Goal: Task Accomplishment & Management: Manage account settings

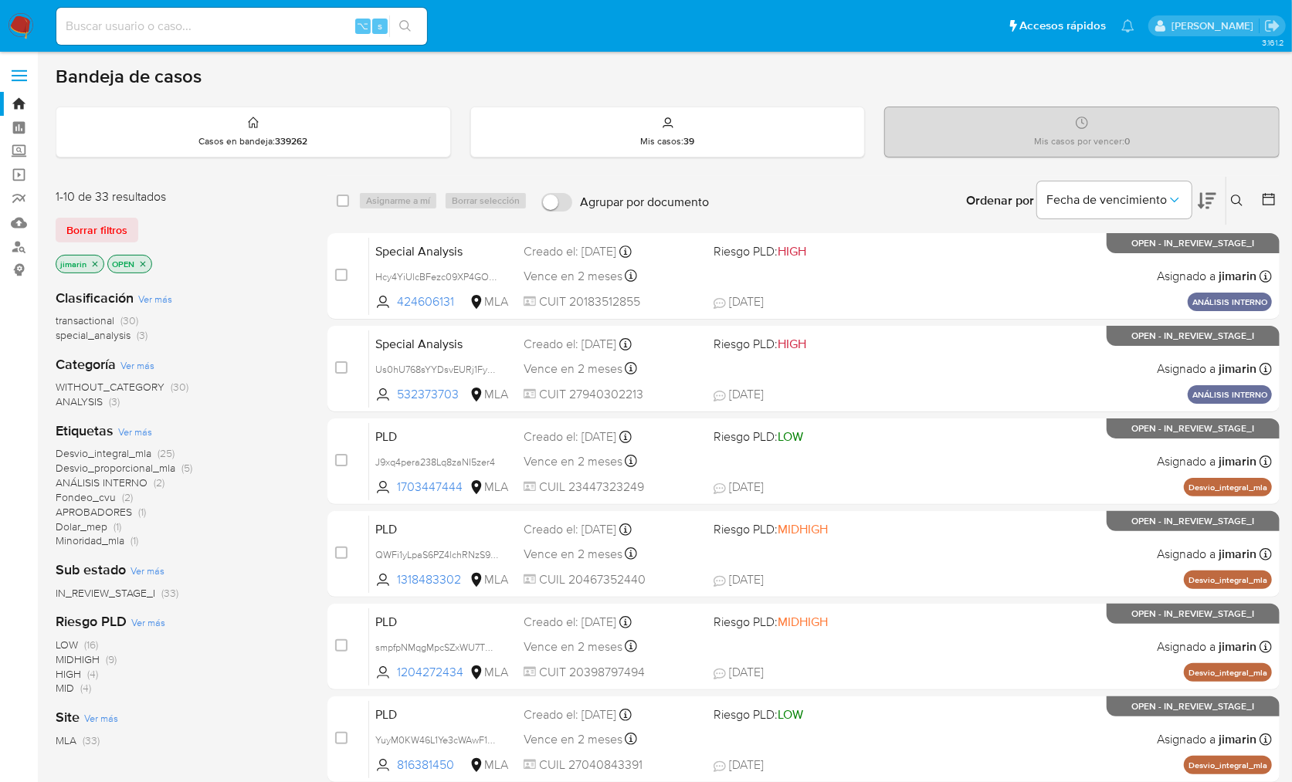
click at [1262, 205] on icon at bounding box center [1268, 198] width 15 height 15
click at [1230, 197] on button at bounding box center [1238, 200] width 25 height 19
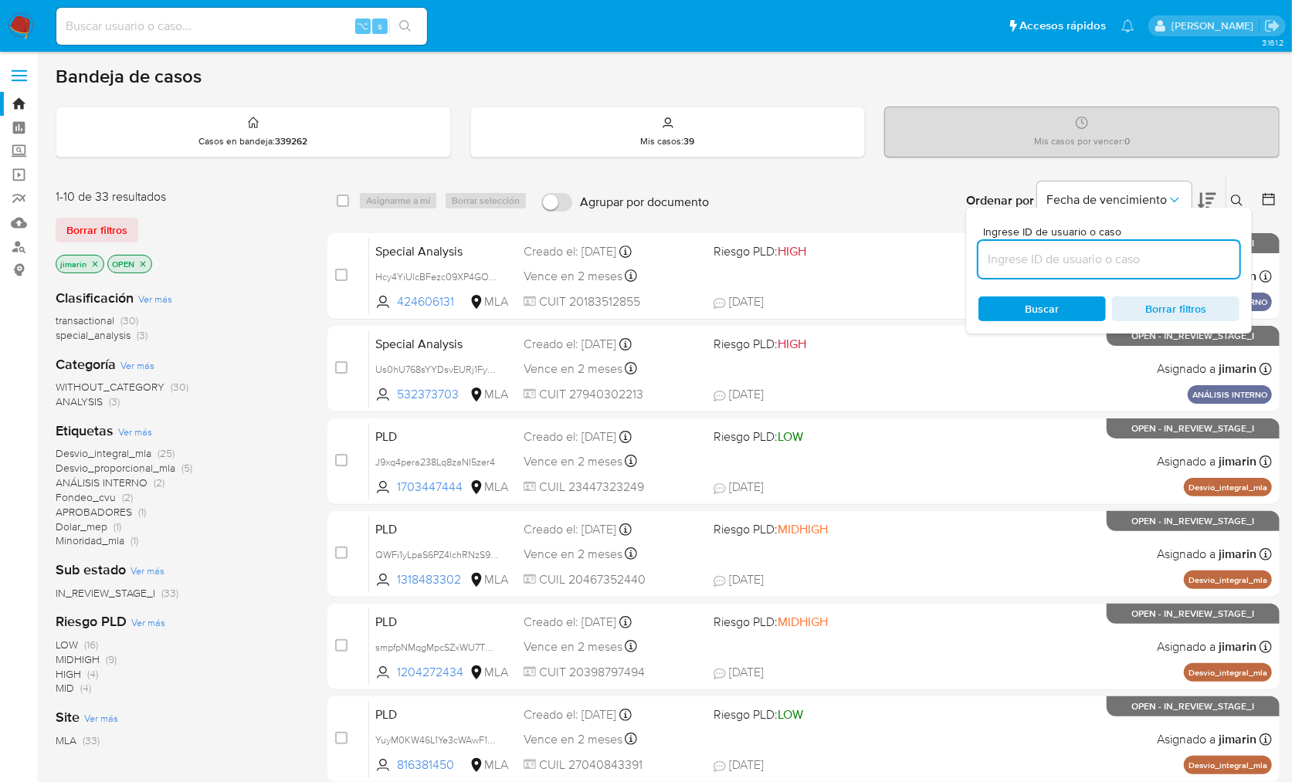
click at [1186, 266] on input at bounding box center [1108, 259] width 261 height 20
type input "306181521"
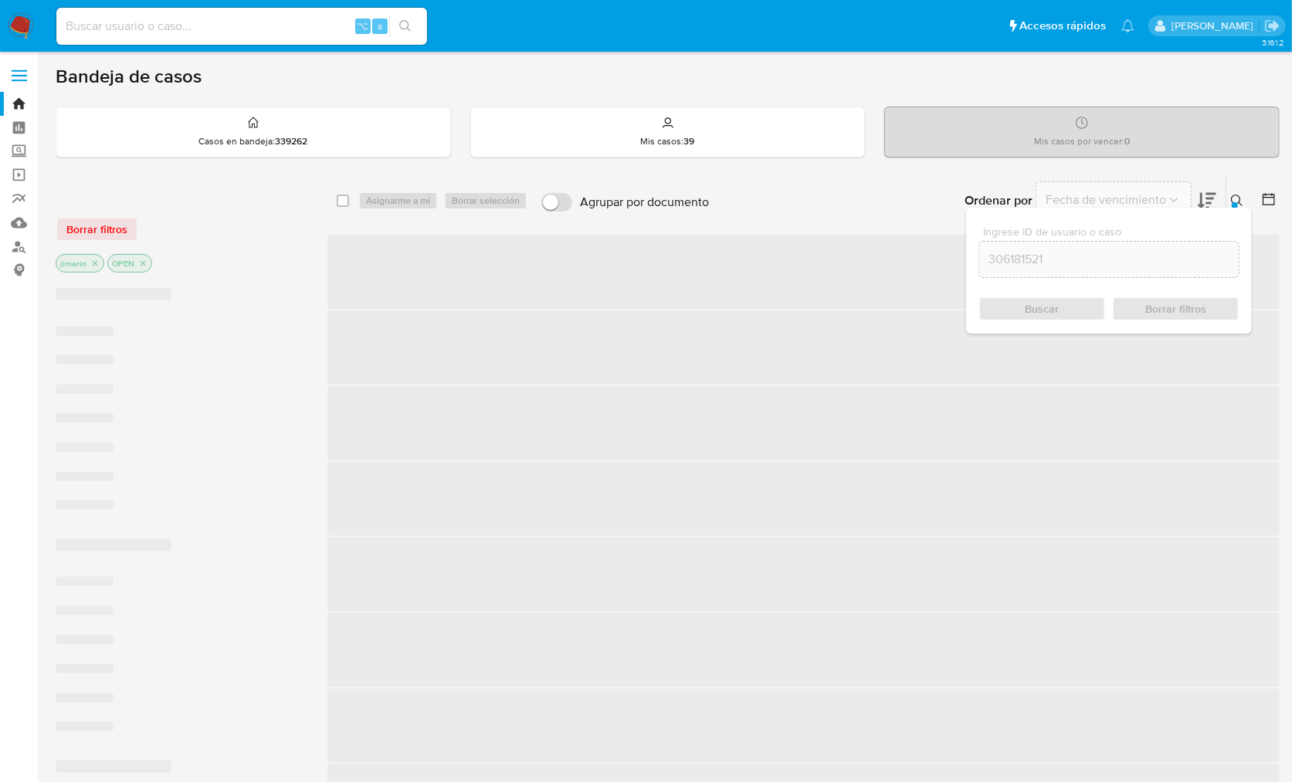
click at [1240, 201] on icon at bounding box center [1237, 201] width 12 height 12
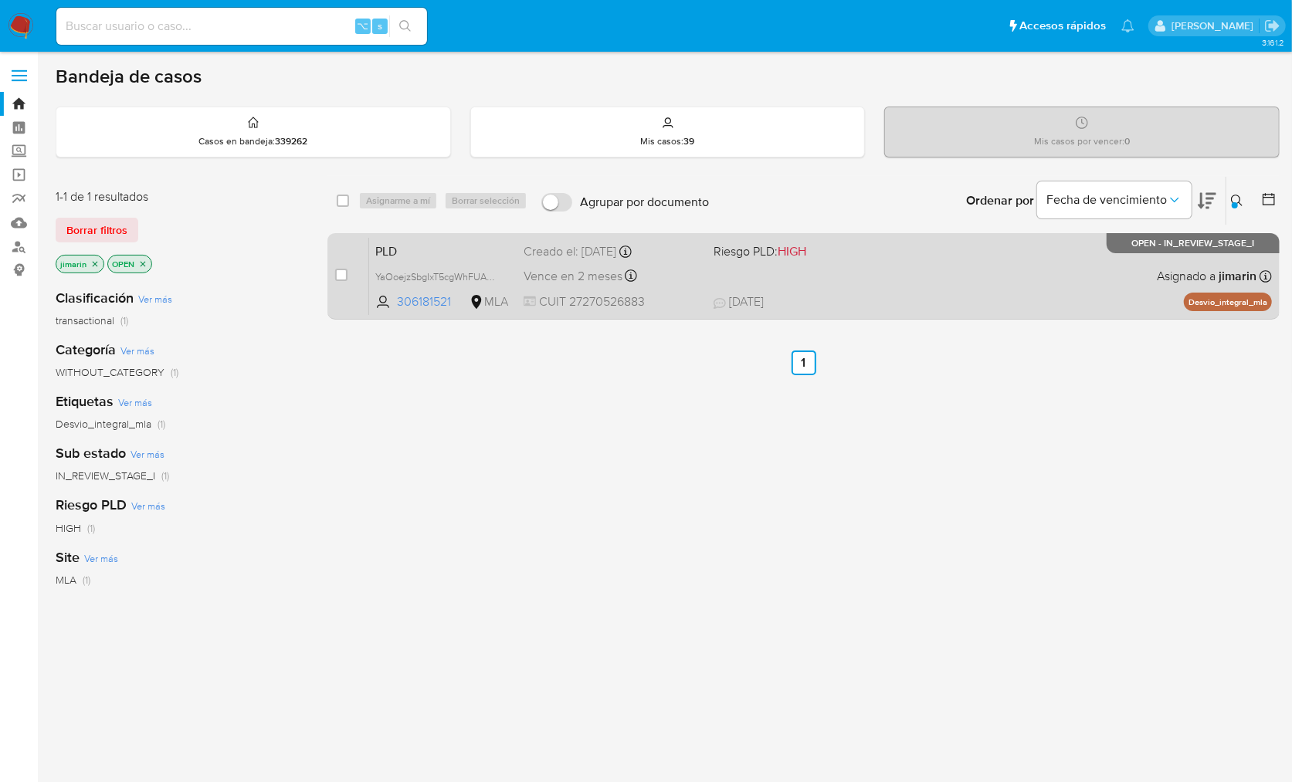
click at [1068, 290] on div "PLD YaOoejzSbgIxT5cgWhFUAq8j 306181521 MLA Riesgo PLD: HIGH Creado el: 12/09/20…" at bounding box center [820, 276] width 903 height 78
click at [336, 273] on input "checkbox" at bounding box center [341, 275] width 12 height 12
checkbox input "true"
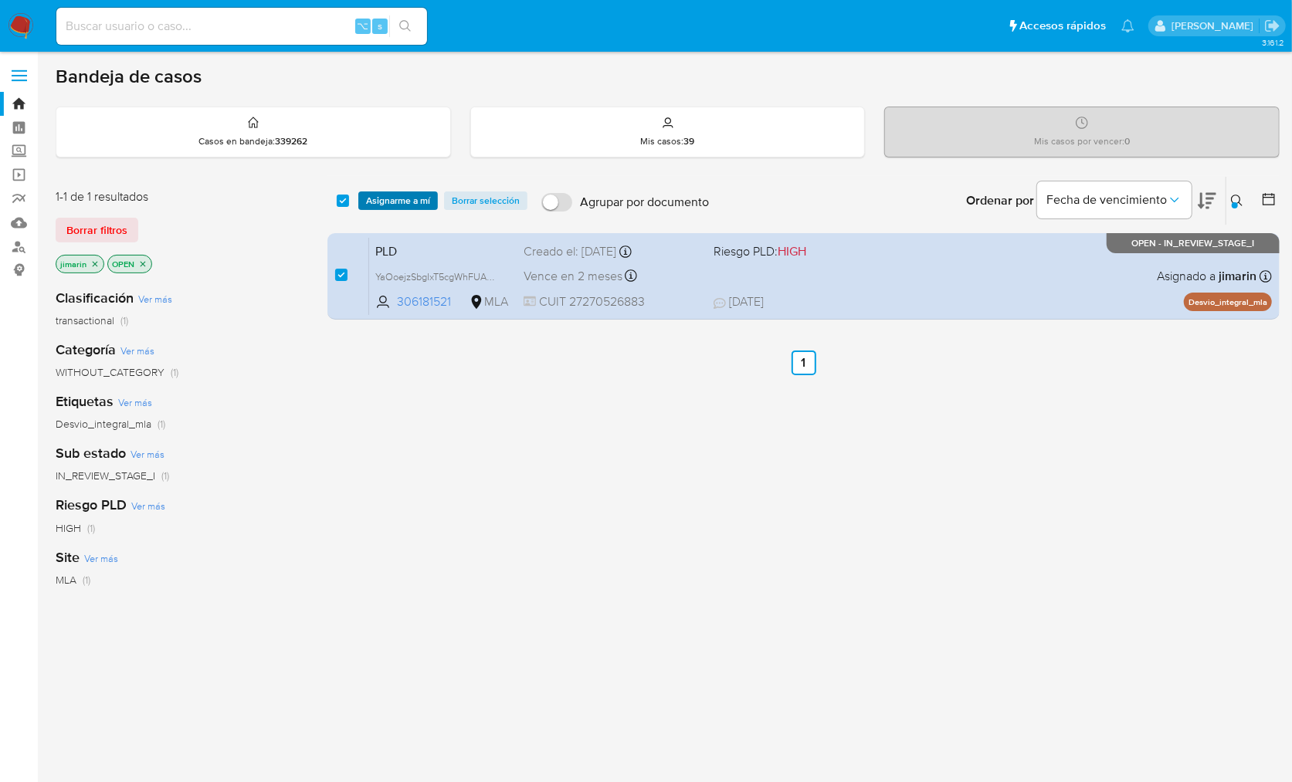
click at [403, 205] on span "Asignarme a mí" at bounding box center [398, 200] width 64 height 15
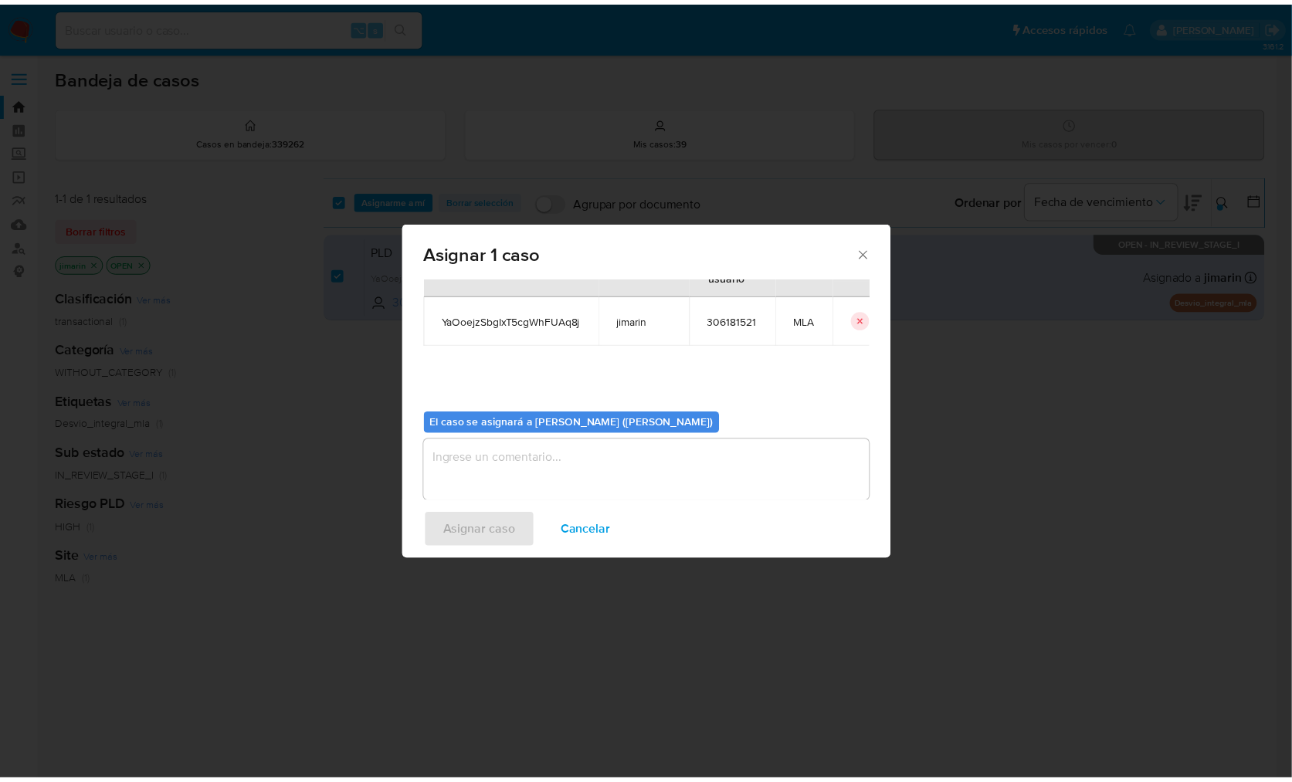
scroll to position [79, 0]
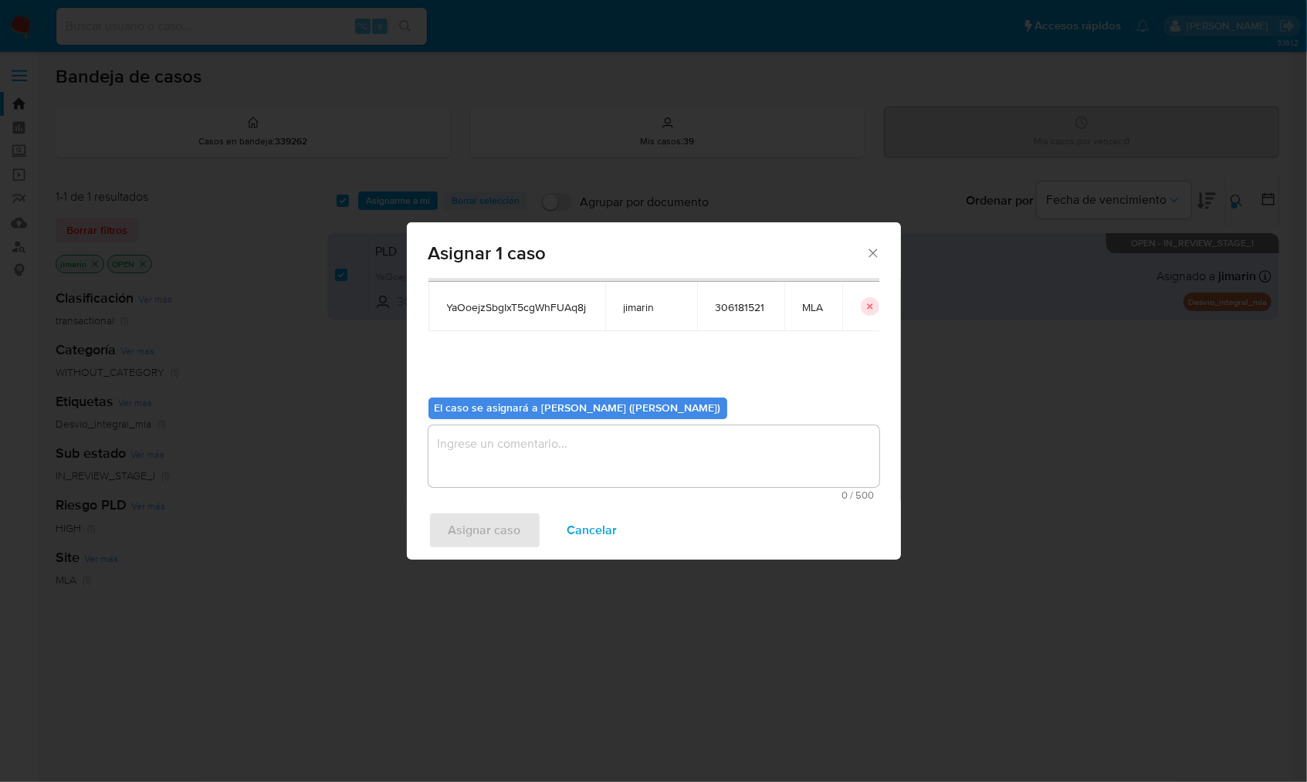
click at [481, 469] on textarea "assign-modal" at bounding box center [654, 456] width 451 height 62
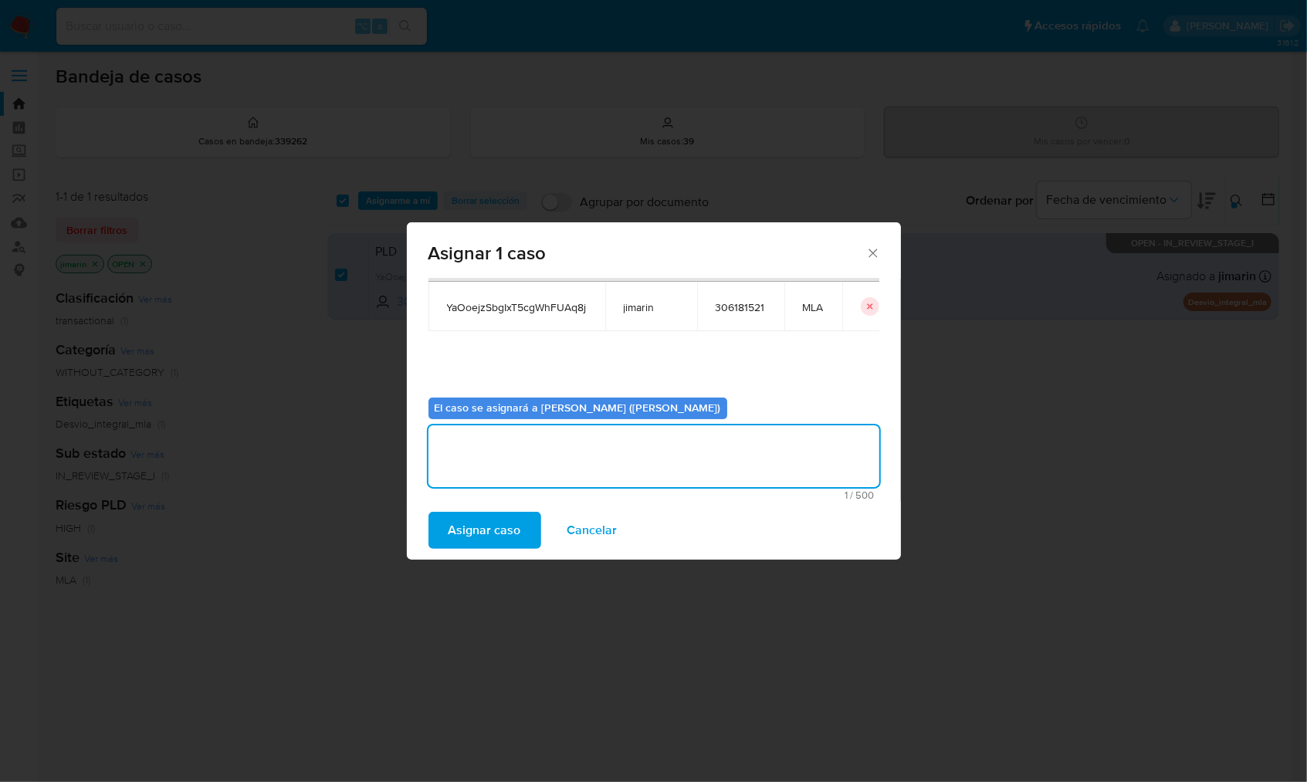
click at [488, 524] on span "Asignar caso" at bounding box center [485, 530] width 73 height 34
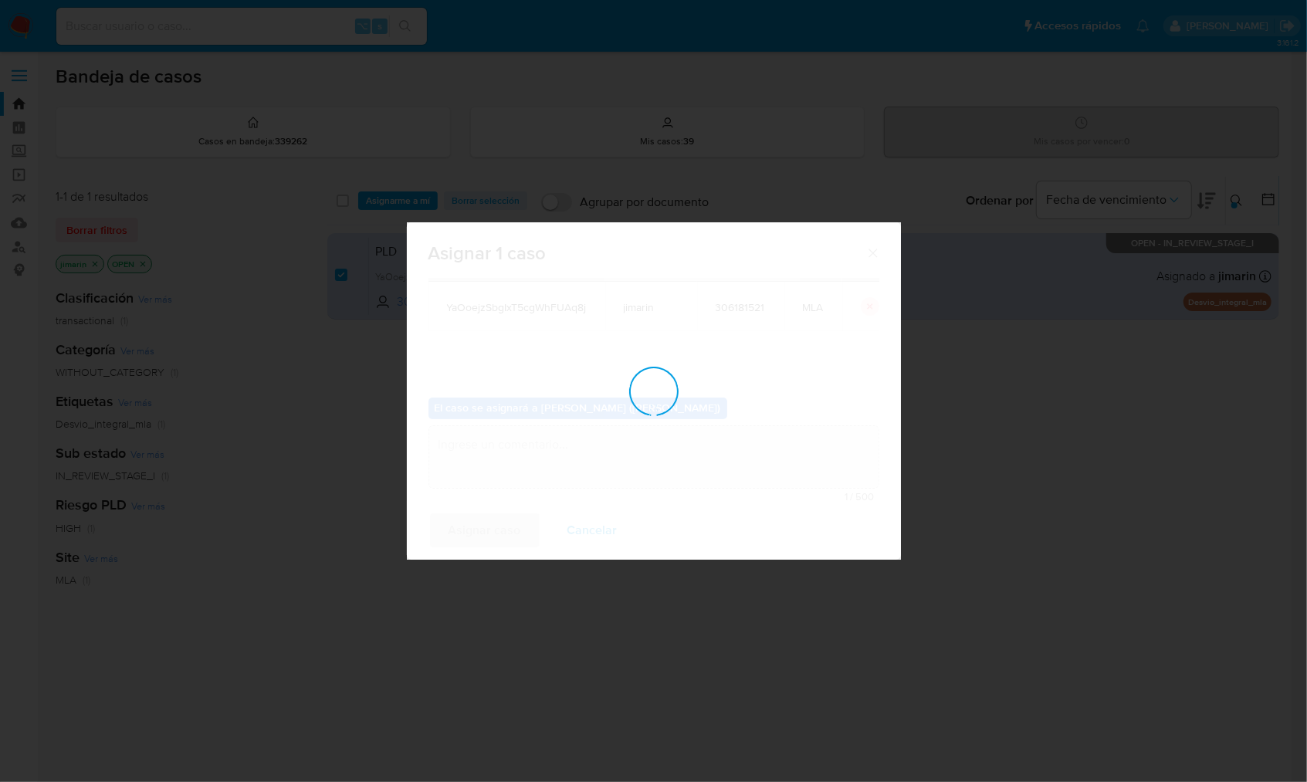
checkbox input "false"
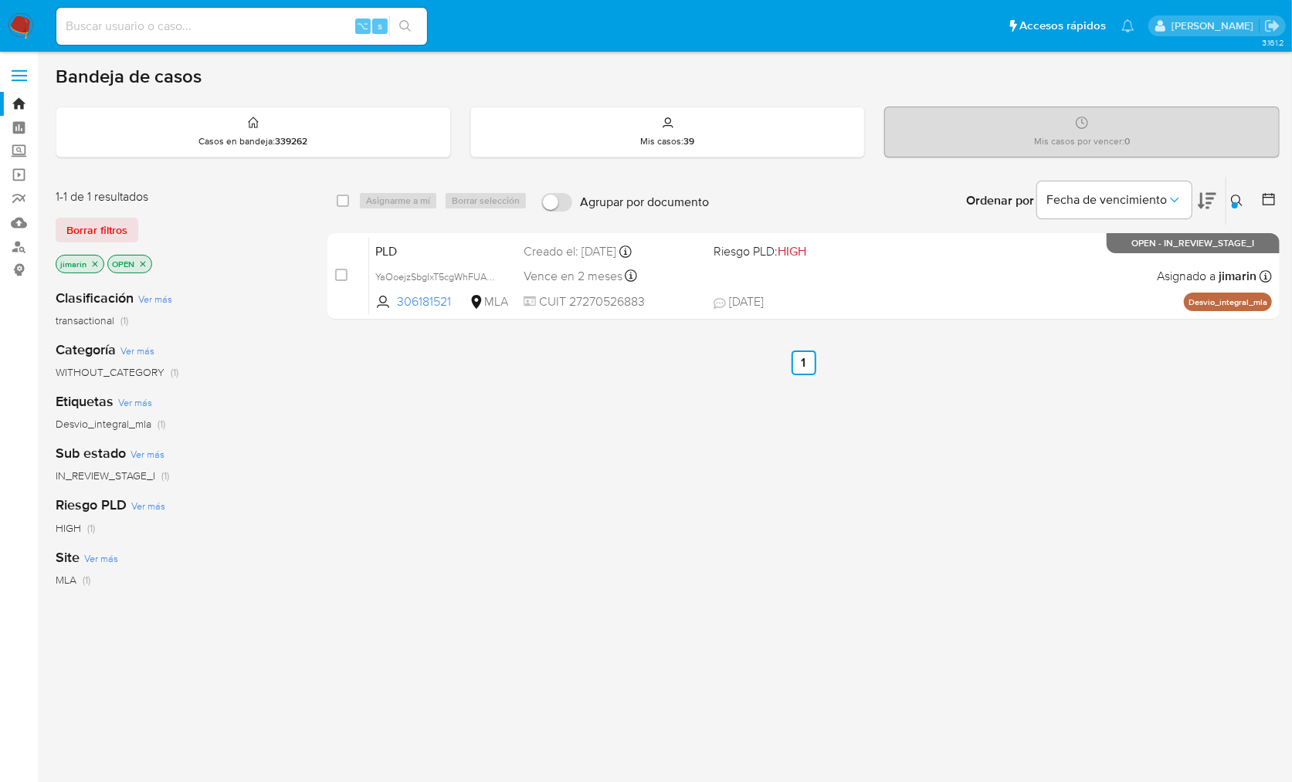
click at [1233, 197] on icon at bounding box center [1237, 201] width 12 height 12
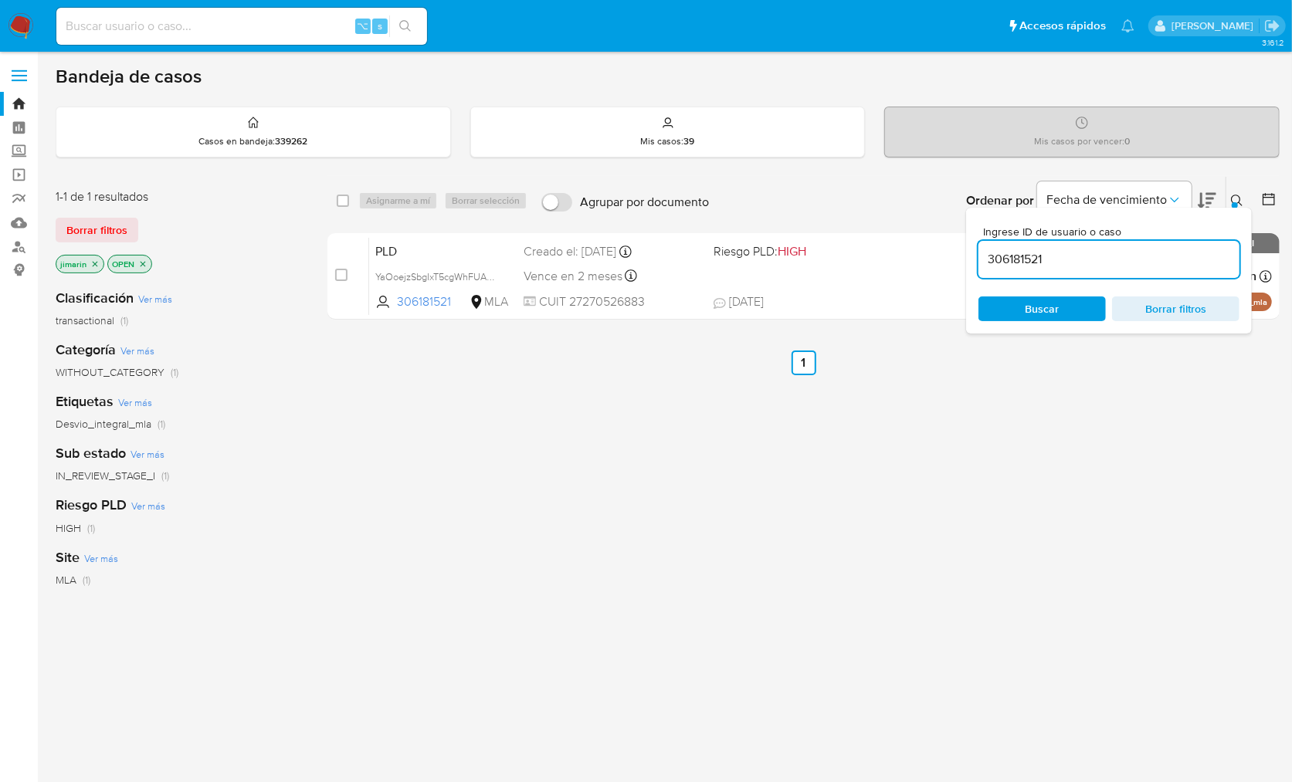
click at [1151, 260] on input "306181521" at bounding box center [1108, 259] width 261 height 20
click at [1070, 268] on input "192155263" at bounding box center [1108, 259] width 261 height 20
click at [1069, 268] on input "192155263" at bounding box center [1108, 259] width 261 height 20
paste input "374238681"
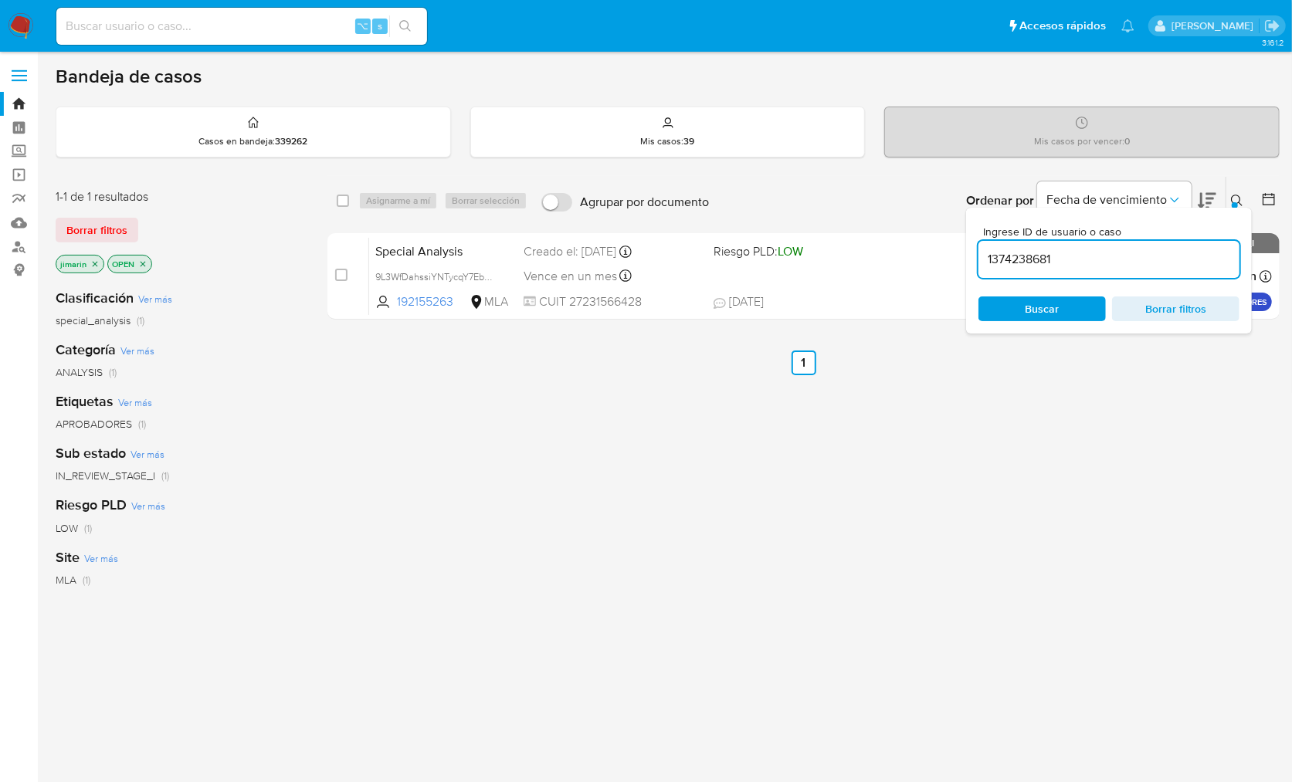
type input "1374238681"
click at [1237, 203] on div at bounding box center [1235, 205] width 6 height 6
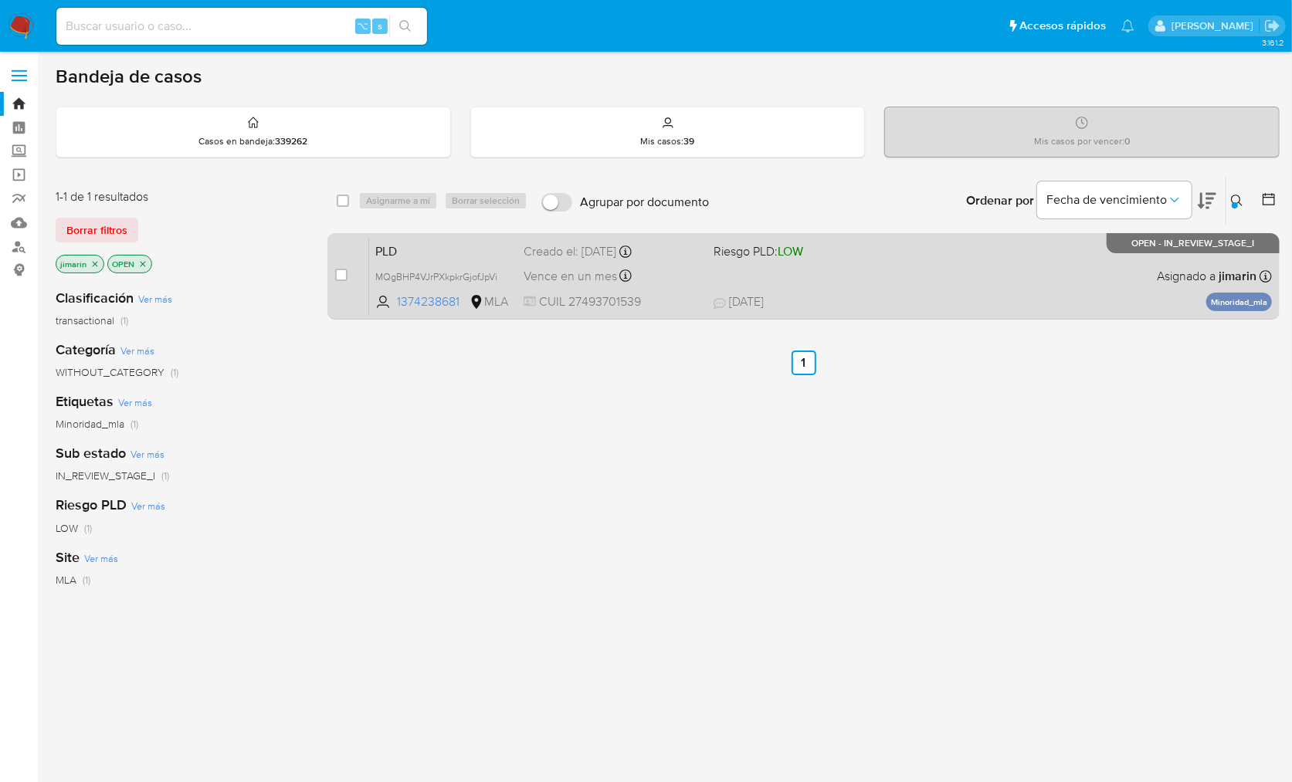
click at [1019, 283] on div "PLD MQgBHP4VJrPXkpkrGjofJpVi 1374238681 MLA Riesgo PLD: LOW Creado el: 12/09/20…" at bounding box center [820, 276] width 903 height 78
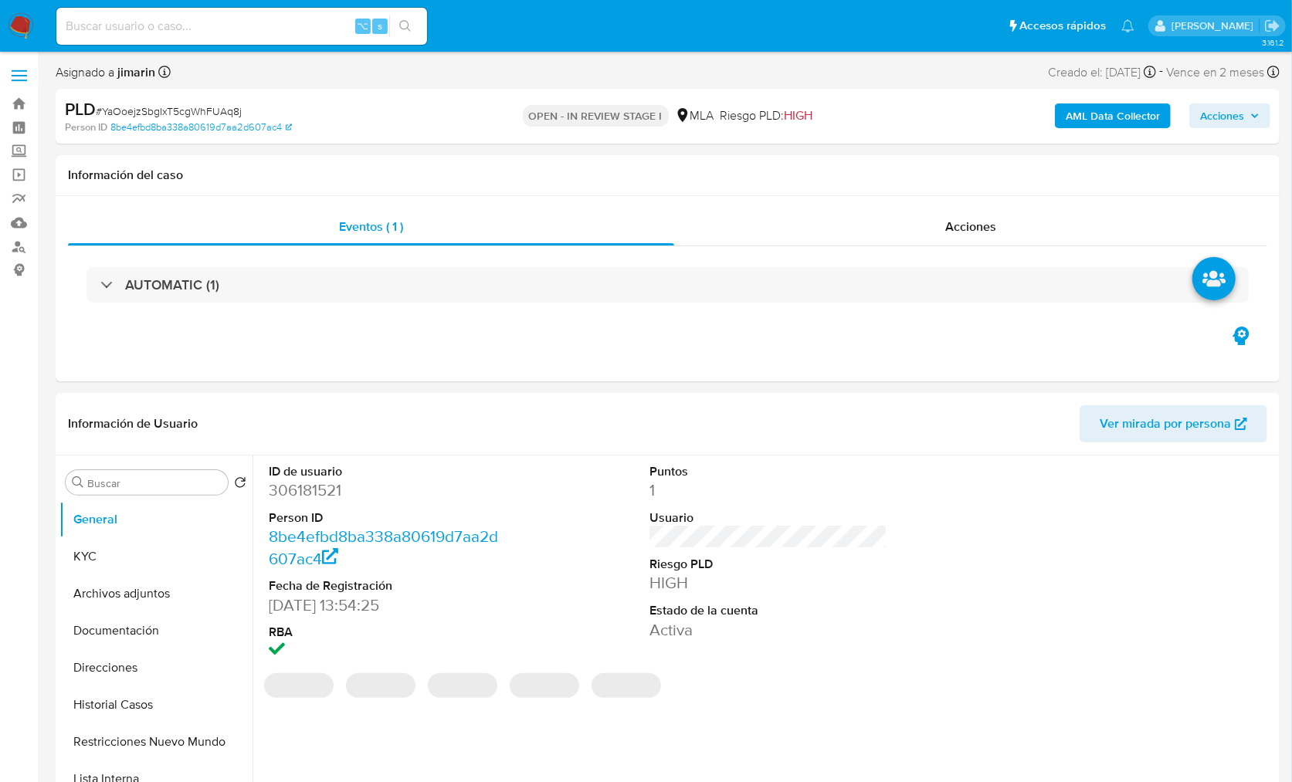
select select "10"
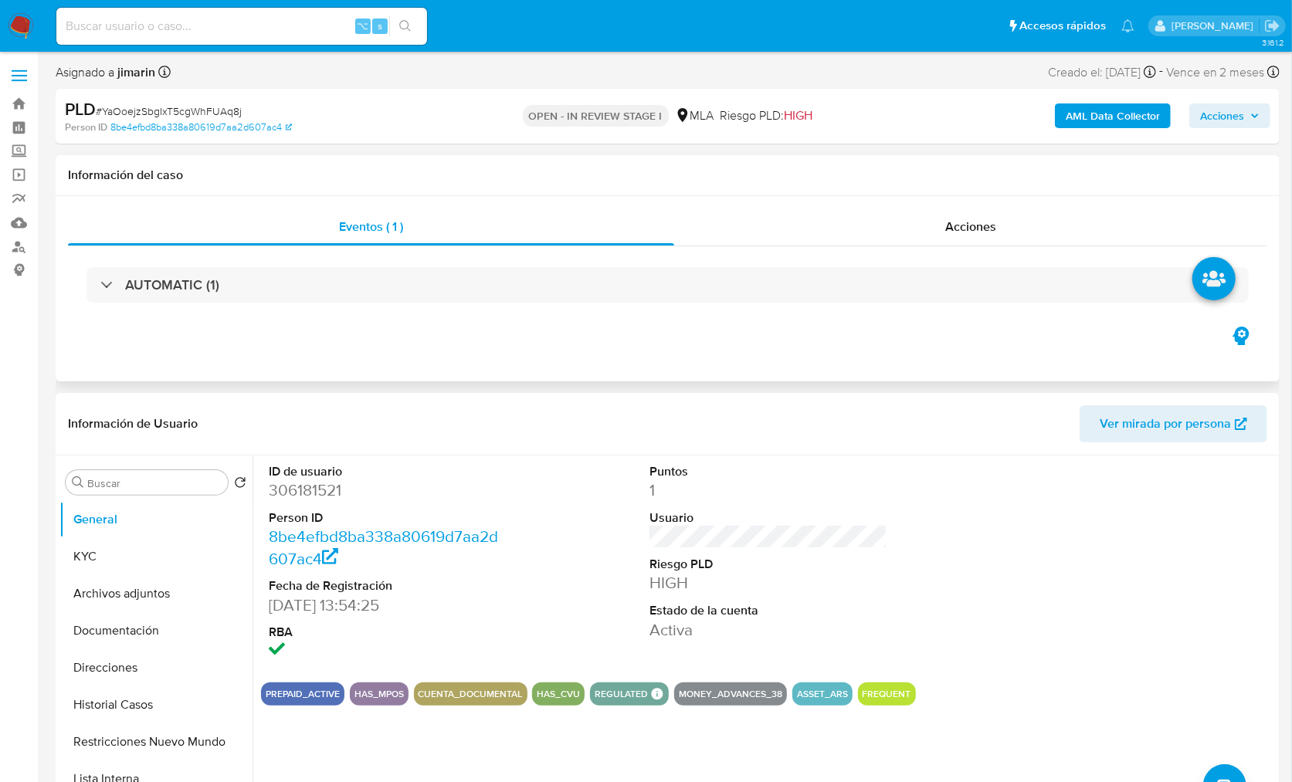
click at [530, 307] on div "AUTOMATIC (1)" at bounding box center [667, 284] width 1199 height 77
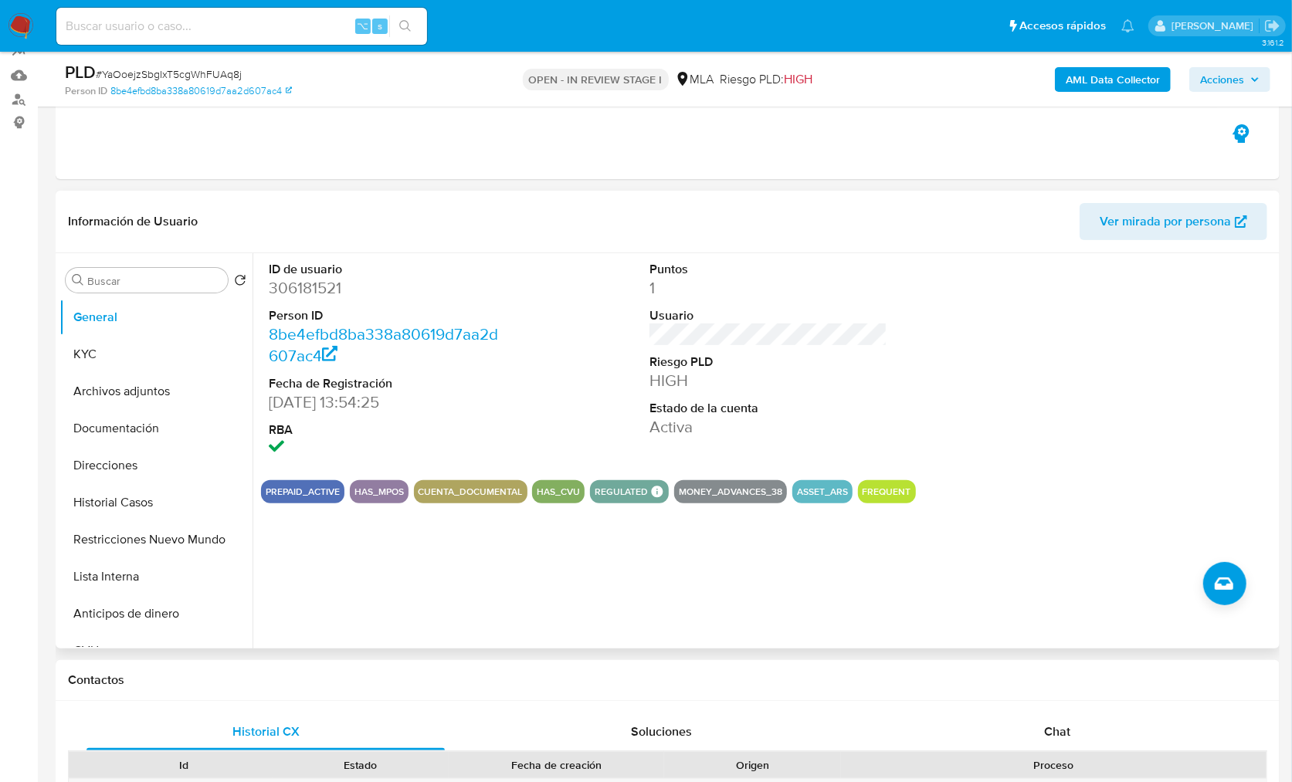
scroll to position [449, 0]
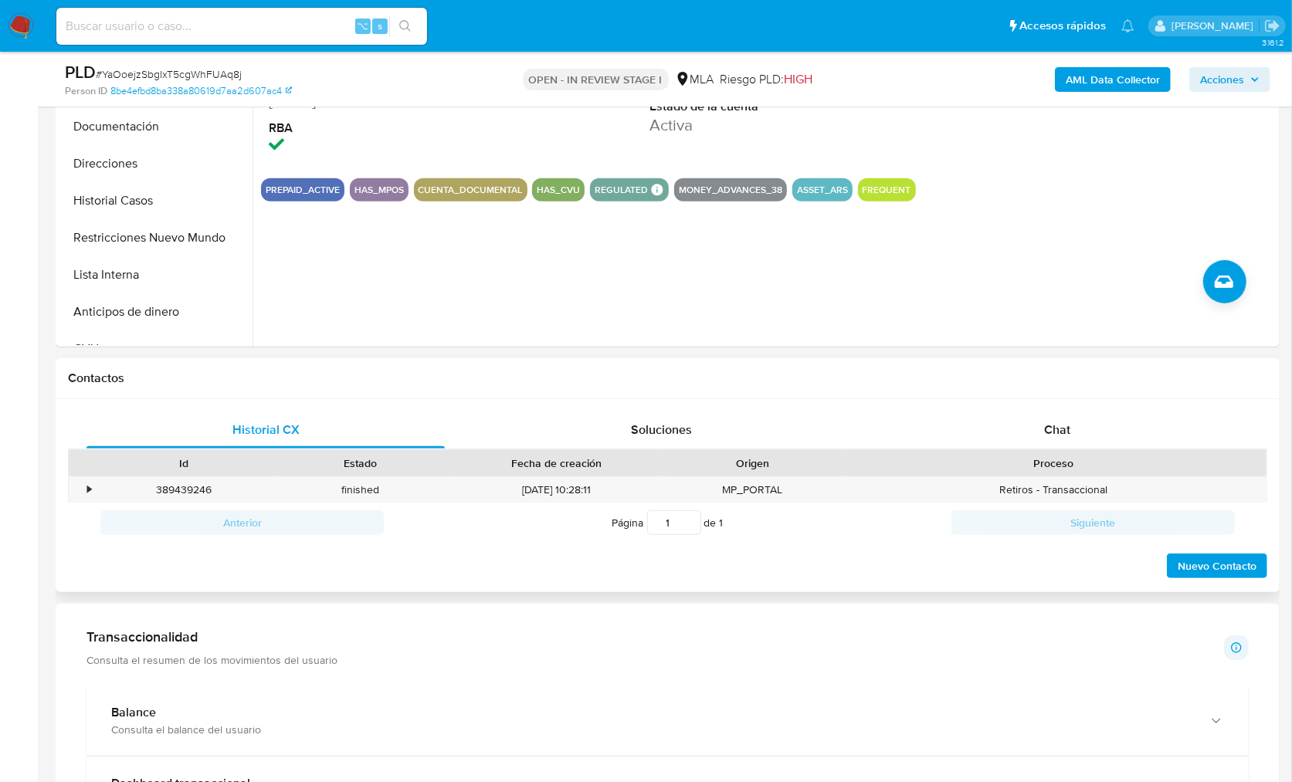
click at [1073, 405] on div "Historial CX Soluciones Chat Id Estado Fecha de creación Origen Proceso • 38943…" at bounding box center [668, 496] width 1224 height 194
click at [1076, 432] on div "Chat" at bounding box center [1057, 430] width 358 height 37
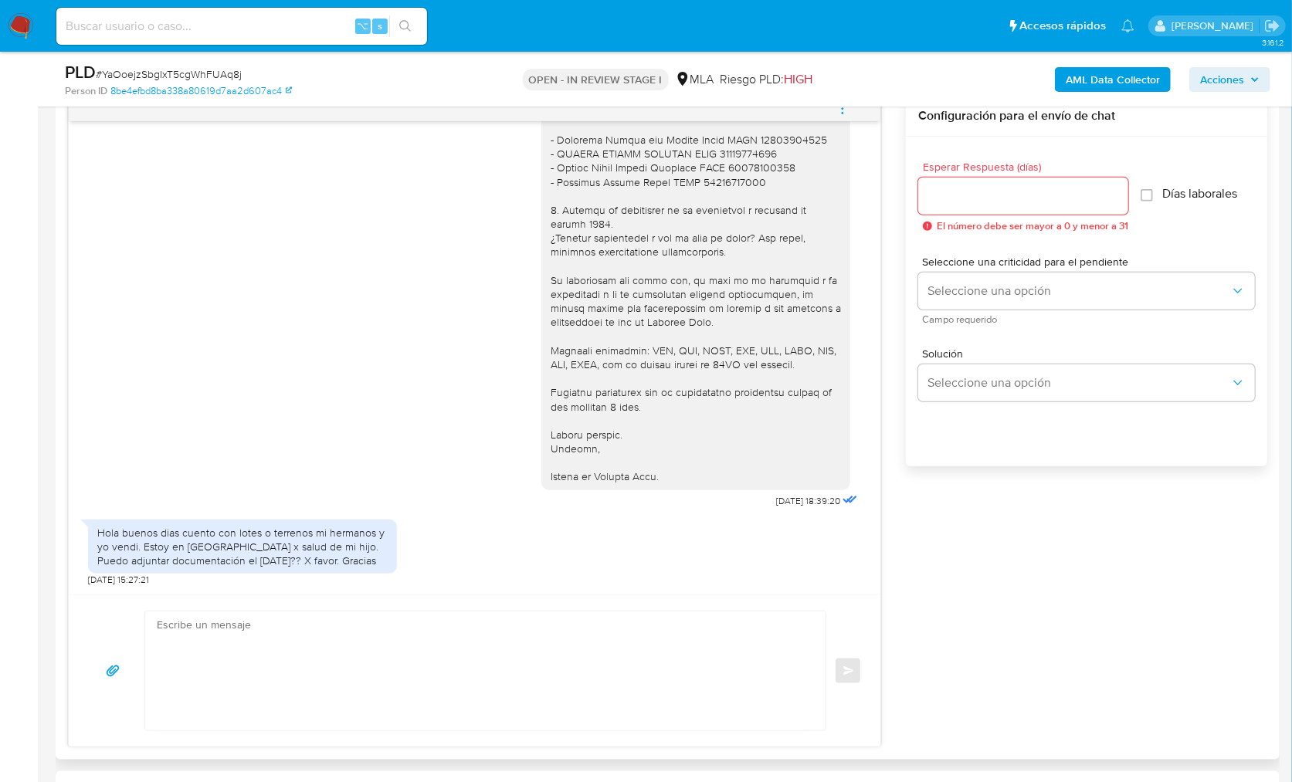
scroll to position [806, 0]
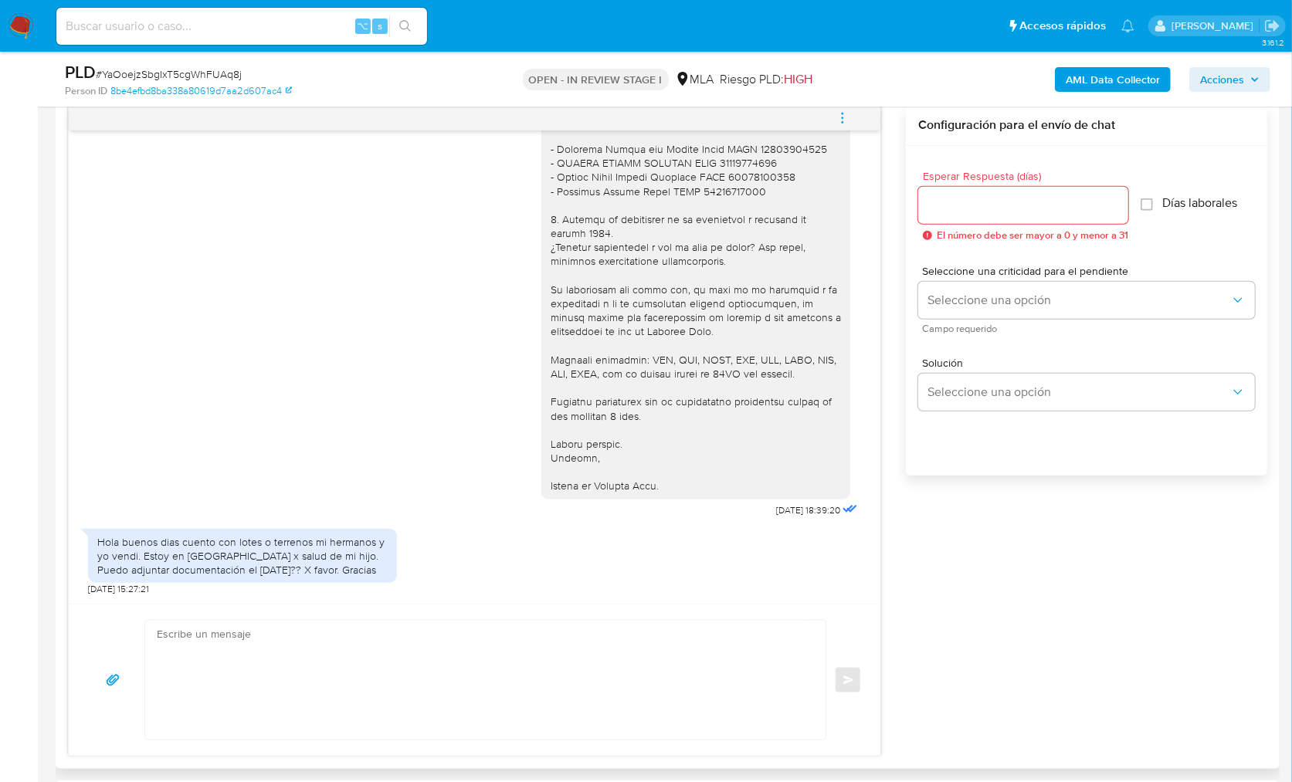
click at [454, 644] on textarea at bounding box center [481, 680] width 649 height 119
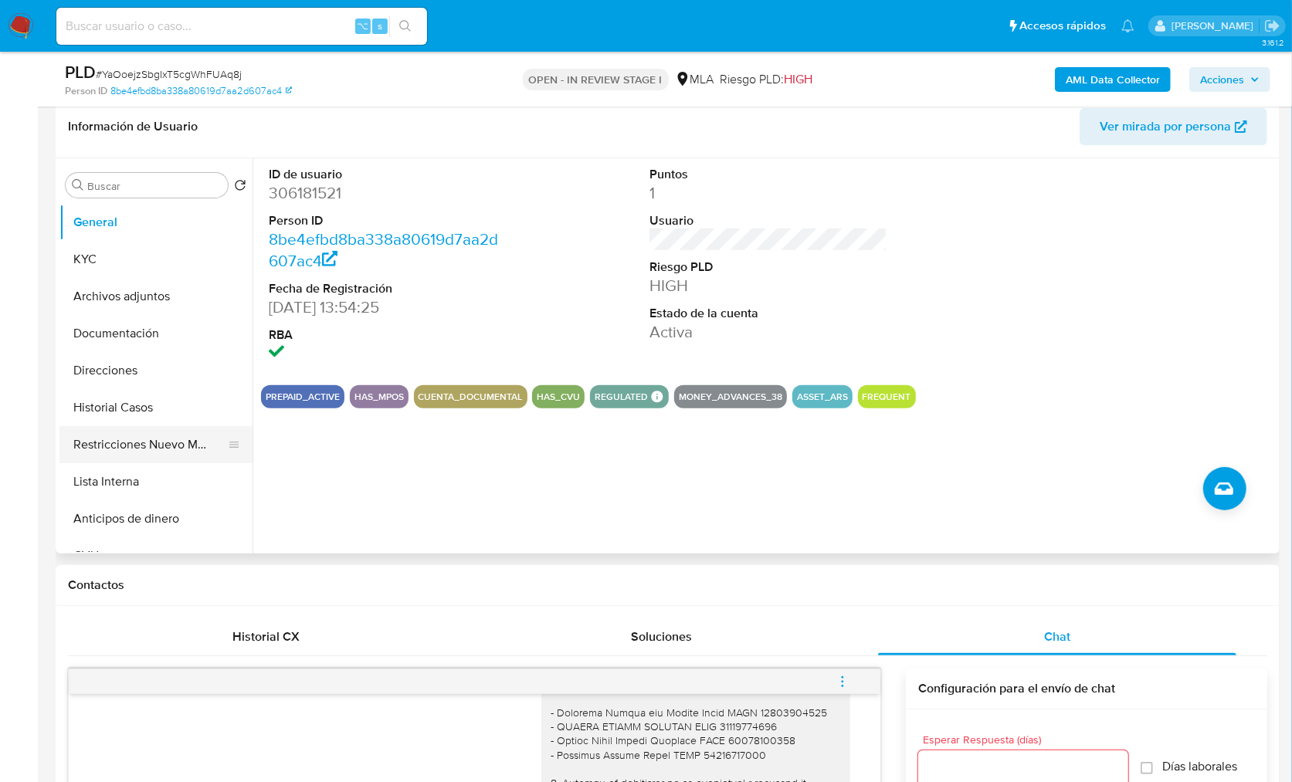
click at [154, 435] on button "Restricciones Nuevo Mundo" at bounding box center [149, 444] width 181 height 37
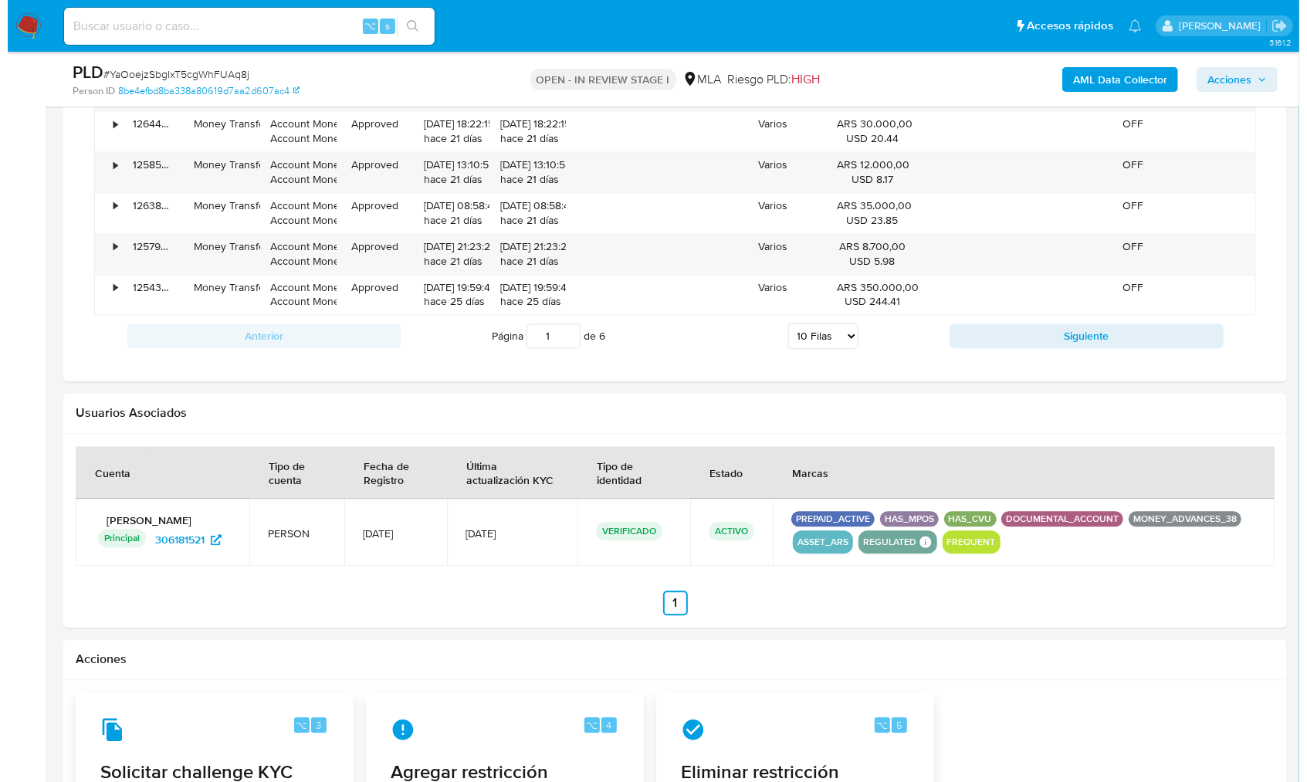
scroll to position [2388, 0]
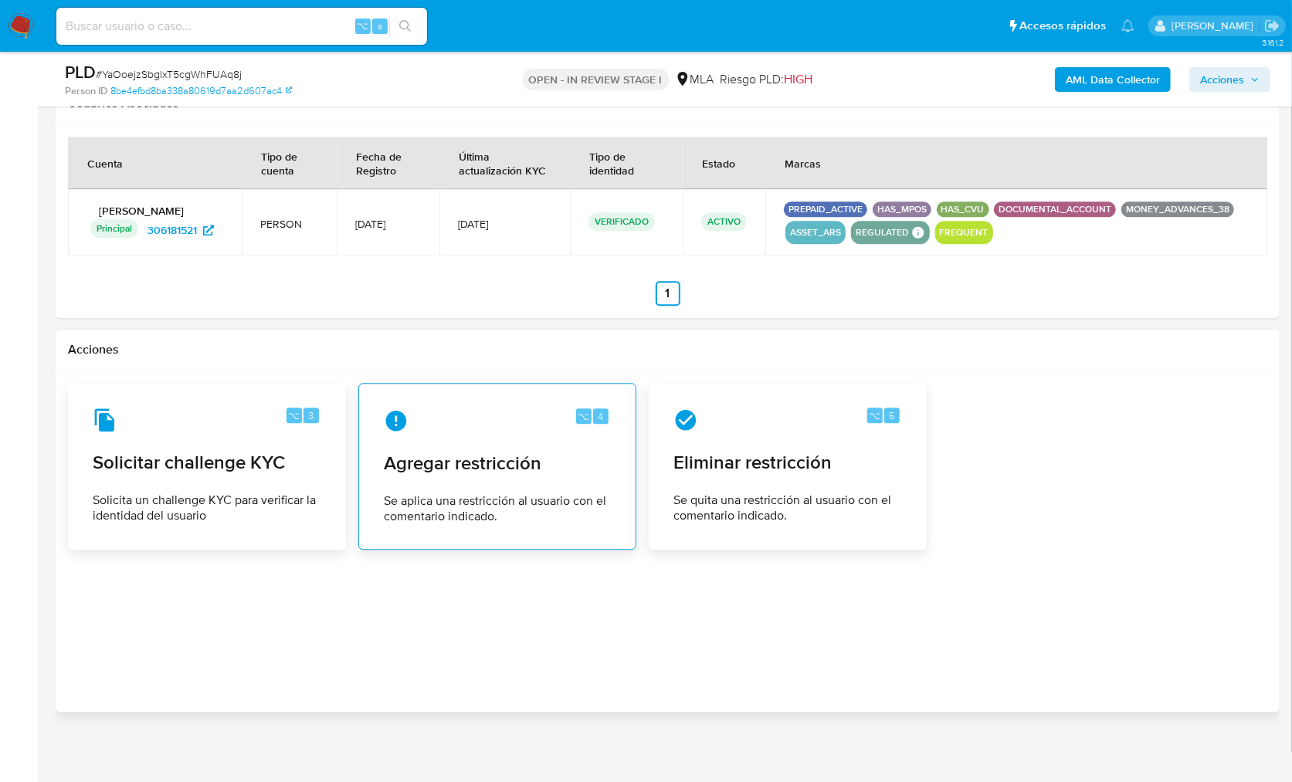
click at [615, 477] on div "⌥ 4 Agregar restricción Se aplica una restricción al usuario con el comentario …" at bounding box center [497, 466] width 252 height 141
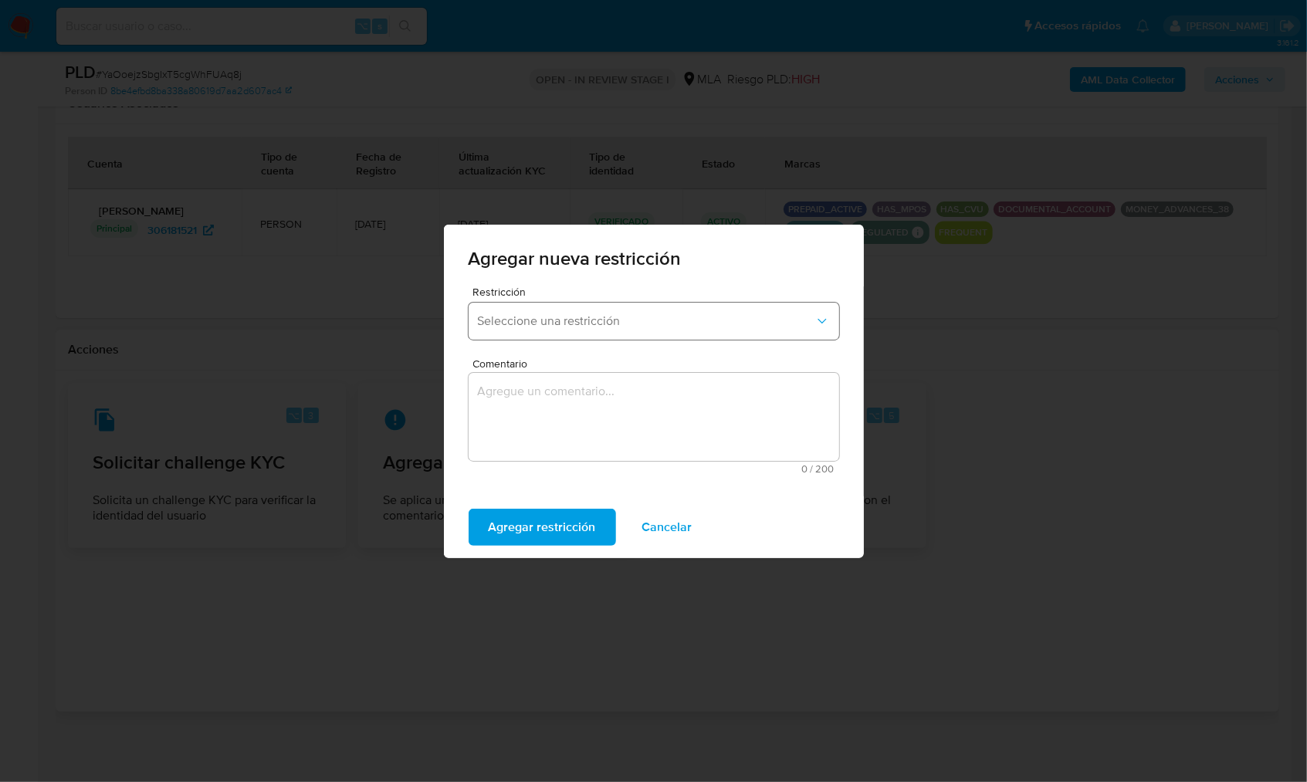
drag, startPoint x: 561, startPoint y: 320, endPoint x: 568, endPoint y: 336, distance: 16.9
click at [561, 321] on span "Seleccione una restricción" at bounding box center [646, 320] width 337 height 15
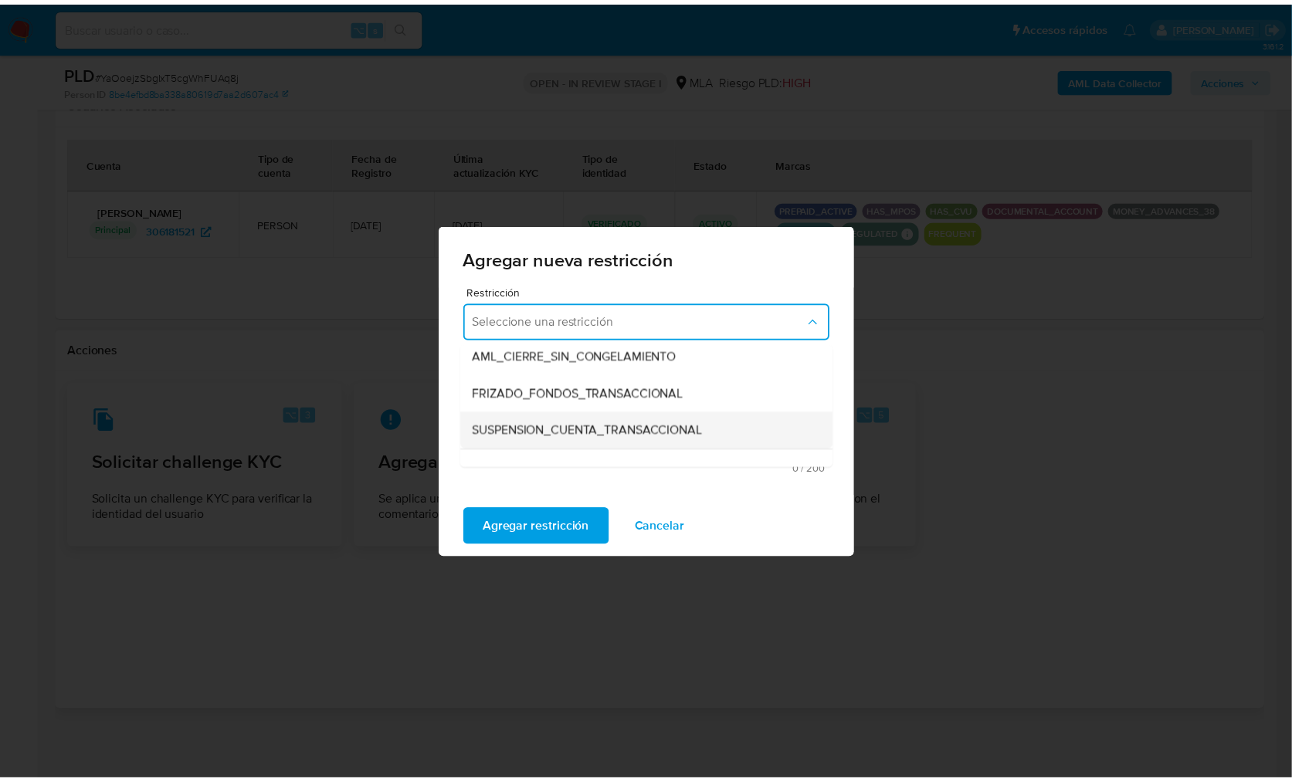
scroll to position [158, 0]
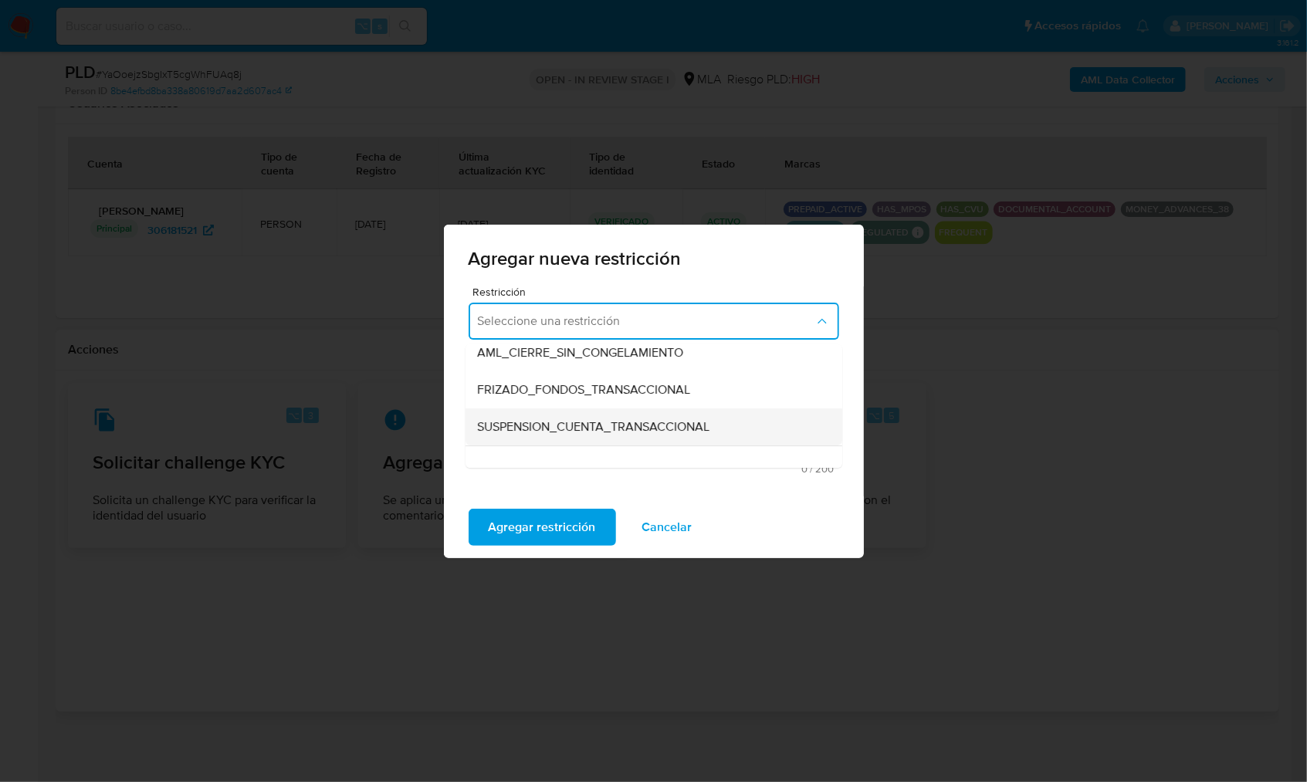
click at [571, 431] on span "SUSPENSION_CUENTA_TRANSACCIONAL" at bounding box center [594, 426] width 232 height 15
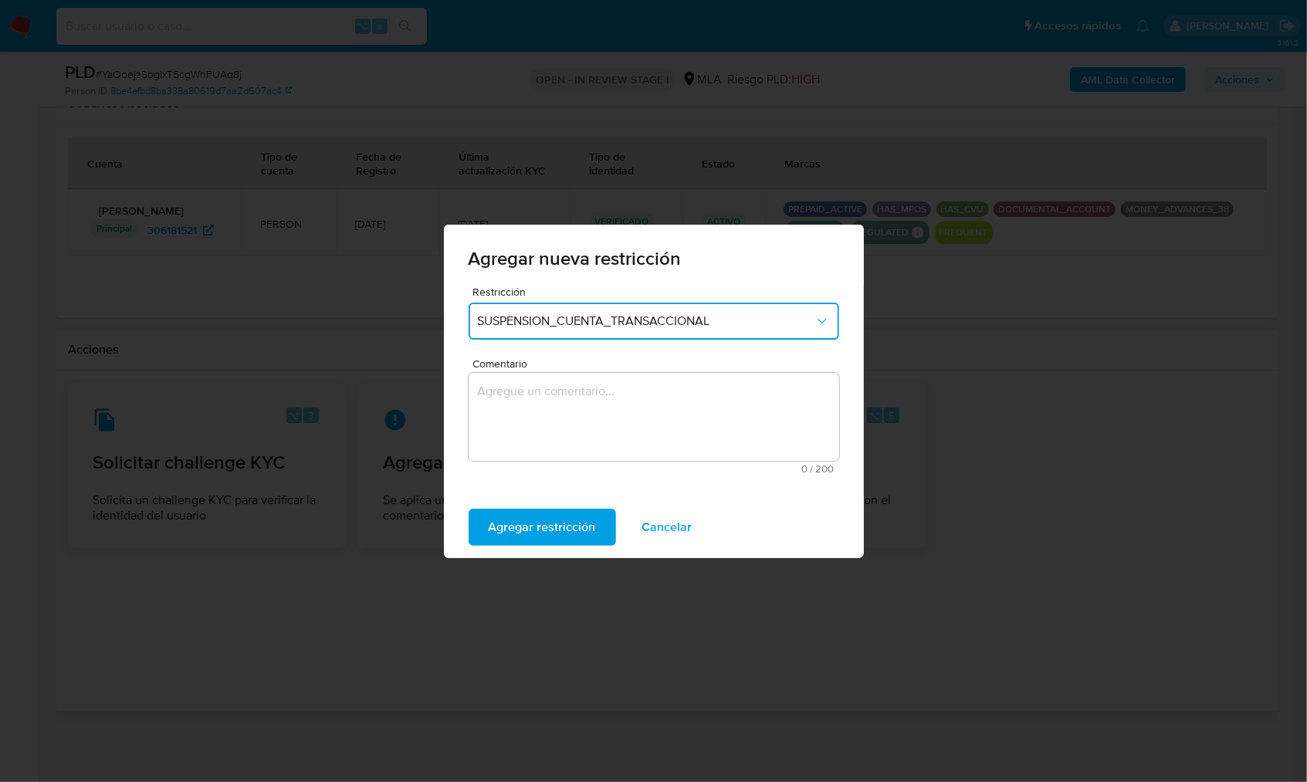
click at [602, 420] on textarea "Comentario" at bounding box center [654, 417] width 371 height 88
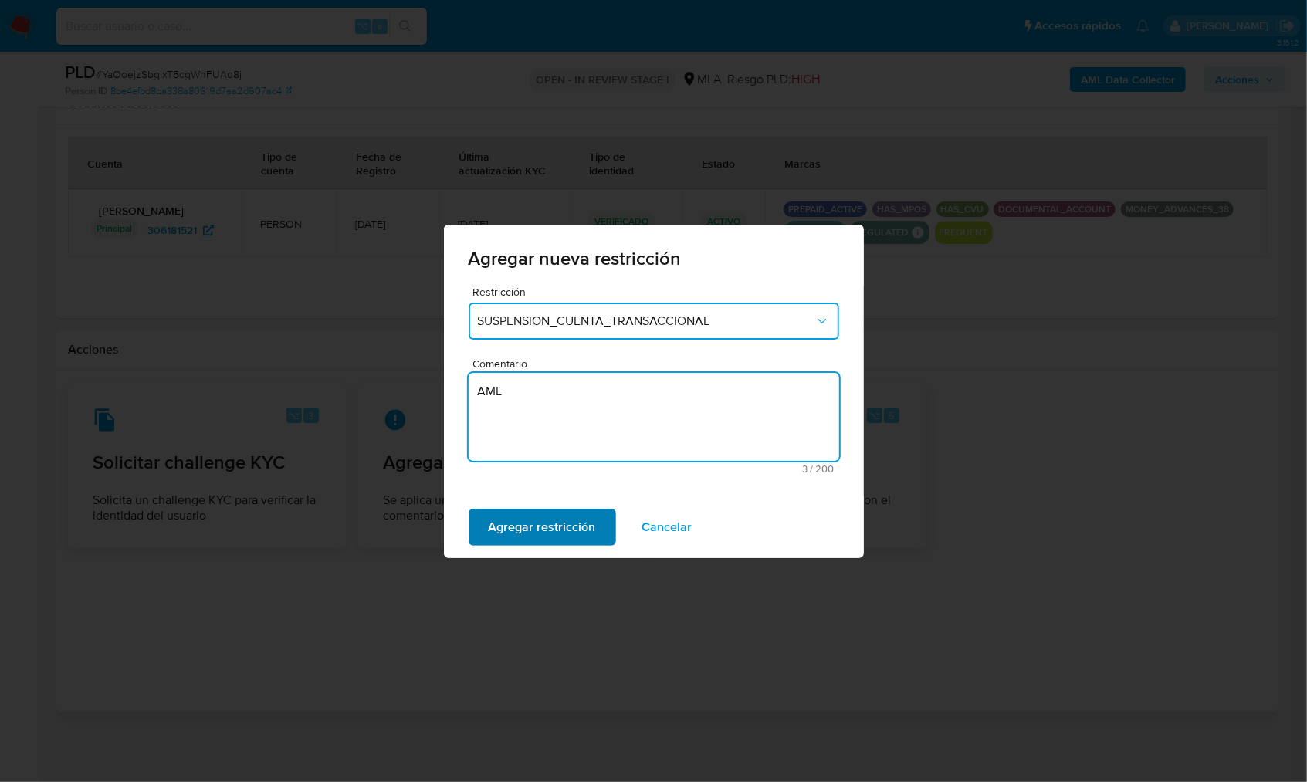
type textarea "AML"
click at [558, 525] on span "Agregar restricción" at bounding box center [542, 527] width 107 height 34
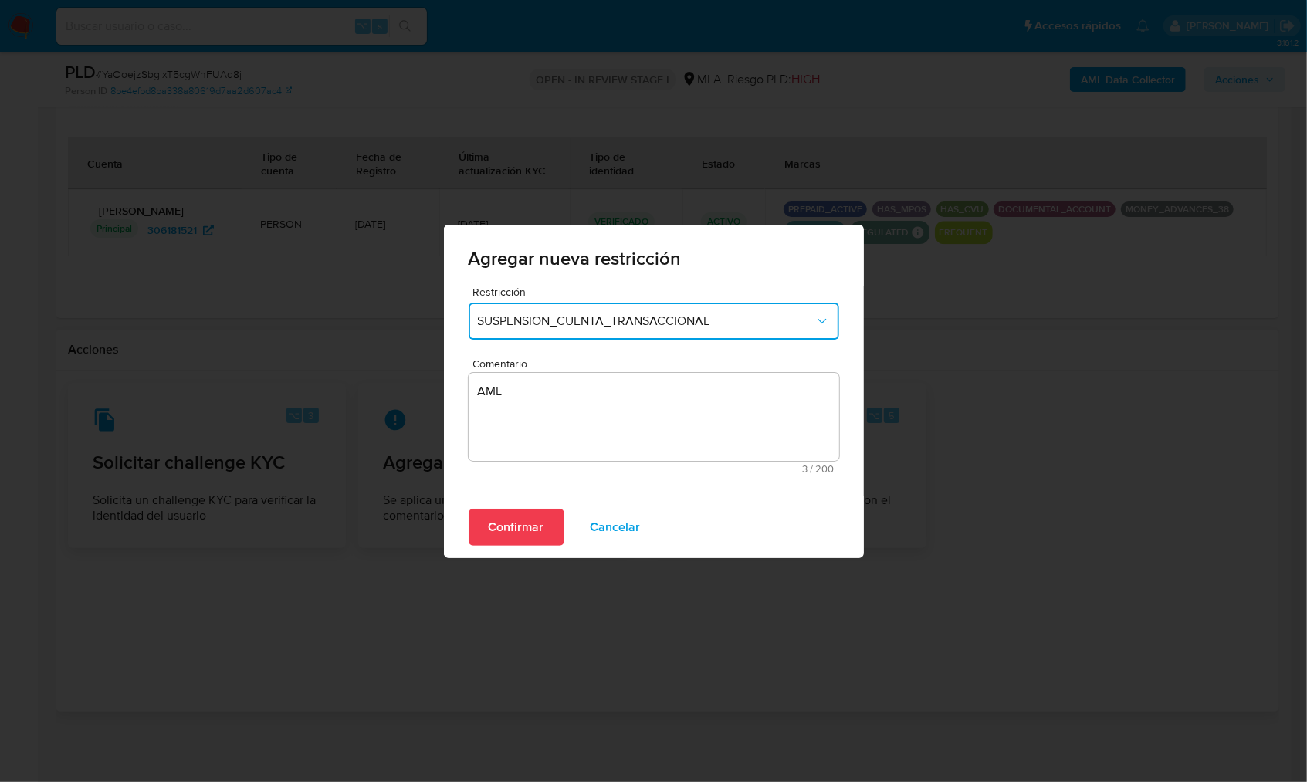
drag, startPoint x: 551, startPoint y: 524, endPoint x: 606, endPoint y: 521, distance: 54.9
click at [551, 524] on button "Confirmar" at bounding box center [517, 527] width 96 height 37
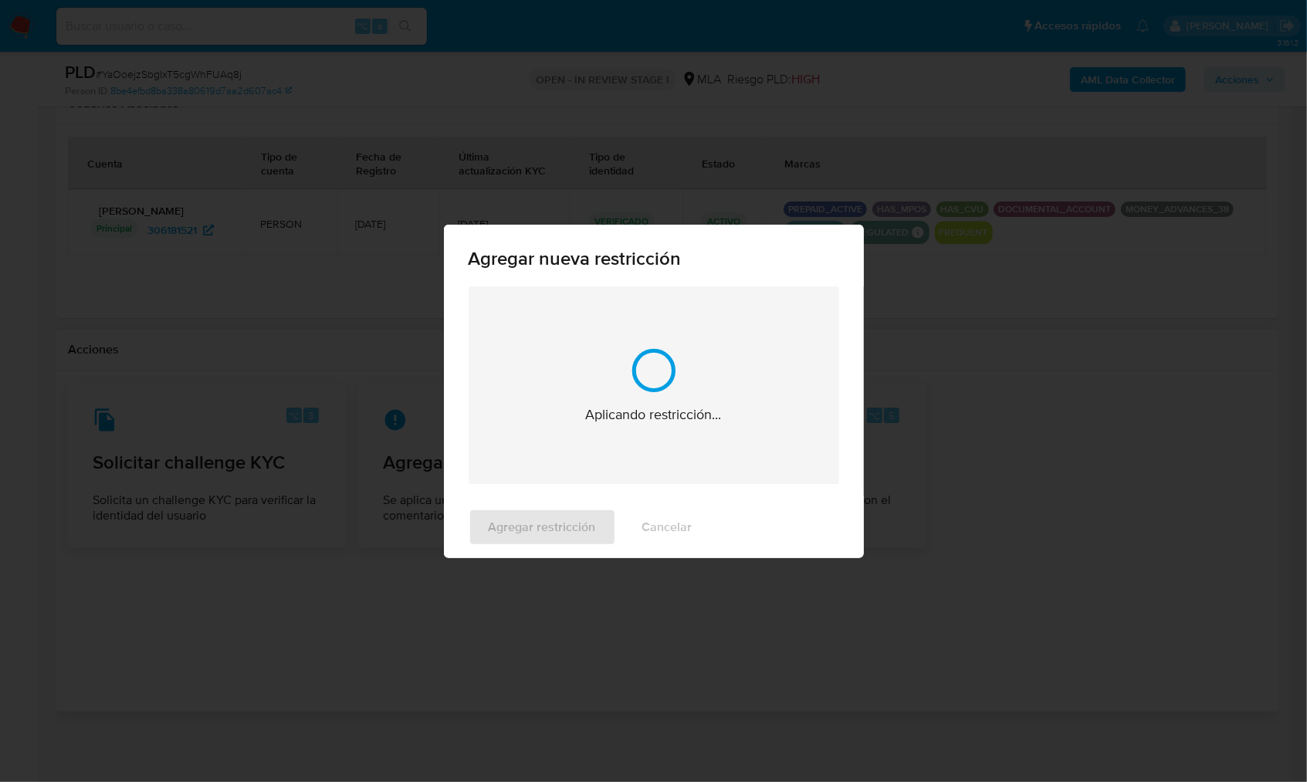
click at [1062, 537] on div "Agregar nueva restricción Aplicando restricción... Agregar restricción Cancelar" at bounding box center [653, 391] width 1307 height 782
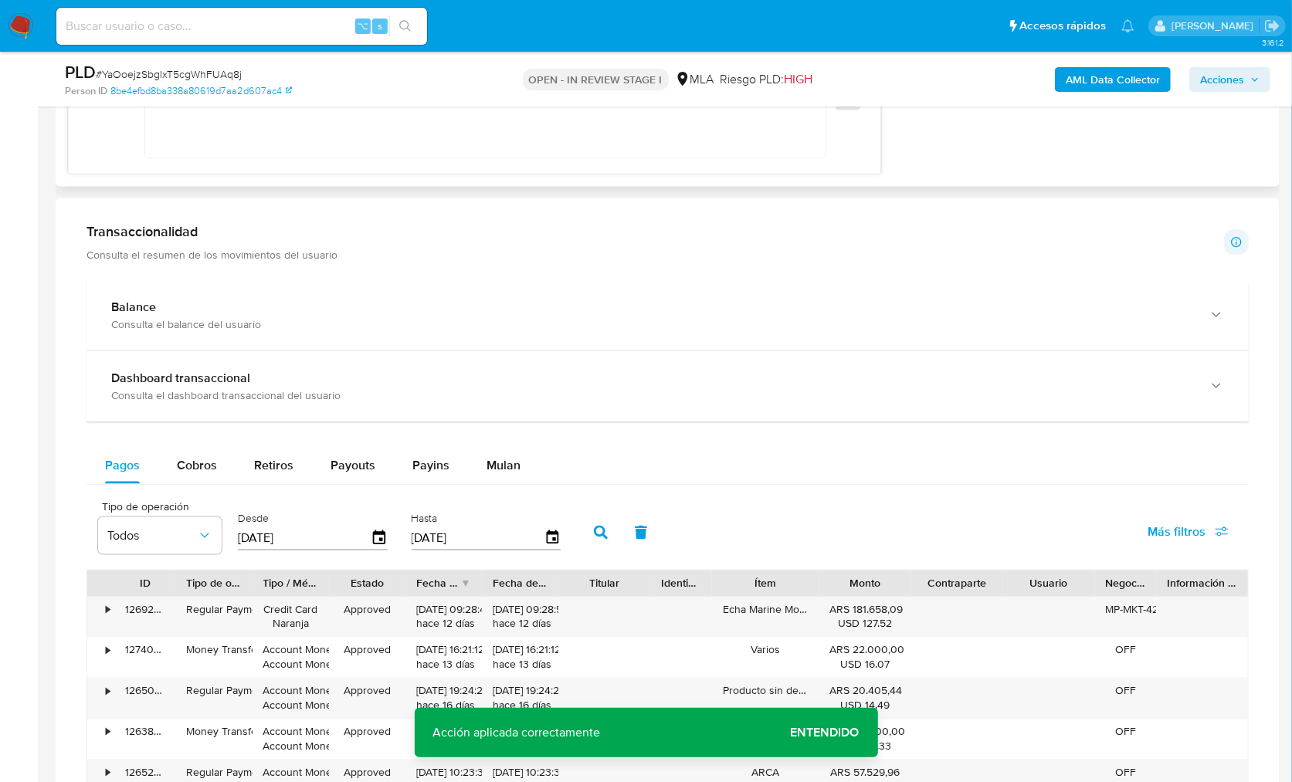
scroll to position [1127, 0]
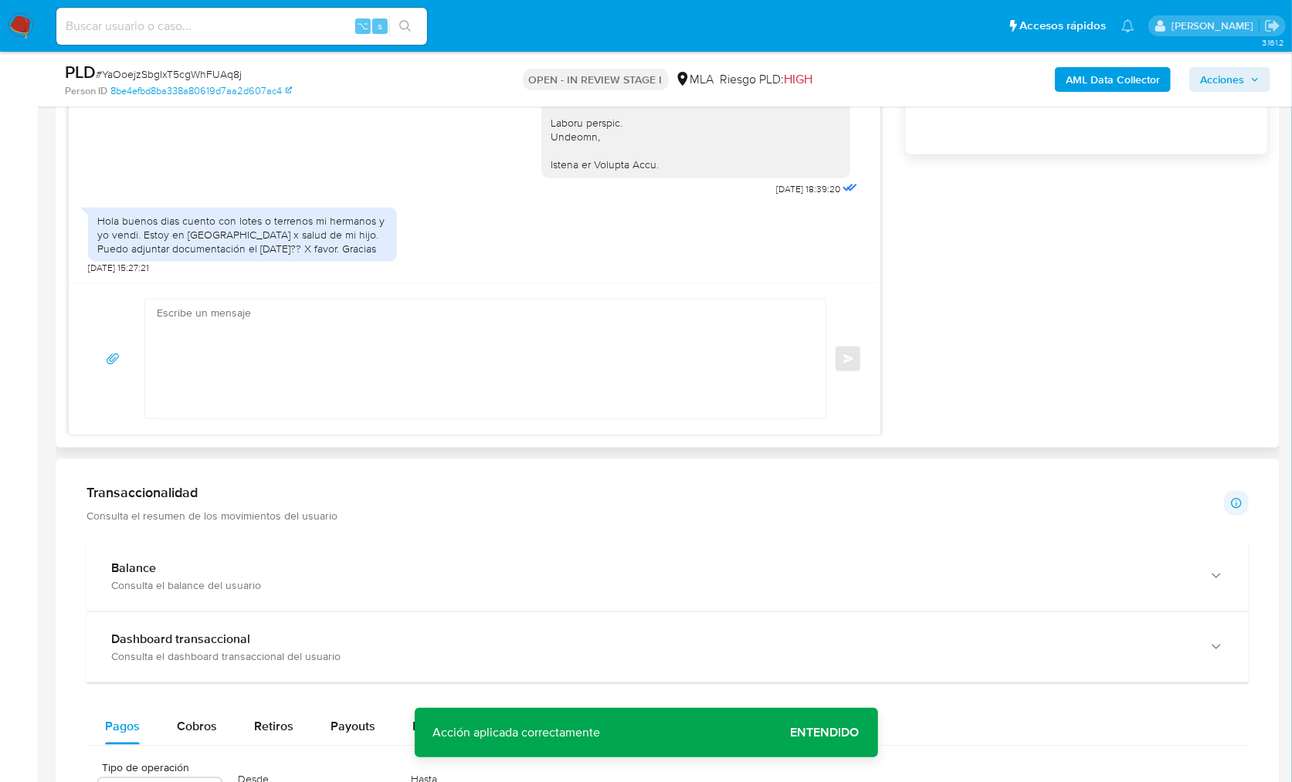
click at [368, 330] on textarea at bounding box center [481, 359] width 649 height 119
paste textarea "Hola, Muchas gracias por la respuesta. Analizamos tu caso y notamos que la info…"
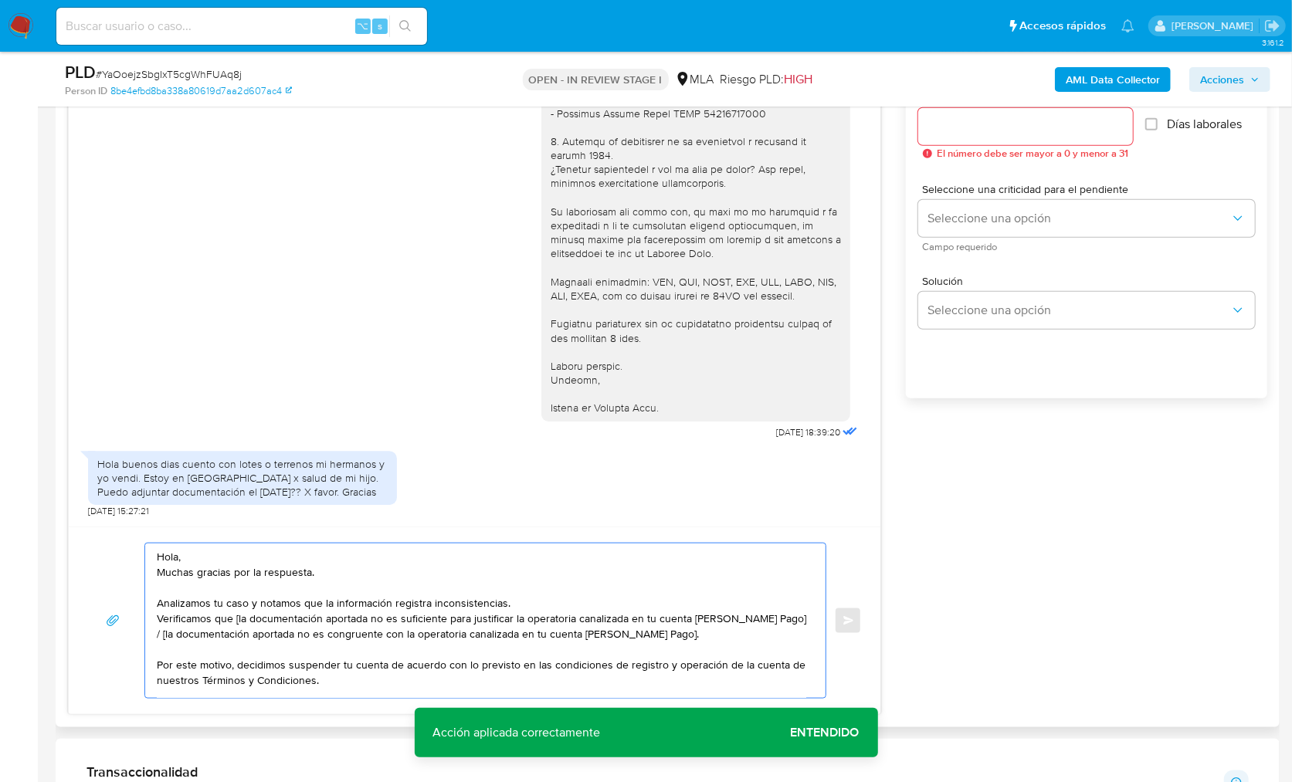
scroll to position [775, 0]
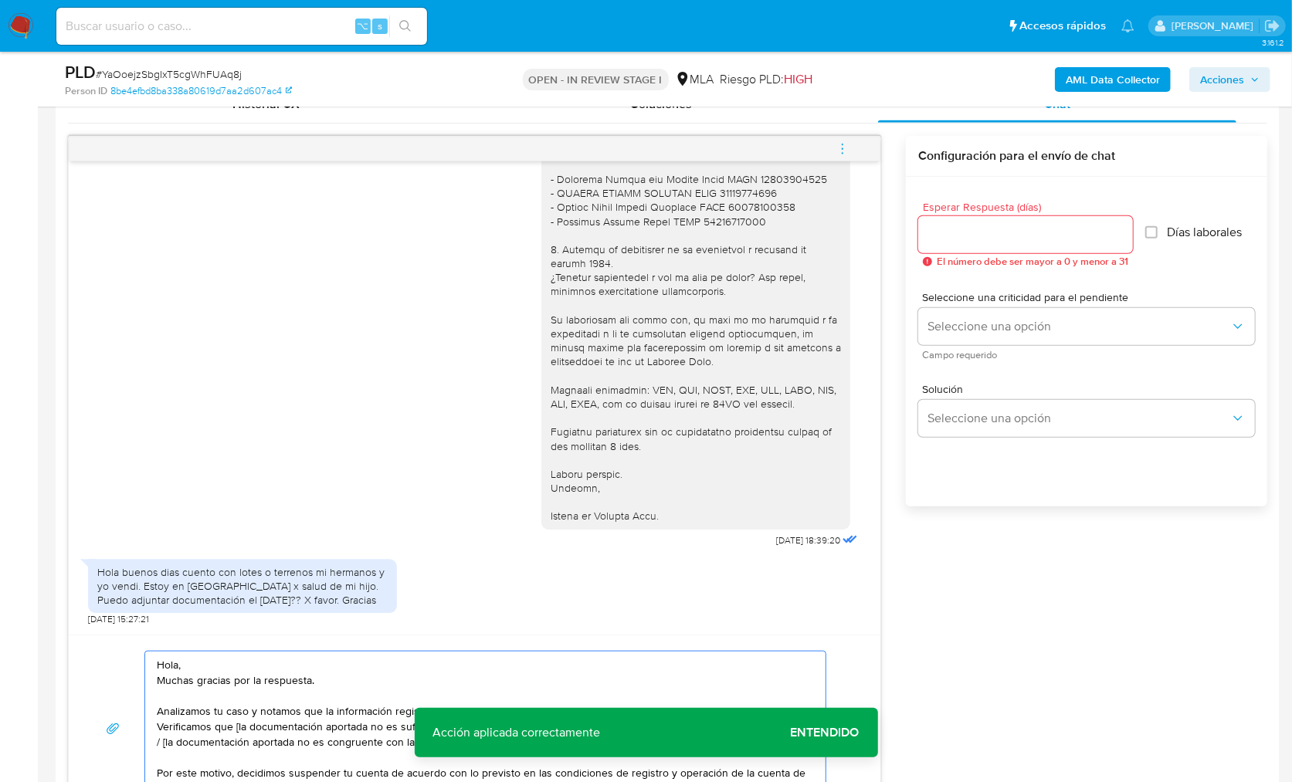
click at [242, 656] on textarea "Hola, Muchas gracias por la respuesta. Analizamos tu caso y notamos que la info…" at bounding box center [481, 729] width 649 height 154
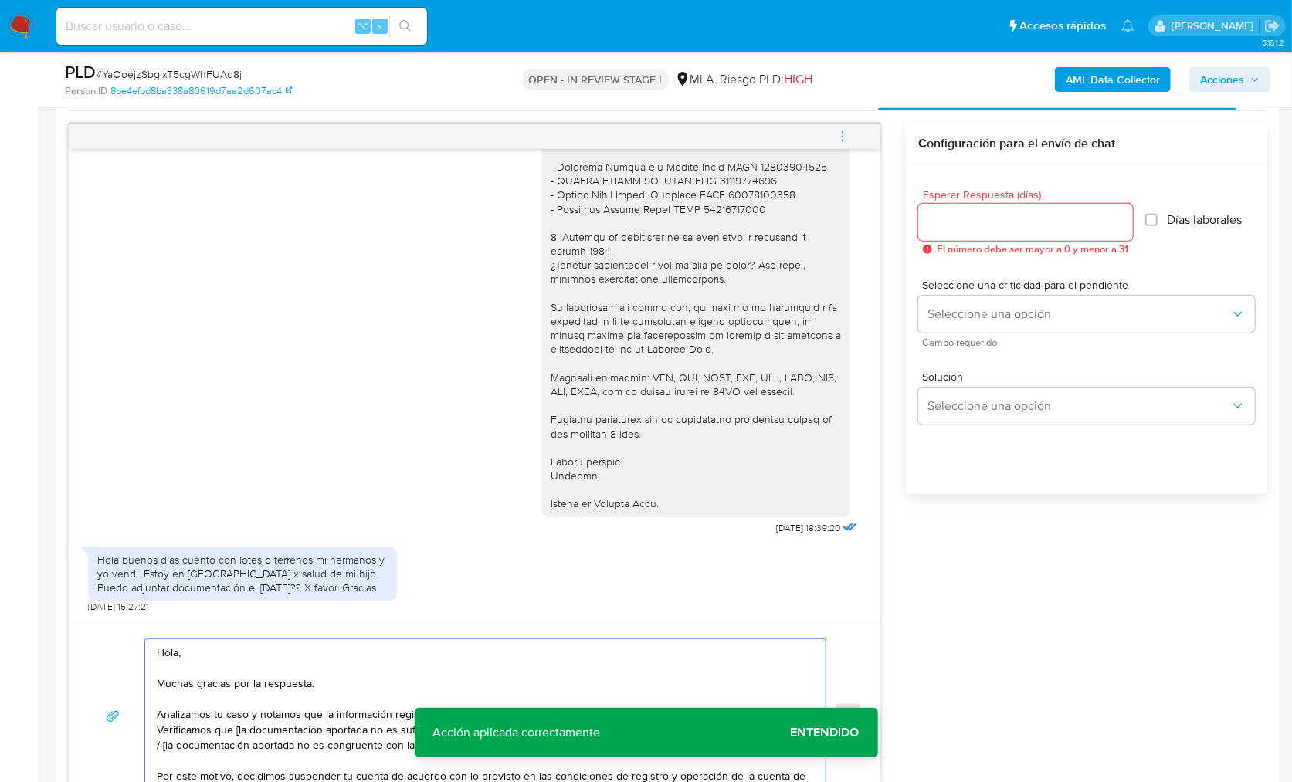
scroll to position [902, 0]
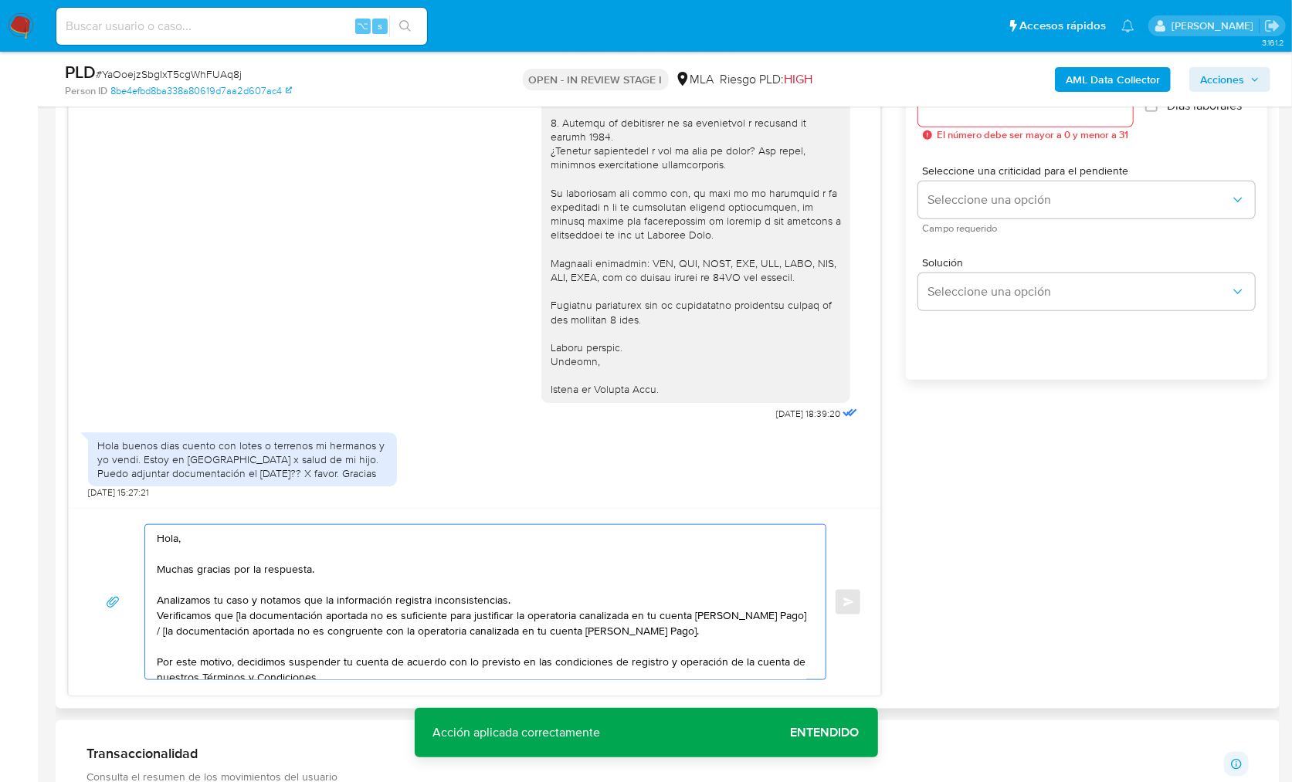
click at [548, 603] on textarea "Hola, Muchas gracias por la respuesta. Analizamos tu caso y notamos que la info…" at bounding box center [481, 602] width 649 height 154
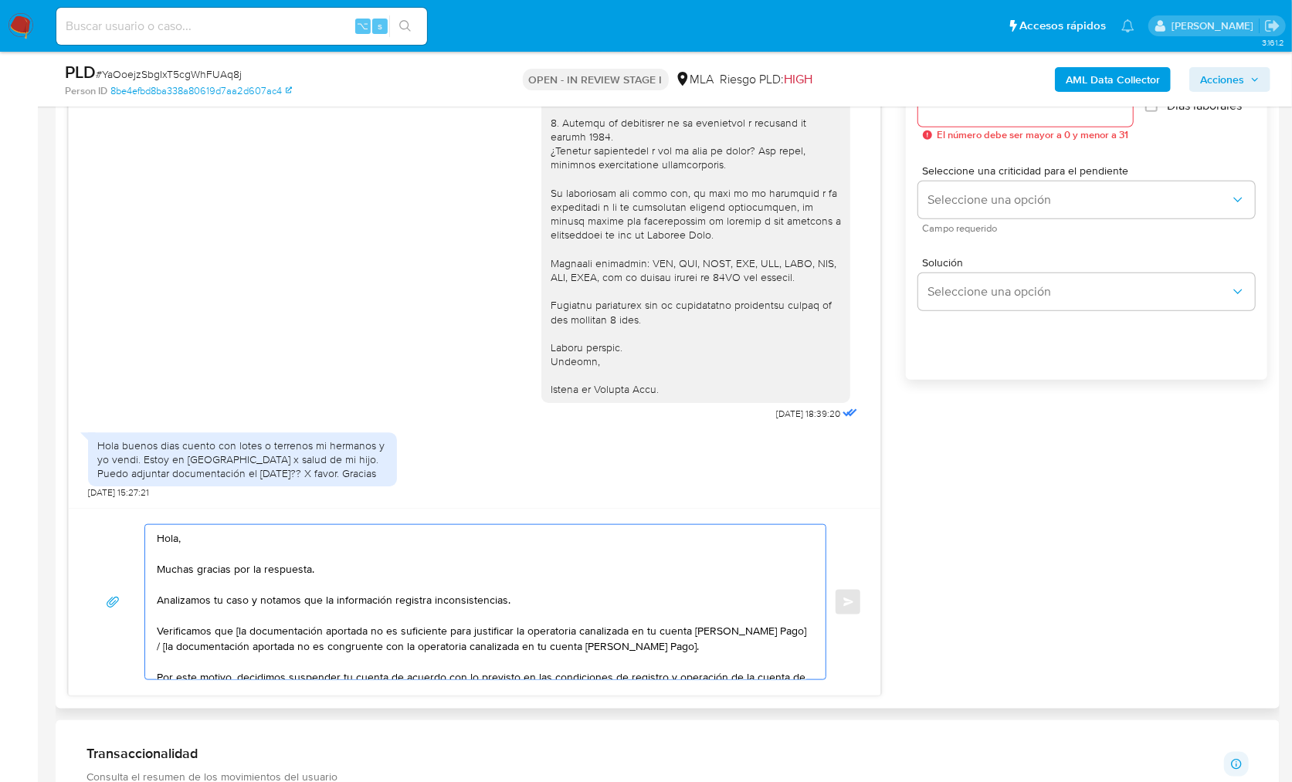
click at [161, 633] on textarea "Hola, Muchas gracias por la respuesta. Analizamos tu caso y notamos que la info…" at bounding box center [481, 602] width 649 height 154
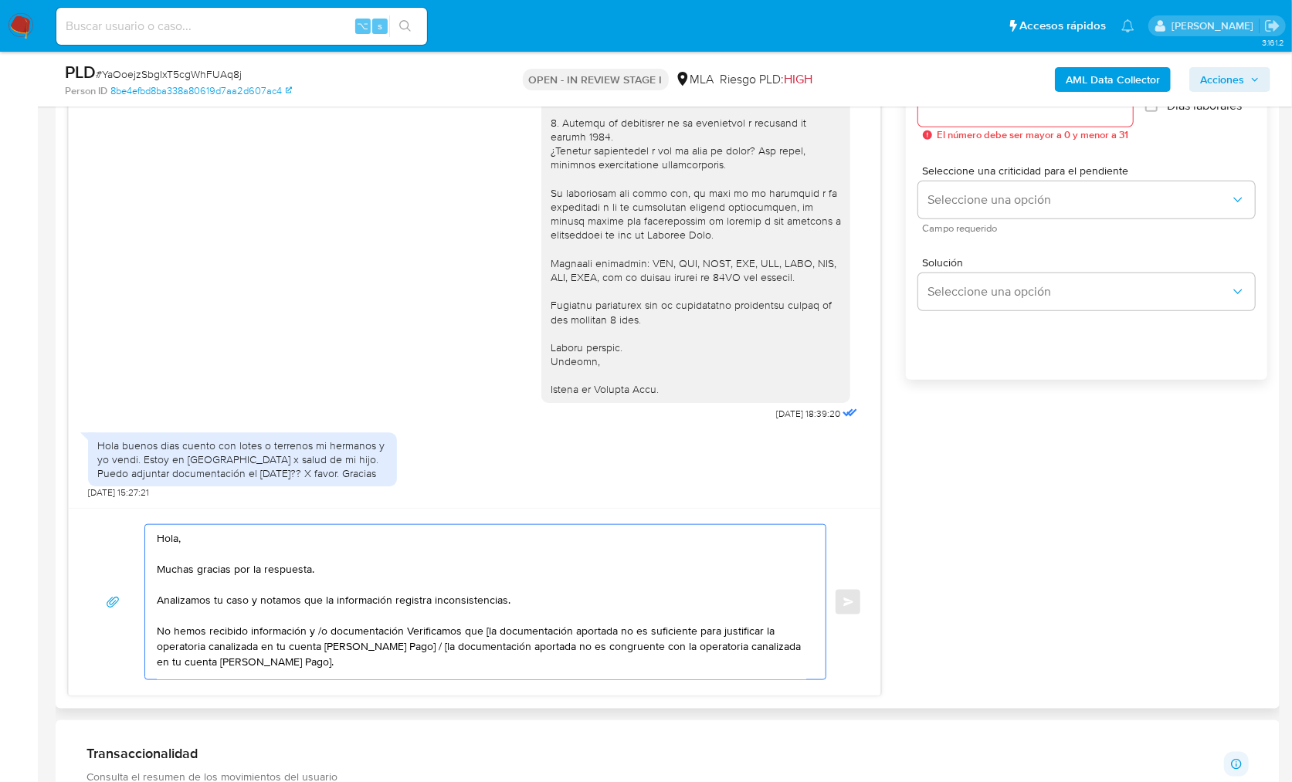
drag, startPoint x: 714, startPoint y: 630, endPoint x: 406, endPoint y: 629, distance: 308.1
click at [406, 629] on textarea "Hola, Muchas gracias por la respuesta. Analizamos tu caso y notamos que la info…" at bounding box center [481, 602] width 649 height 154
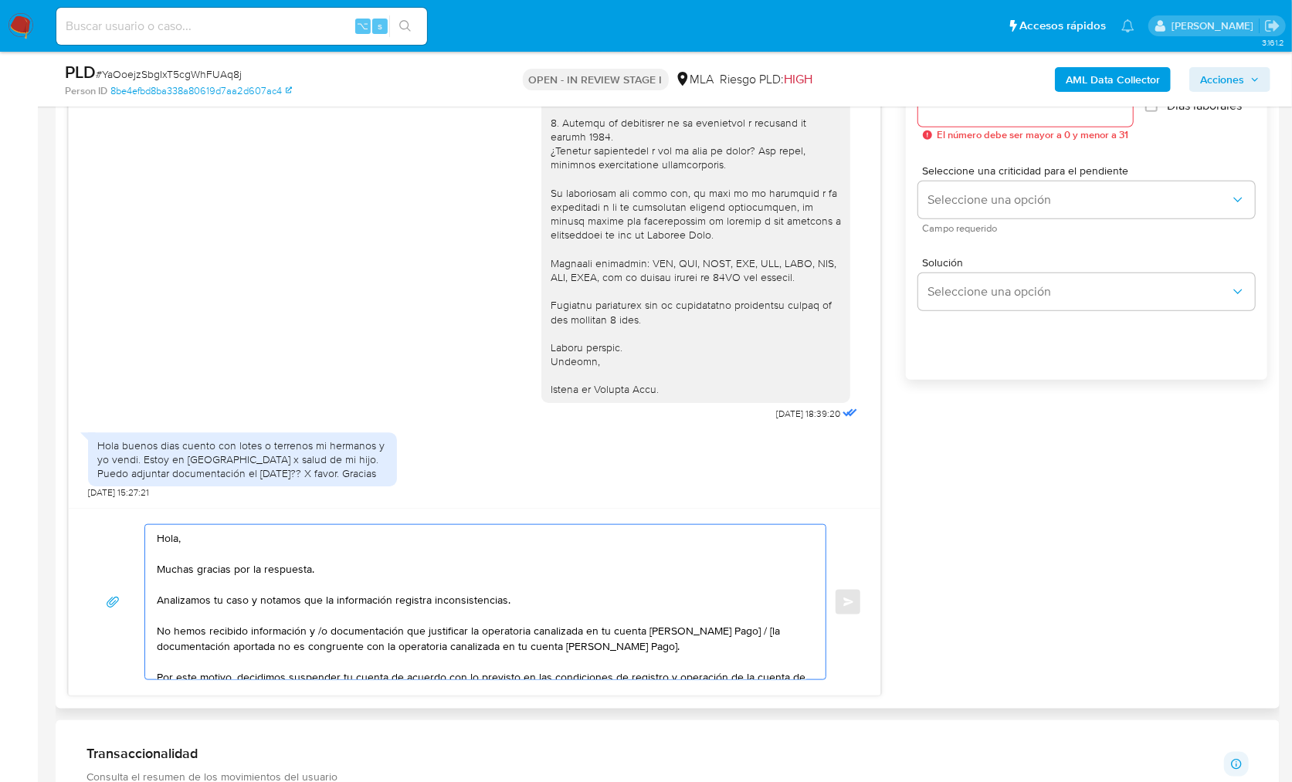
click at [464, 628] on textarea "Hola, Muchas gracias por la respuesta. Analizamos tu caso y notamos que la info…" at bounding box center [481, 602] width 649 height 154
drag, startPoint x: 718, startPoint y: 647, endPoint x: 730, endPoint y: 632, distance: 19.3
click at [731, 632] on textarea "Hola, Muchas gracias por la respuesta. Analizamos tu caso y notamos que la info…" at bounding box center [481, 602] width 649 height 154
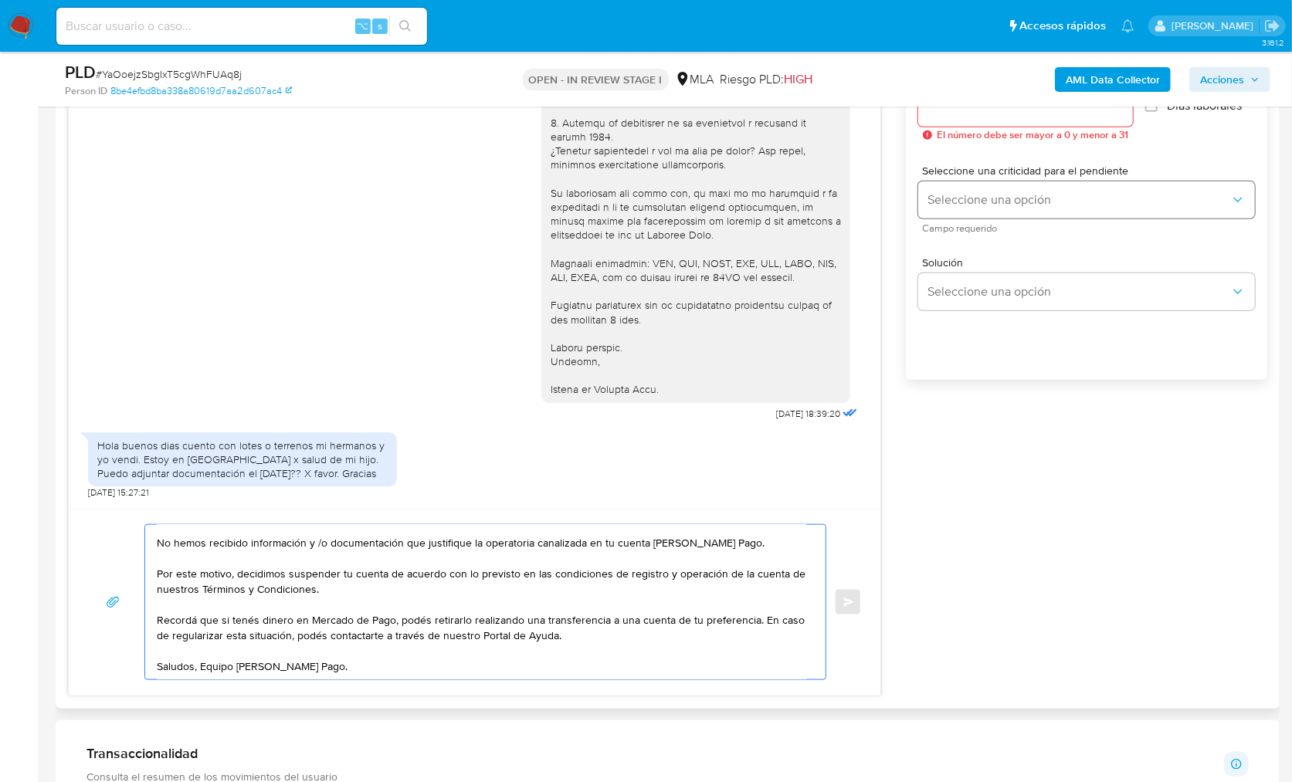
scroll to position [556, 0]
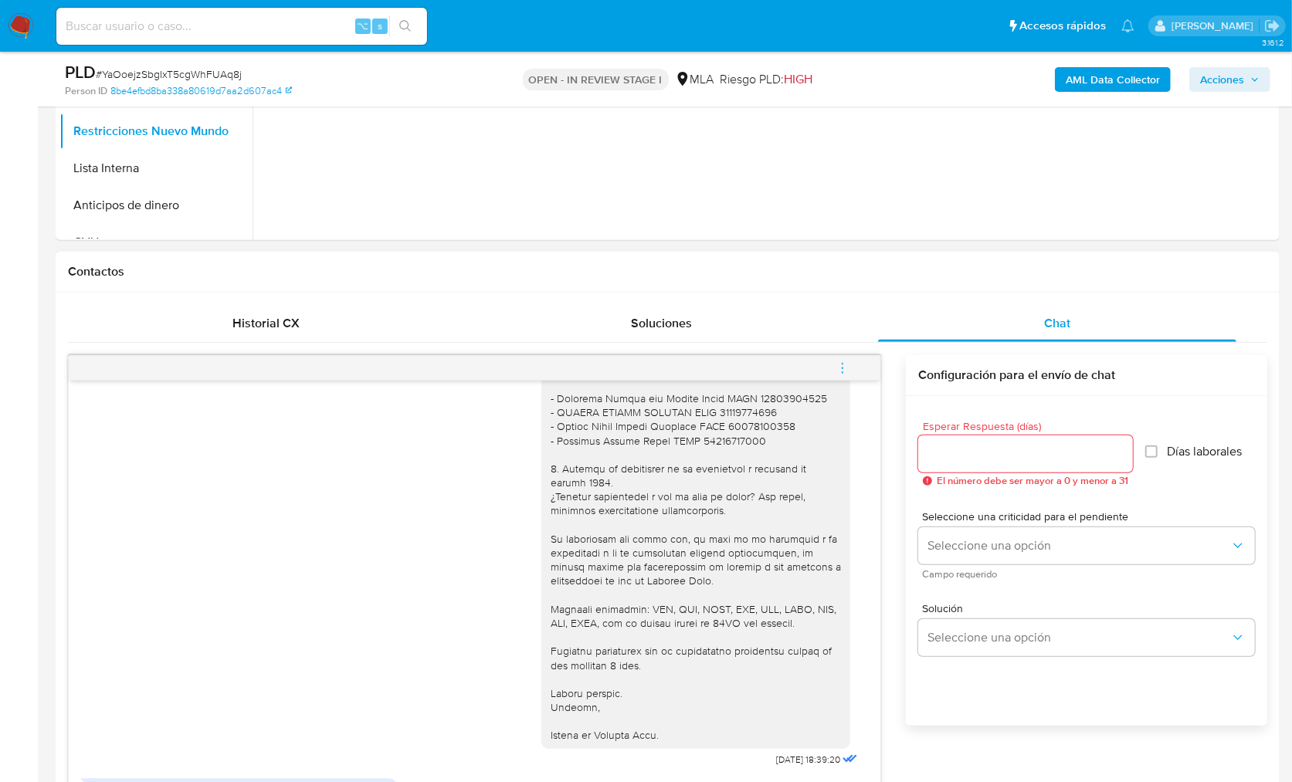
type textarea "Hola, Muchas gracias por la respuesta. Analizamos tu caso y notamos que la info…"
click at [989, 457] on input "Esperar Respuesta (días)" at bounding box center [1025, 454] width 215 height 20
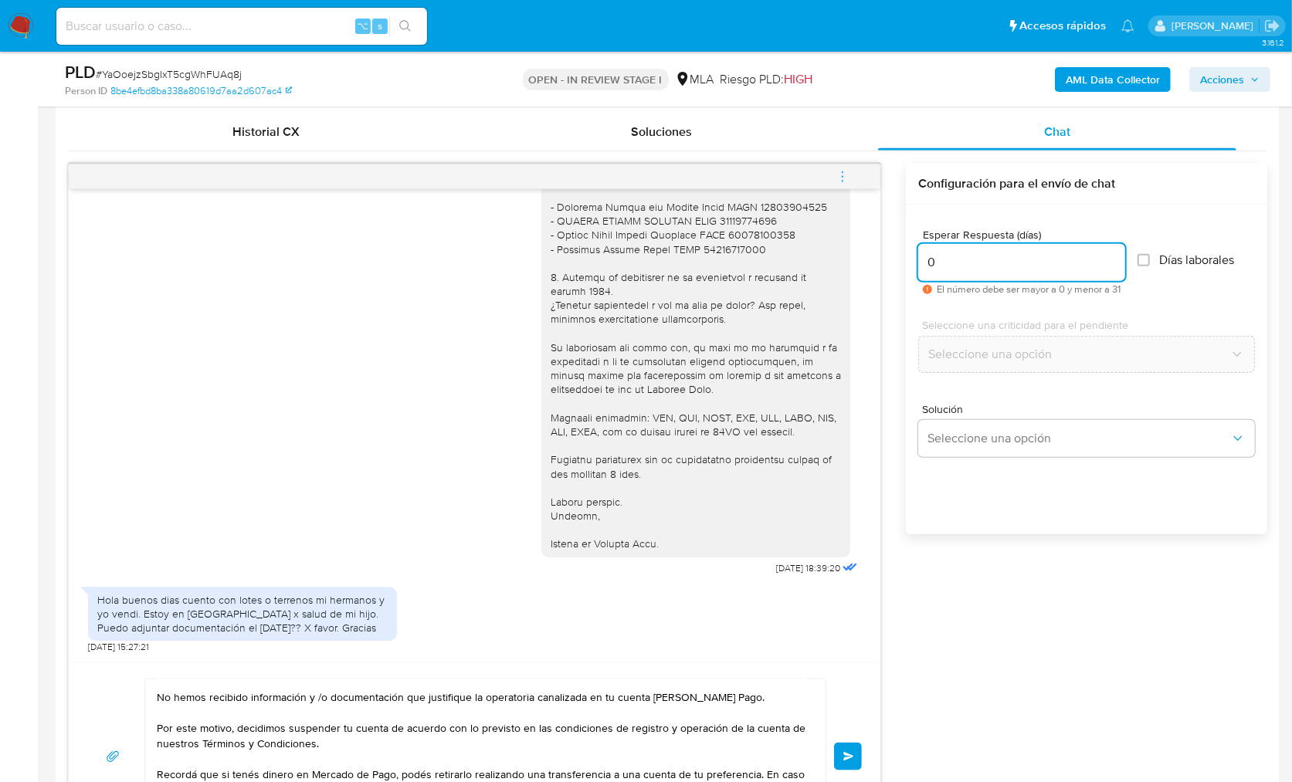
scroll to position [890, 0]
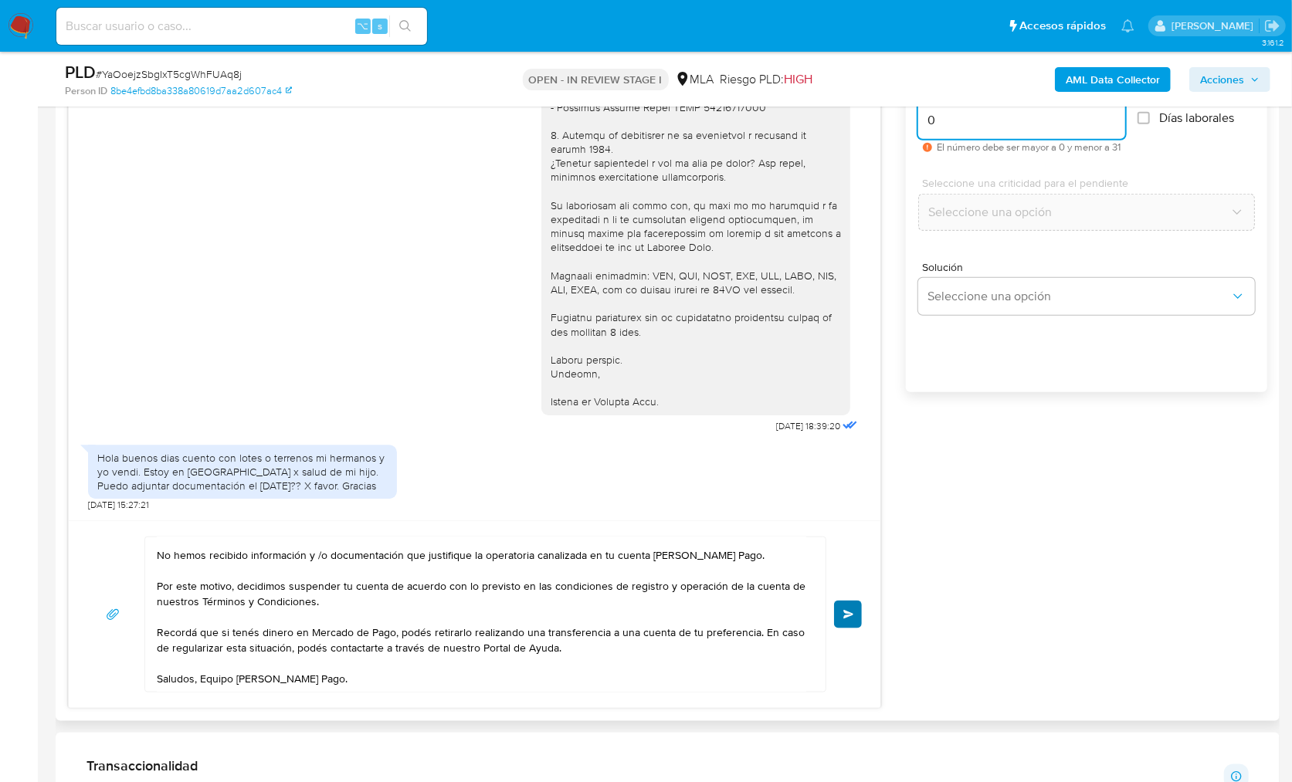
type input "0"
click at [852, 620] on button "Enviar" at bounding box center [848, 615] width 28 height 28
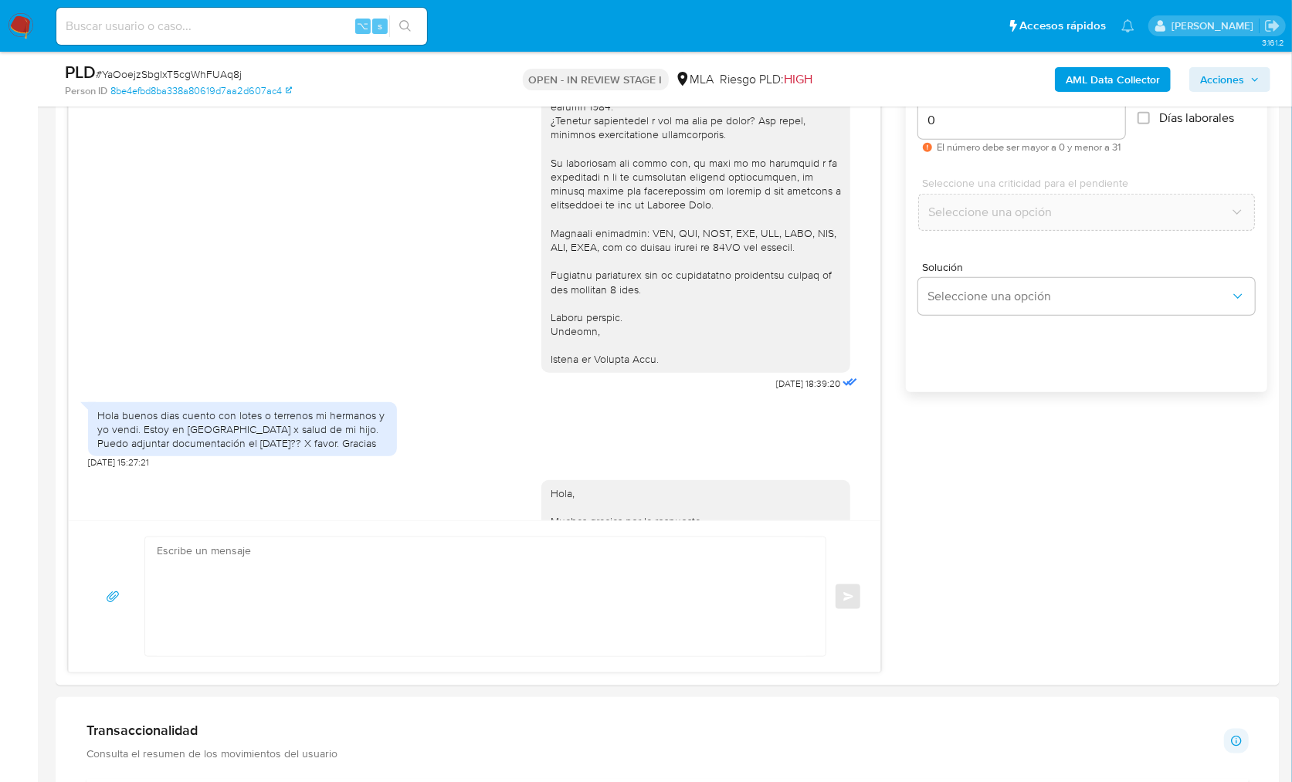
scroll to position [0, 0]
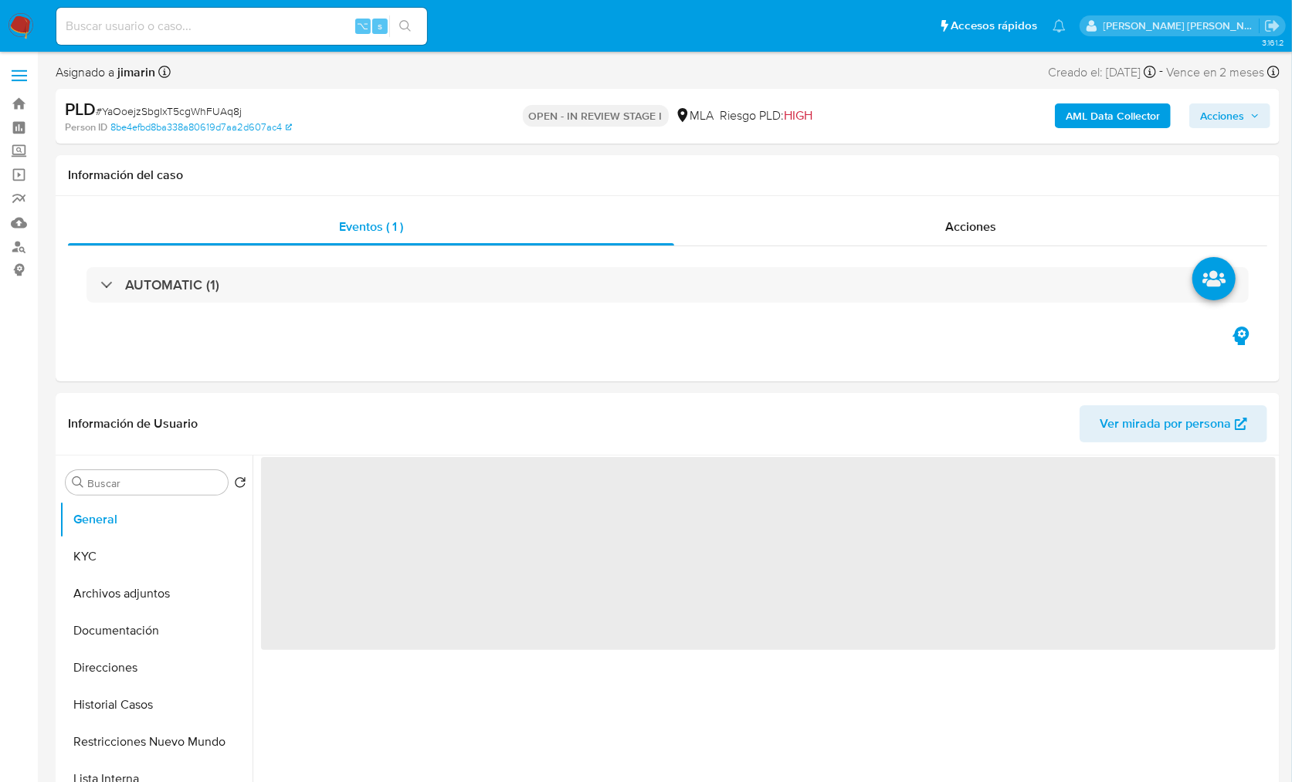
select select "10"
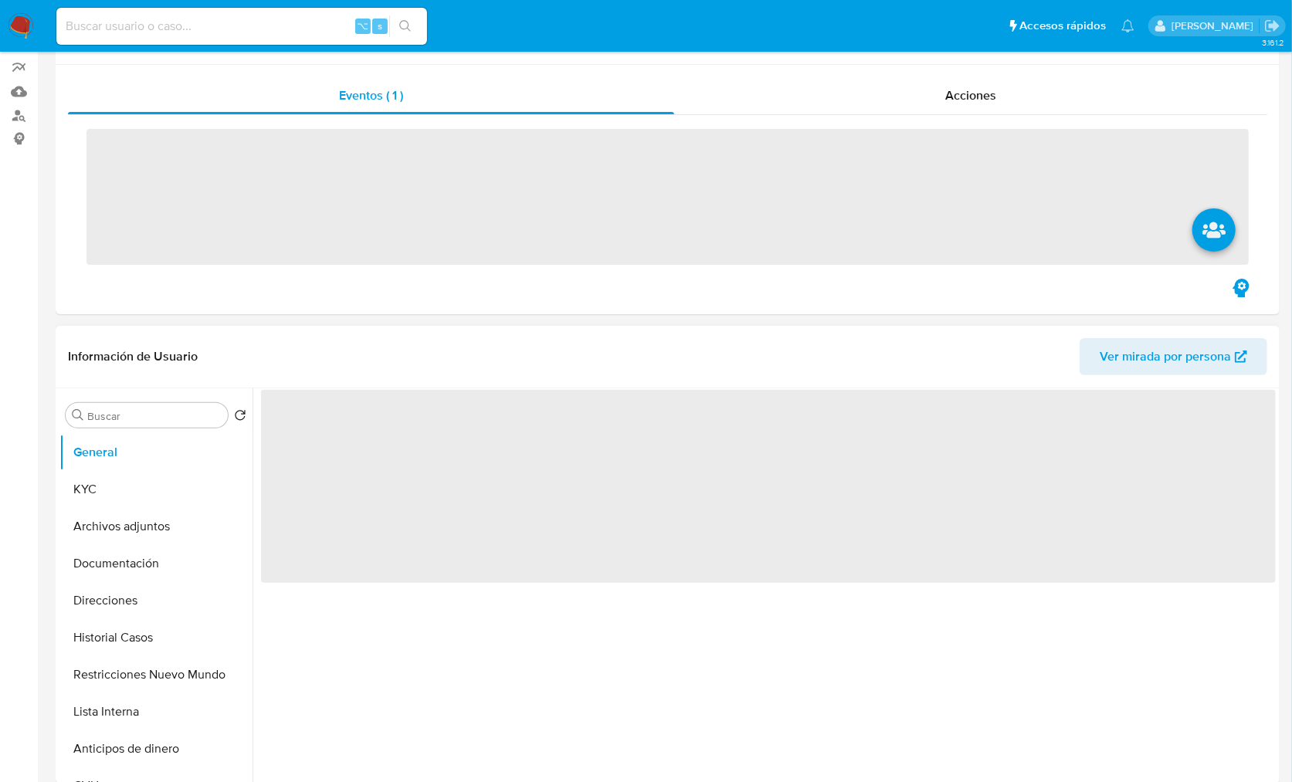
scroll to position [313, 0]
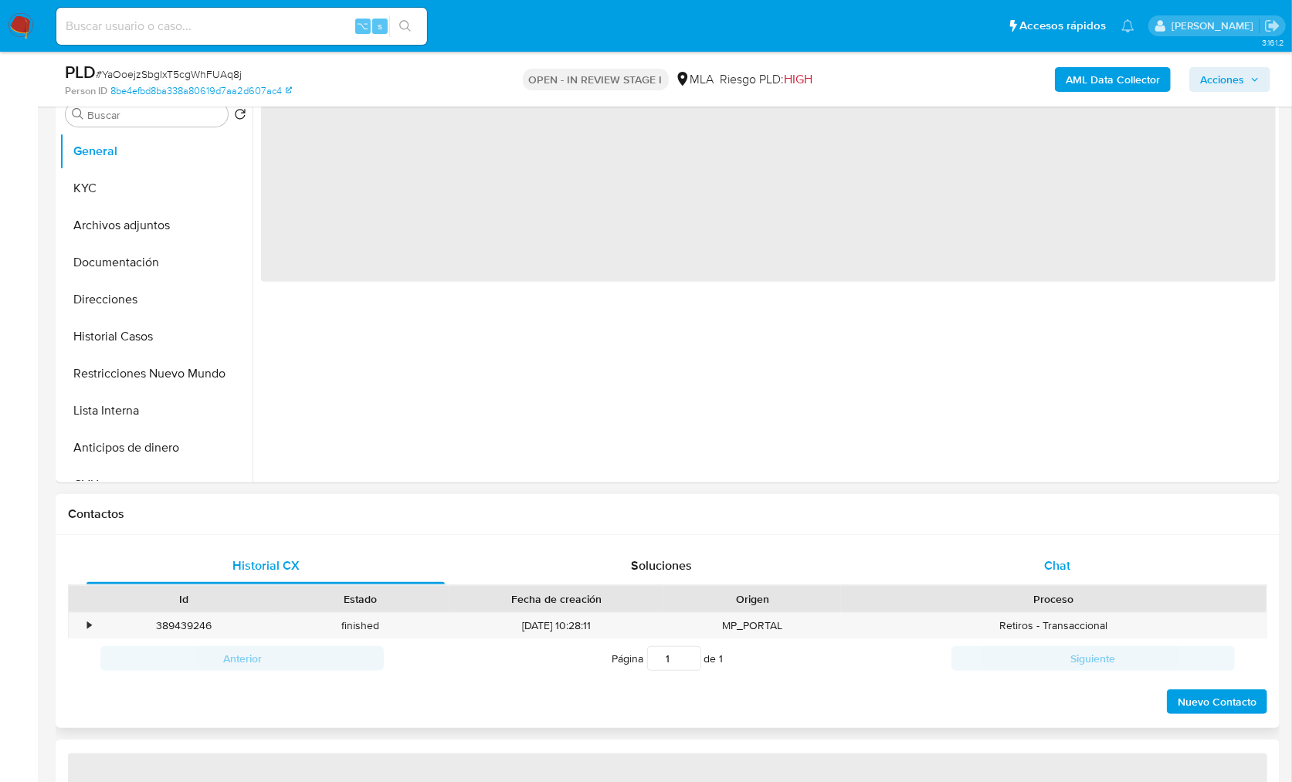
drag, startPoint x: 1040, startPoint y: 588, endPoint x: 1047, endPoint y: 581, distance: 9.8
click at [1040, 588] on div "Proceso" at bounding box center [1053, 599] width 425 height 26
select select "10"
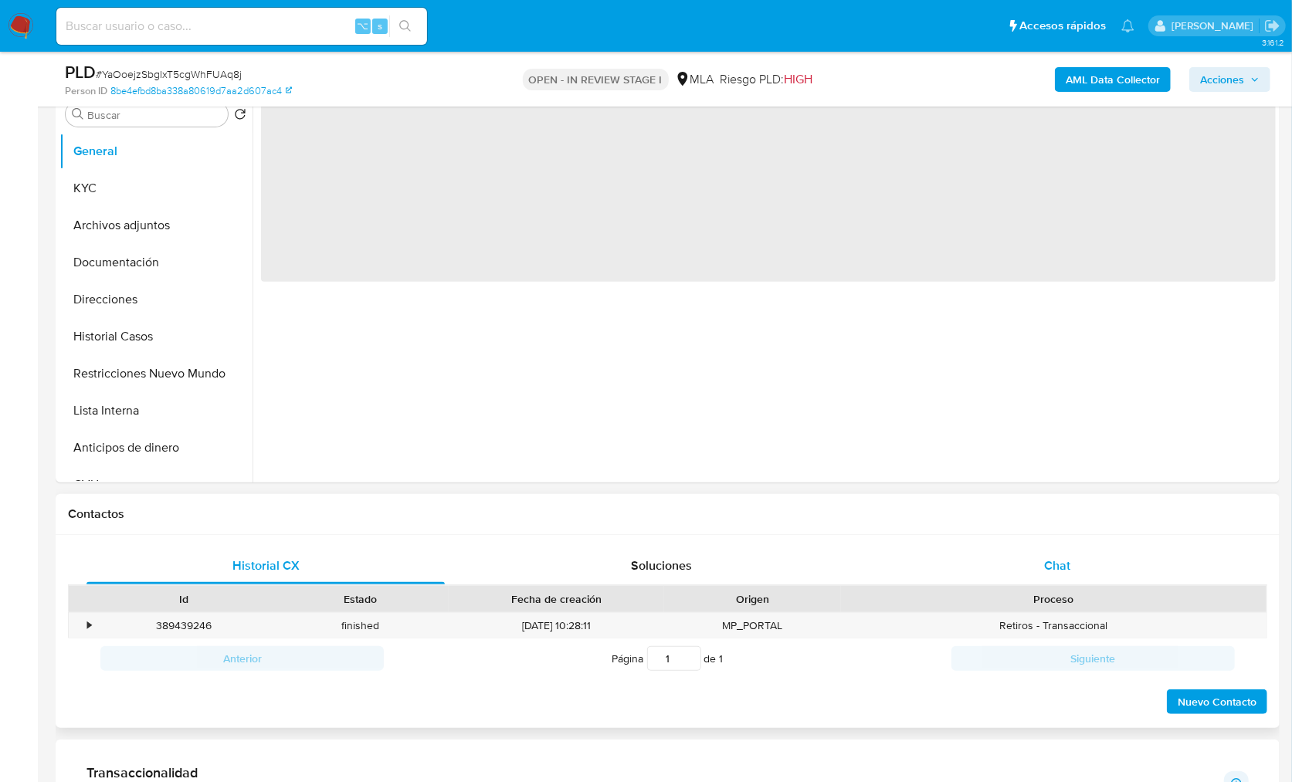
click at [1053, 575] on div "Chat" at bounding box center [1057, 565] width 358 height 37
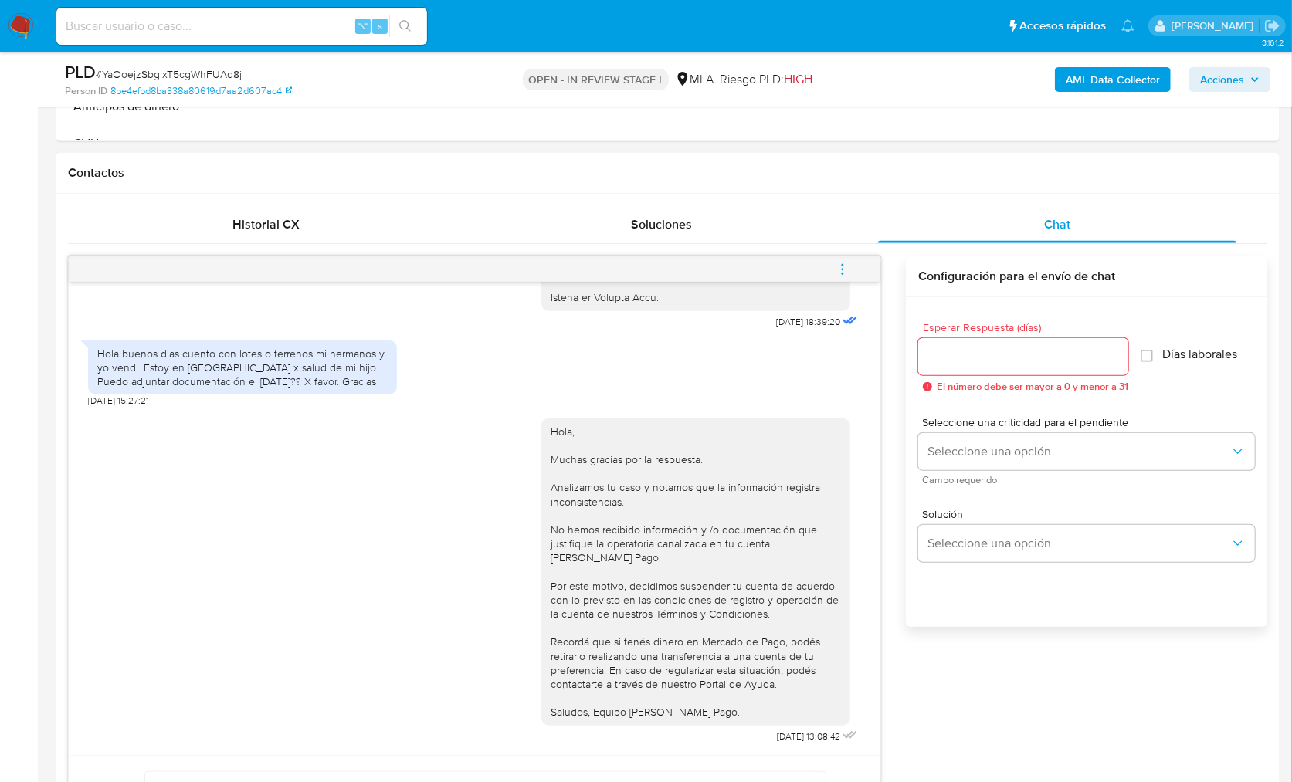
scroll to position [694, 0]
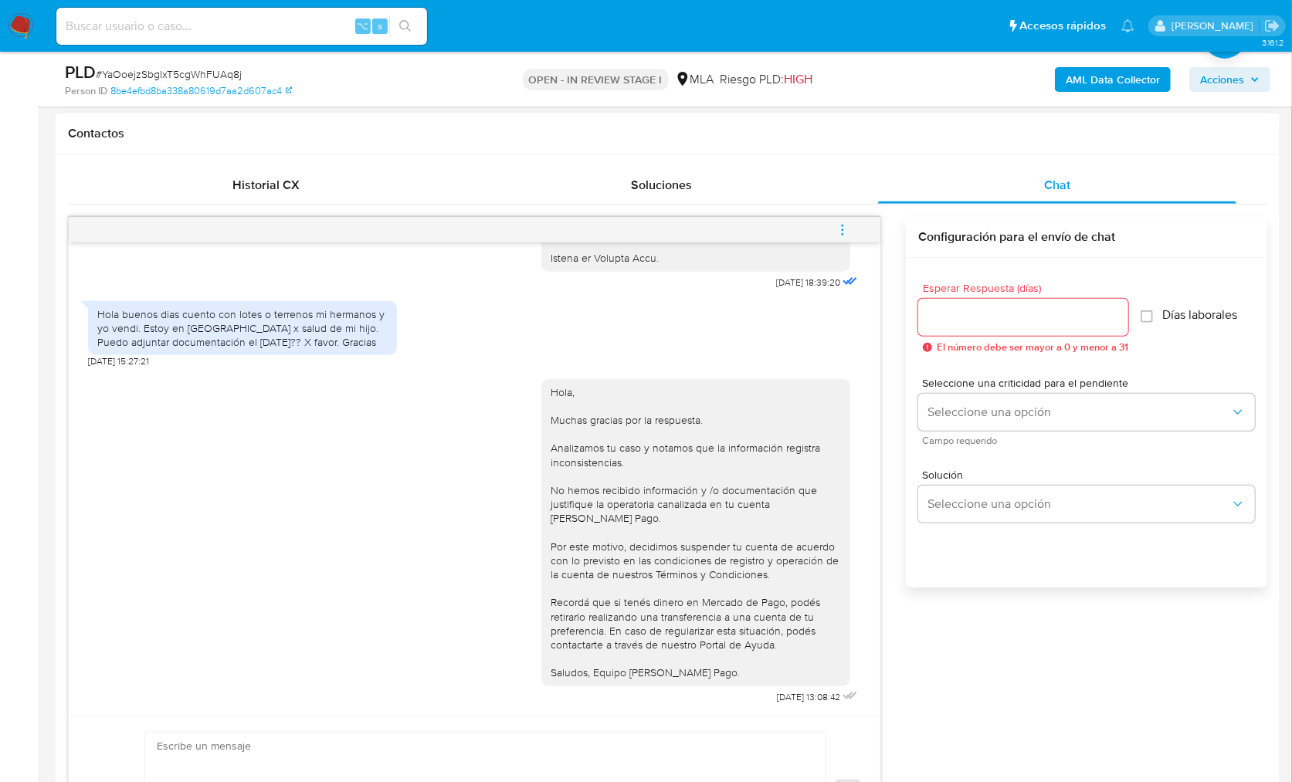
click at [842, 220] on span "menu-action" at bounding box center [842, 230] width 14 height 37
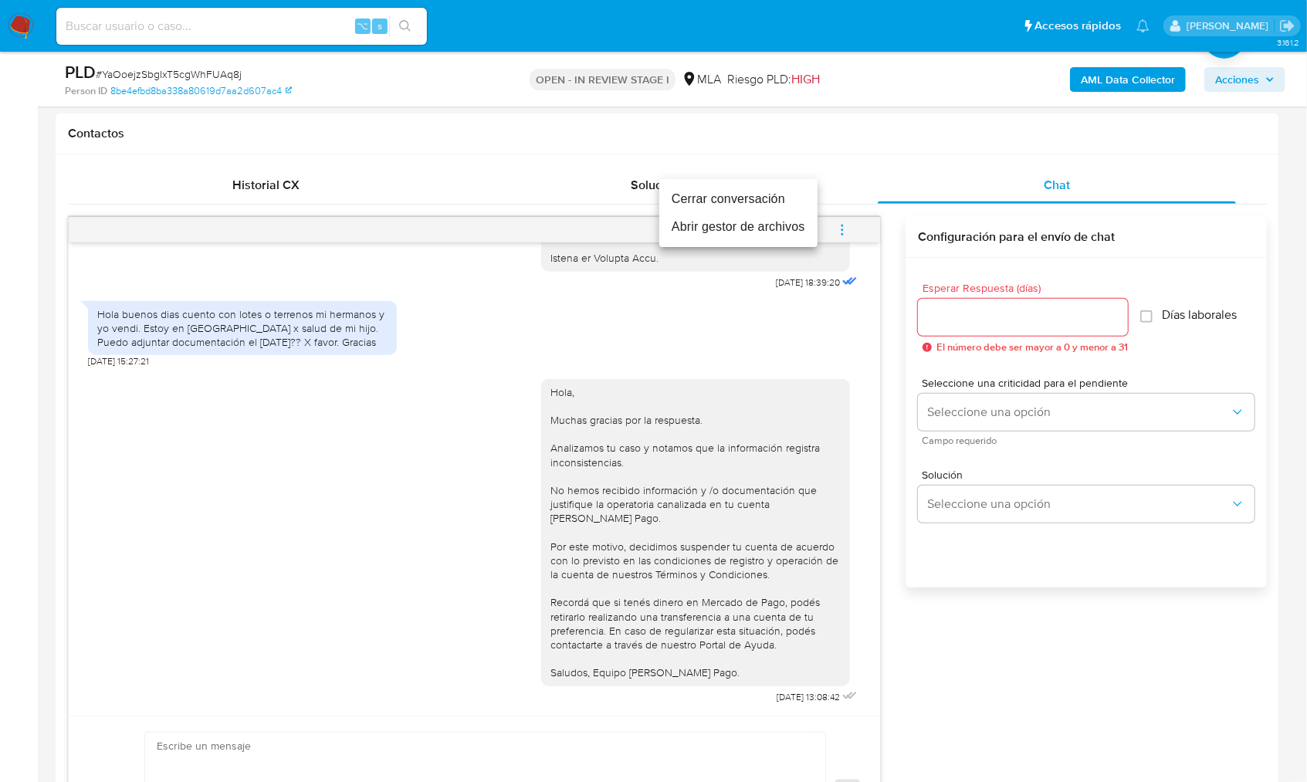
click at [700, 187] on li "Cerrar conversación" at bounding box center [738, 199] width 158 height 28
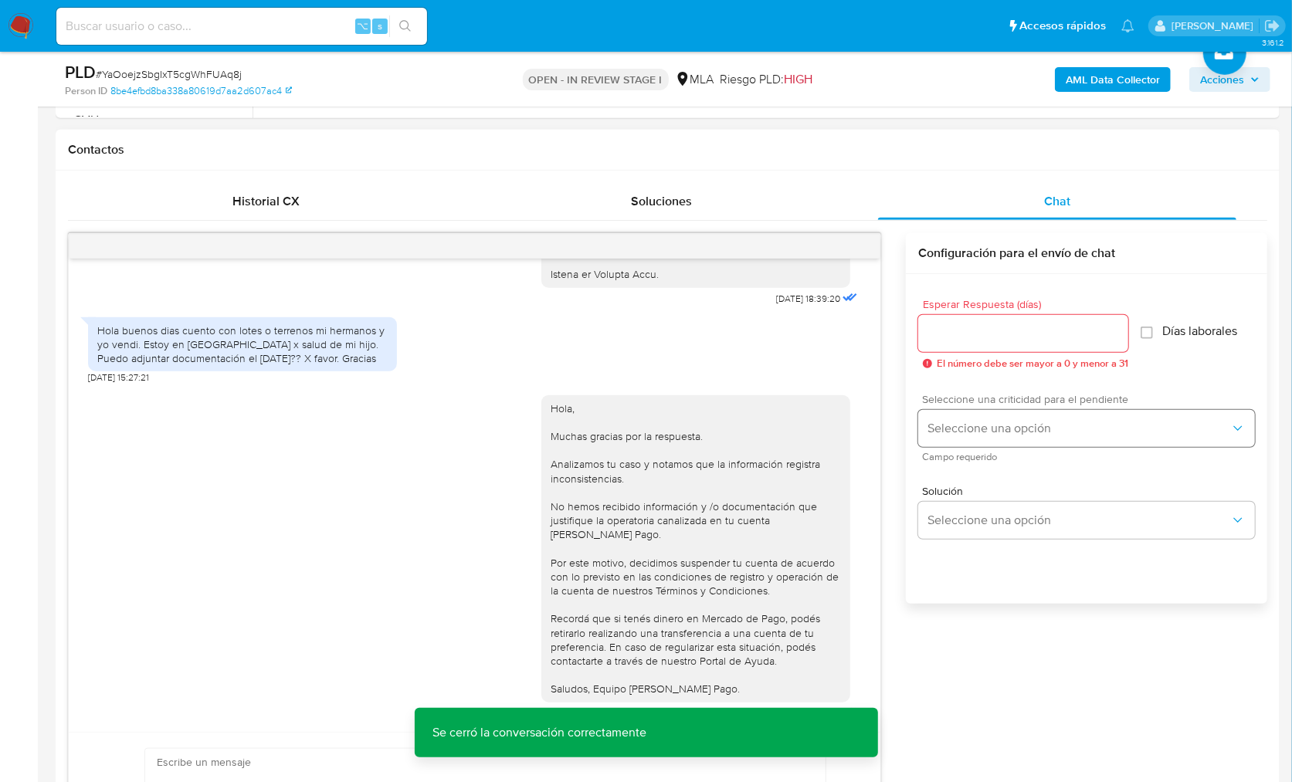
scroll to position [412, 0]
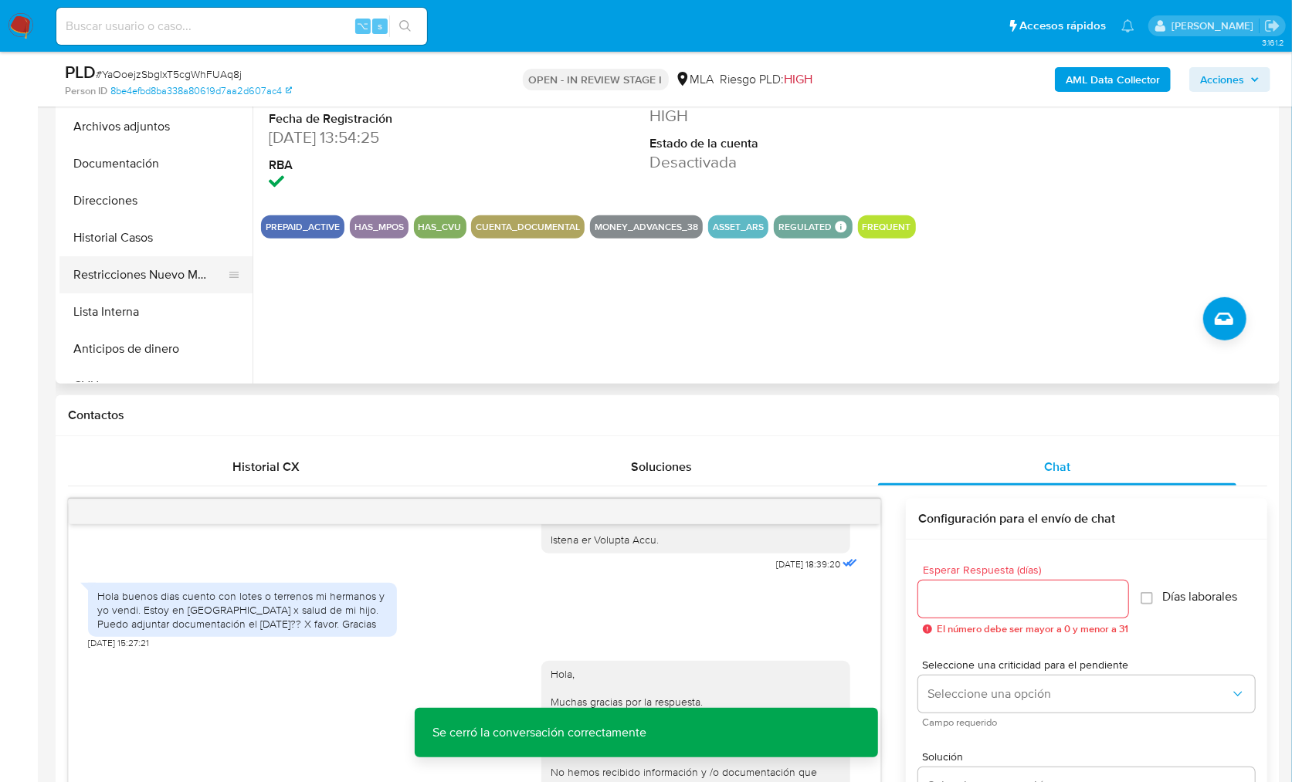
click at [158, 283] on button "Restricciones Nuevo Mundo" at bounding box center [149, 274] width 181 height 37
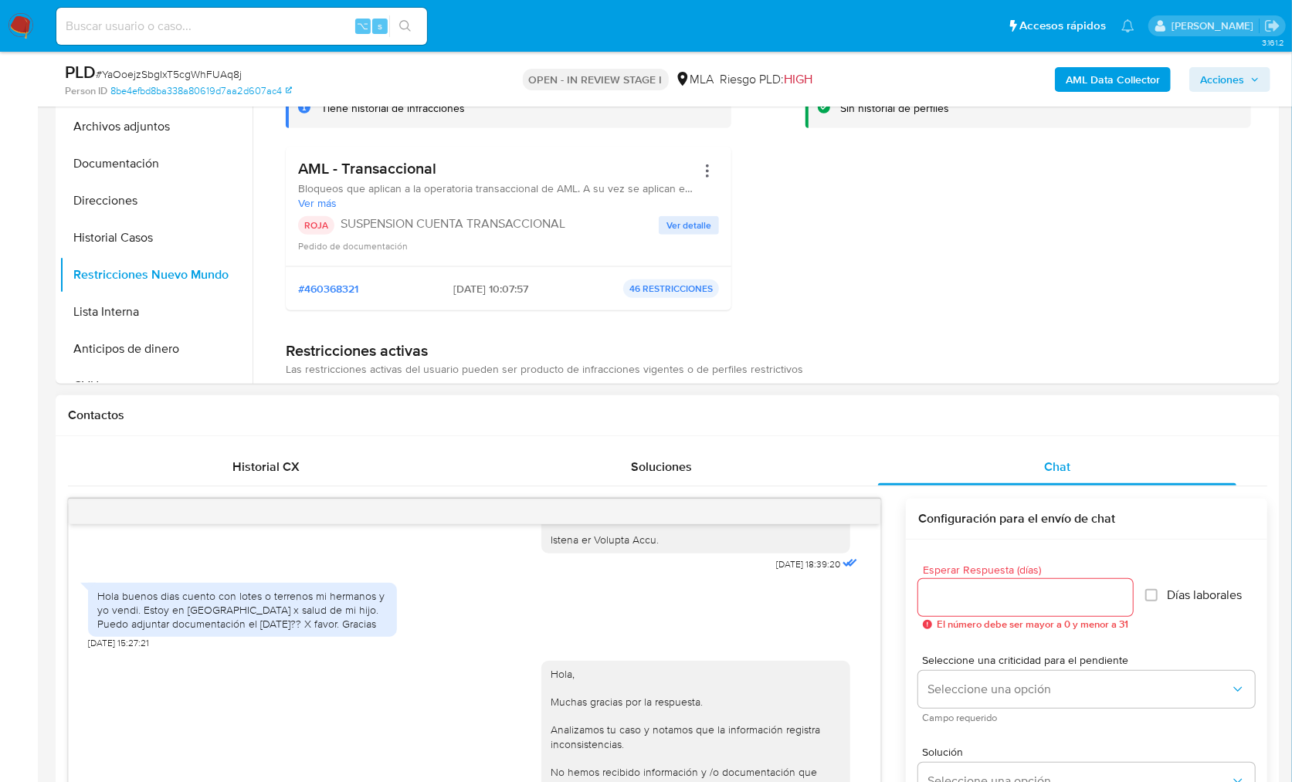
click at [300, 476] on div "Historial CX" at bounding box center [265, 467] width 358 height 37
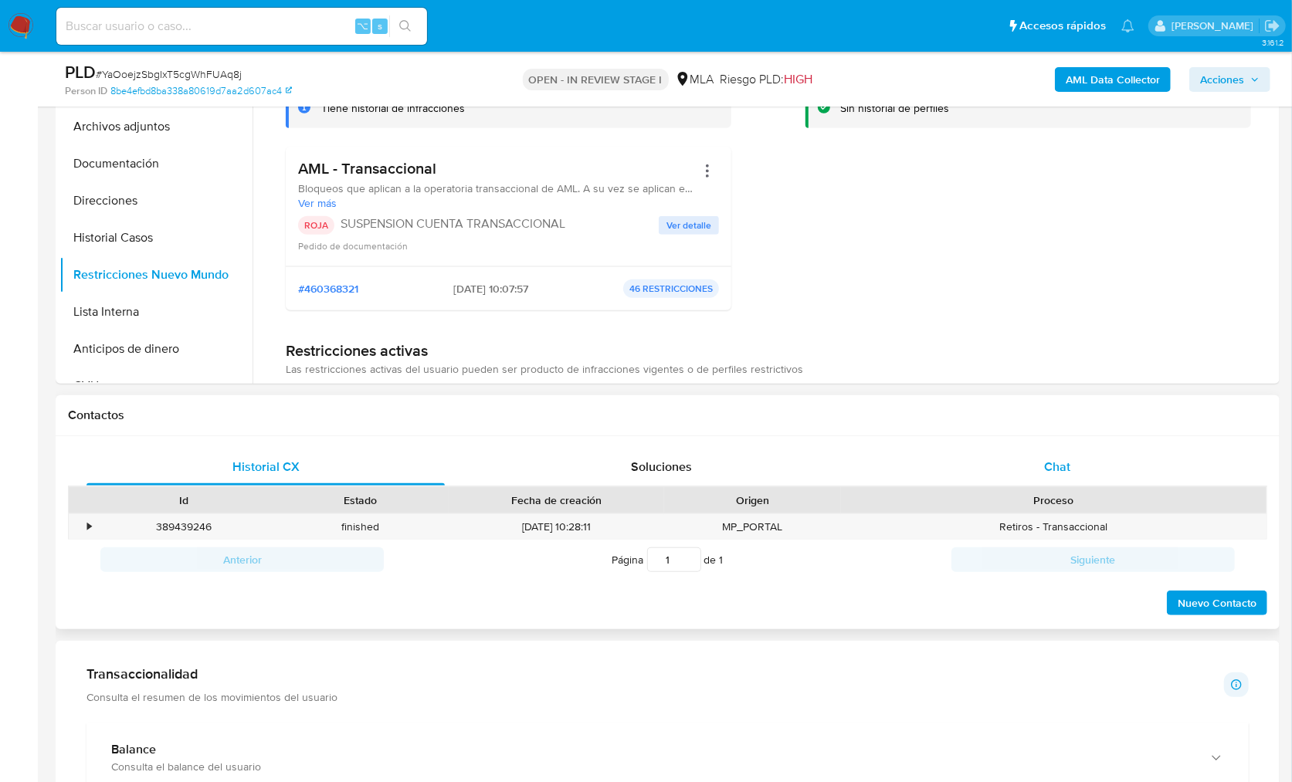
click at [1035, 476] on div "Chat" at bounding box center [1057, 467] width 358 height 37
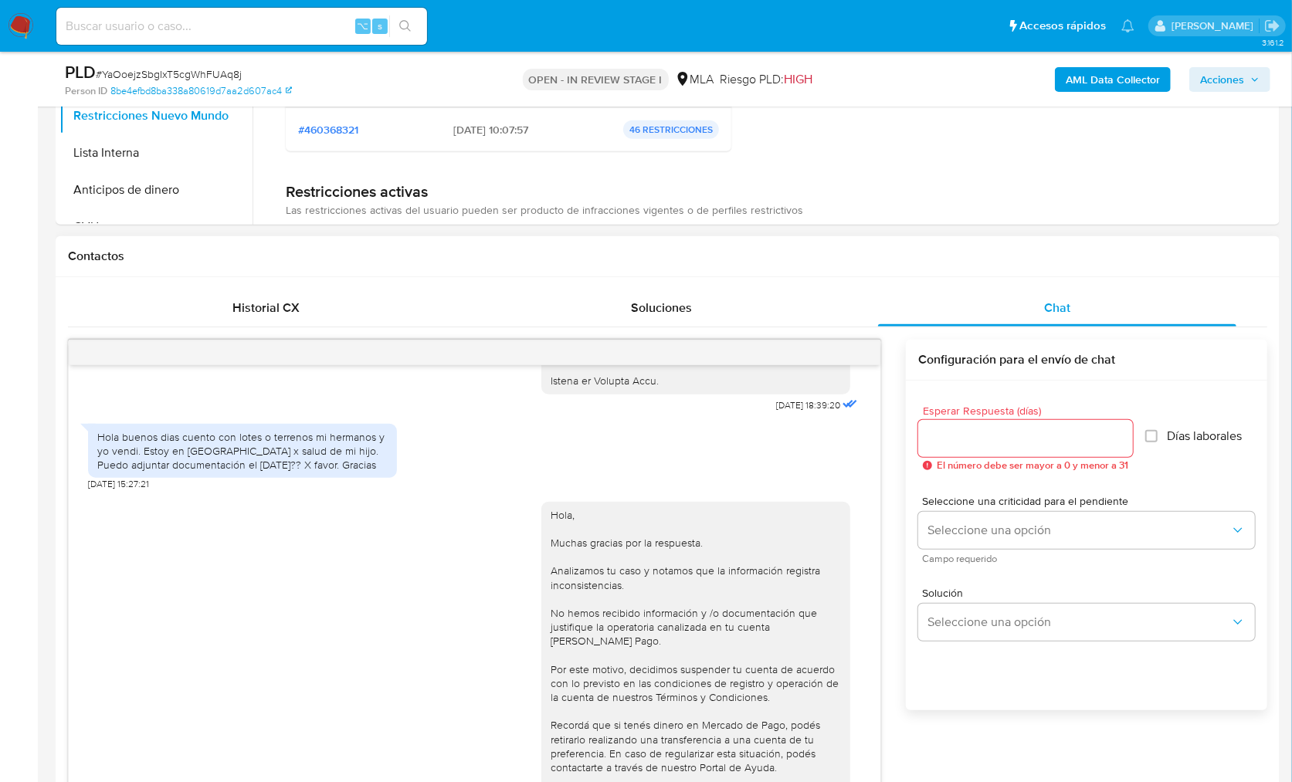
scroll to position [757, 0]
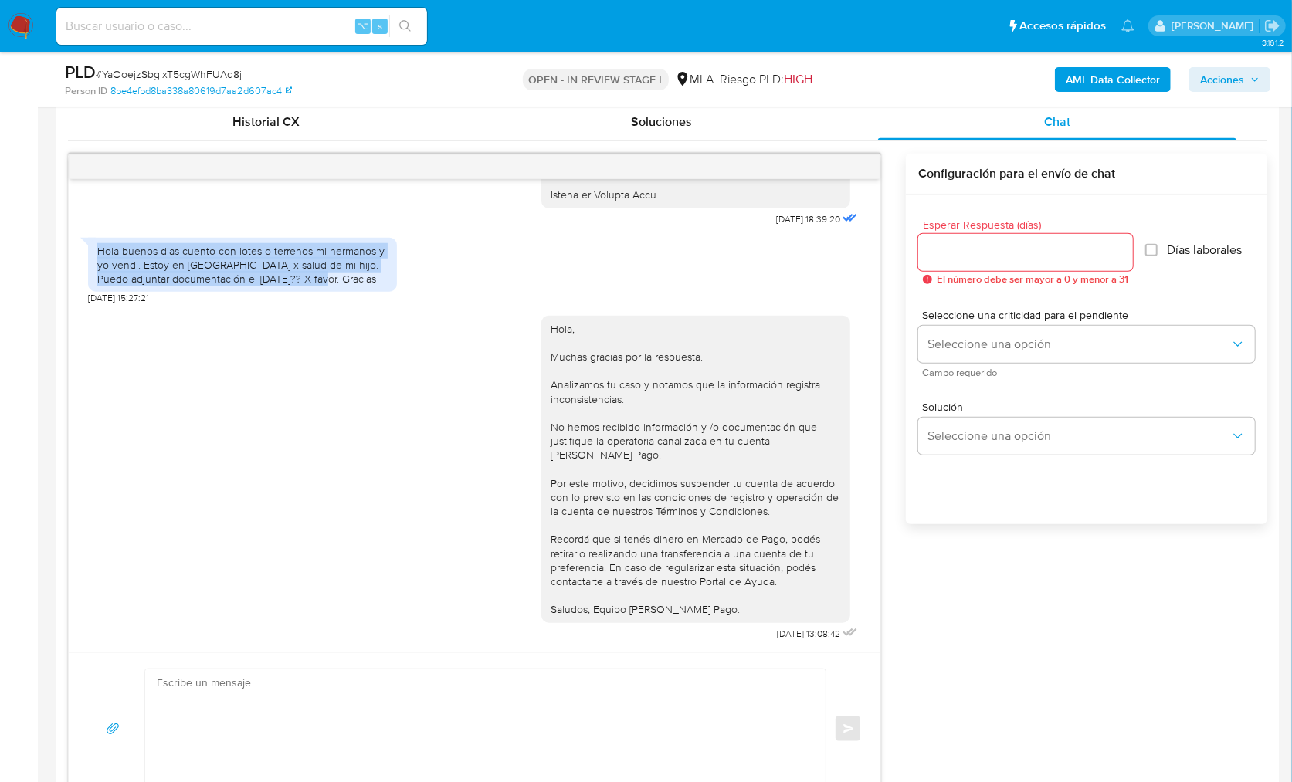
drag, startPoint x: 293, startPoint y: 283, endPoint x: 85, endPoint y: 250, distance: 210.3
click at [88, 249] on div "Hola buenos dias cuento con lotes o terrenos mi hermanos y yo vendi. Estoy en C…" at bounding box center [242, 265] width 309 height 55
copy div "Hola buenos dias cuento con lotes o terrenos mi hermanos y yo vendi. Estoy en C…"
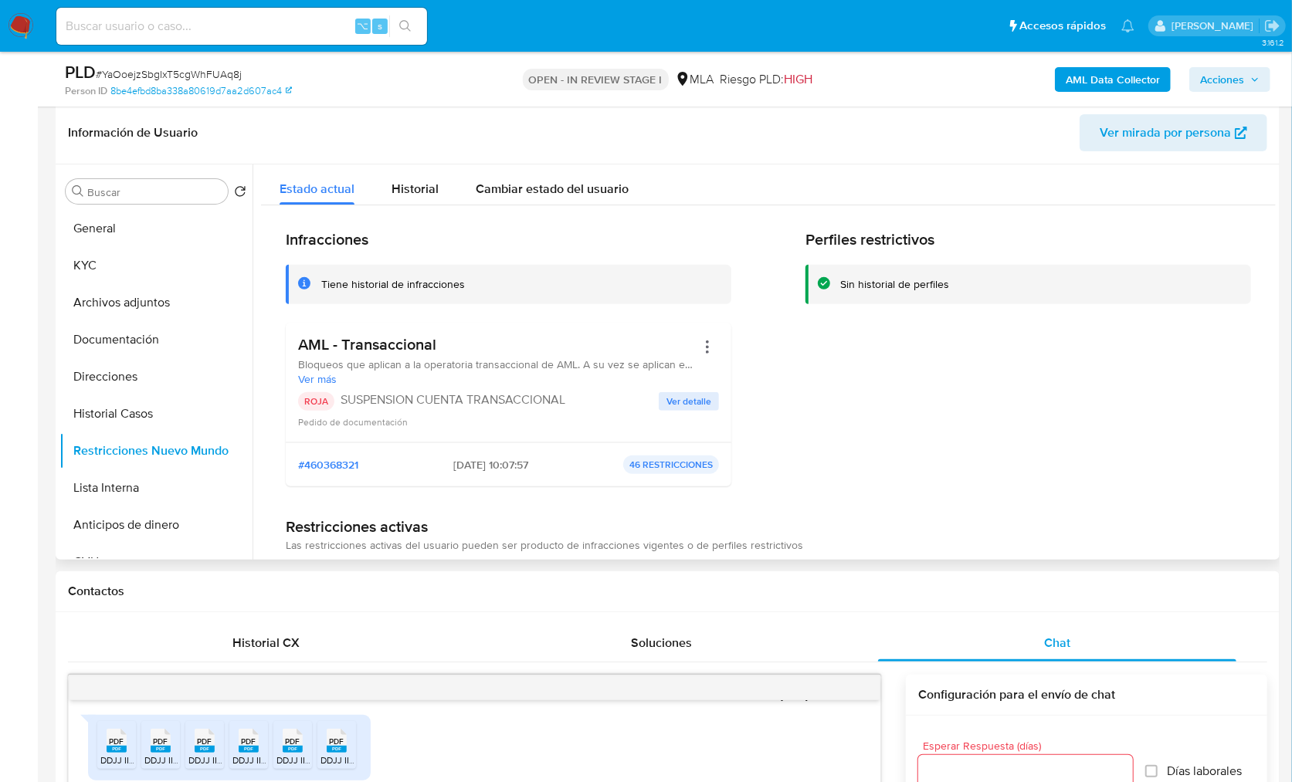
scroll to position [211, 0]
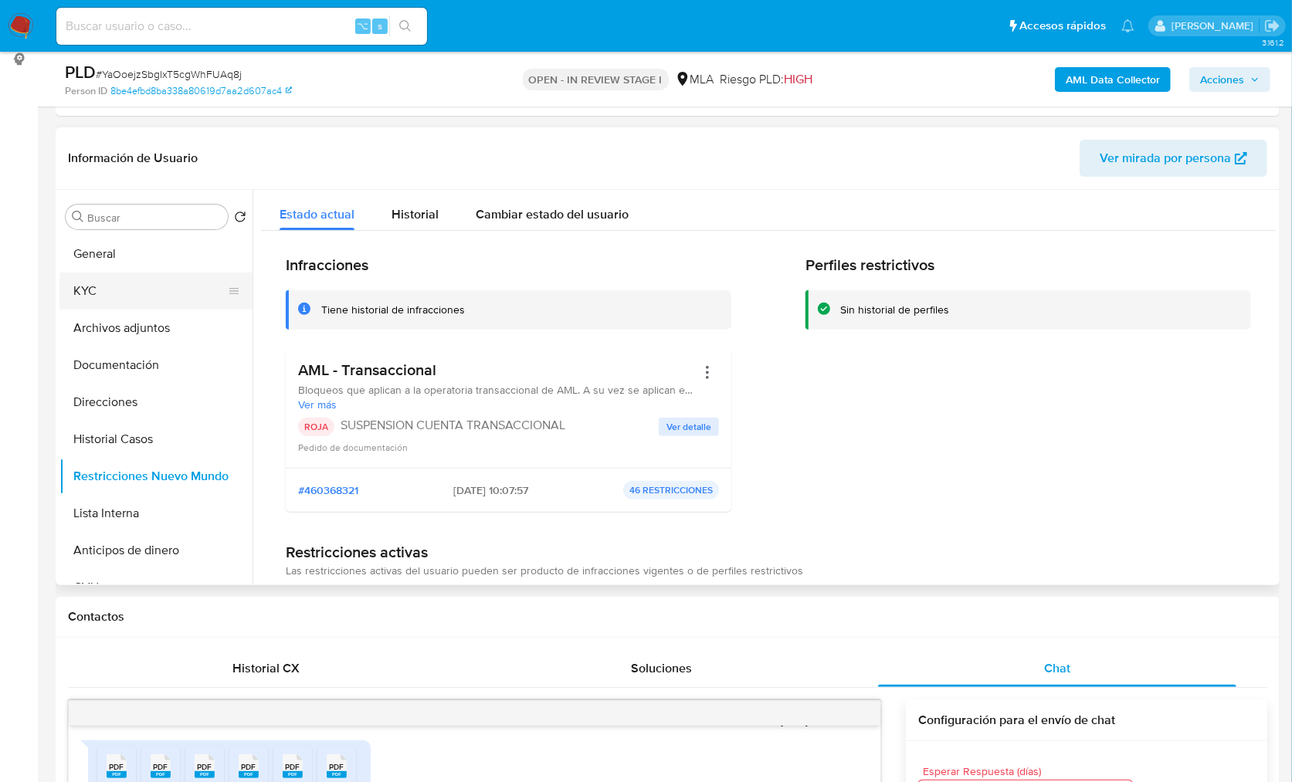
click at [105, 277] on button "KYC" at bounding box center [149, 291] width 181 height 37
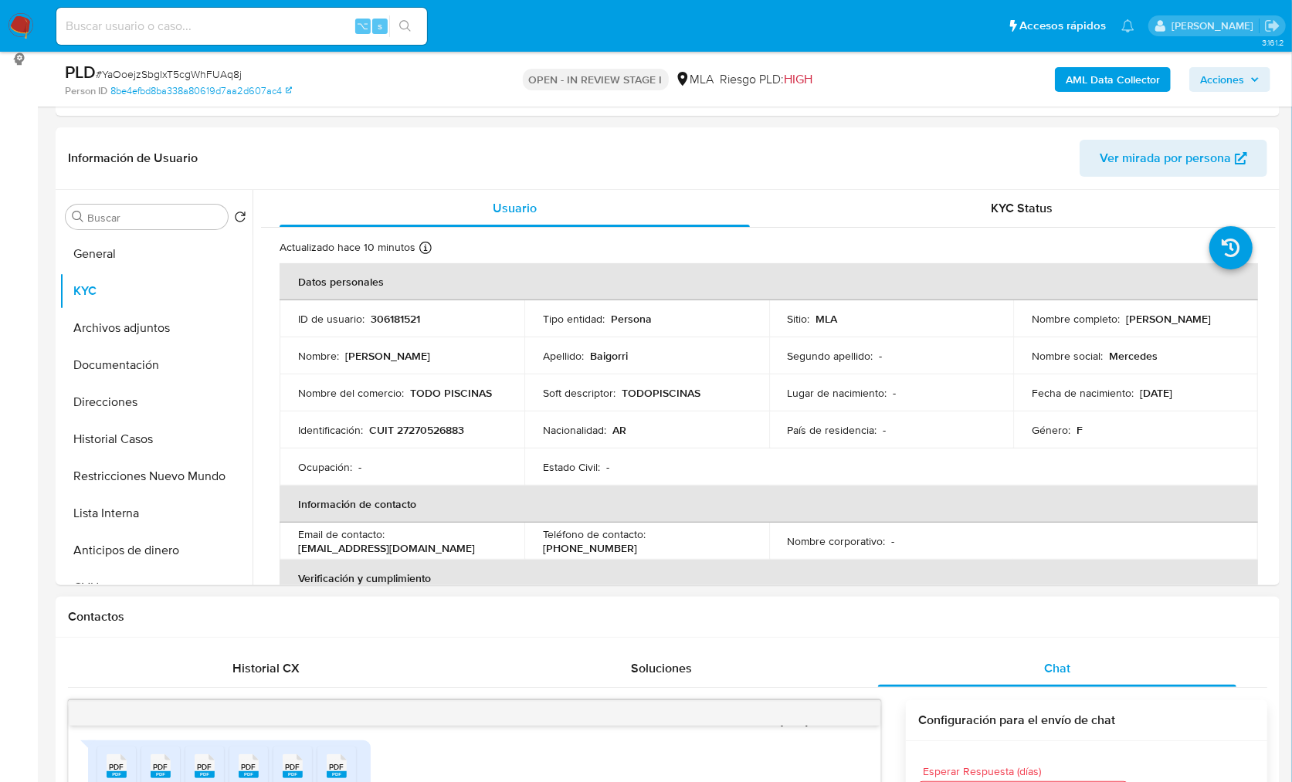
click at [1057, 613] on h1 "Contactos" at bounding box center [667, 616] width 1199 height 15
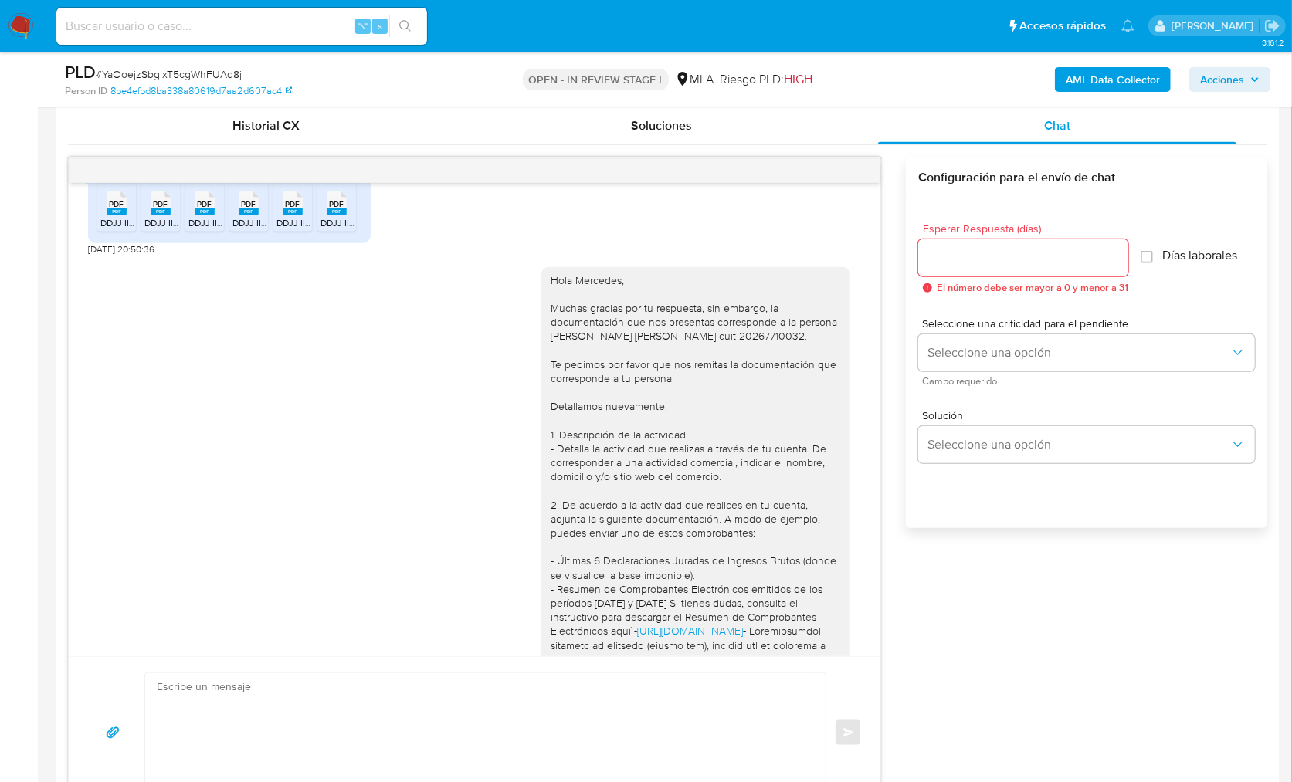
scroll to position [2059, 0]
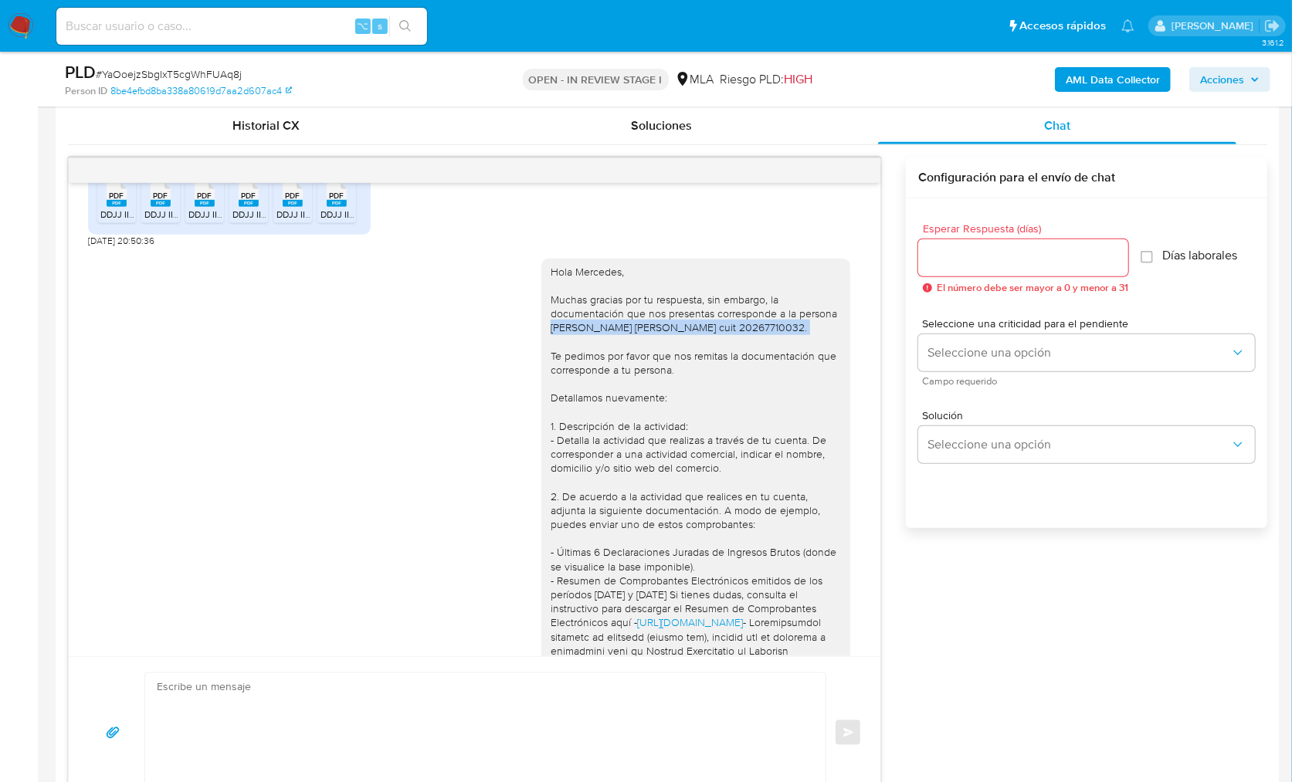
drag, startPoint x: 534, startPoint y: 371, endPoint x: 819, endPoint y: 371, distance: 284.9
click at [821, 371] on div "Hola Mercedes, Muchas gracias por tu respuesta, sin embargo, la documentación q…" at bounding box center [695, 714] width 309 height 911
copy div "DIAZ GUTIERREZ MARCOS MIGUEL cuit 20267710032."
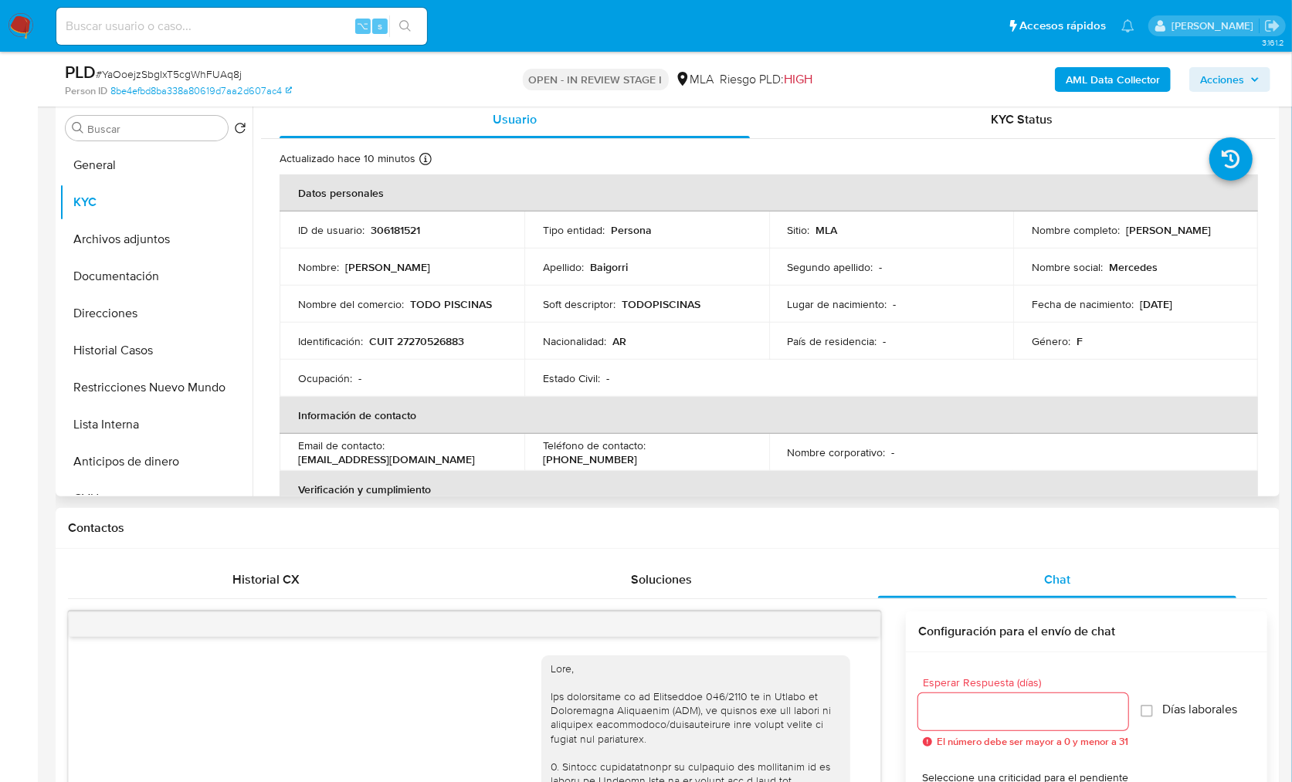
scroll to position [206, 0]
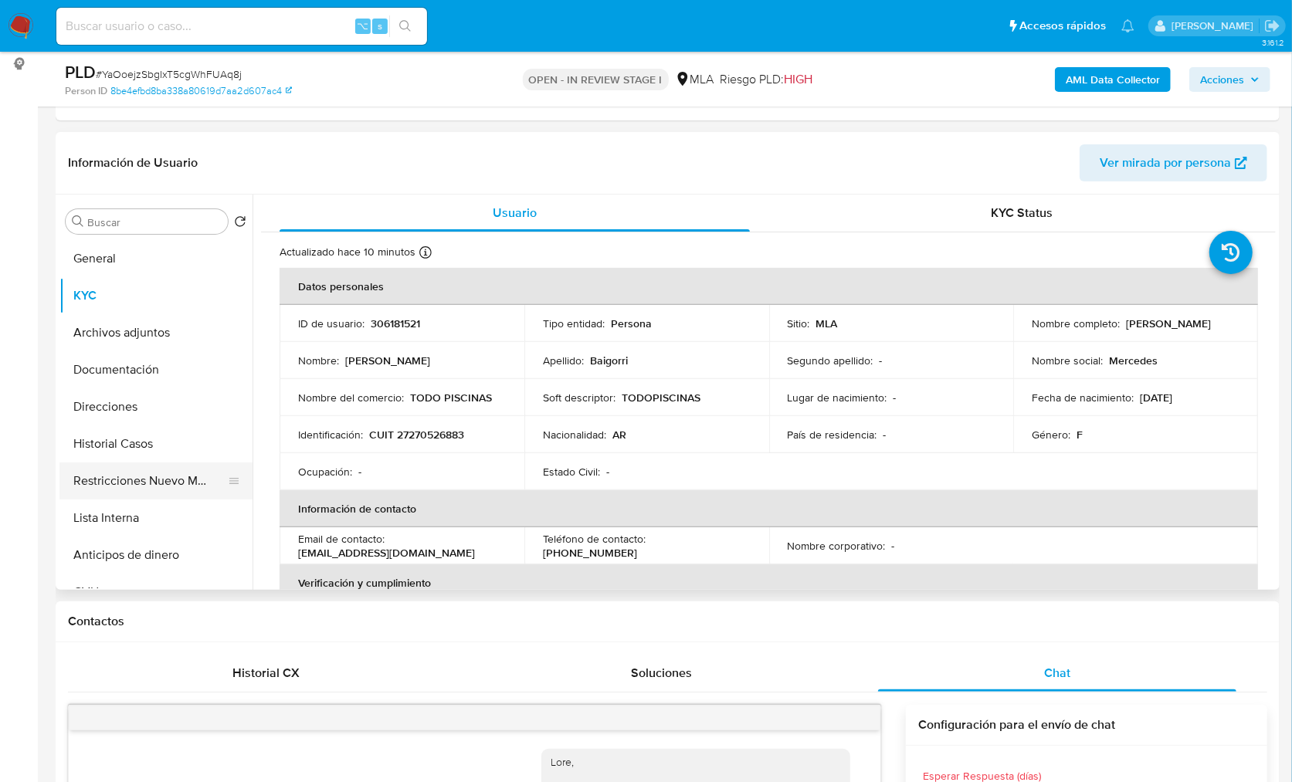
click at [164, 482] on button "Restricciones Nuevo Mundo" at bounding box center [149, 481] width 181 height 37
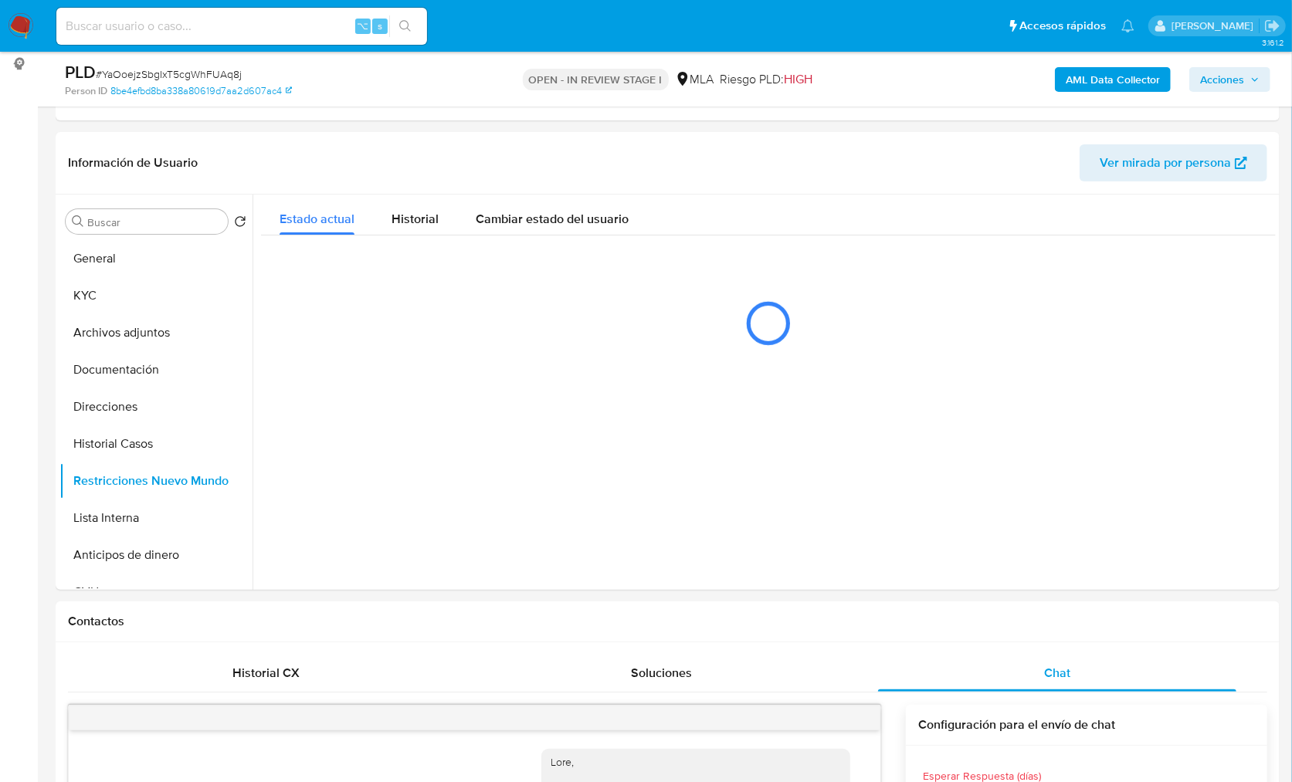
click at [1076, 97] on div "PLD # YaOoejzSbgIxT5cgWhFUAq8j Person ID 8be4efbd8ba338a80619d7aa2d607ac4 OPEN …" at bounding box center [668, 79] width 1224 height 55
click at [1078, 92] on div "AML Data Collector Acciones" at bounding box center [1072, 79] width 398 height 36
click at [1081, 83] on b "AML Data Collector" at bounding box center [1113, 79] width 94 height 25
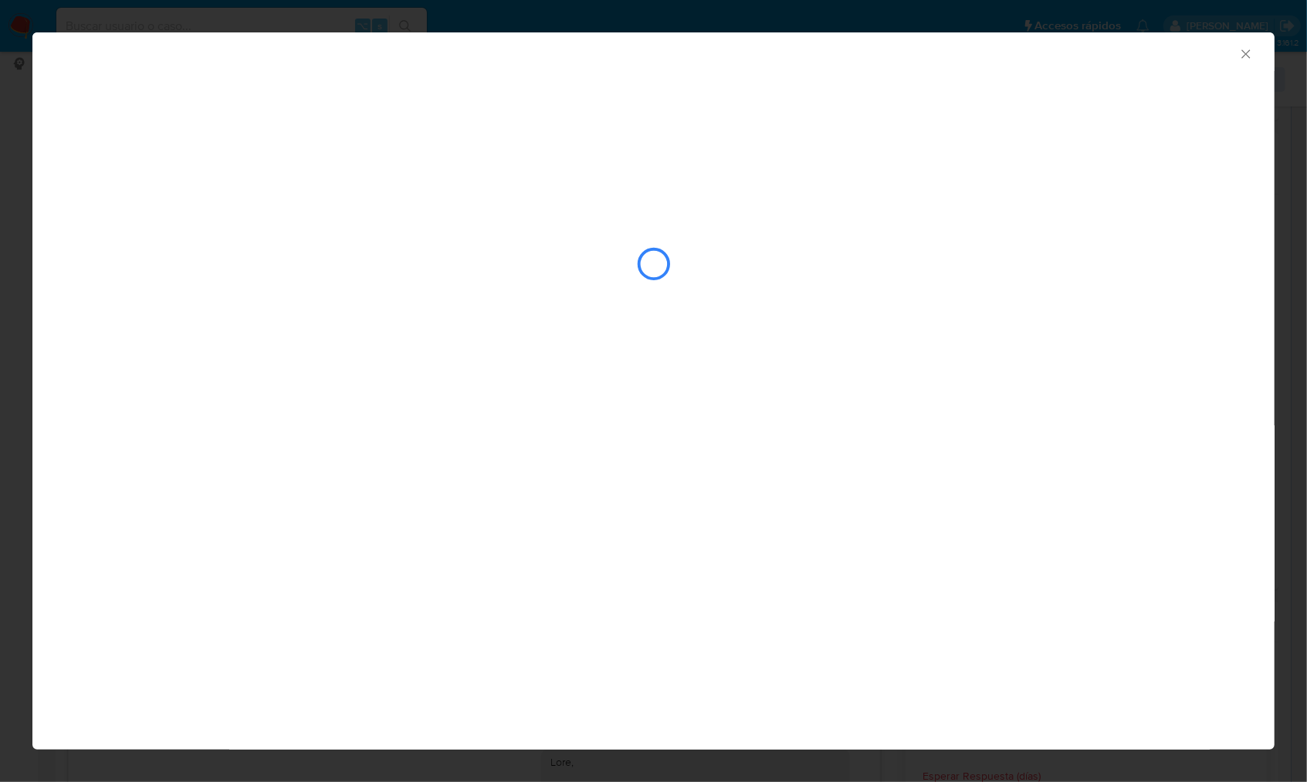
click at [1144, 378] on div "AML Data Collector" at bounding box center [653, 390] width 1242 height 717
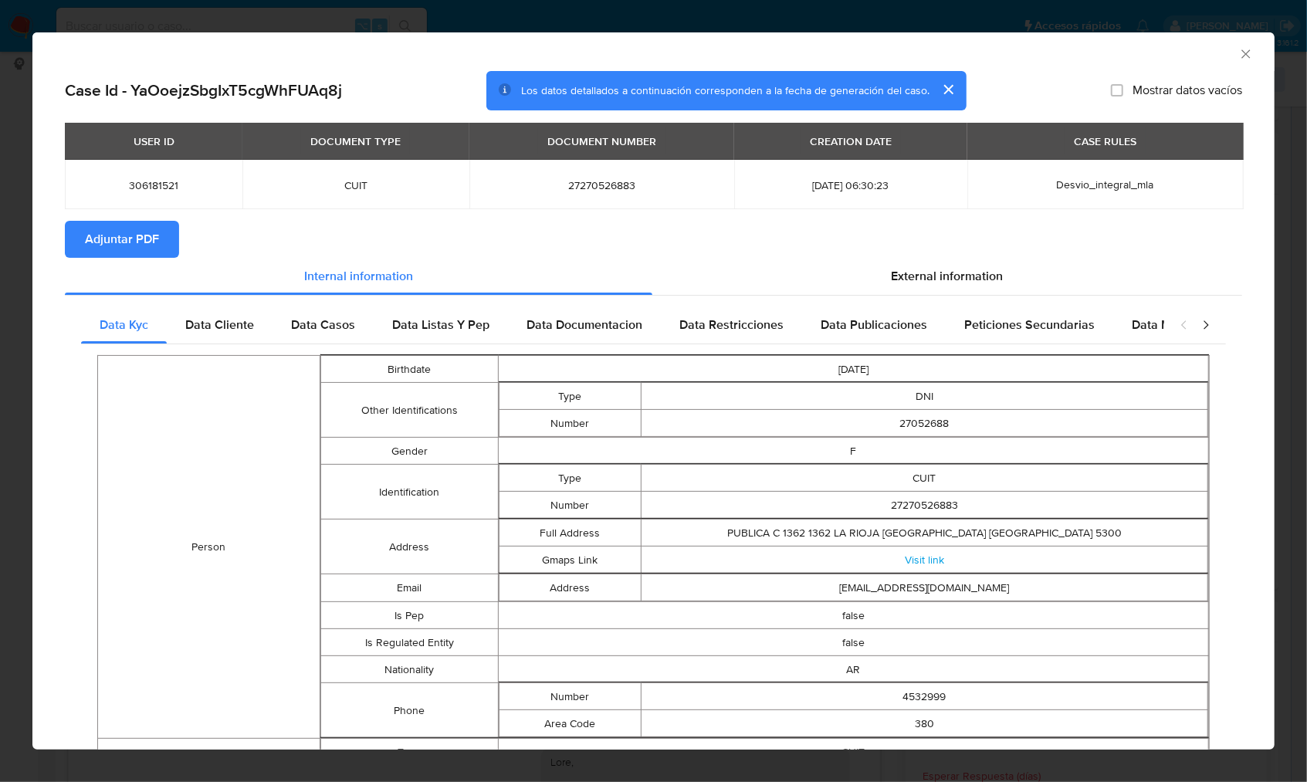
click at [96, 246] on span "Adjuntar PDF" at bounding box center [122, 239] width 74 height 34
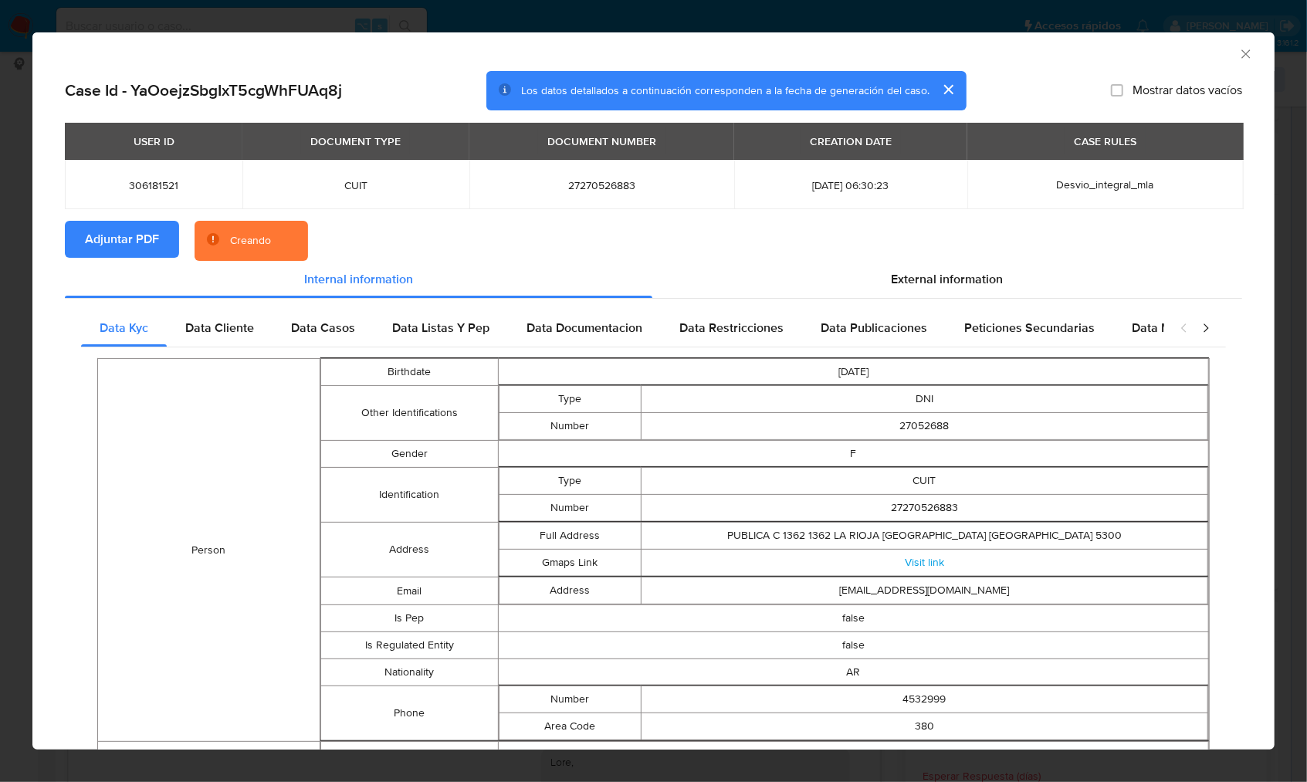
click at [1165, 58] on div "AML Data Collector" at bounding box center [640, 51] width 1195 height 17
click at [683, 57] on div "AML Data Collector" at bounding box center [640, 51] width 1195 height 17
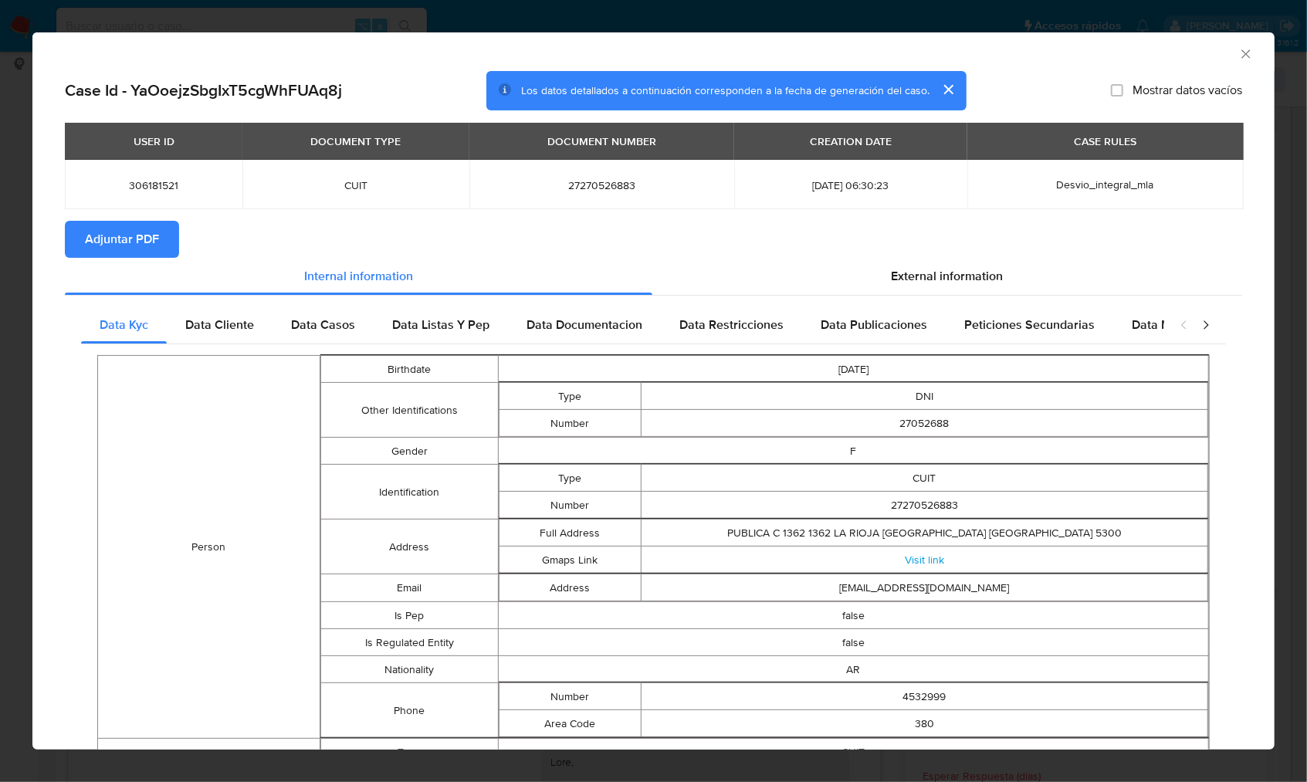
click at [1239, 56] on icon "Cerrar ventana" at bounding box center [1246, 53] width 15 height 15
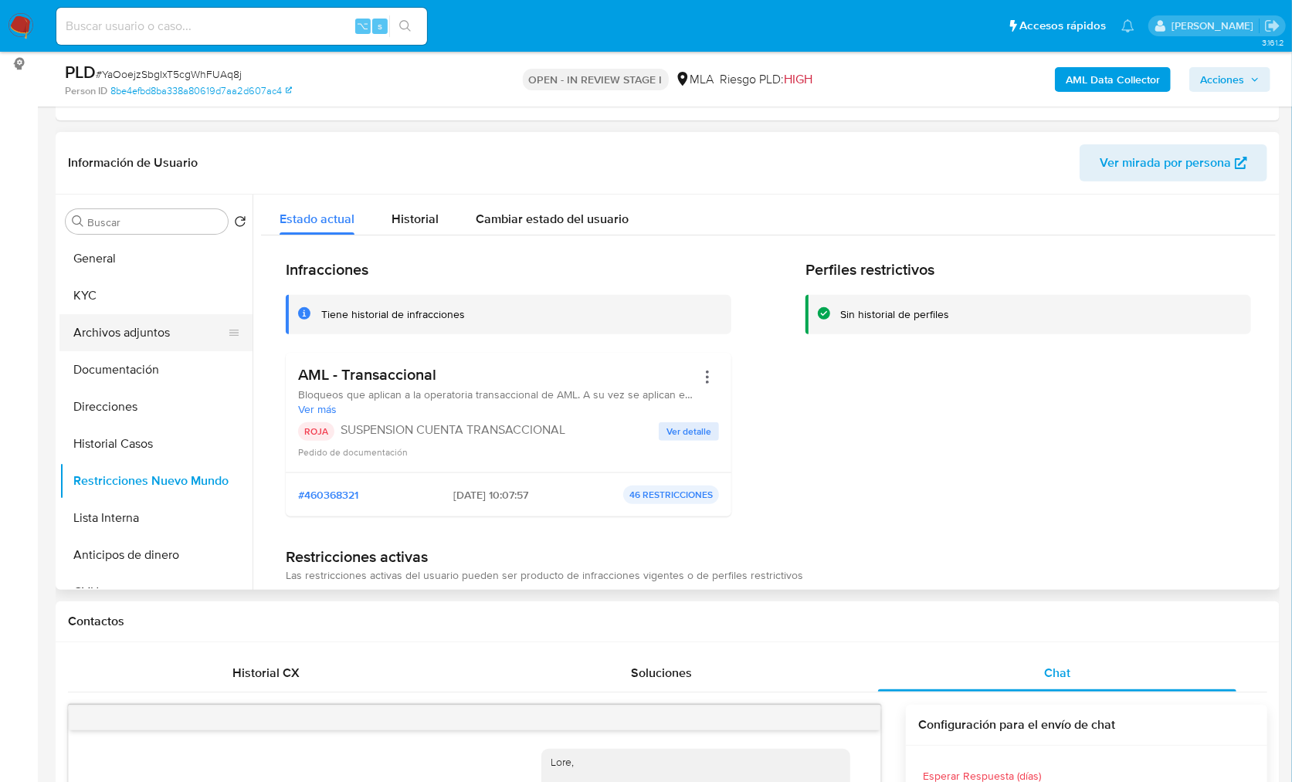
click at [143, 336] on button "Archivos adjuntos" at bounding box center [149, 332] width 181 height 37
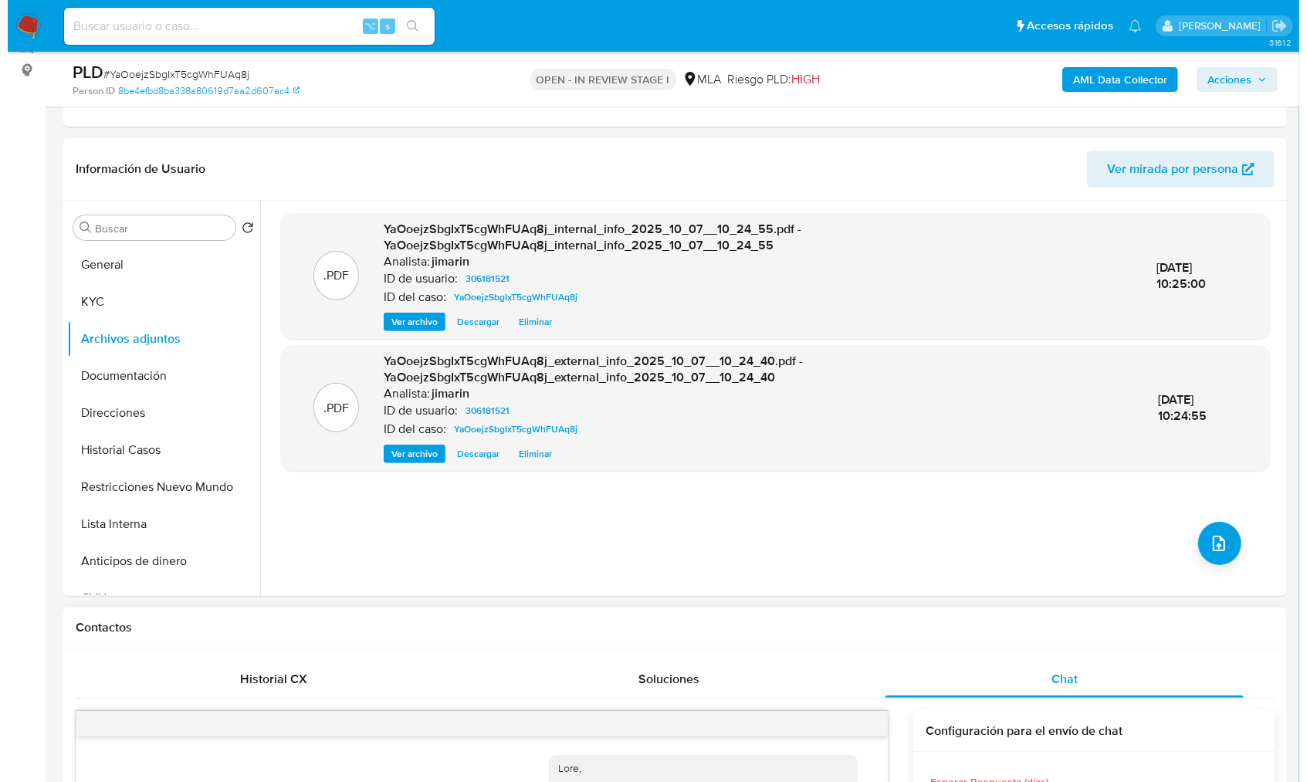
scroll to position [196, 0]
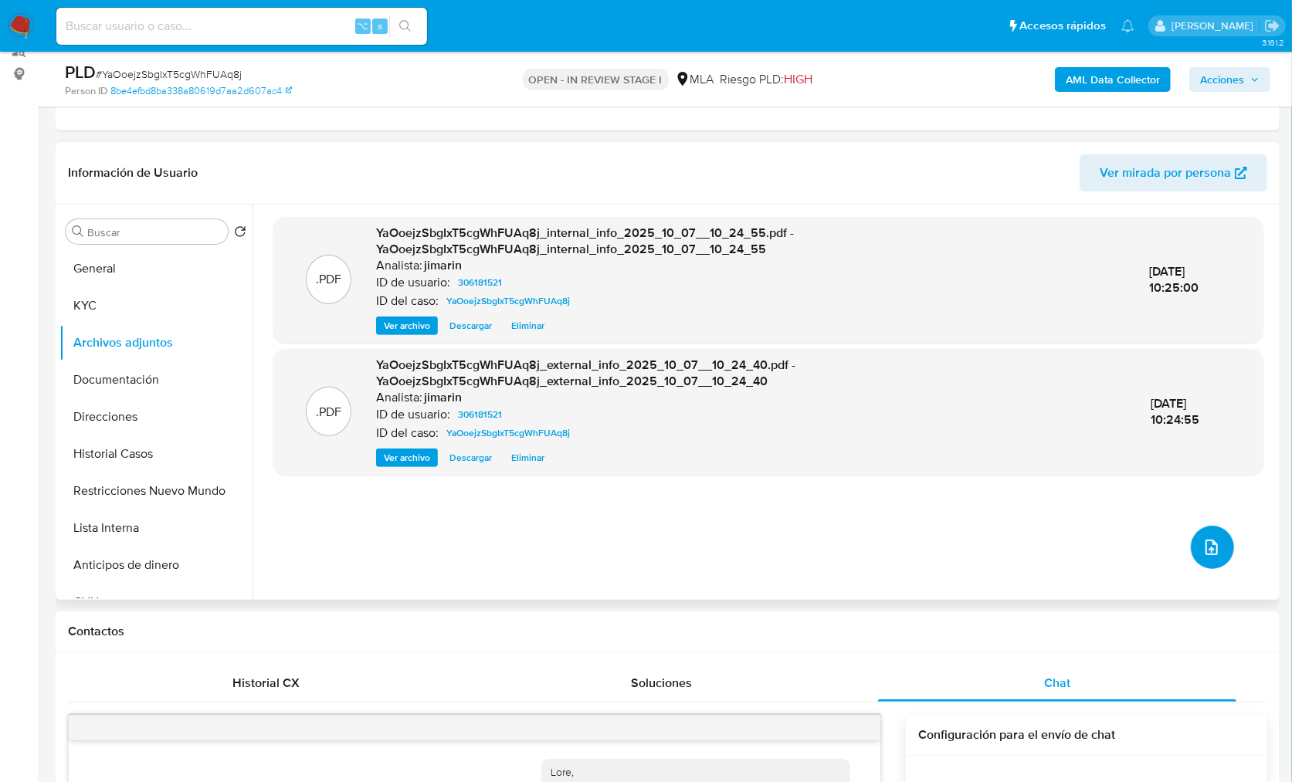
click at [1207, 544] on icon "upload-file" at bounding box center [1211, 547] width 12 height 15
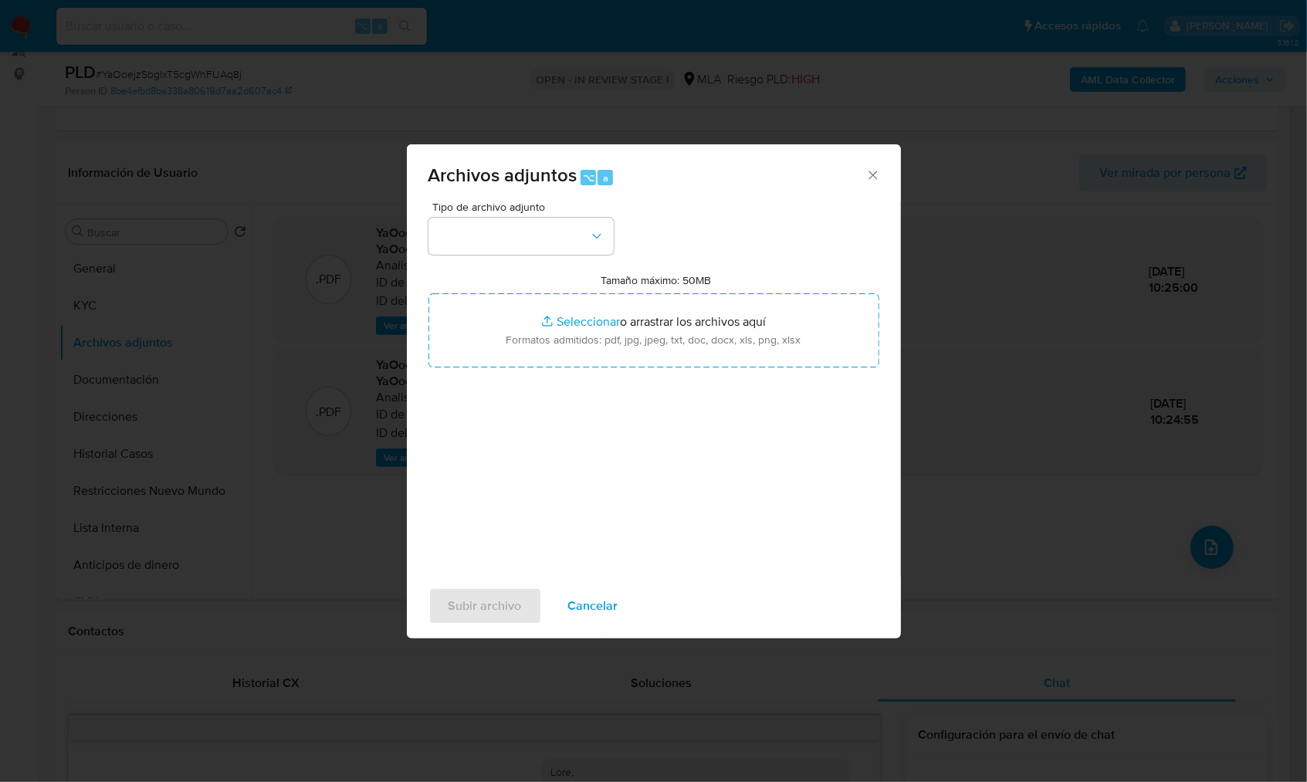
click at [501, 212] on span "Tipo de archivo adjunto" at bounding box center [524, 207] width 185 height 11
click at [507, 232] on button "button" at bounding box center [521, 236] width 185 height 37
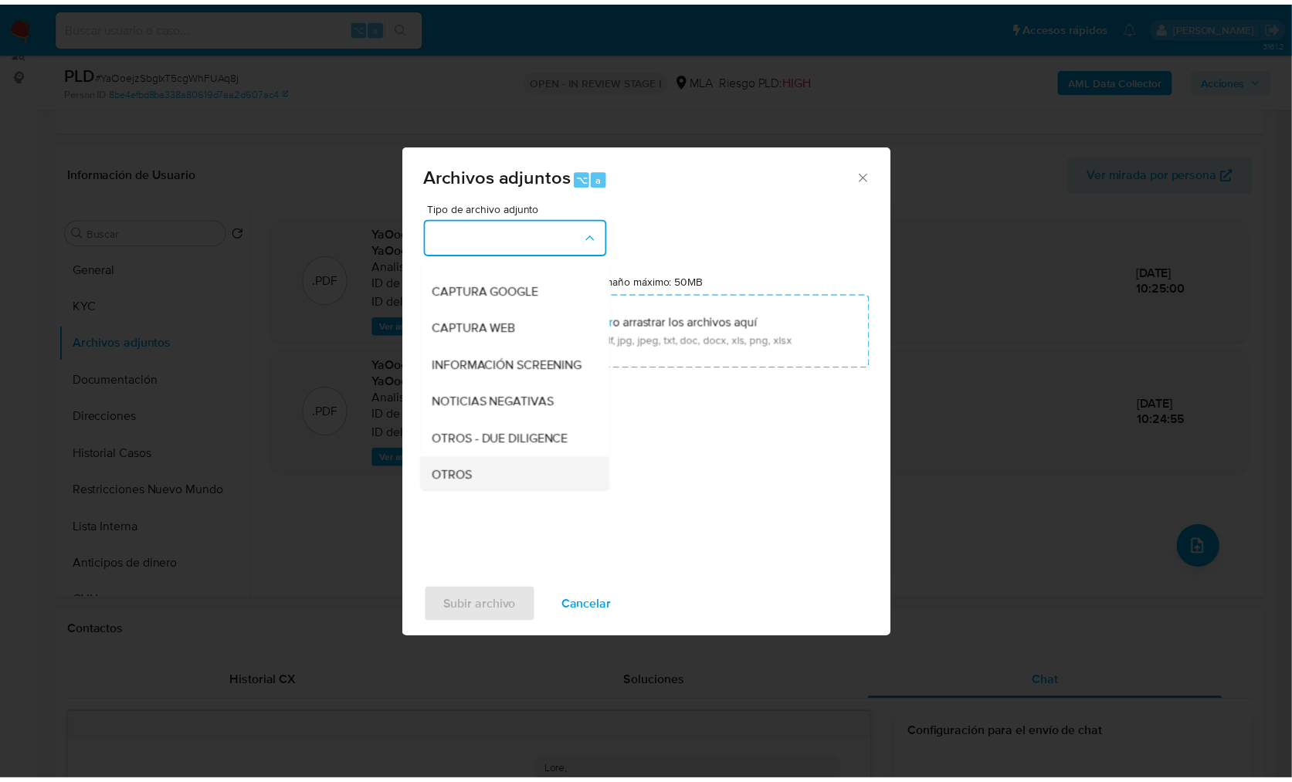
scroll to position [124, 0]
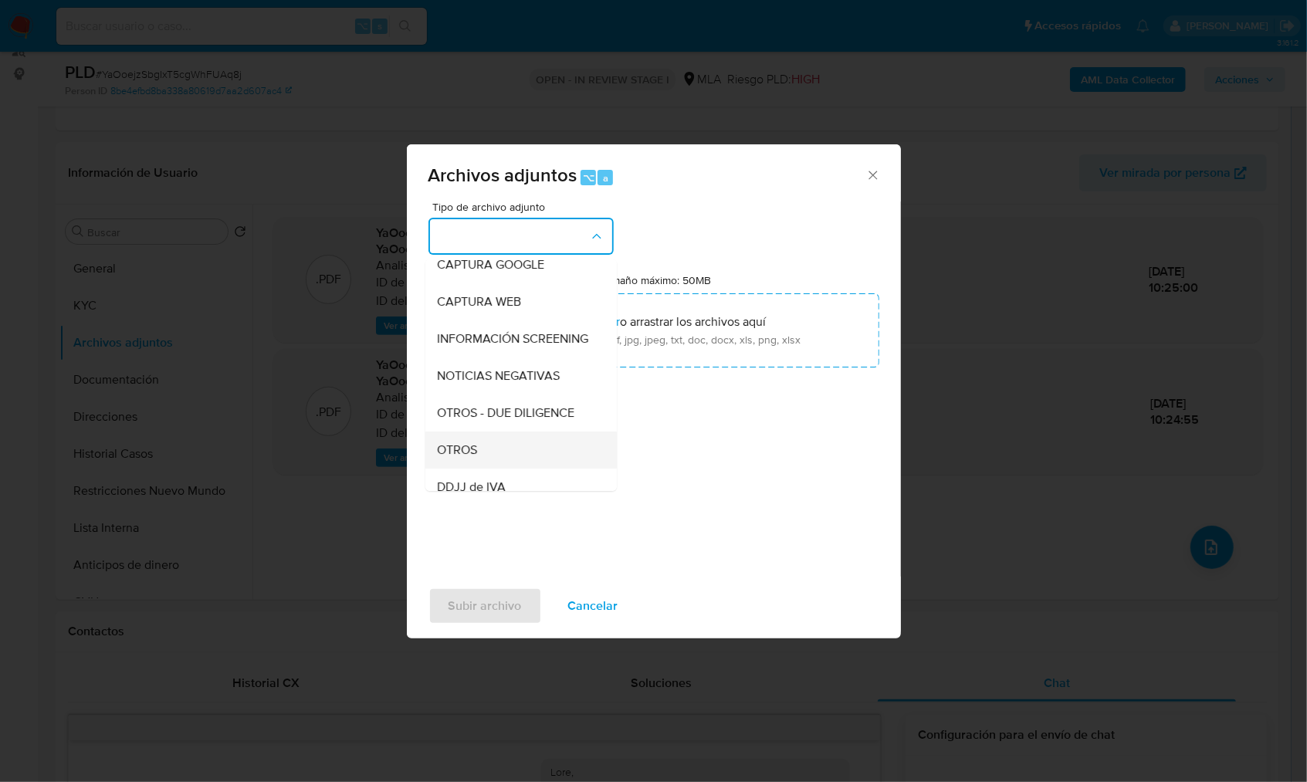
click at [496, 459] on div "OTROS" at bounding box center [517, 450] width 158 height 37
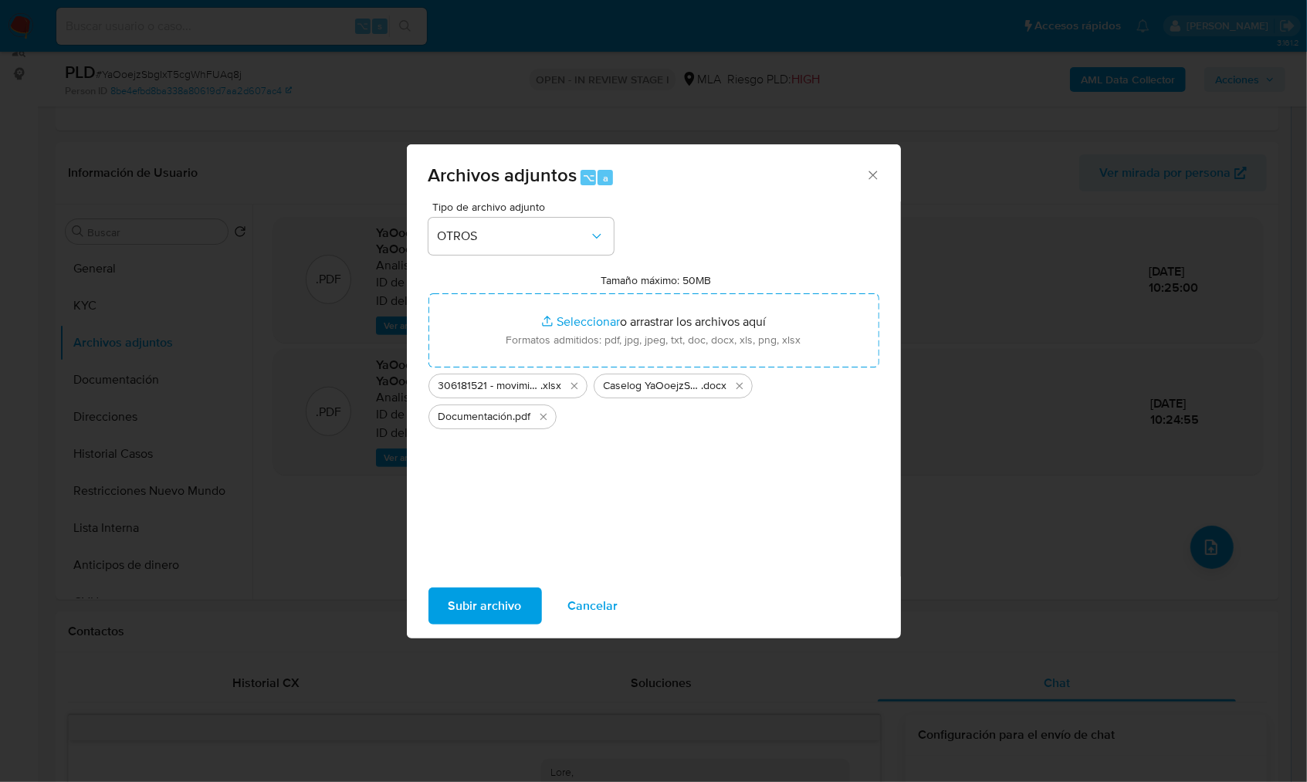
drag, startPoint x: 664, startPoint y: 191, endPoint x: 665, endPoint y: 232, distance: 40.9
click at [664, 191] on div "Archivos adjuntos ⌥ a" at bounding box center [654, 173] width 494 height 58
click at [501, 610] on span "Subir archivo" at bounding box center [485, 606] width 73 height 34
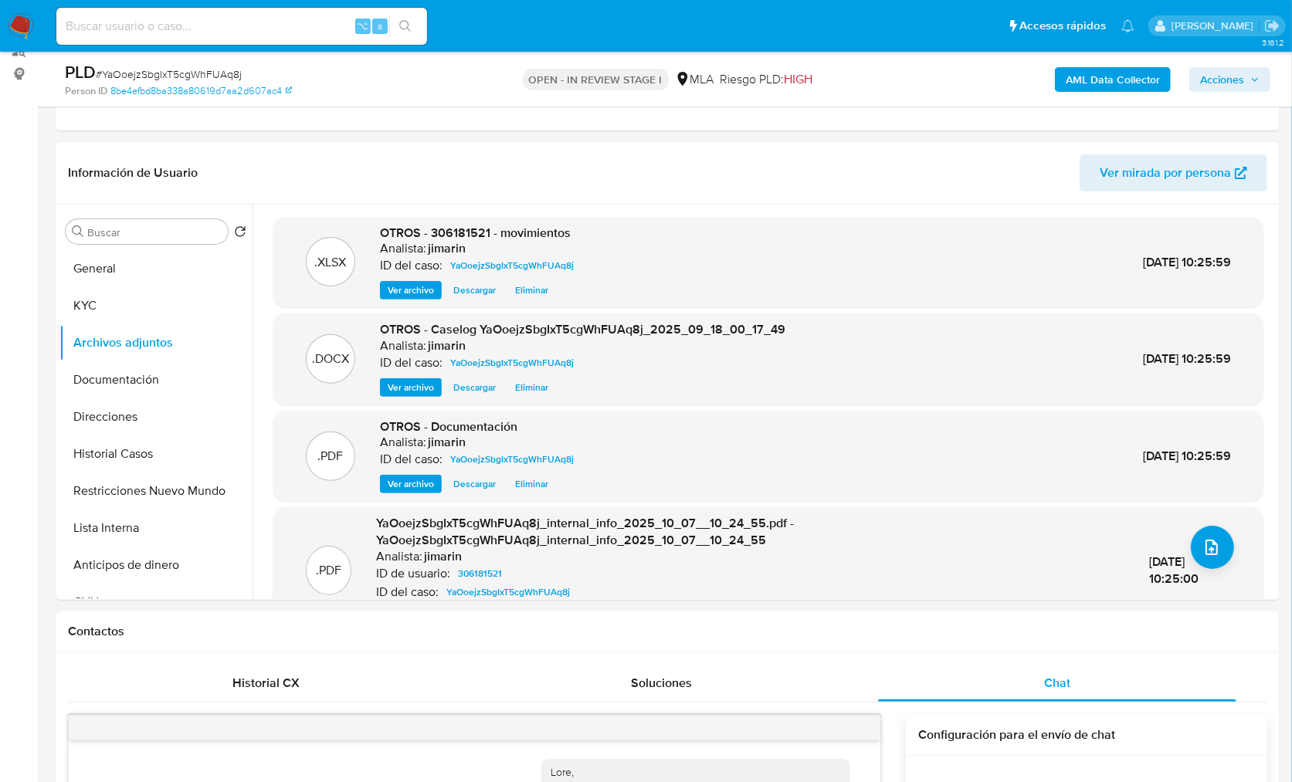
drag, startPoint x: 1223, startPoint y: 72, endPoint x: 1215, endPoint y: 78, distance: 9.9
click at [1222, 72] on span "Acciones" at bounding box center [1222, 79] width 44 height 25
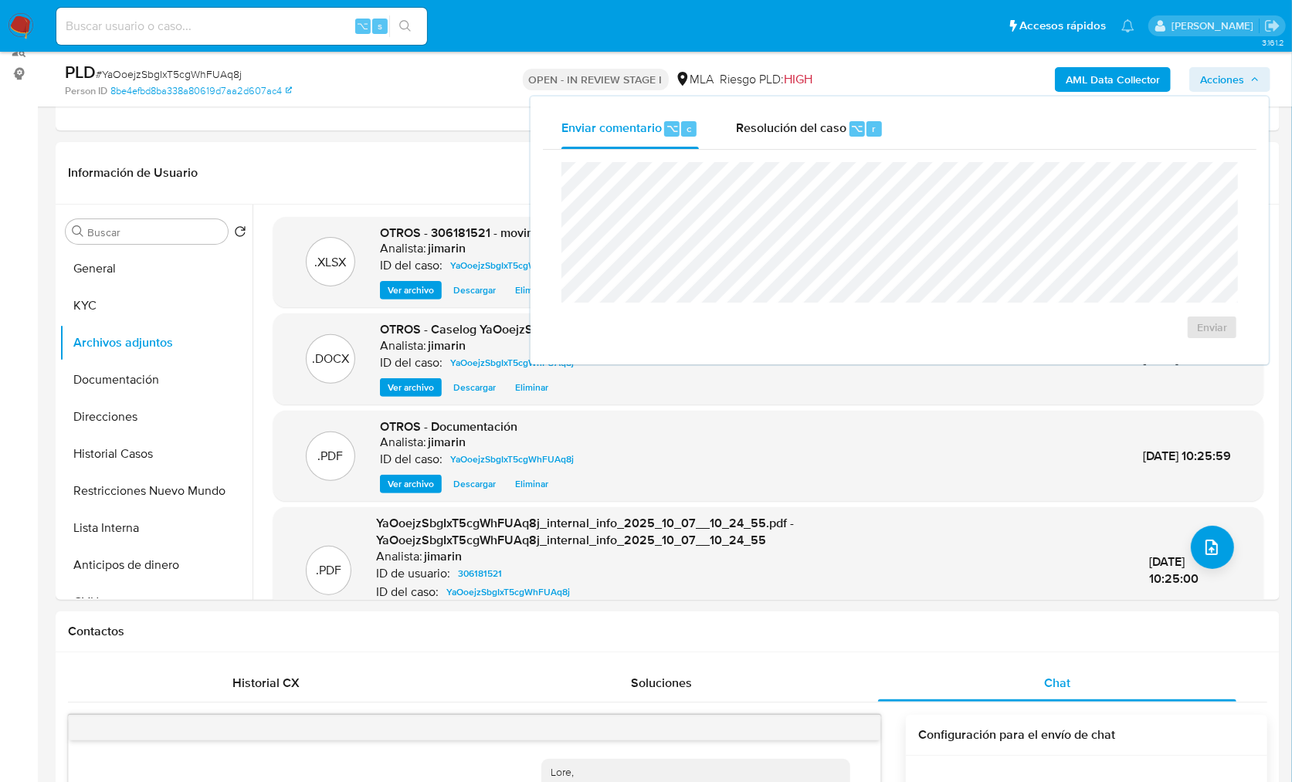
click at [839, 139] on div "Resolución del caso ⌥ r" at bounding box center [809, 129] width 147 height 40
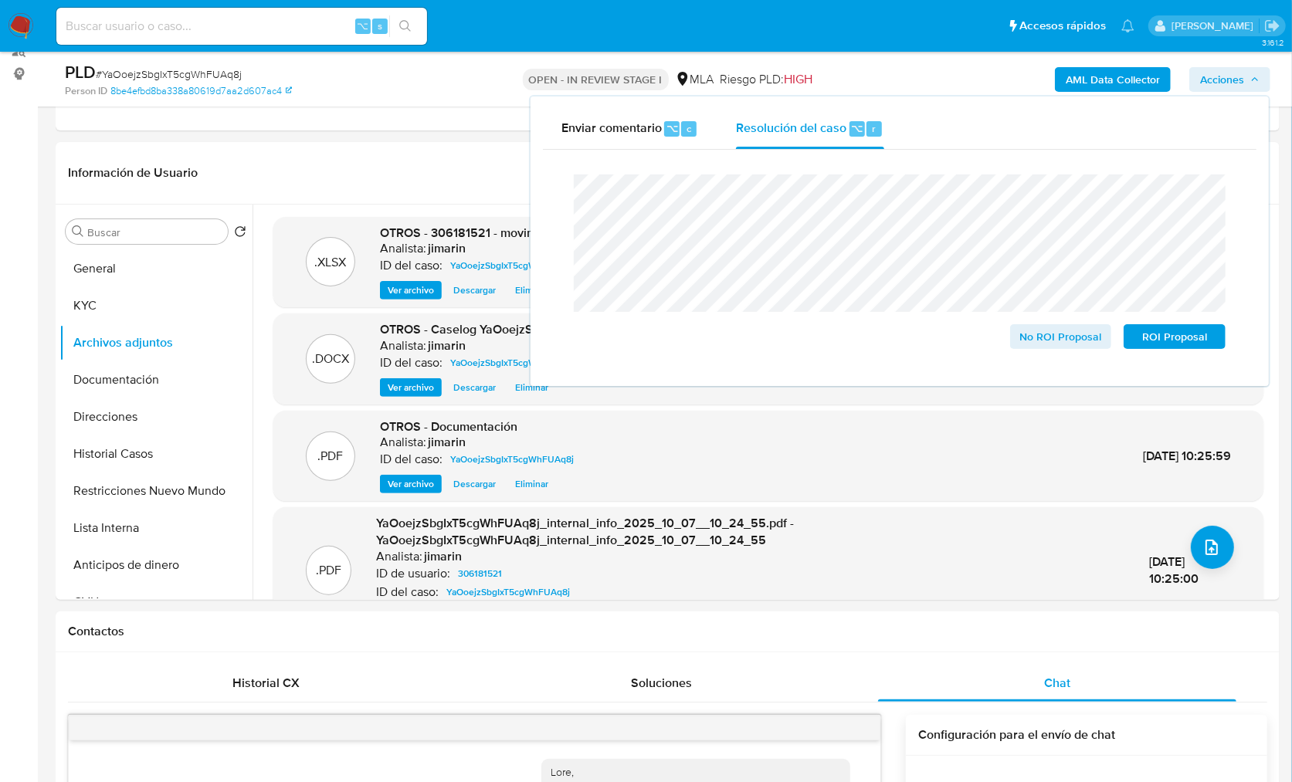
click at [541, 192] on div "Enviar comentario ⌥ c Resolución del caso ⌥ r Cierre de caso No ROI Proposal RO…" at bounding box center [899, 242] width 738 height 290
click at [1186, 334] on span "ROI Proposal" at bounding box center [1174, 337] width 80 height 22
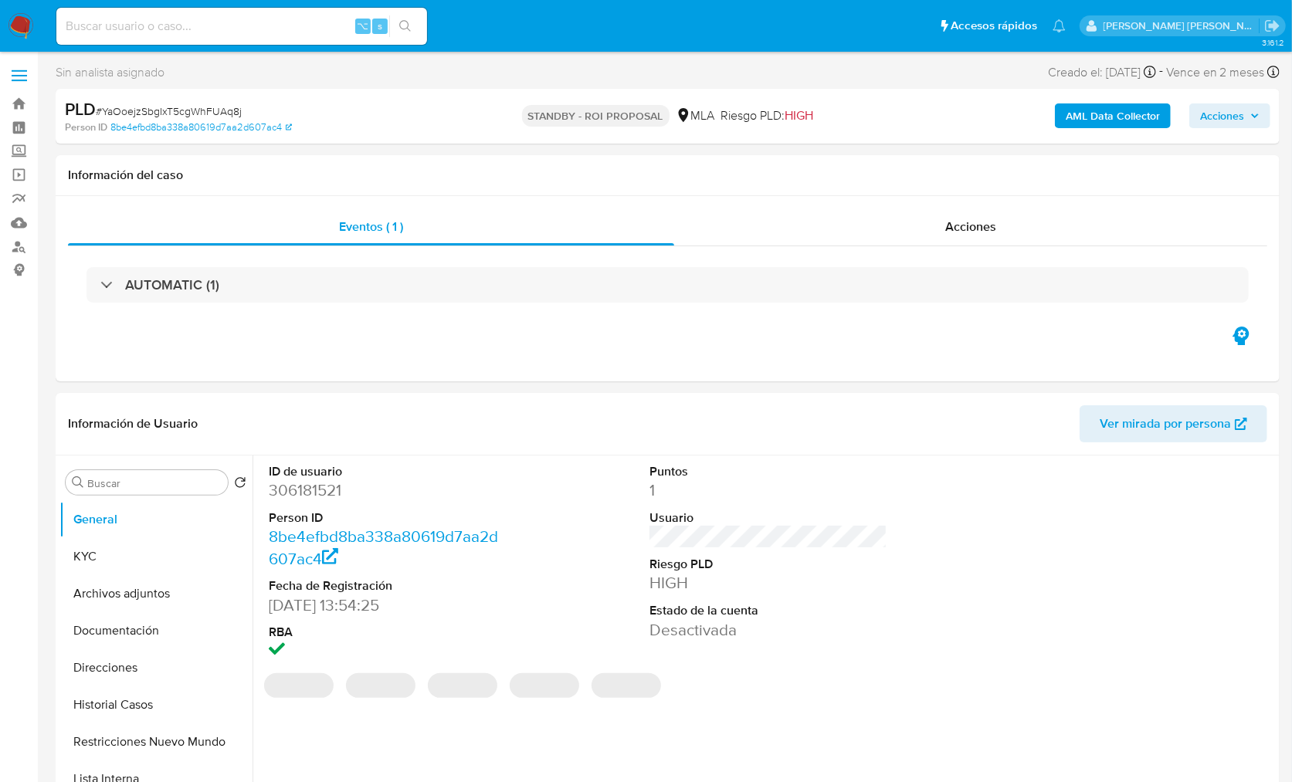
select select "10"
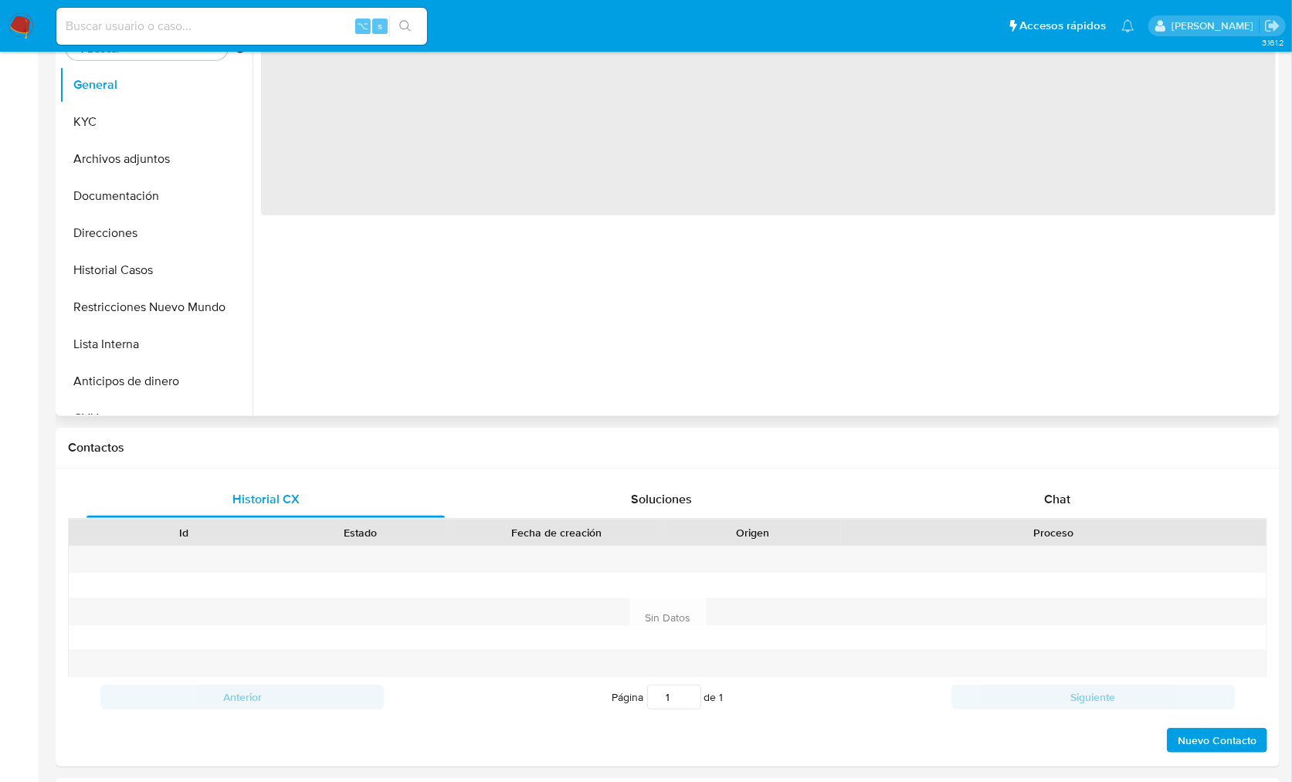
scroll to position [513, 0]
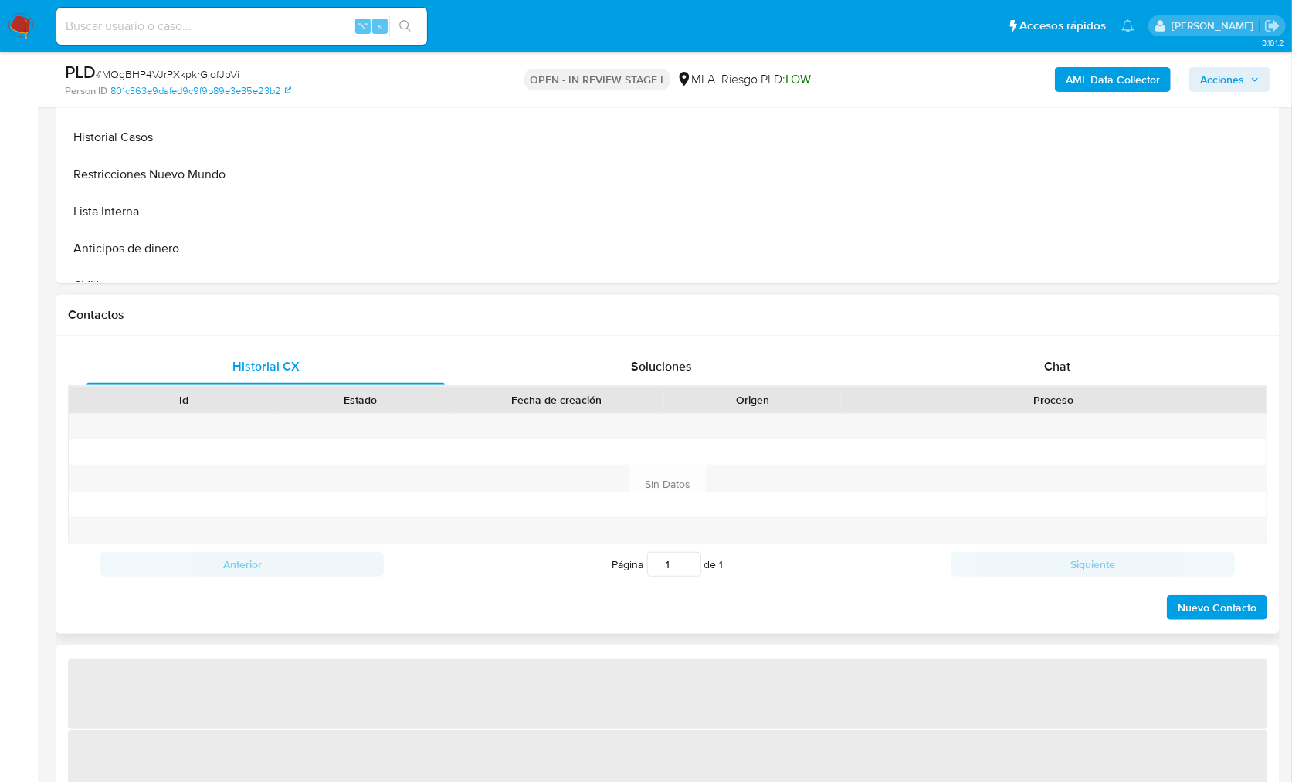
click at [1030, 407] on div "Proceso" at bounding box center [1053, 400] width 425 height 26
click at [1044, 361] on span "Chat" at bounding box center [1057, 367] width 26 height 18
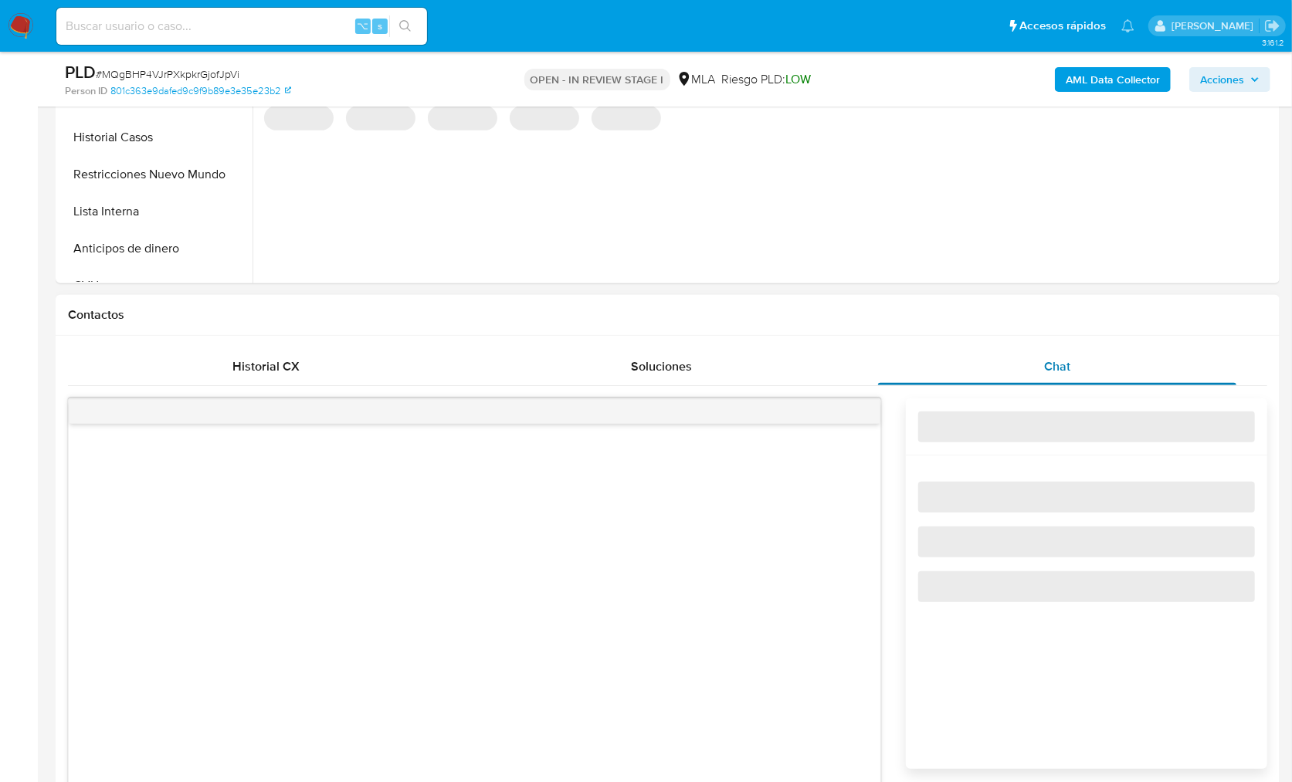
select select "10"
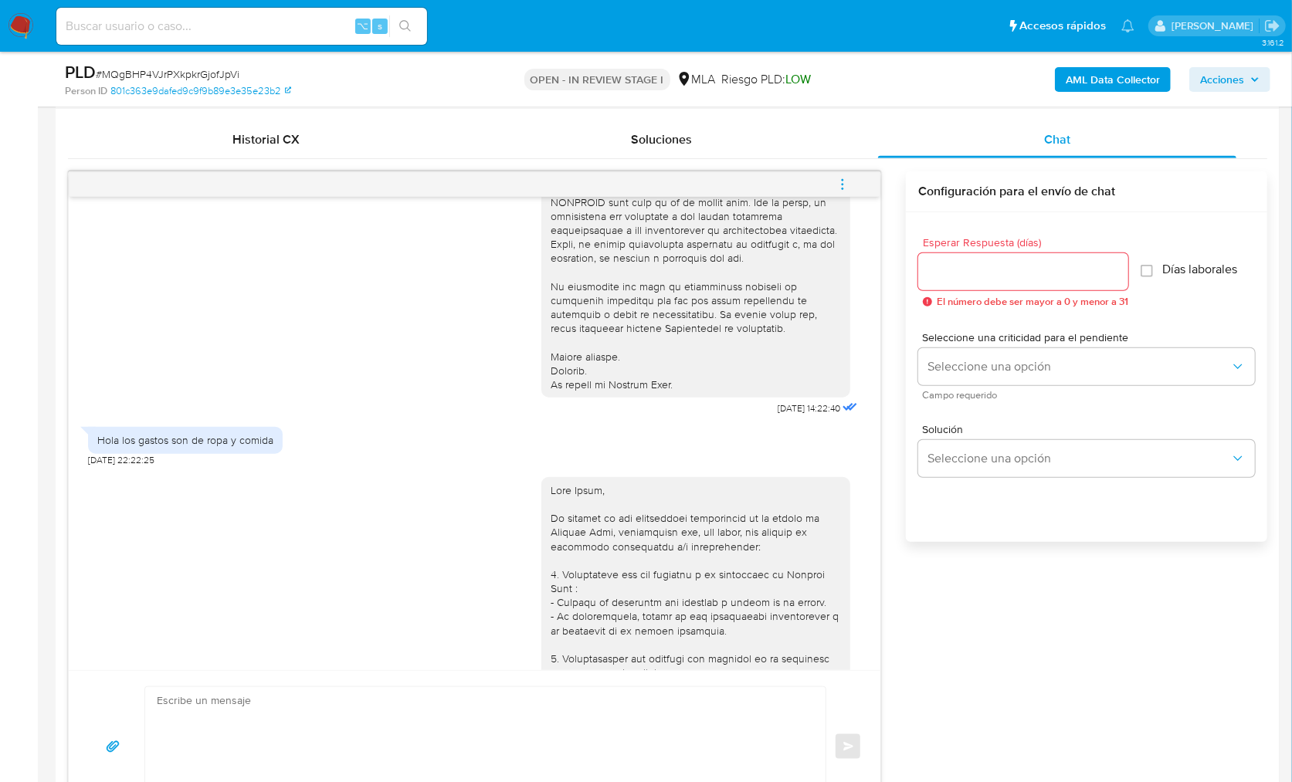
scroll to position [845, 0]
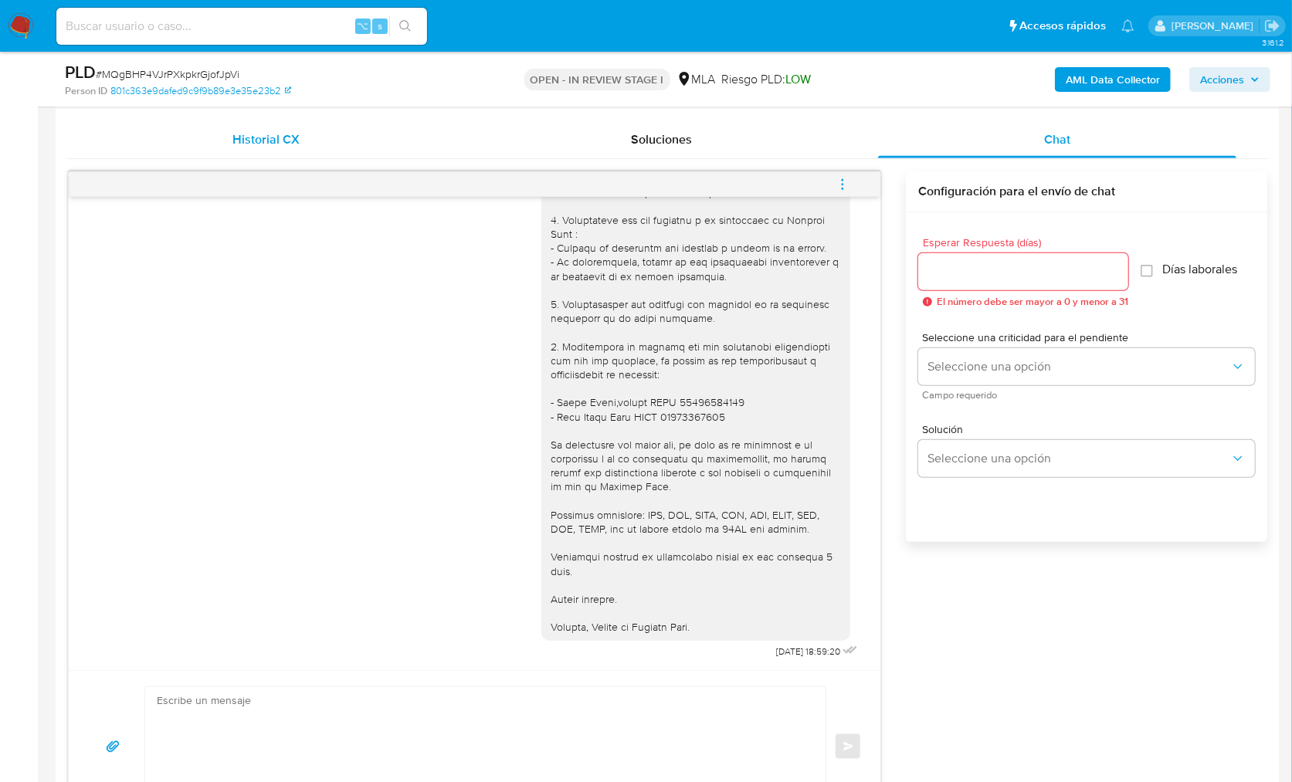
click at [286, 138] on span "Historial CX" at bounding box center [265, 139] width 67 height 18
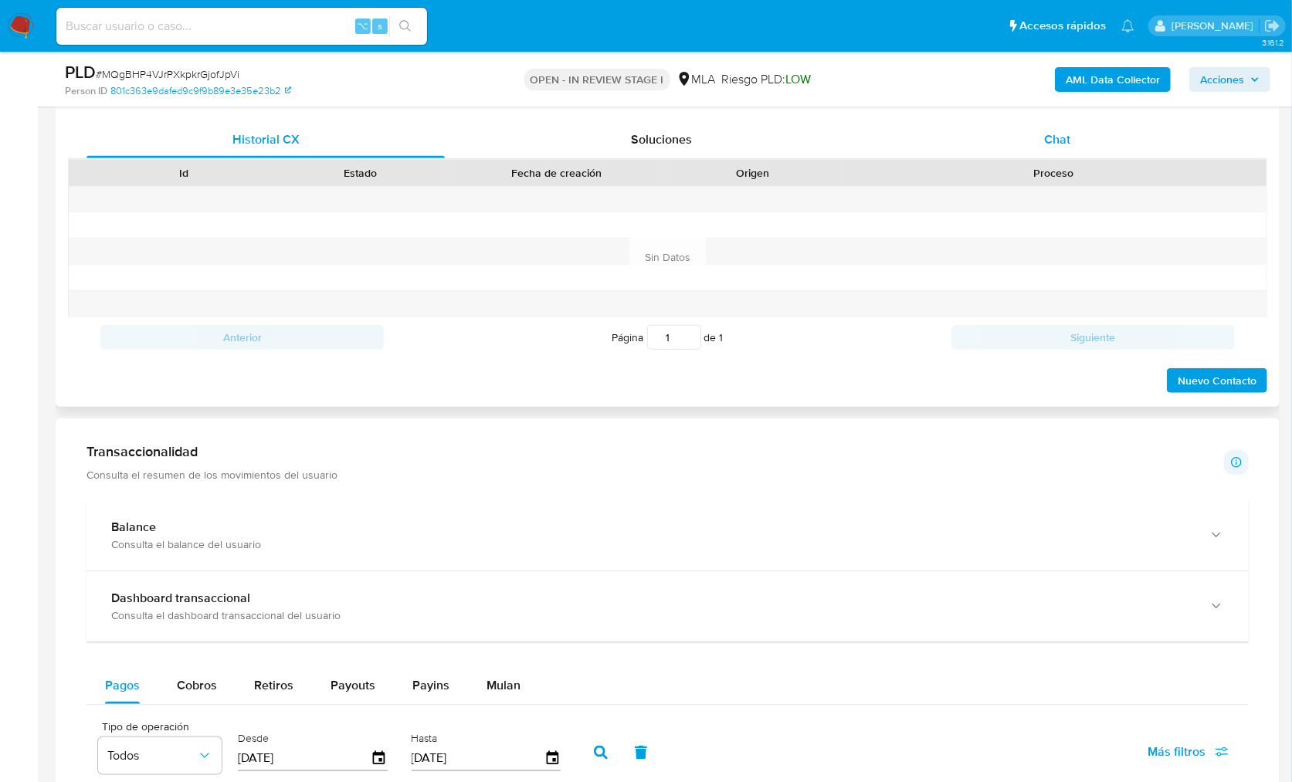
click at [964, 136] on div "Chat" at bounding box center [1057, 139] width 358 height 37
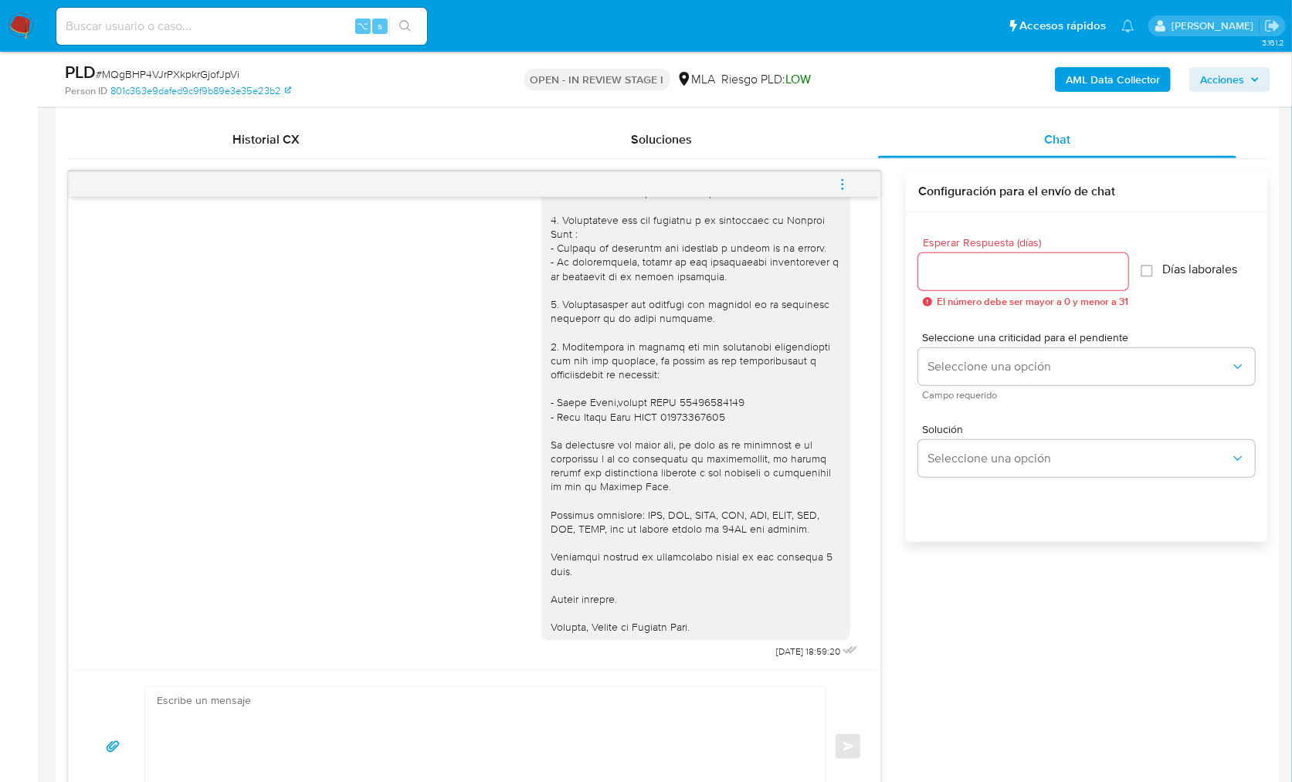
click at [940, 591] on div "17/09/2025 14:22:40 Hola los gastos son de ropa y comida 19/09/2025 22:22:25 25…" at bounding box center [667, 497] width 1199 height 652
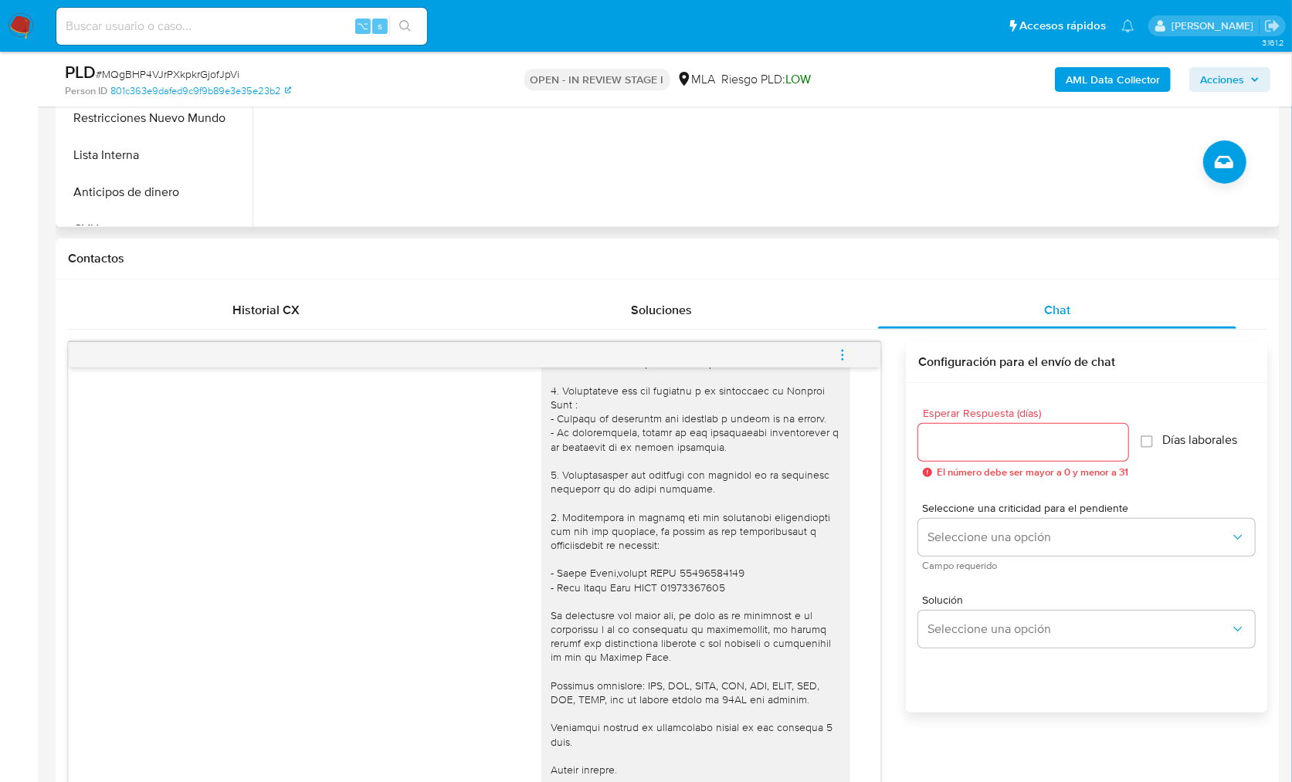
scroll to position [210, 0]
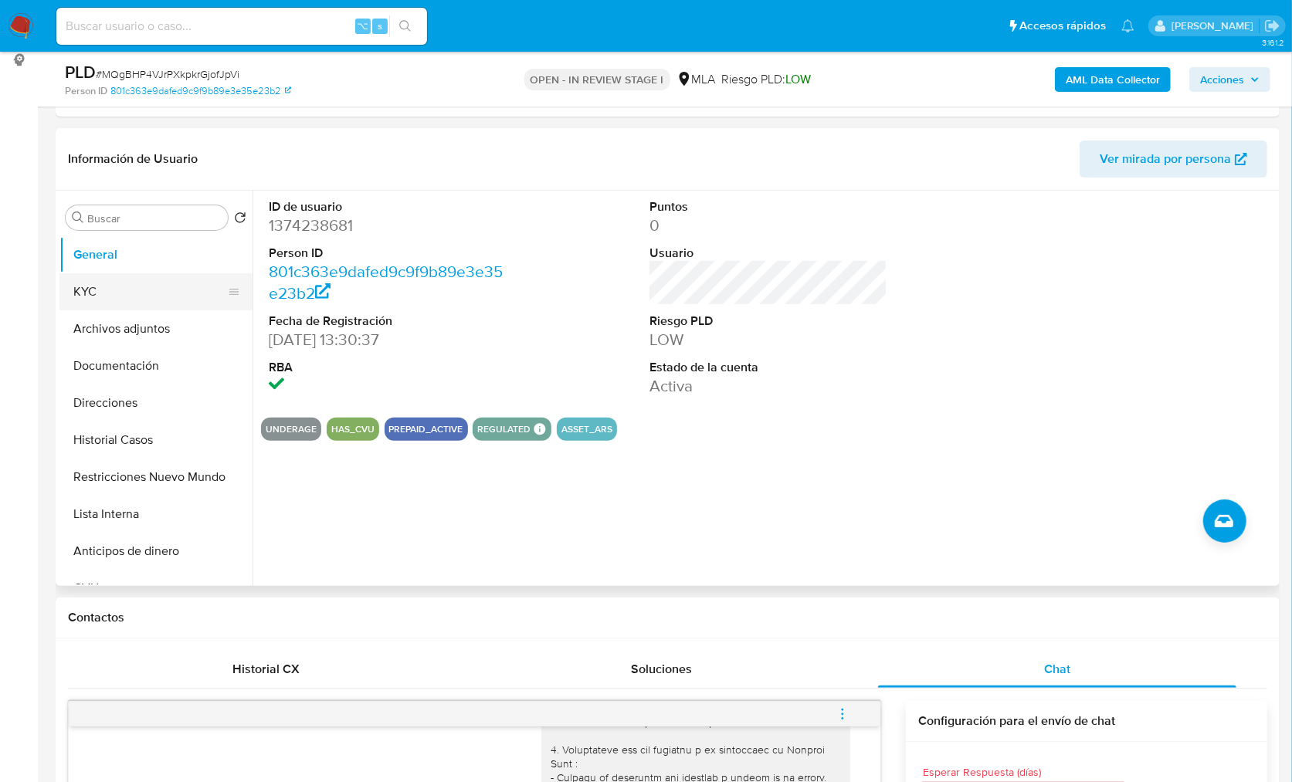
click at [104, 296] on button "KYC" at bounding box center [149, 291] width 181 height 37
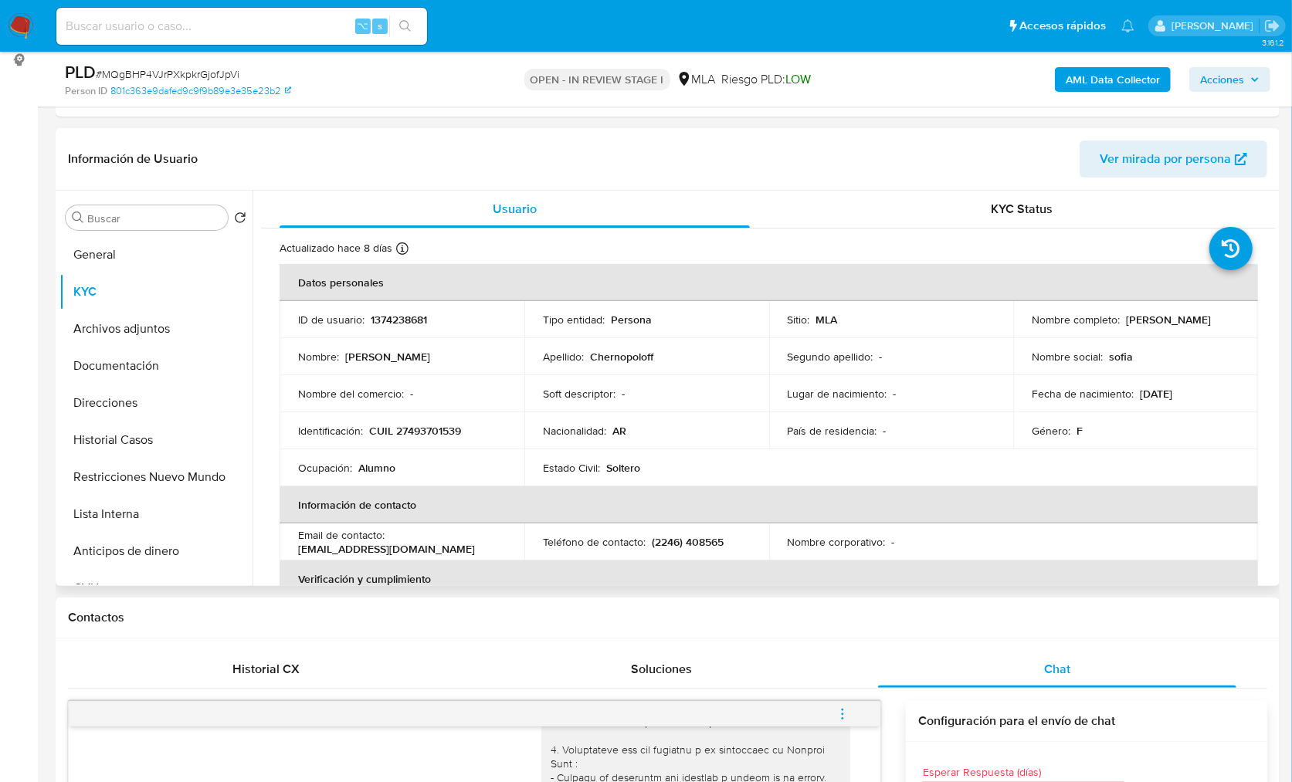
drag, startPoint x: 1028, startPoint y: 326, endPoint x: 1214, endPoint y: 323, distance: 186.1
click at [1214, 323] on td "Nombre completo : Sofía Jazmín Chernopoloff" at bounding box center [1135, 319] width 245 height 37
copy p "Sofía Jazmín Chernopoloff"
click at [424, 432] on p "CUIL 27493701539" at bounding box center [415, 431] width 92 height 14
click at [423, 432] on p "CUIL 27493701539" at bounding box center [415, 431] width 92 height 14
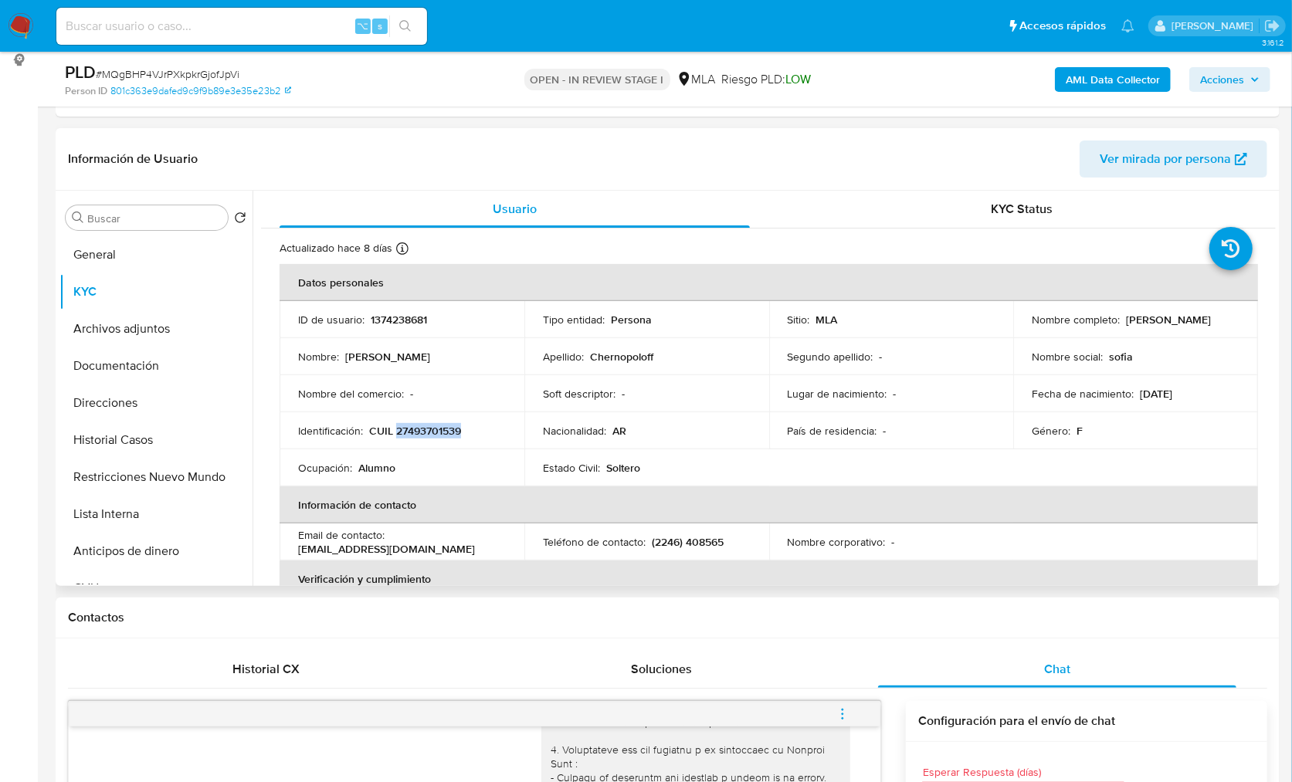
copy p "27493701539"
drag, startPoint x: 368, startPoint y: 432, endPoint x: 456, endPoint y: 433, distance: 87.3
click at [456, 433] on p "CUIL 27493701539" at bounding box center [415, 431] width 92 height 14
copy p "CUIL 27493701539"
click at [459, 359] on div "Nombre : Sofía Jazmín" at bounding box center [402, 357] width 208 height 14
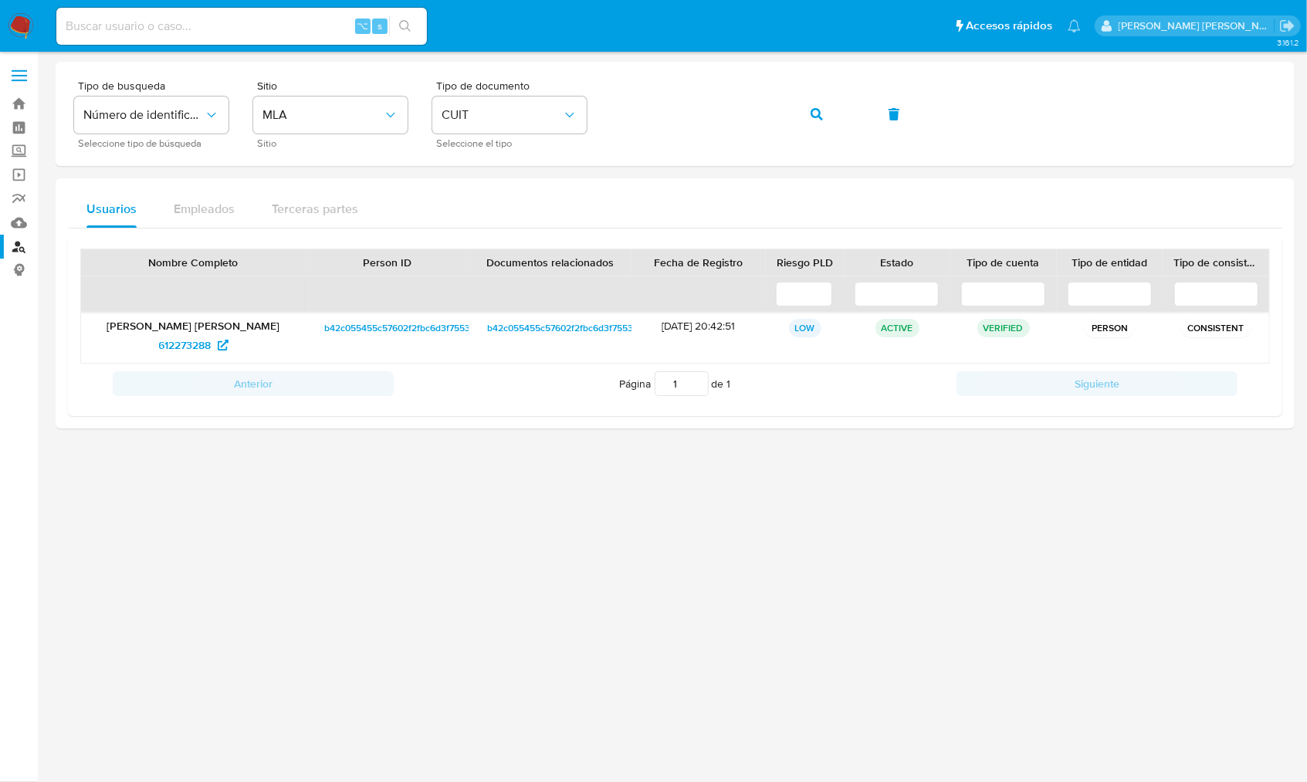
click at [26, 33] on img at bounding box center [21, 26] width 26 height 26
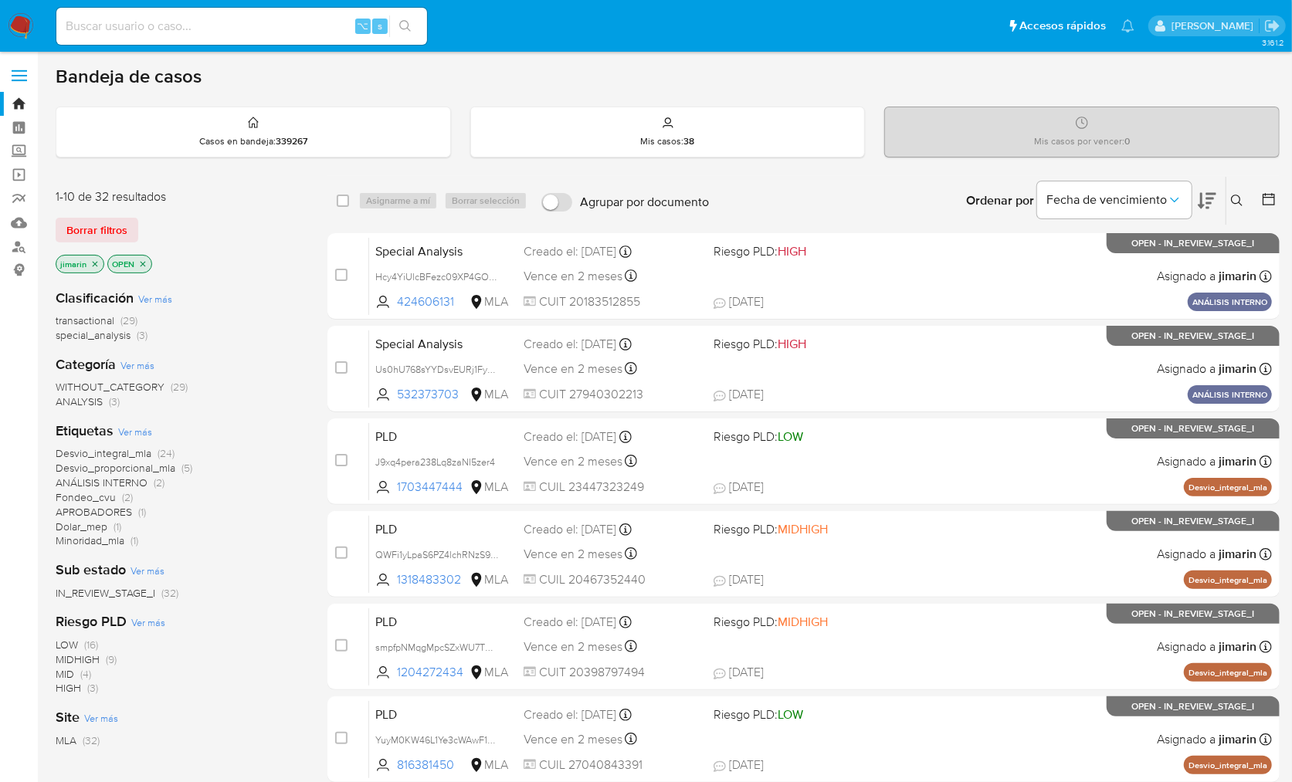
click at [1242, 195] on icon at bounding box center [1237, 201] width 12 height 12
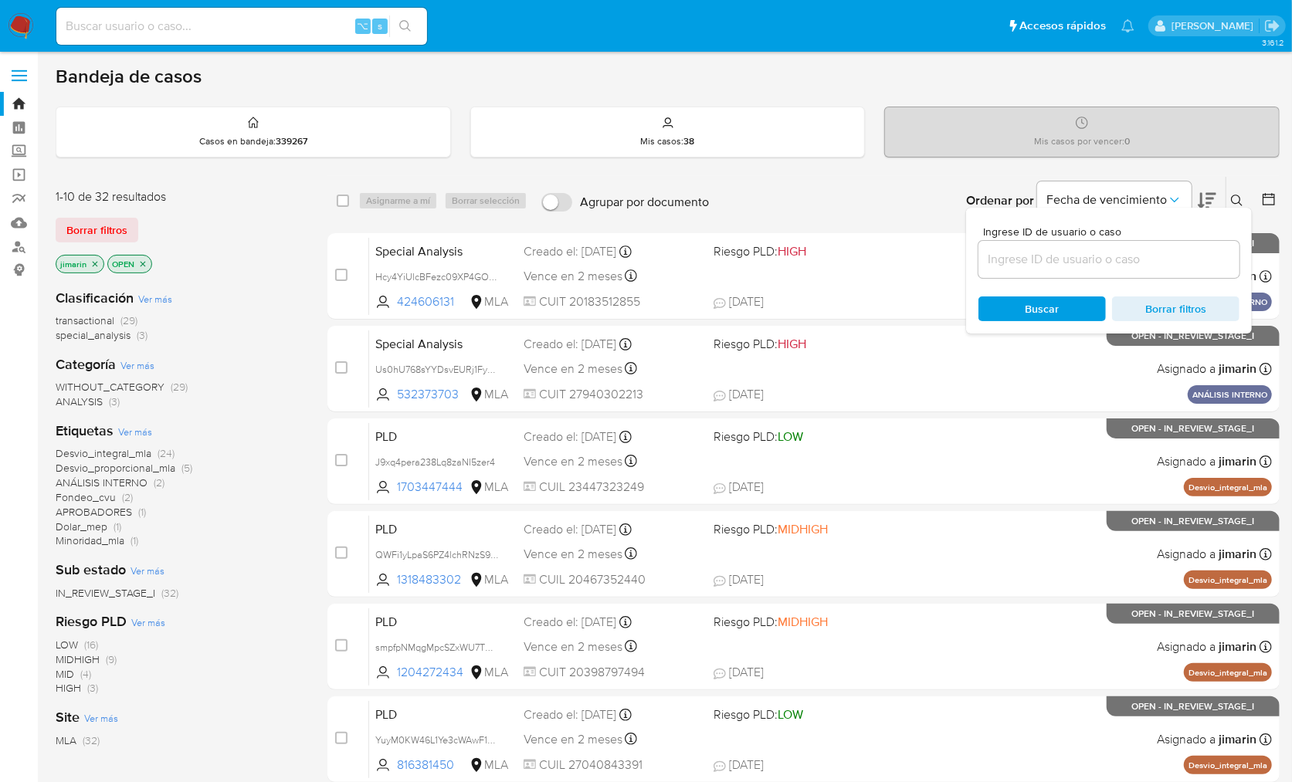
click at [1139, 257] on input at bounding box center [1108, 259] width 261 height 20
type input "192155263"
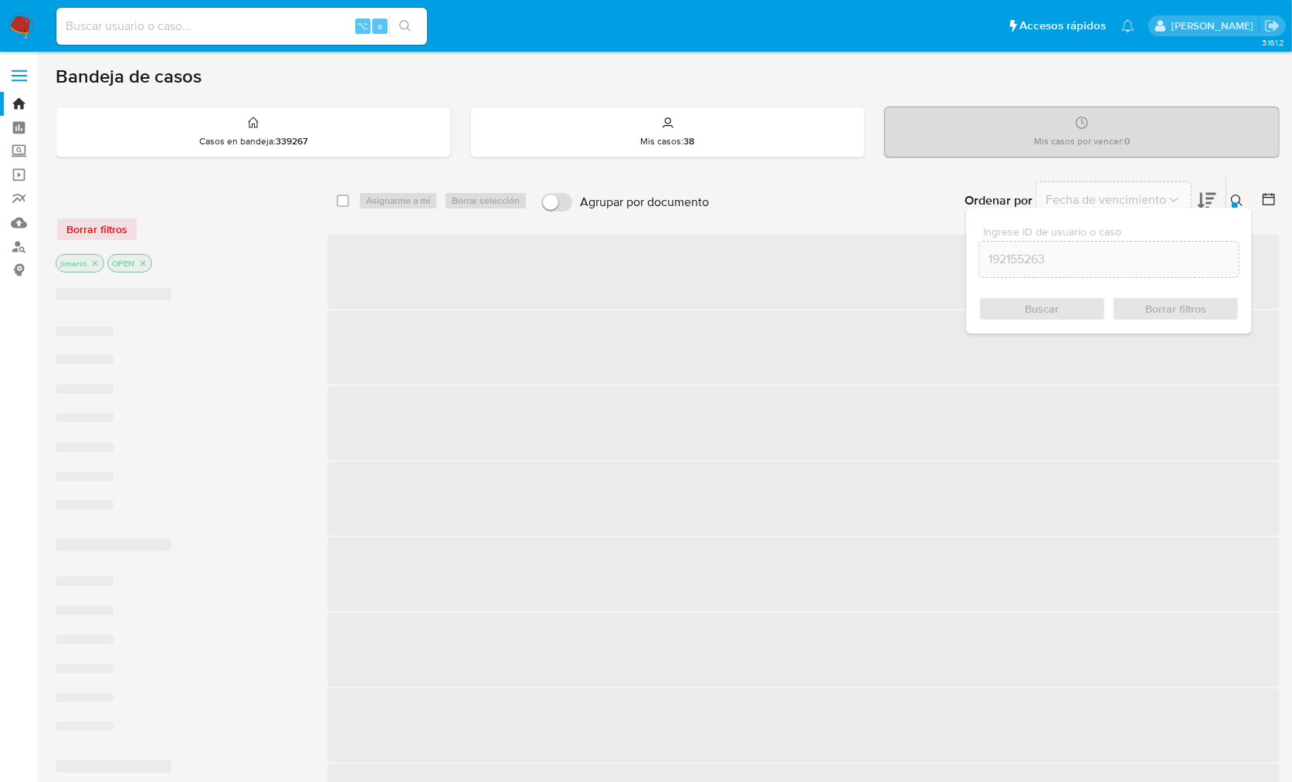
click at [1239, 200] on icon at bounding box center [1237, 201] width 12 height 12
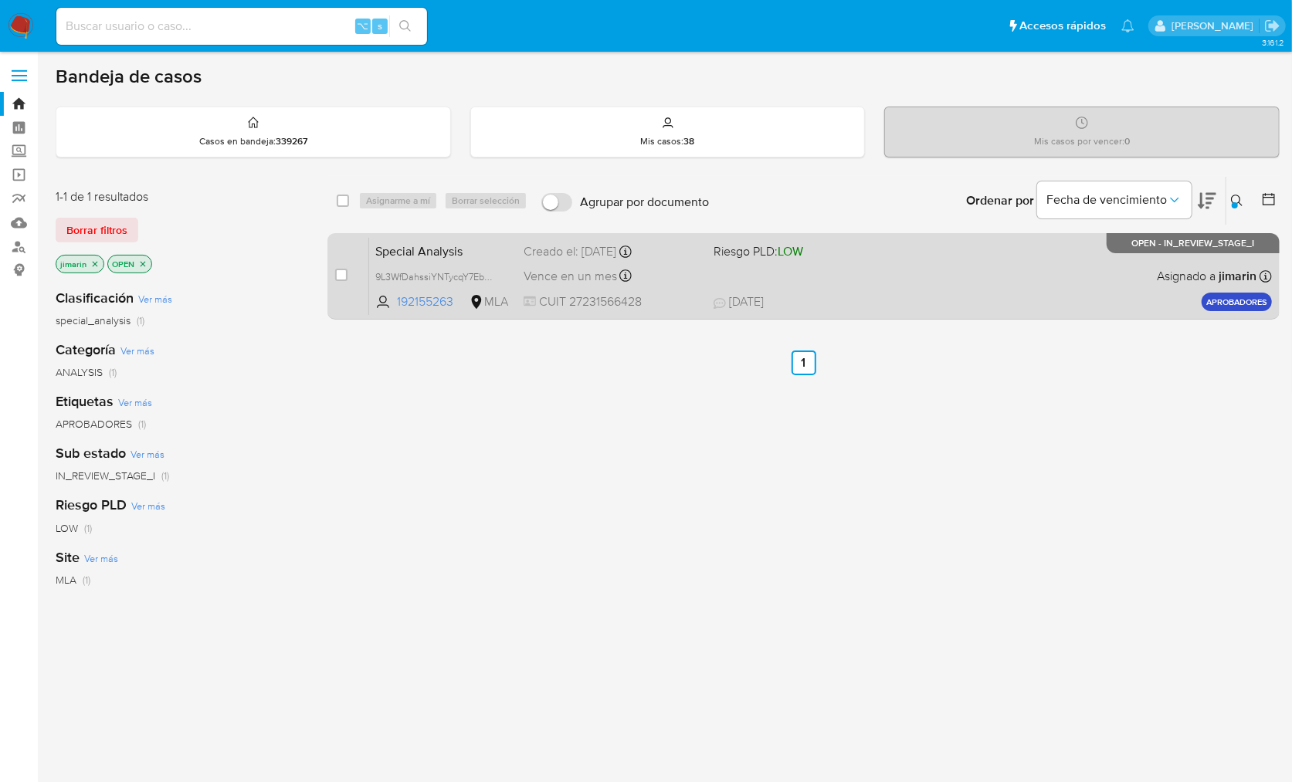
click at [1079, 258] on div "Special Analysis 9L3WfDahssiYNTycqY7EbmLc 192155263 MLA Riesgo PLD: LOW Creado …" at bounding box center [820, 276] width 903 height 78
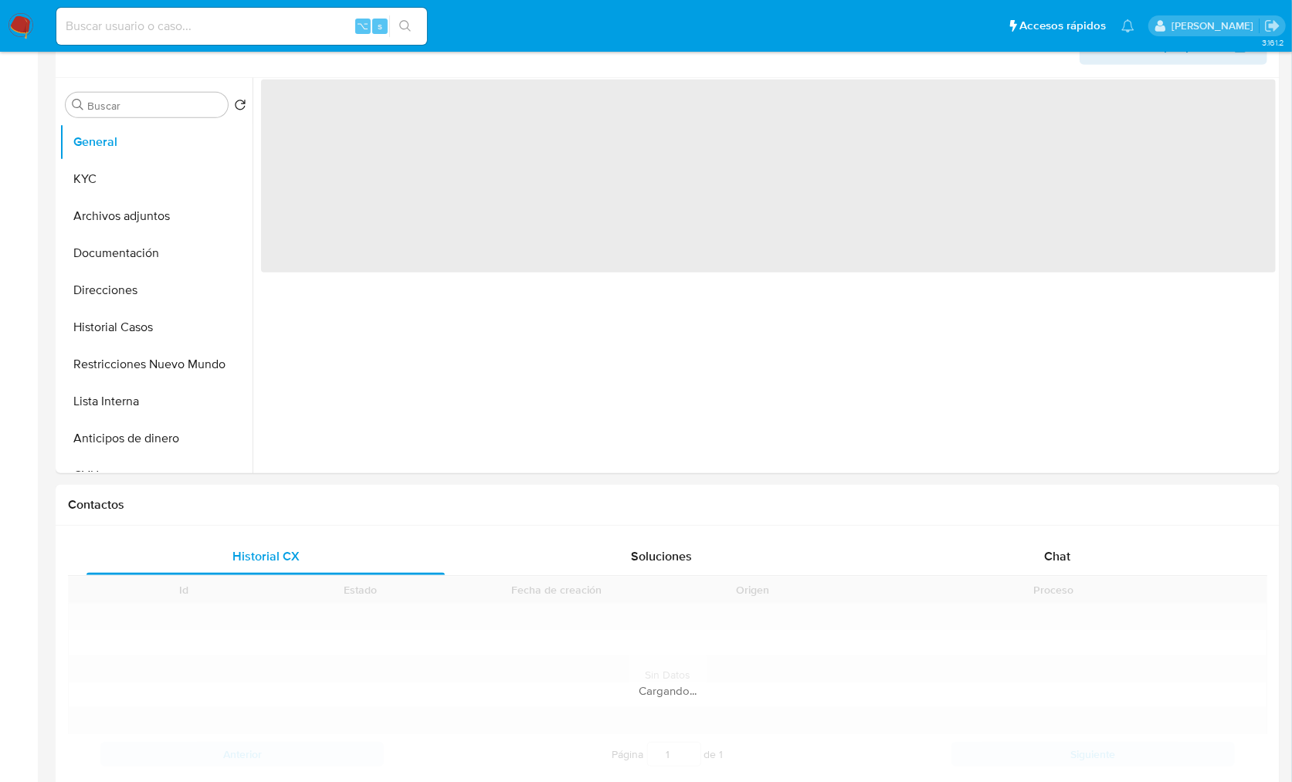
scroll to position [531, 0]
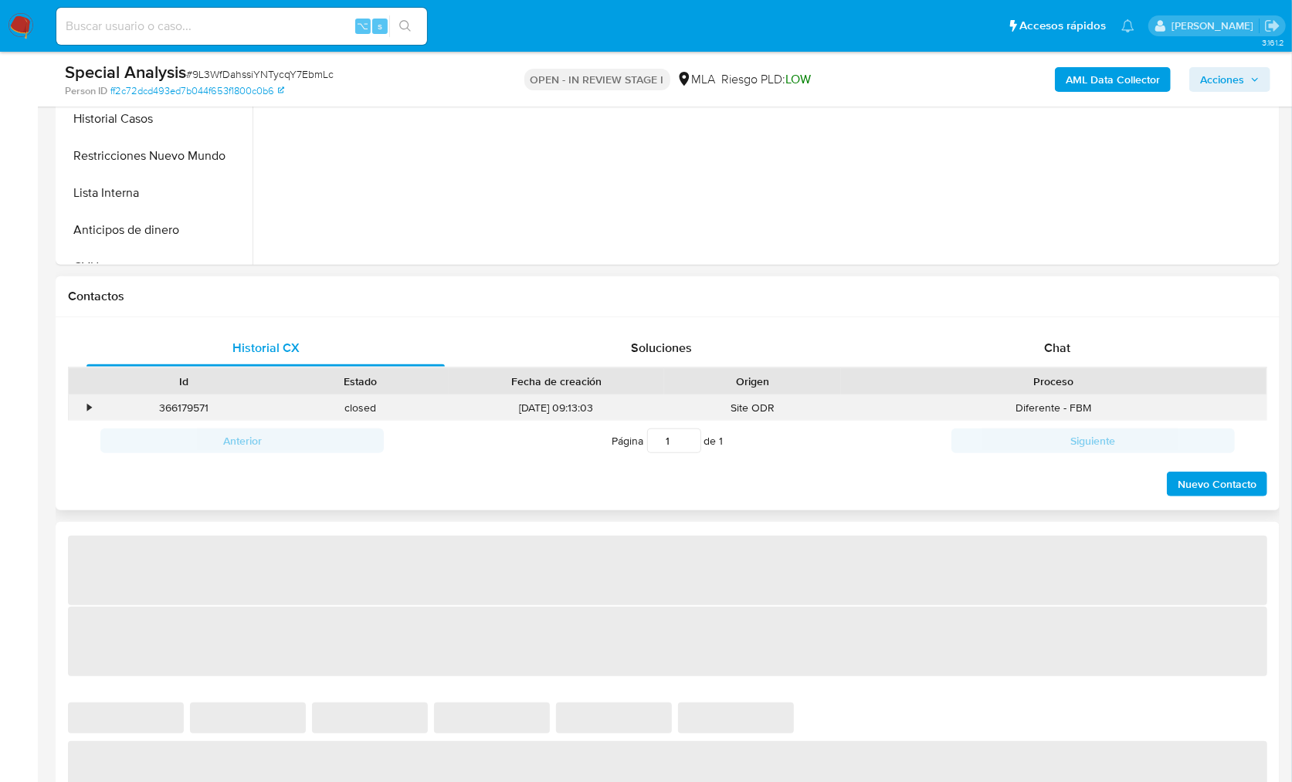
click at [1079, 399] on div "Diferente - FBM" at bounding box center [1053, 407] width 425 height 25
click at [1082, 331] on div "Chat" at bounding box center [1057, 348] width 358 height 37
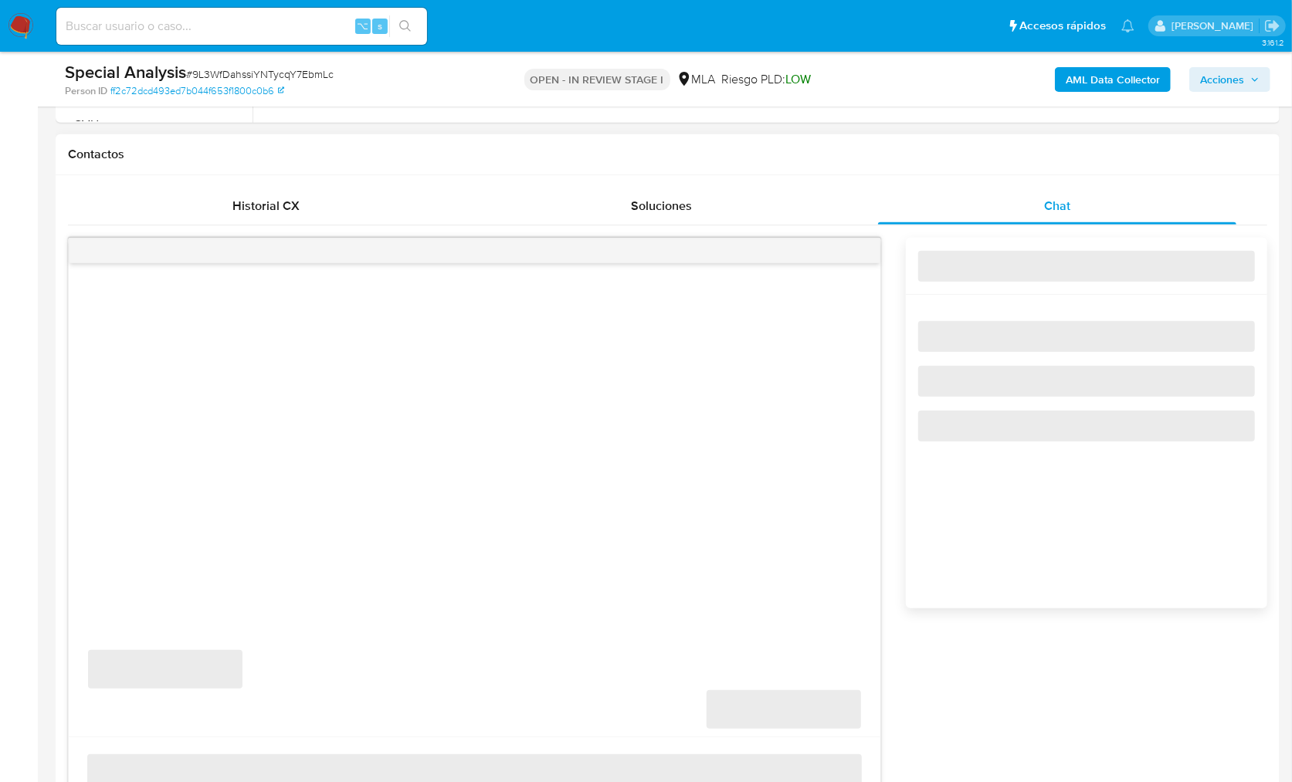
select select "10"
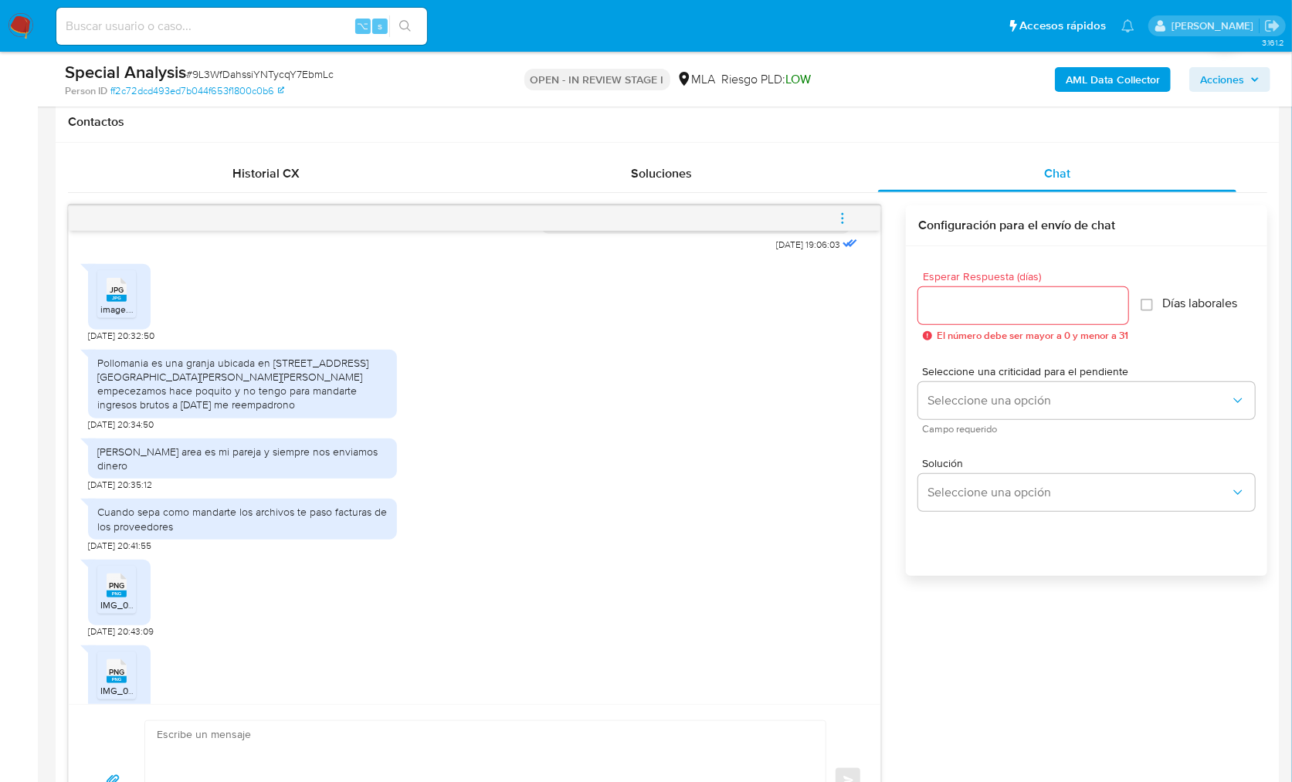
scroll to position [714, 0]
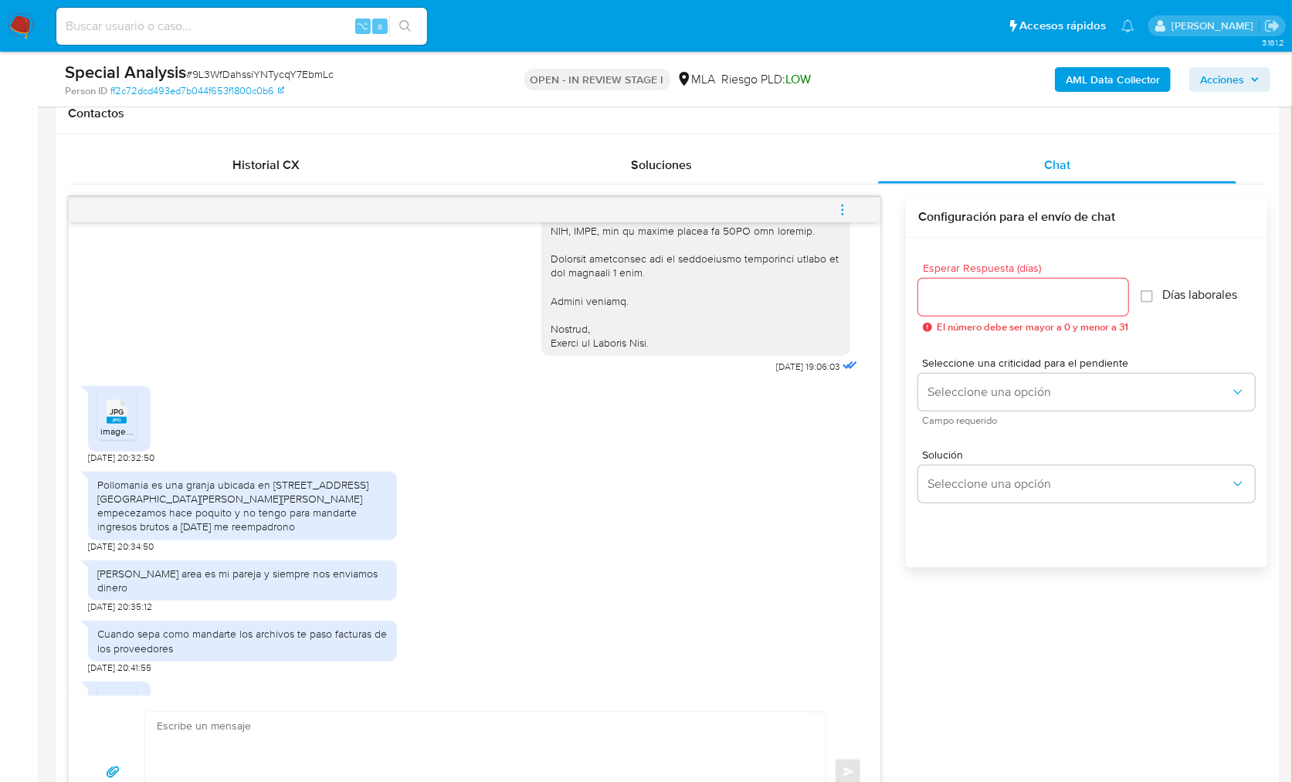
click at [114, 417] on rect at bounding box center [117, 420] width 20 height 7
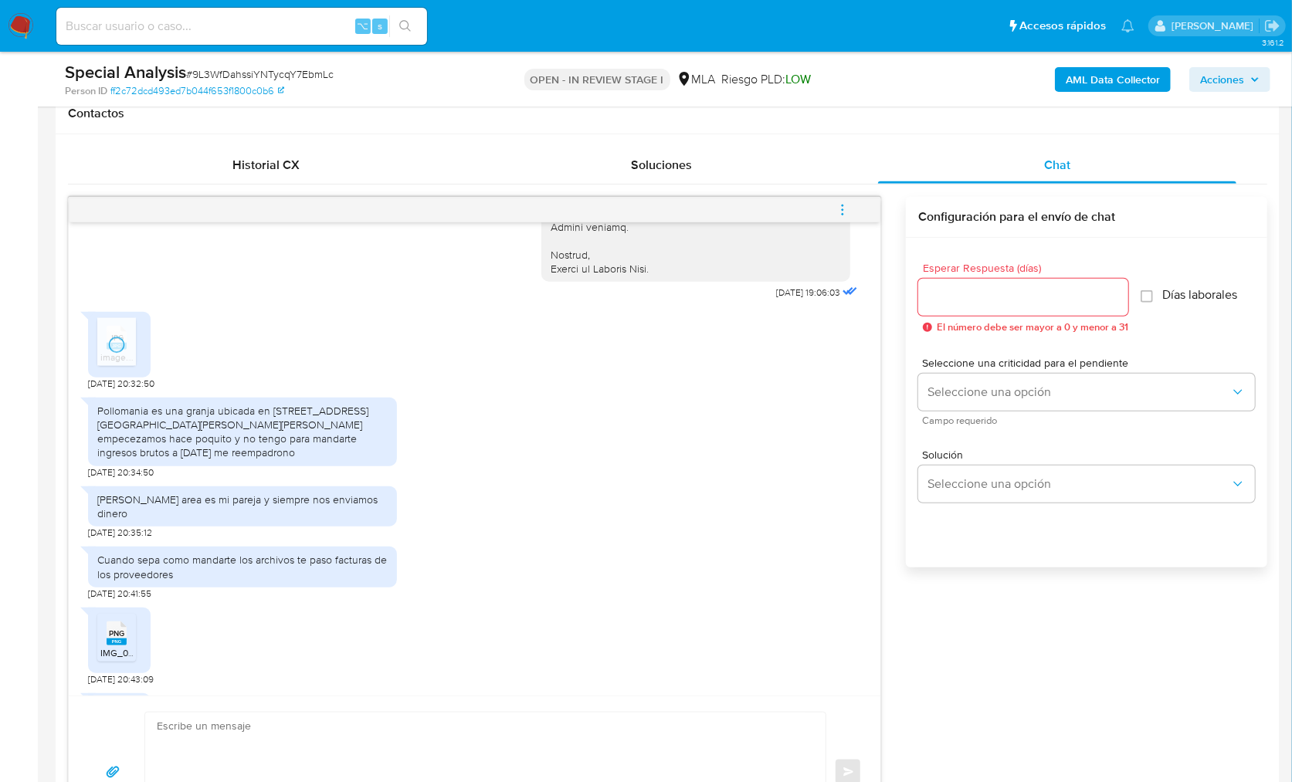
scroll to position [1808, 0]
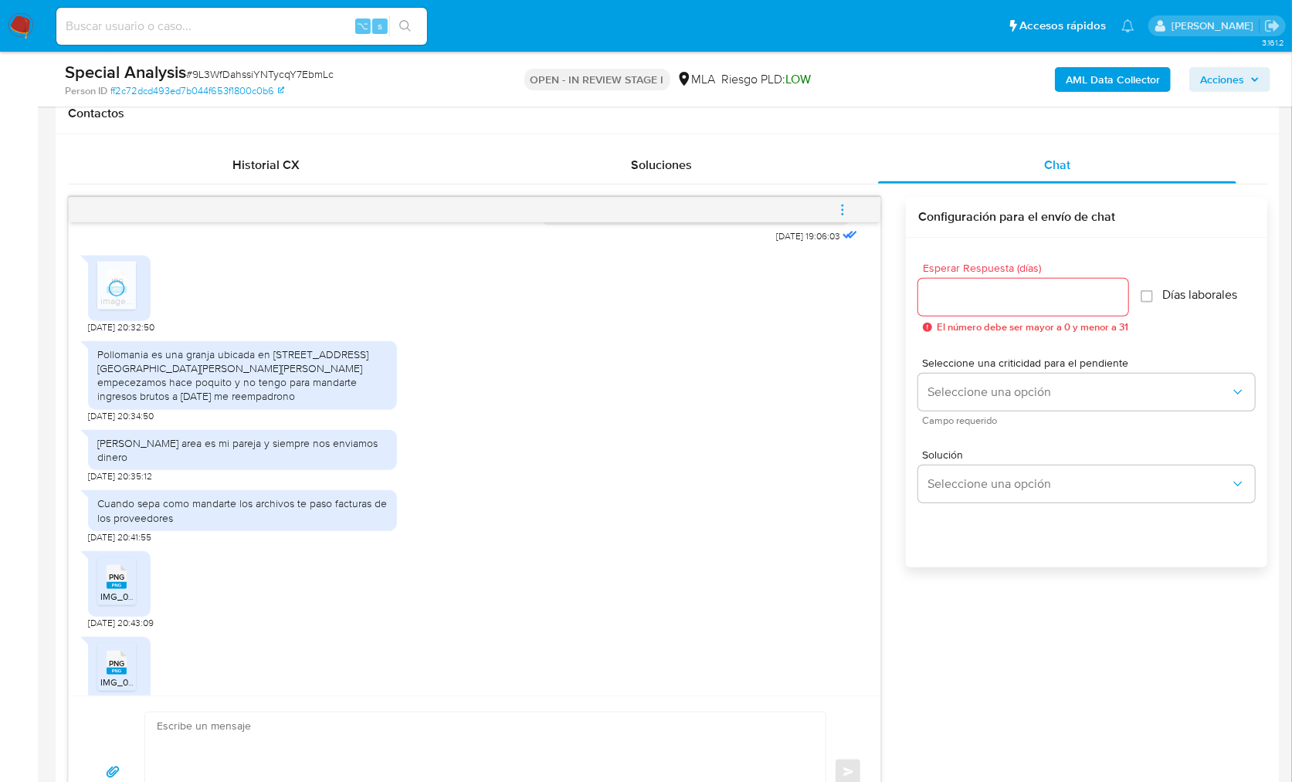
click at [127, 590] on span "IMG_0945.png" at bounding box center [131, 596] width 63 height 13
click at [125, 668] on rect at bounding box center [117, 671] width 20 height 7
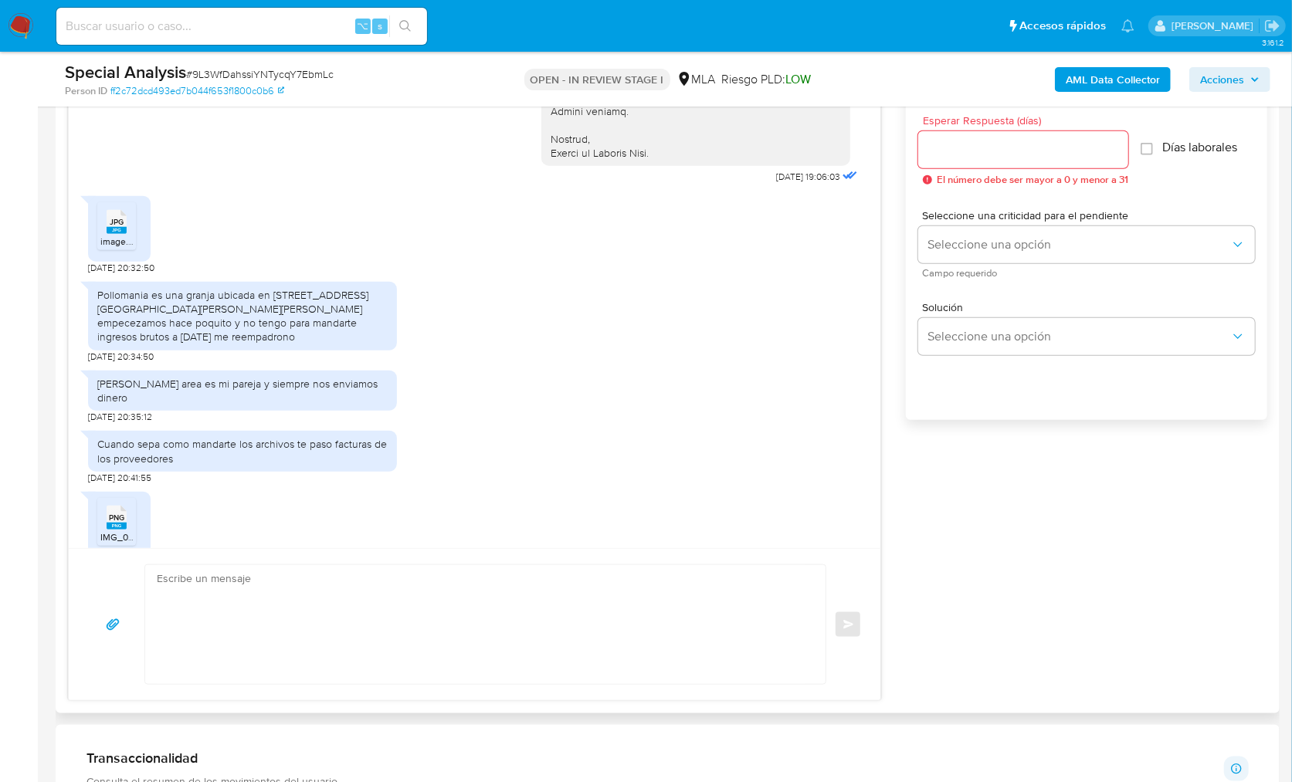
scroll to position [1713, 0]
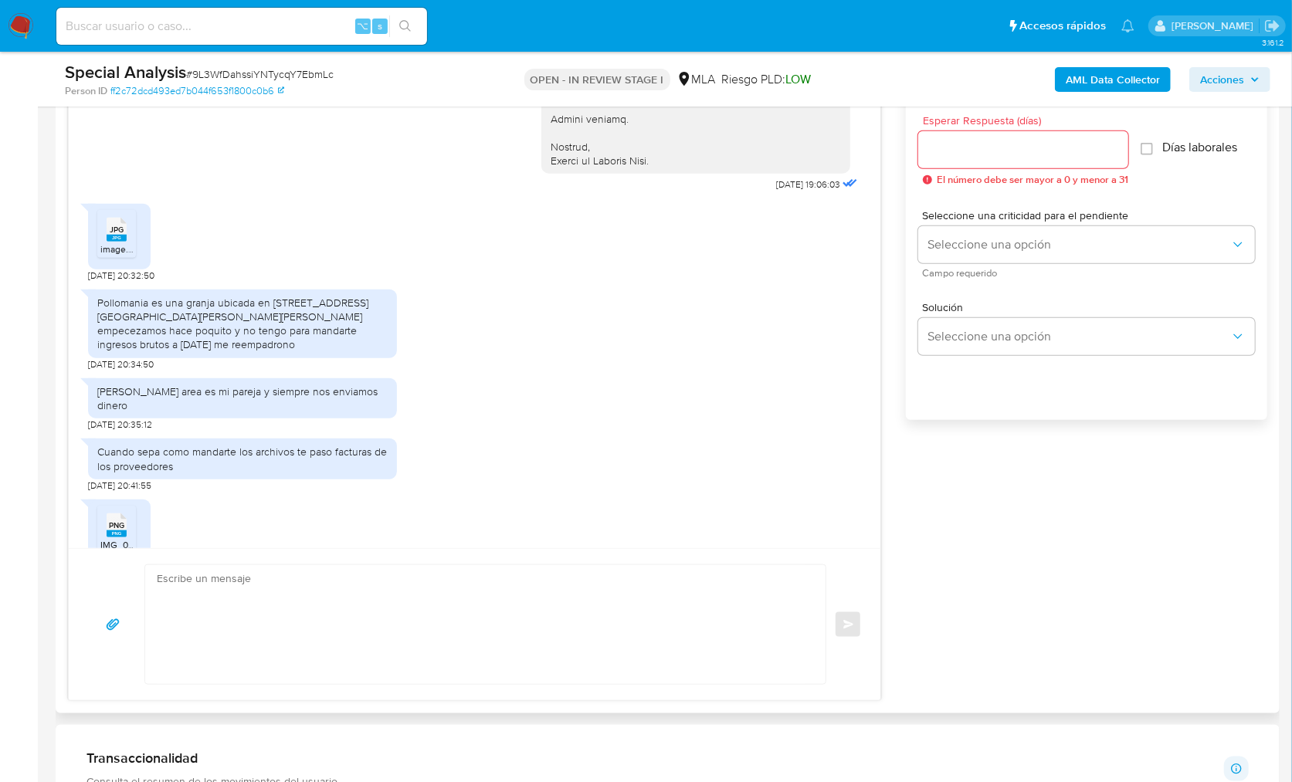
click at [395, 599] on textarea at bounding box center [481, 624] width 649 height 119
click at [337, 388] on div "Juan pablo area es mi pareja y siempre nos enviamos dinero 26/09/2025 20:35:12" at bounding box center [242, 401] width 309 height 61
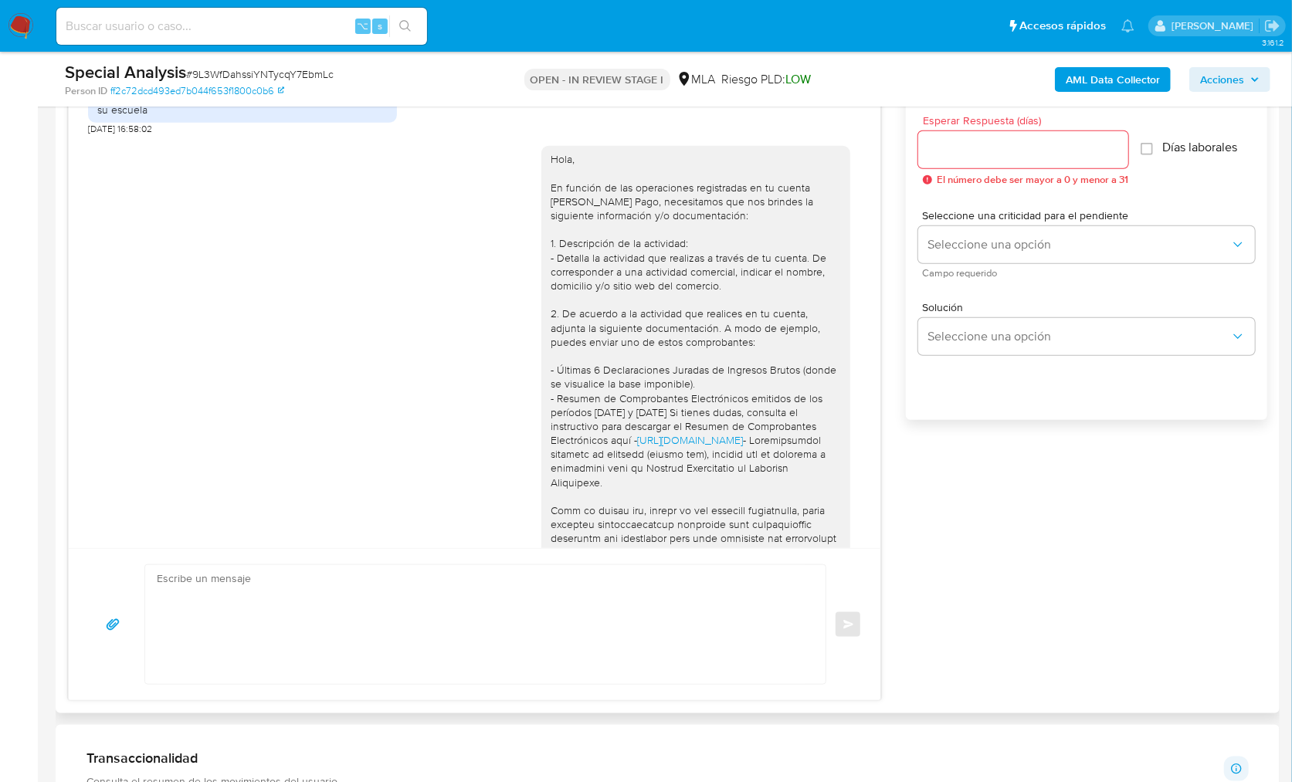
scroll to position [966, 0]
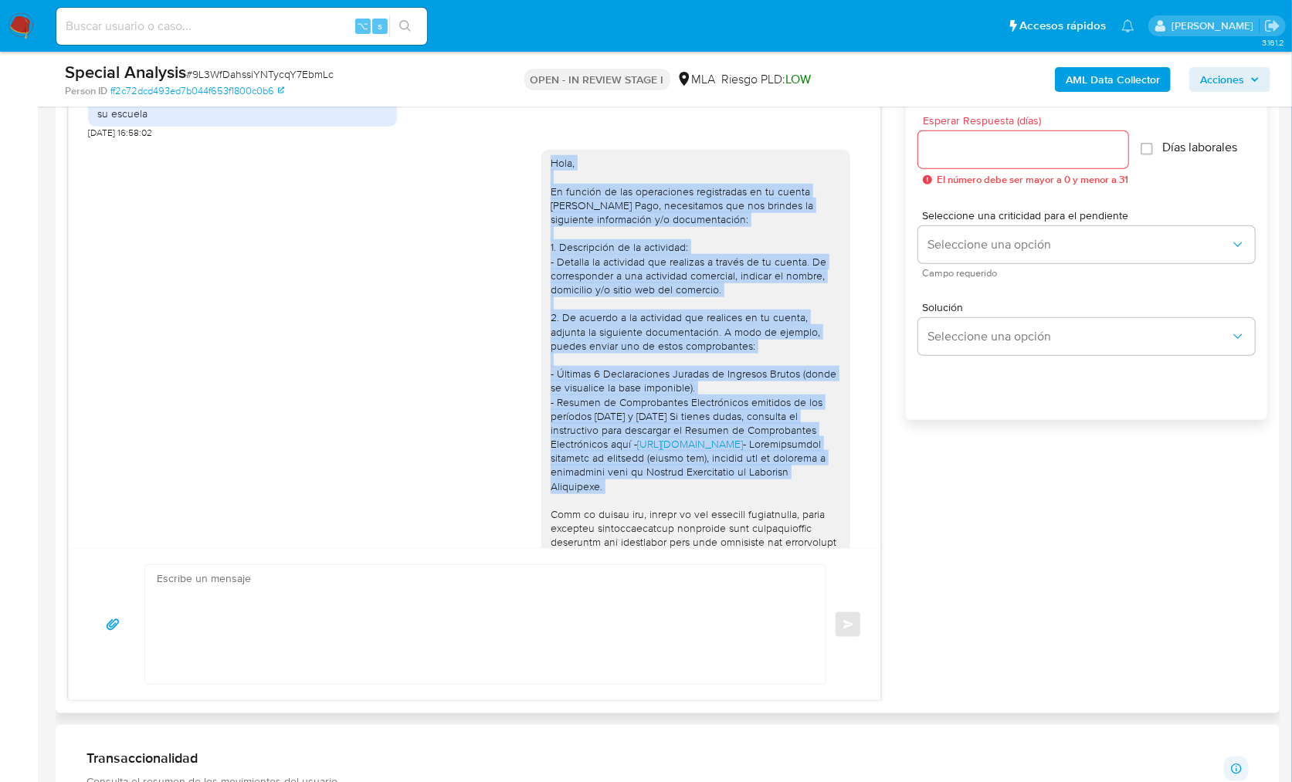
drag, startPoint x: 535, startPoint y: 164, endPoint x: 654, endPoint y: 481, distance: 338.9
click at [654, 481] on div "Hola, En función de las operaciones registradas en tu cuenta de Mercado Pago, n…" at bounding box center [696, 535] width 290 height 758
click at [593, 239] on div "Hola, En función de las operaciones registradas en tu cuenta de Mercado Pago, n…" at bounding box center [696, 535] width 290 height 758
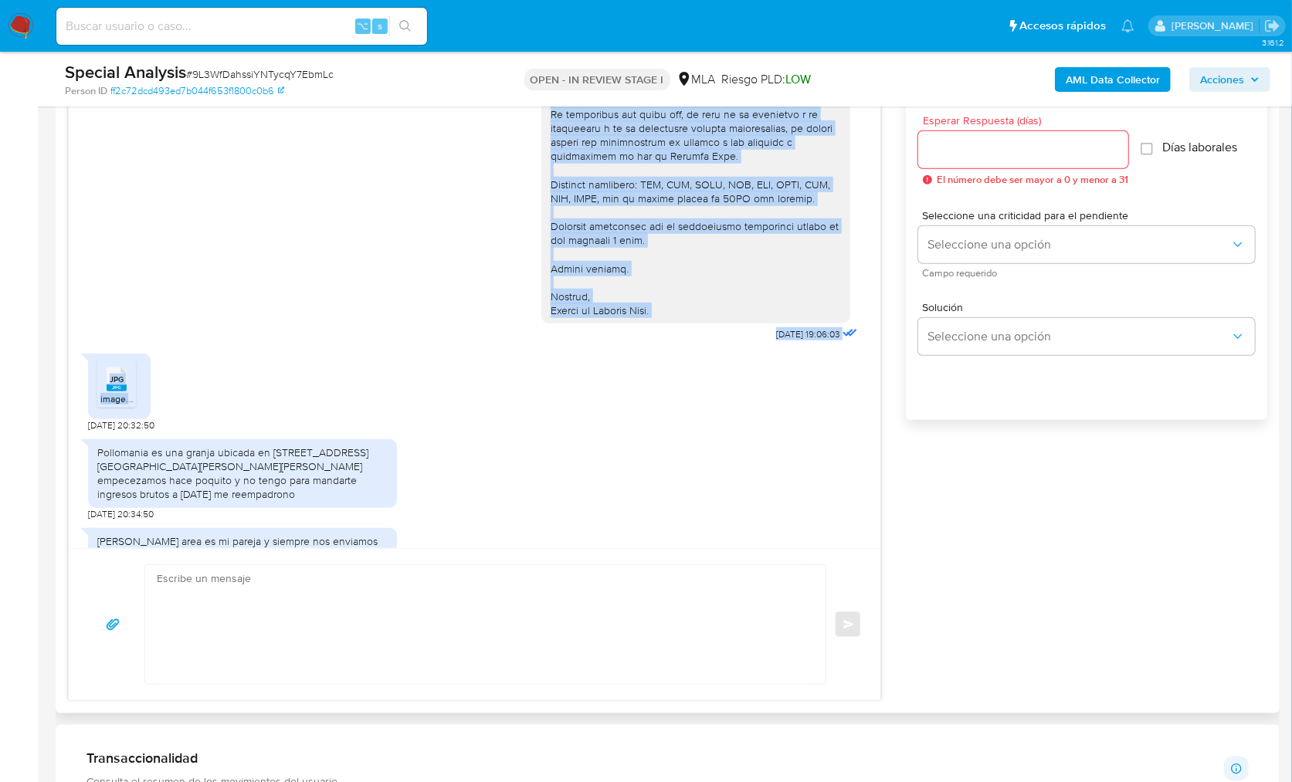
scroll to position [1627, 0]
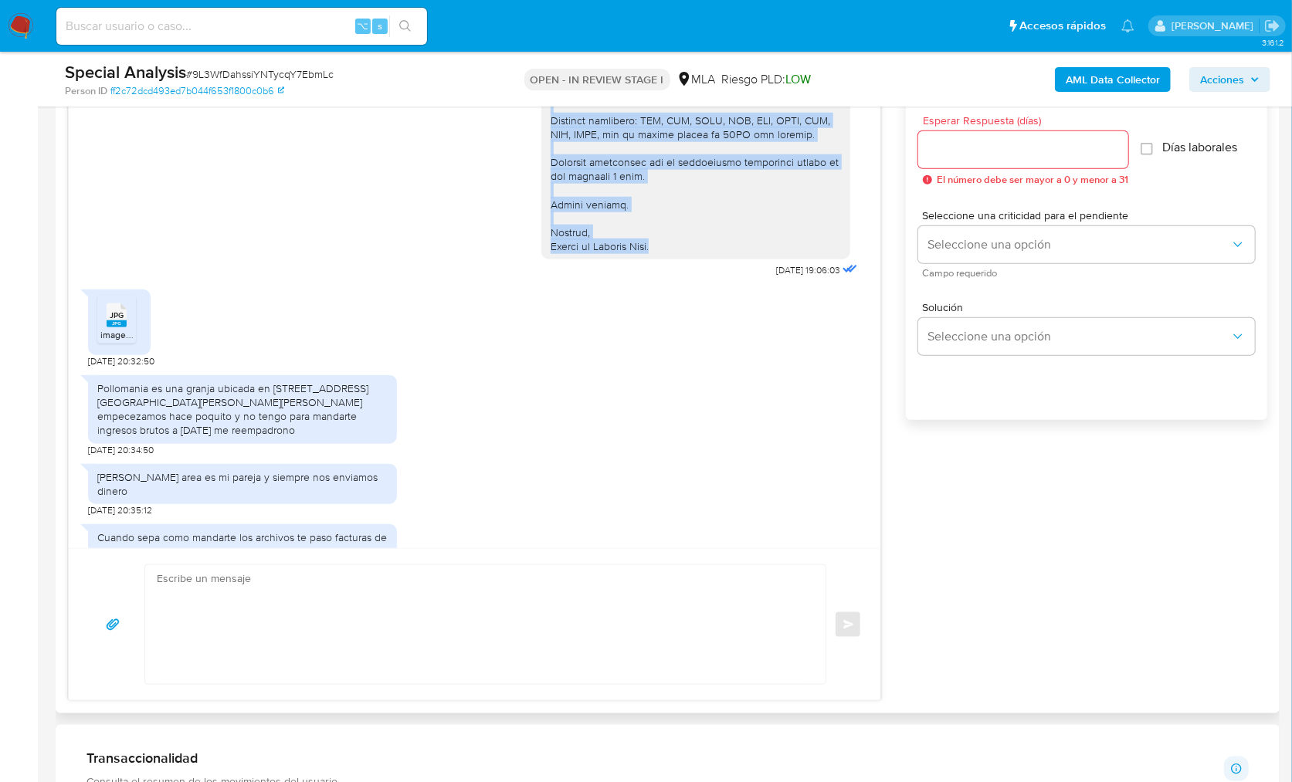
drag, startPoint x: 533, startPoint y: 164, endPoint x: 654, endPoint y: 248, distance: 147.6
copy div "Hola, En función de las operaciones registradas en tu cuenta de Mercado Pago, n…"
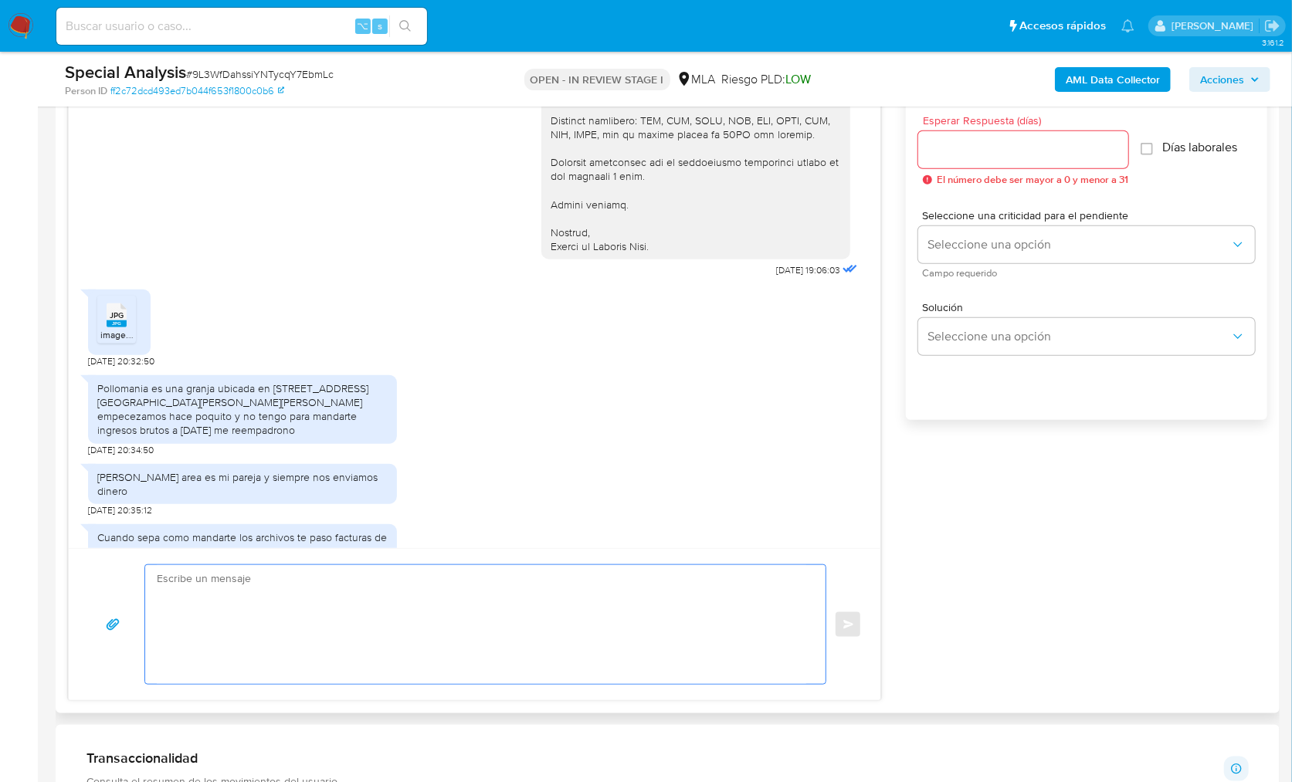
click at [455, 579] on textarea at bounding box center [481, 624] width 649 height 119
paste textarea "Hola, En función de las operaciones registradas en tu cuenta de Mercado Pago, n…"
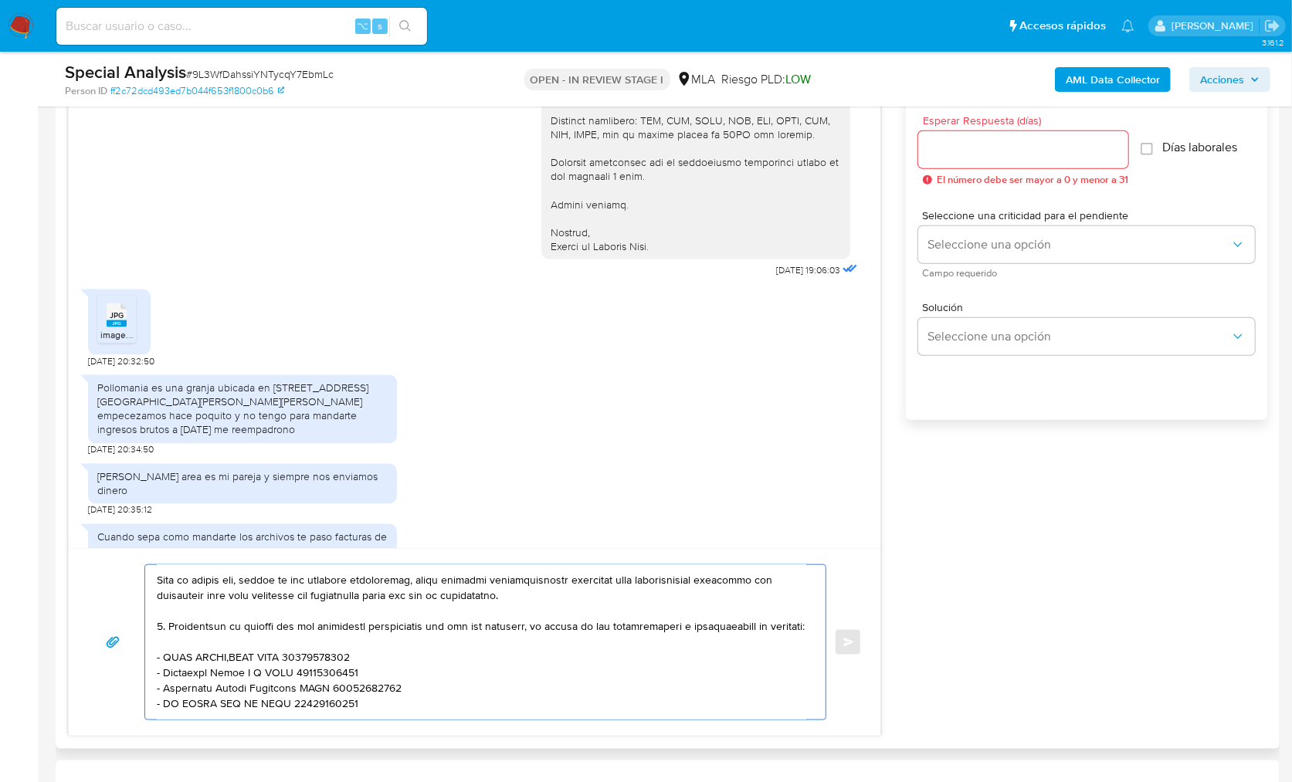
scroll to position [0, 0]
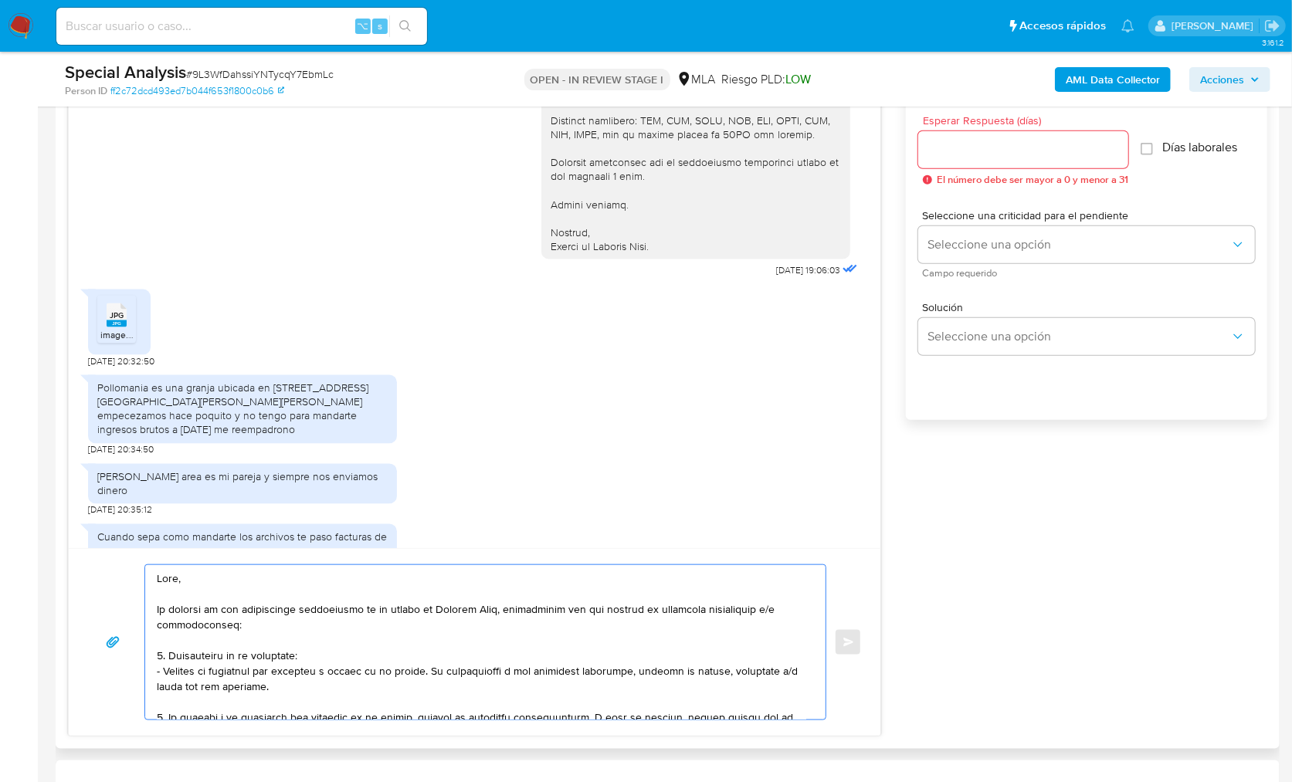
click at [267, 629] on textarea at bounding box center [481, 642] width 649 height 154
click at [158, 607] on textarea at bounding box center [481, 642] width 649 height 154
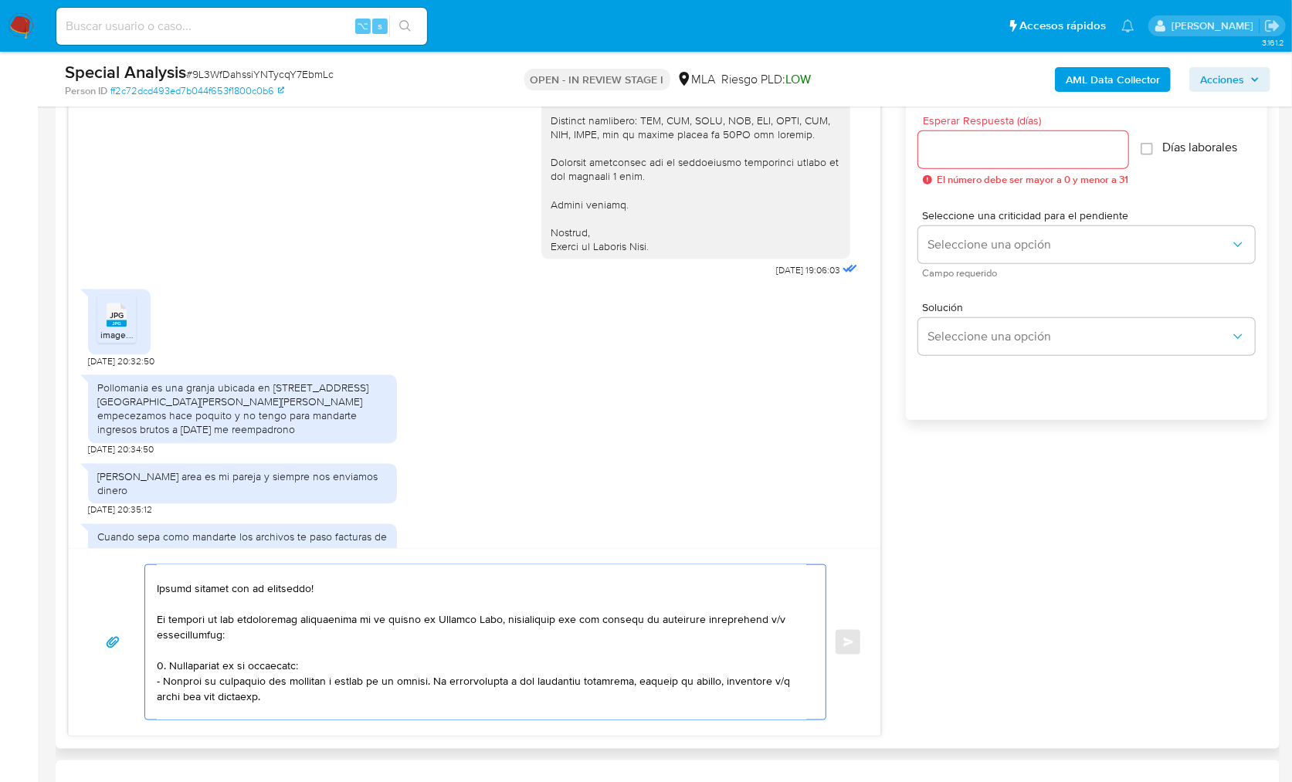
scroll to position [25, 0]
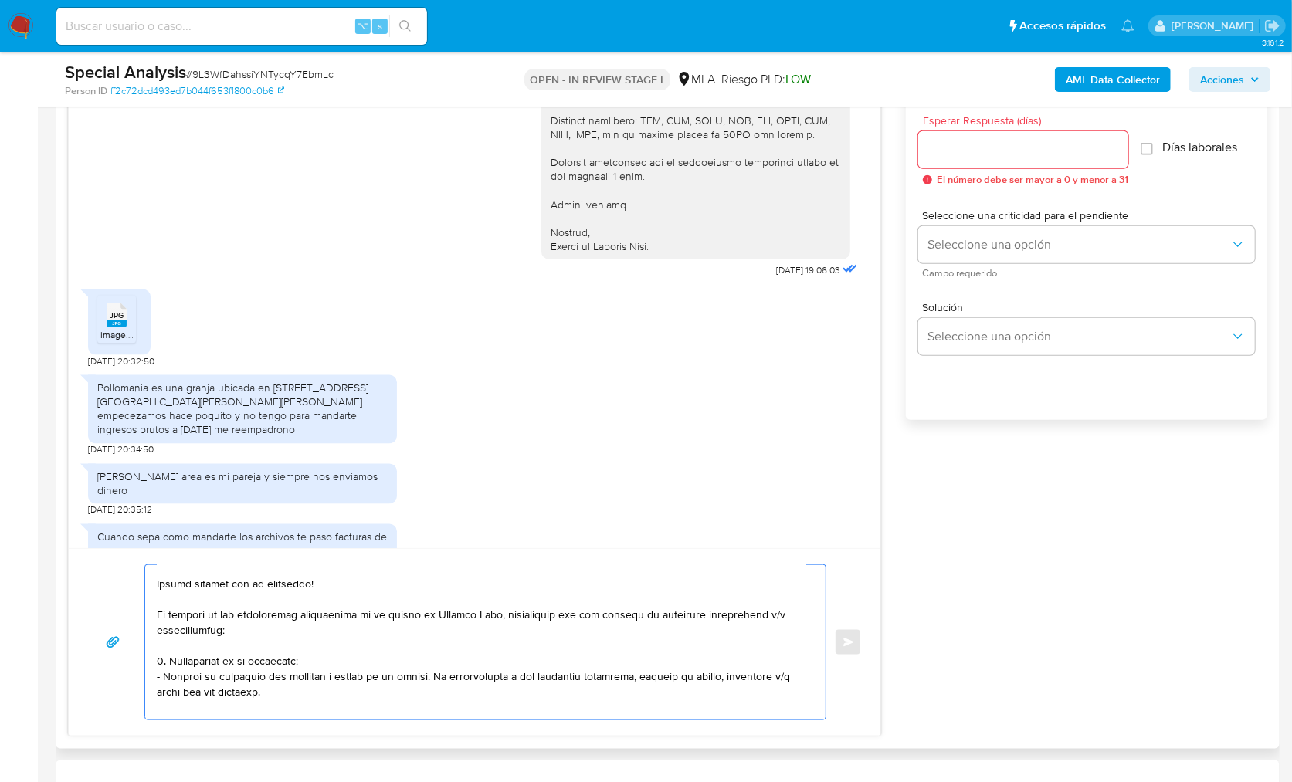
drag, startPoint x: 280, startPoint y: 695, endPoint x: 144, endPoint y: 656, distance: 140.5
click at [145, 656] on div at bounding box center [481, 642] width 673 height 154
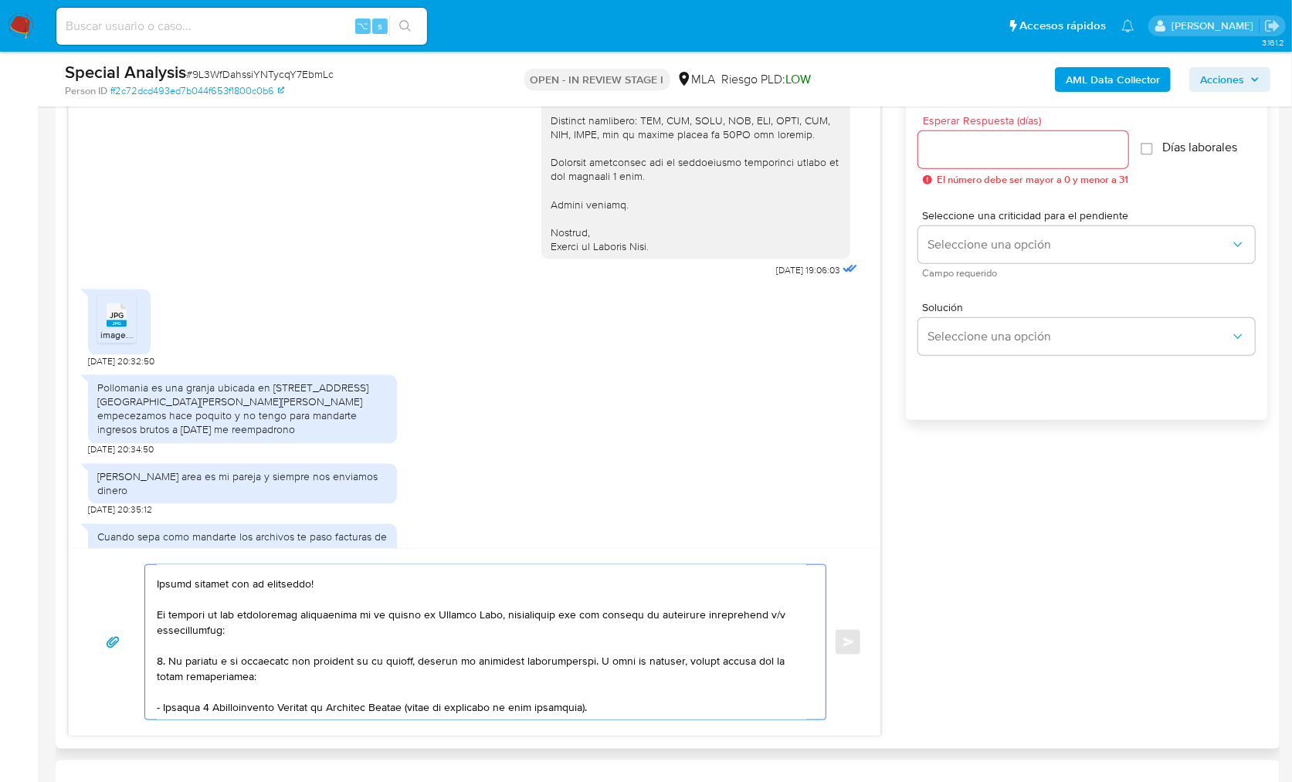
drag, startPoint x: 179, startPoint y: 616, endPoint x: 239, endPoint y: 629, distance: 60.9
click at [239, 629] on textarea at bounding box center [481, 642] width 649 height 154
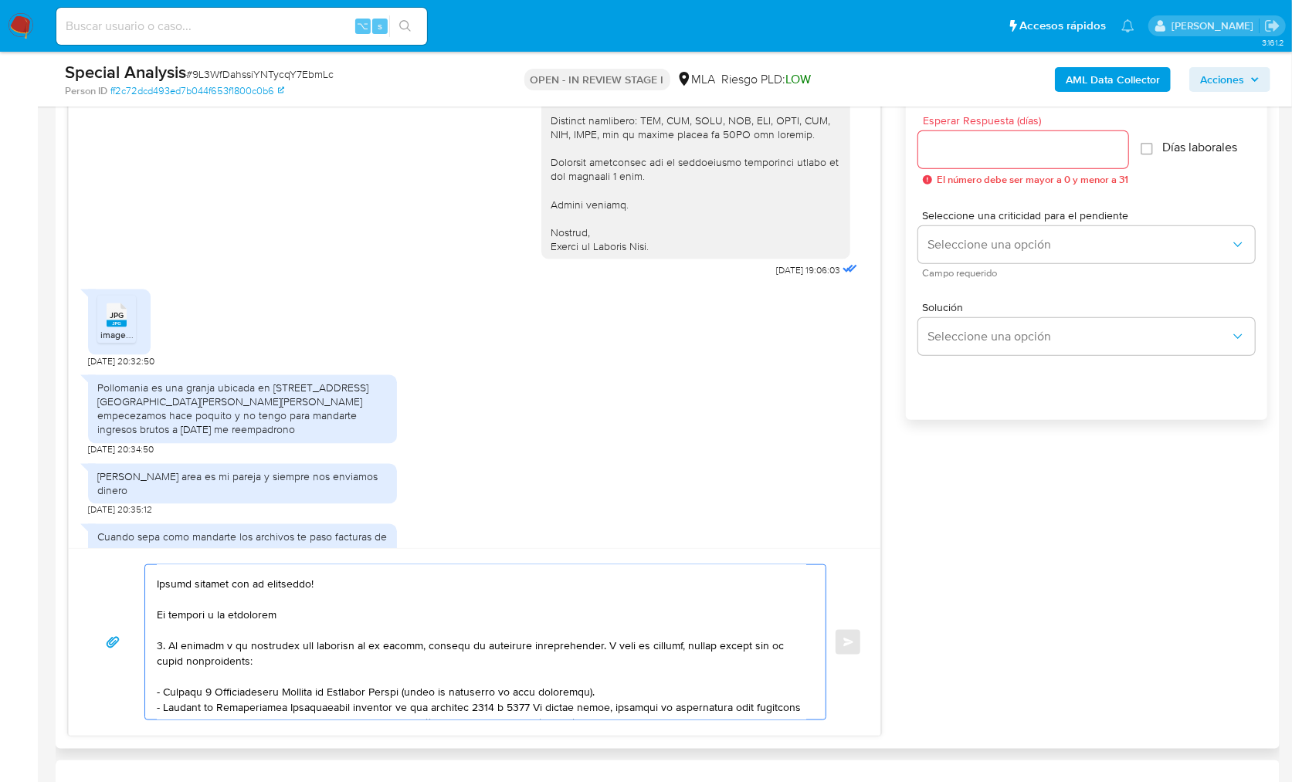
drag, startPoint x: 158, startPoint y: 643, endPoint x: 250, endPoint y: 662, distance: 93.7
click at [250, 662] on textarea at bounding box center [481, 642] width 649 height 154
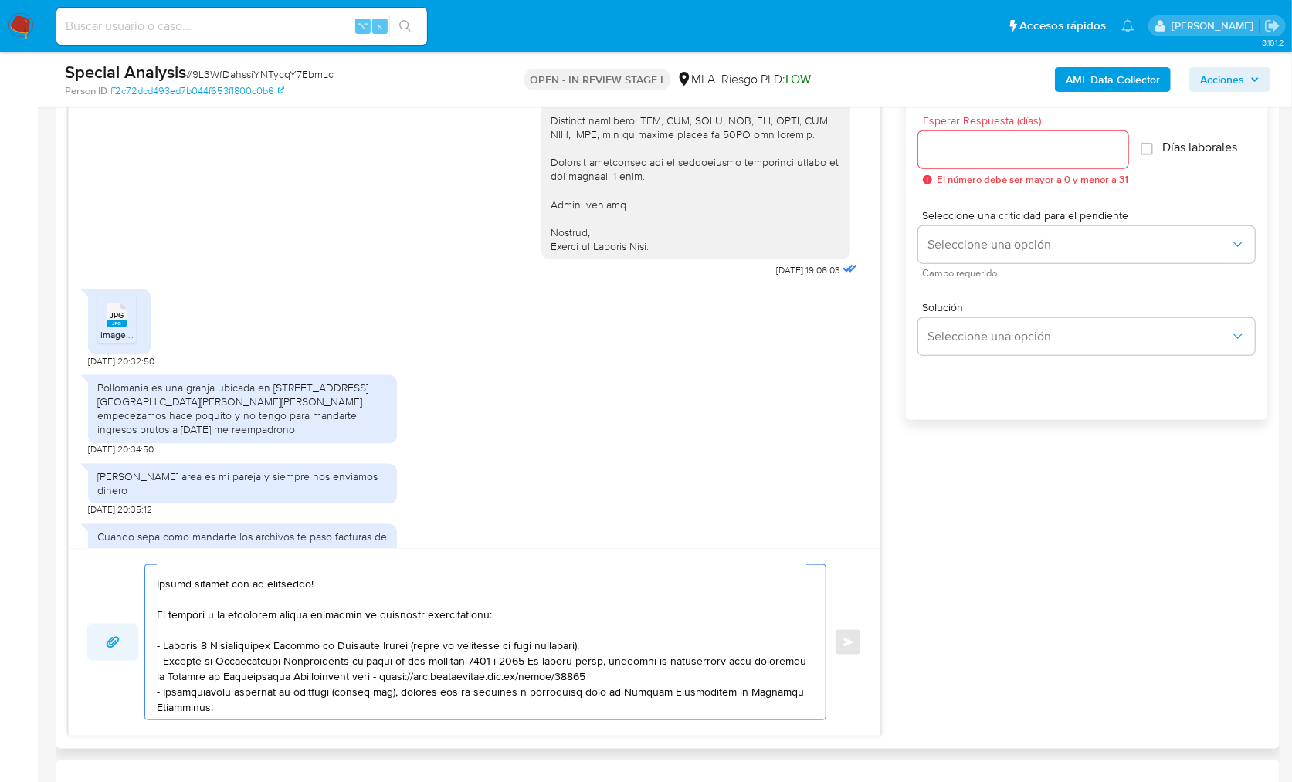
drag, startPoint x: 556, startPoint y: 648, endPoint x: 132, endPoint y: 644, distance: 423.9
click at [132, 644] on div "Enviar" at bounding box center [474, 642] width 774 height 156
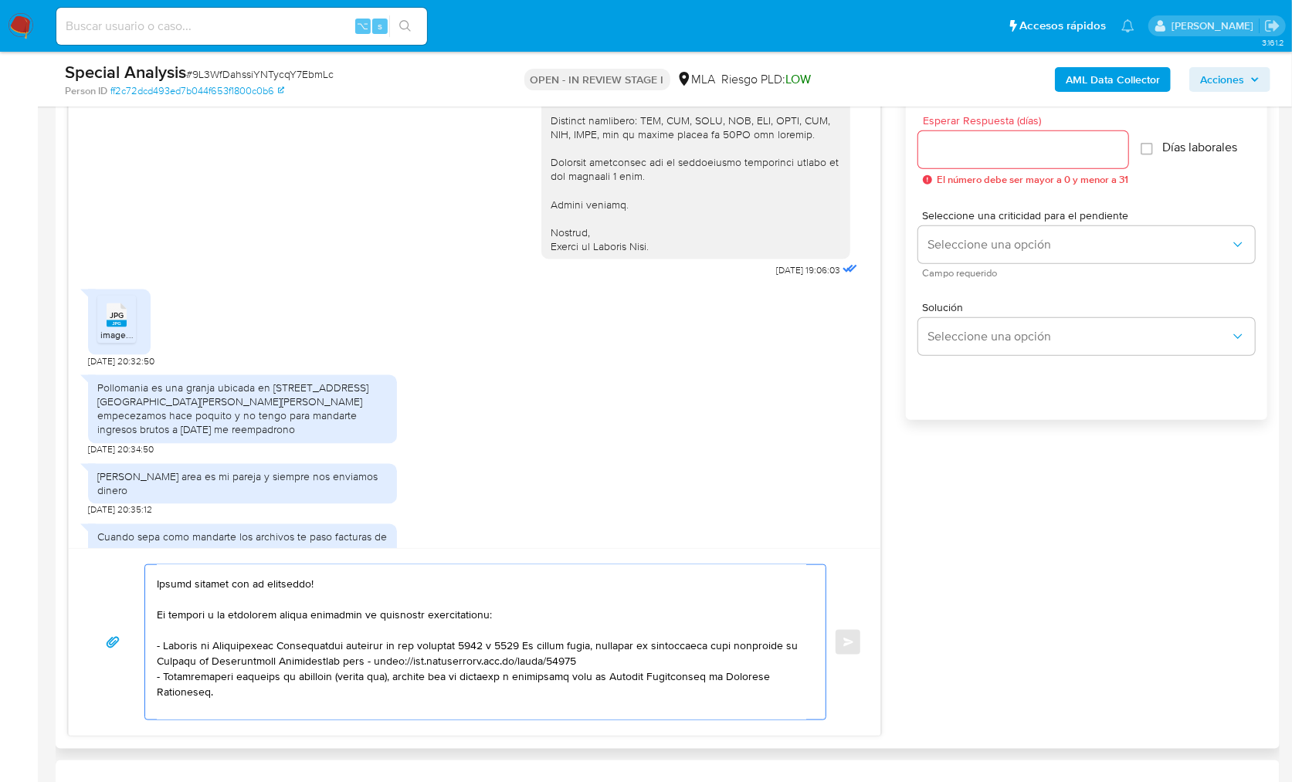
drag, startPoint x: 222, startPoint y: 691, endPoint x: 150, endPoint y: 676, distance: 73.3
click at [150, 676] on div at bounding box center [481, 642] width 673 height 154
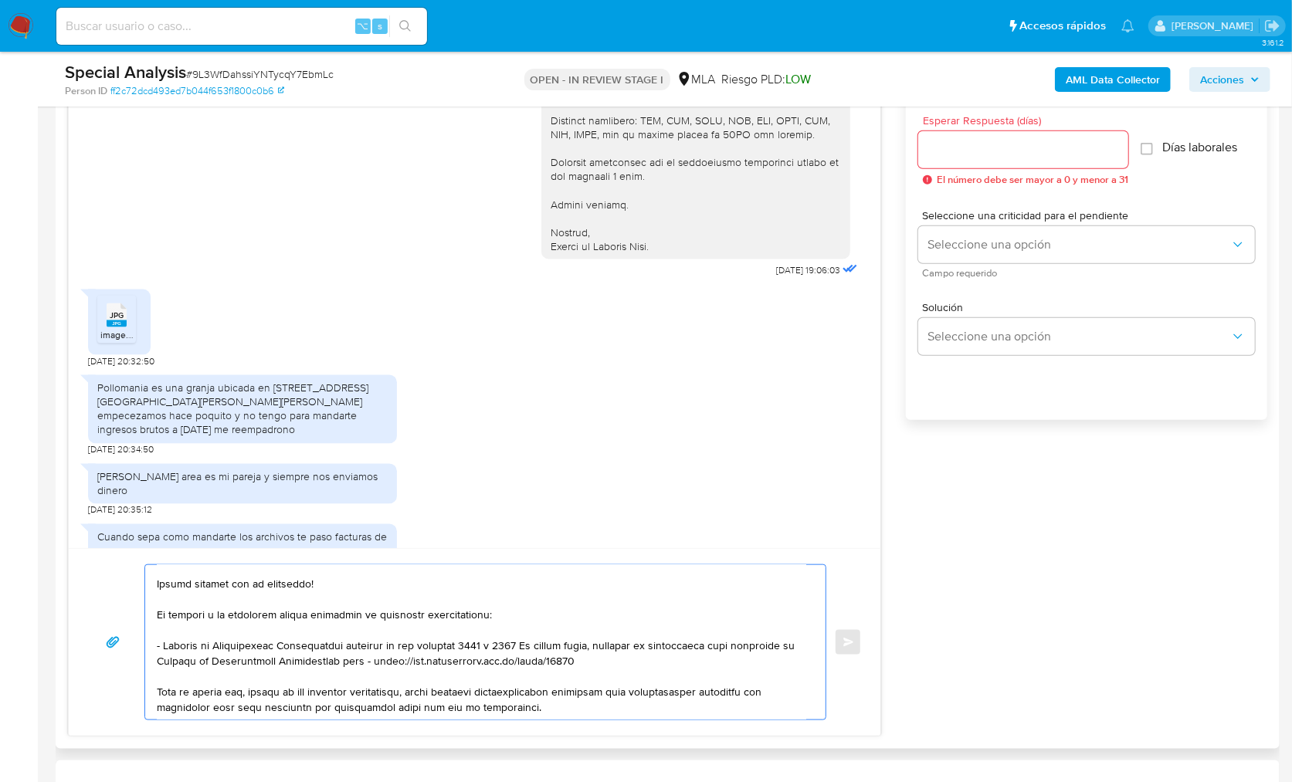
click at [279, 612] on textarea at bounding box center [481, 642] width 649 height 154
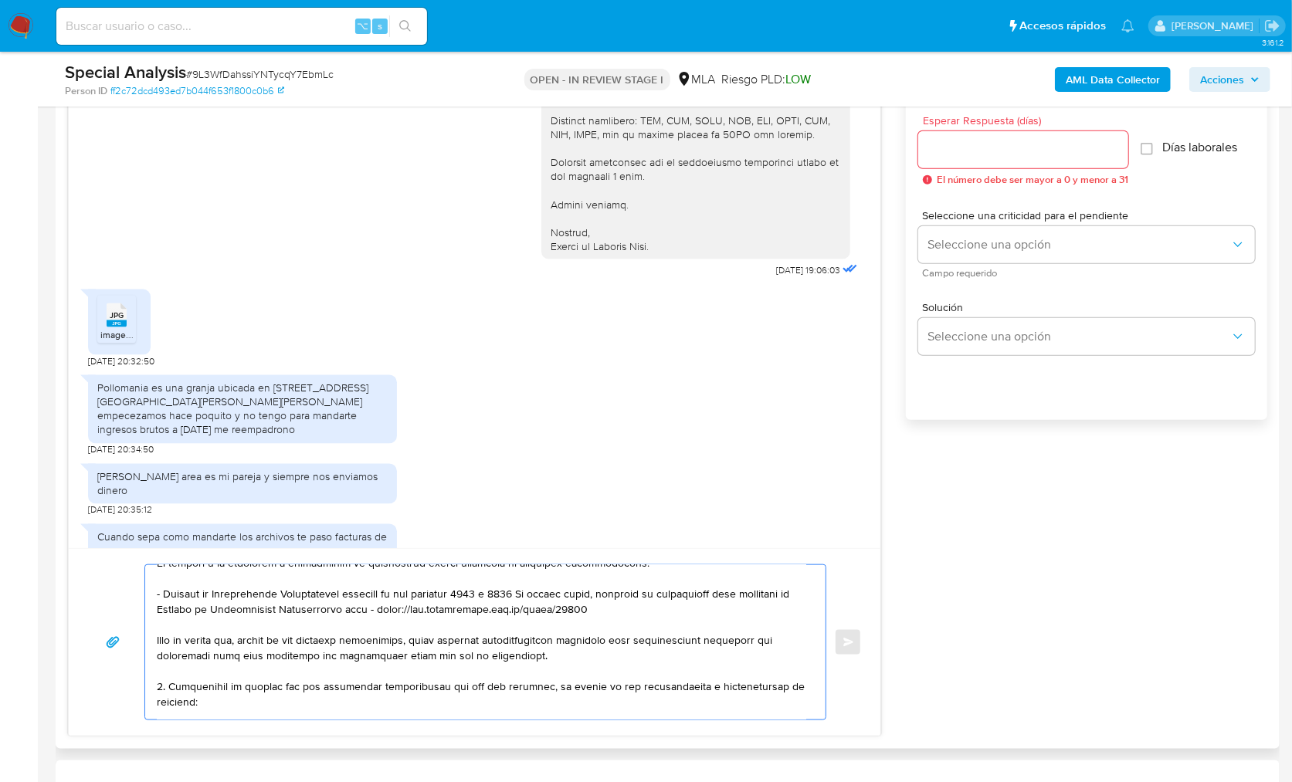
scroll to position [90, 0]
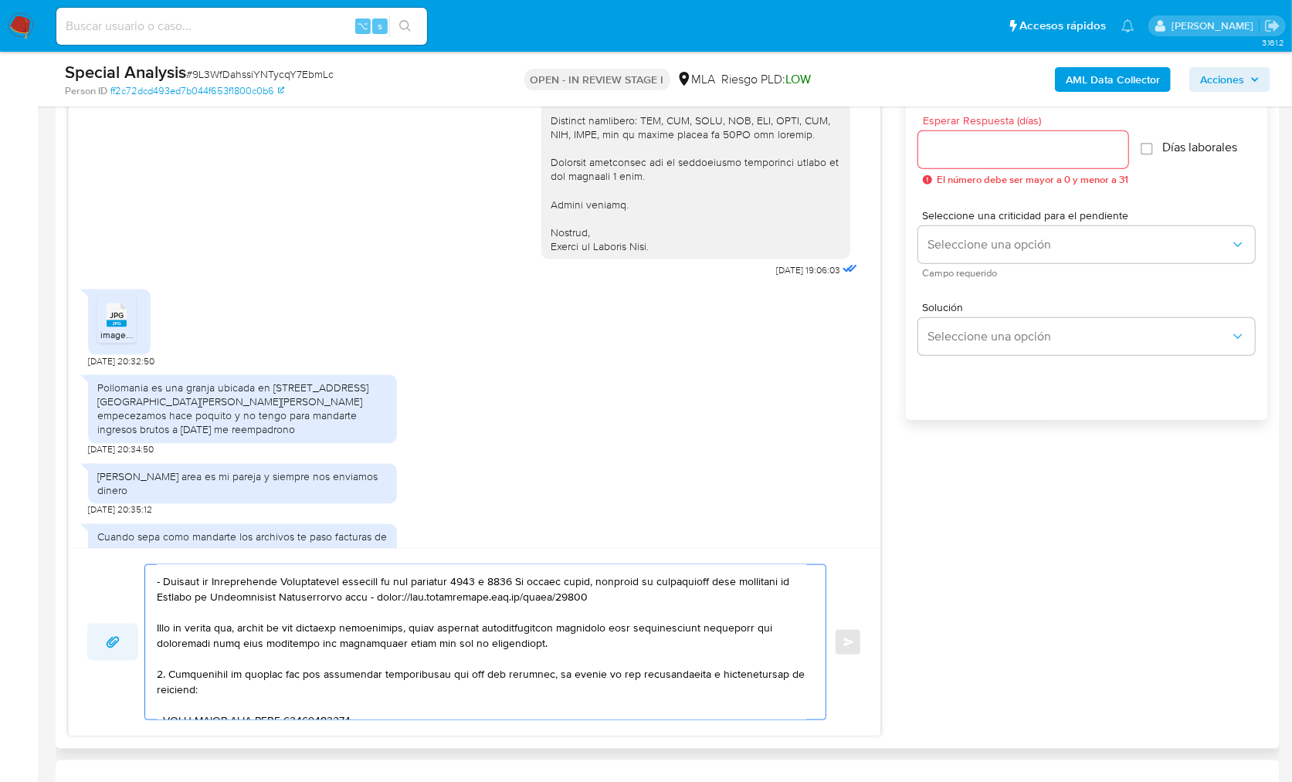
drag, startPoint x: 561, startPoint y: 645, endPoint x: 121, endPoint y: 635, distance: 439.5
click at [121, 635] on div "Enviar" at bounding box center [474, 642] width 774 height 156
drag, startPoint x: 121, startPoint y: 635, endPoint x: 124, endPoint y: 625, distance: 10.3
click at [124, 625] on button "button" at bounding box center [112, 642] width 51 height 37
drag, startPoint x: 581, startPoint y: 643, endPoint x: 146, endPoint y: 629, distance: 435.7
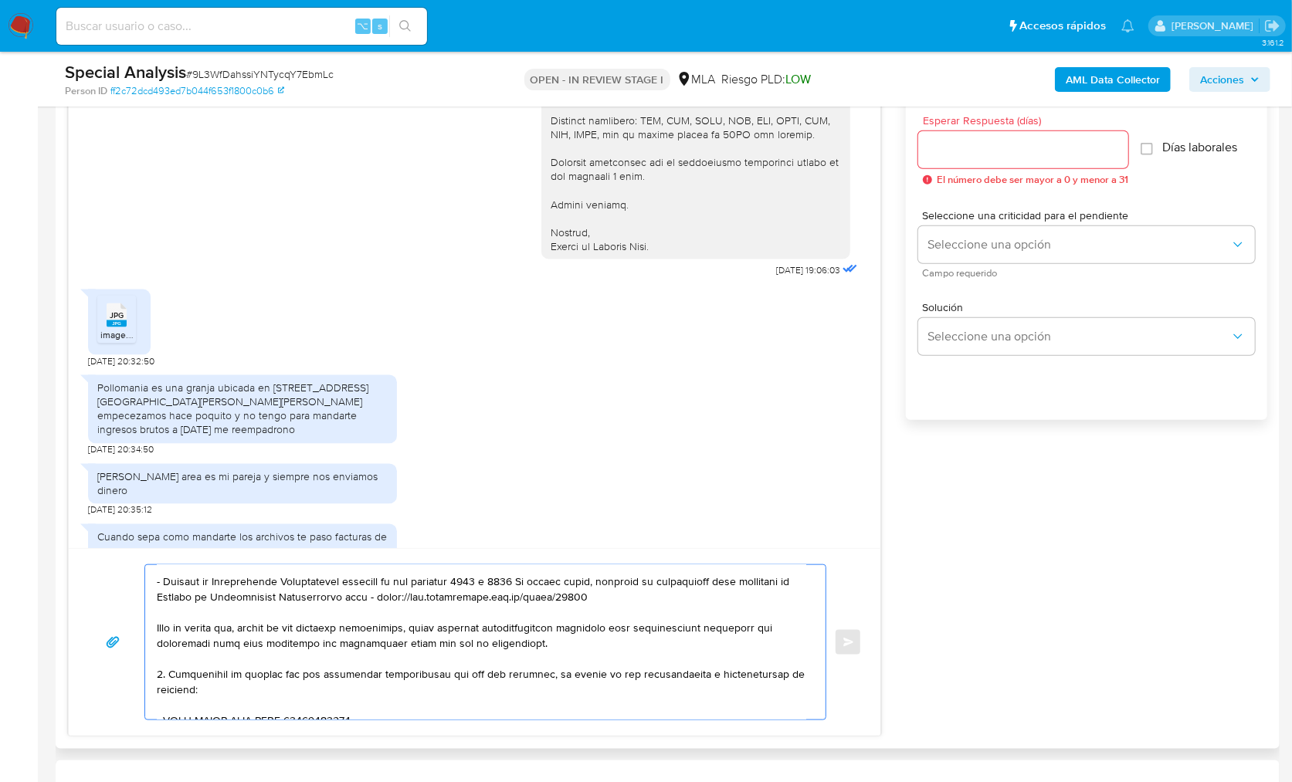
click at [146, 629] on div at bounding box center [481, 642] width 673 height 154
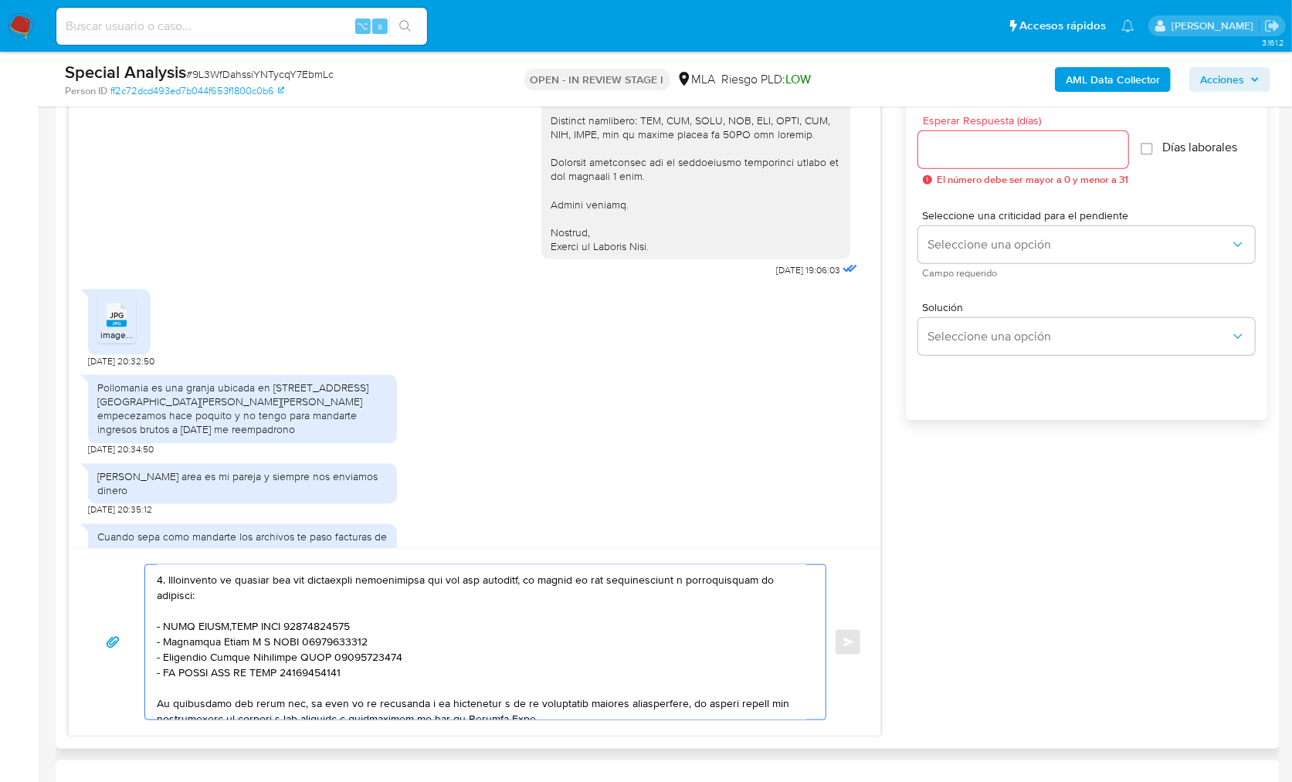
scroll to position [133, 0]
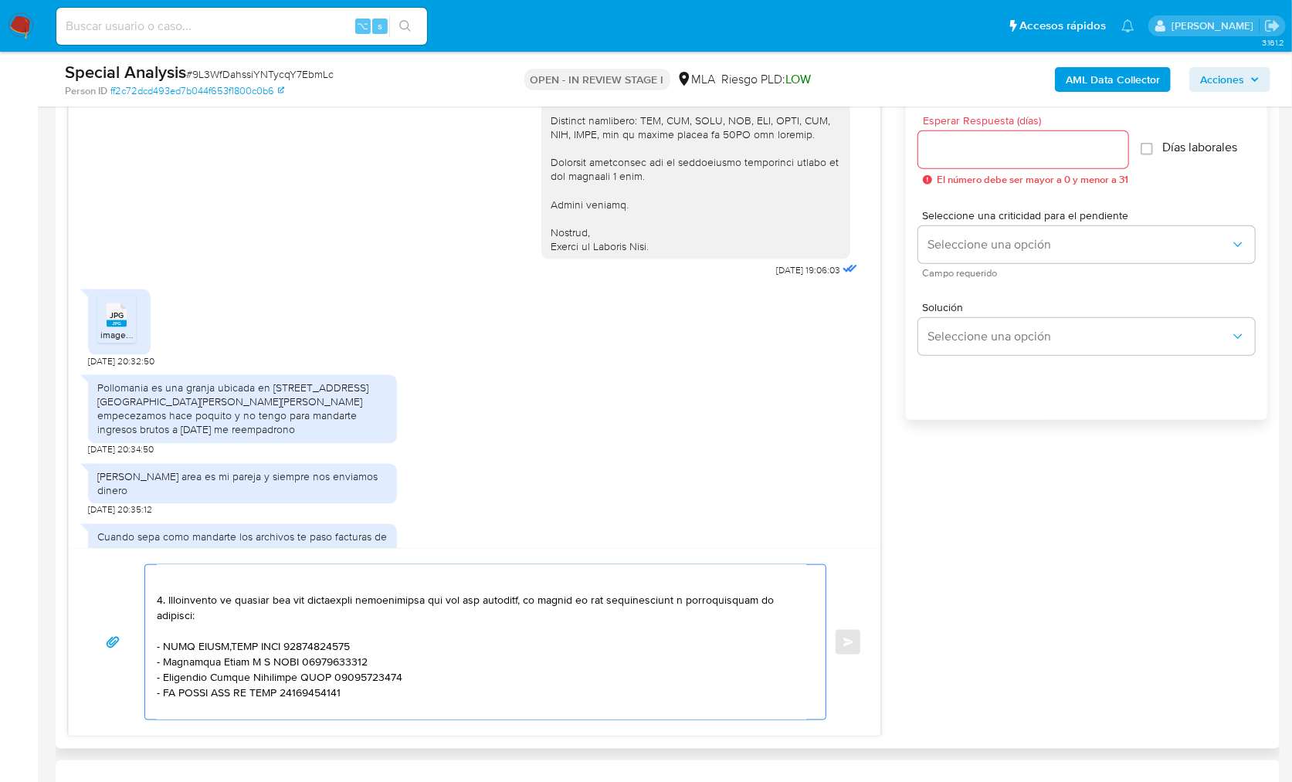
drag, startPoint x: 156, startPoint y: 614, endPoint x: 366, endPoint y: 686, distance: 222.2
click at [366, 687] on textarea at bounding box center [481, 642] width 649 height 154
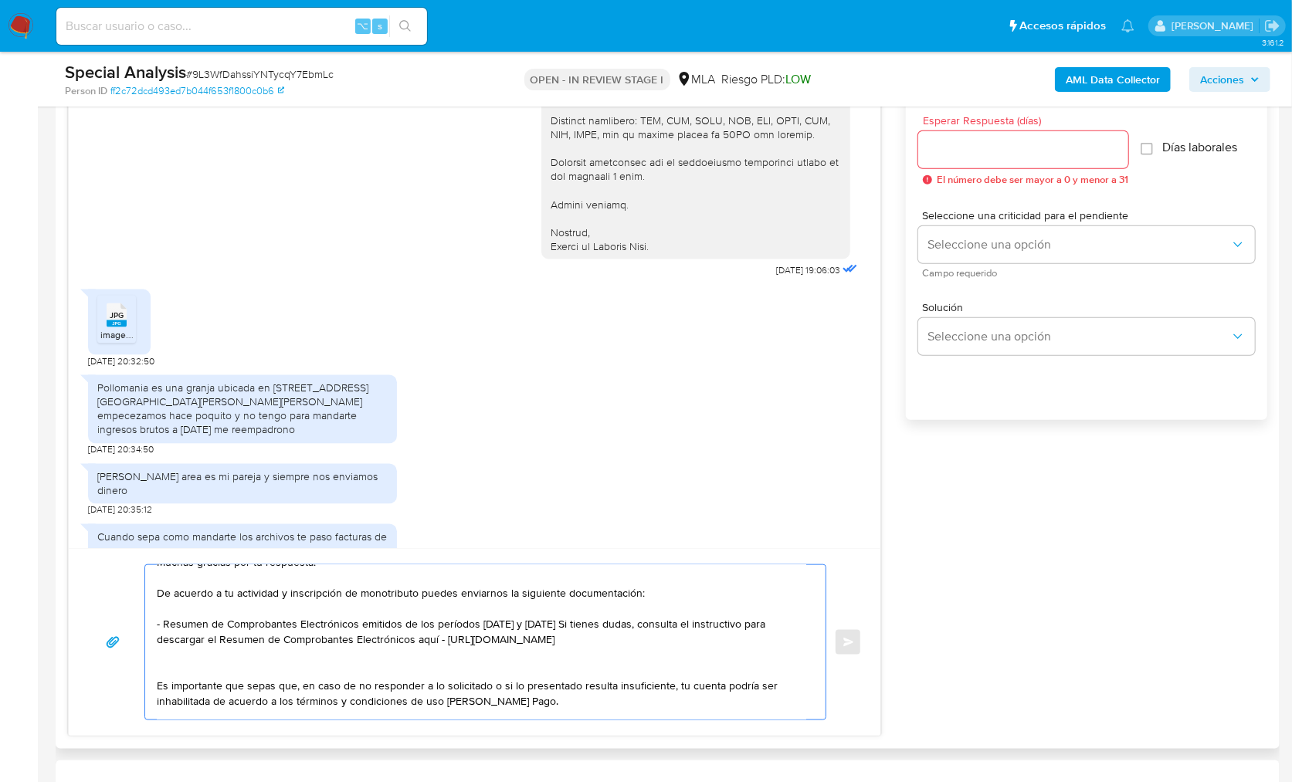
scroll to position [54, 0]
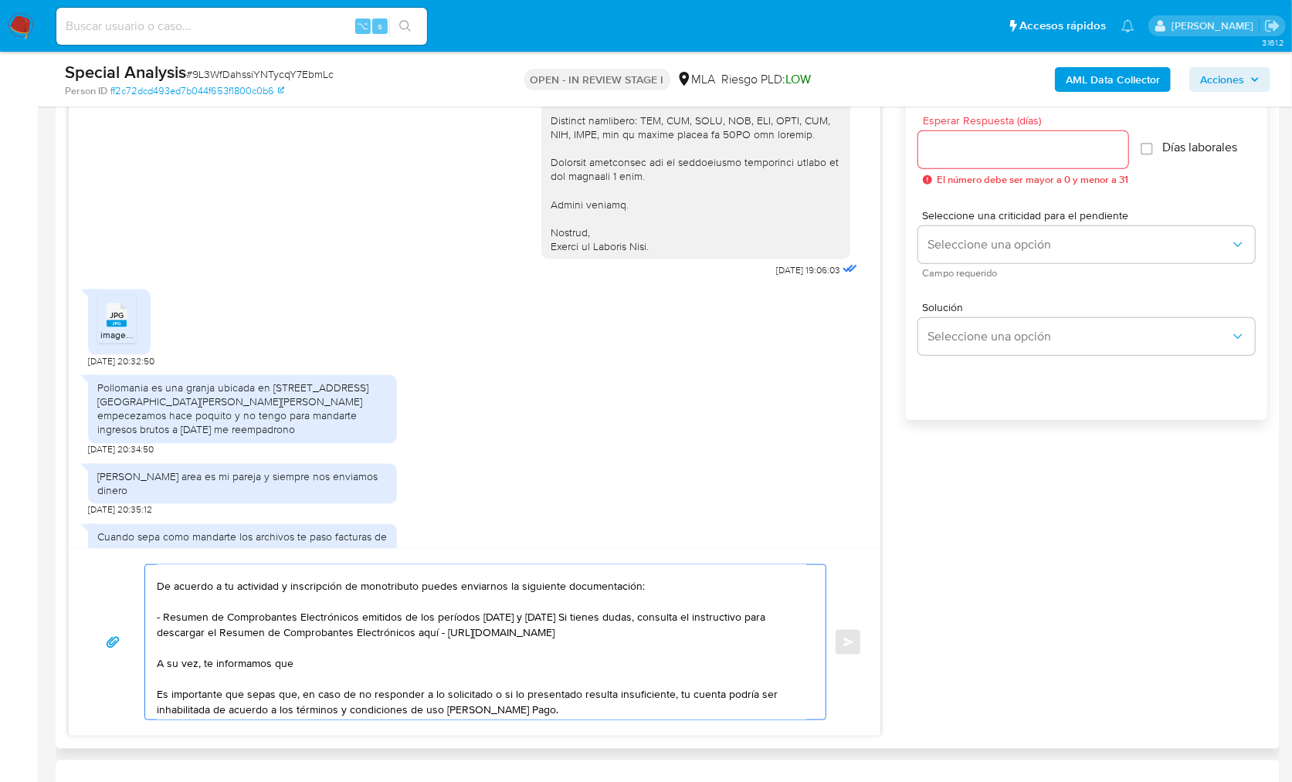
click at [304, 663] on textarea "Hola, Muchas gracias por tu respuesta! De acuerdo a tu actividad y inscripción …" at bounding box center [481, 642] width 649 height 154
click at [311, 662] on textarea "Hola, Muchas gracias por tu respuesta! De acuerdo a tu actividad y inscripción …" at bounding box center [481, 642] width 649 height 154
paste textarea "Sofía Jazmín Chernopoloff"
paste textarea "CUIL 27493701539"
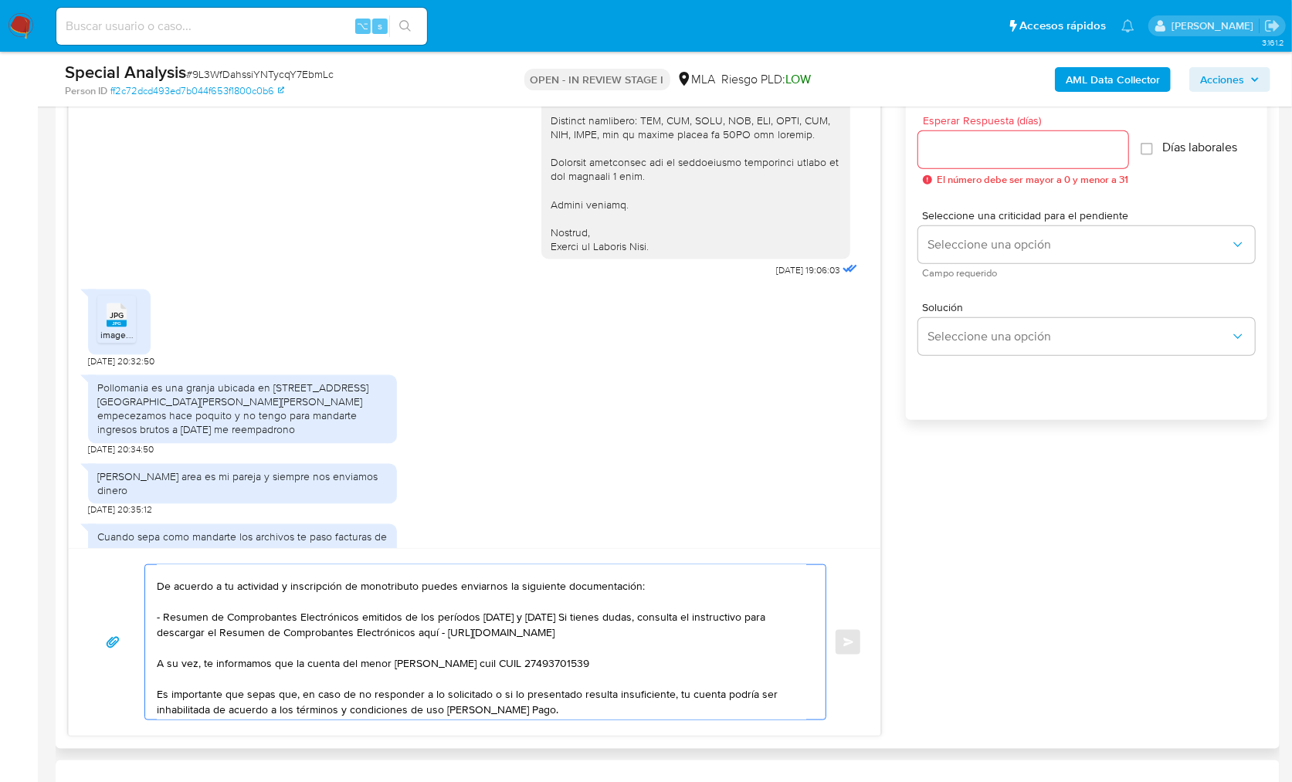
click at [525, 663] on textarea "Hola, Muchas gracias por tu respuesta! De acuerdo a tu actividad y inscripción …" at bounding box center [481, 642] width 649 height 154
click at [525, 660] on textarea "Hola, Muchas gracias por tu respuesta! De acuerdo a tu actividad y inscripción …" at bounding box center [481, 642] width 649 height 154
click at [634, 669] on textarea "Hola, Muchas gracias por tu respuesta! De acuerdo a tu actividad y inscripción …" at bounding box center [481, 642] width 649 height 154
click at [635, 657] on textarea "Hola, Muchas gracias por tu respuesta! De acuerdo a tu actividad y inscripción …" at bounding box center [481, 642] width 649 height 154
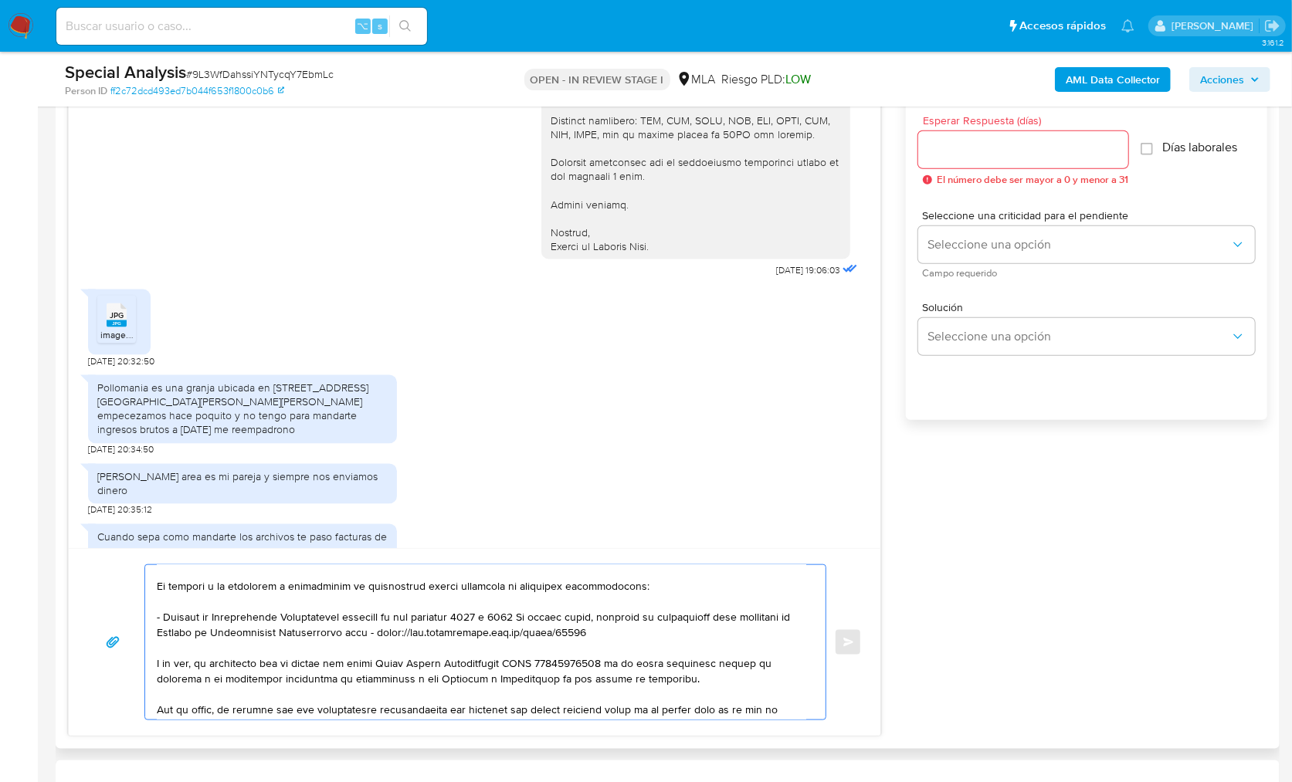
scroll to position [67, 0]
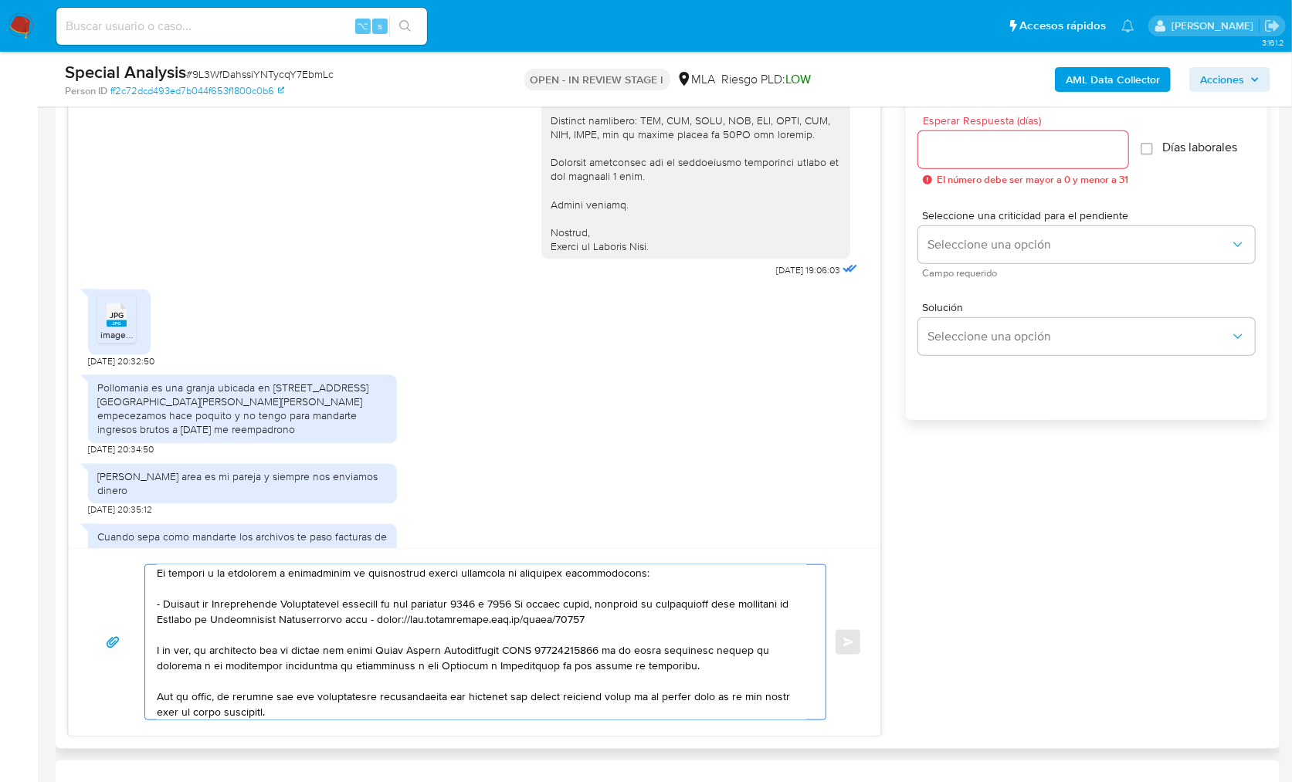
click at [669, 693] on textarea at bounding box center [481, 642] width 649 height 154
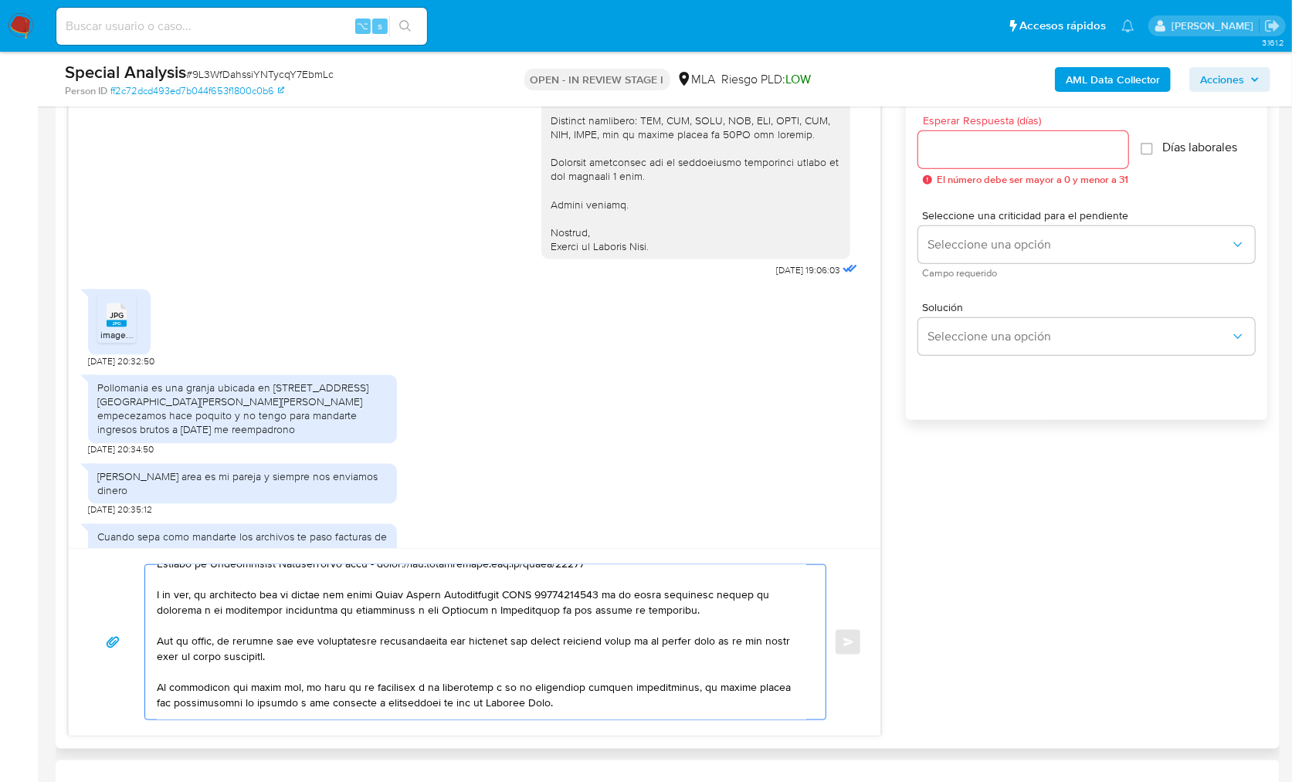
scroll to position [144, 0]
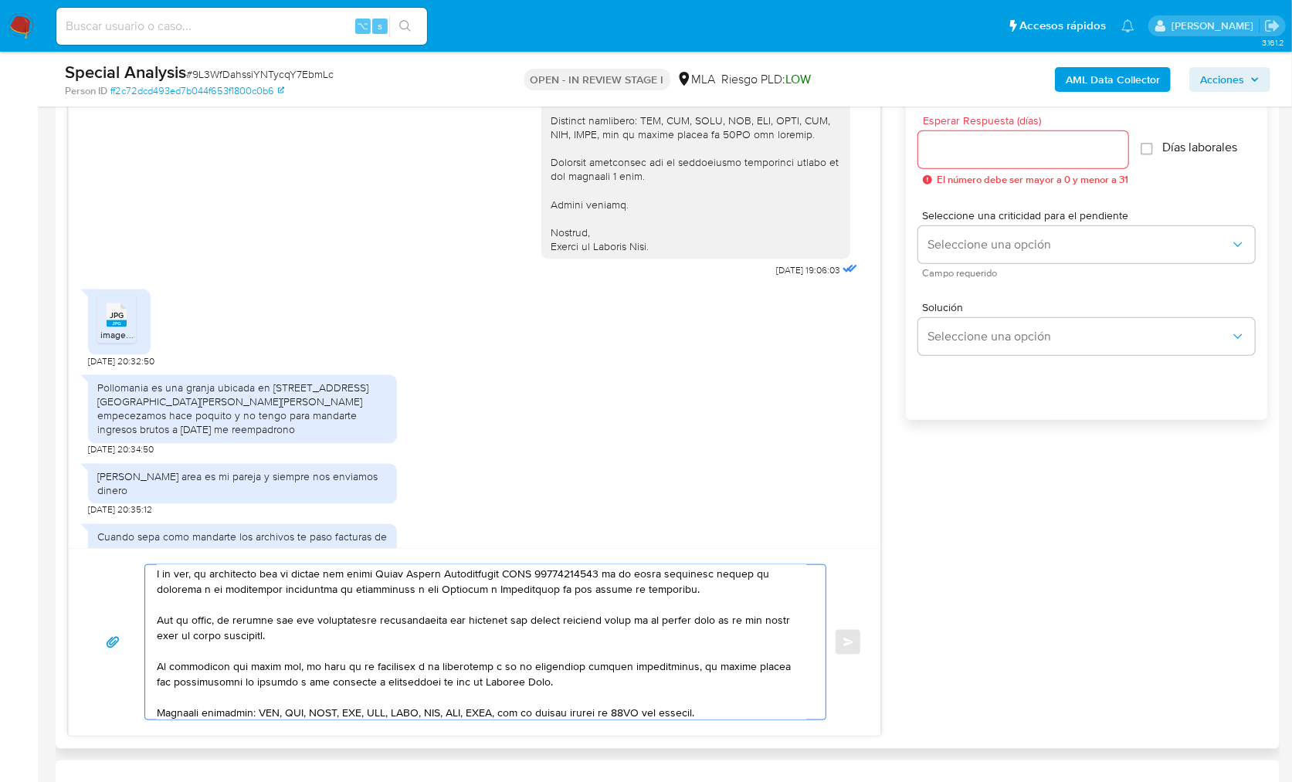
click at [622, 673] on textarea at bounding box center [481, 642] width 649 height 154
click at [577, 676] on textarea at bounding box center [481, 642] width 649 height 154
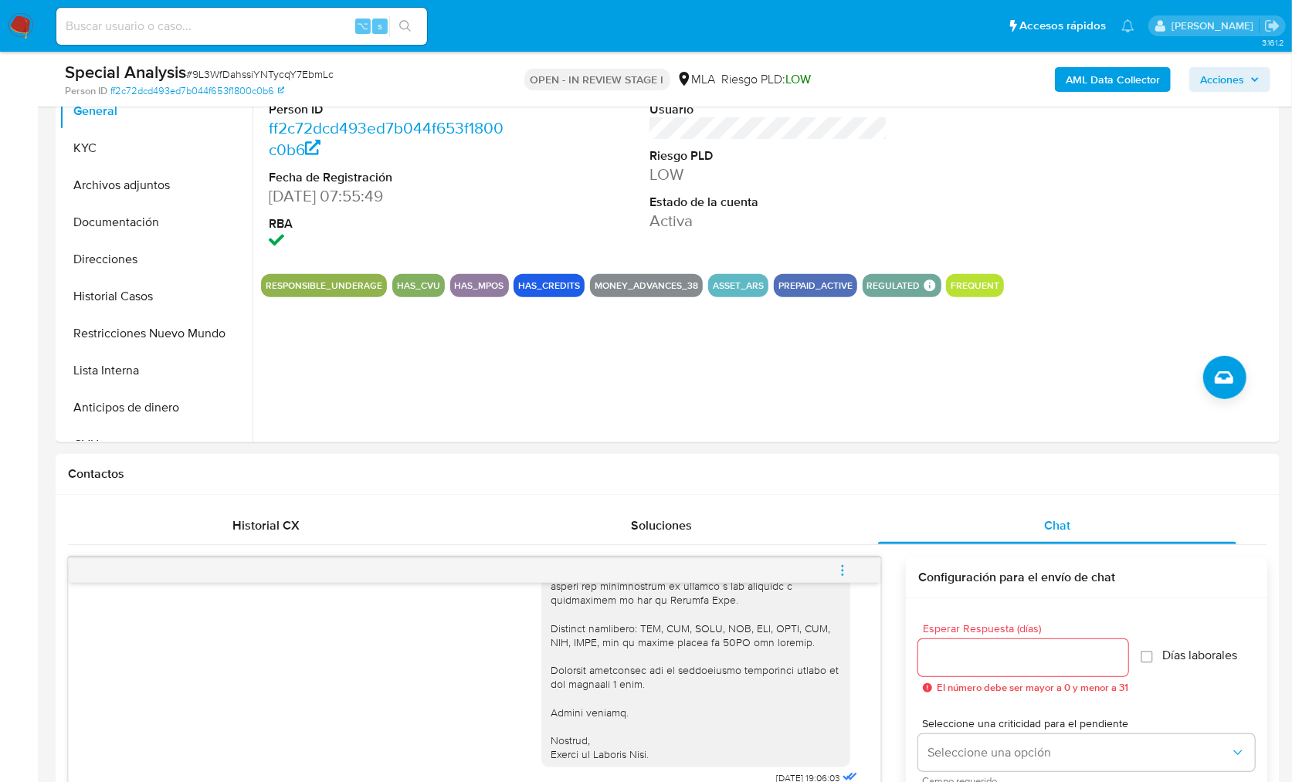
scroll to position [350, 0]
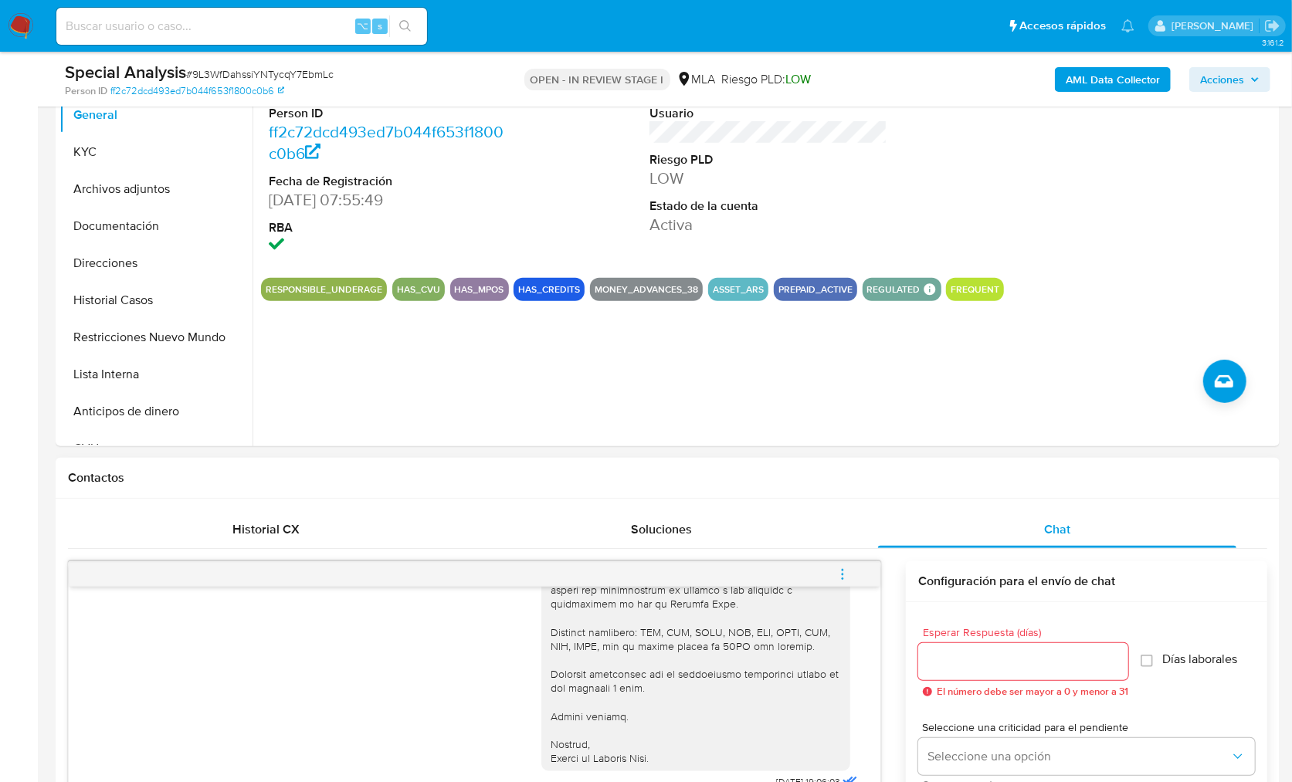
type textarea "Hola, Muchas gracias por tu respuesta! De acuerdo a tu actividad y inscripción …"
click at [977, 662] on input "Esperar Respuesta (días)" at bounding box center [1023, 662] width 210 height 20
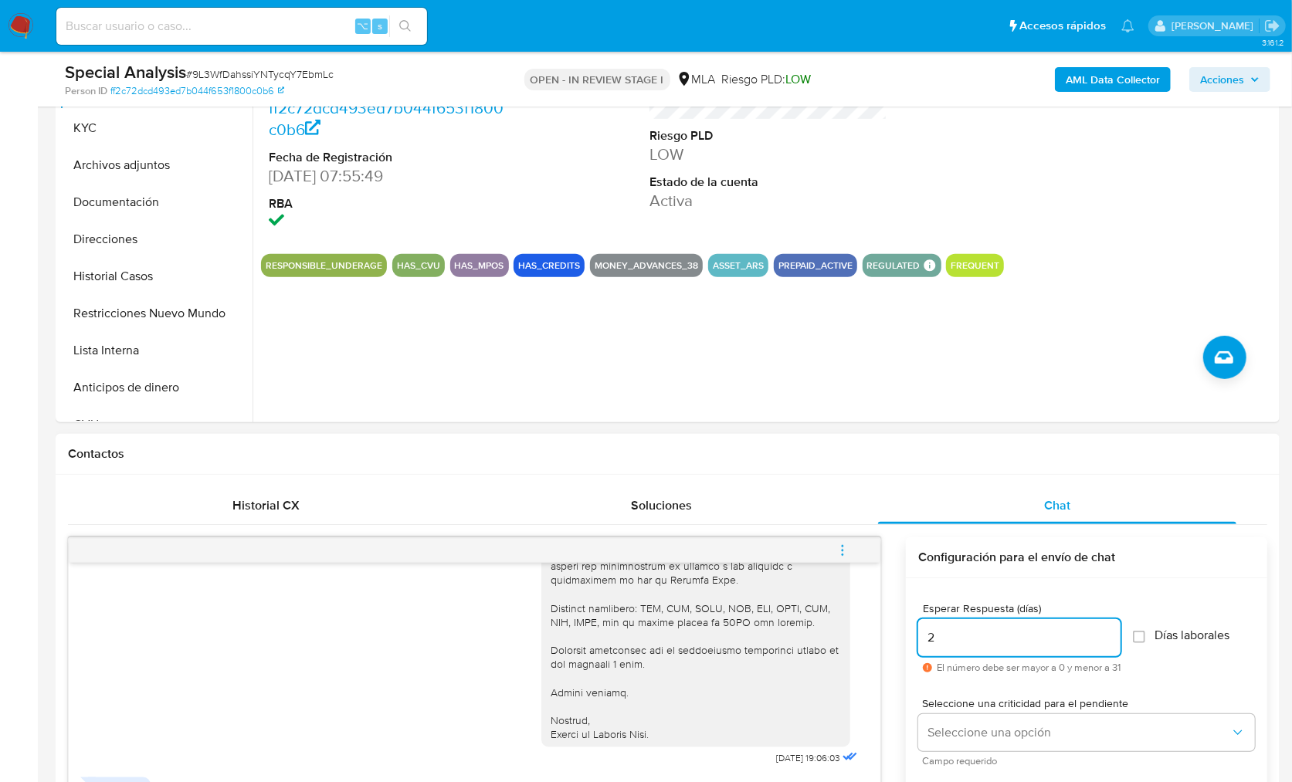
scroll to position [496, 0]
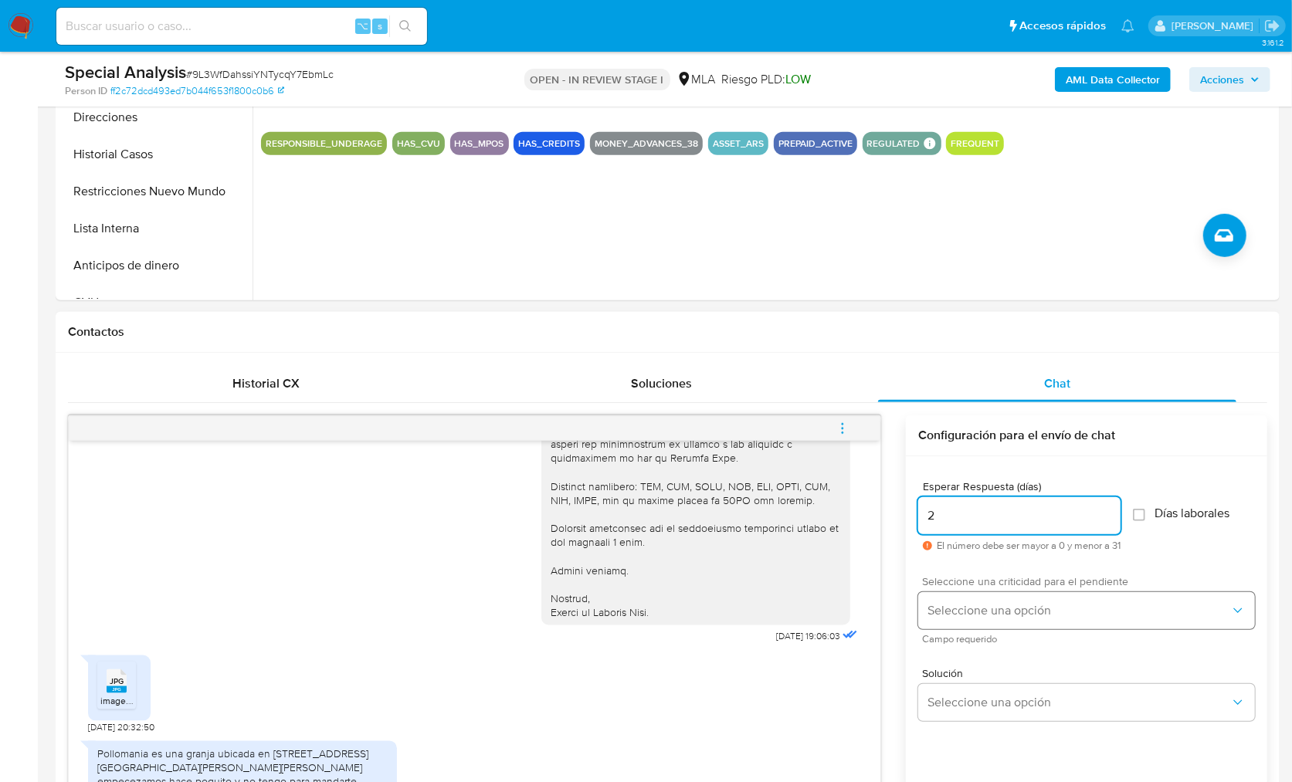
type input "2"
click at [980, 616] on span "Seleccione una opción" at bounding box center [1078, 610] width 303 height 15
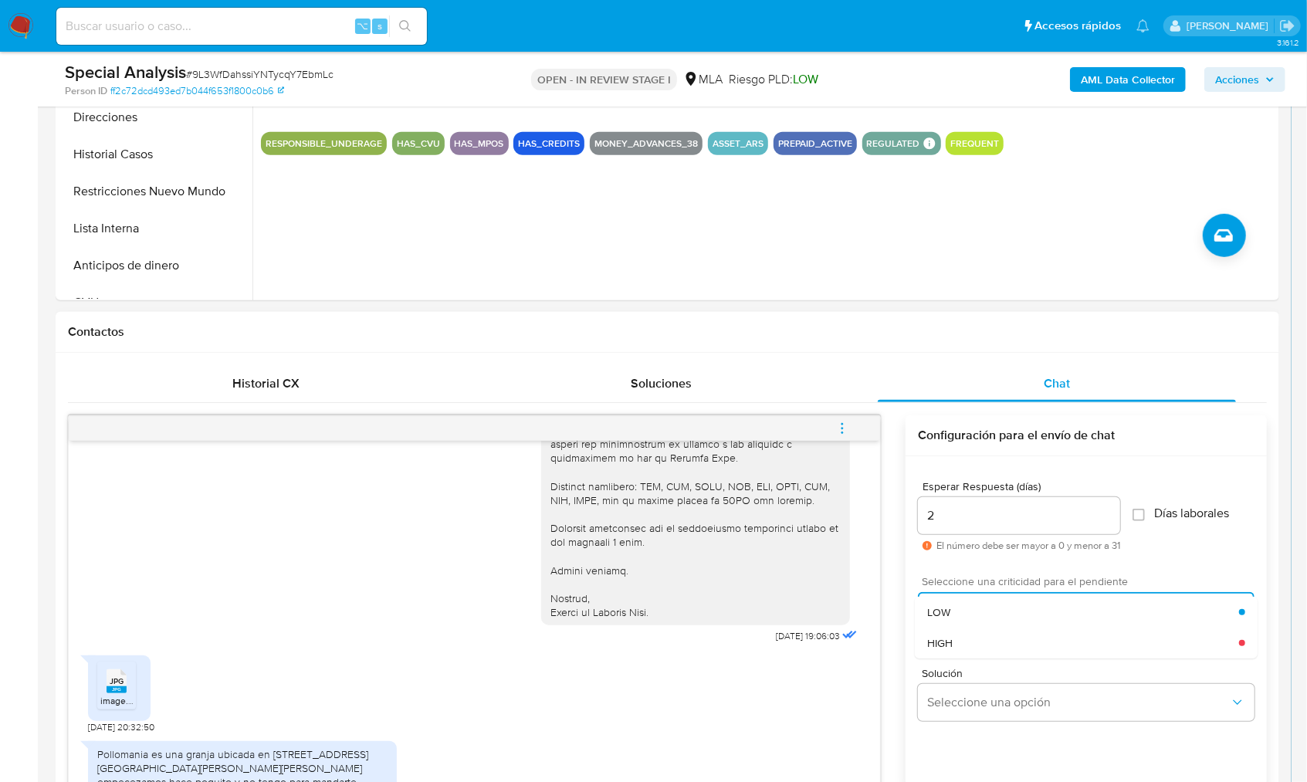
click at [974, 628] on div "HIGH" at bounding box center [1083, 643] width 312 height 31
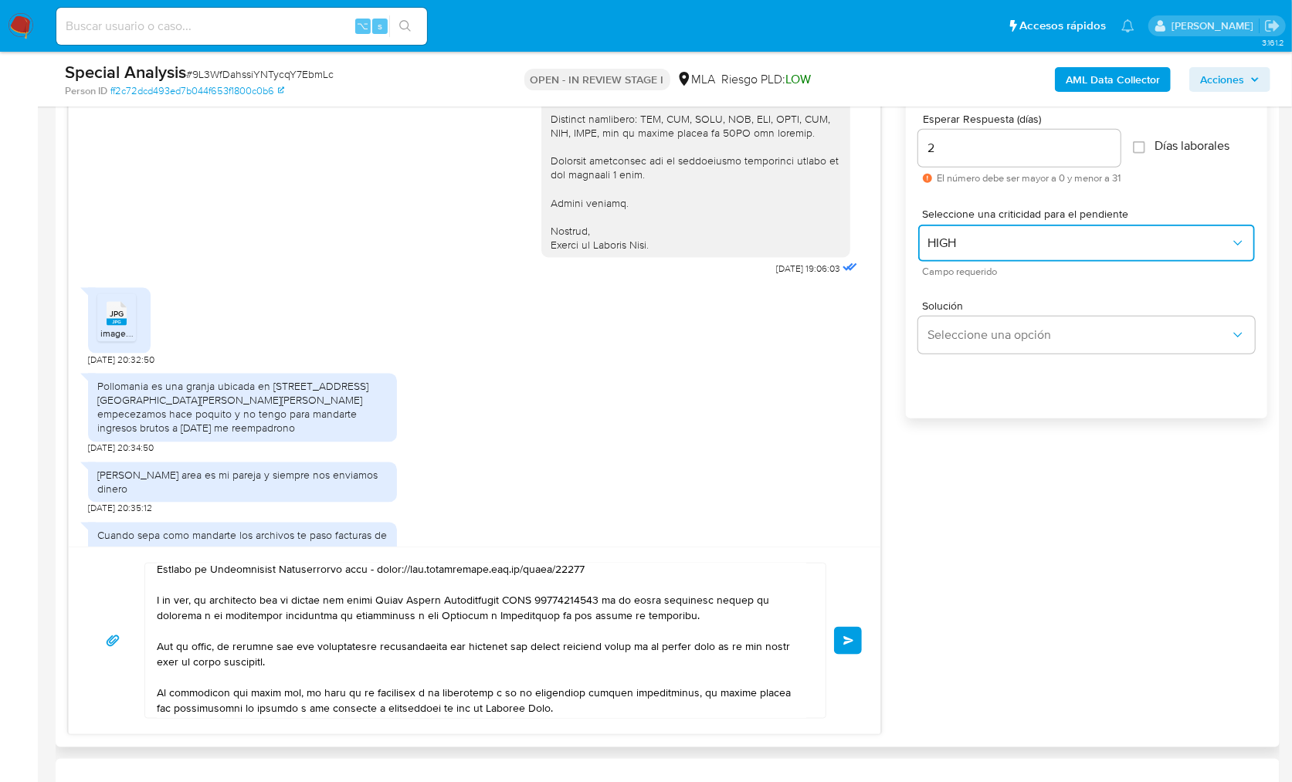
scroll to position [0, 0]
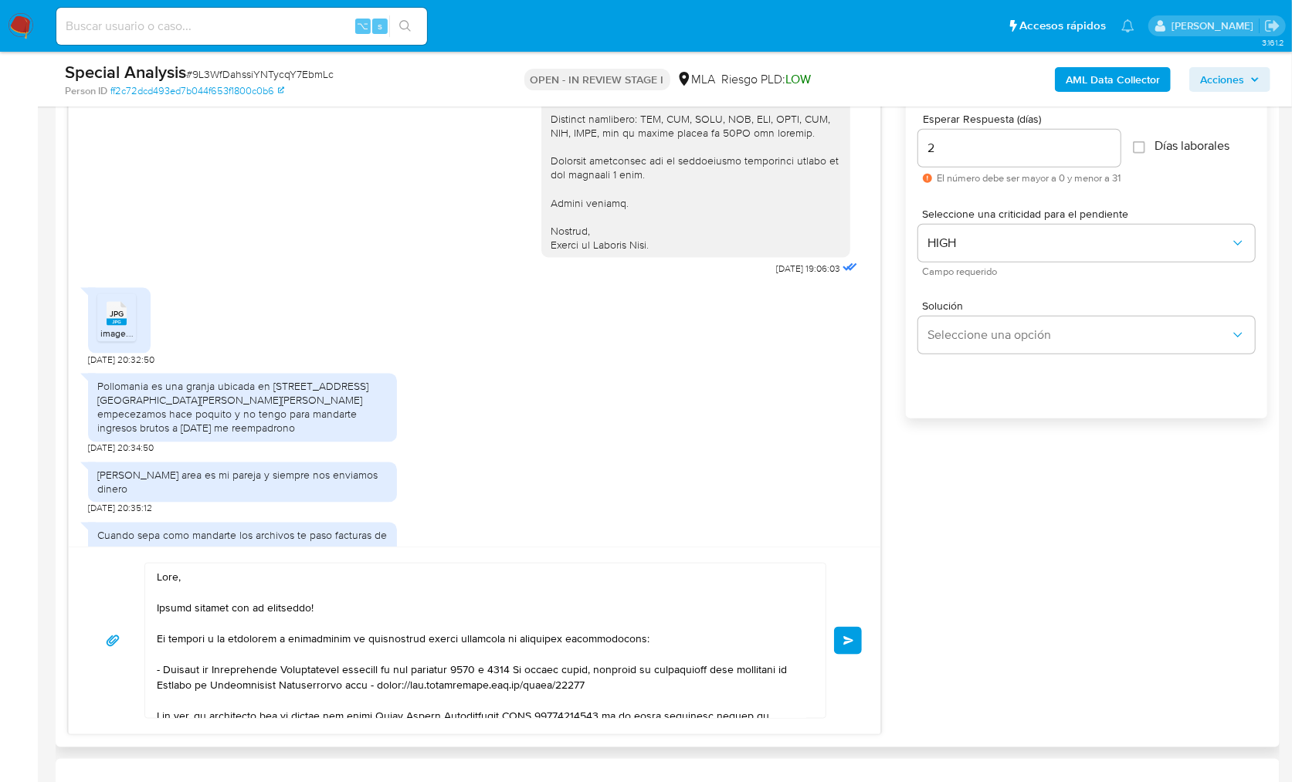
click at [848, 643] on button "Enviar" at bounding box center [848, 641] width 28 height 28
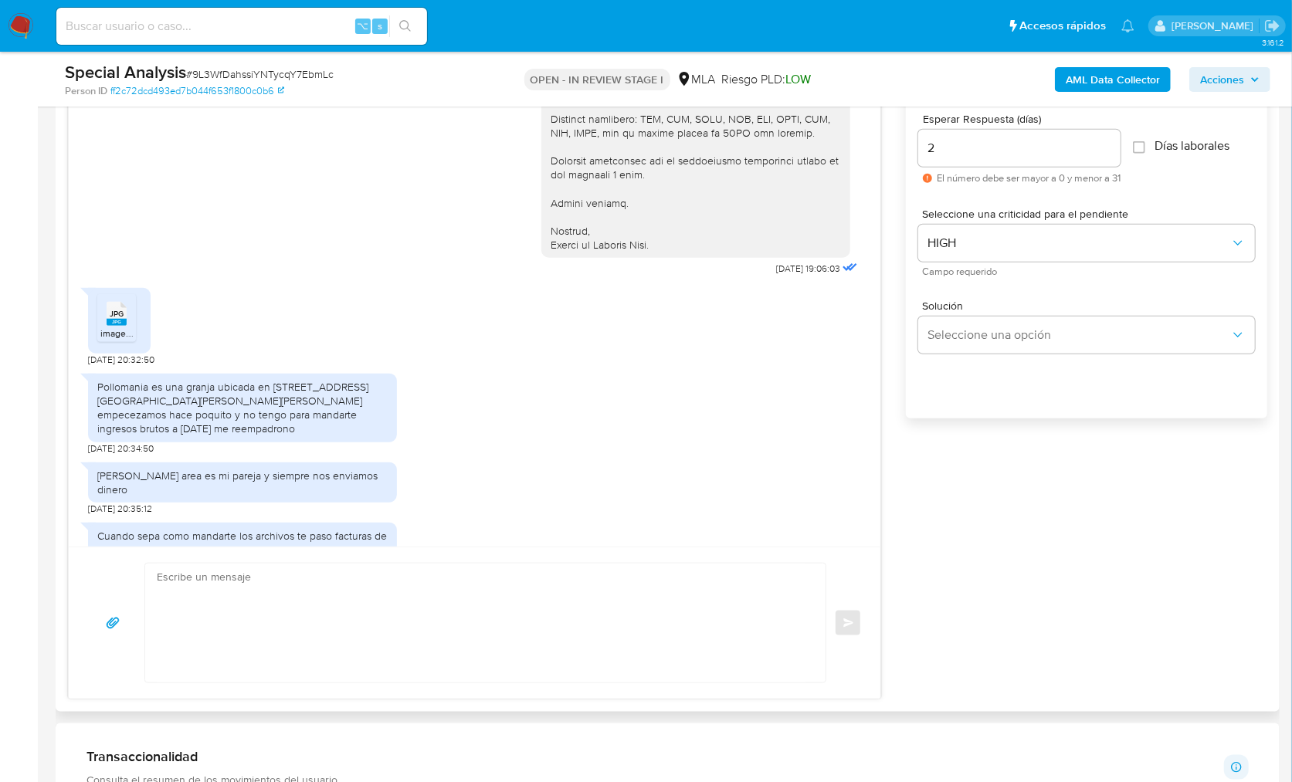
scroll to position [2374, 0]
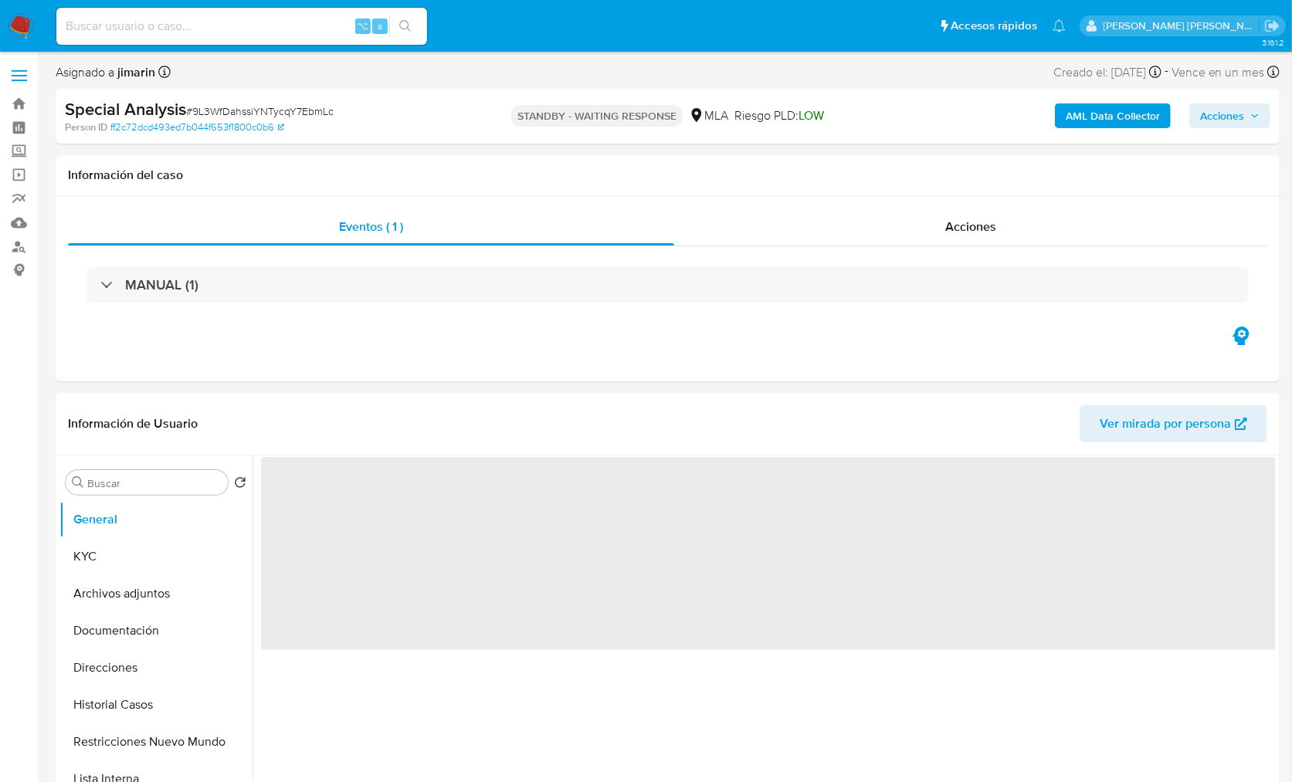
select select "10"
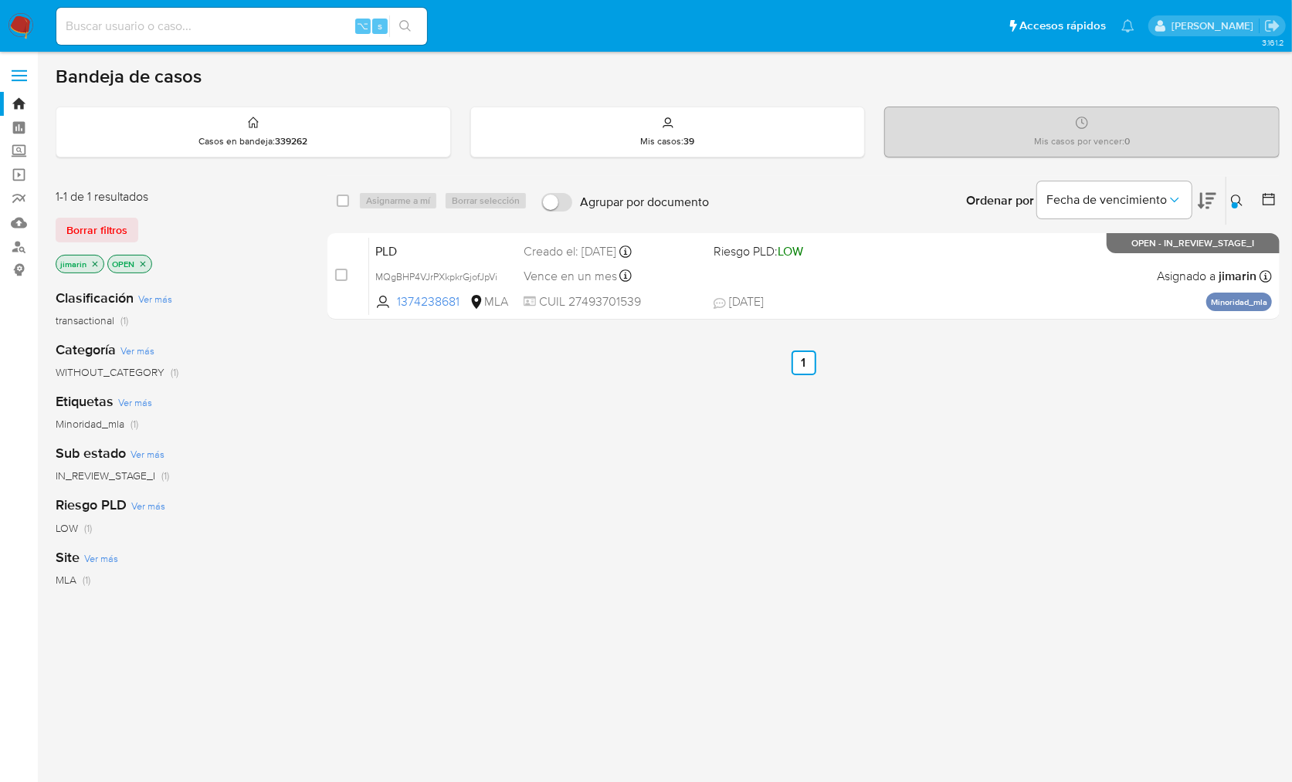
drag, startPoint x: 1239, startPoint y: 198, endPoint x: 1174, endPoint y: 252, distance: 83.9
click at [1239, 198] on icon at bounding box center [1237, 201] width 12 height 12
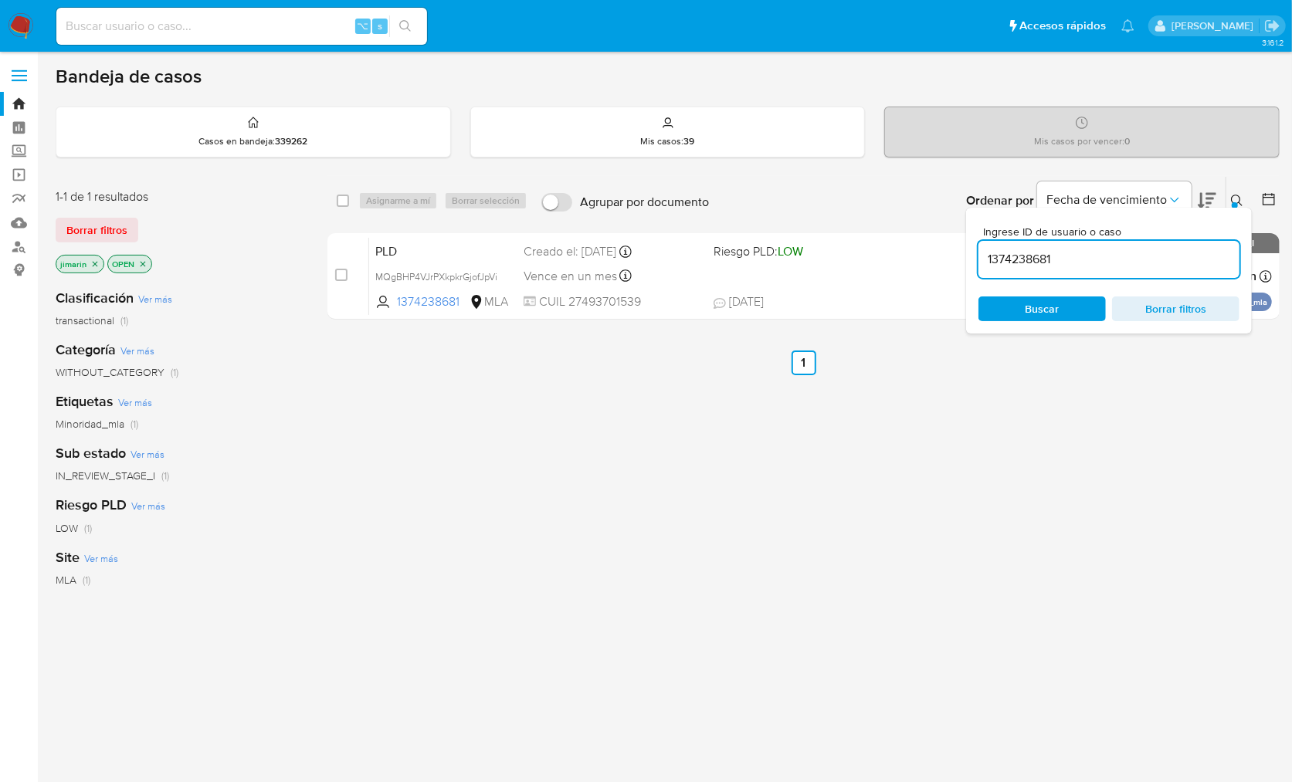
click at [1164, 258] on input "1374238681" at bounding box center [1108, 259] width 261 height 20
type input "26695600"
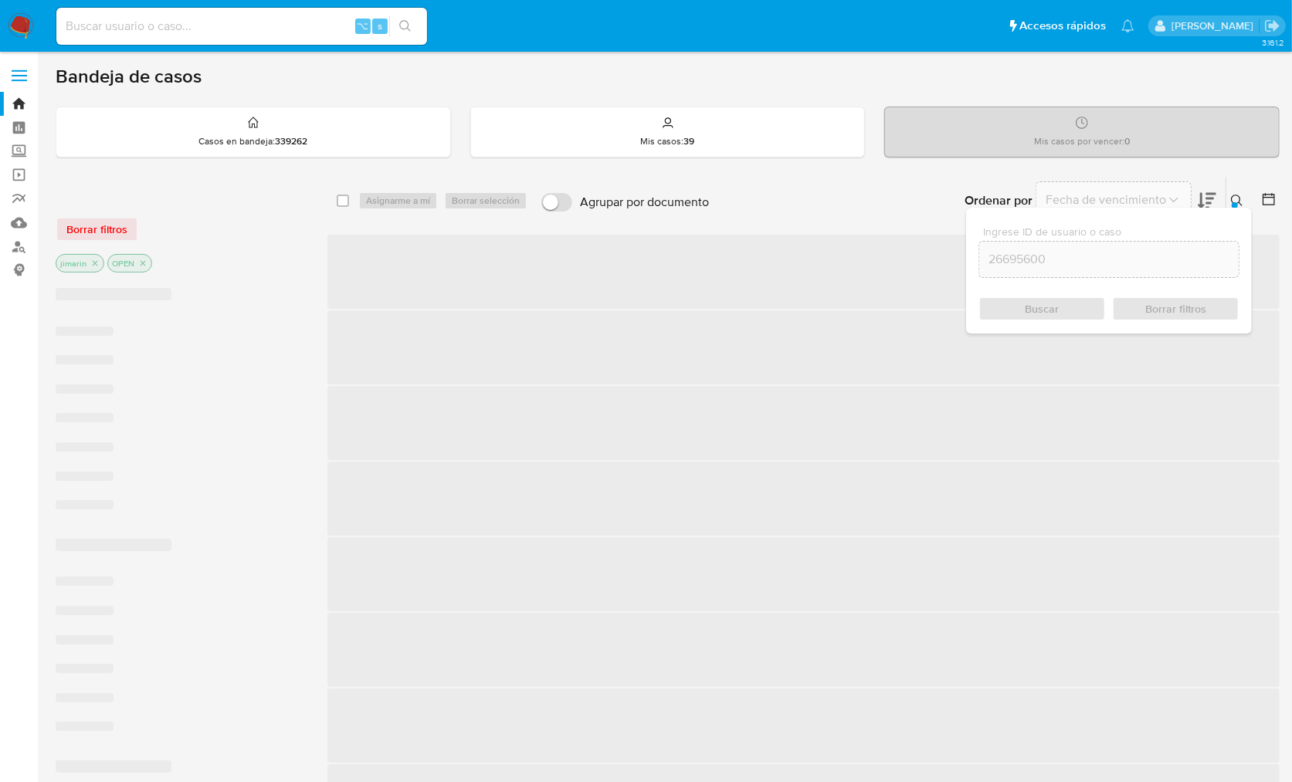
click at [1236, 202] on div at bounding box center [1235, 205] width 6 height 6
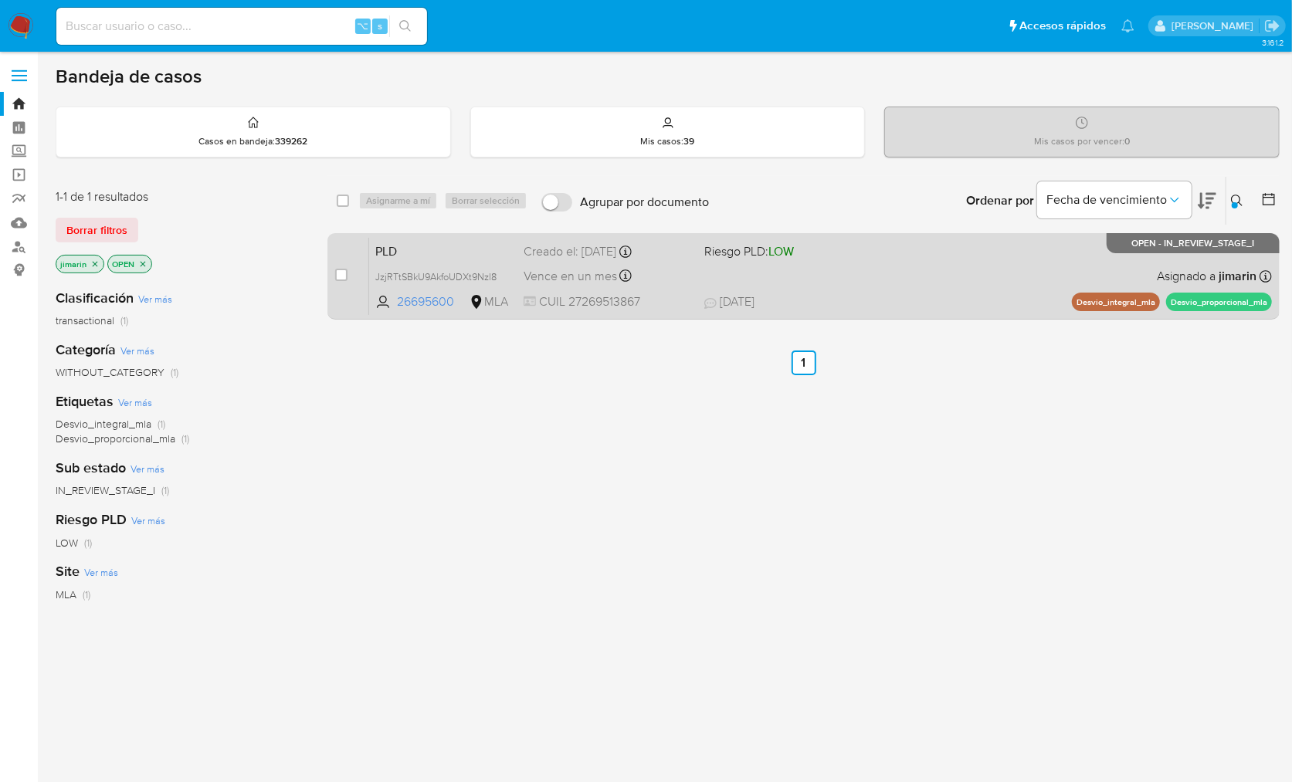
click at [904, 293] on span "[DATE] [DATE] 08:38" at bounding box center [878, 301] width 349 height 17
click at [340, 272] on input "checkbox" at bounding box center [341, 275] width 12 height 12
checkbox input "true"
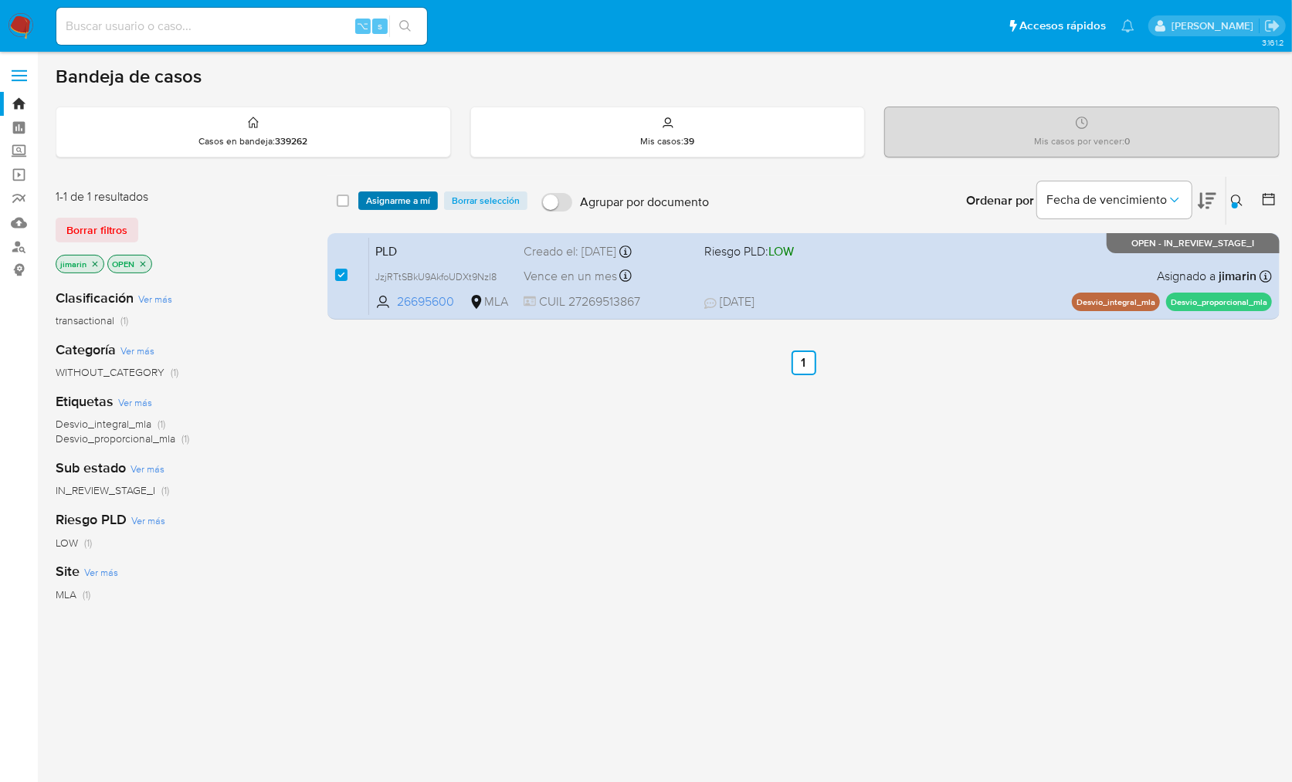
click at [411, 203] on span "Asignarme a mí" at bounding box center [398, 200] width 64 height 15
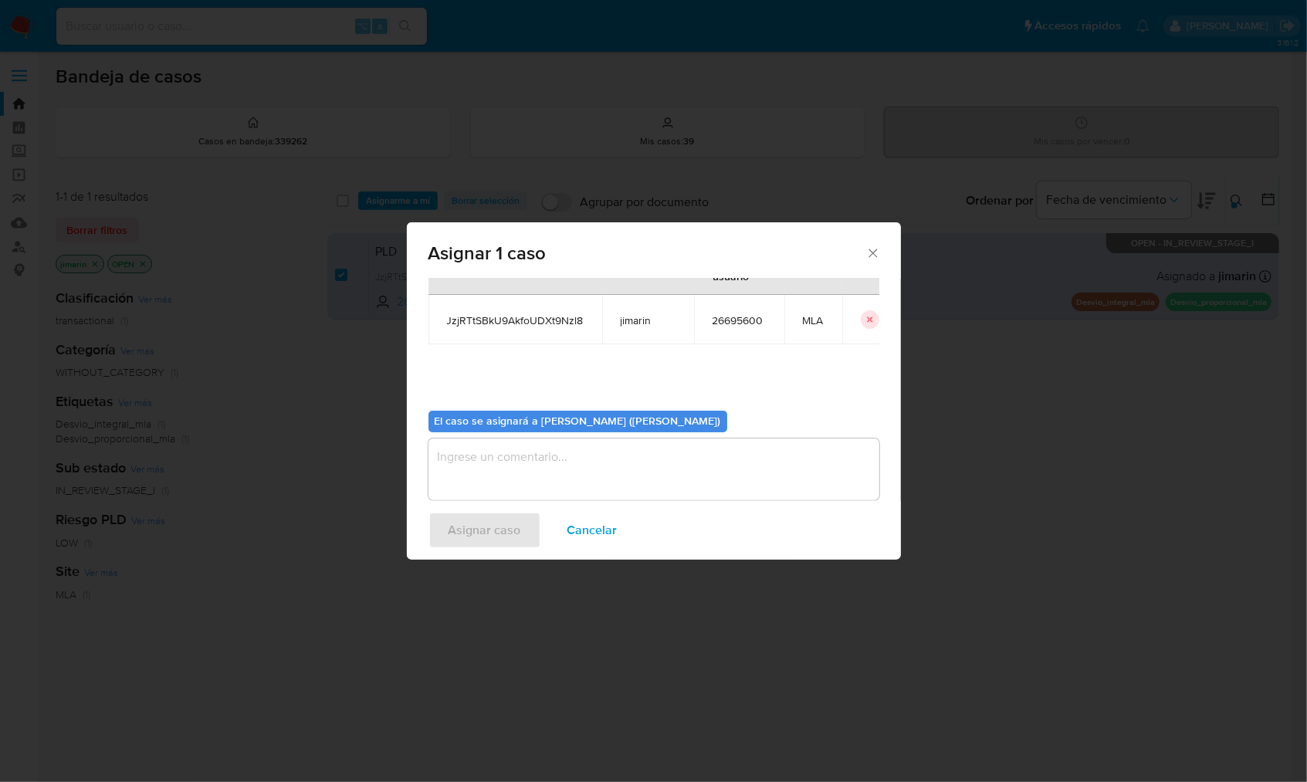
scroll to position [79, 0]
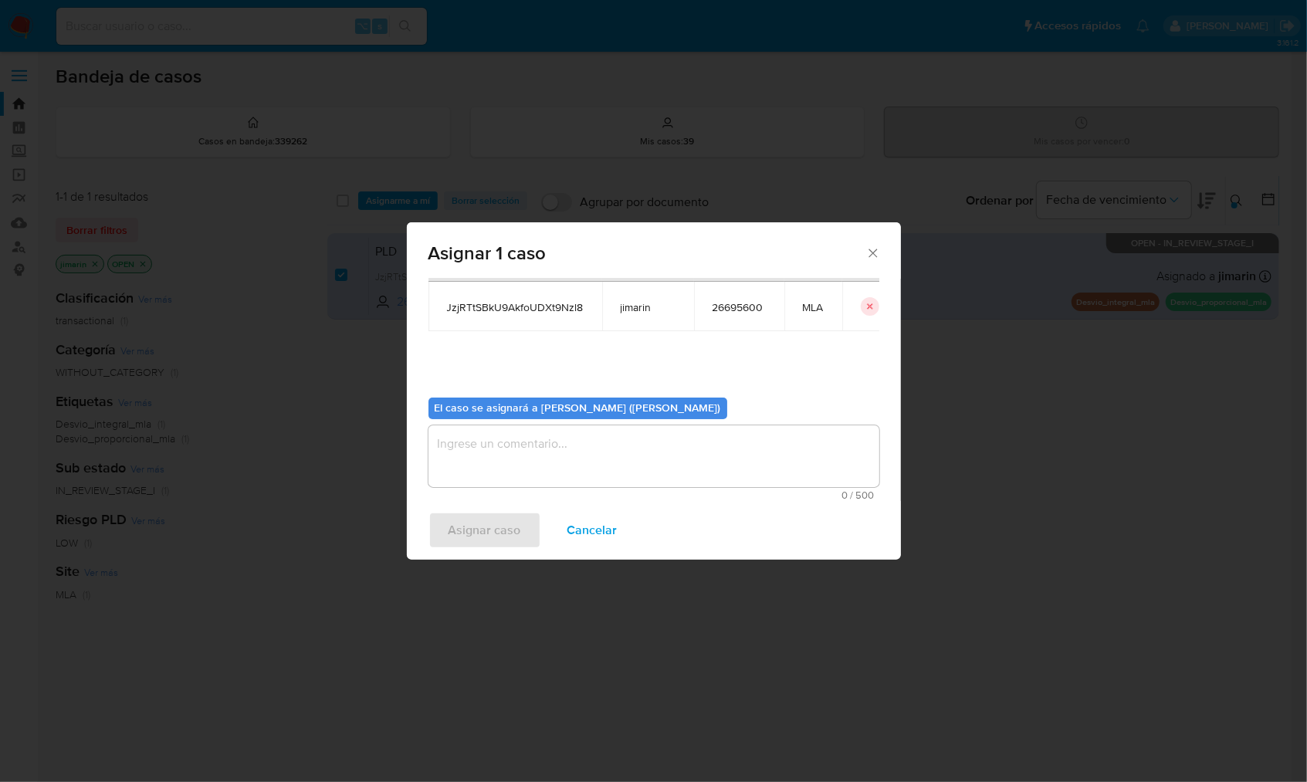
click at [500, 455] on textarea "assign-modal" at bounding box center [654, 456] width 451 height 62
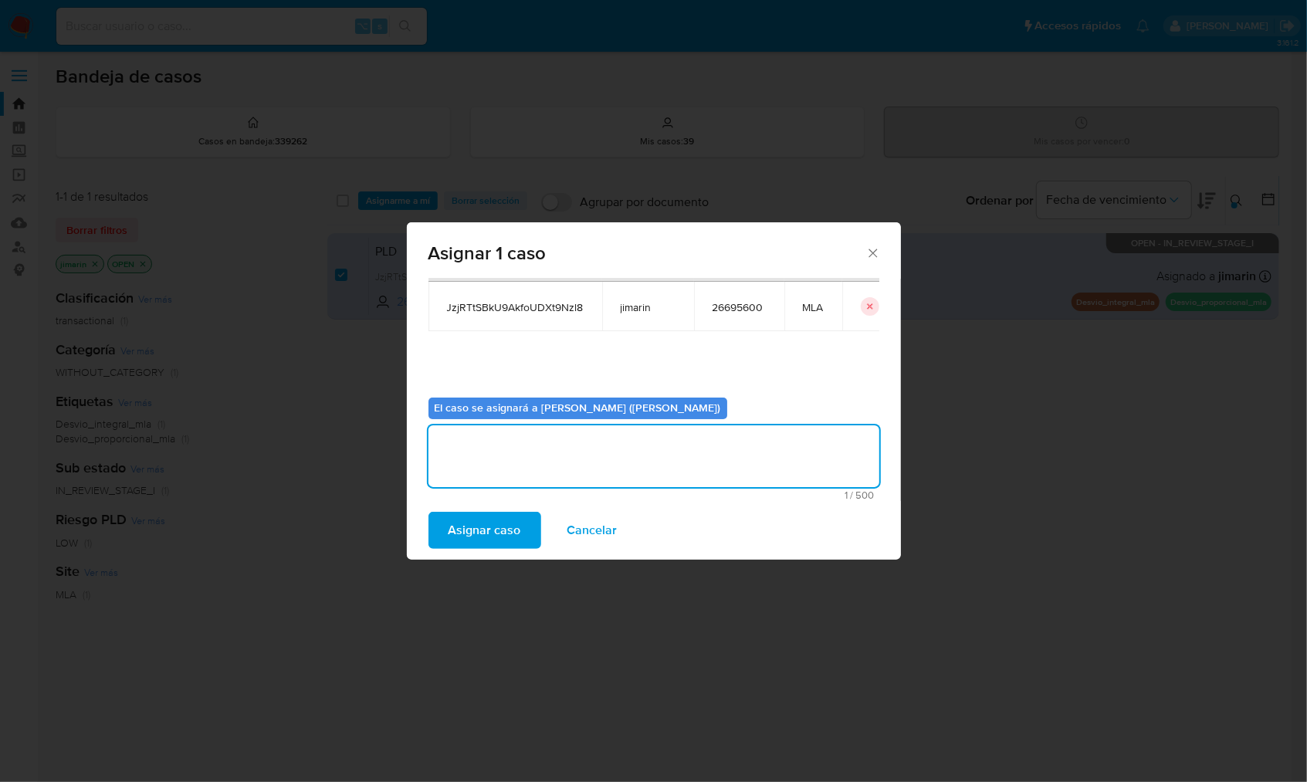
click at [485, 527] on span "Asignar caso" at bounding box center [485, 530] width 73 height 34
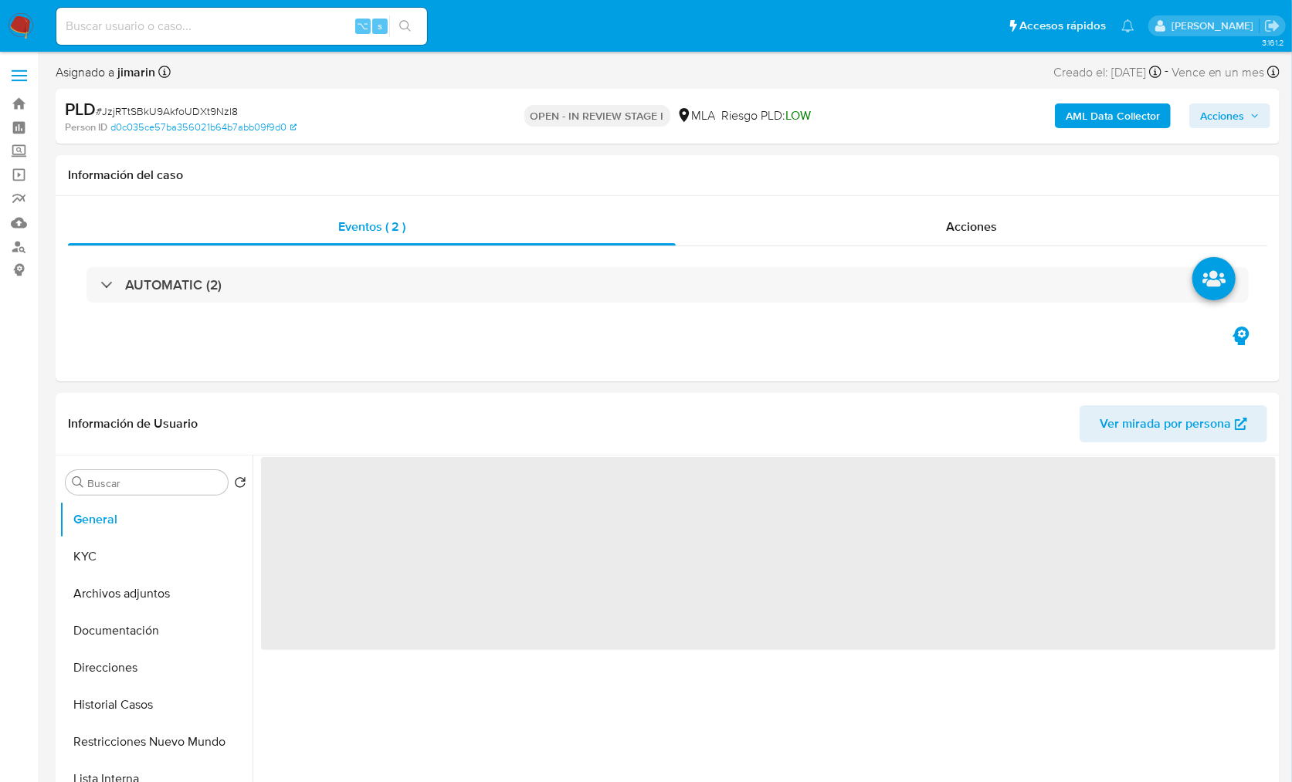
select select "10"
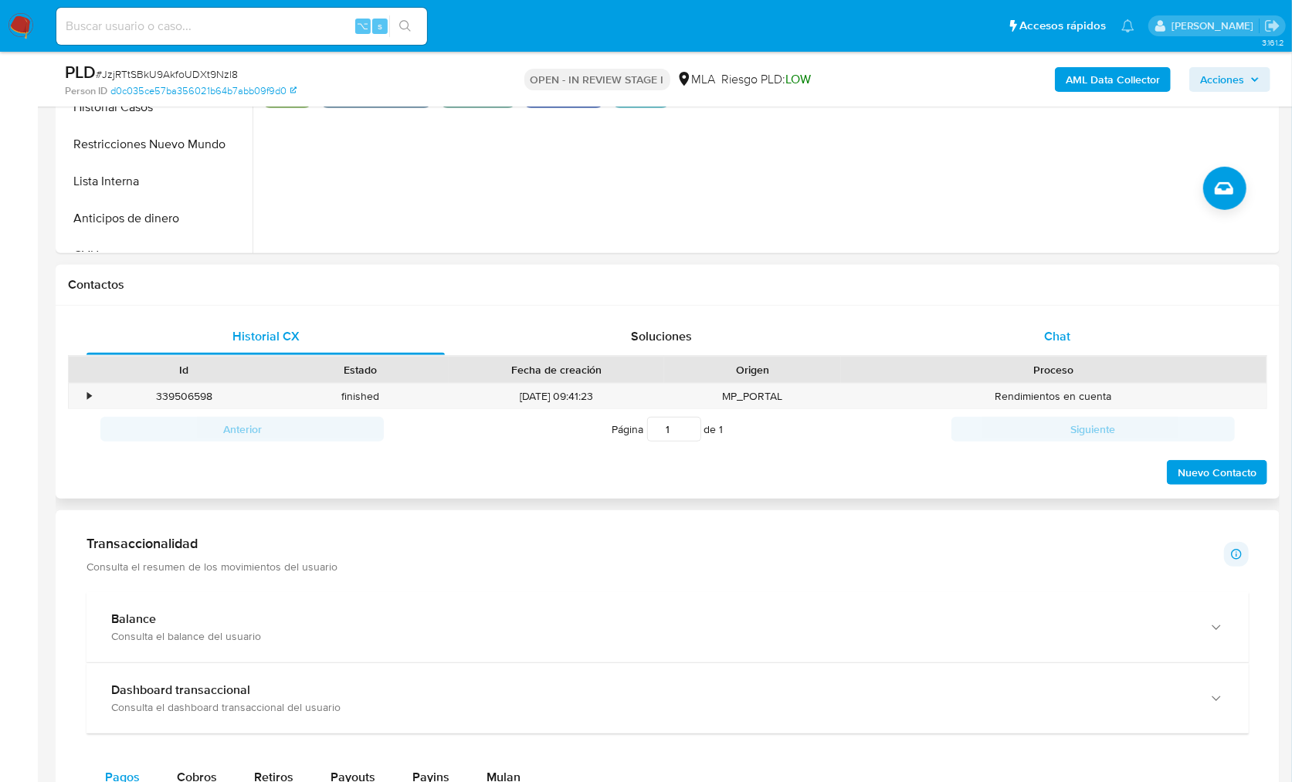
click at [1062, 332] on span "Chat" at bounding box center [1057, 336] width 26 height 18
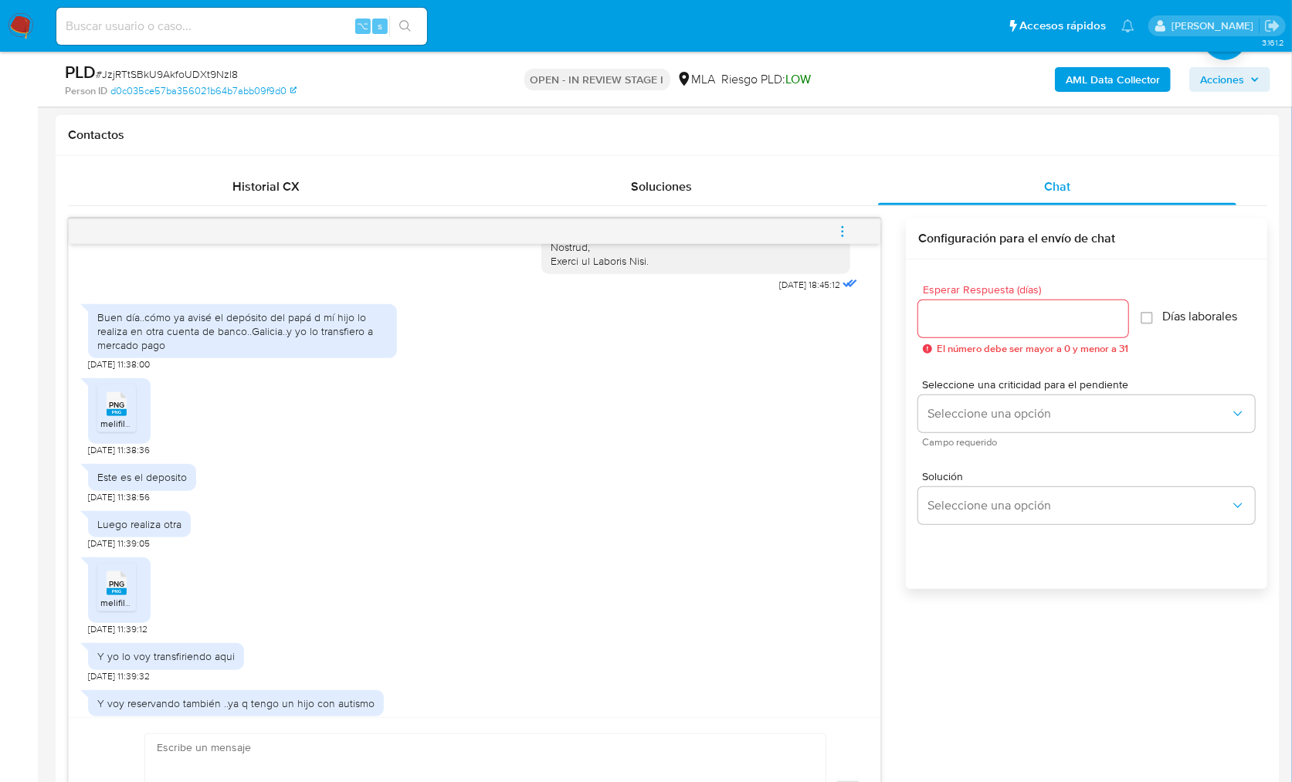
scroll to position [489, 0]
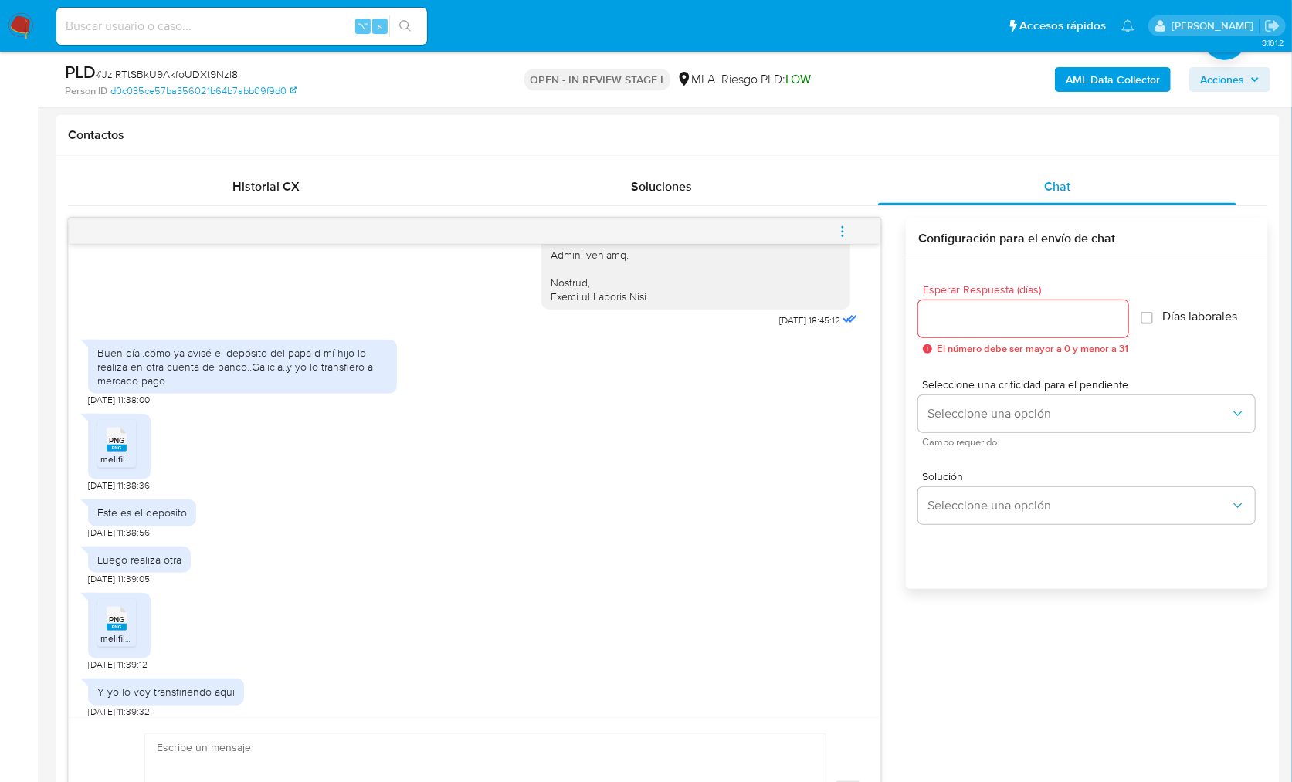
click at [117, 452] on rect at bounding box center [117, 448] width 20 height 7
click at [122, 645] on span "melifile1315360588600150089.png" at bounding box center [172, 638] width 144 height 13
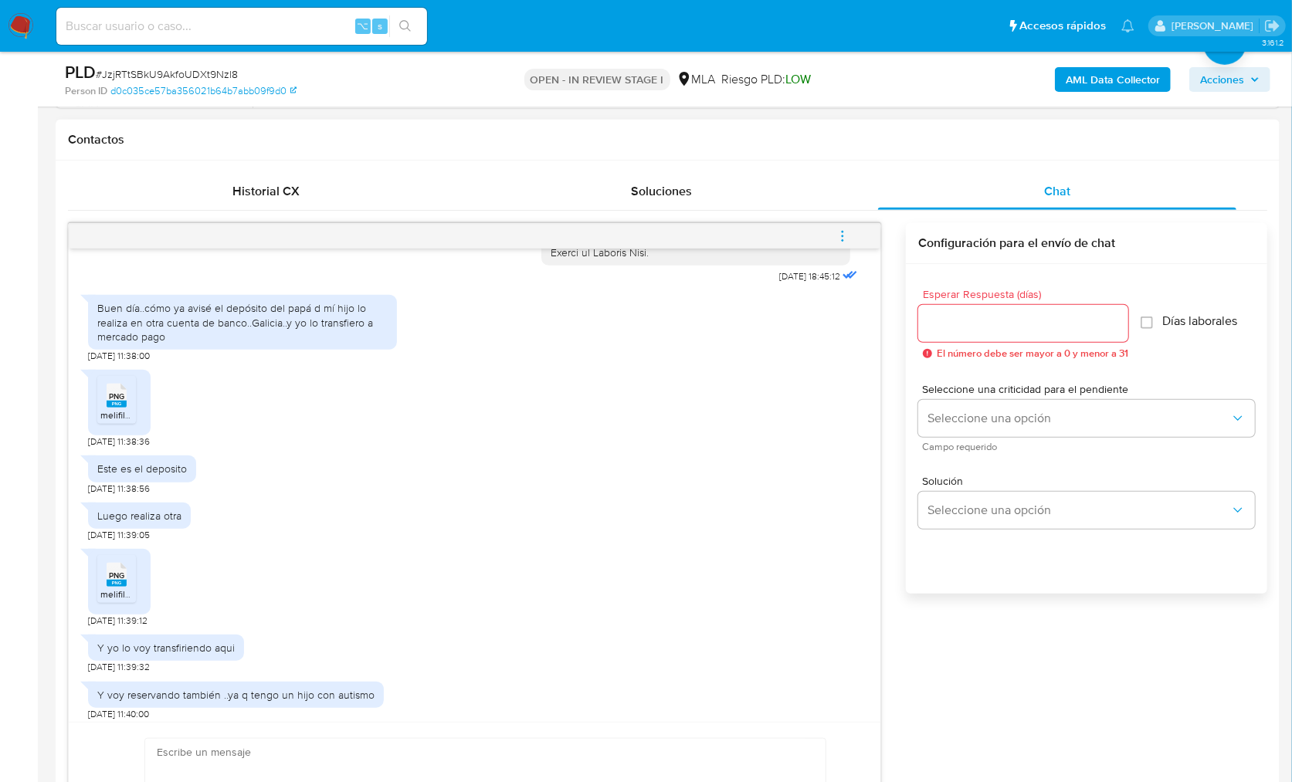
scroll to position [1435, 0]
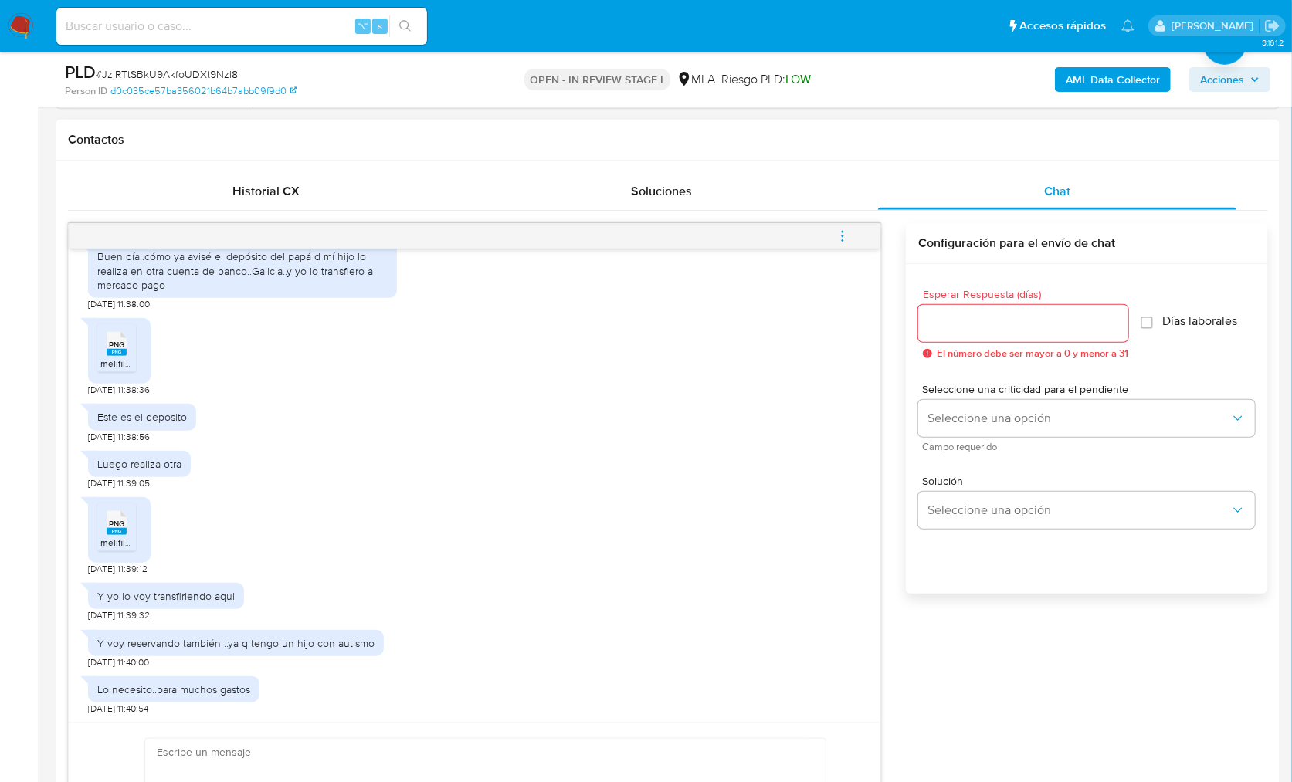
click at [509, 556] on div "PNG PNG melifile1315360588600150089.png [DATE] 11:39:12" at bounding box center [474, 533] width 773 height 86
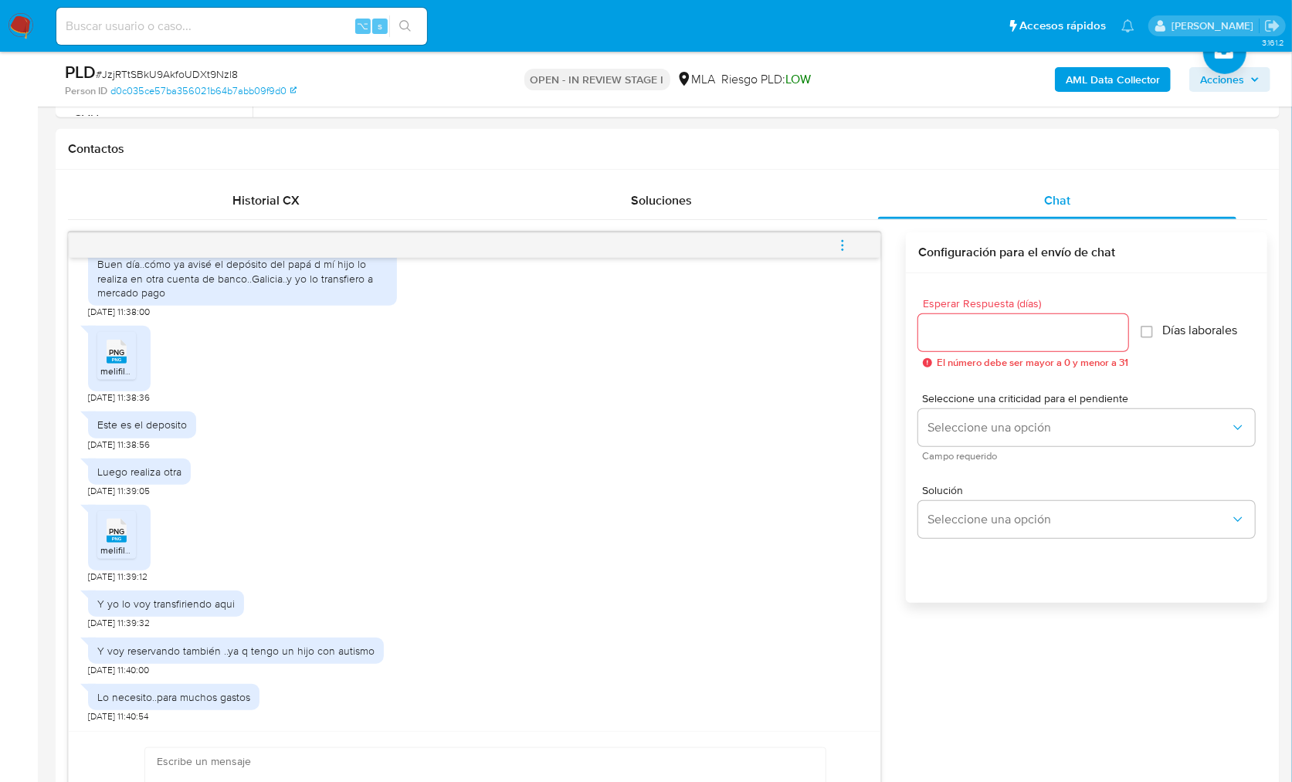
scroll to position [317, 0]
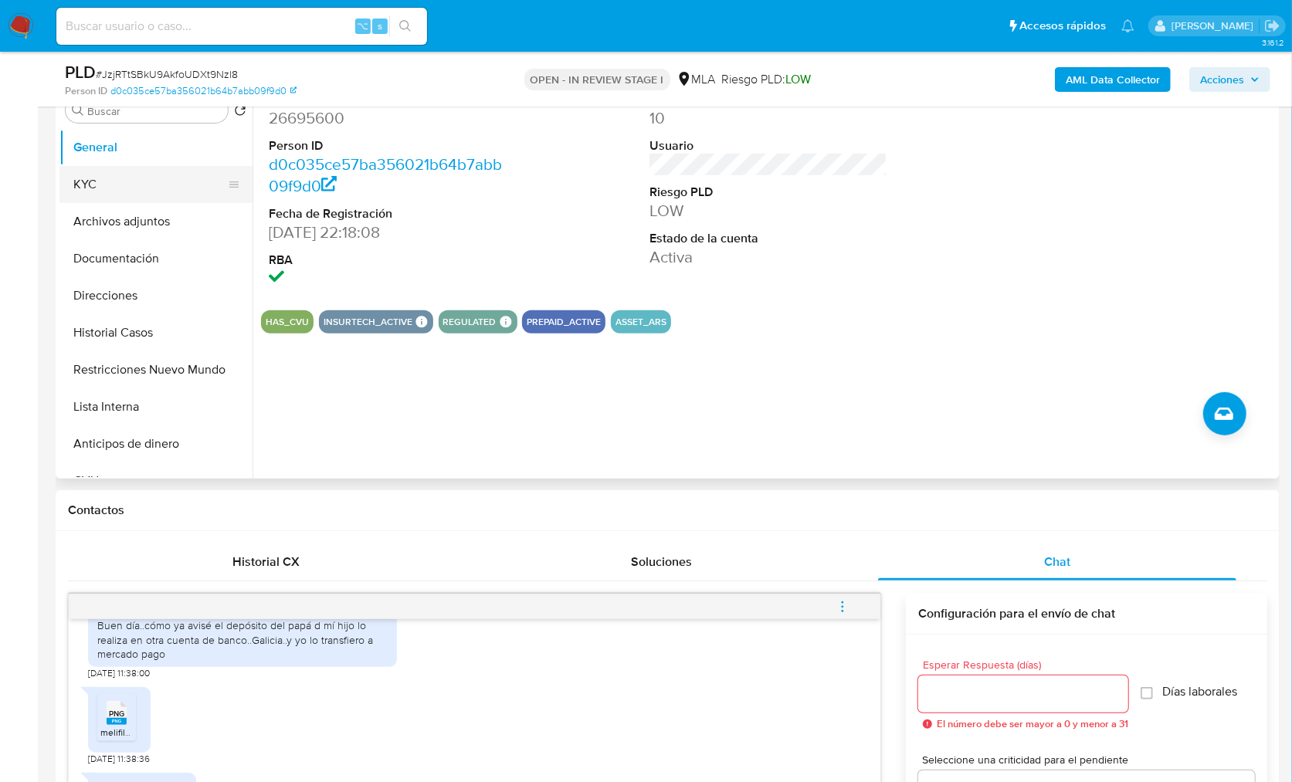
click at [134, 196] on button "KYC" at bounding box center [149, 184] width 181 height 37
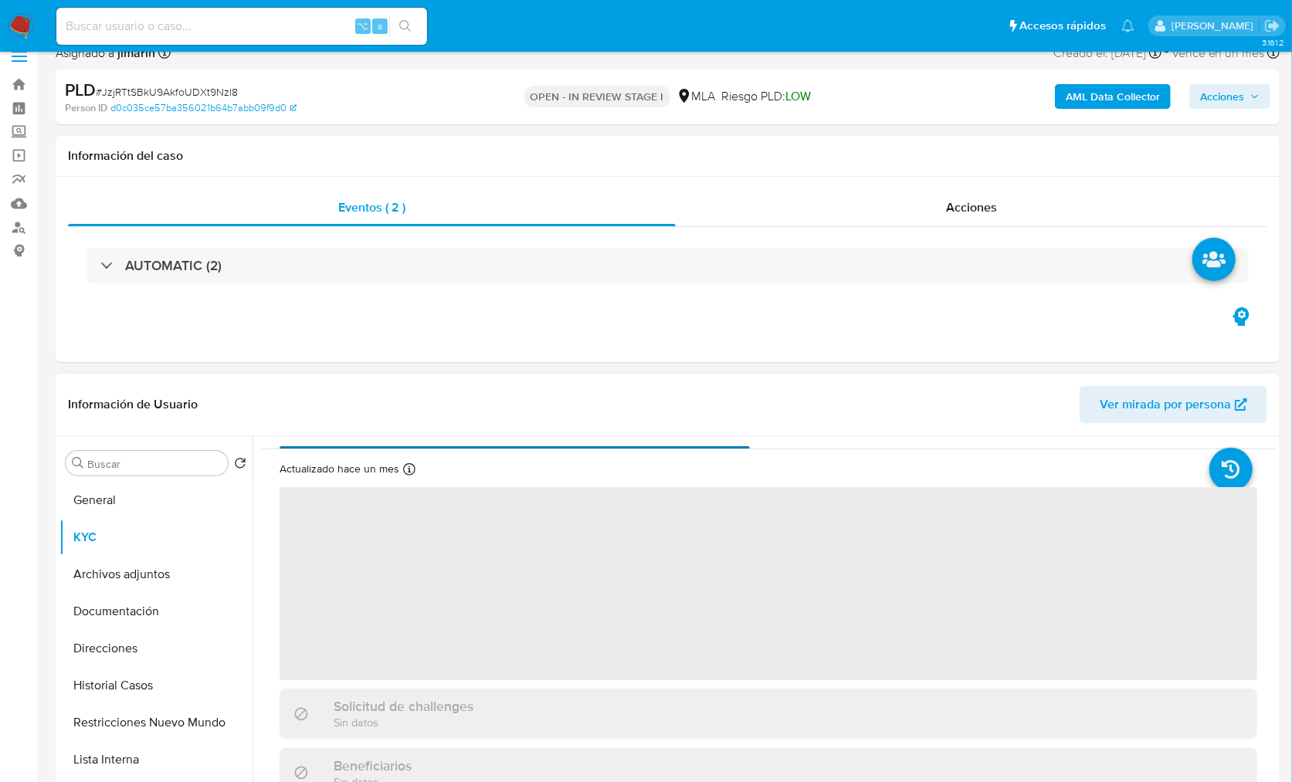
scroll to position [28, 0]
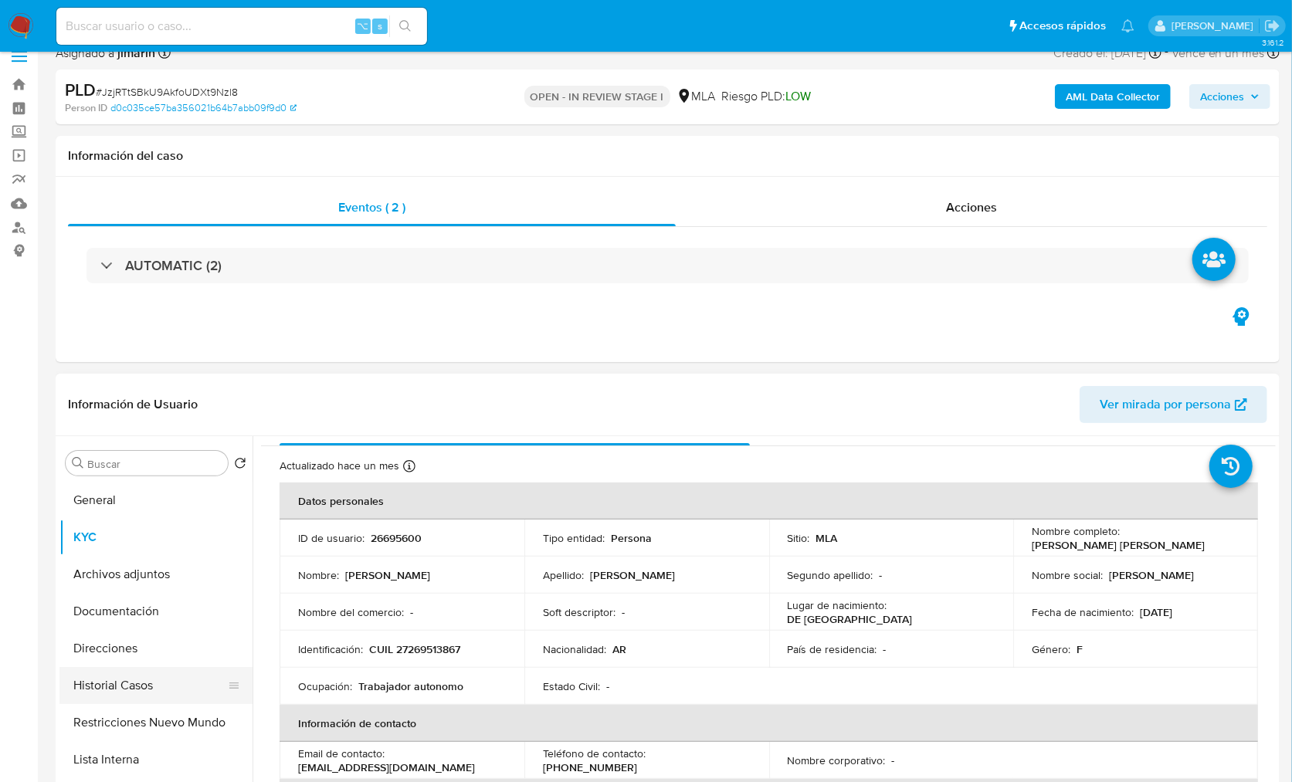
click at [138, 689] on button "Historial Casos" at bounding box center [149, 685] width 181 height 37
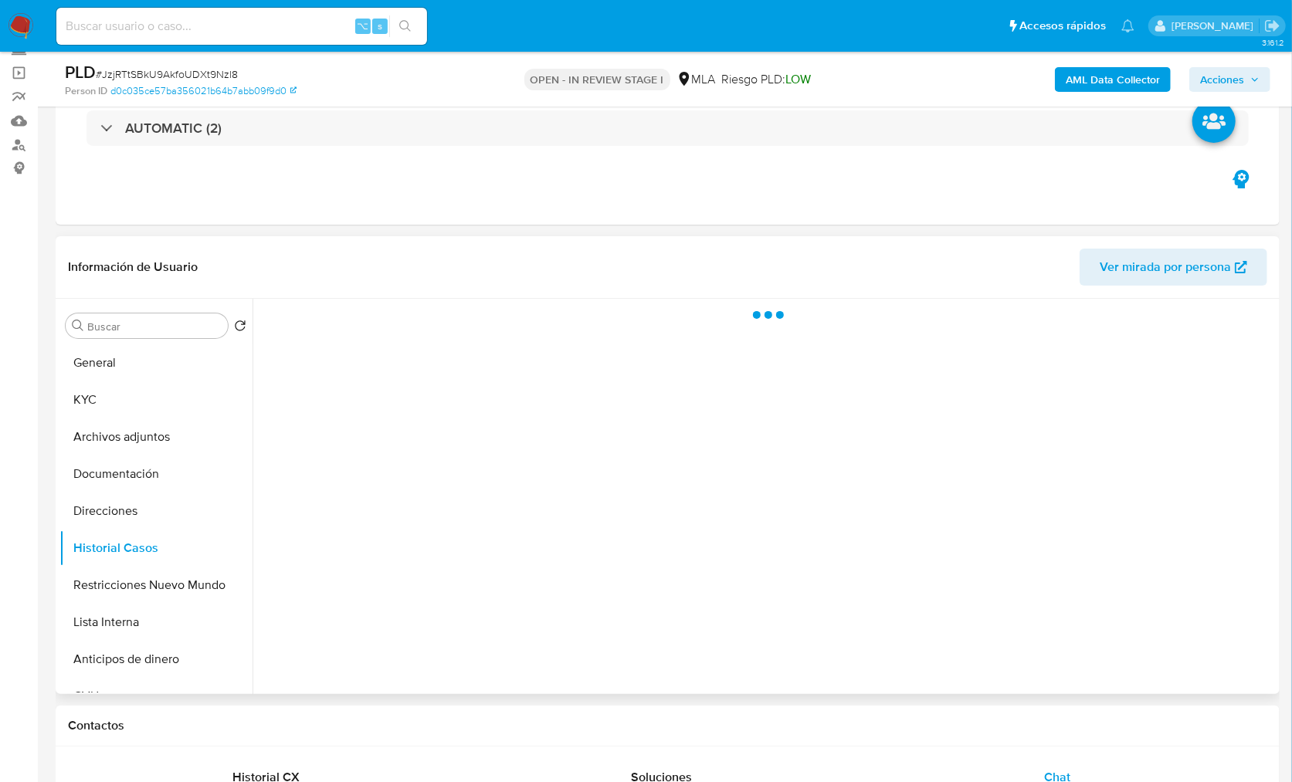
scroll to position [320, 0]
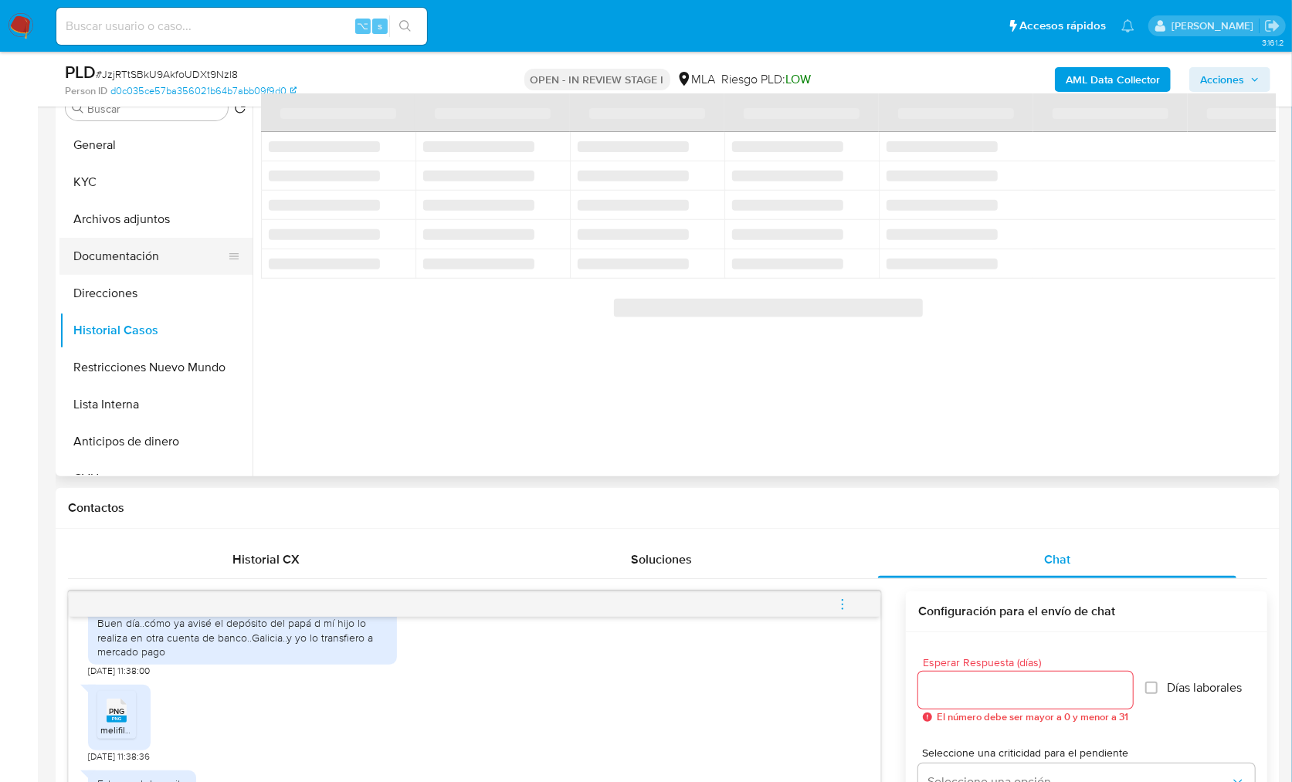
click at [142, 243] on button "Documentación" at bounding box center [149, 256] width 181 height 37
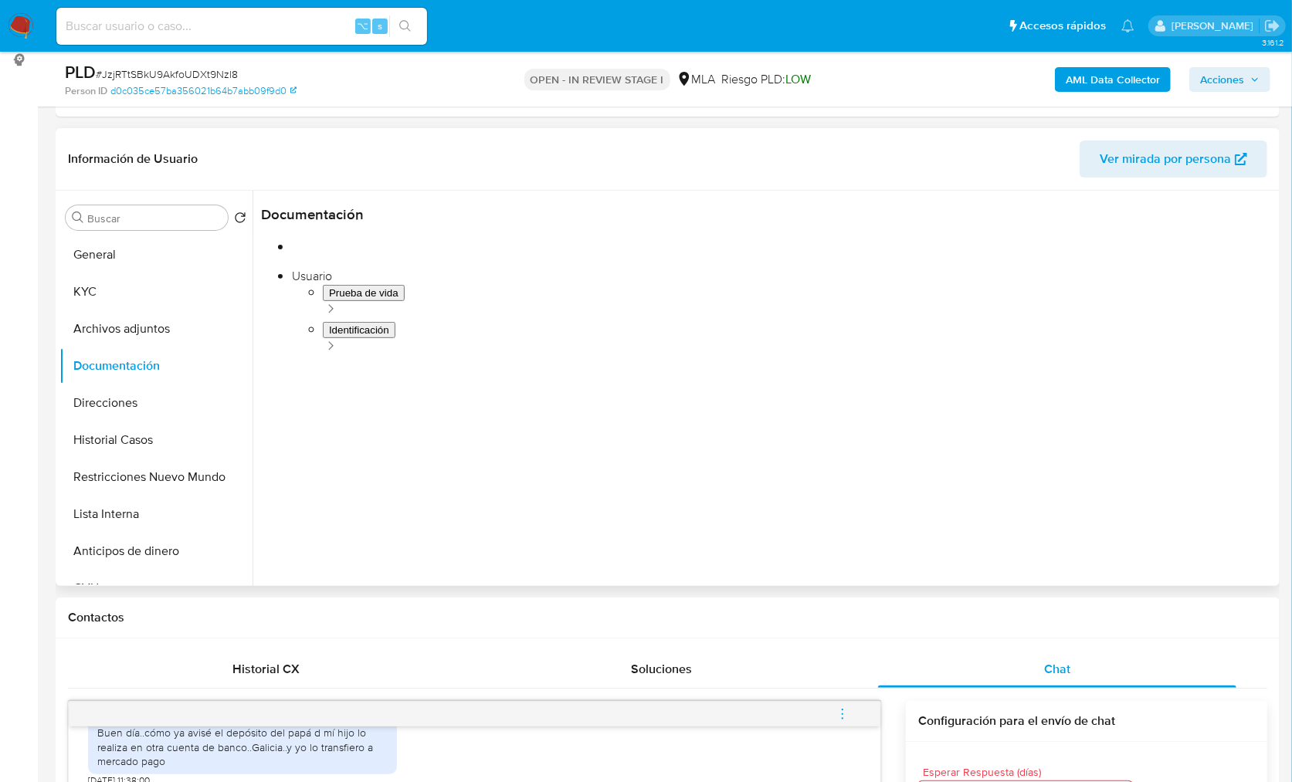
scroll to position [190, 0]
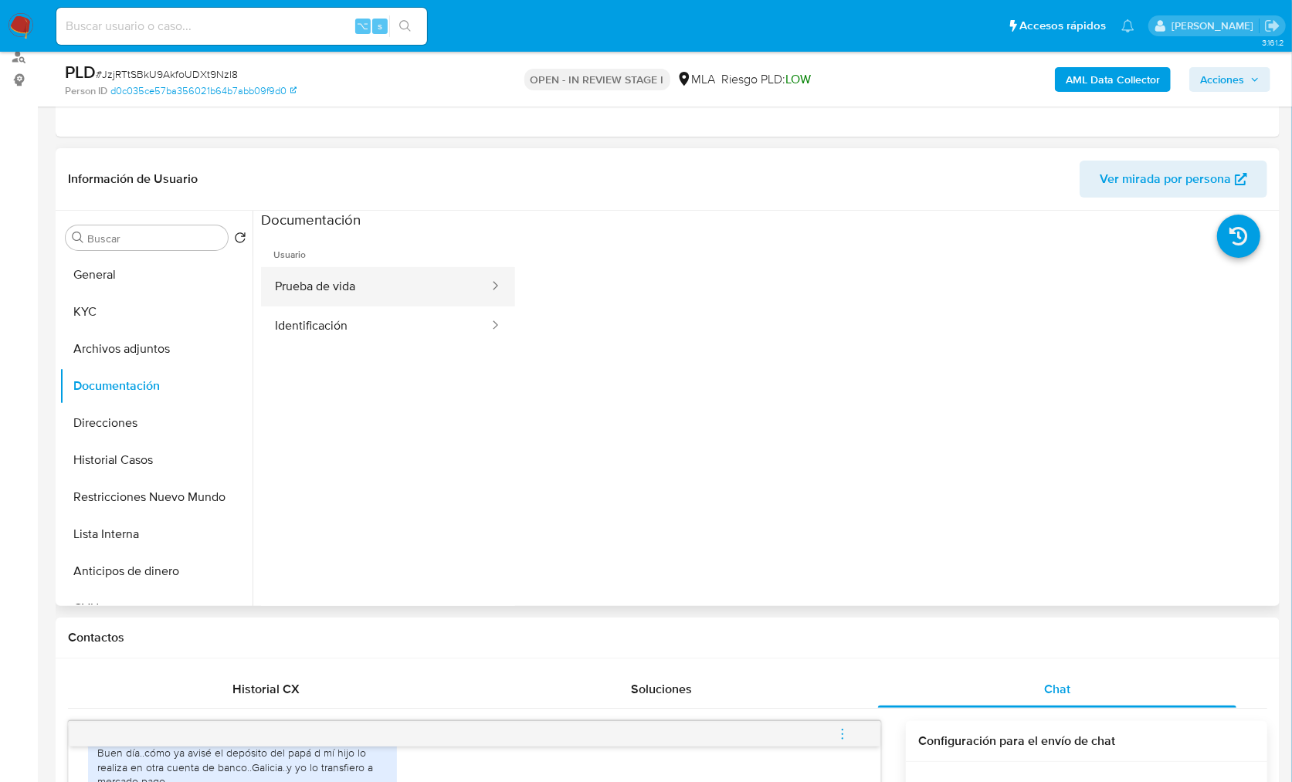
click at [341, 297] on button "Prueba de vida" at bounding box center [375, 286] width 229 height 39
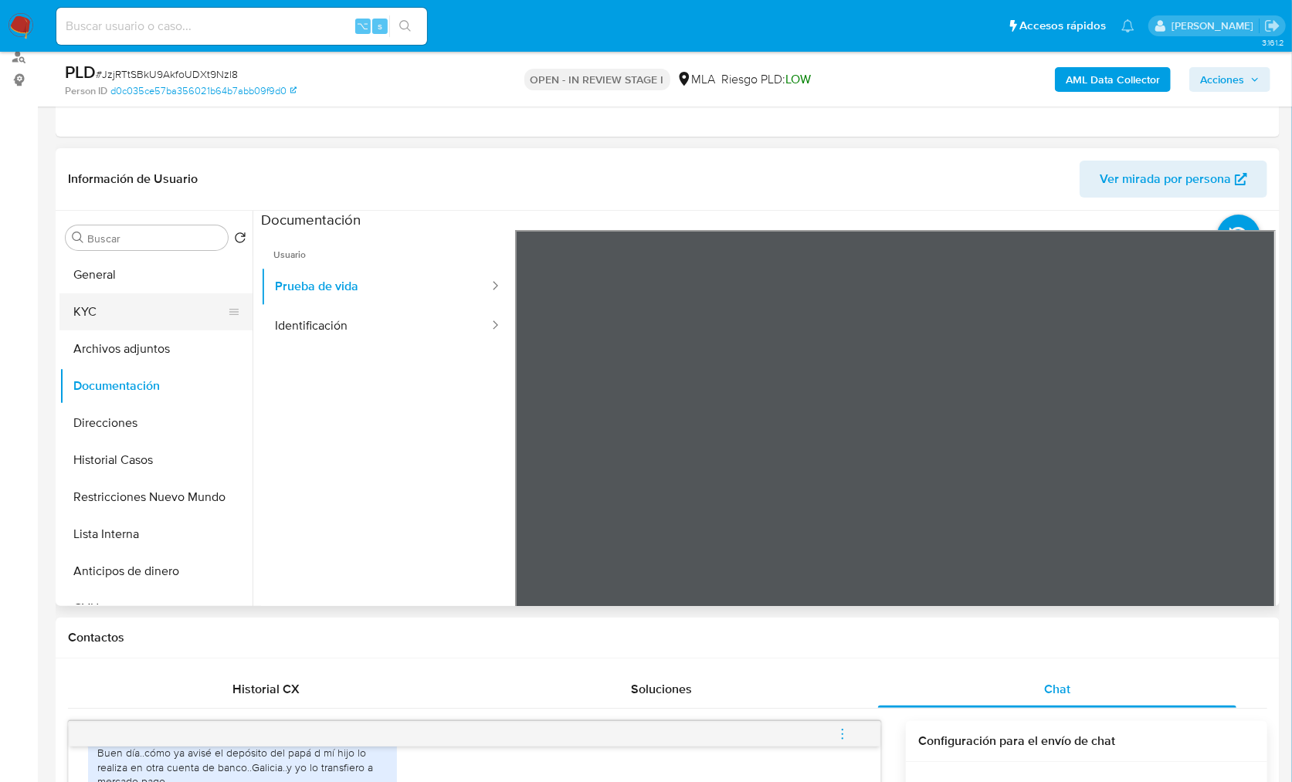
click at [96, 317] on button "KYC" at bounding box center [149, 311] width 181 height 37
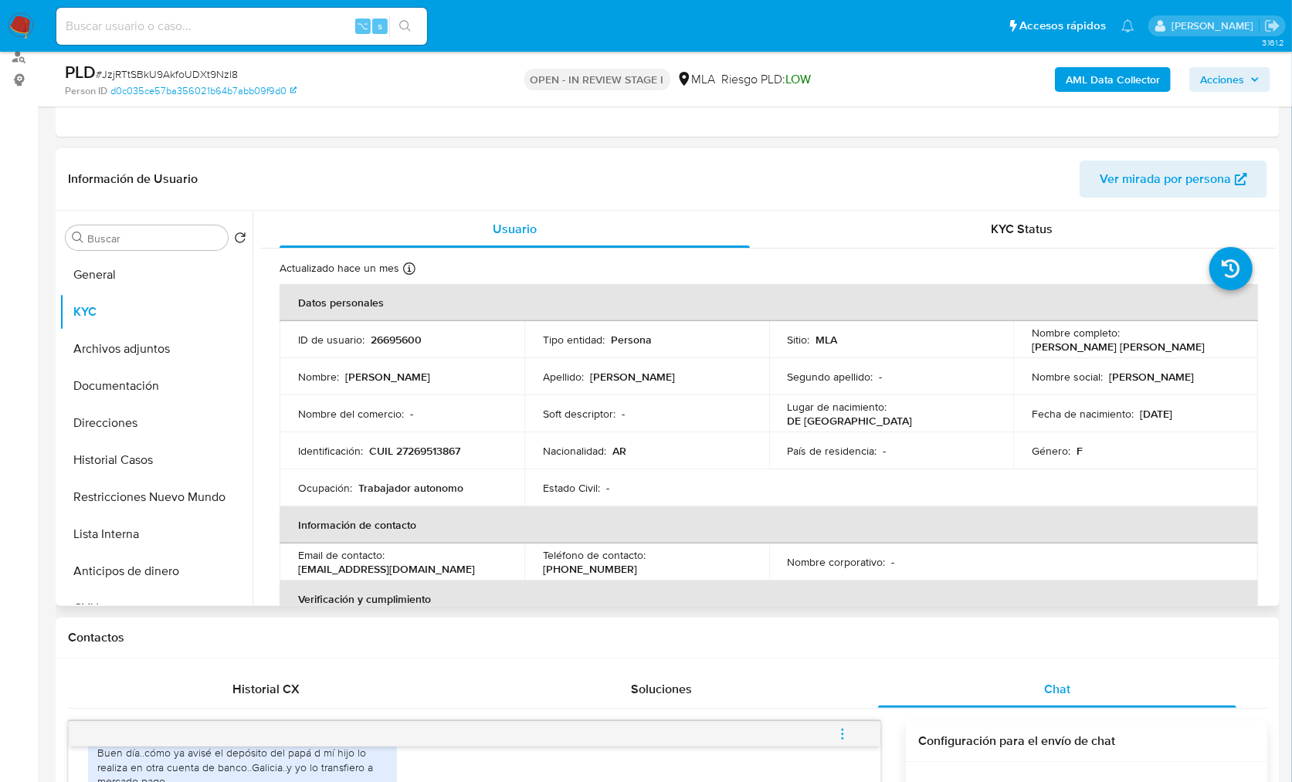
click at [444, 441] on td "Identificación : CUIL 27269513867" at bounding box center [402, 450] width 245 height 37
click at [445, 444] on p "CUIL 27269513867" at bounding box center [414, 451] width 91 height 14
click at [446, 446] on p "CUIL 27269513867" at bounding box center [414, 451] width 91 height 14
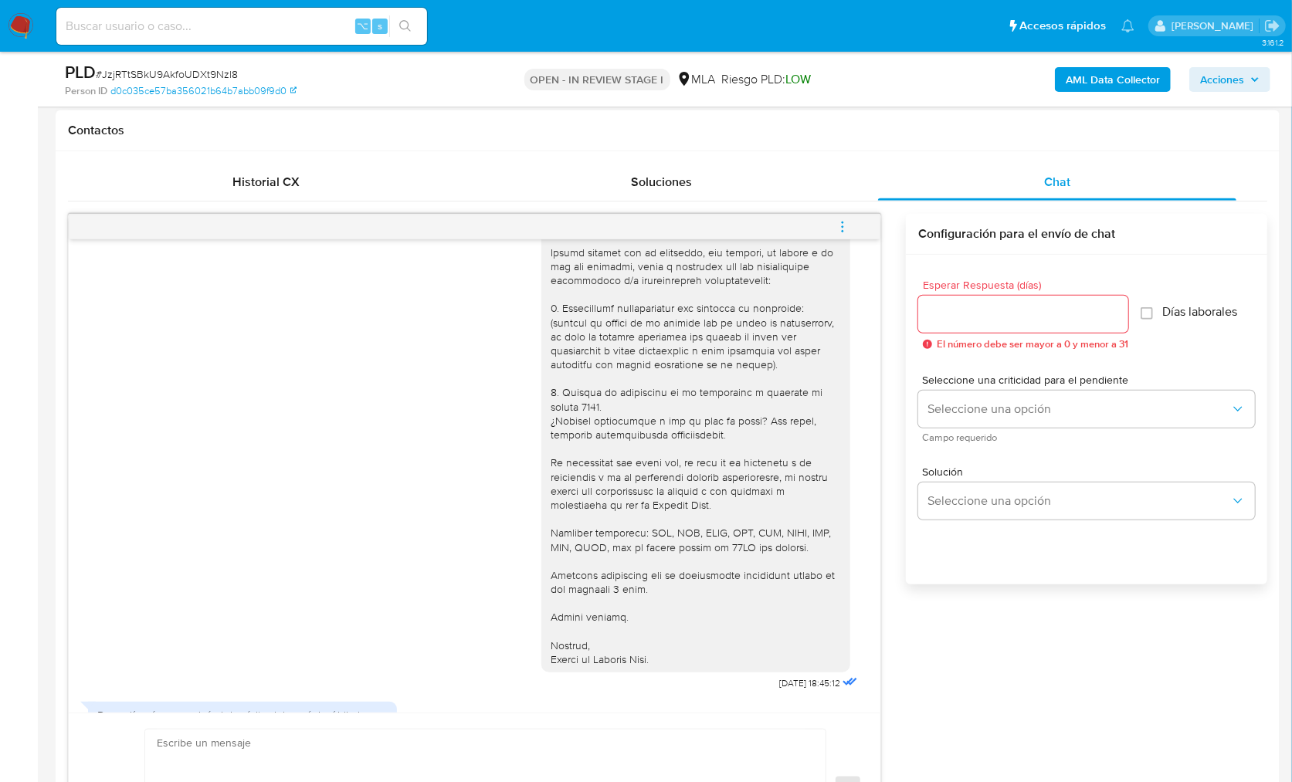
scroll to position [923, 0]
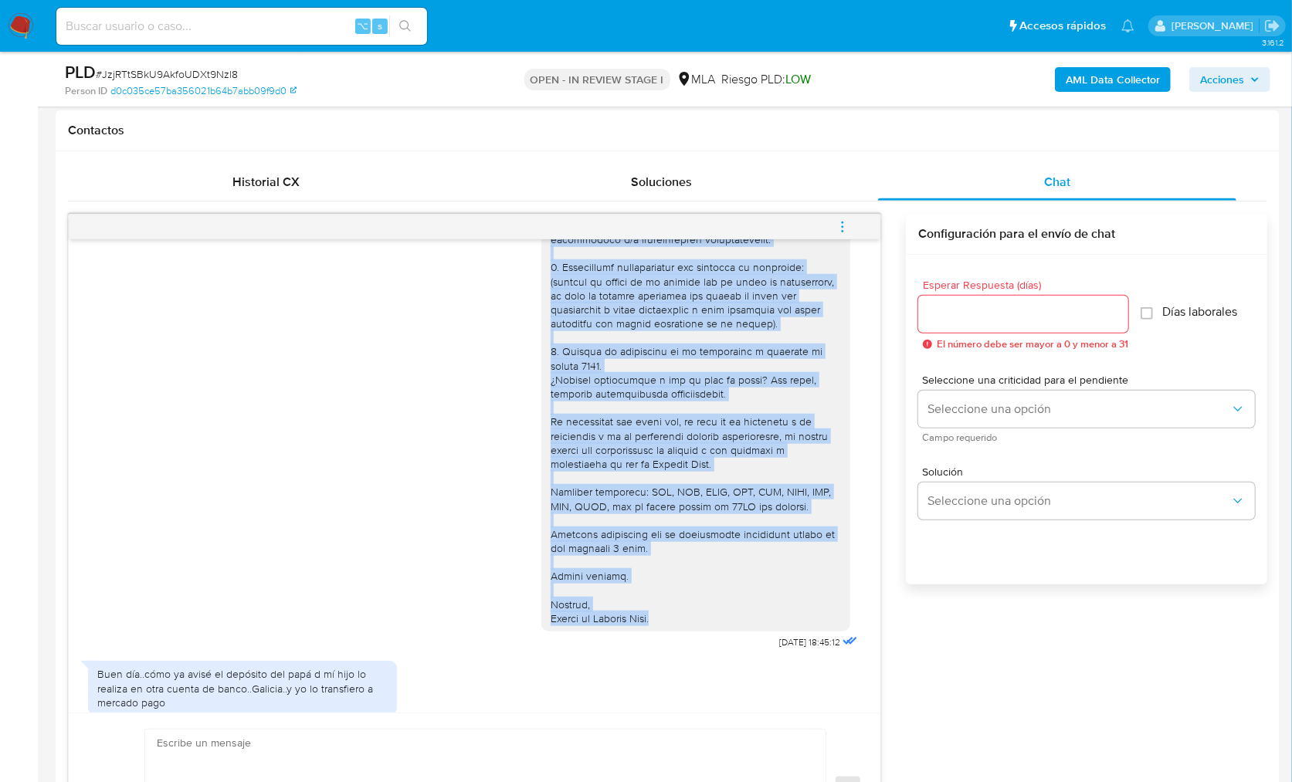
drag, startPoint x: 537, startPoint y: 296, endPoint x: 661, endPoint y: 662, distance: 386.3
click at [661, 625] on div at bounding box center [696, 400] width 290 height 449
copy div "Lore, Ipsumd sitamet con ad elitseddo, eiu tempori, ut labore e do mag ali enim…"
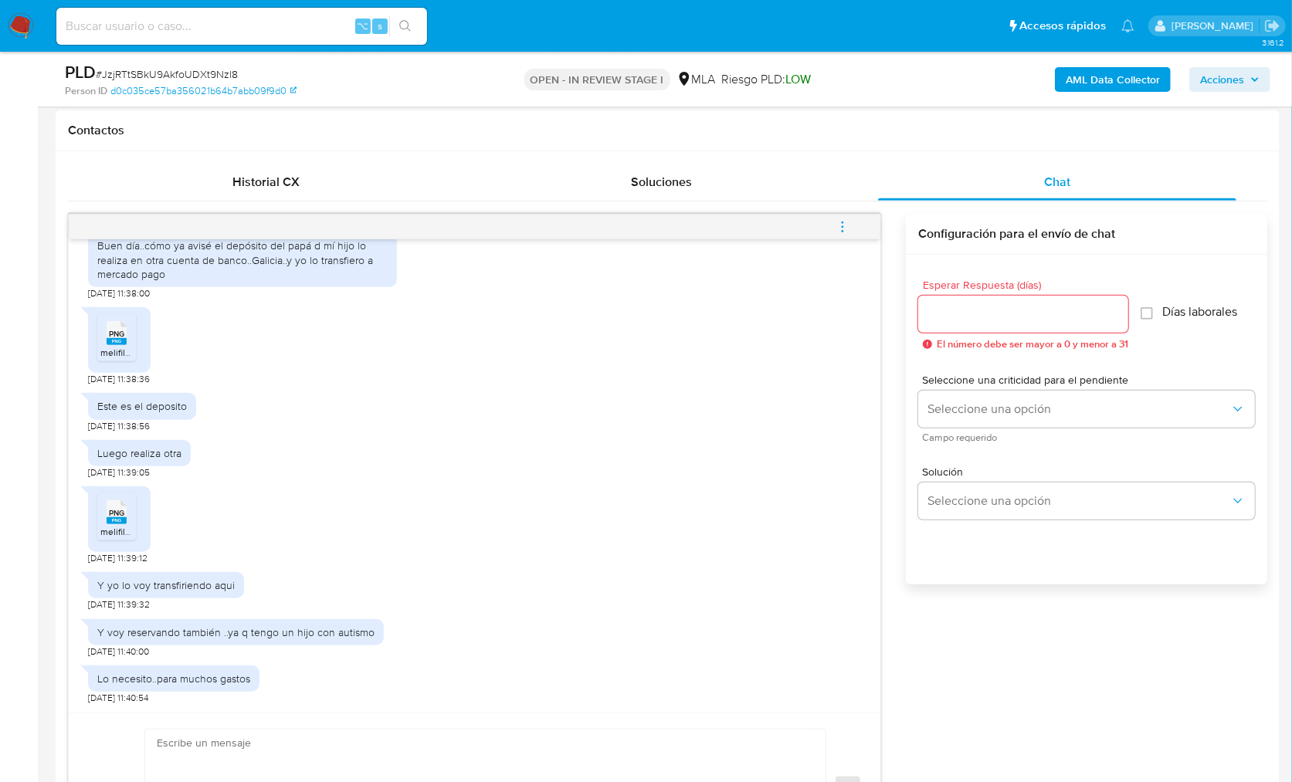
scroll to position [1479, 0]
click at [247, 761] on textarea at bounding box center [481, 789] width 649 height 119
paste textarea "Lore, Ipsumd sitamet con ad elitseddo, eiu tempori, ut labore e do mag ali enim…"
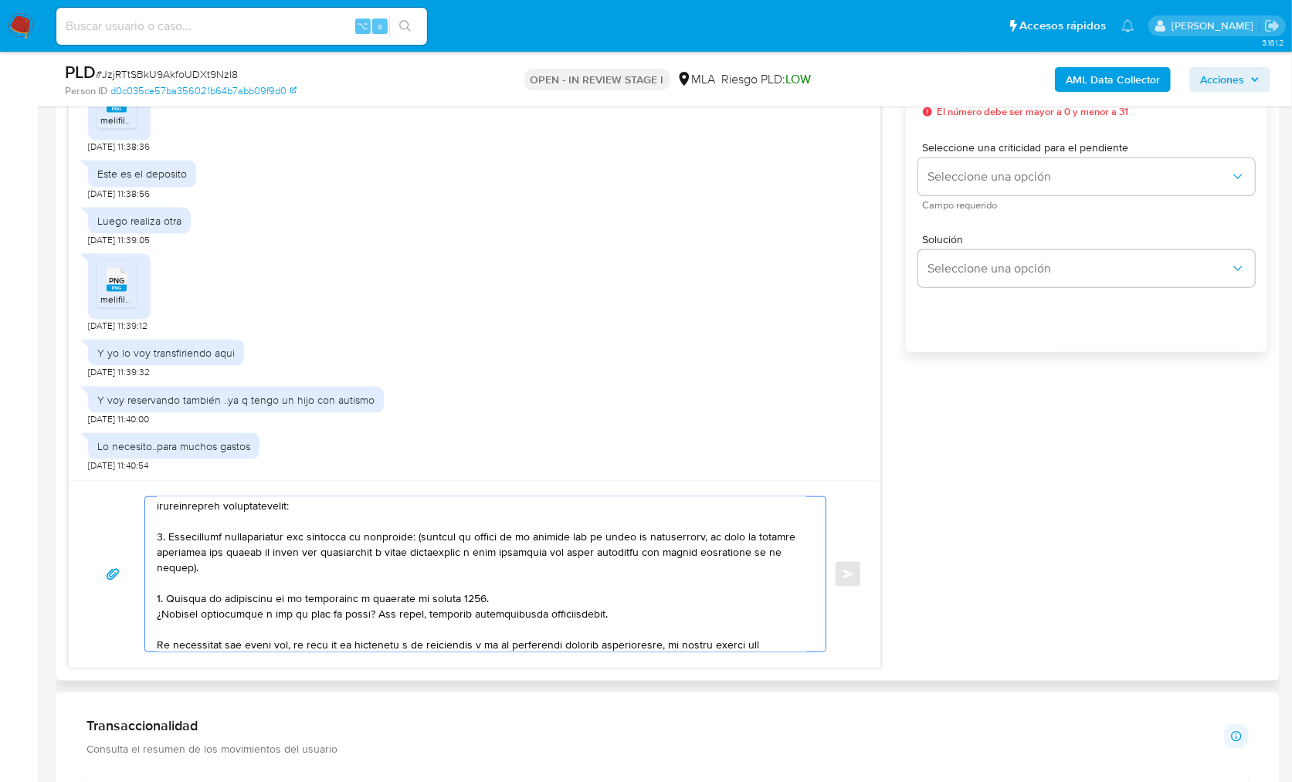
scroll to position [64, 0]
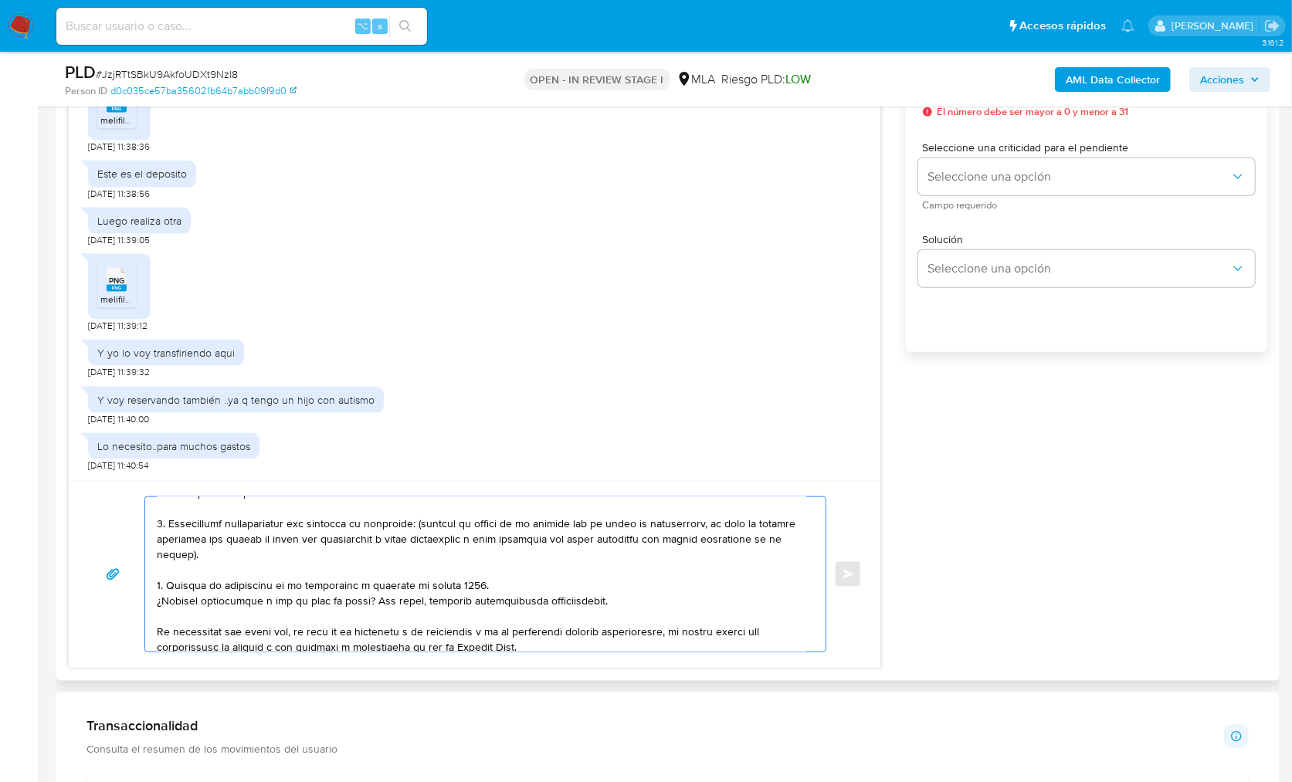
click at [520, 585] on textarea at bounding box center [481, 574] width 649 height 154
click at [662, 600] on textarea at bounding box center [481, 574] width 649 height 154
click at [1075, 451] on div "17/09/2025 14:42:10 Buen día..el ingreso es por manunt nación..q m deposita el …" at bounding box center [667, 324] width 1199 height 687
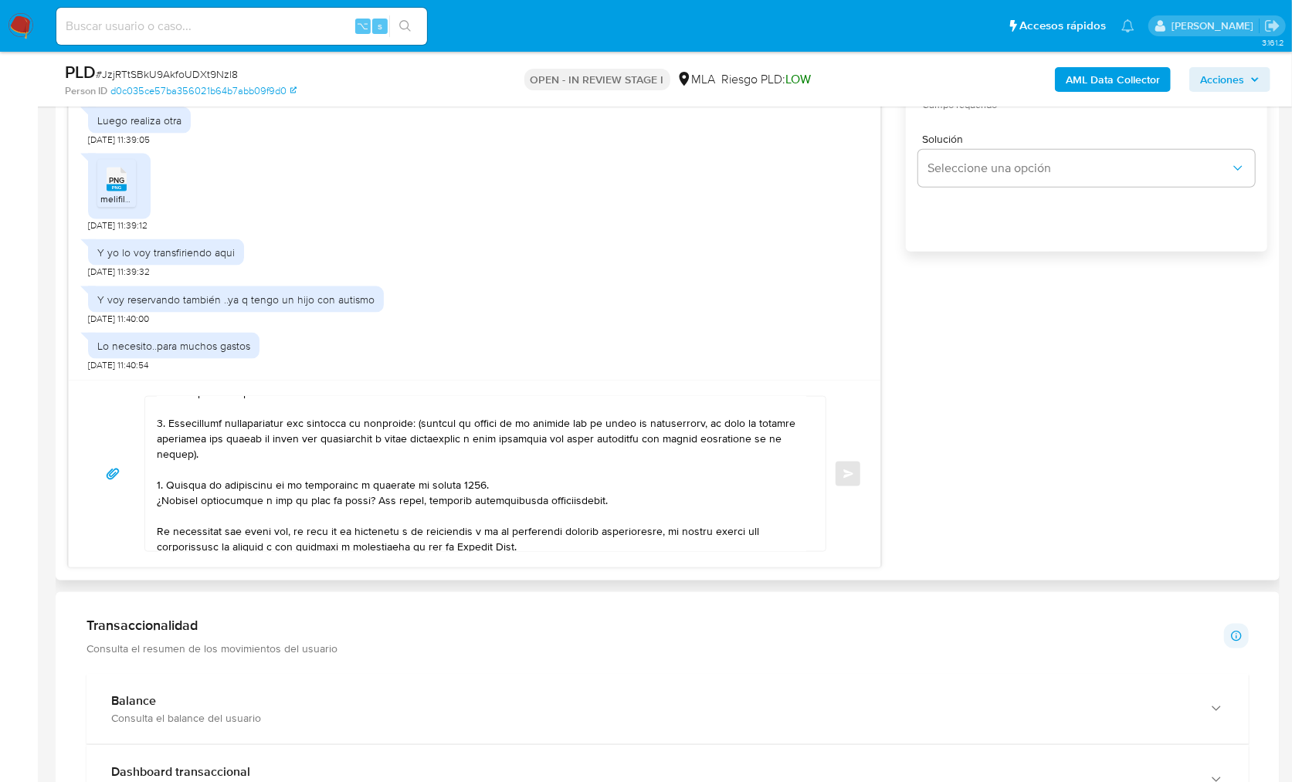
scroll to position [1031, 0]
click at [631, 500] on textarea at bounding box center [481, 473] width 649 height 154
drag, startPoint x: 633, startPoint y: 500, endPoint x: 134, endPoint y: 480, distance: 500.0
click at [134, 480] on div "Enviar" at bounding box center [474, 473] width 774 height 156
click at [674, 499] on textarea at bounding box center [481, 473] width 649 height 154
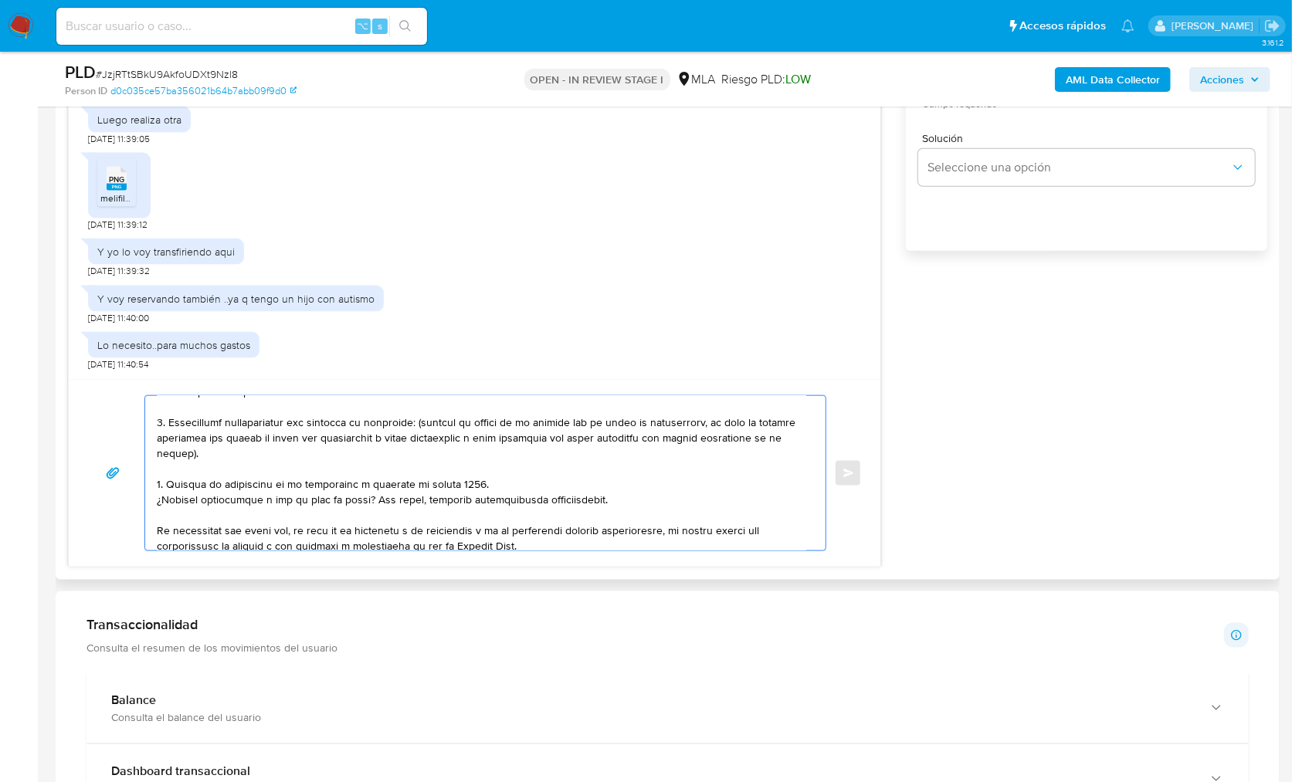
drag, startPoint x: 658, startPoint y: 501, endPoint x: 139, endPoint y: 487, distance: 519.1
click at [139, 487] on div "Enviar" at bounding box center [474, 473] width 774 height 156
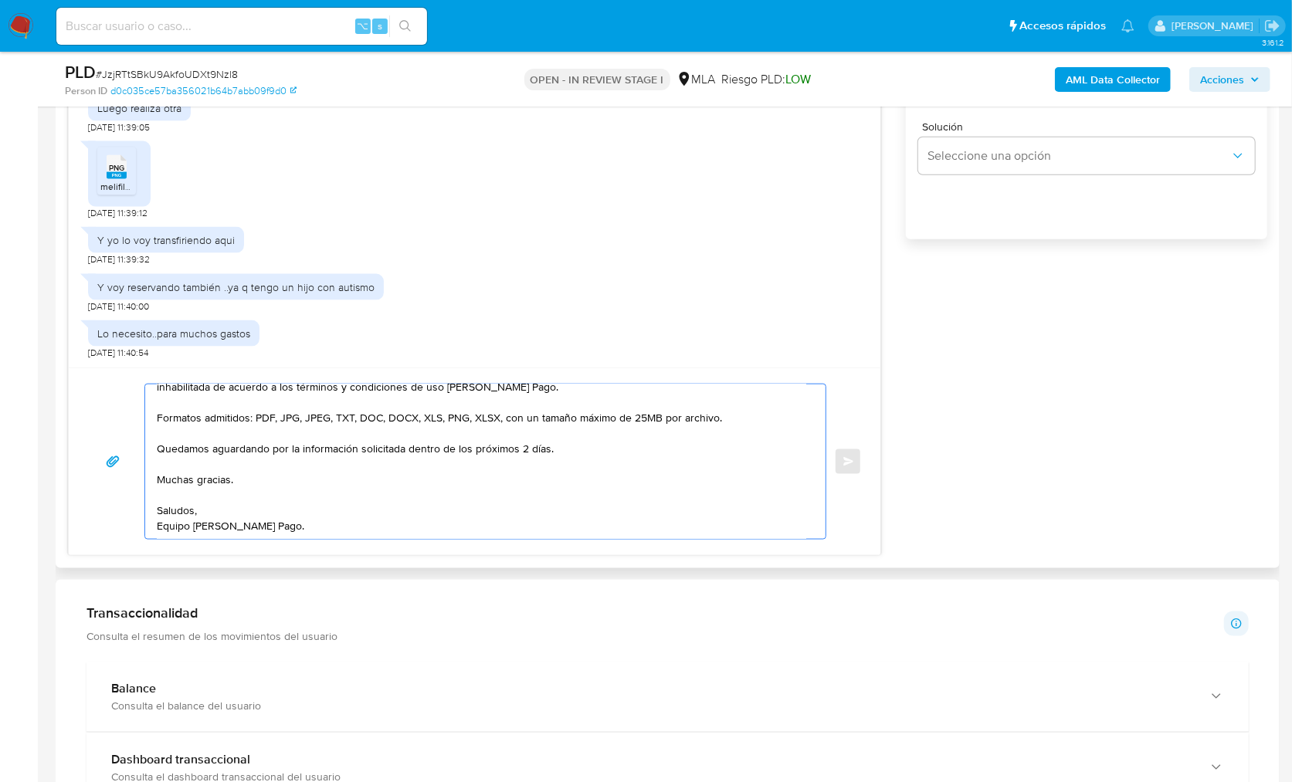
scroll to position [1062, 0]
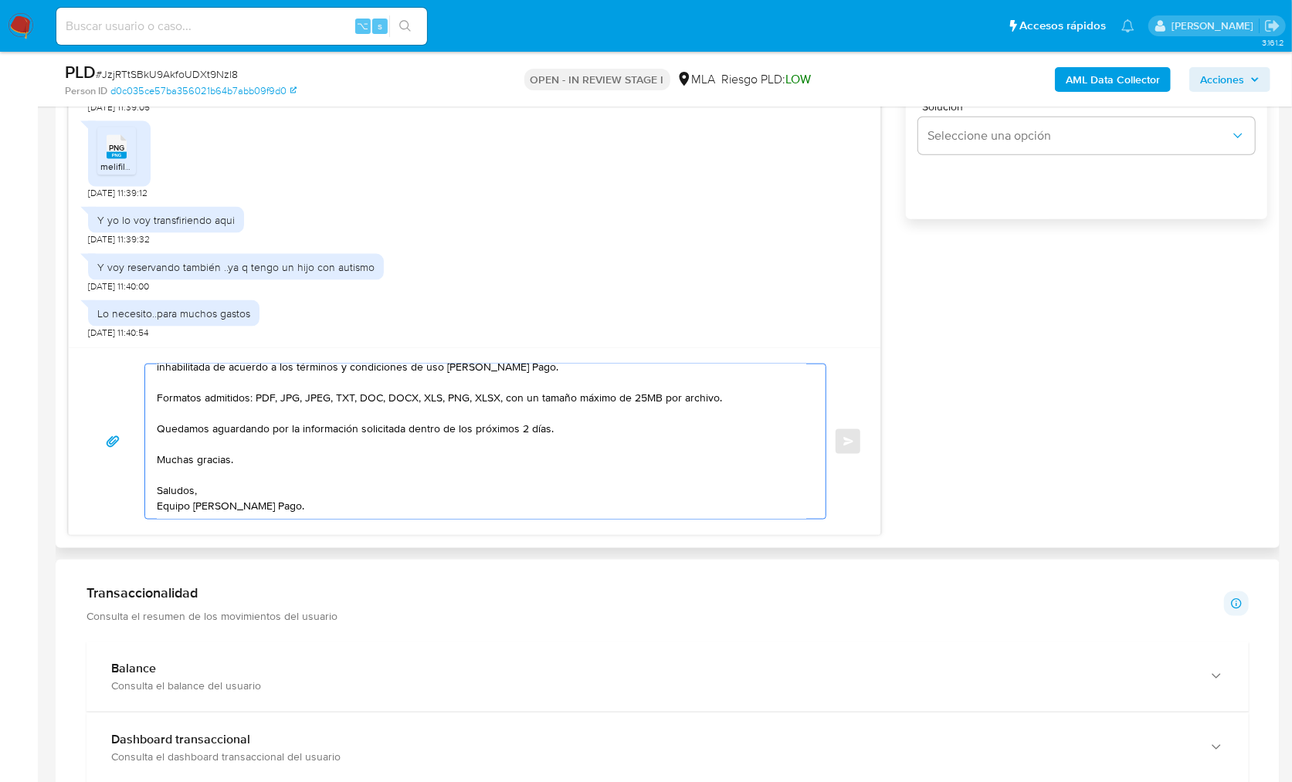
drag, startPoint x: 580, startPoint y: 429, endPoint x: 417, endPoint y: 428, distance: 162.9
click at [409, 432] on textarea "Hola, Muchas gracias por tu respuesta, sin embargo, en virtud a lo que nos come…" at bounding box center [481, 441] width 649 height 154
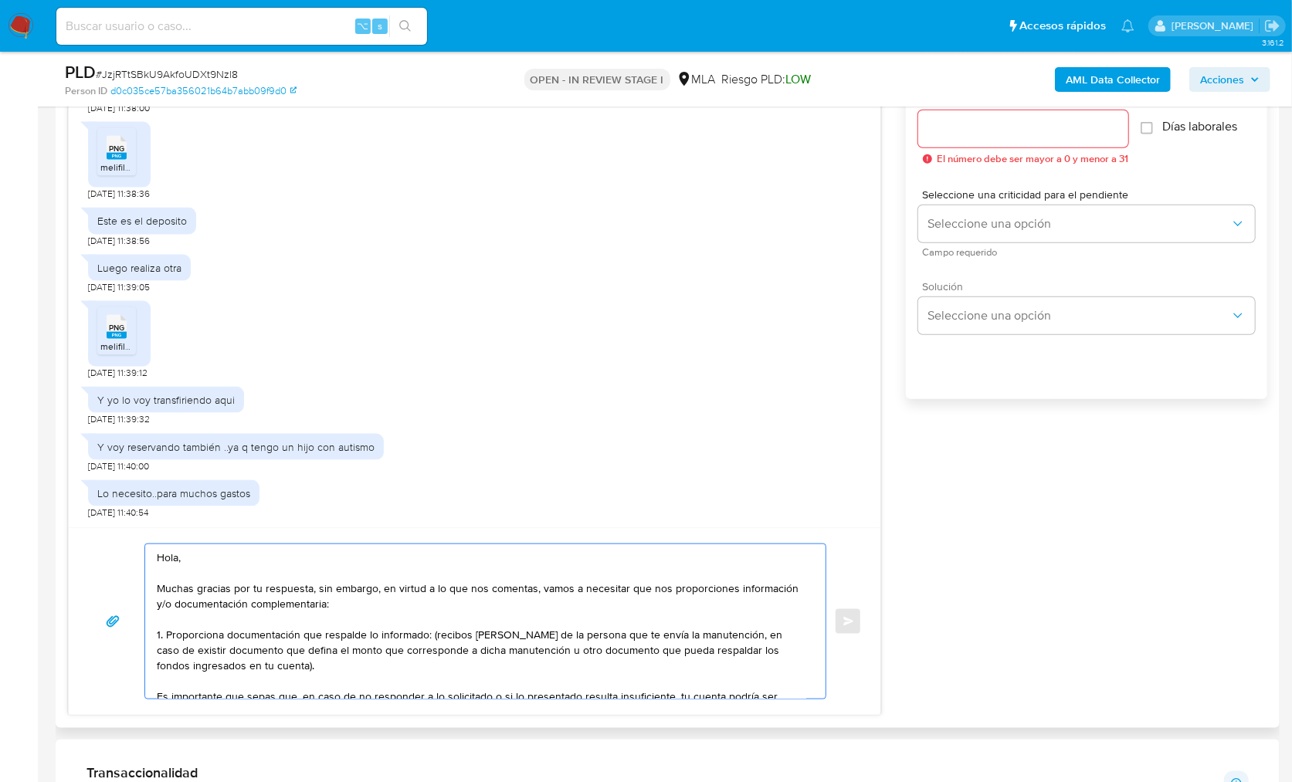
scroll to position [860, 0]
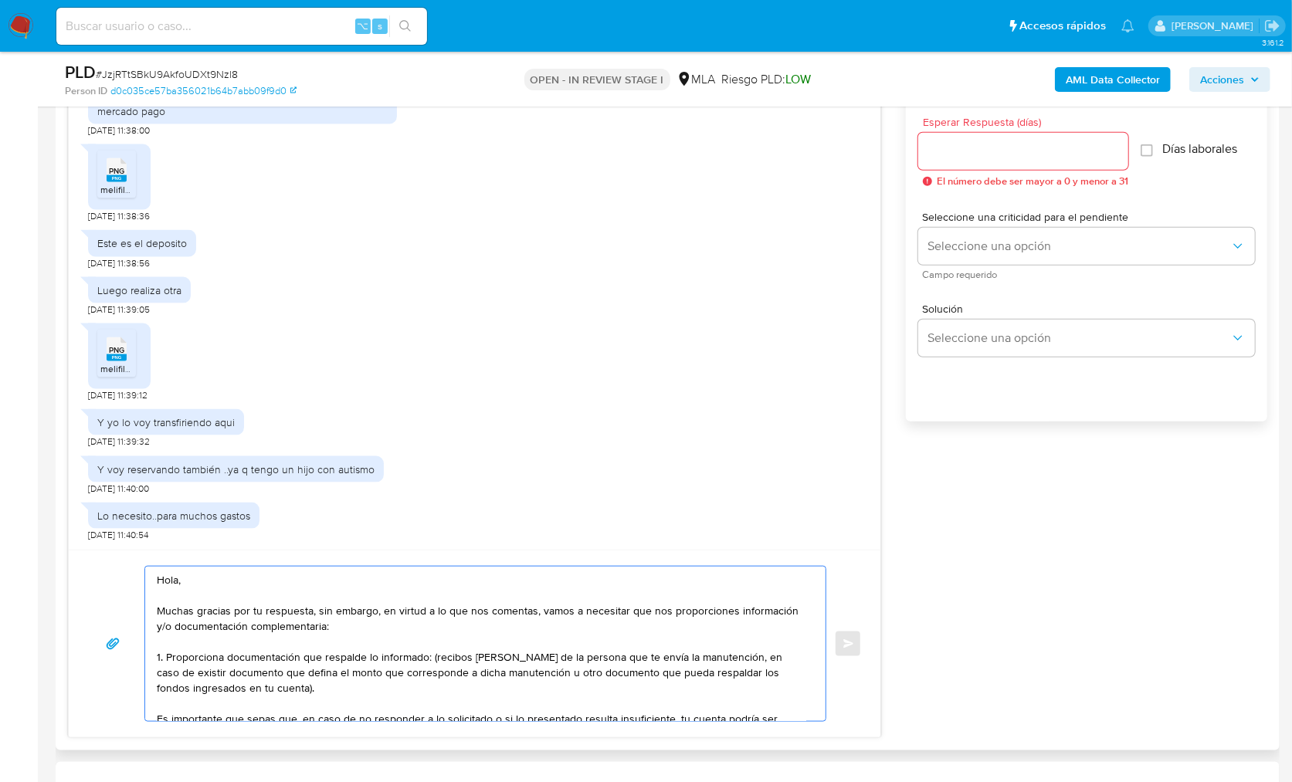
type textarea "Hola, Muchas gracias por tu respuesta, sin embargo, en virtud a lo que nos come…"
click at [953, 149] on input "Esperar Respuesta (días)" at bounding box center [1023, 151] width 210 height 20
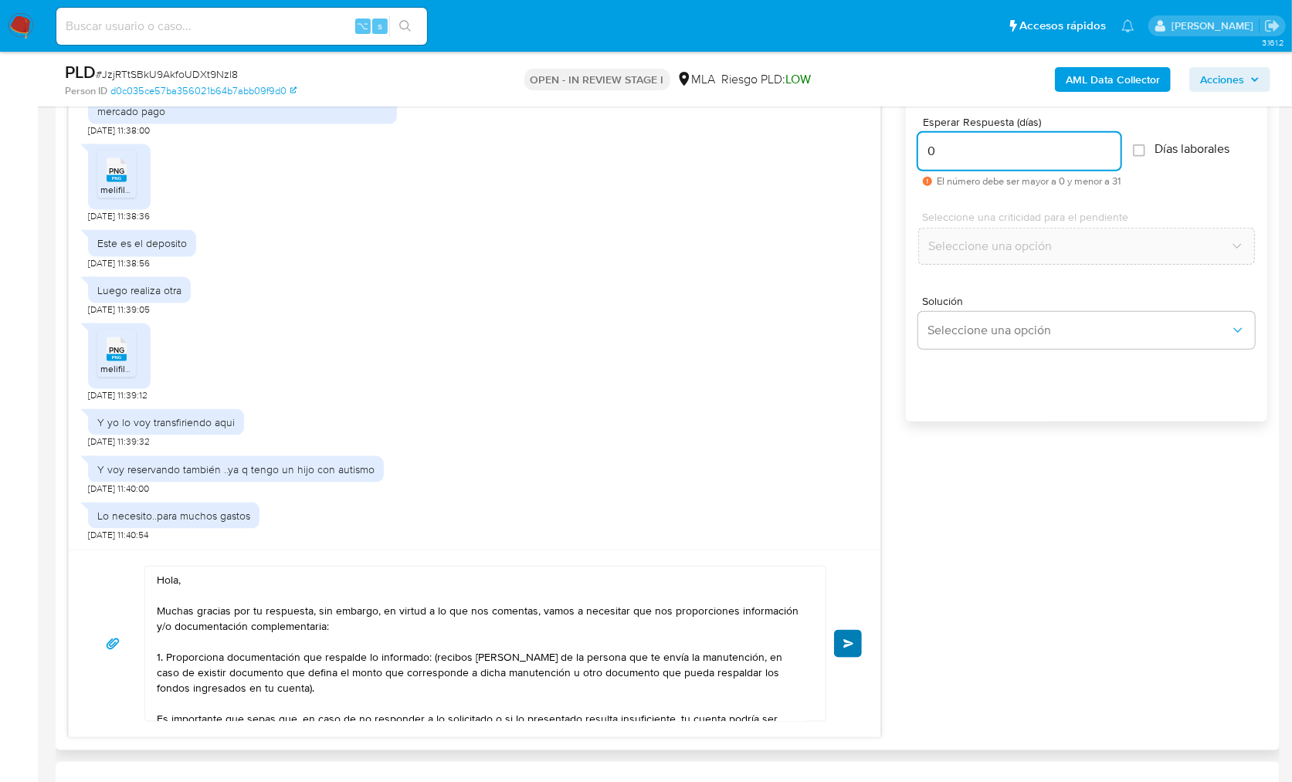
type input "0"
click at [849, 649] on button "Enviar" at bounding box center [848, 644] width 28 height 28
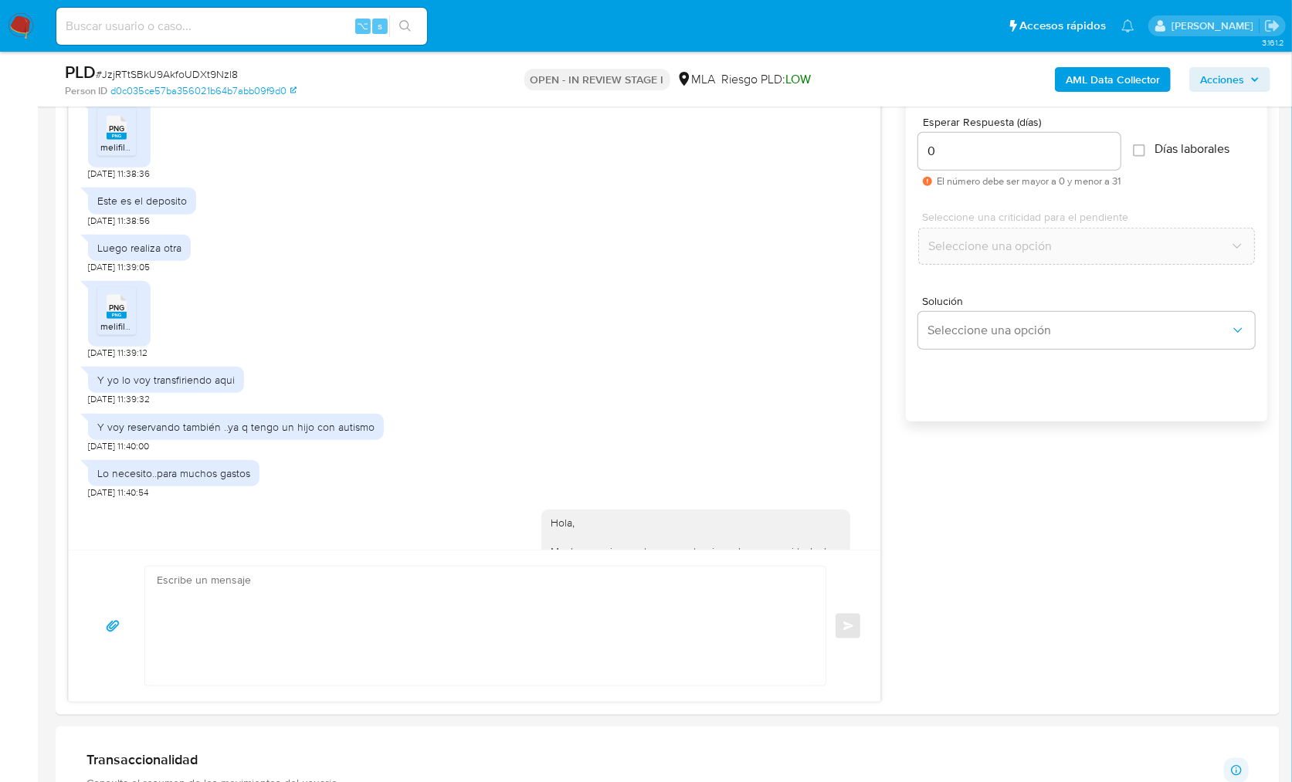
scroll to position [1903, 0]
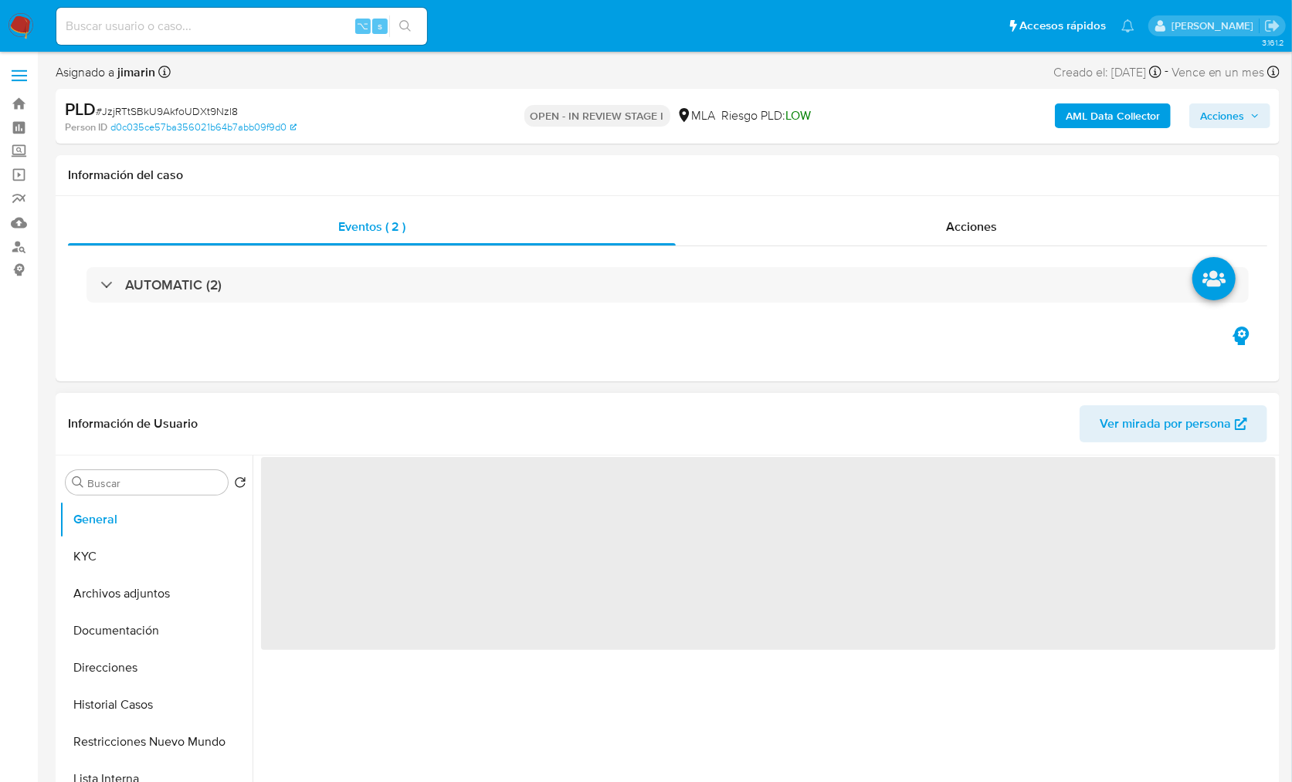
select select "10"
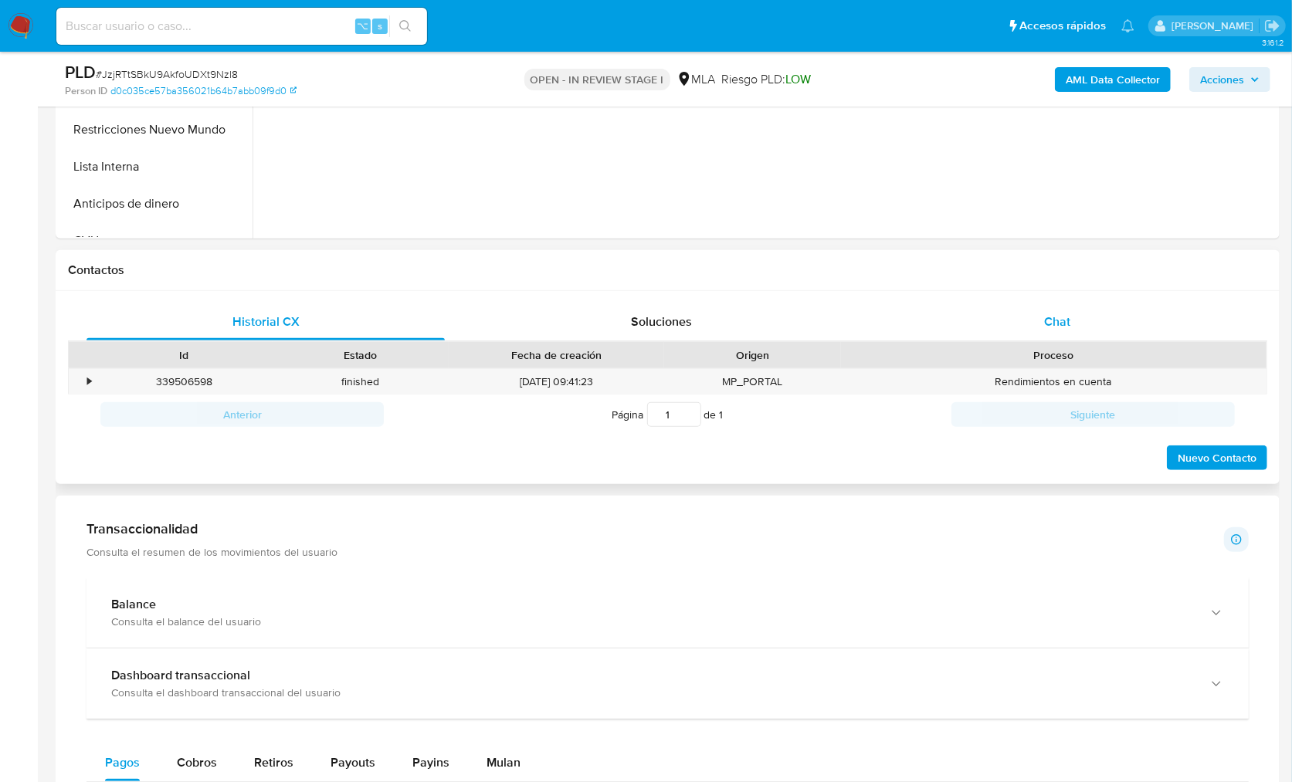
click at [1059, 330] on div "Chat" at bounding box center [1057, 321] width 358 height 37
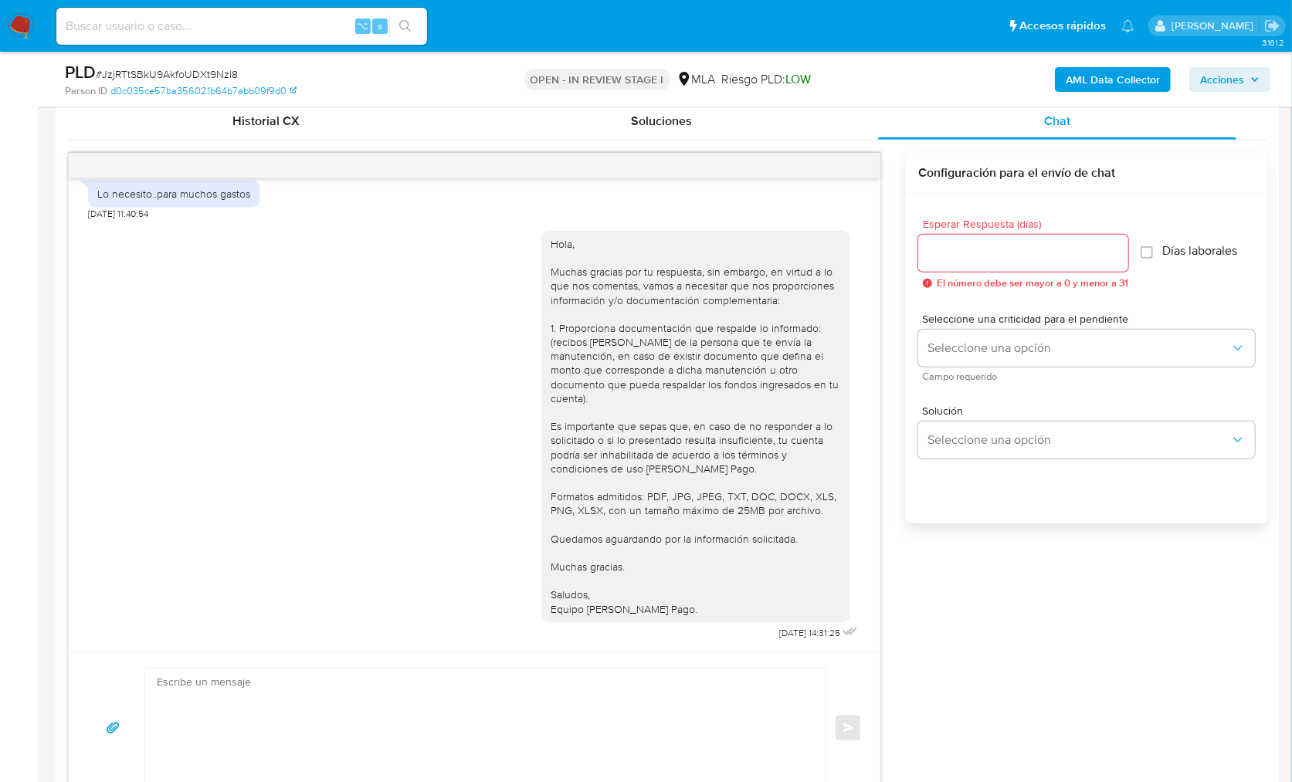
scroll to position [741, 0]
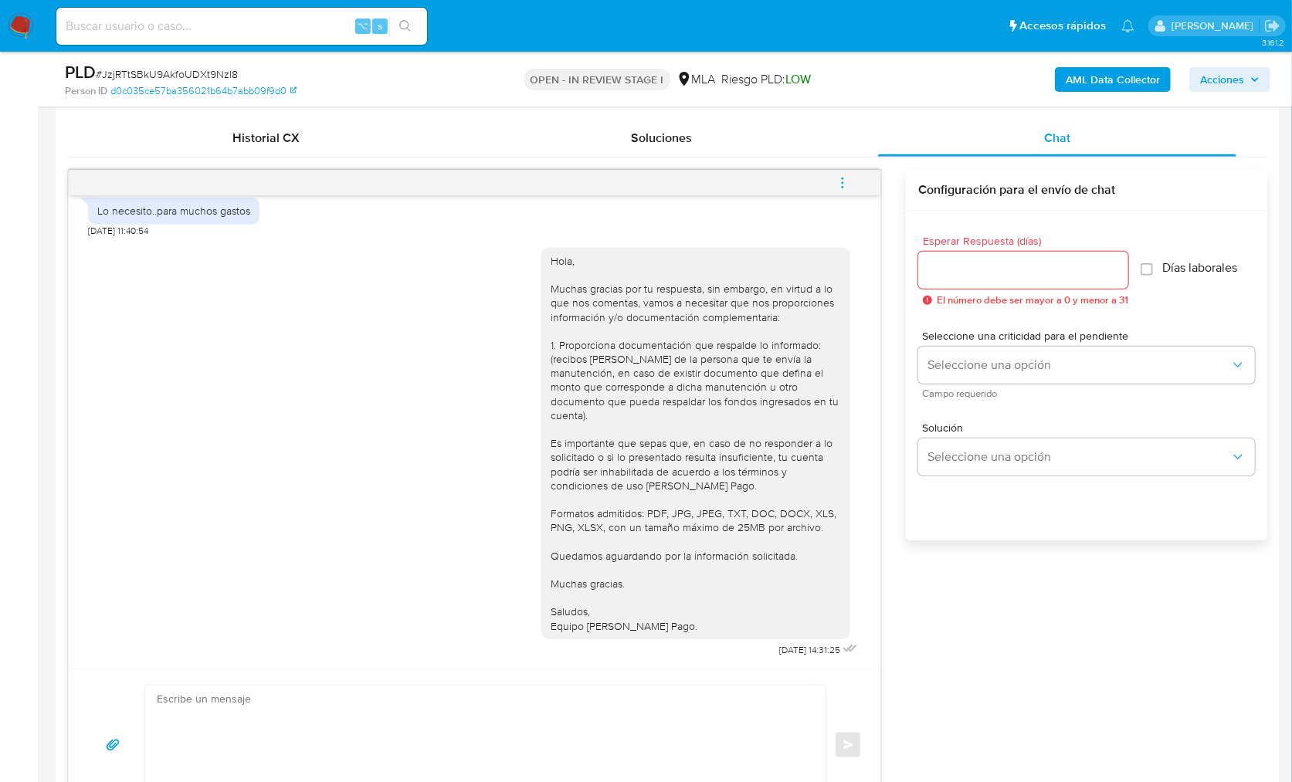
click at [847, 185] on icon "menu-action" at bounding box center [842, 183] width 14 height 14
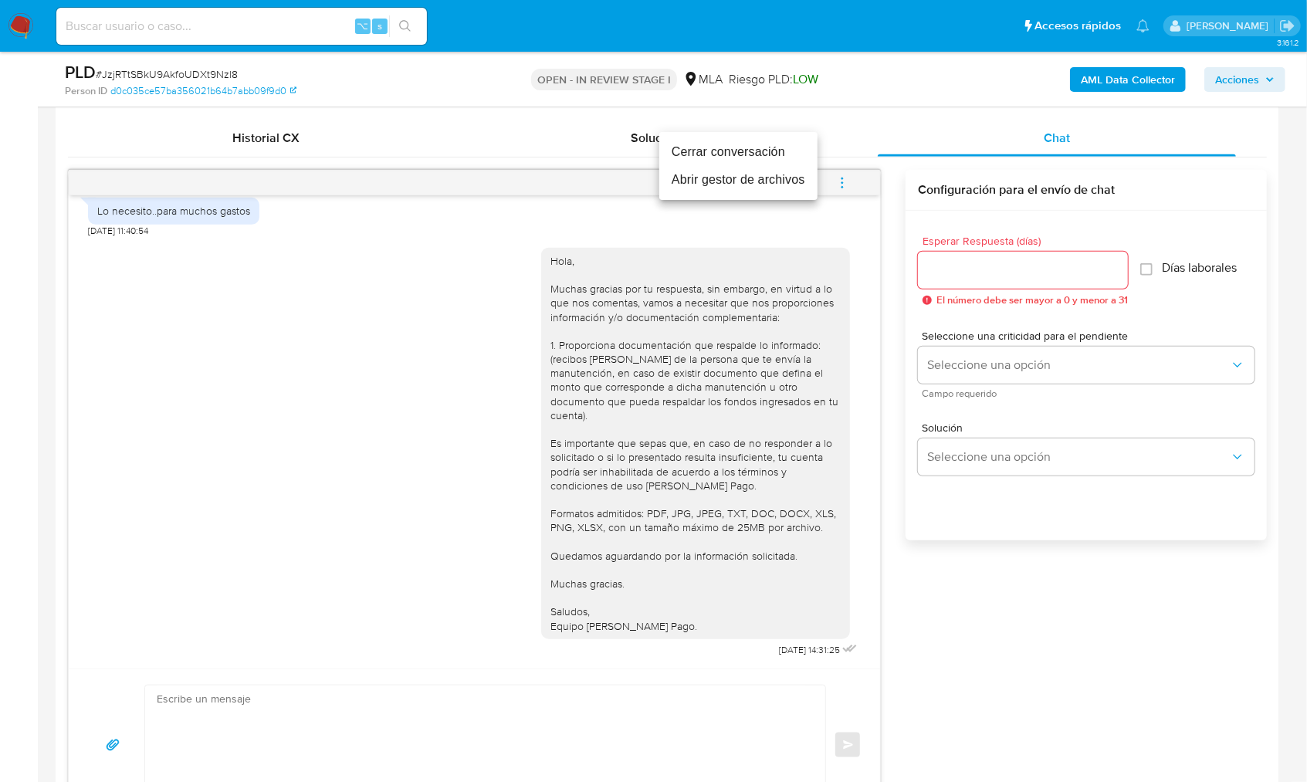
click at [742, 152] on li "Cerrar conversación" at bounding box center [738, 152] width 158 height 28
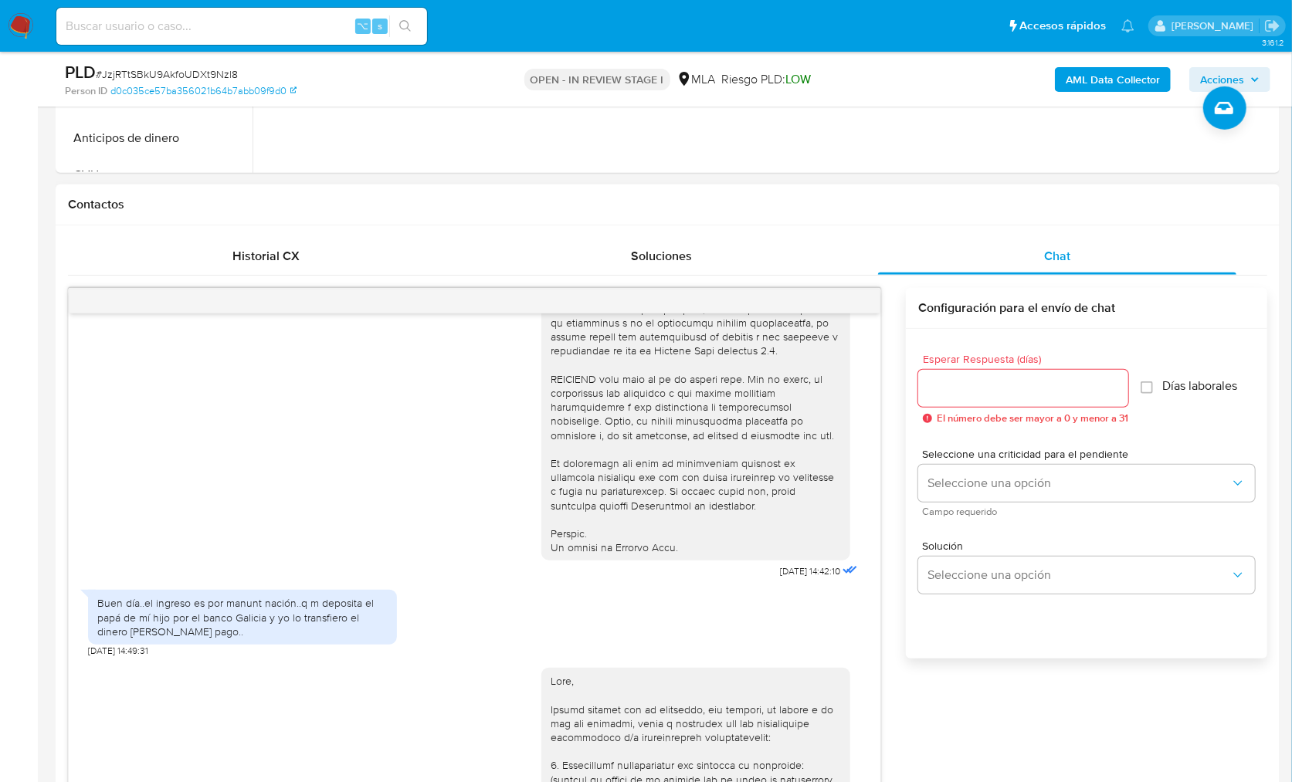
scroll to position [587, 0]
drag, startPoint x: 96, startPoint y: 623, endPoint x: 280, endPoint y: 653, distance: 186.2
click at [280, 642] on div "Buen día..el ingreso es por manunt nación..q m deposita el papá de mí hijo por …" at bounding box center [242, 614] width 309 height 55
copy div "Buen día..el ingreso es por manunt nación..q m deposita el papá de mí hijo por …"
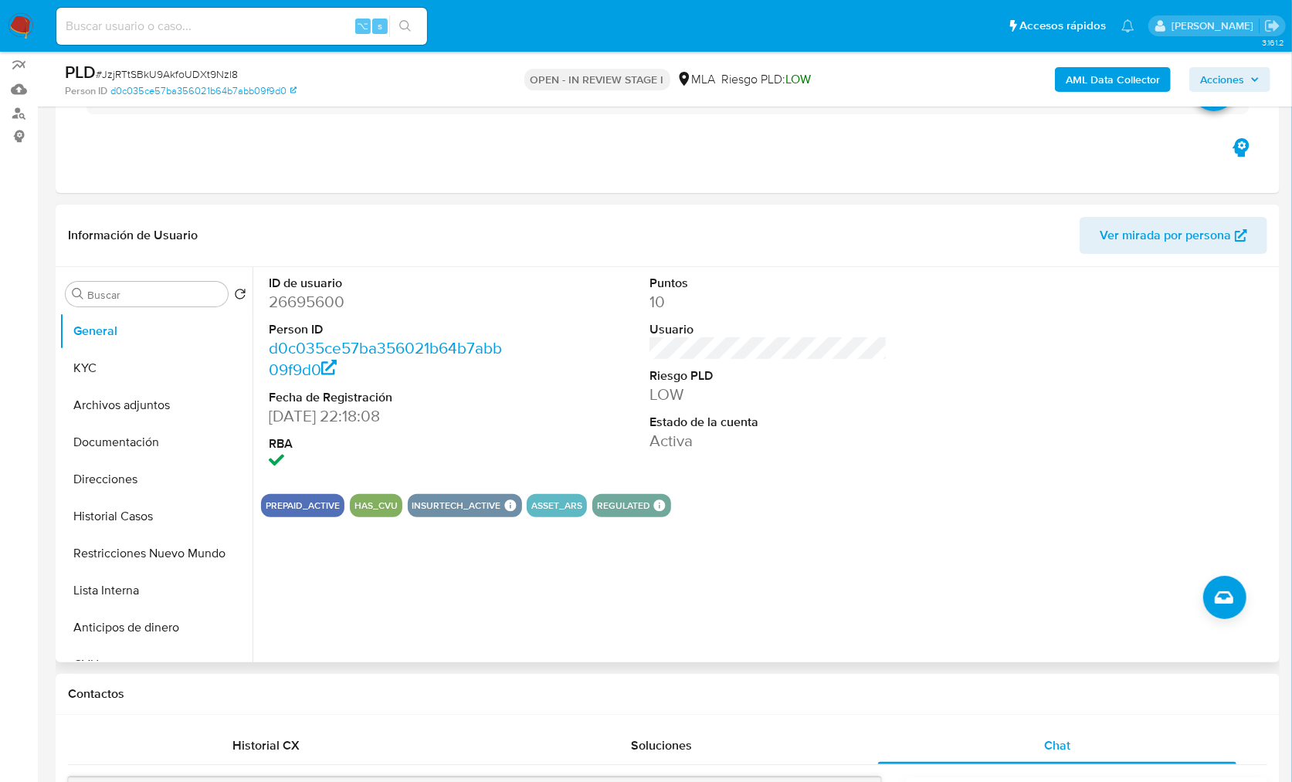
scroll to position [120, 0]
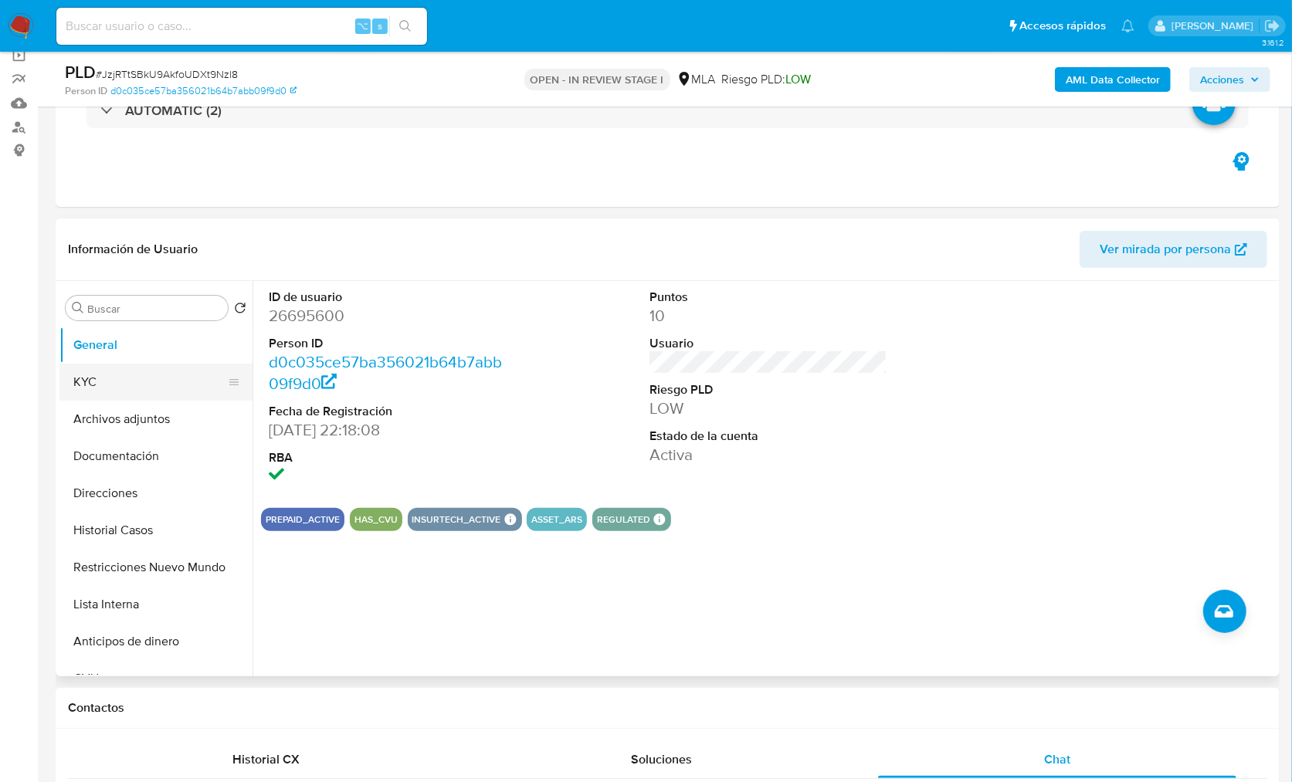
click at [121, 371] on button "KYC" at bounding box center [149, 382] width 181 height 37
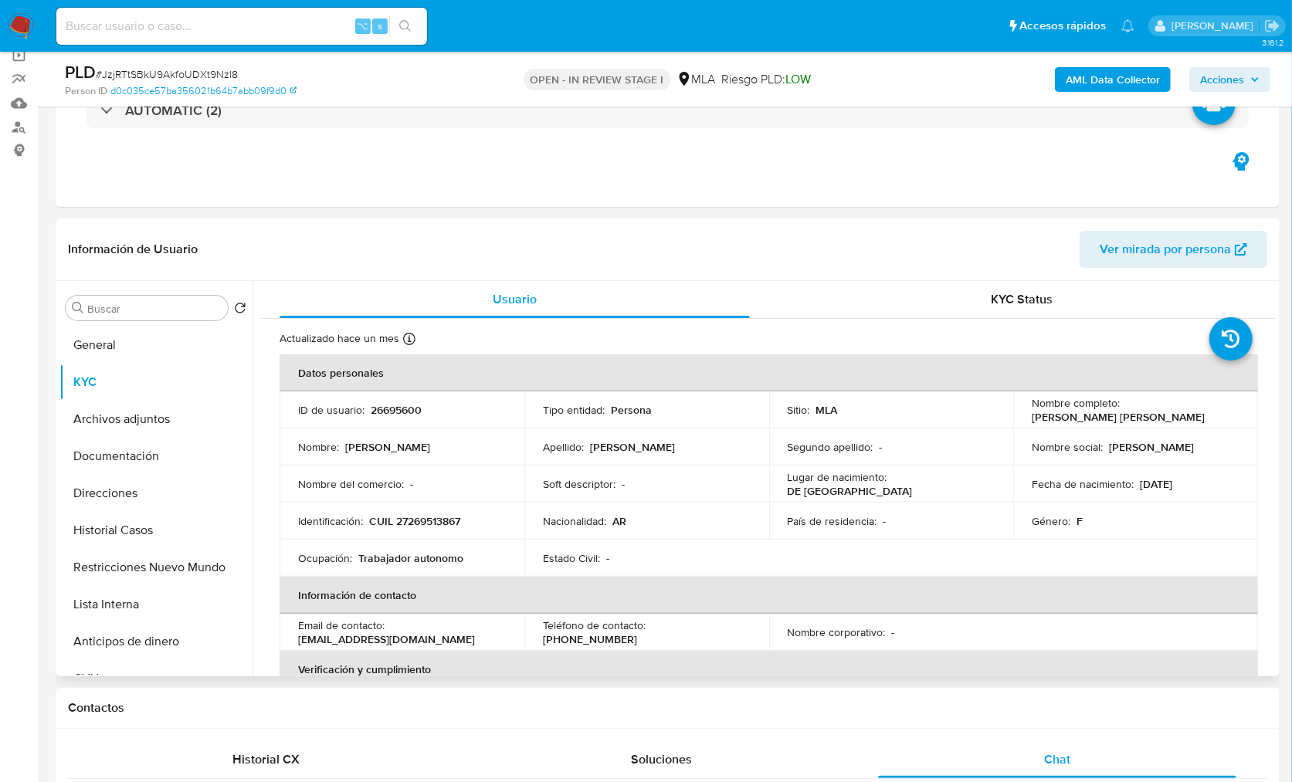
click at [425, 514] on p "CUIL 27269513867" at bounding box center [414, 521] width 91 height 14
click at [433, 518] on p "CUIL 27269513867" at bounding box center [414, 521] width 91 height 14
copy p "27269513867"
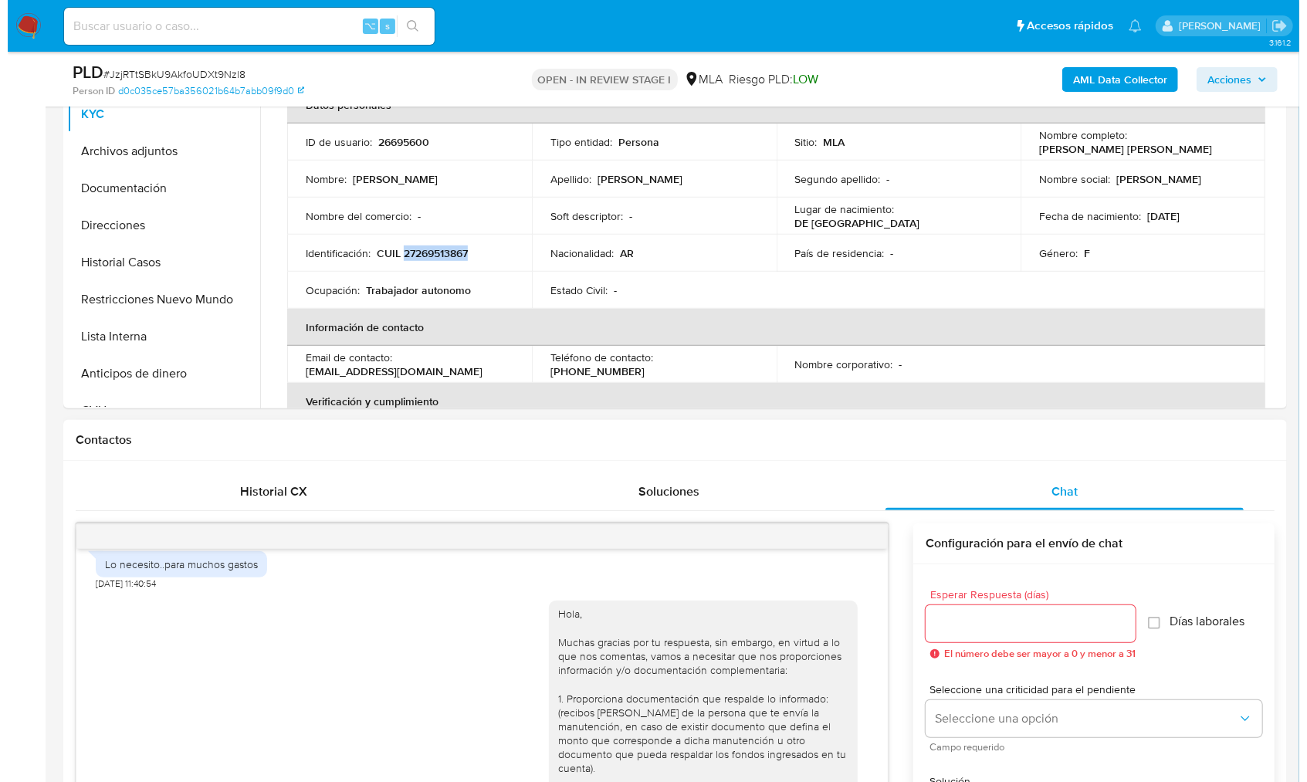
scroll to position [280, 0]
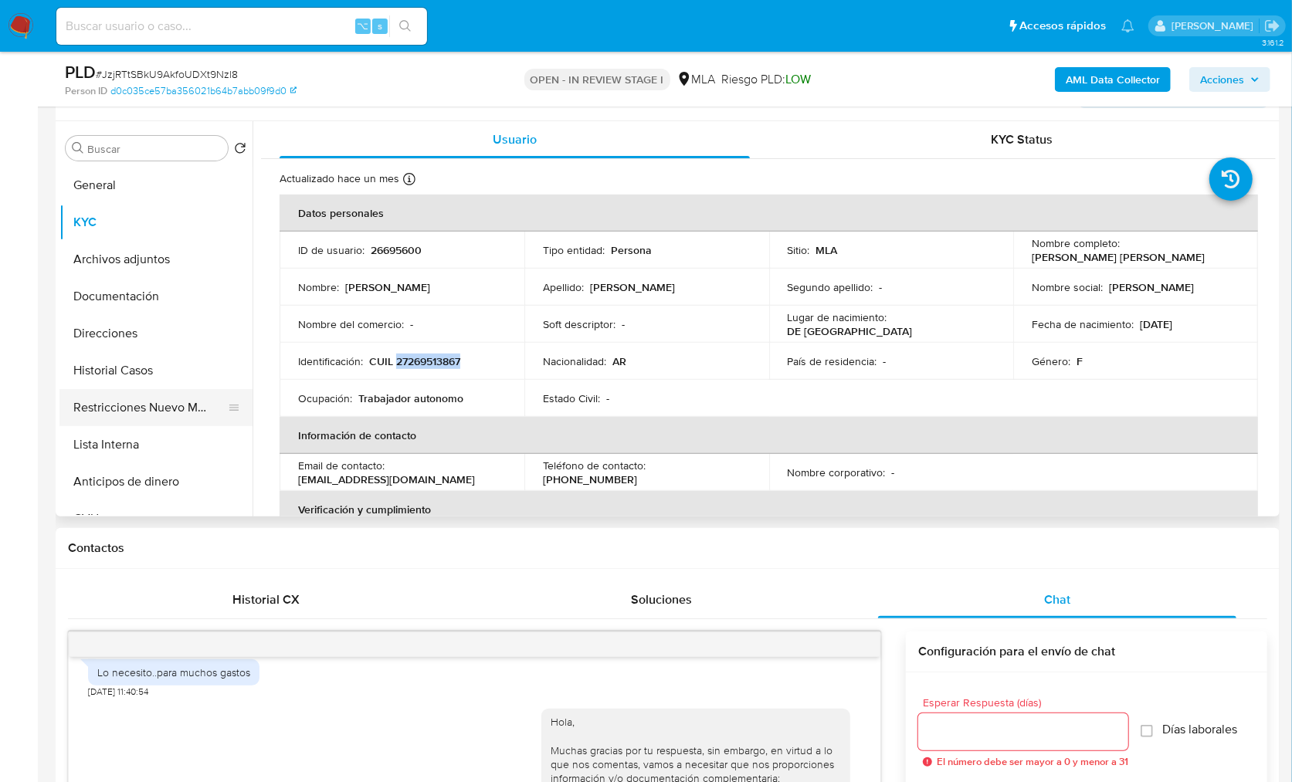
click at [140, 408] on button "Restricciones Nuevo Mundo" at bounding box center [149, 407] width 181 height 37
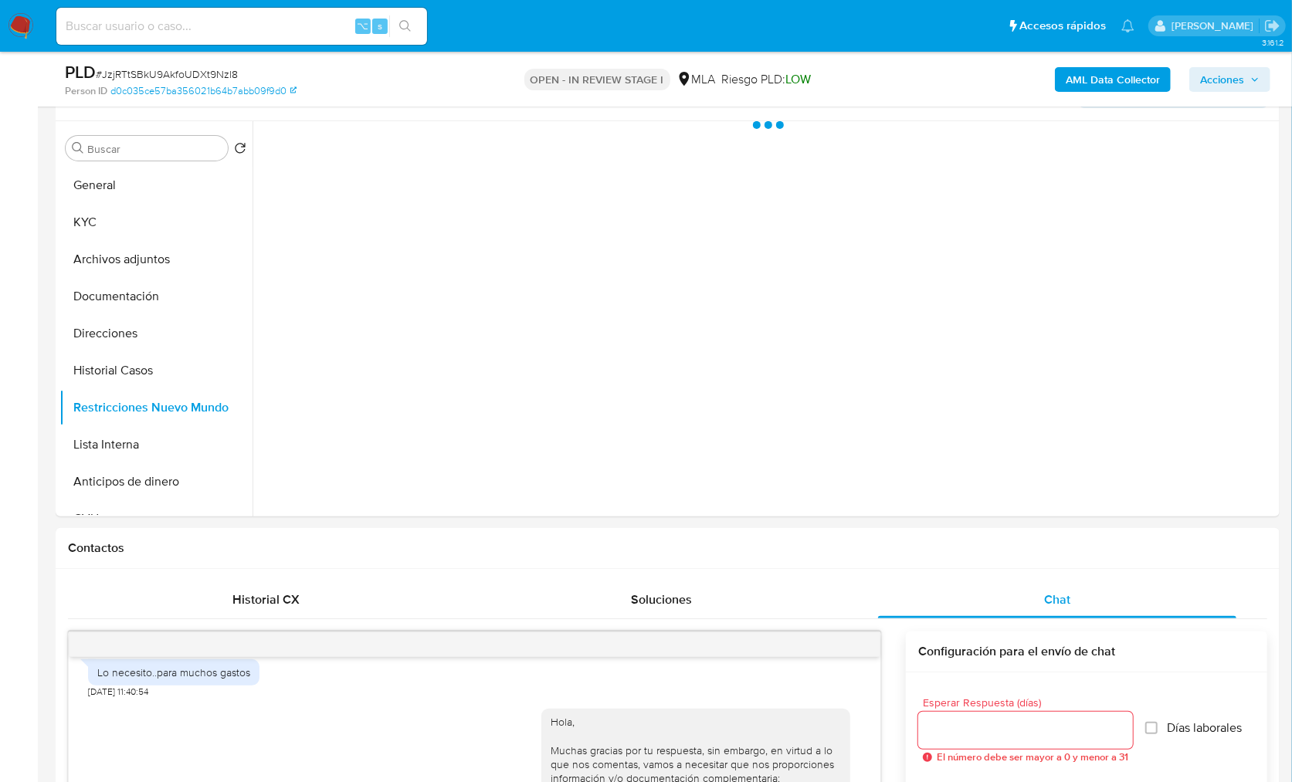
click at [1094, 76] on b "AML Data Collector" at bounding box center [1113, 79] width 94 height 25
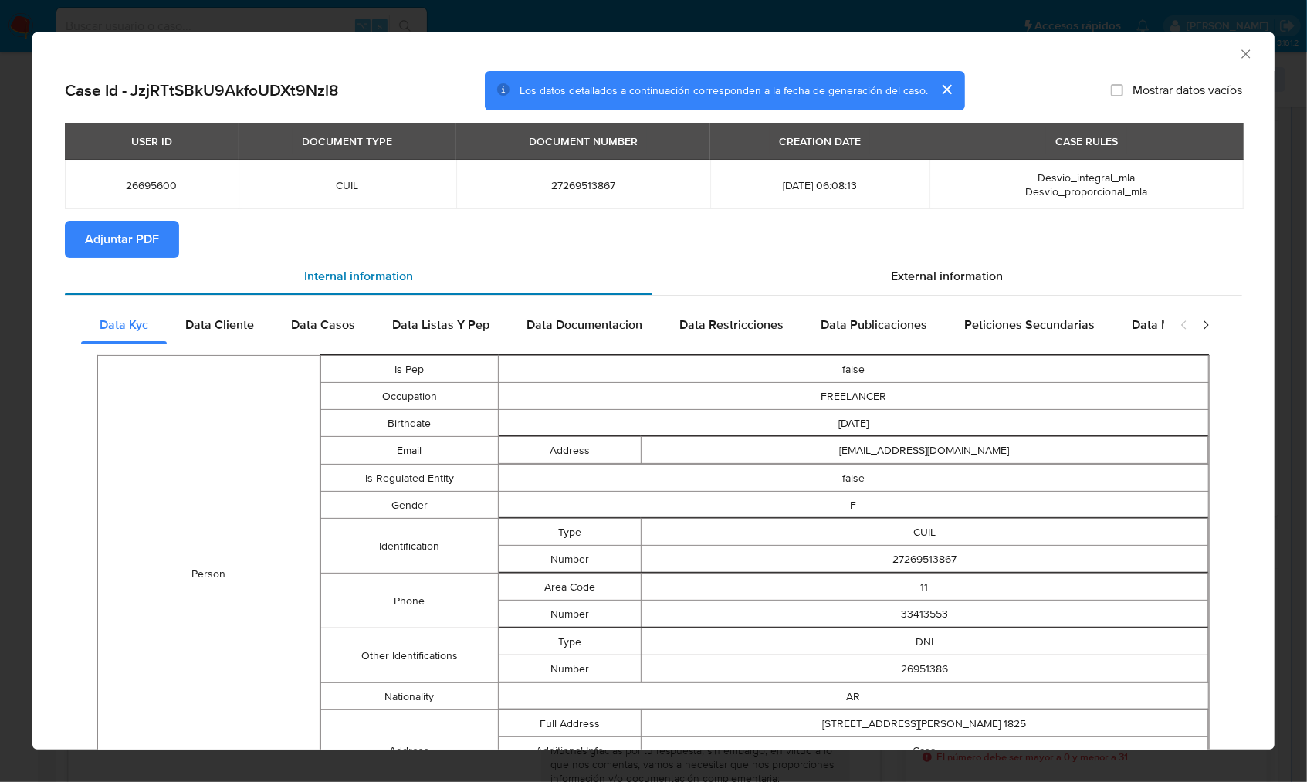
click at [151, 259] on div "Internal information" at bounding box center [359, 276] width 588 height 37
click at [147, 238] on span "Adjuntar PDF" at bounding box center [122, 239] width 74 height 34
click at [1225, 63] on div "AML Data Collector" at bounding box center [653, 51] width 1242 height 39
click at [1239, 58] on icon "Cerrar ventana" at bounding box center [1246, 53] width 15 height 15
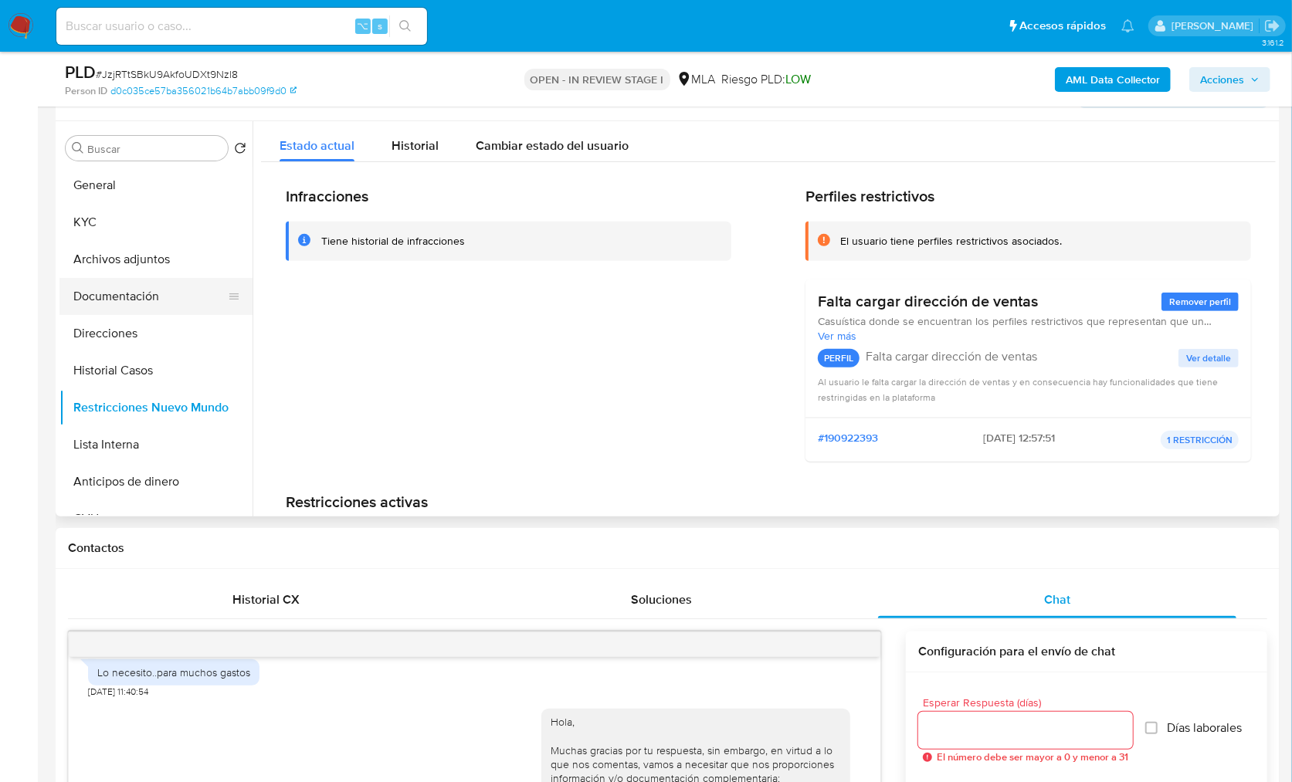
drag, startPoint x: 162, startPoint y: 286, endPoint x: 157, endPoint y: 263, distance: 23.0
click at [162, 286] on button "Documentación" at bounding box center [155, 296] width 193 height 37
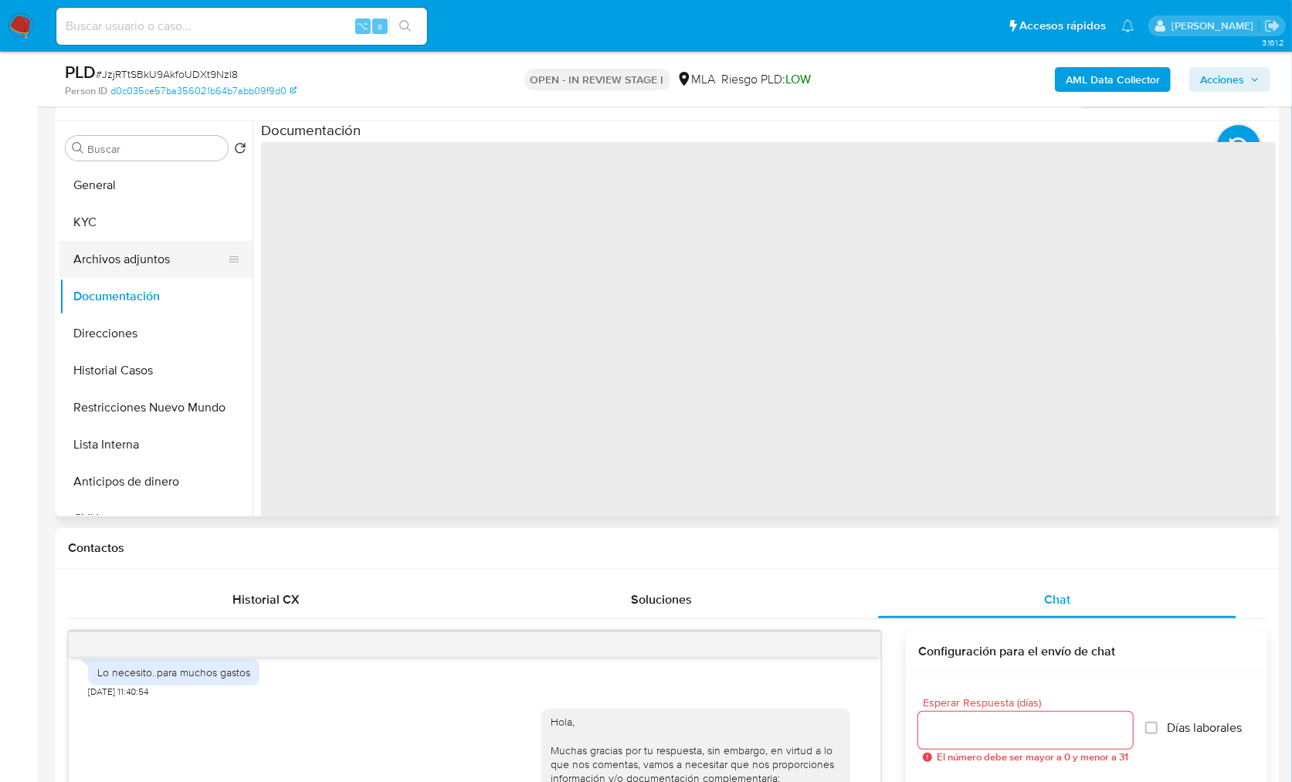
click at [157, 263] on button "Archivos adjuntos" at bounding box center [149, 259] width 181 height 37
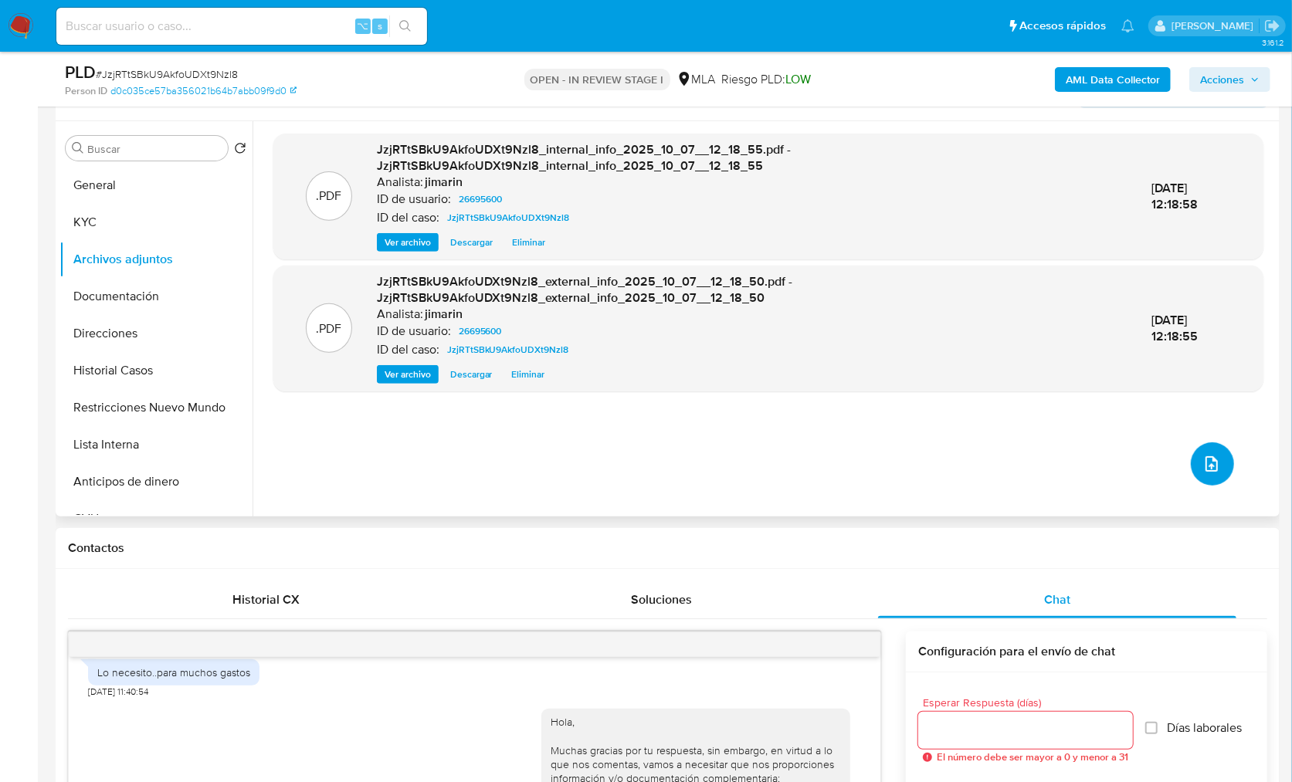
click at [1208, 470] on icon "upload-file" at bounding box center [1211, 463] width 12 height 15
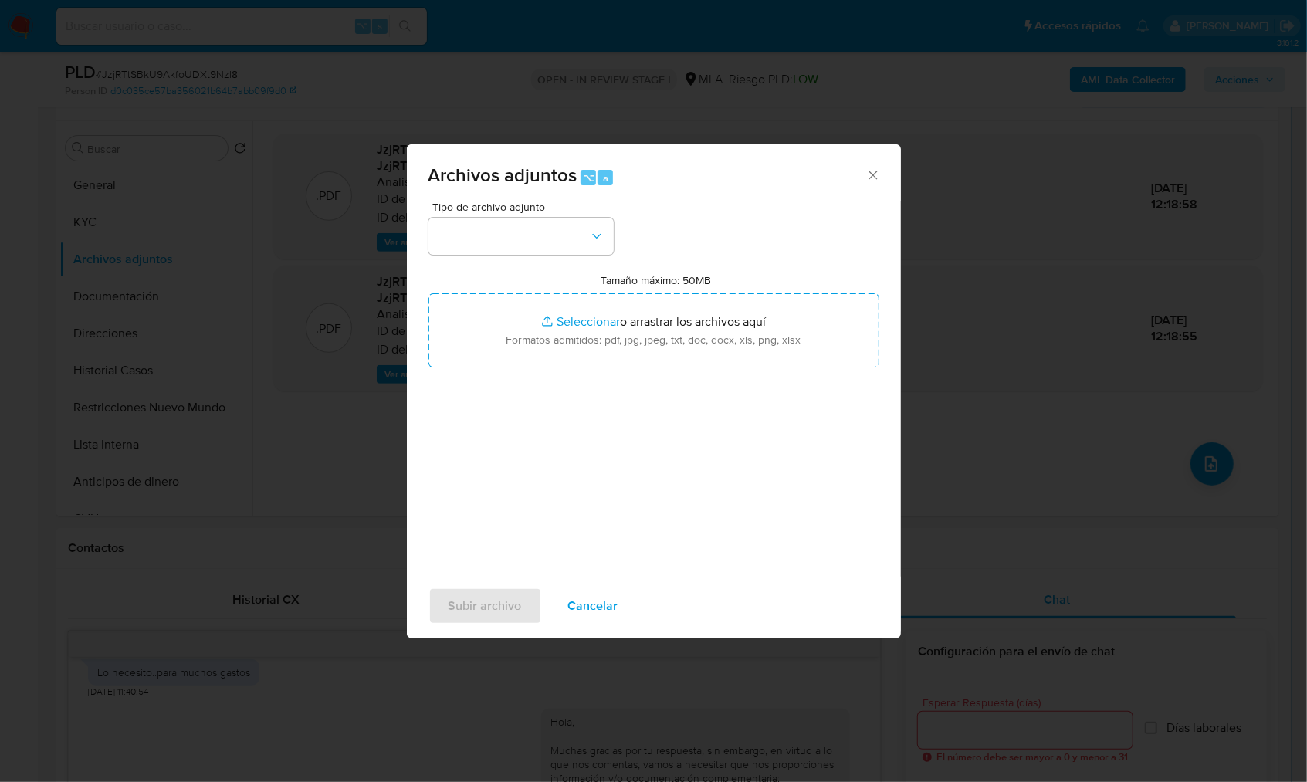
click at [519, 215] on div "Tipo de archivo adjunto" at bounding box center [521, 228] width 185 height 53
click at [500, 232] on button "button" at bounding box center [521, 236] width 185 height 37
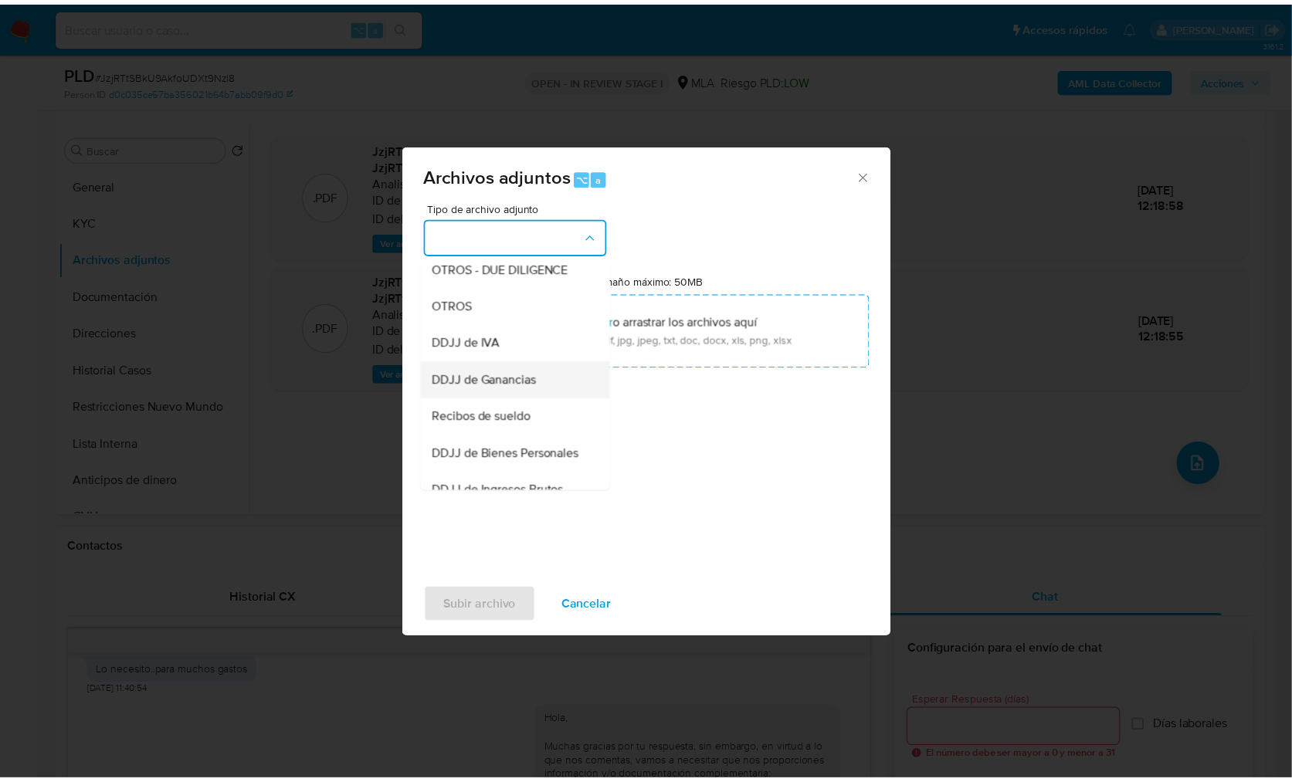
scroll to position [326, 0]
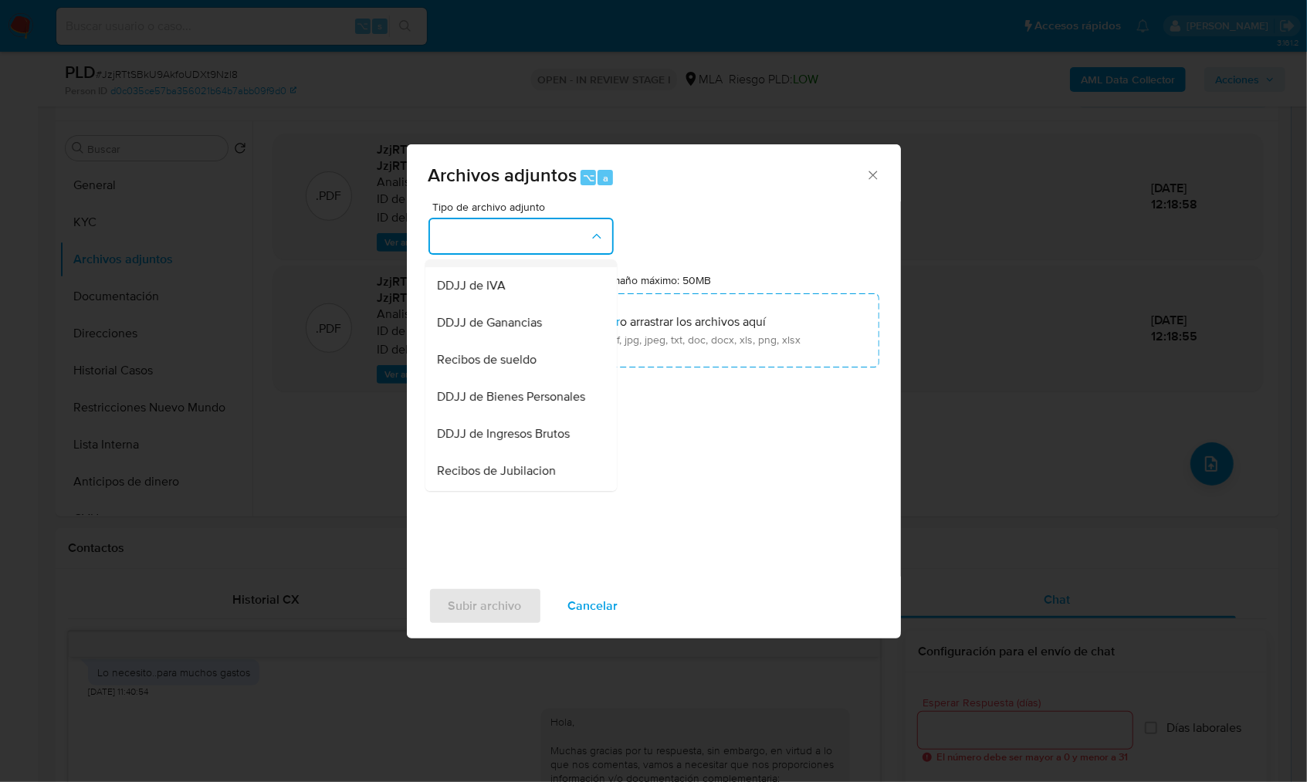
click at [472, 256] on span "OTROS" at bounding box center [458, 248] width 40 height 15
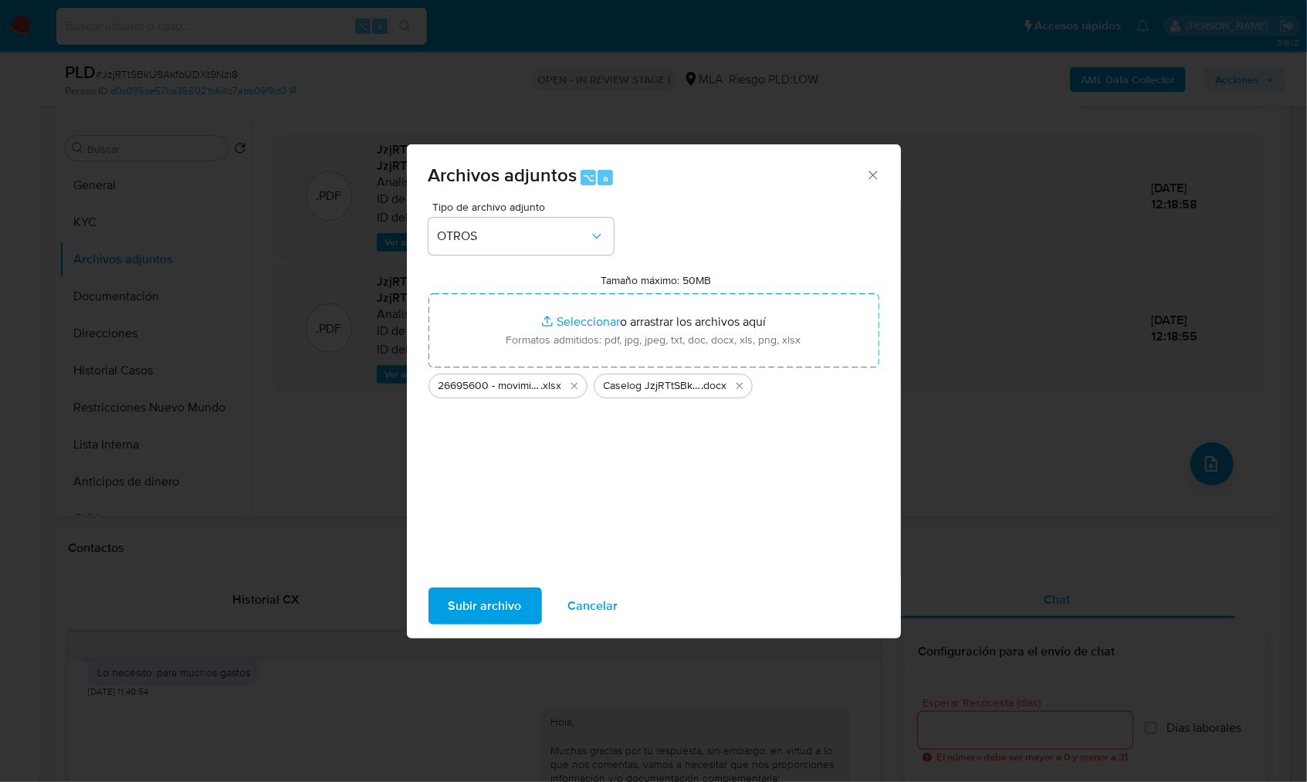
click at [495, 613] on span "Subir archivo" at bounding box center [485, 606] width 73 height 34
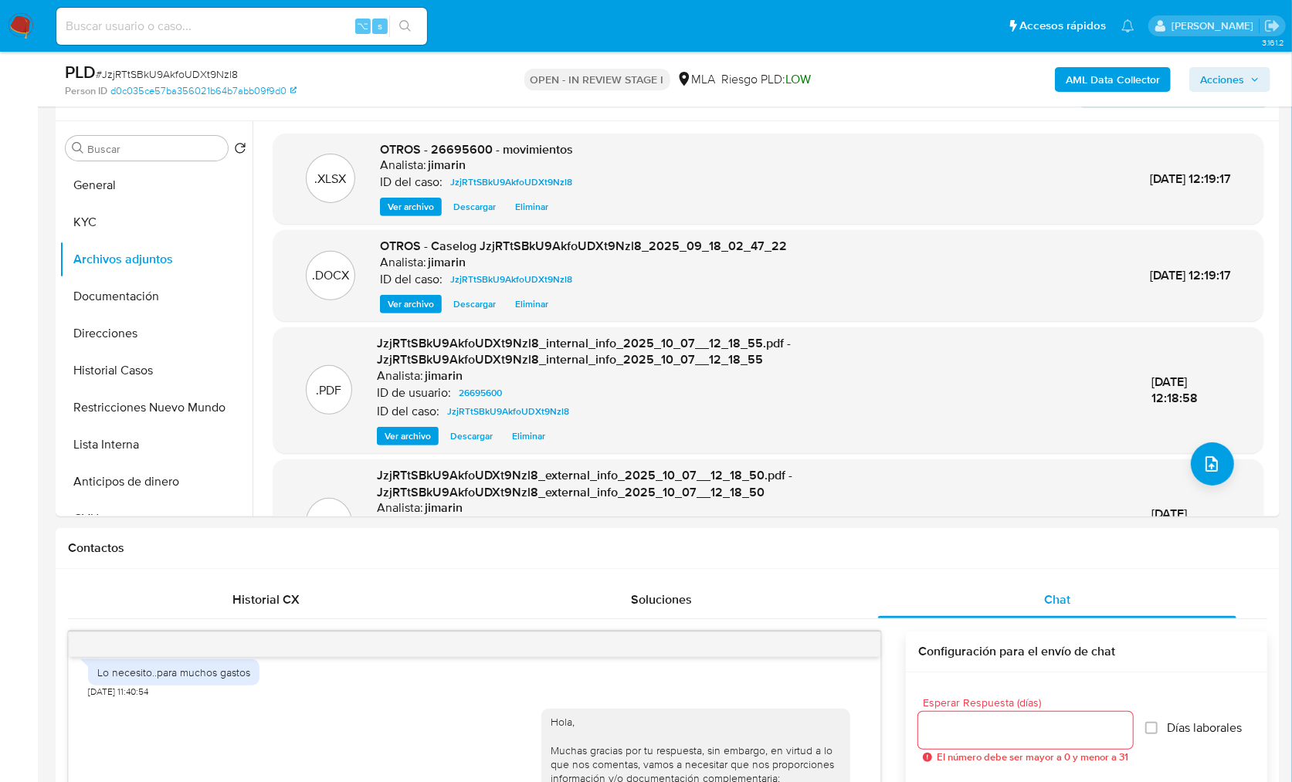
click at [1239, 81] on span "Acciones" at bounding box center [1222, 79] width 44 height 25
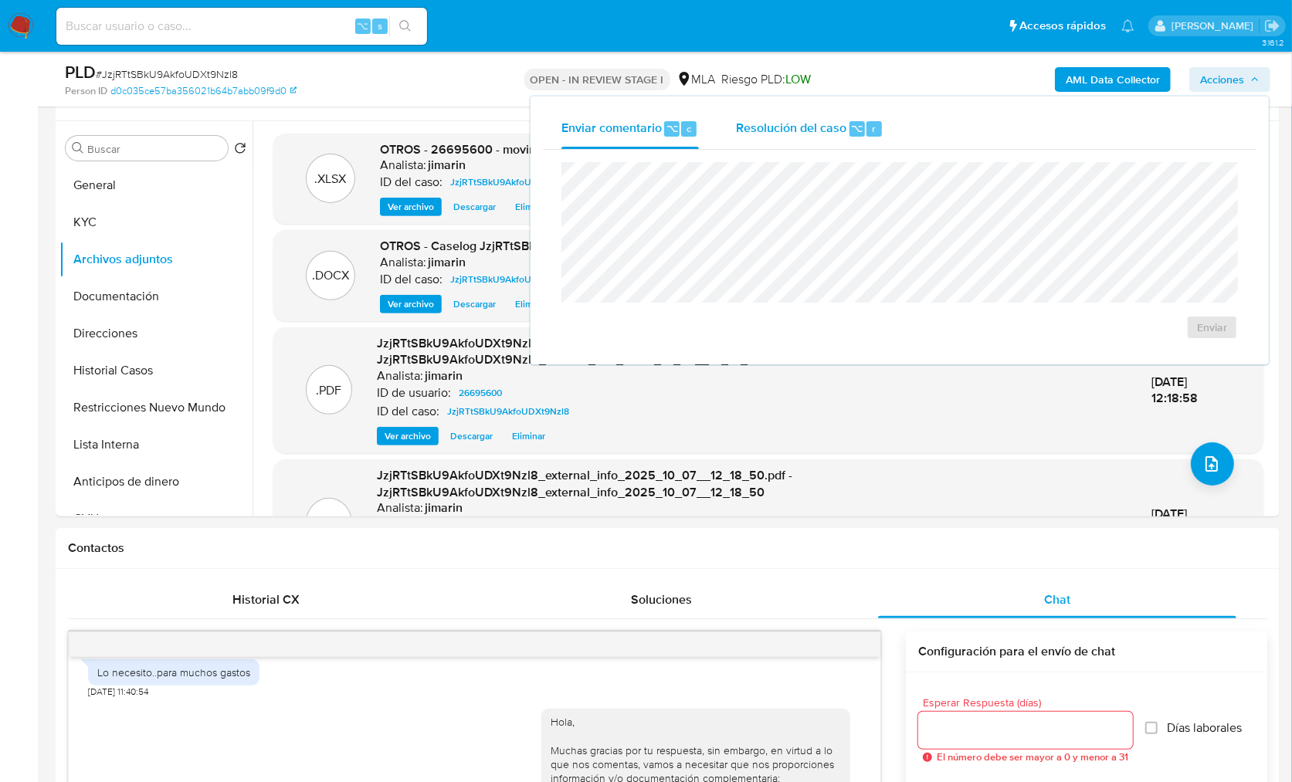
click at [831, 137] on div "Resolución del caso ⌥ r" at bounding box center [809, 129] width 147 height 40
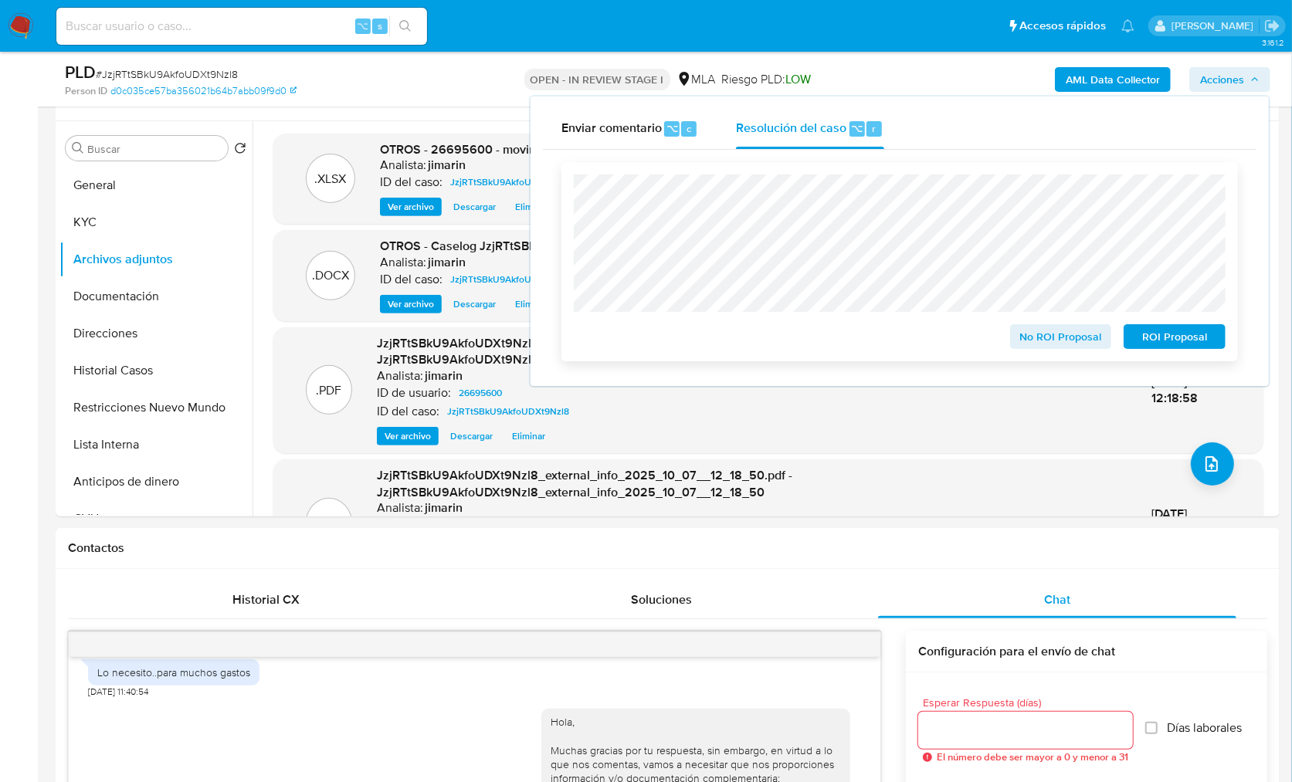
click at [1052, 347] on span "No ROI Proposal" at bounding box center [1061, 337] width 80 height 22
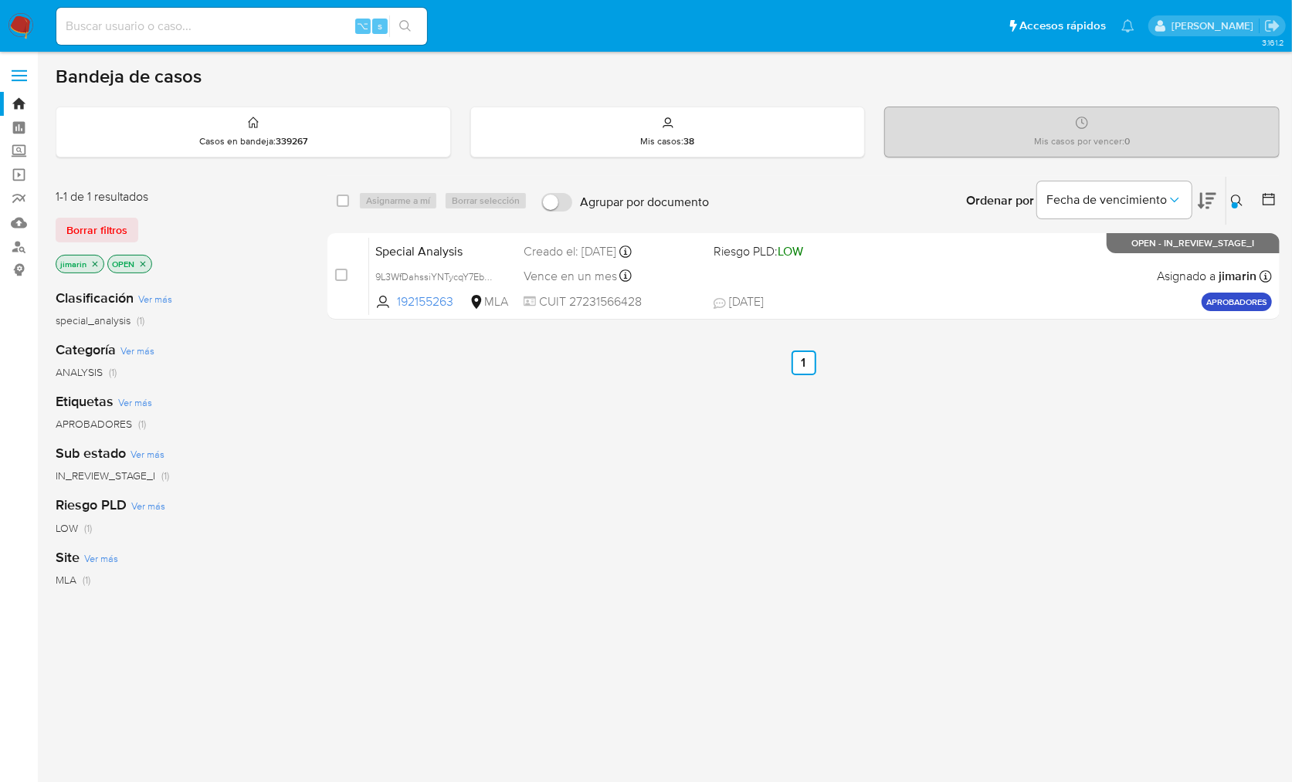
click at [1243, 203] on icon at bounding box center [1237, 201] width 12 height 12
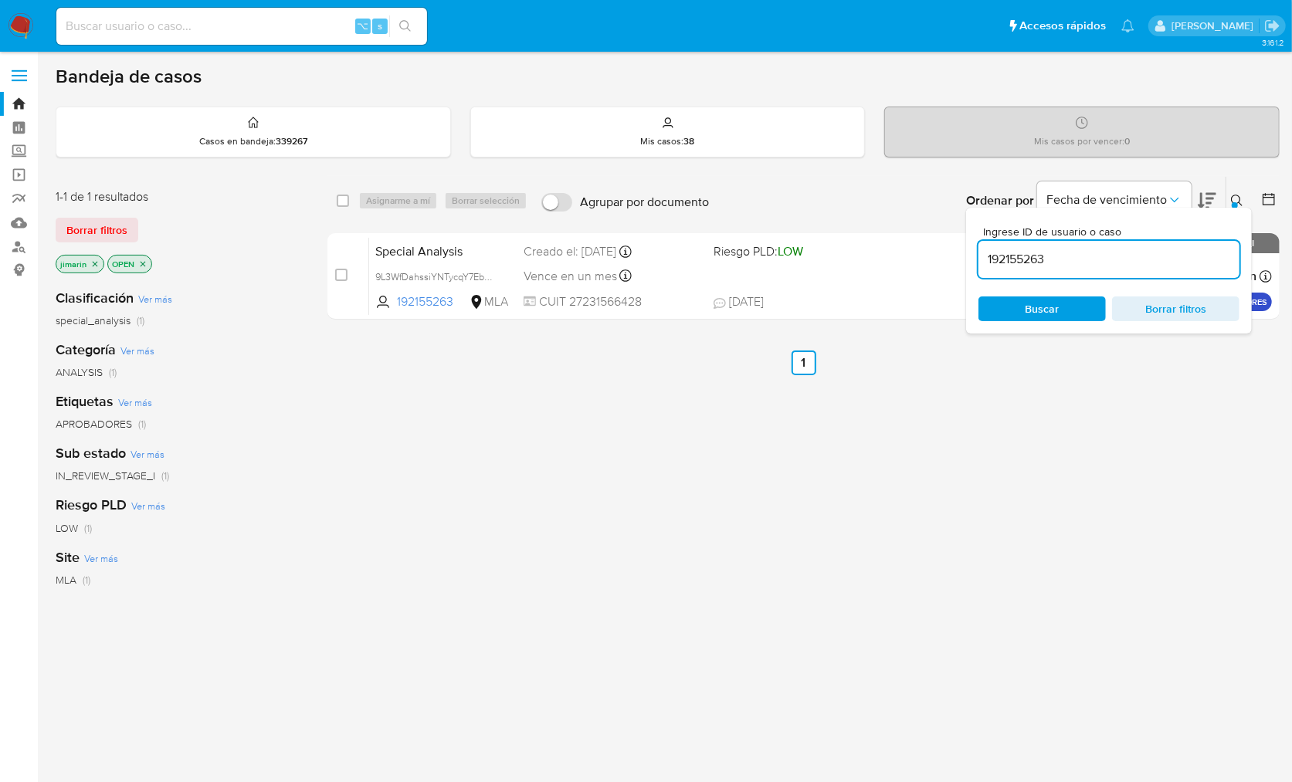
click at [1184, 258] on input "192155263" at bounding box center [1108, 259] width 261 height 20
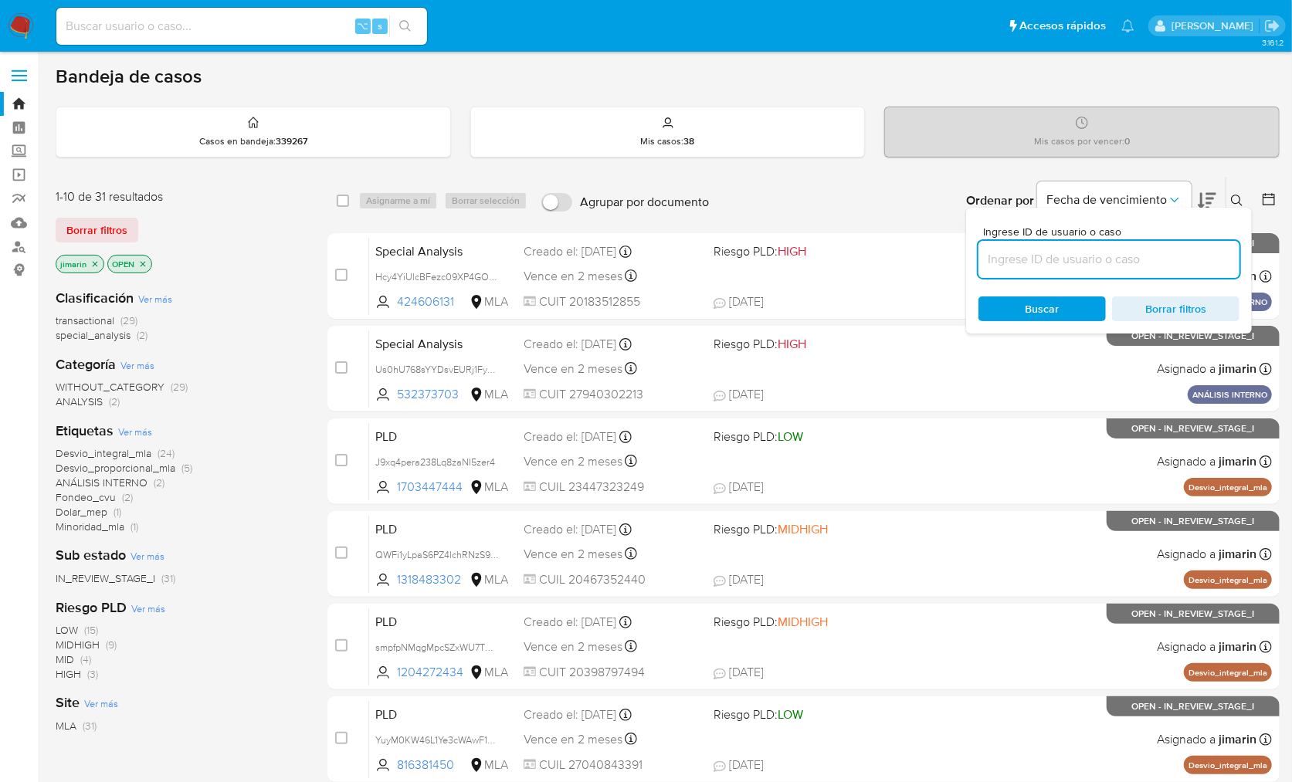
click at [1161, 272] on div at bounding box center [1108, 259] width 261 height 37
click at [1159, 258] on input at bounding box center [1108, 259] width 261 height 20
paste input "62656098"
type input "62656098"
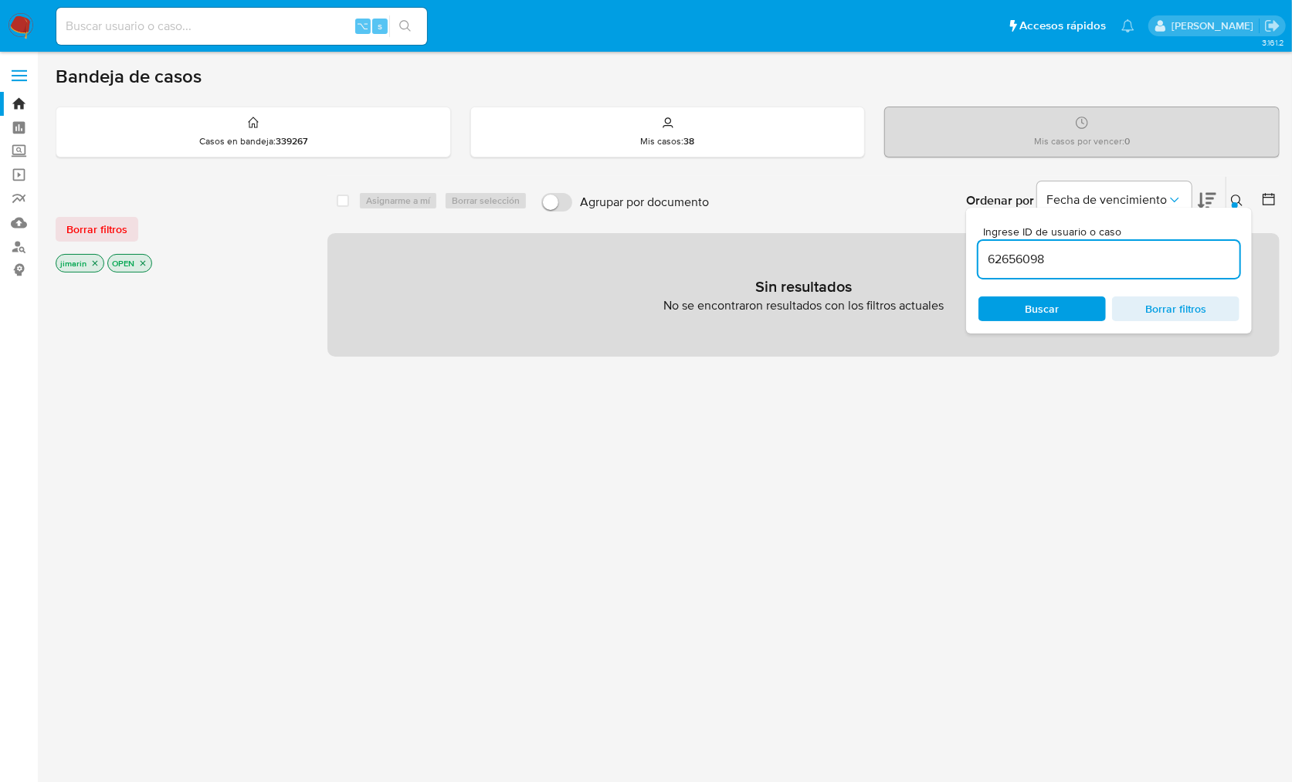
click at [1243, 196] on icon at bounding box center [1237, 201] width 12 height 12
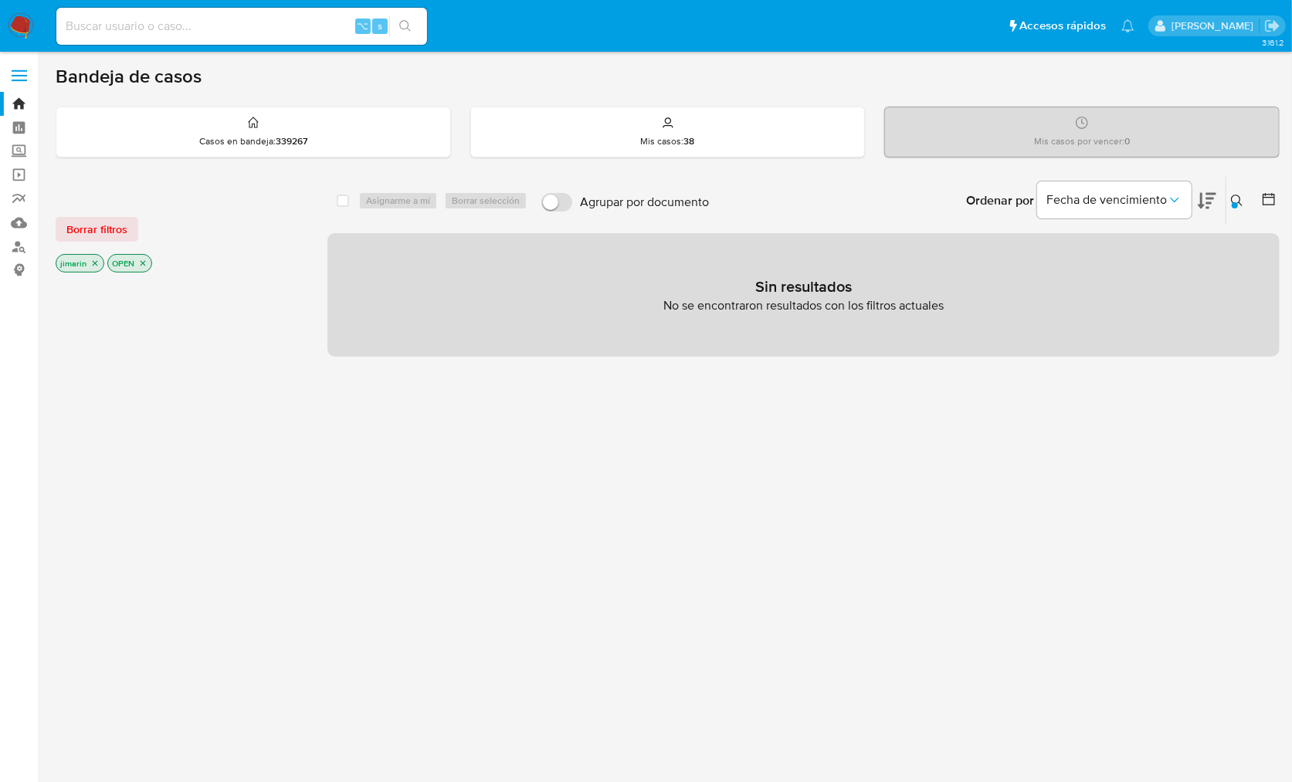
click at [99, 263] on p "jimarin" at bounding box center [79, 263] width 47 height 17
click at [97, 263] on icon "close-filter" at bounding box center [94, 263] width 9 height 9
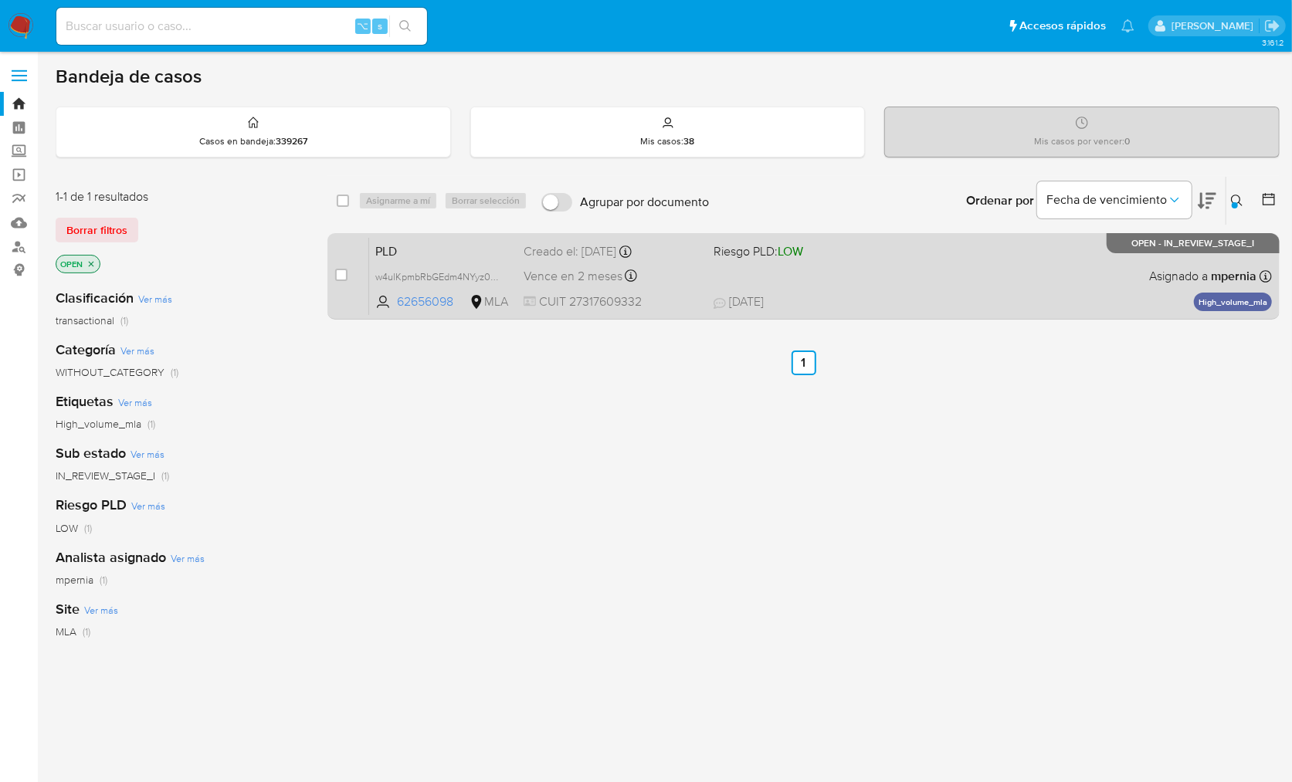
click at [928, 262] on div "PLD w4ulKpmbRbGEdm4NYyz0tlhh 62656098 MLA Riesgo PLD: LOW Creado el: [DATE] Cre…" at bounding box center [820, 276] width 903 height 78
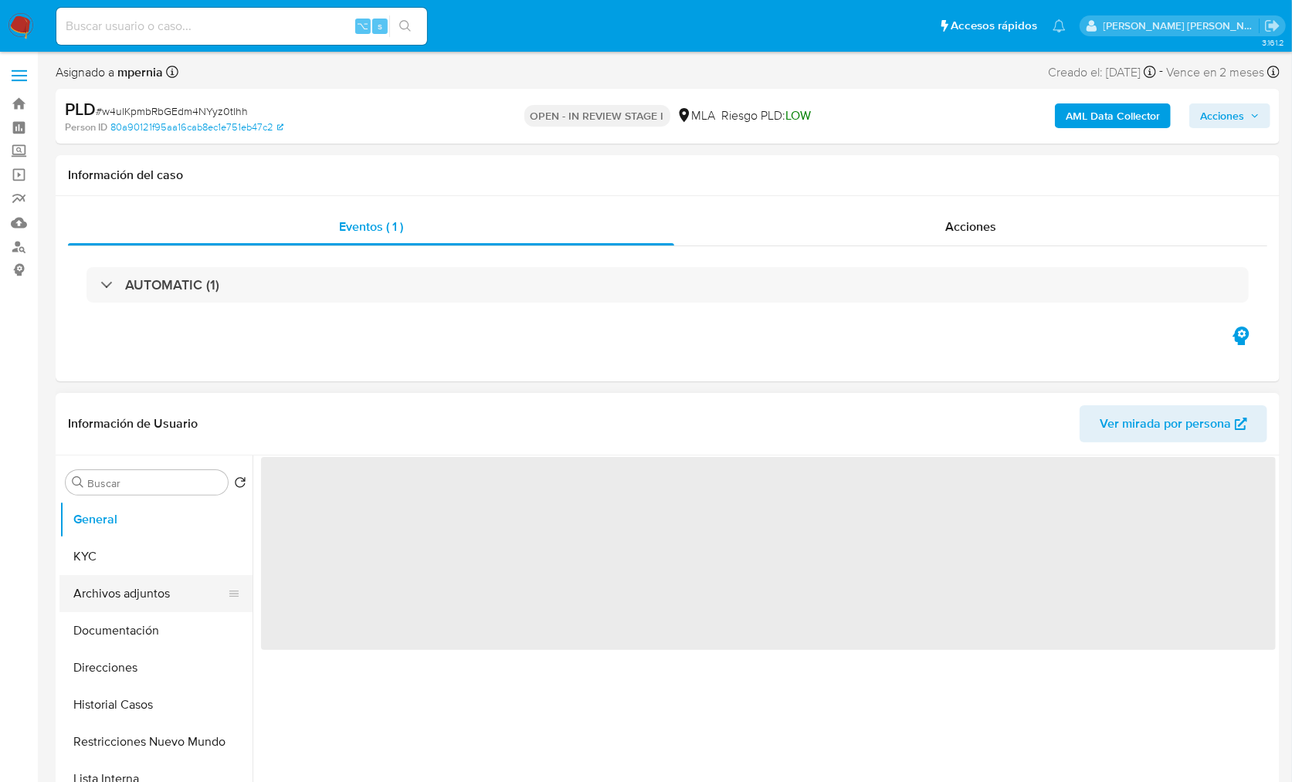
click at [137, 600] on button "Archivos adjuntos" at bounding box center [149, 593] width 181 height 37
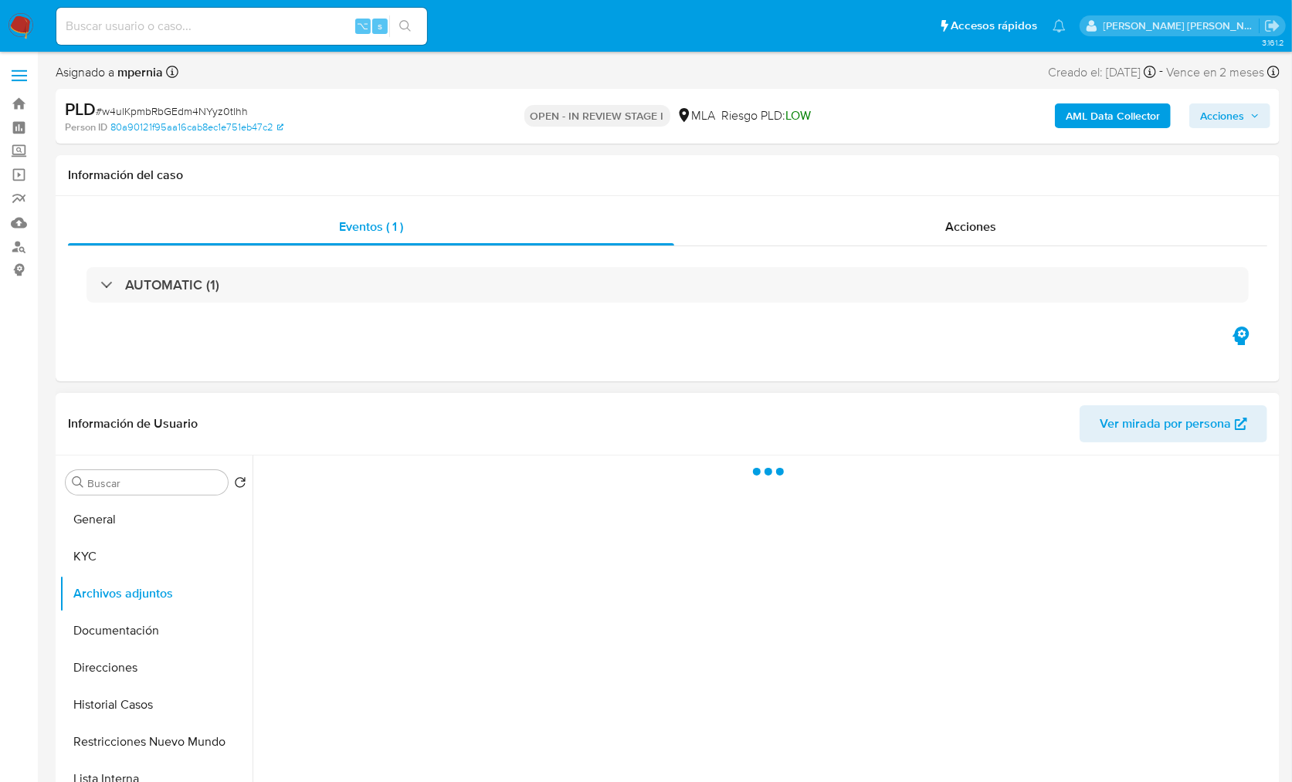
select select "10"
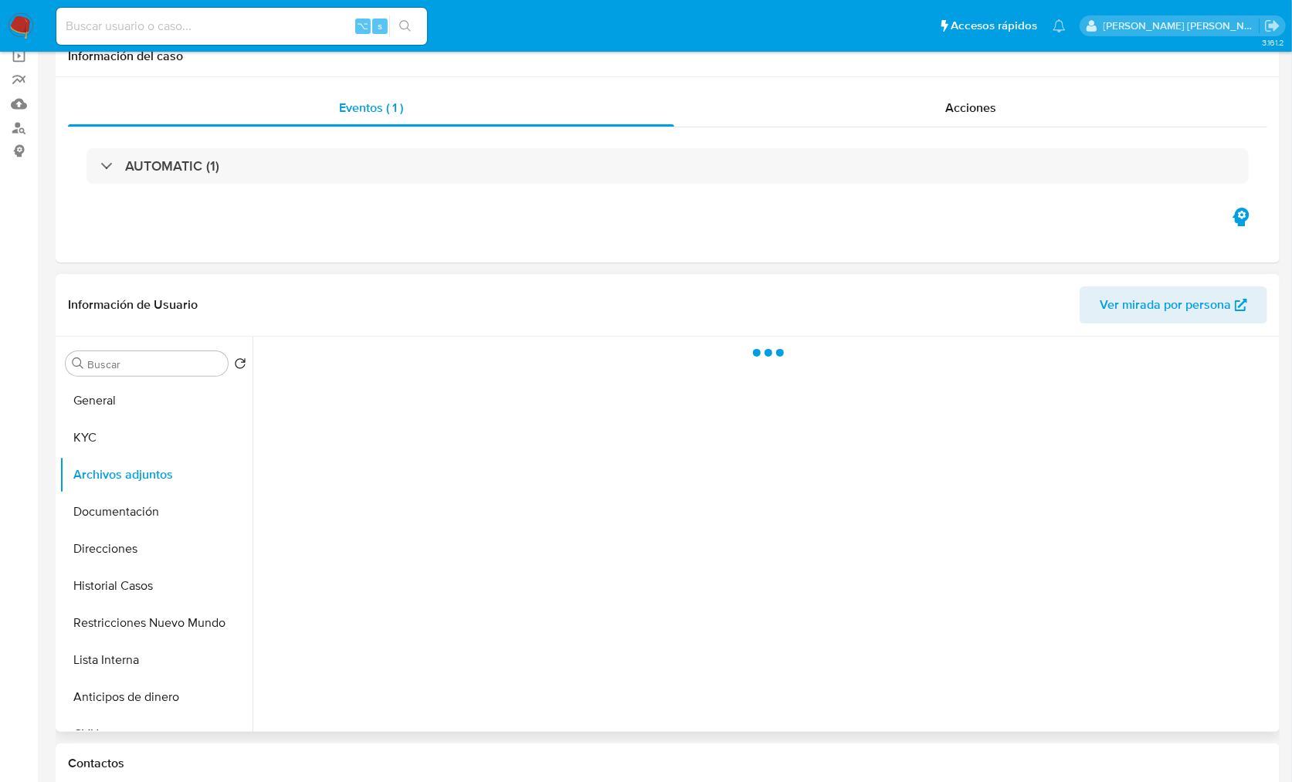
scroll to position [137, 0]
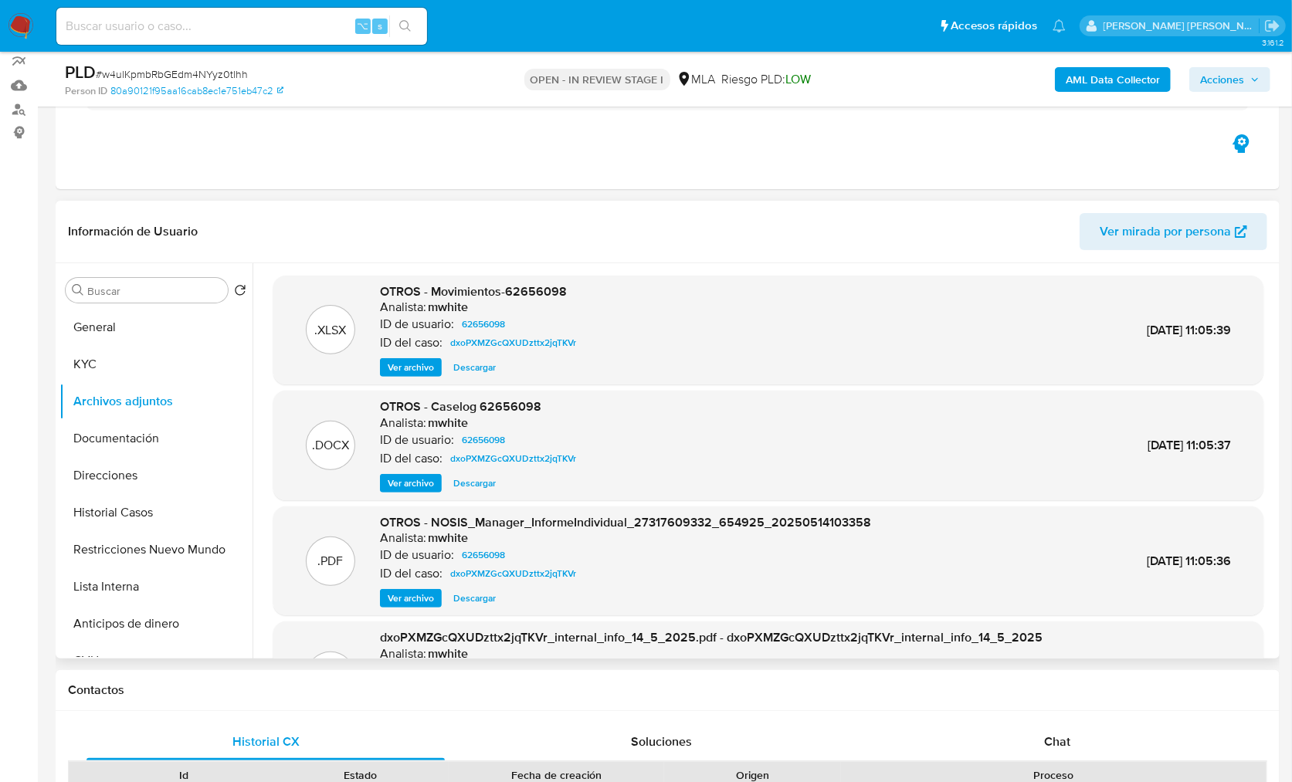
click at [412, 364] on span "Ver archivo" at bounding box center [411, 367] width 46 height 15
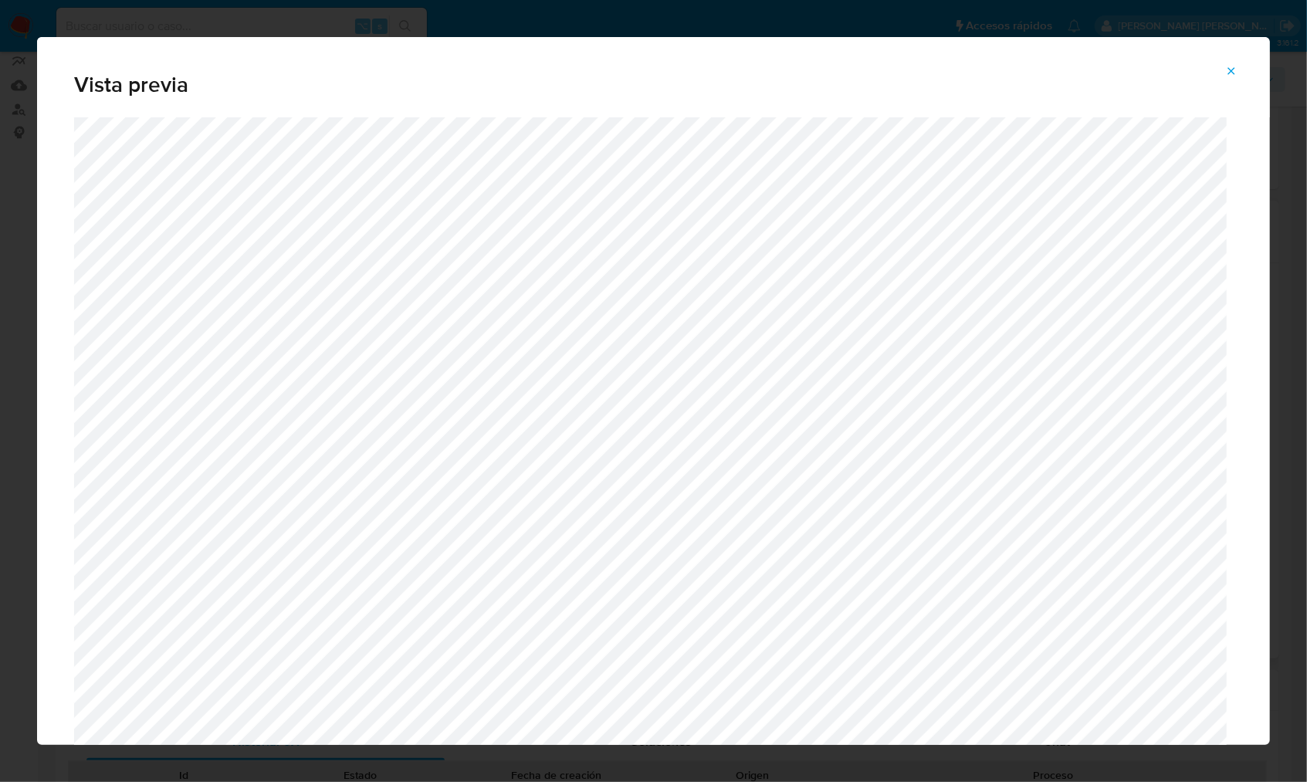
click at [1228, 67] on icon "Attachment preview" at bounding box center [1231, 71] width 12 height 12
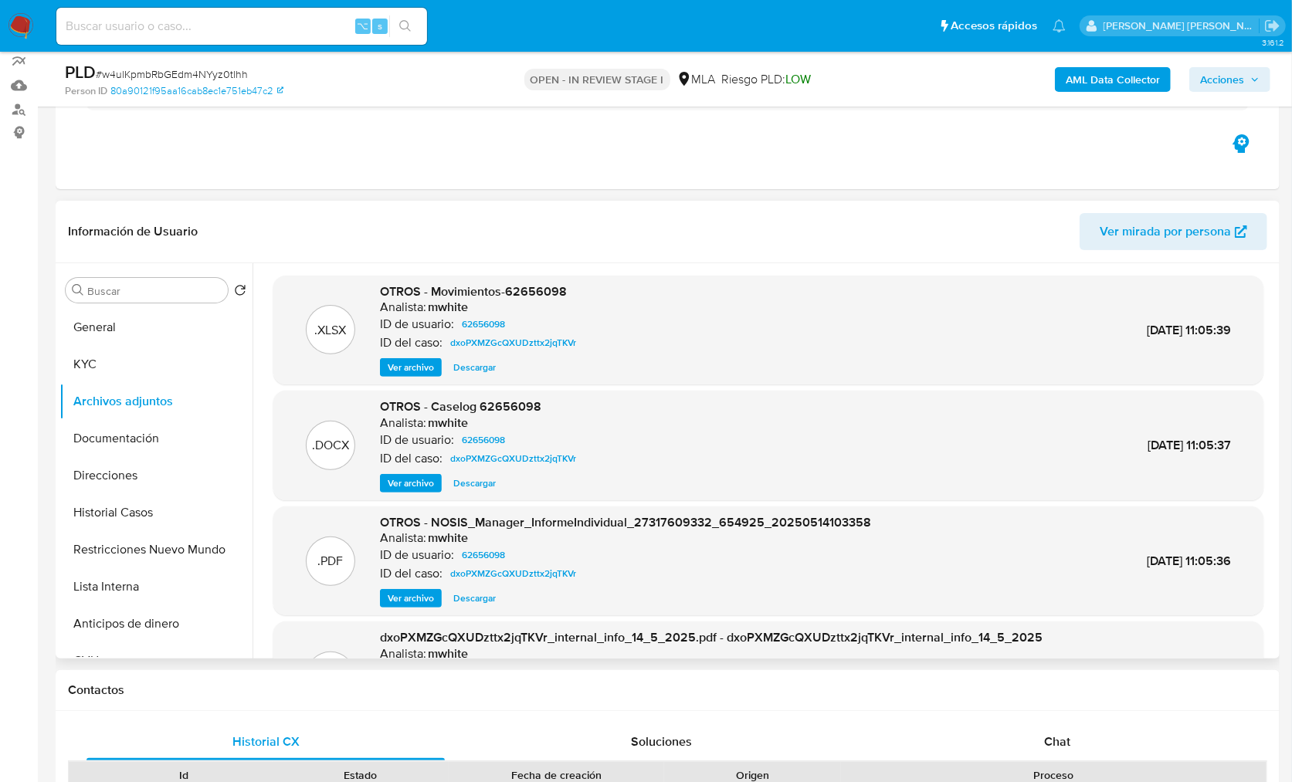
click at [406, 481] on span "Ver archivo" at bounding box center [411, 483] width 46 height 15
click at [476, 486] on div "Ver archivo Ver archivo Descargar" at bounding box center [481, 483] width 202 height 19
click at [163, 432] on button "Documentación" at bounding box center [149, 438] width 181 height 37
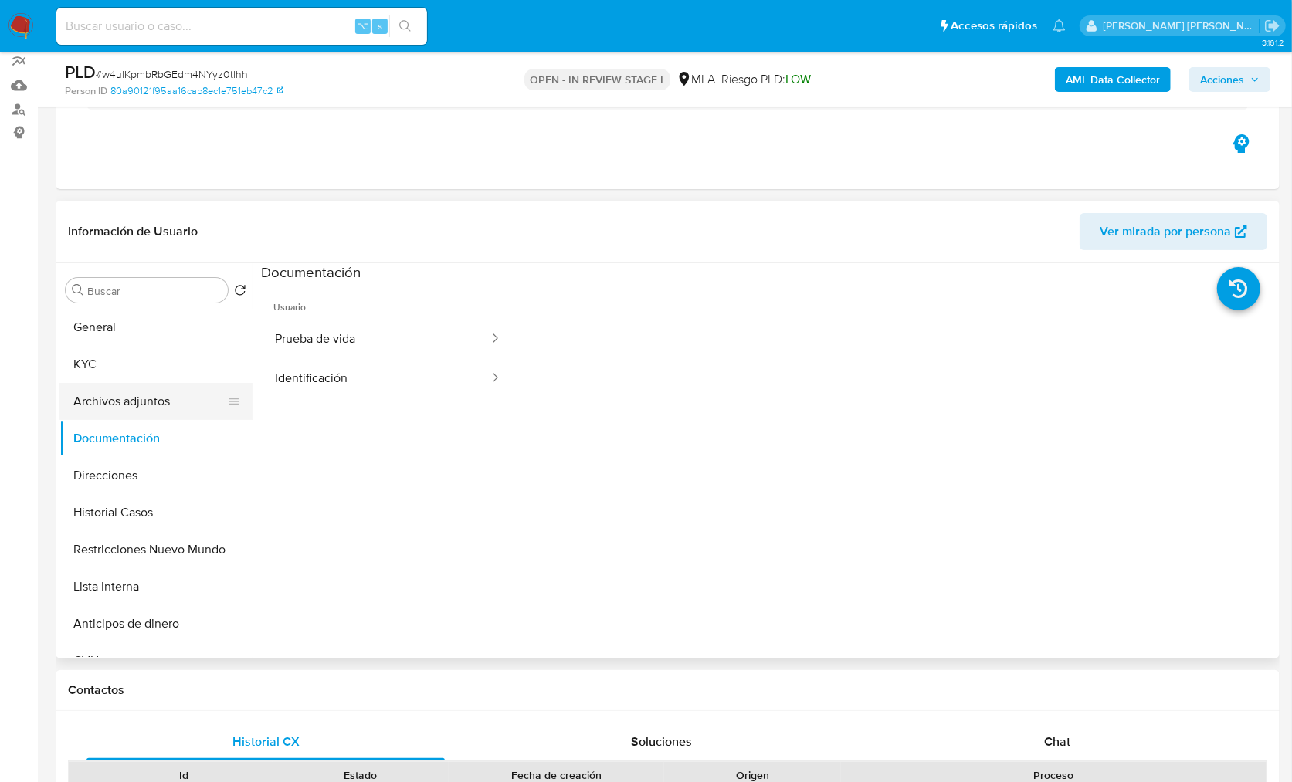
click at [144, 410] on button "Archivos adjuntos" at bounding box center [149, 401] width 181 height 37
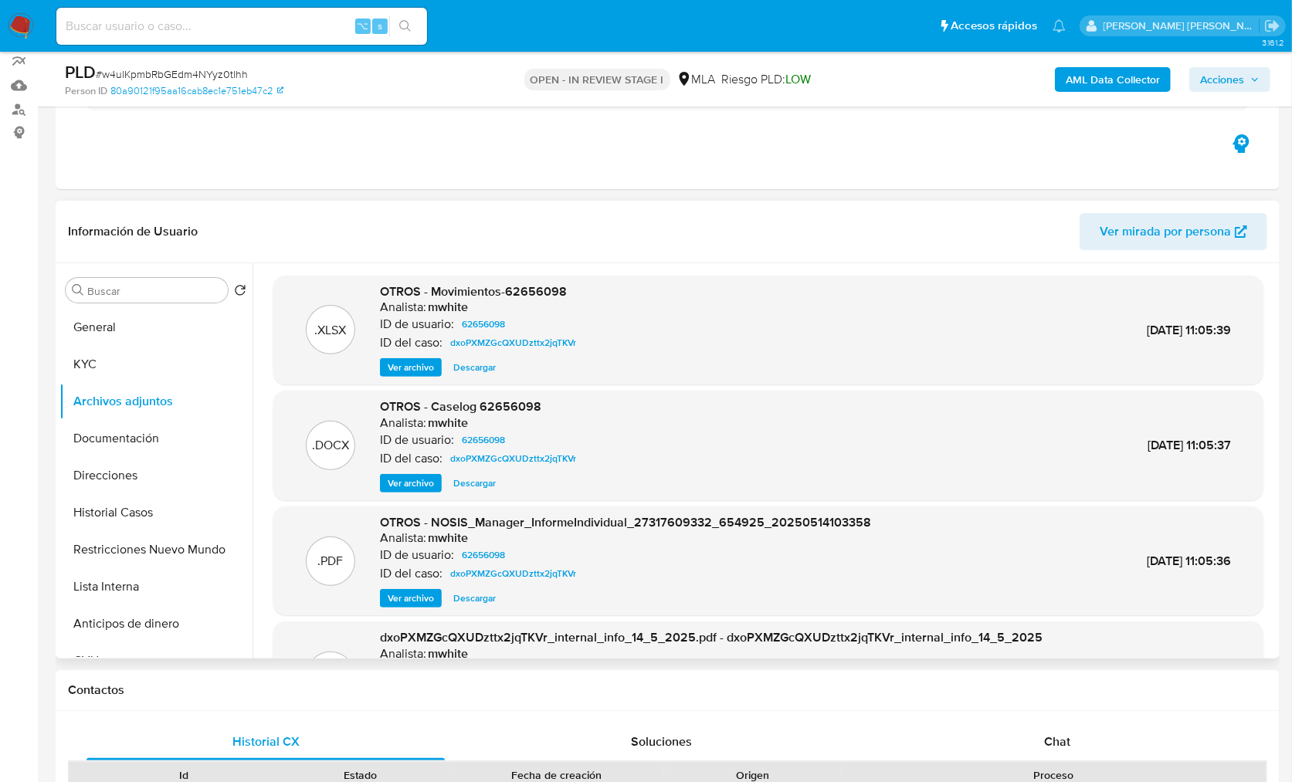
click at [478, 483] on span "Descargar" at bounding box center [474, 483] width 42 height 15
click at [398, 374] on span "Ver archivo" at bounding box center [411, 367] width 46 height 15
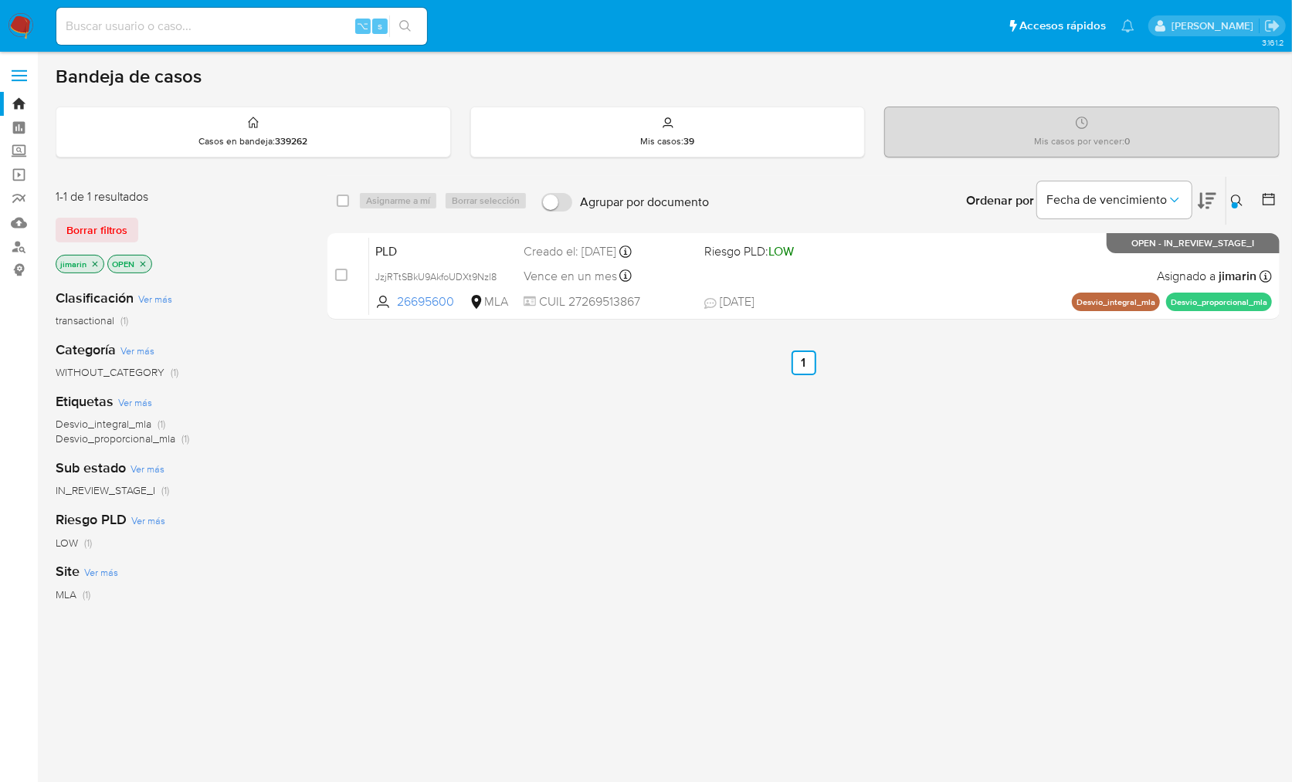
click at [1240, 199] on icon at bounding box center [1237, 201] width 12 height 12
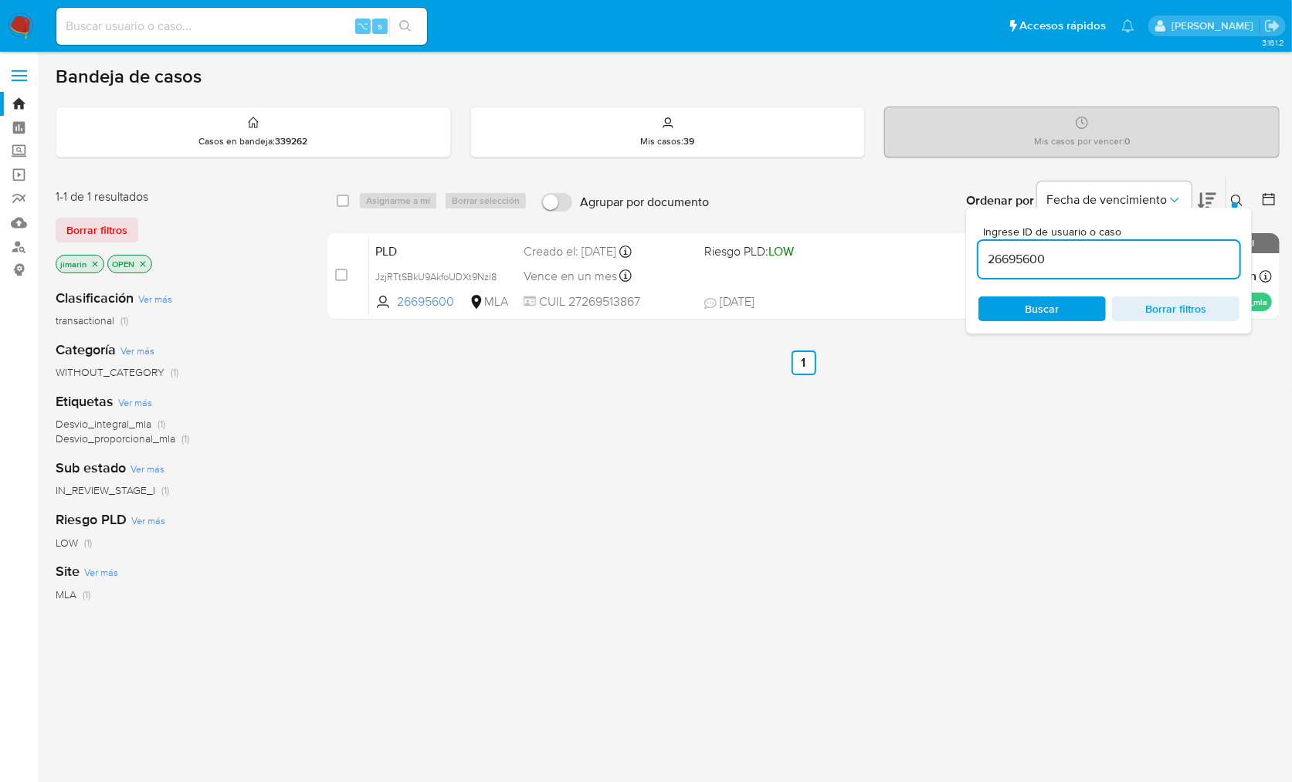
click at [1116, 265] on input "26695600" at bounding box center [1108, 259] width 261 height 20
click at [1234, 191] on button at bounding box center [1238, 200] width 25 height 19
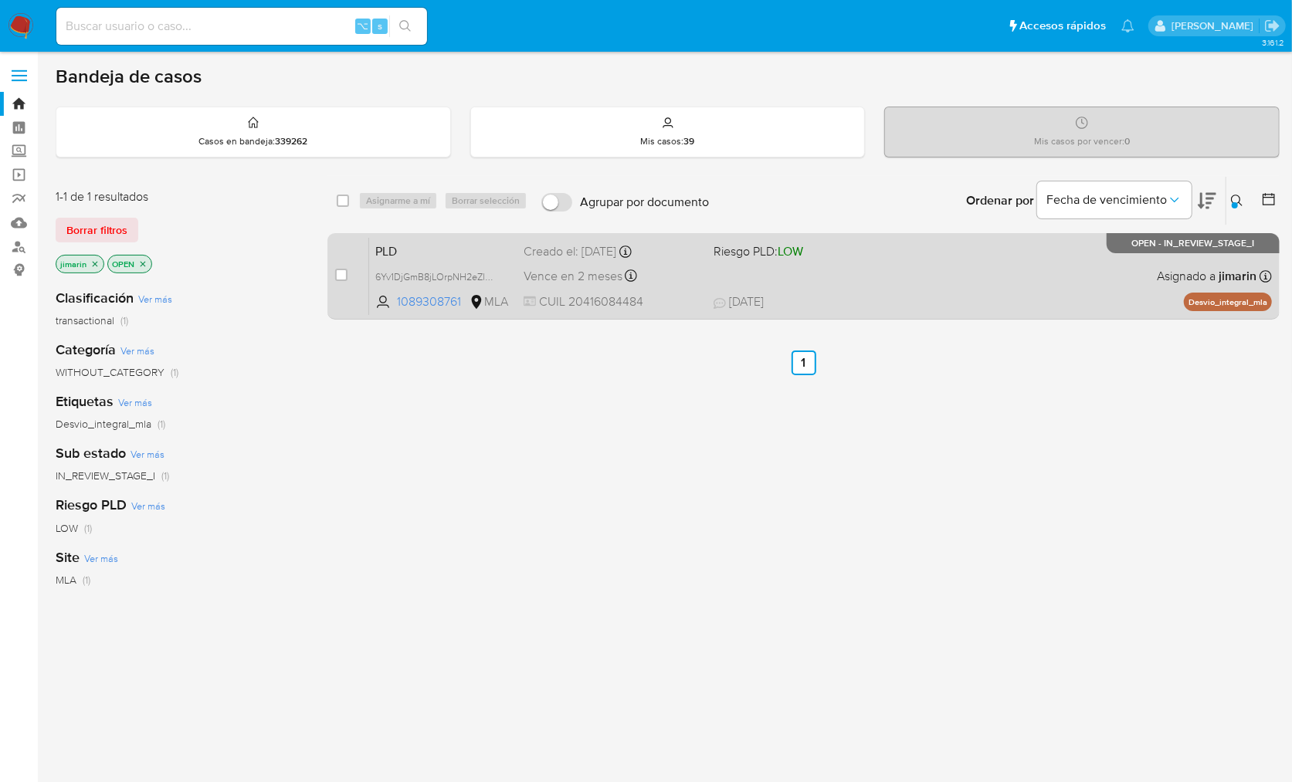
click at [1037, 263] on div "PLD 6Yv1DjGmB8jLOrpNH2eZlBto 1089308761 MLA Riesgo PLD: LOW Creado el: 12/09/20…" at bounding box center [820, 276] width 903 height 78
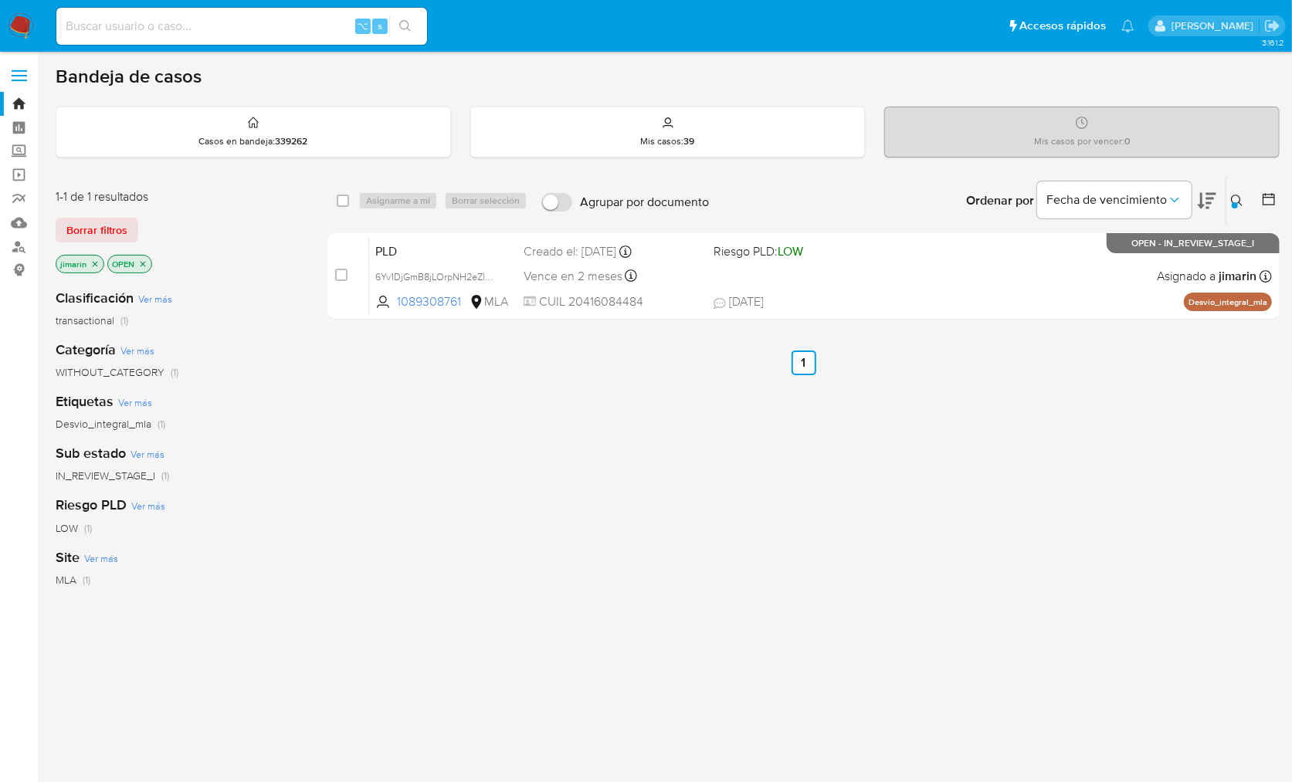
drag, startPoint x: 1237, startPoint y: 195, endPoint x: 1178, endPoint y: 236, distance: 72.2
click at [1237, 195] on icon at bounding box center [1237, 201] width 12 height 12
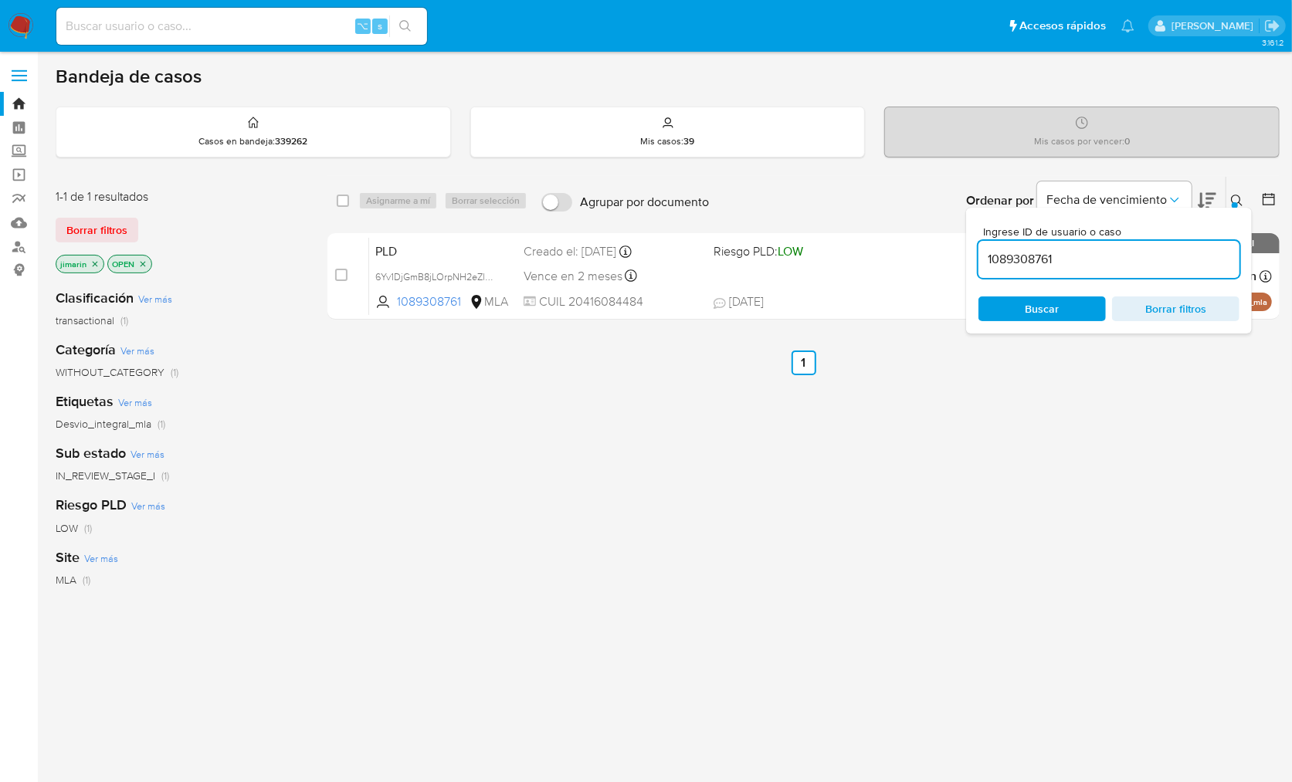
click at [1137, 257] on input "1089308761" at bounding box center [1108, 259] width 261 height 20
type input "7161844"
click at [1232, 202] on div at bounding box center [1235, 205] width 6 height 6
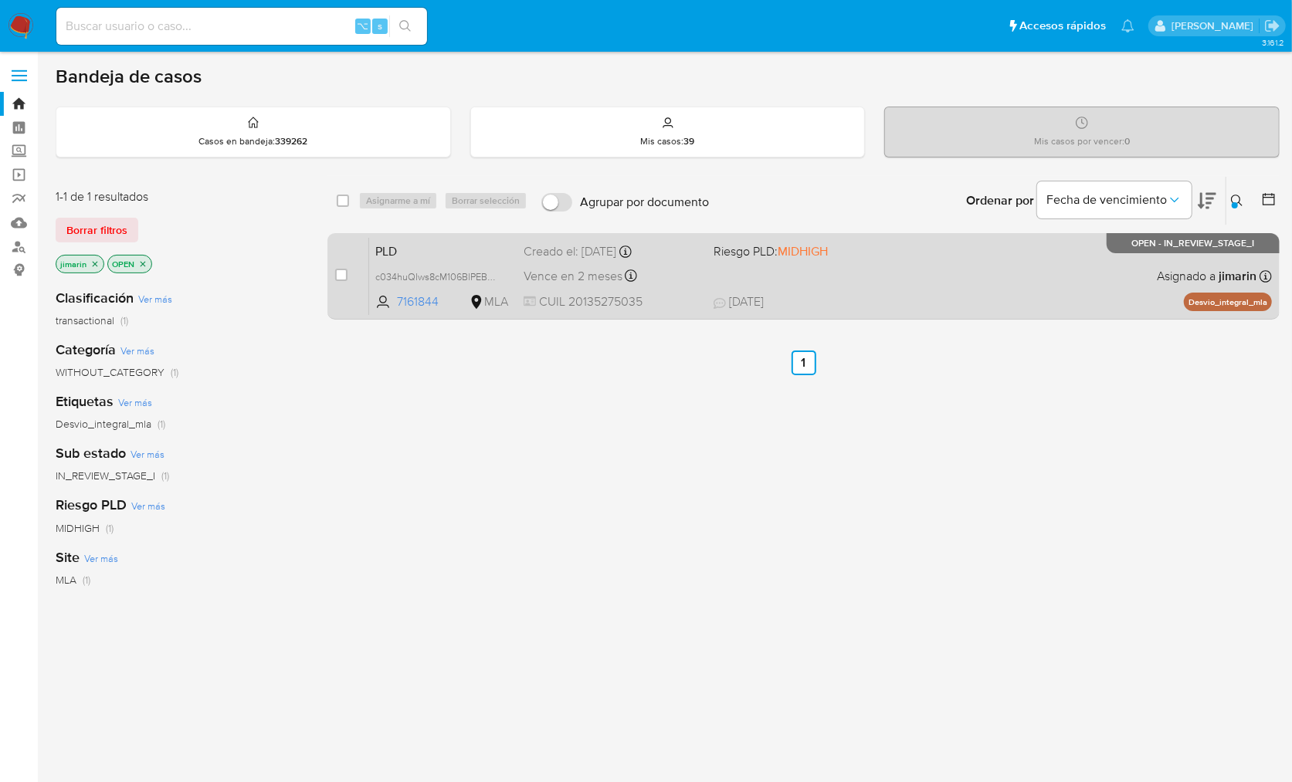
click at [1025, 279] on div "PLD c034huQIws8cM106BlPEBsGa 7161844 MLA Riesgo PLD: MIDHIGH Creado el: 12/09/2…" at bounding box center [820, 276] width 903 height 78
click at [344, 273] on input "checkbox" at bounding box center [341, 275] width 12 height 12
checkbox input "true"
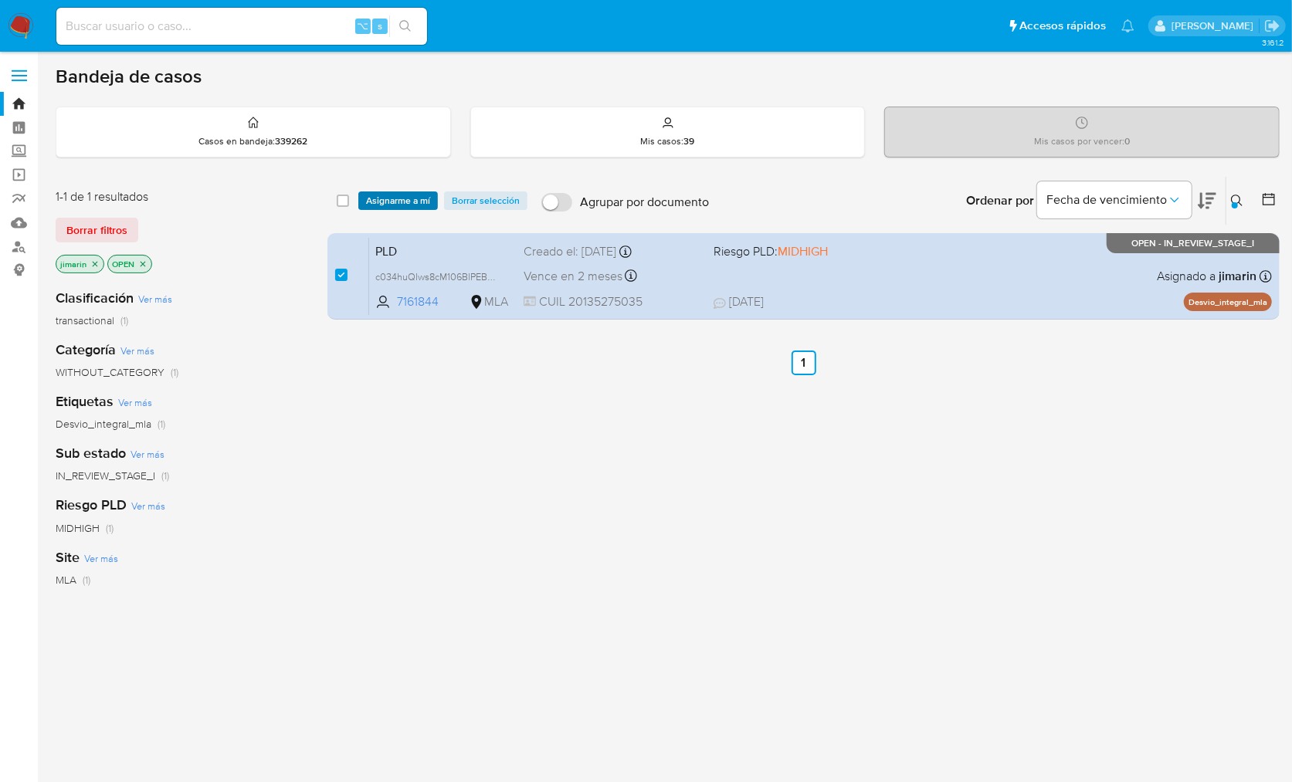
click at [385, 193] on span "Asignarme a mí" at bounding box center [398, 200] width 64 height 15
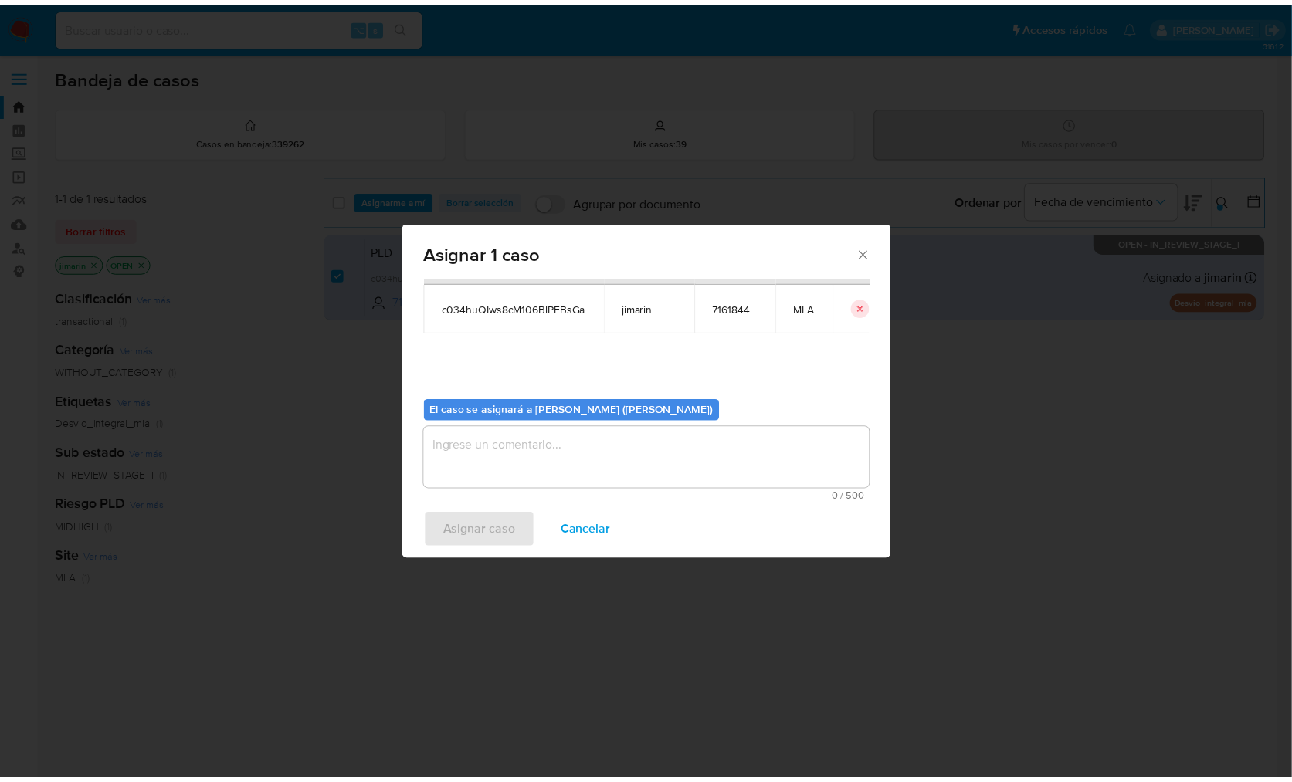
scroll to position [79, 0]
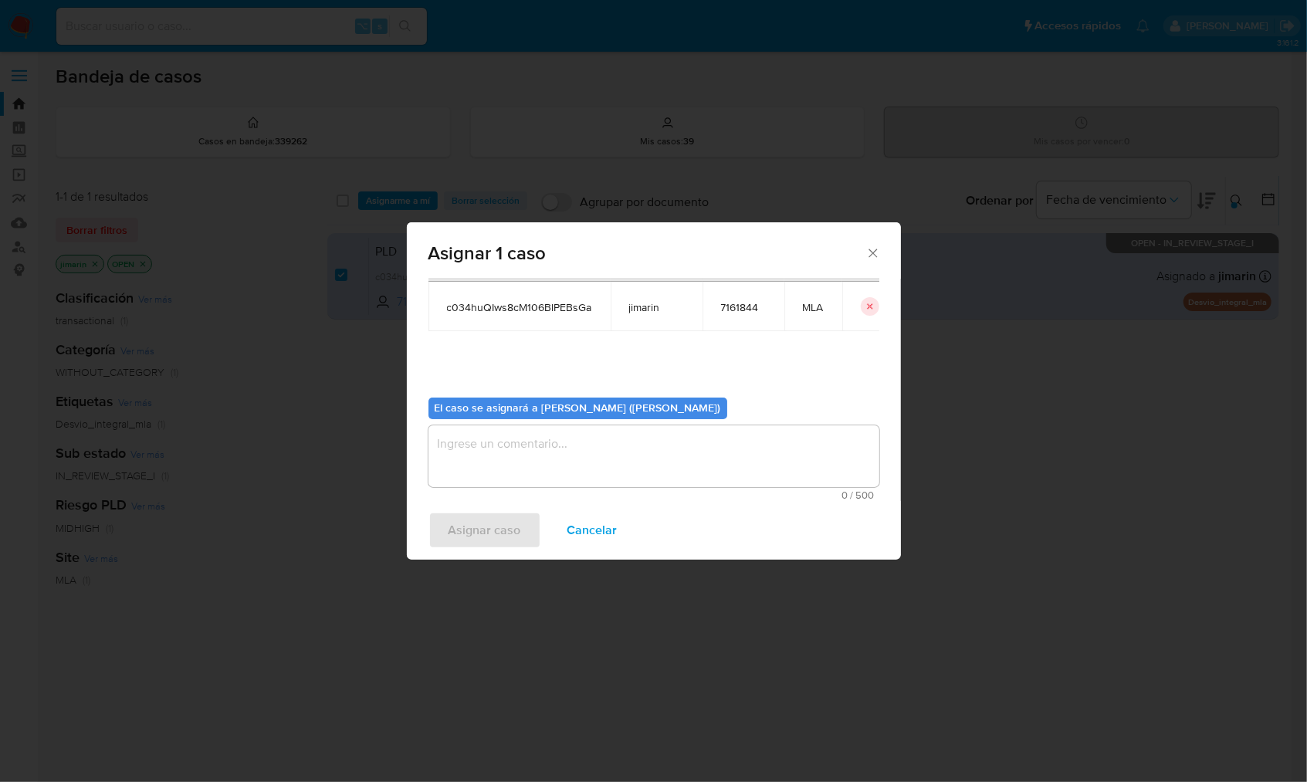
drag, startPoint x: 560, startPoint y: 467, endPoint x: 527, endPoint y: 501, distance: 47.5
click at [560, 467] on textarea "assign-modal" at bounding box center [654, 456] width 451 height 62
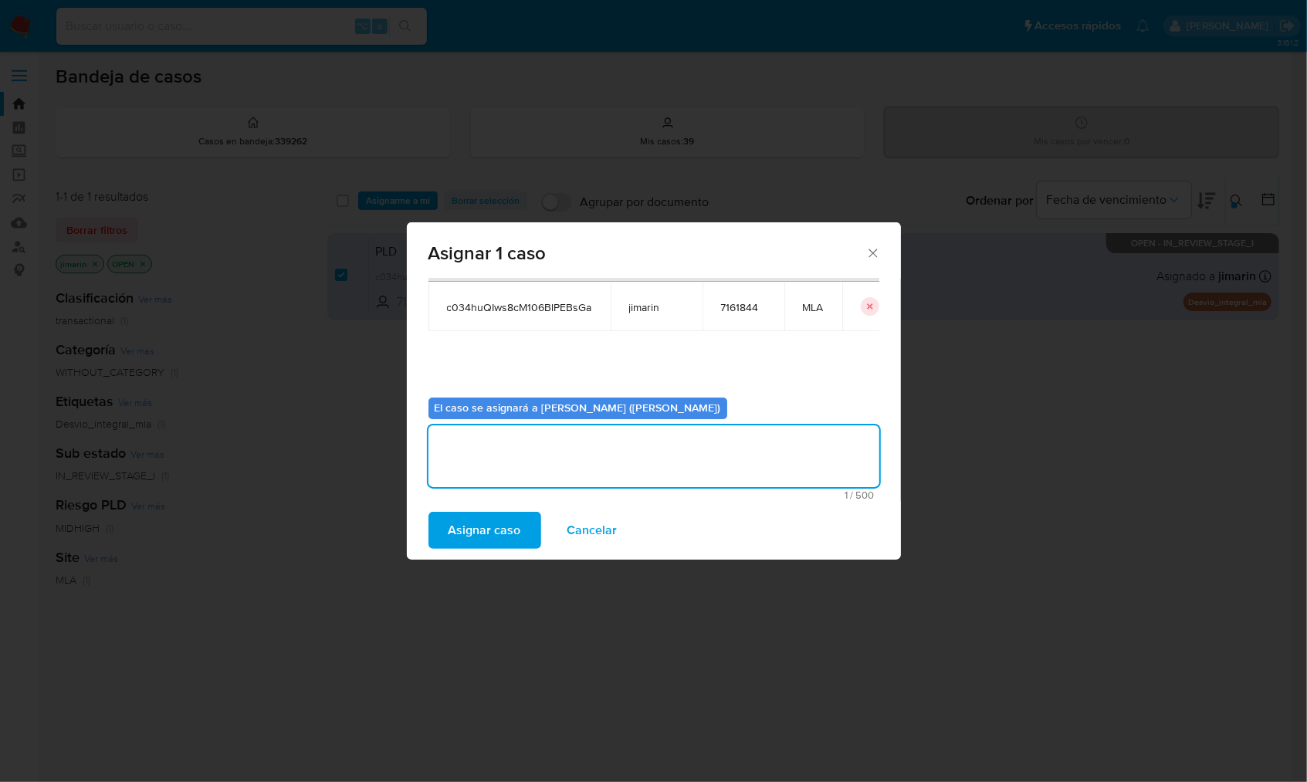
click at [487, 541] on span "Asignar caso" at bounding box center [485, 530] width 73 height 34
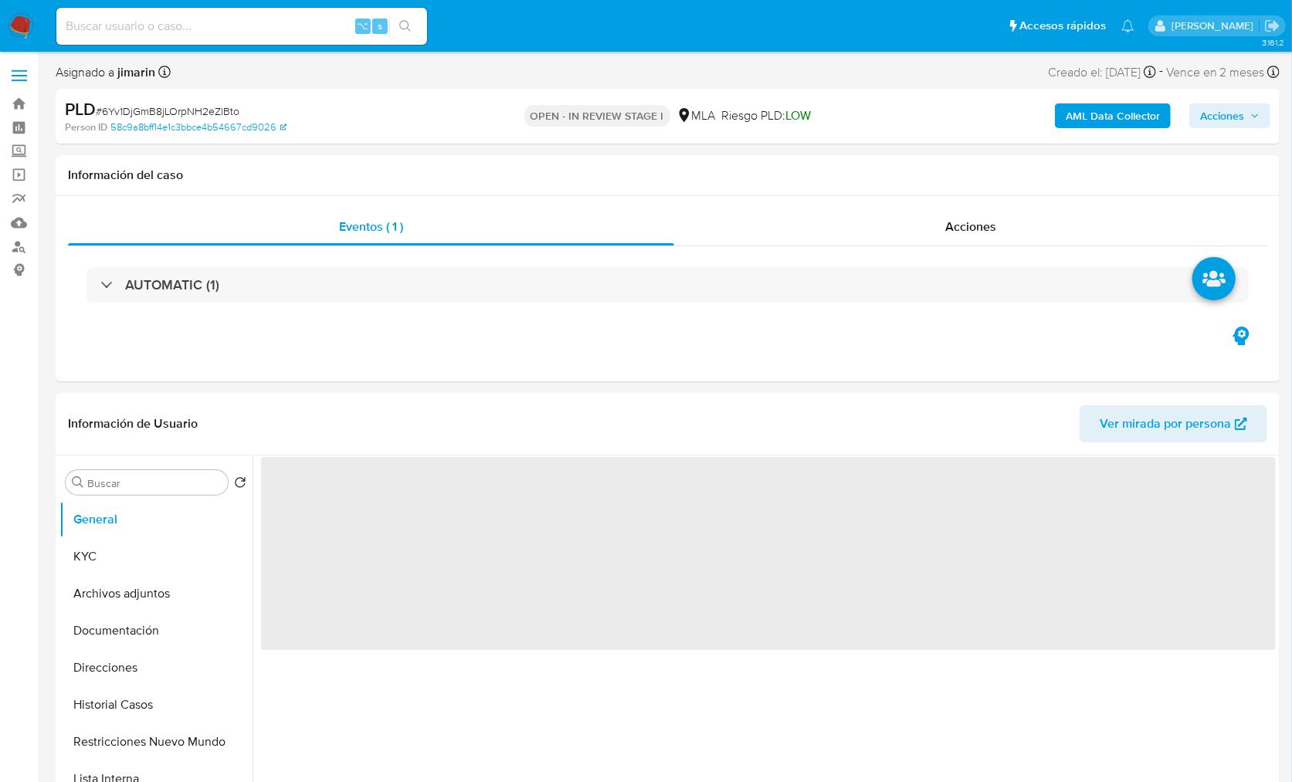
select select "10"
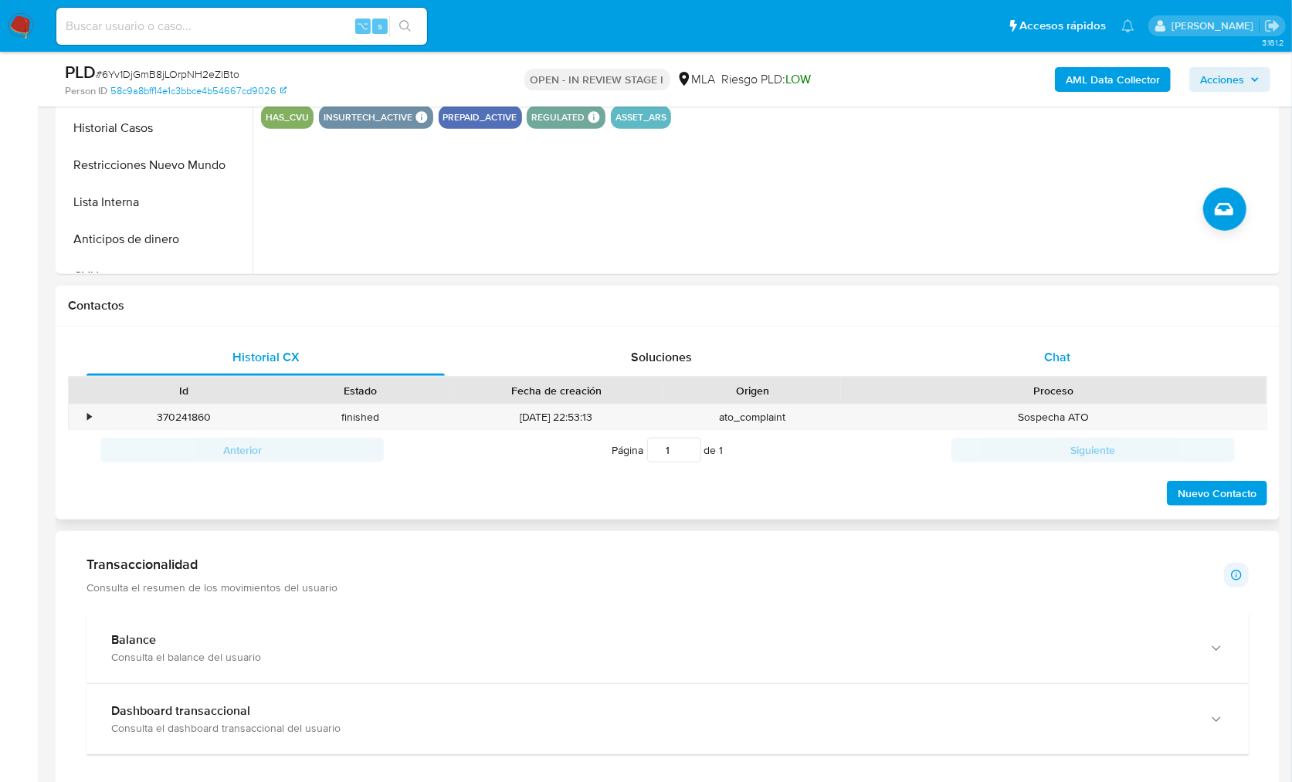
click at [1085, 351] on div "Chat" at bounding box center [1057, 357] width 358 height 37
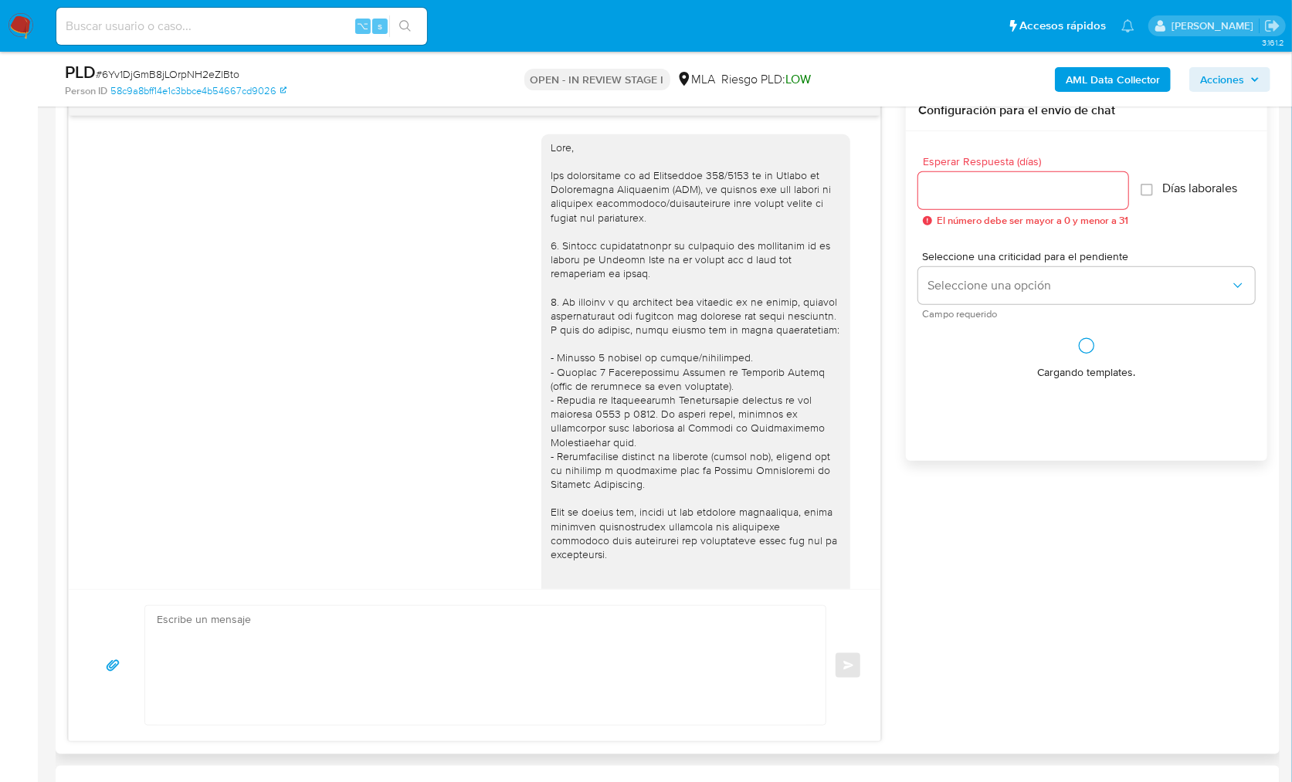
scroll to position [1498, 0]
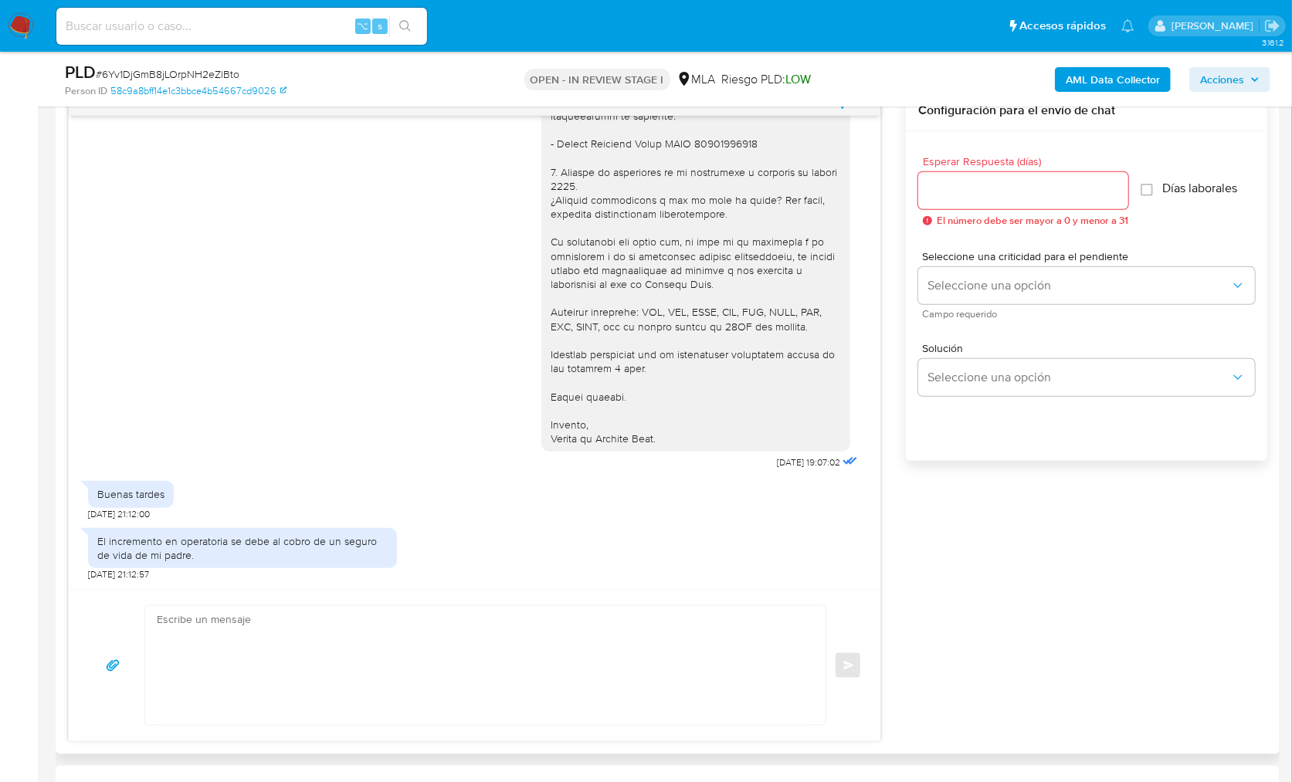
click at [1035, 579] on div "[DATE] 14:35:16 Hola, Esperamos que te encuentres muy bien. Te consultamos si t…" at bounding box center [667, 416] width 1199 height 652
click at [168, 639] on textarea at bounding box center [481, 665] width 649 height 119
drag, startPoint x: 727, startPoint y: 601, endPoint x: 831, endPoint y: 590, distance: 104.0
click at [727, 601] on div "Enviar" at bounding box center [475, 665] width 812 height 152
click at [975, 579] on div "[DATE] 14:35:16 Hola, Esperamos que te encuentres muy bien. Te consultamos si t…" at bounding box center [667, 416] width 1199 height 652
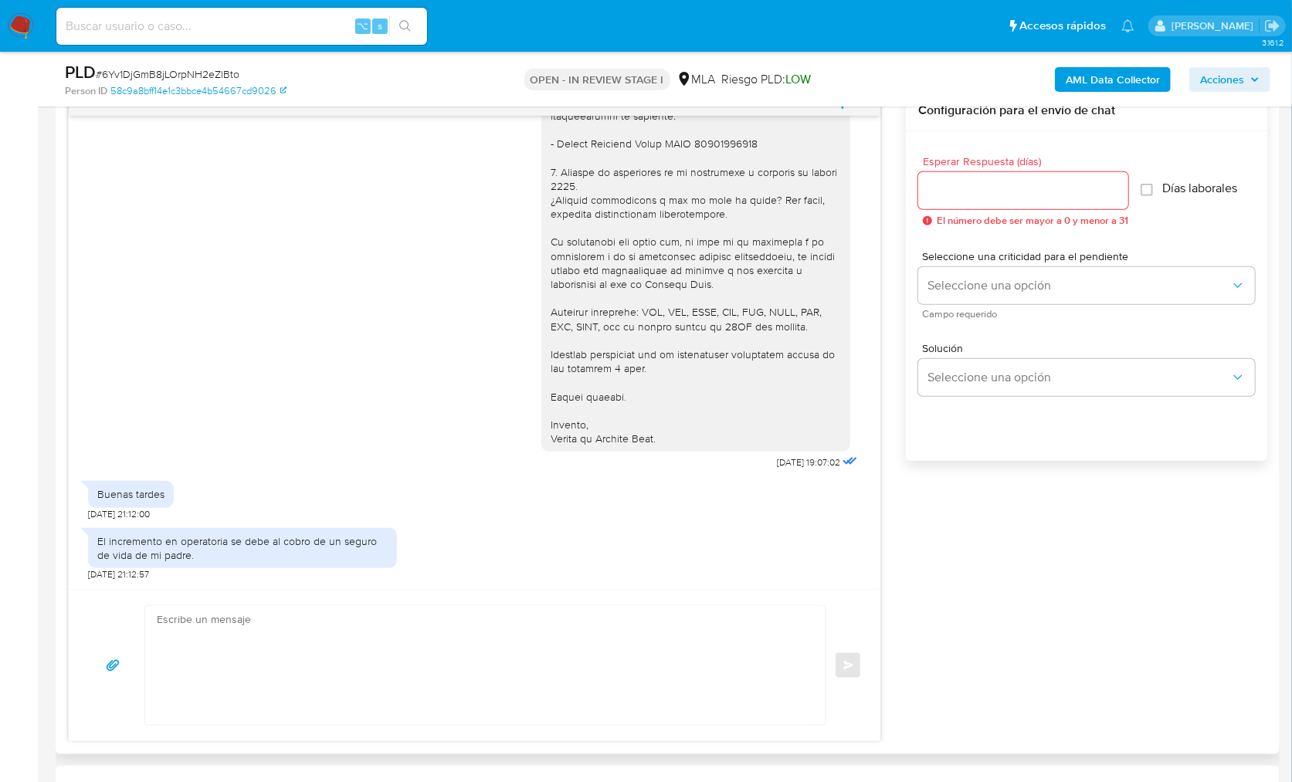
click at [829, 644] on div "Enviar" at bounding box center [474, 665] width 774 height 120
click at [751, 643] on textarea at bounding box center [481, 665] width 649 height 119
click at [438, 676] on textarea at bounding box center [481, 665] width 649 height 119
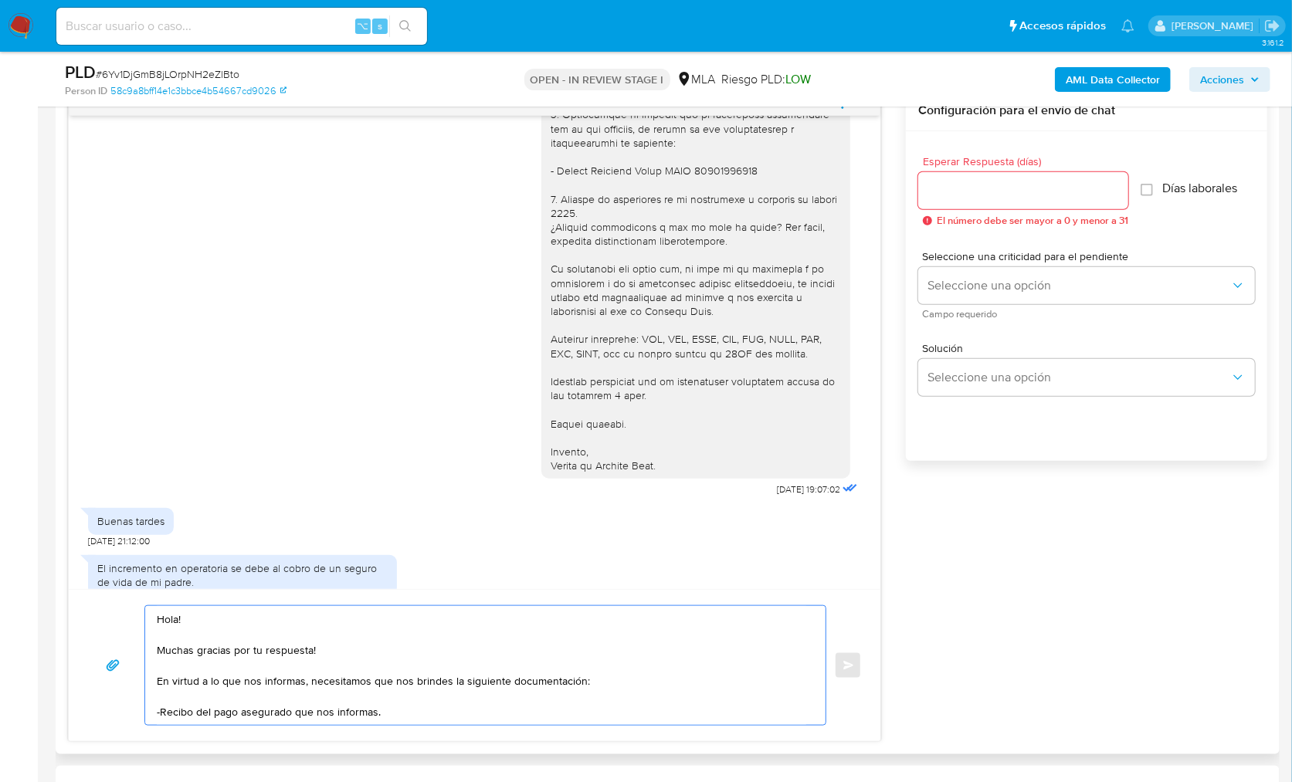
scroll to position [1415, 0]
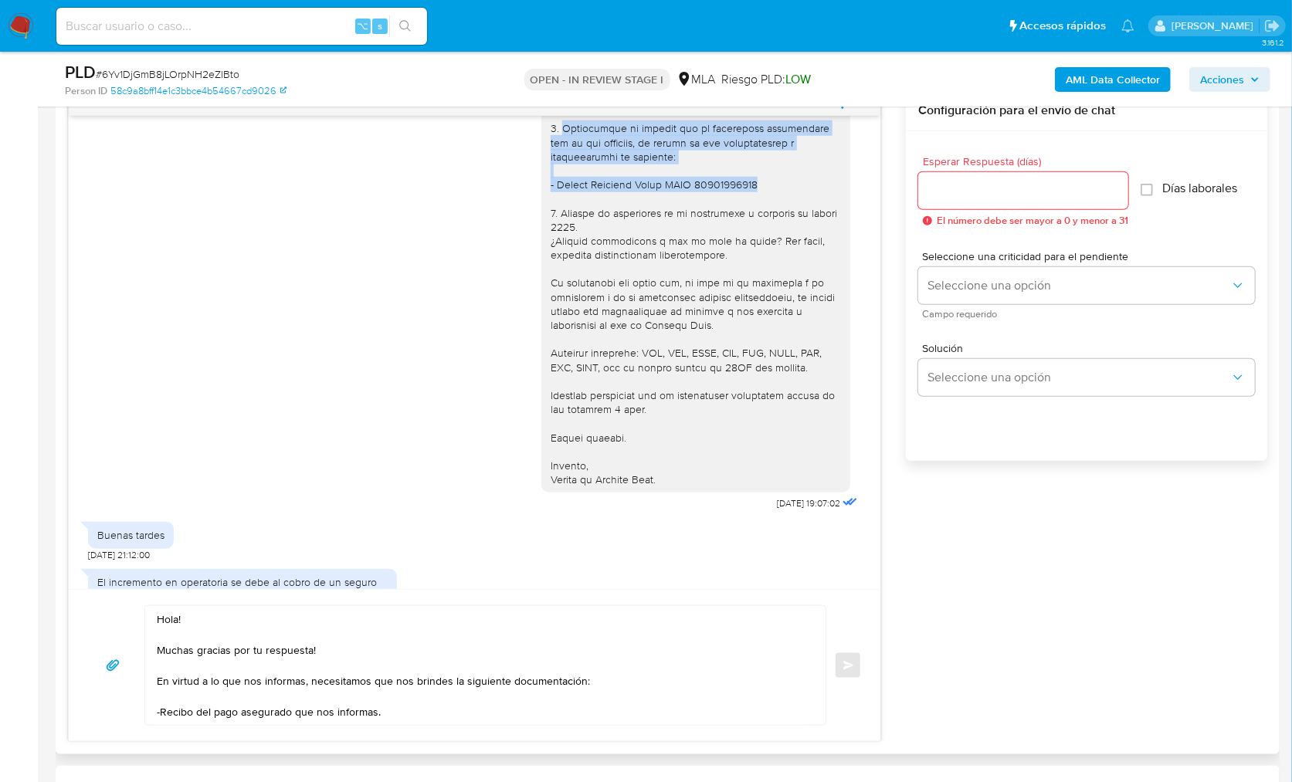
drag, startPoint x: 549, startPoint y: 171, endPoint x: 763, endPoint y: 225, distance: 220.8
click at [763, 225] on div at bounding box center [696, 185] width 290 height 604
copy div "Proporciona el vínculo con la siguientes contraparte con la que operaste, el mo…"
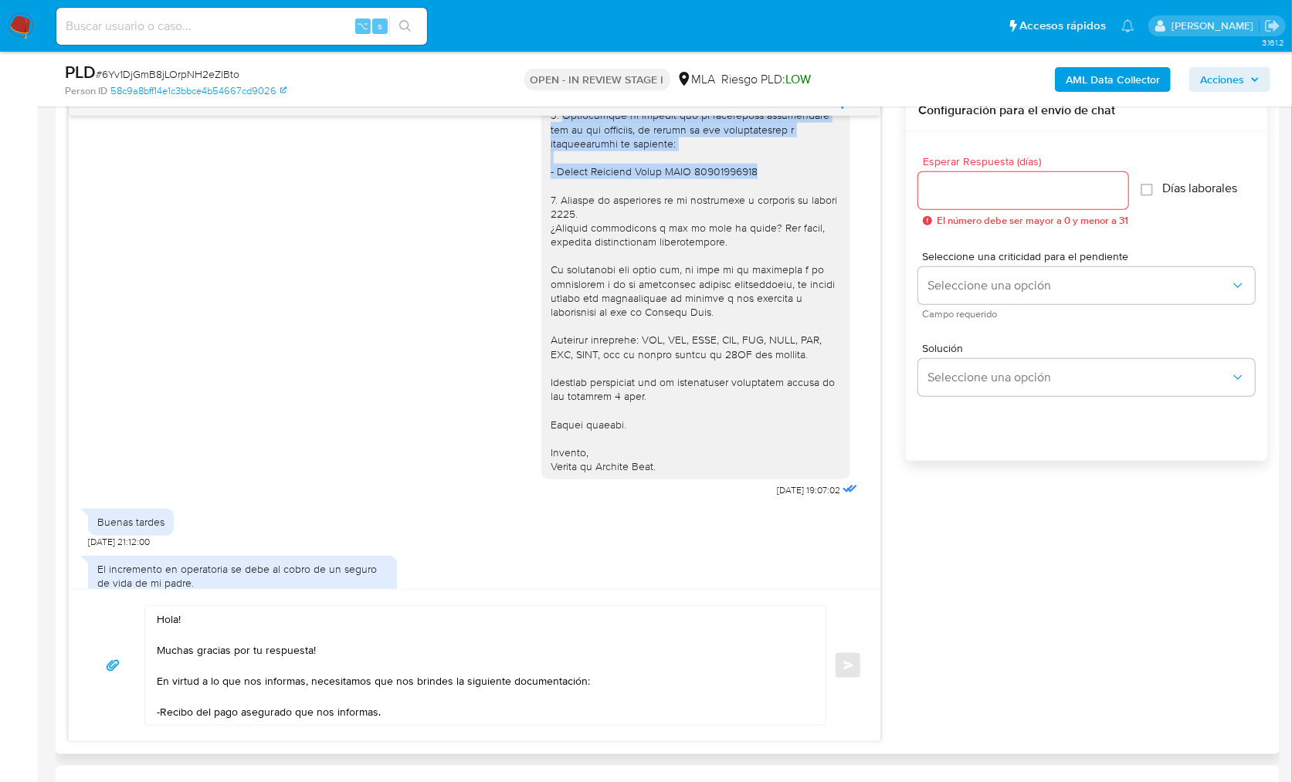
scroll to position [1448, 0]
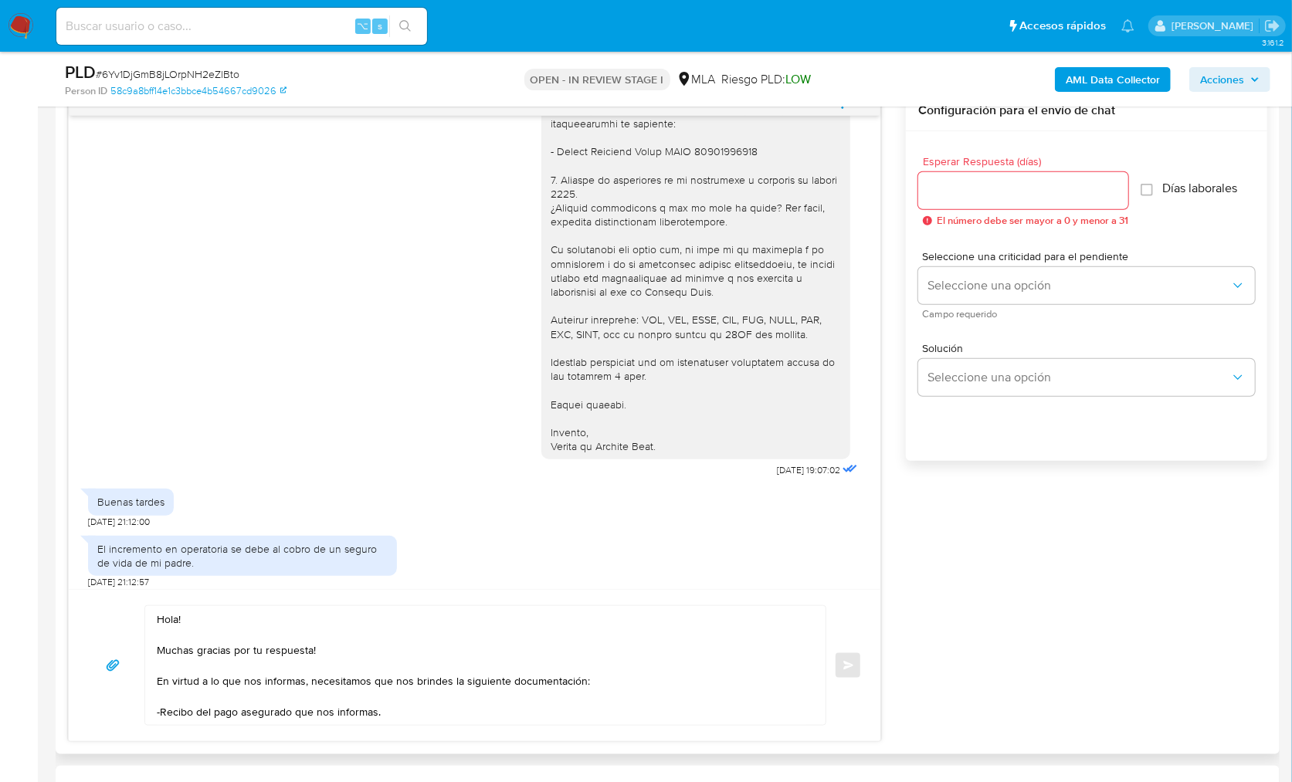
click at [456, 717] on textarea "Hola! Muchas gracias por tu respuesta! En virtud a lo que nos informas, necesit…" at bounding box center [481, 665] width 649 height 119
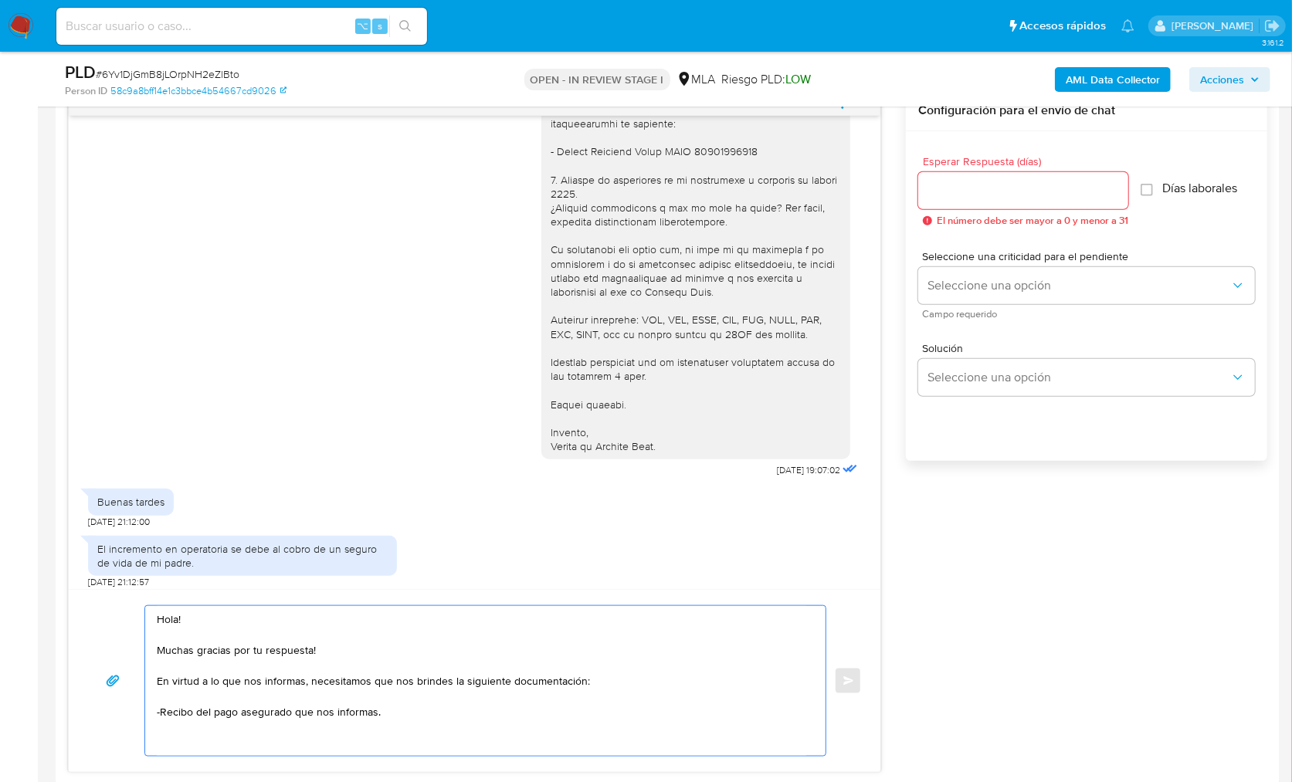
paste textarea "Proporciona el vínculo con la siguientes contraparte con la que operaste, el mo…"
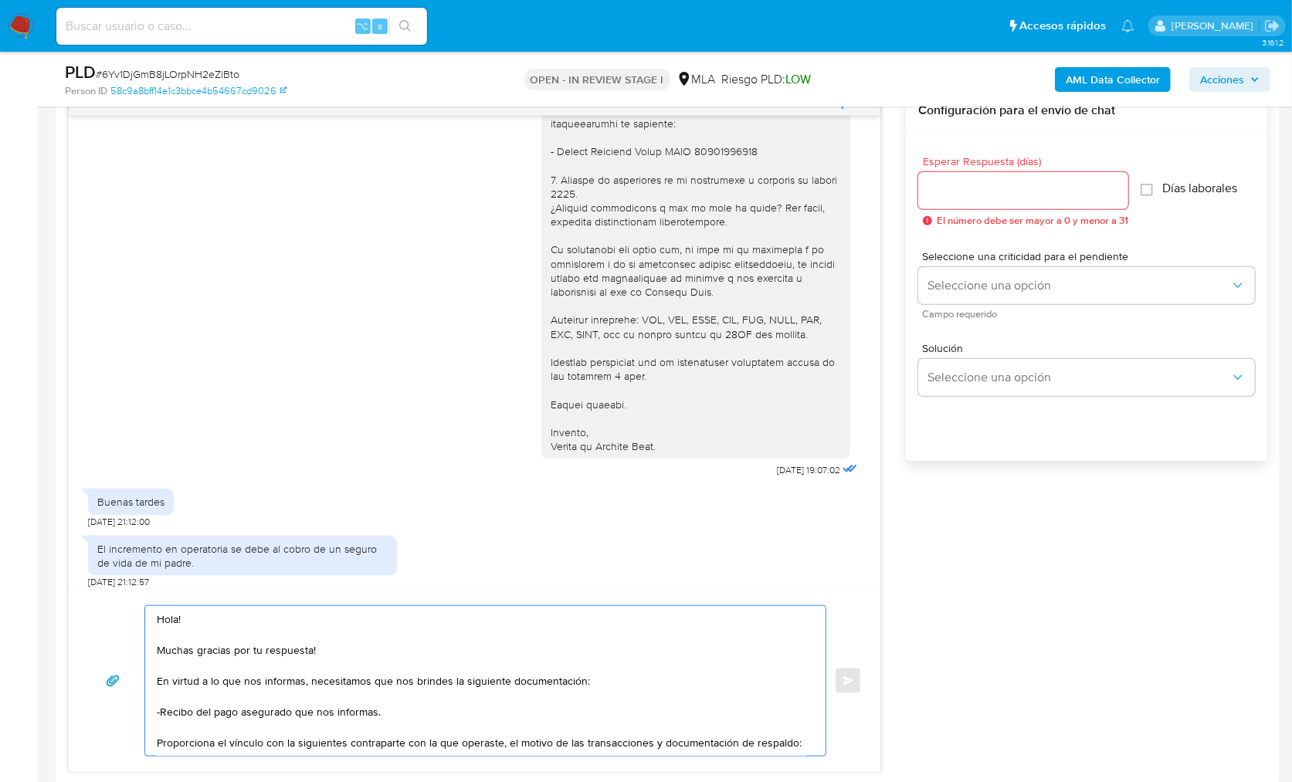
scroll to position [36, 0]
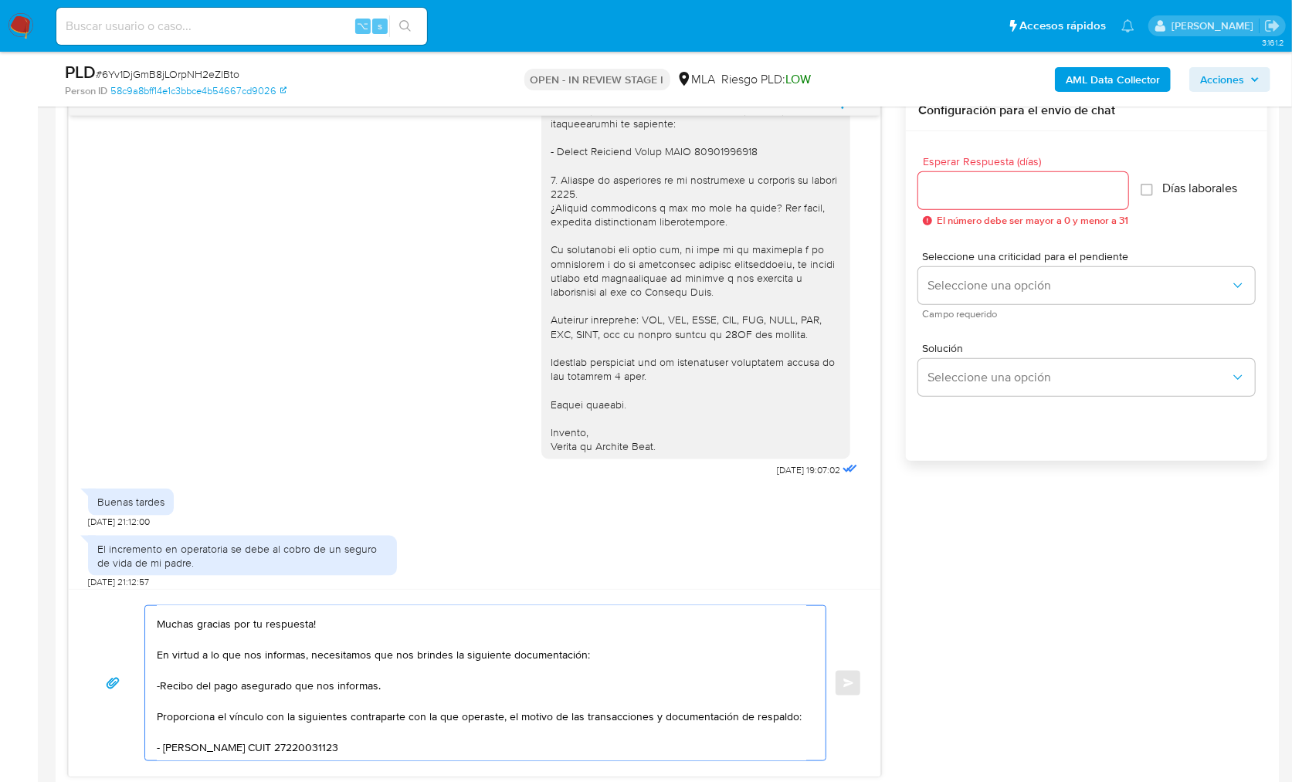
drag, startPoint x: 283, startPoint y: 707, endPoint x: 158, endPoint y: 746, distance: 131.7
click at [158, 746] on textarea "Hola! Muchas gracias por tu respuesta! En virtud a lo que nos informas, necesit…" at bounding box center [481, 683] width 649 height 154
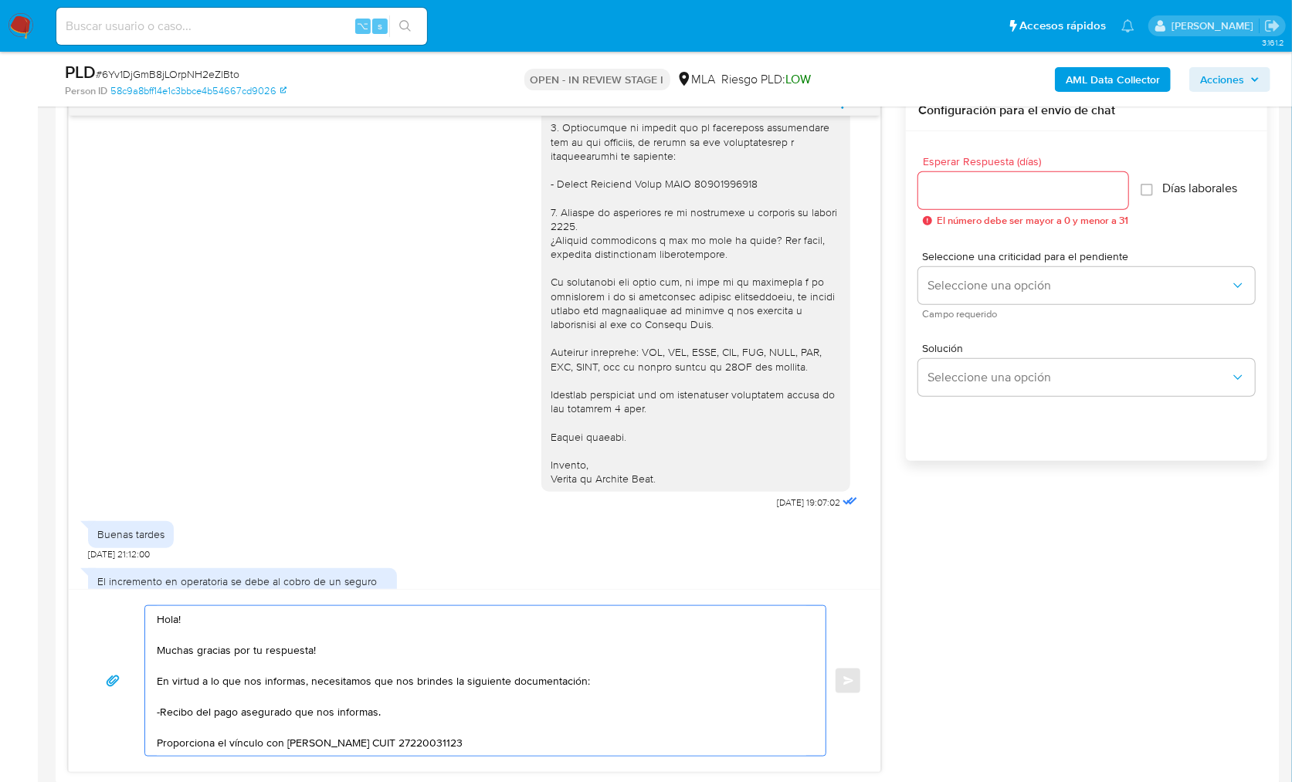
scroll to position [1415, 0]
click at [677, 339] on div at bounding box center [696, 185] width 290 height 604
drag, startPoint x: 602, startPoint y: 187, endPoint x: 662, endPoint y: 198, distance: 61.2
click at [662, 198] on div at bounding box center [696, 185] width 290 height 604
drag, startPoint x: 665, startPoint y: 198, endPoint x: 604, endPoint y: 189, distance: 61.7
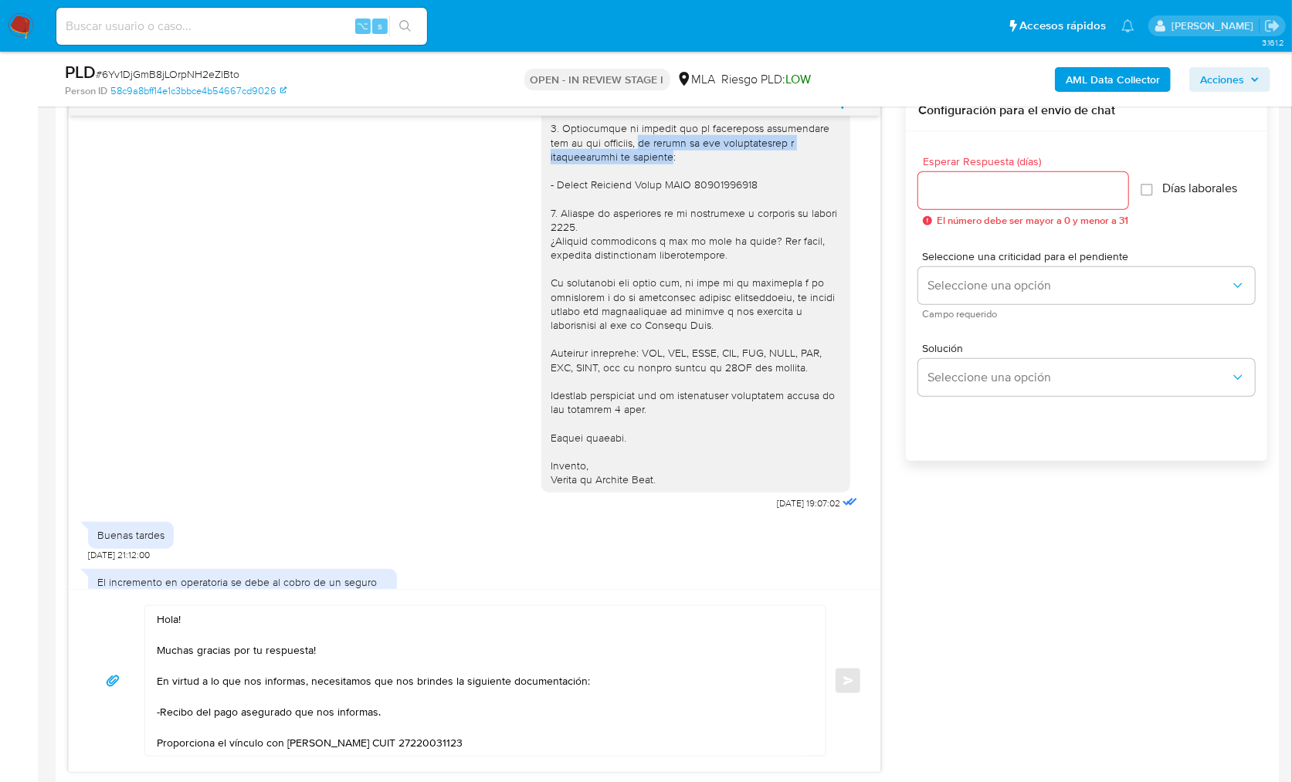
click at [604, 189] on div at bounding box center [696, 185] width 290 height 604
copy div "el motivo de las transacciones y documentación de respaldo"
click at [541, 758] on div "Hola! Muchas gracias por tu respuesta! En virtud a lo que nos informas, necesit…" at bounding box center [475, 680] width 812 height 183
click at [541, 736] on textarea "Hola! Muchas gracias por tu respuesta! En virtud a lo que nos informas, necesit…" at bounding box center [481, 681] width 649 height 150
paste textarea "el motivo de las transacciones y documentación de respaldo"
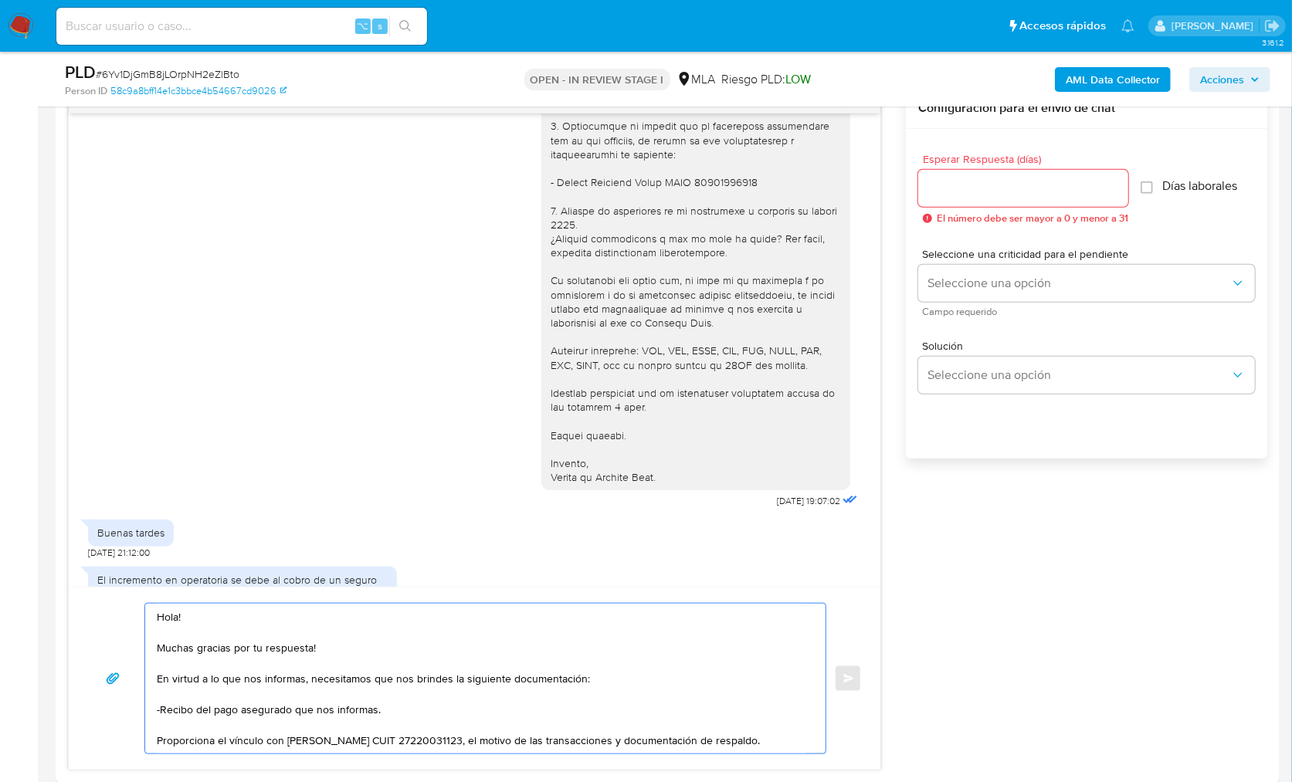
scroll to position [825, 0]
click at [154, 740] on div "Hola! Muchas gracias por tu respuesta! En virtud a lo que nos informas, necesit…" at bounding box center [481, 677] width 673 height 150
click at [158, 737] on textarea "Hola! Muchas gracias por tu respuesta! En virtud a lo que nos informas, necesit…" at bounding box center [481, 677] width 649 height 150
drag, startPoint x: 579, startPoint y: 673, endPoint x: 715, endPoint y: 618, distance: 146.5
click at [578, 673] on textarea "Hola! Muchas gracias por tu respuesta! En virtud a lo que nos informas, necesit…" at bounding box center [481, 677] width 649 height 150
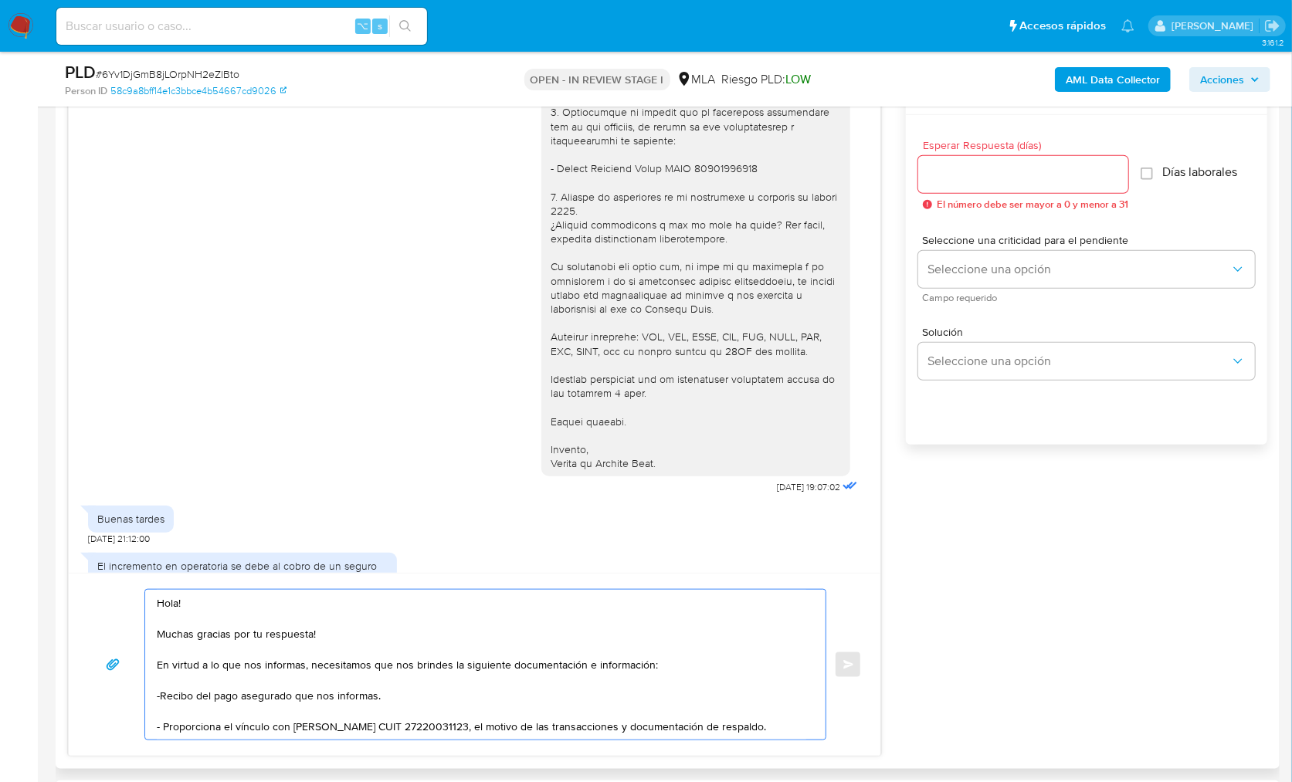
scroll to position [851, 0]
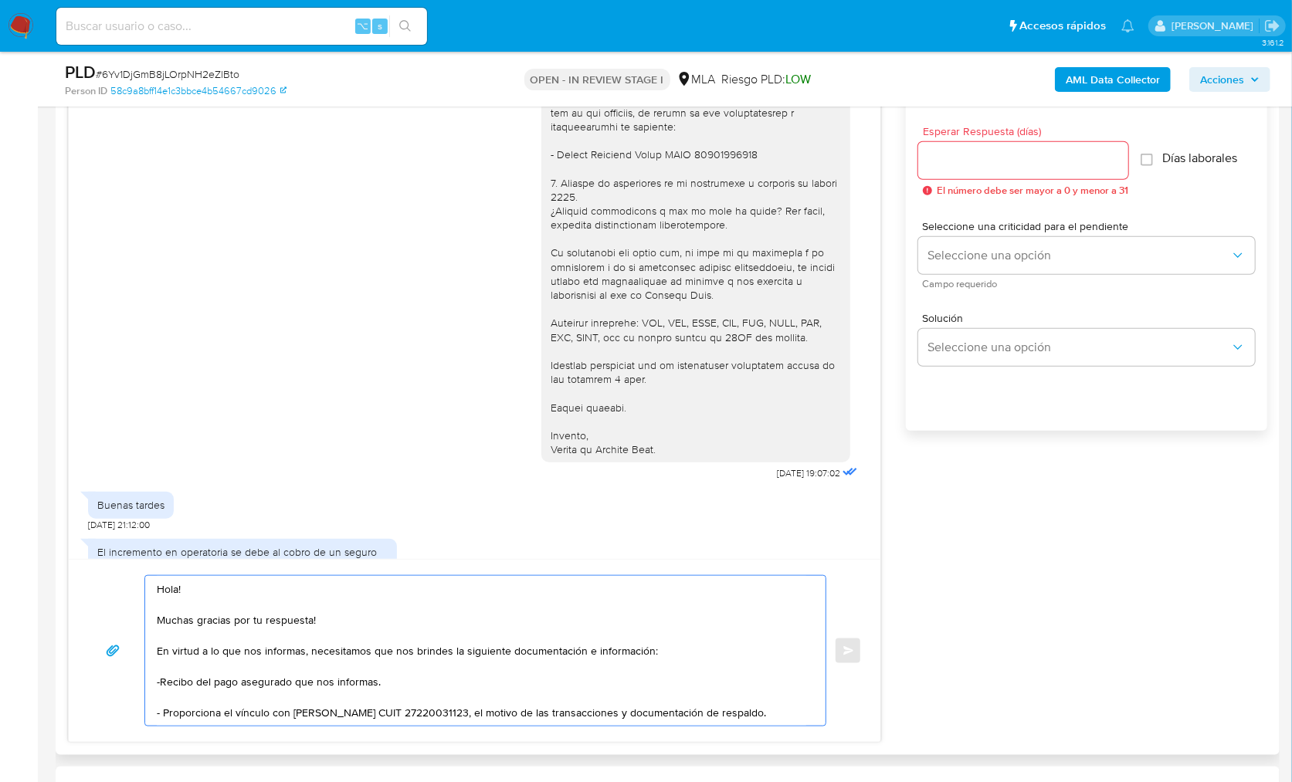
click at [161, 683] on textarea "Hola! Muchas gracias por tu respuesta! En virtud a lo que nos informas, necesit…" at bounding box center [481, 651] width 649 height 150
click at [805, 709] on textarea "Hola! Muchas gracias por tu respuesta! En virtud a lo que nos informas, necesit…" at bounding box center [481, 651] width 649 height 150
drag, startPoint x: 592, startPoint y: 405, endPoint x: 562, endPoint y: 344, distance: 68.0
click at [592, 405] on div at bounding box center [696, 155] width 290 height 604
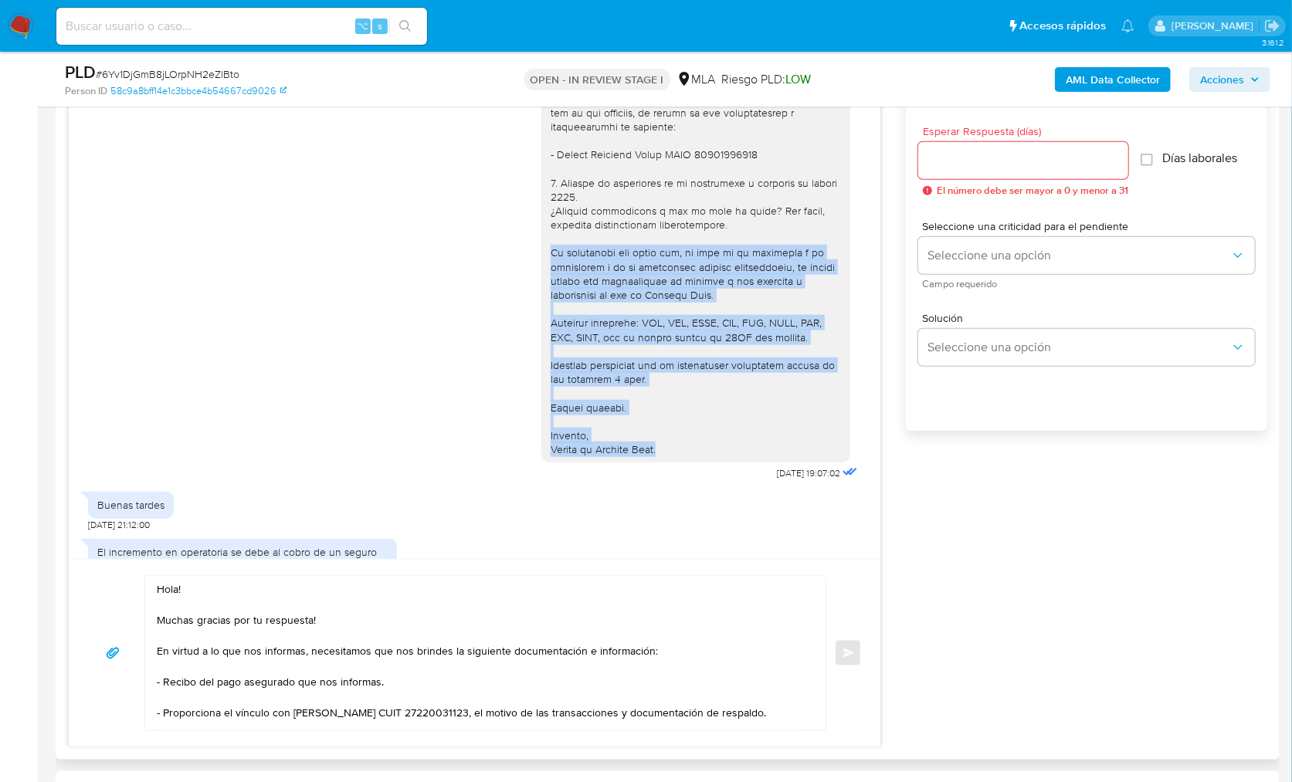
drag, startPoint x: 534, startPoint y: 287, endPoint x: 672, endPoint y: 487, distance: 242.7
click at [672, 463] on div at bounding box center [695, 154] width 309 height 616
copy div "Es importante que sepas que, en caso de no responder a lo solicitado o si lo pr…"
click at [293, 727] on textarea "Hola! Muchas gracias por tu respuesta! En virtud a lo que nos informas, necesit…" at bounding box center [481, 653] width 649 height 154
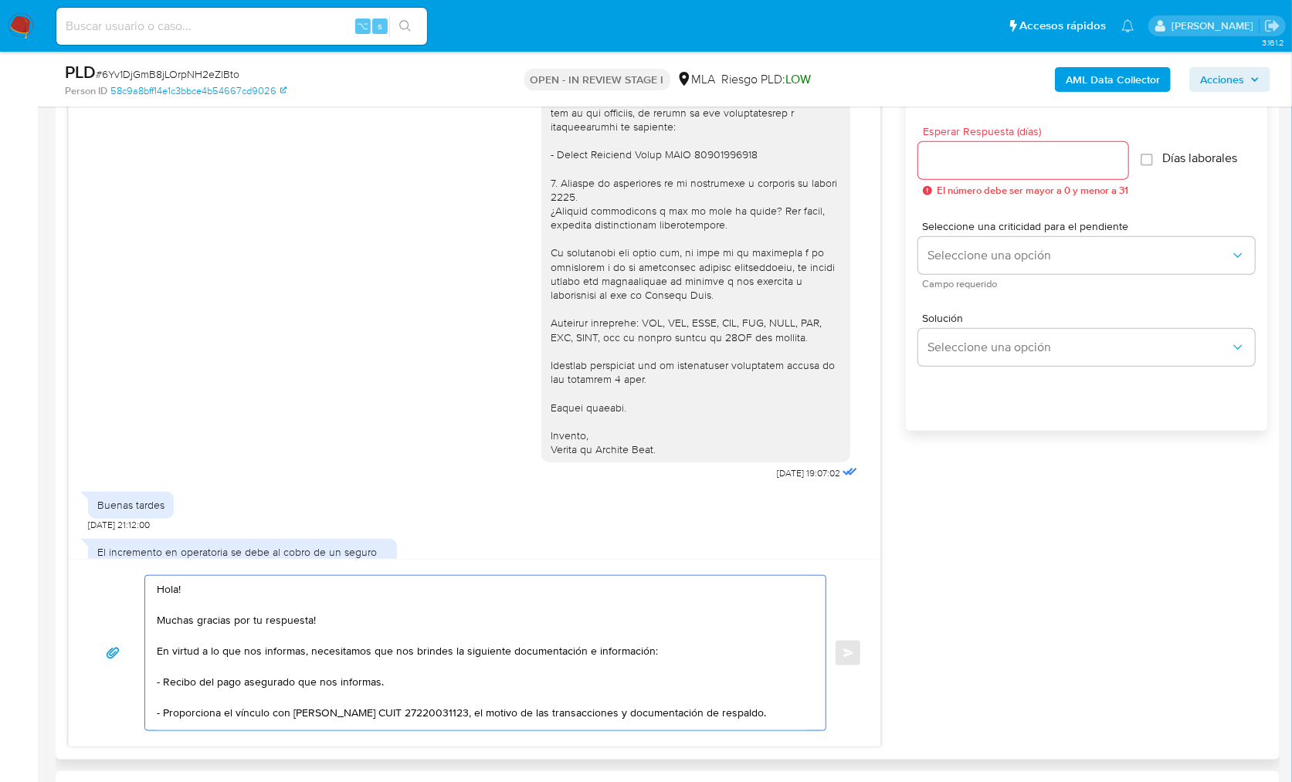
paste textarea "Es importante que sepas que, en caso de no responder a lo solicitado o si lo pr…"
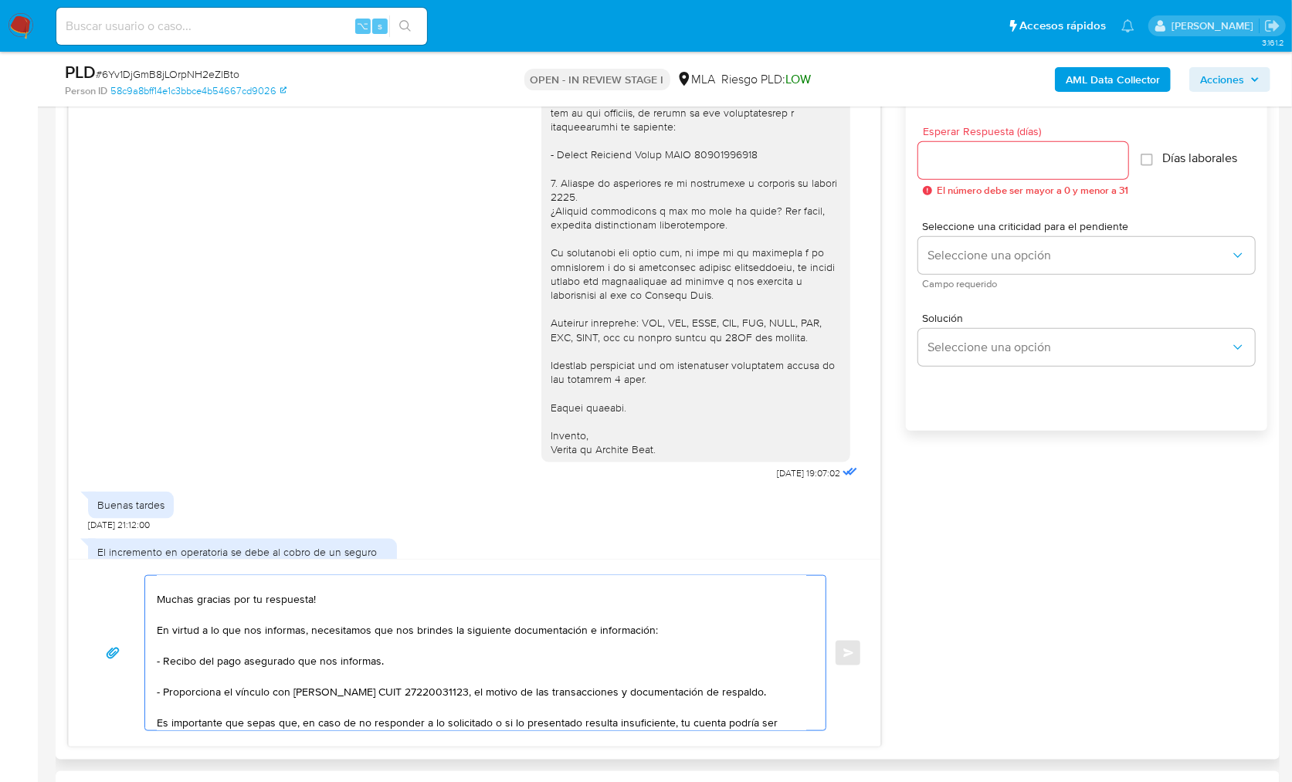
scroll to position [175, 0]
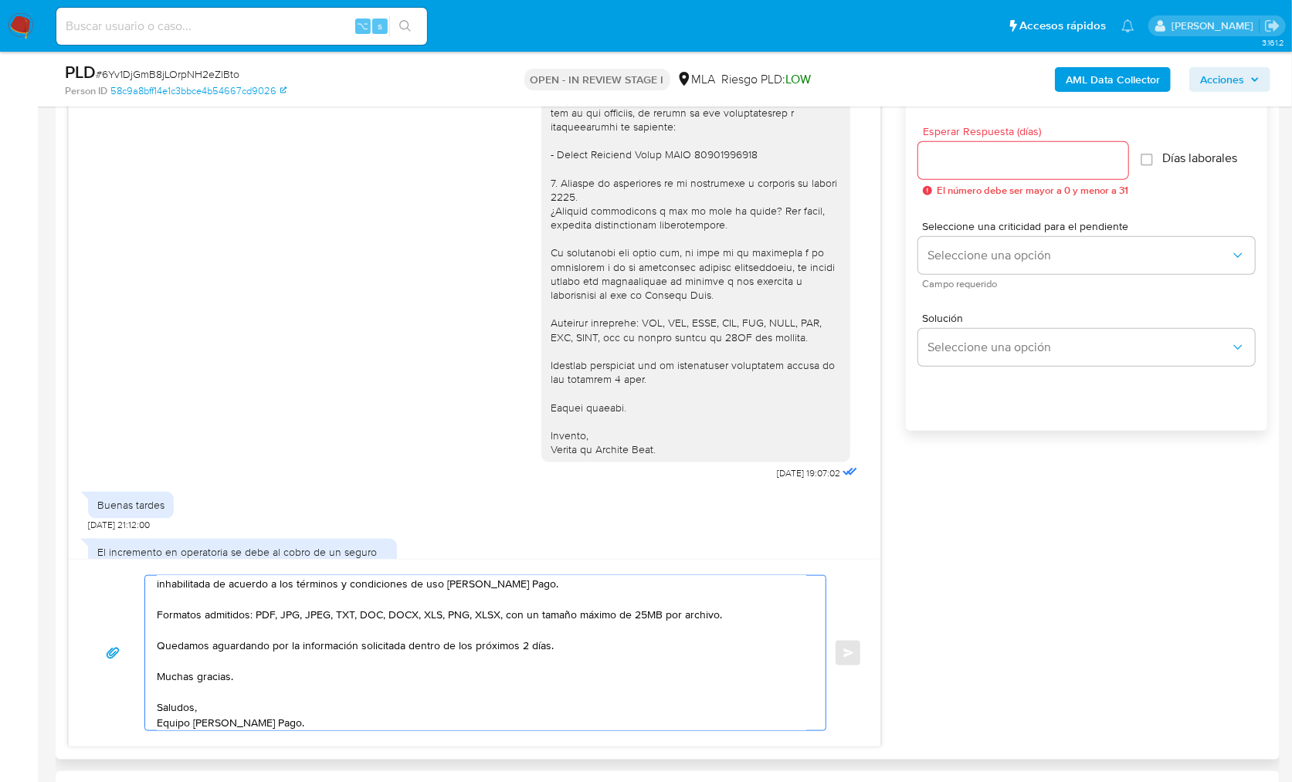
type textarea "Hola! Muchas gracias por tu respuesta! En virtud a lo que nos informas, necesit…"
click at [957, 151] on input "Esperar Respuesta (días)" at bounding box center [1023, 161] width 210 height 20
type input "2"
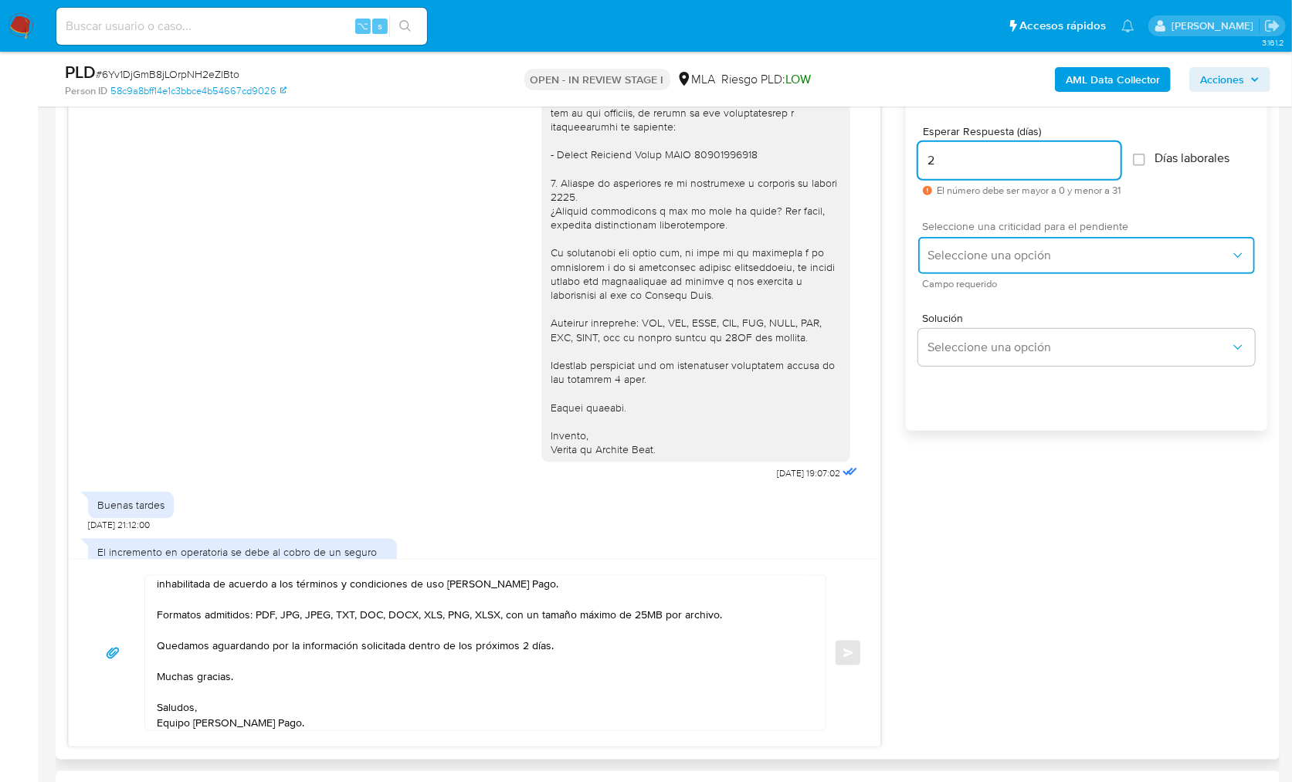
click at [960, 261] on span "Seleccione una opción" at bounding box center [1078, 255] width 303 height 15
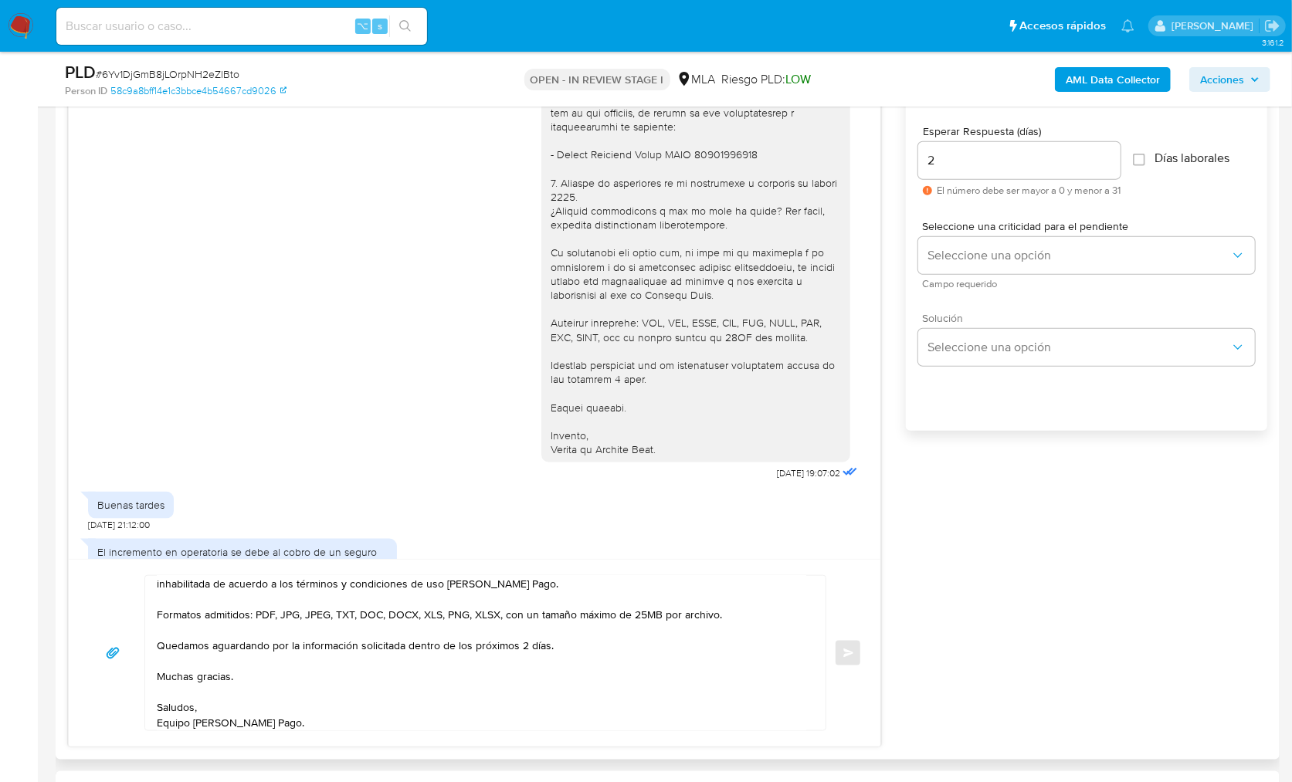
click at [978, 315] on span "Solución" at bounding box center [1090, 318] width 337 height 11
click at [960, 241] on button "Seleccione una opción" at bounding box center [1086, 255] width 337 height 37
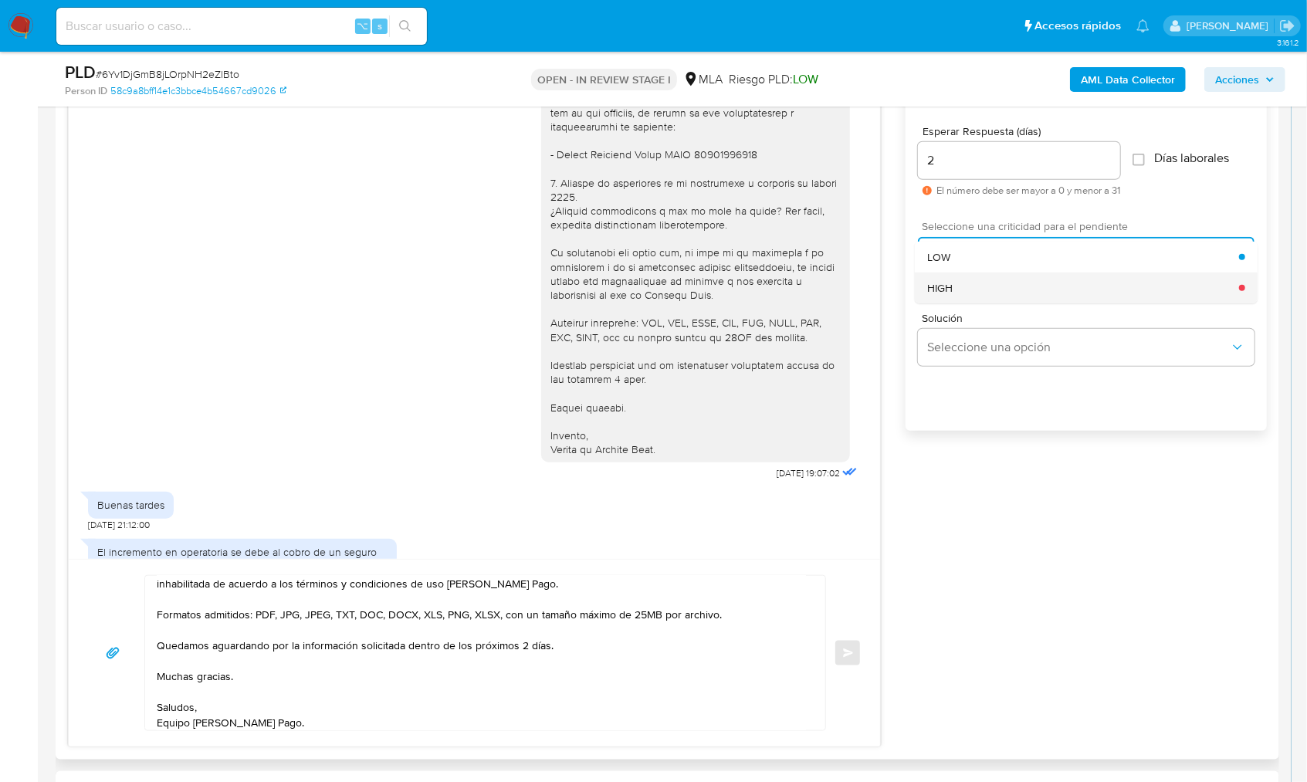
click at [954, 291] on div "HIGH" at bounding box center [1083, 288] width 312 height 31
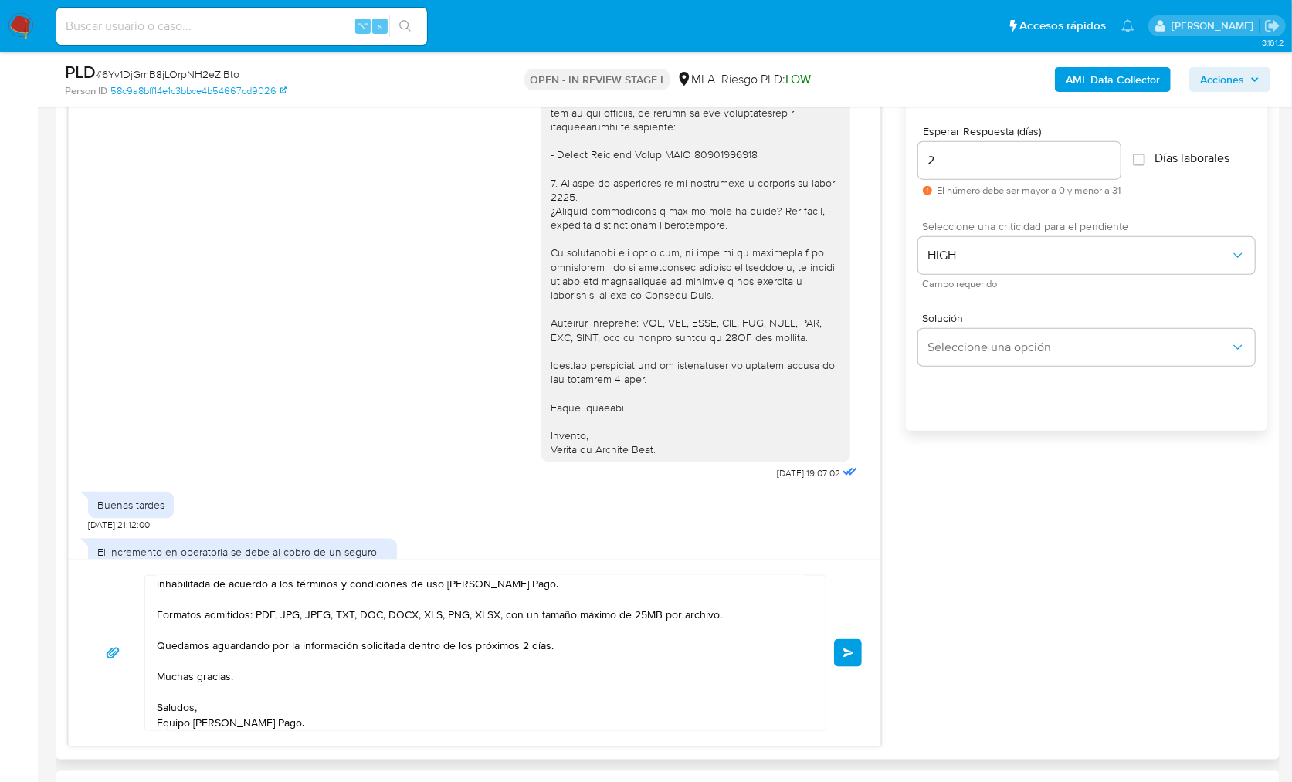
click at [844, 649] on span "Enviar" at bounding box center [848, 653] width 11 height 9
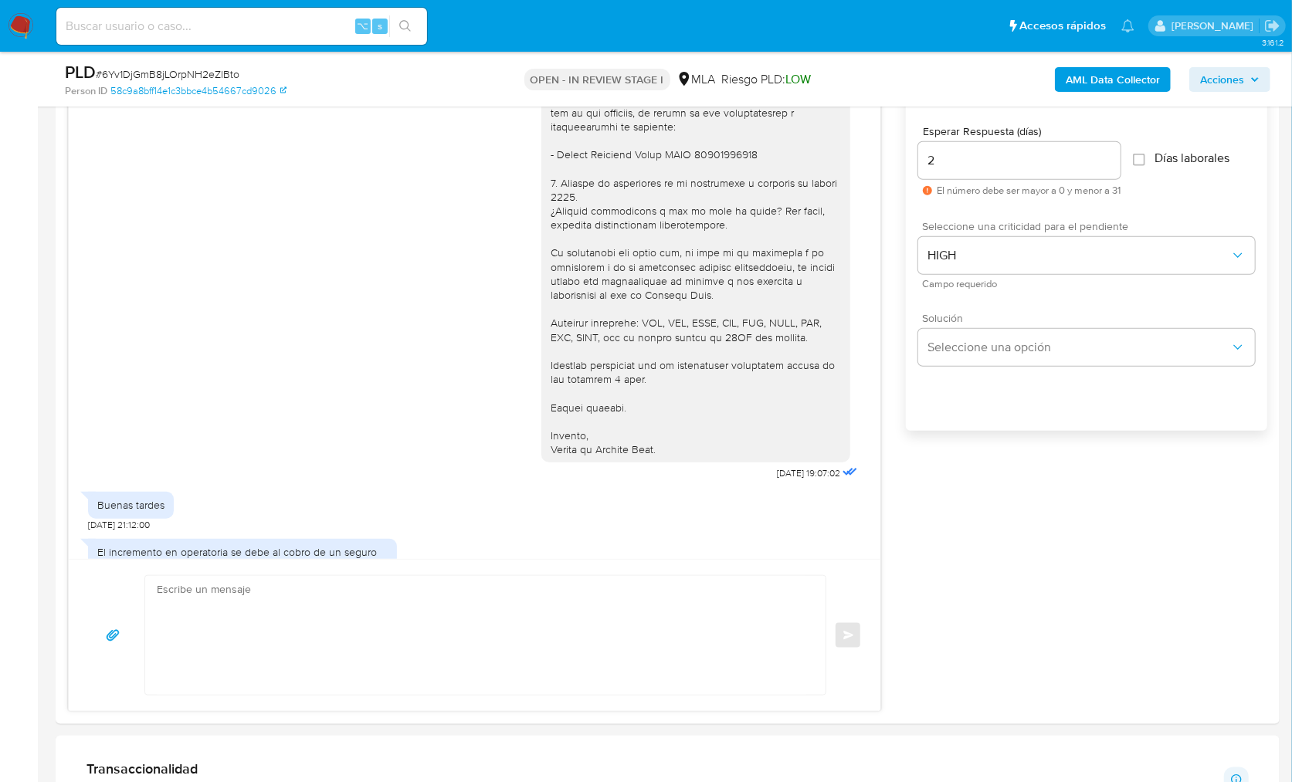
scroll to position [1937, 0]
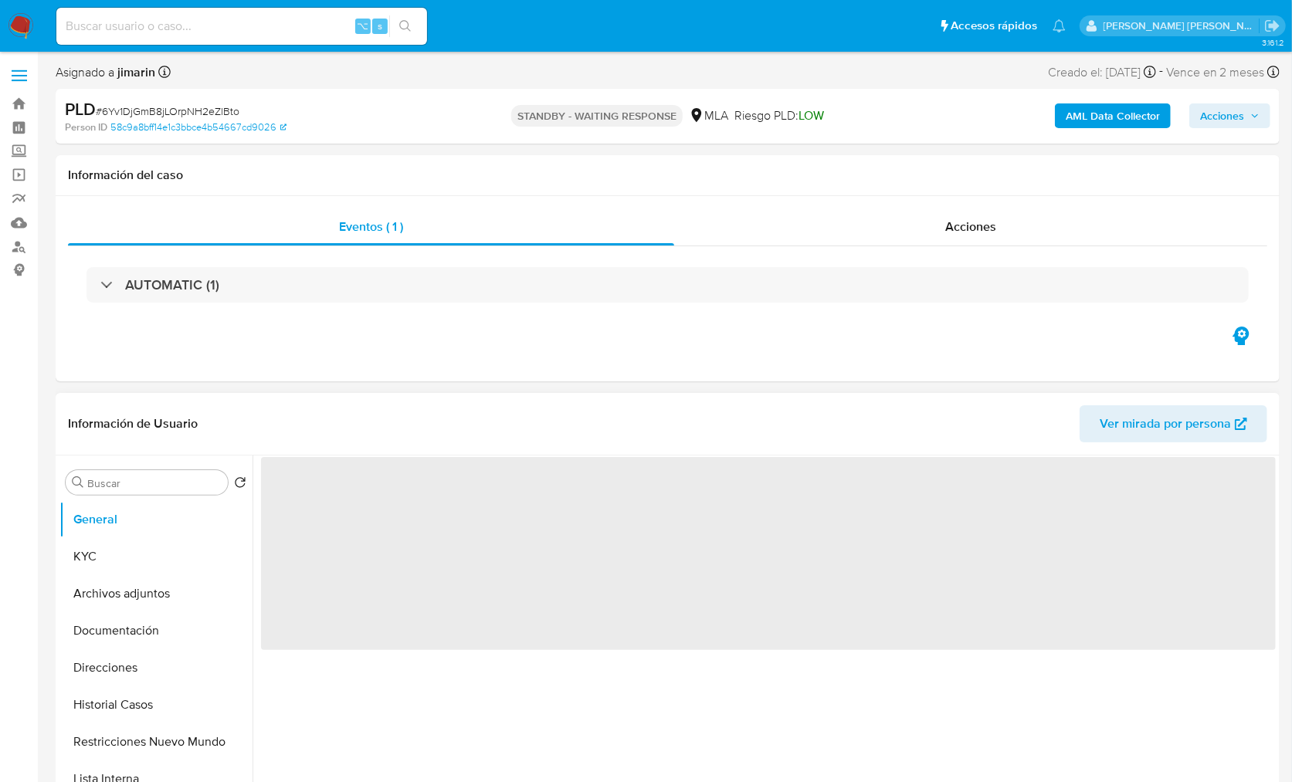
select select "10"
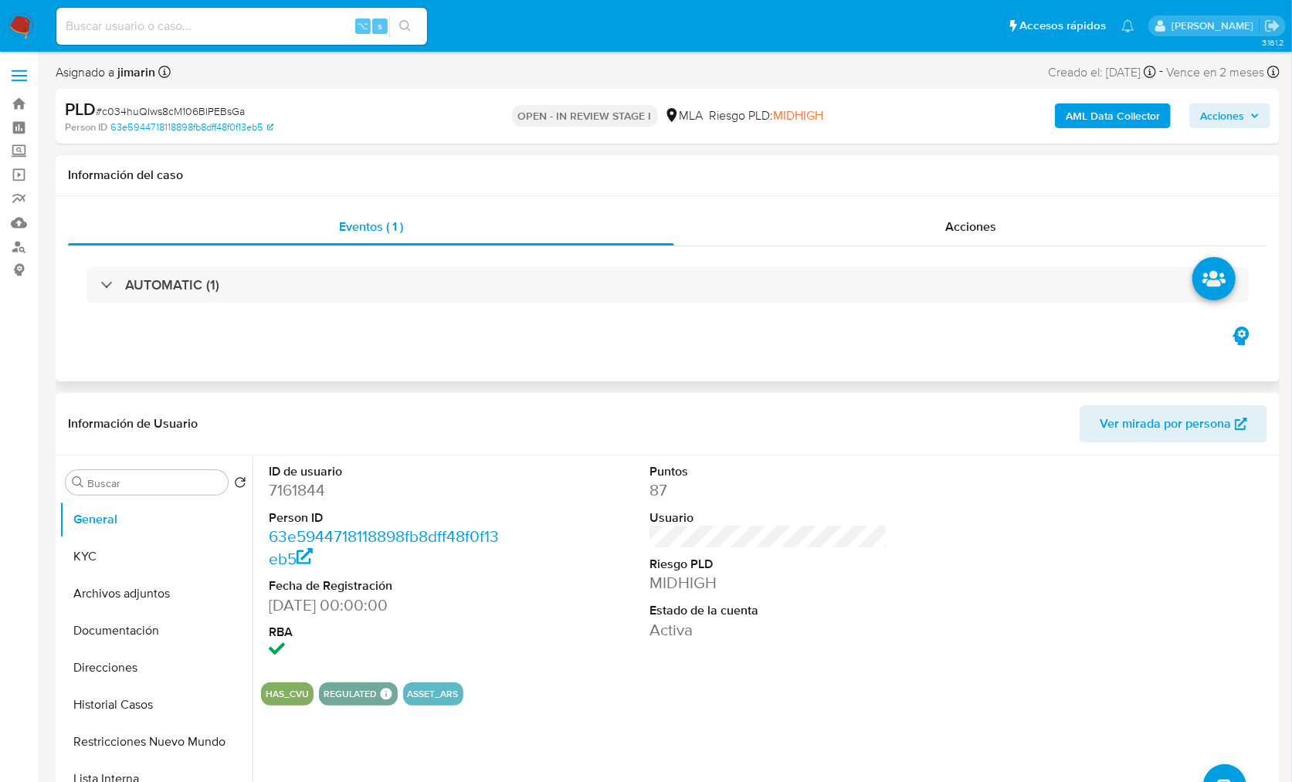
click at [280, 334] on div "Eventos ( 1 ) Acciones AUTOMATIC (1)" at bounding box center [668, 288] width 1224 height 185
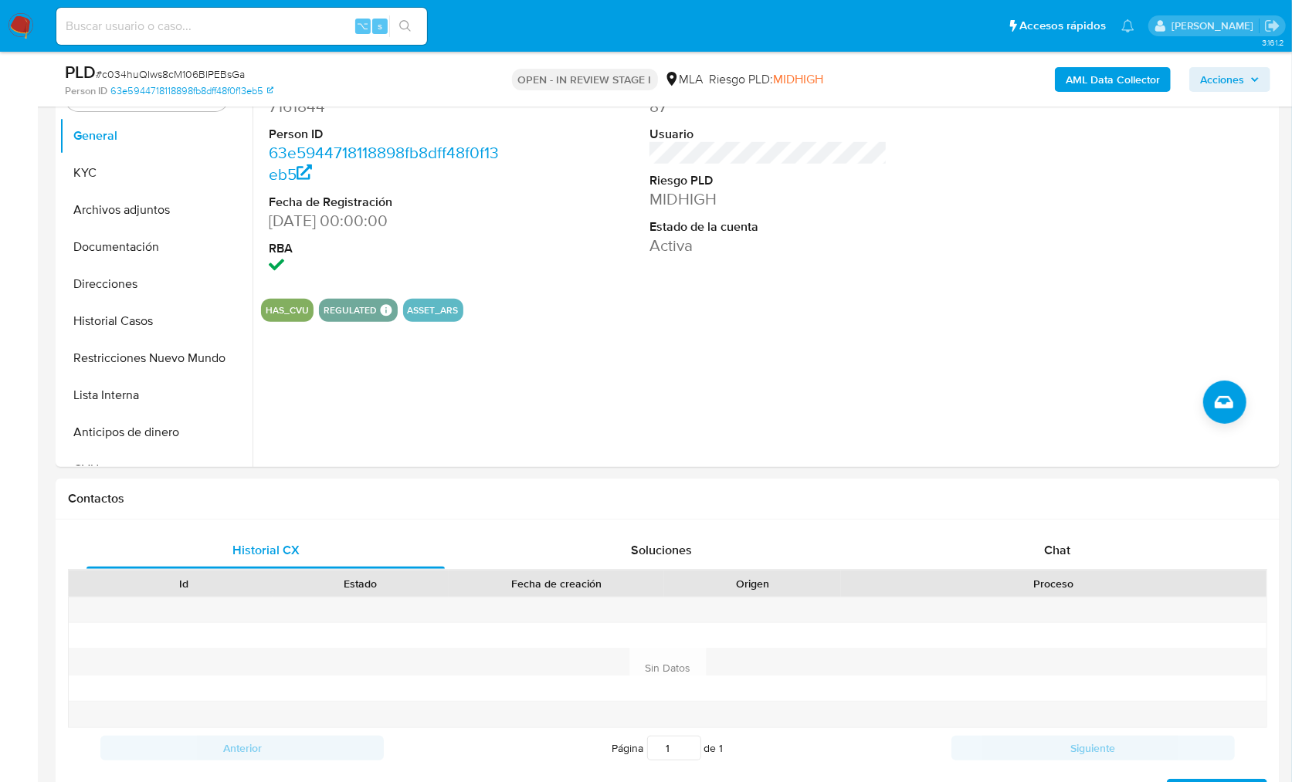
scroll to position [770, 0]
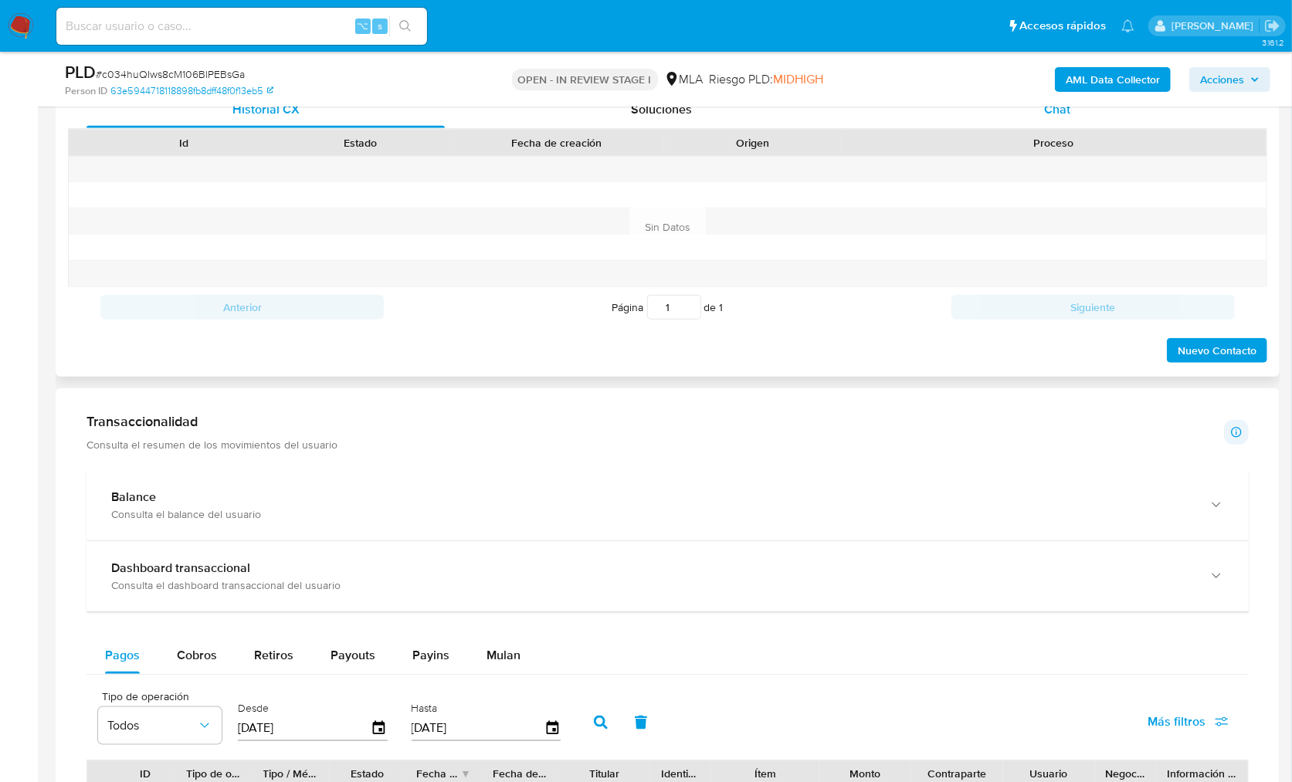
click at [1048, 130] on div "Proceso" at bounding box center [1053, 143] width 425 height 26
click at [1055, 118] on div "Chat" at bounding box center [1057, 109] width 358 height 37
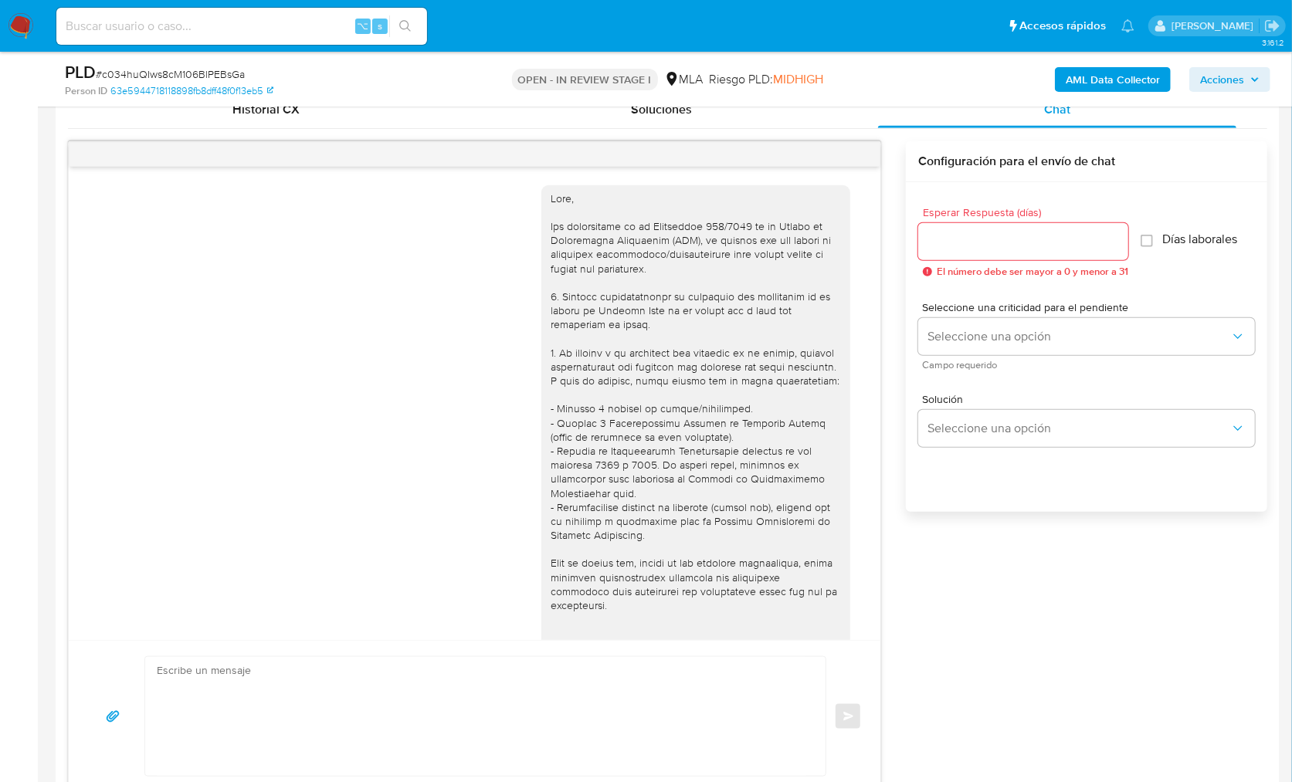
scroll to position [1666, 0]
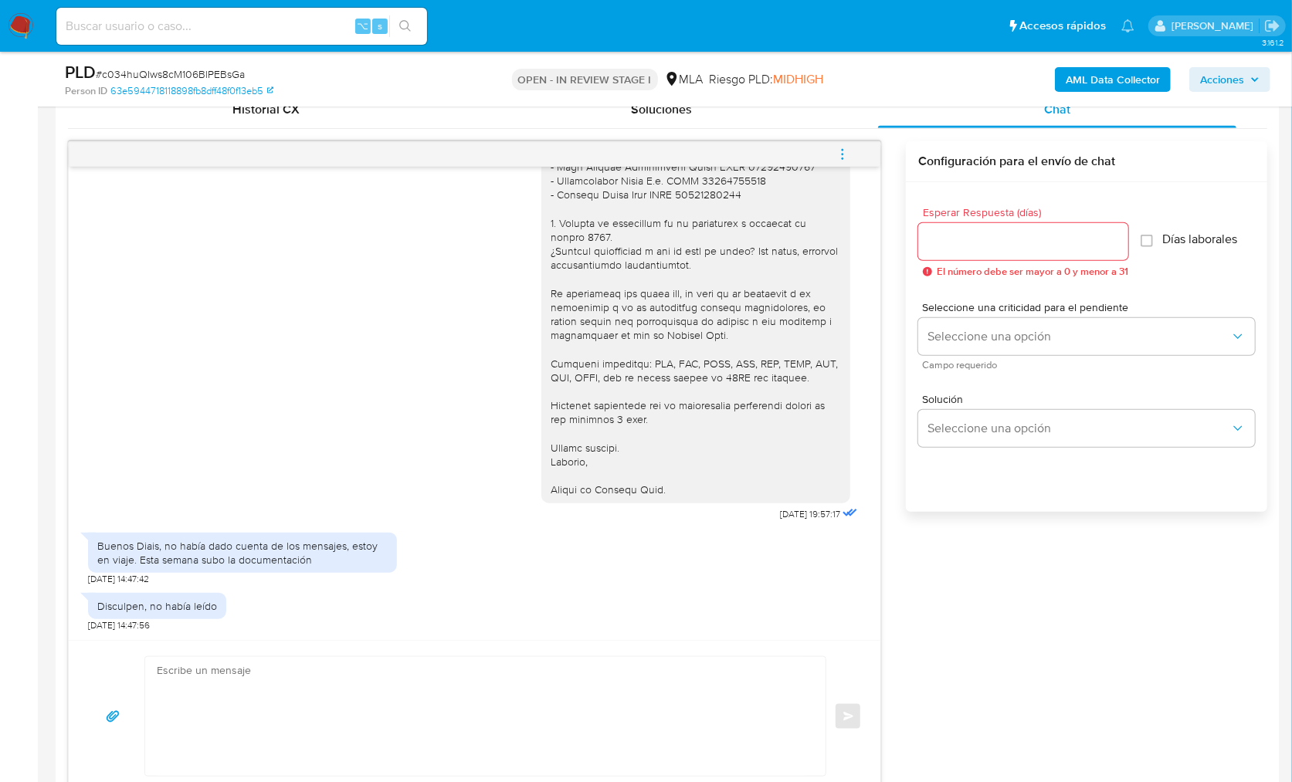
click at [266, 680] on textarea at bounding box center [481, 716] width 649 height 119
click at [277, 683] on textarea at bounding box center [481, 716] width 649 height 119
click at [279, 686] on textarea at bounding box center [481, 716] width 649 height 119
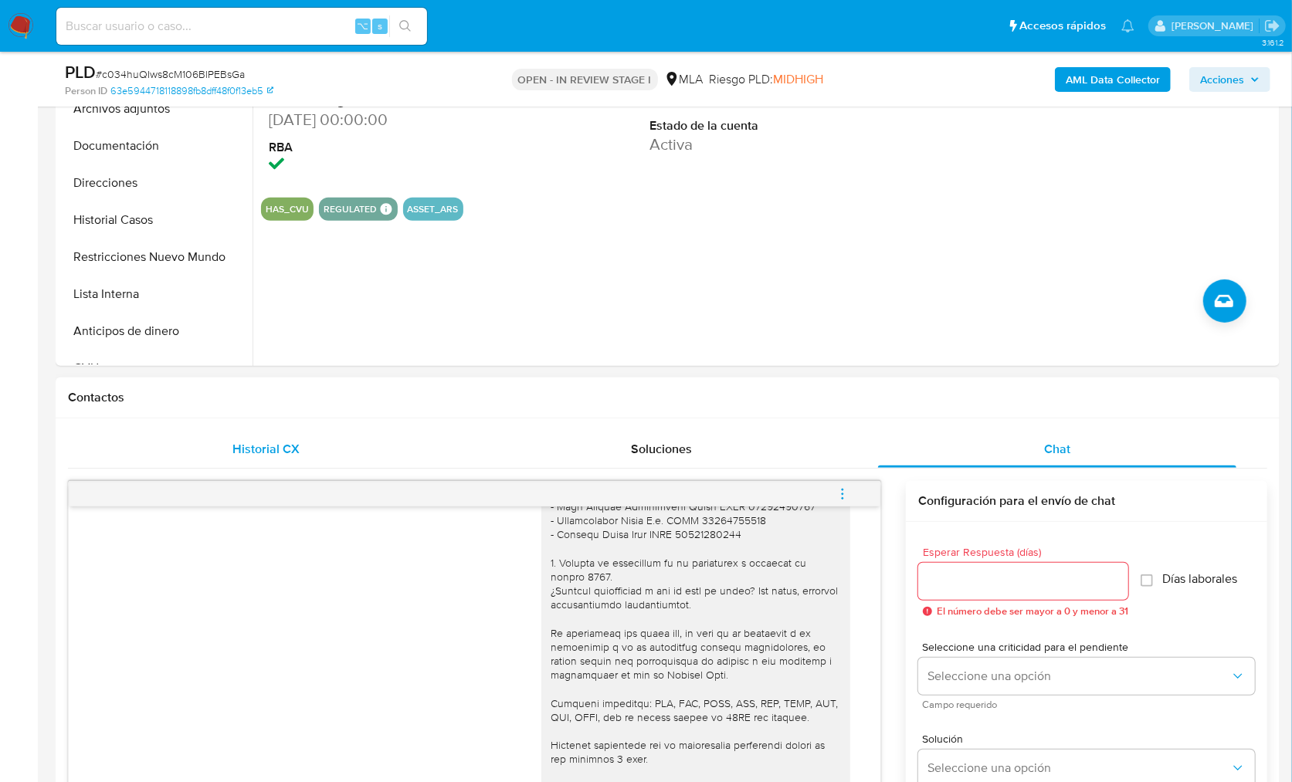
click at [327, 452] on div "Historial CX" at bounding box center [265, 449] width 358 height 37
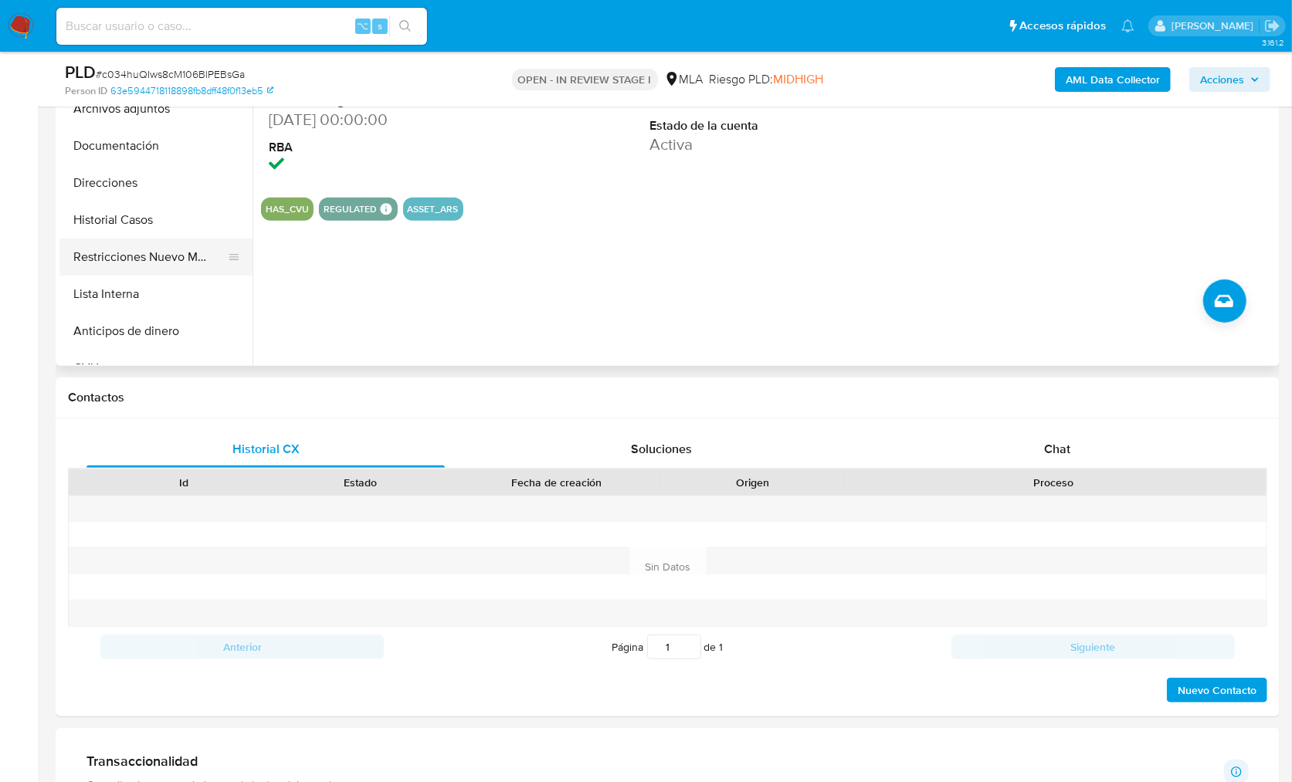
click at [146, 262] on button "Restricciones Nuevo Mundo" at bounding box center [149, 257] width 181 height 37
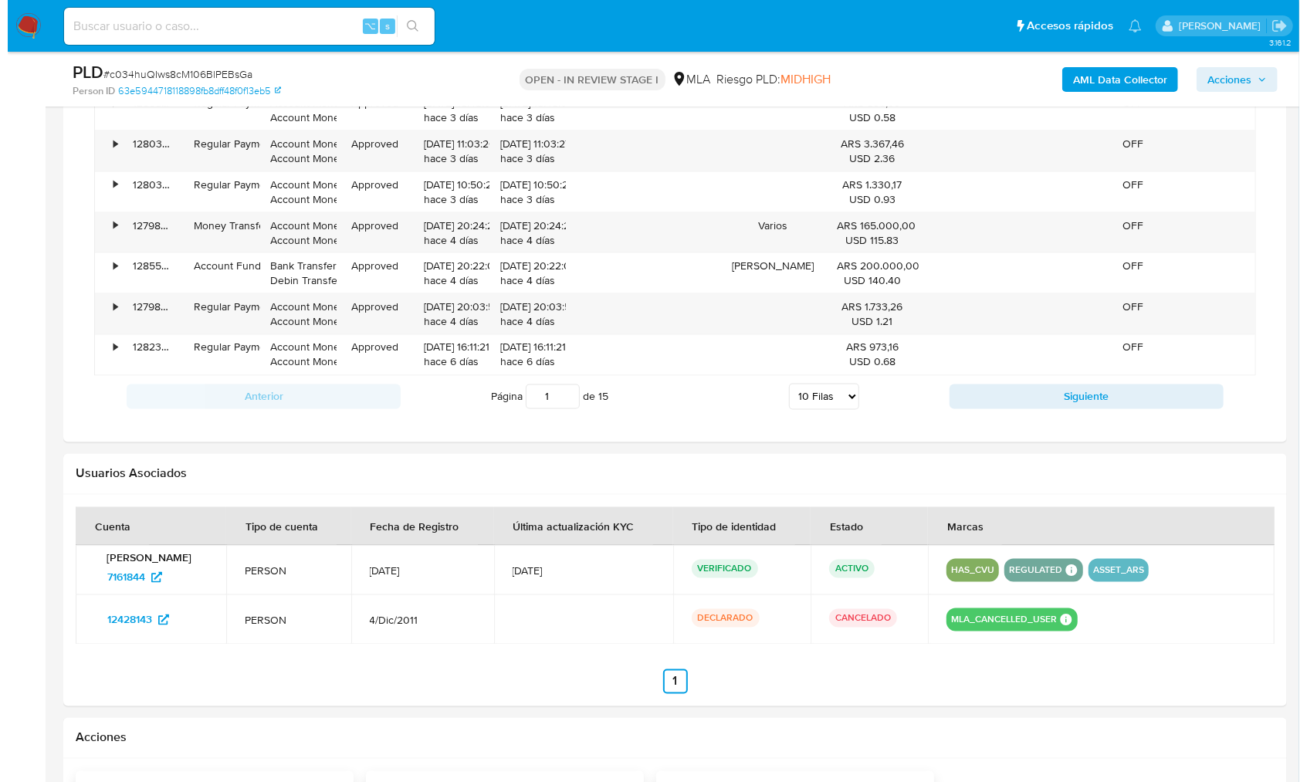
scroll to position [1926, 0]
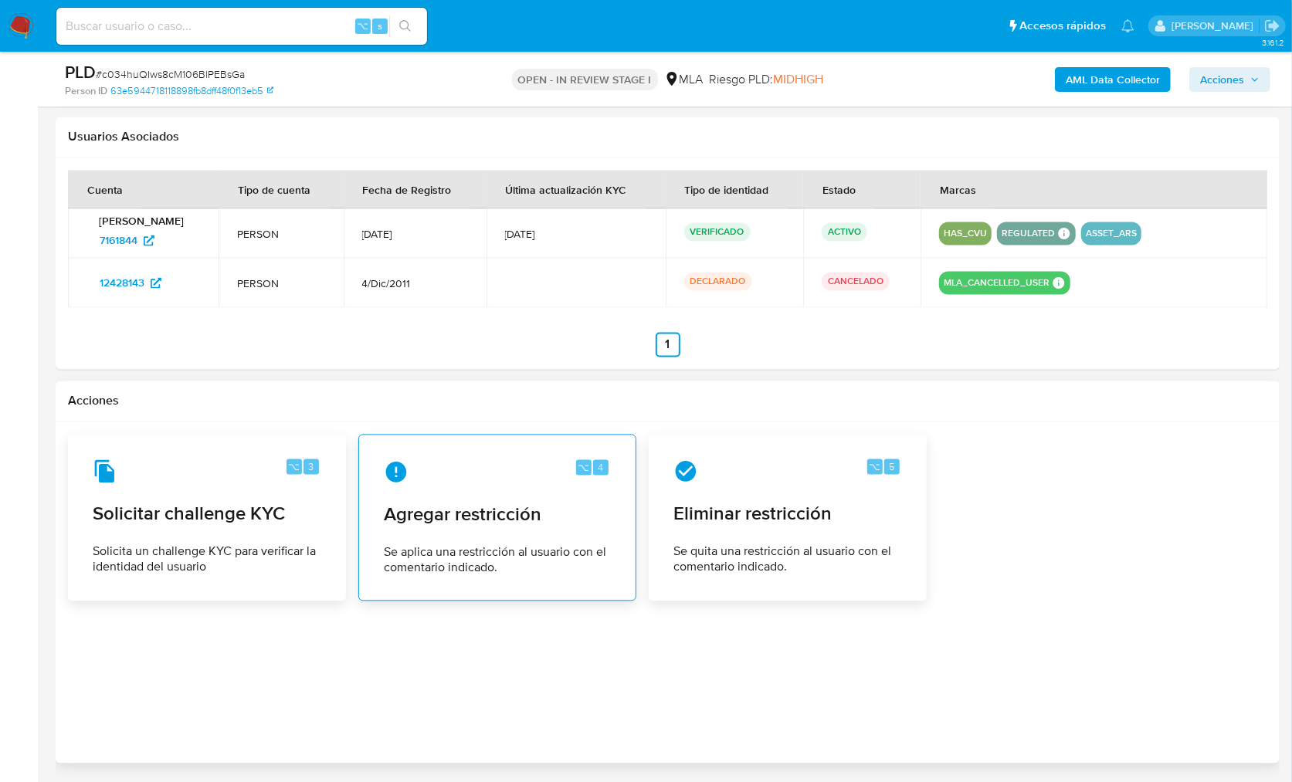
click at [502, 492] on div "⌥ 4 Agregar restricción Se aplica una restricción al usuario con el comentario …" at bounding box center [497, 518] width 252 height 141
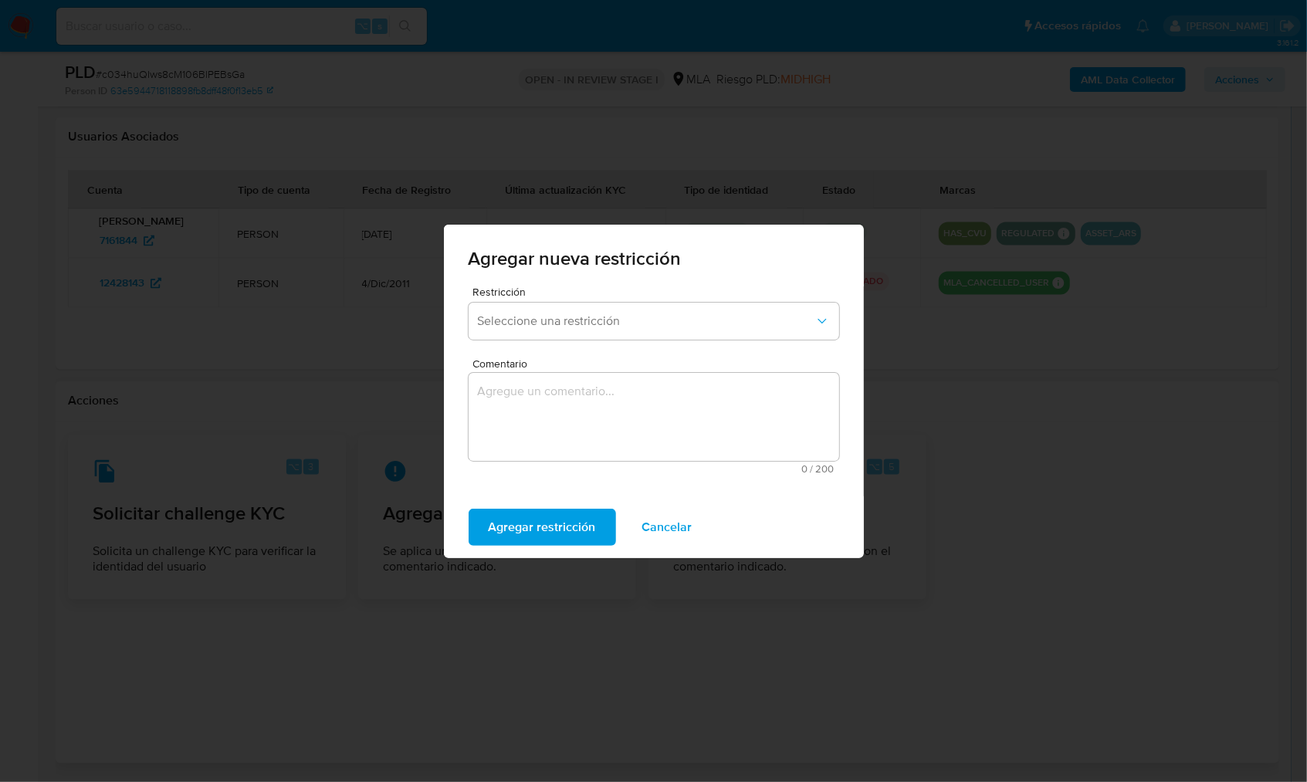
click at [541, 297] on span "Restricción" at bounding box center [658, 291] width 371 height 11
click at [537, 310] on button "Seleccione una restricción" at bounding box center [654, 321] width 371 height 37
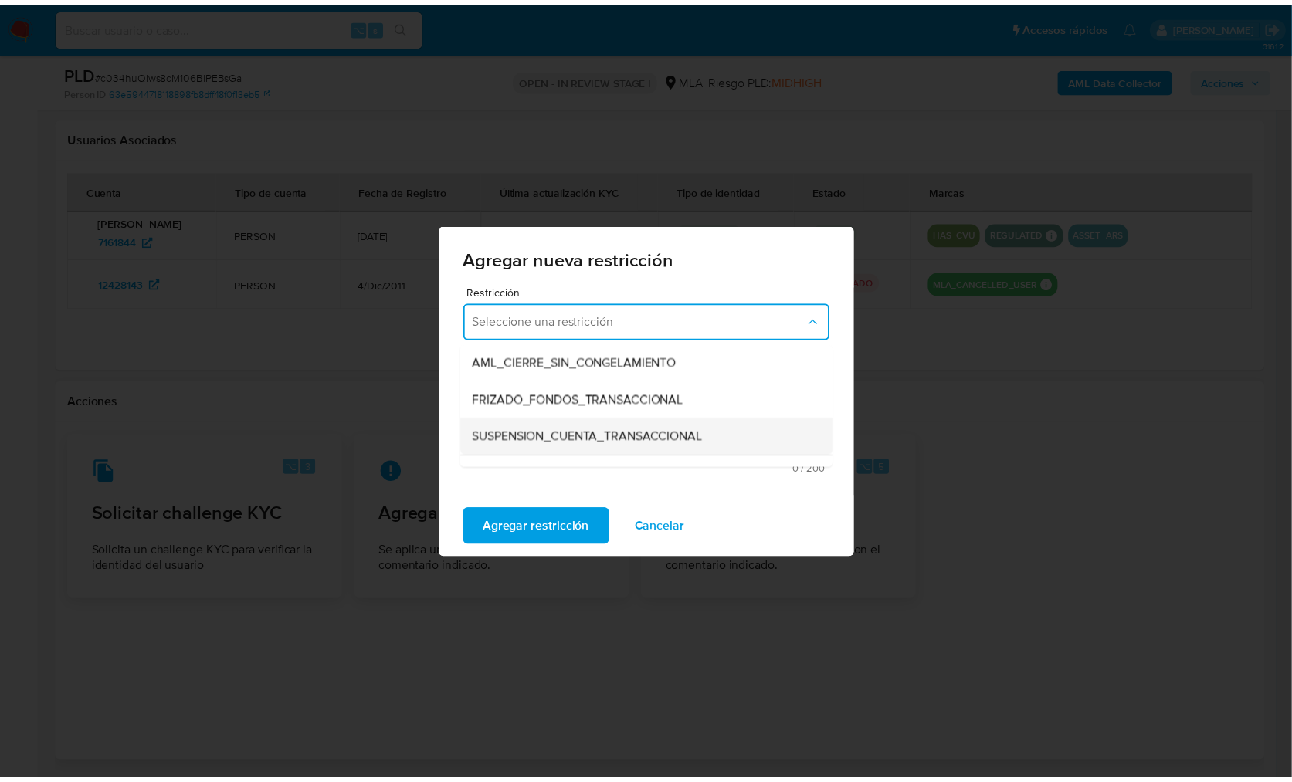
scroll to position [148, 0]
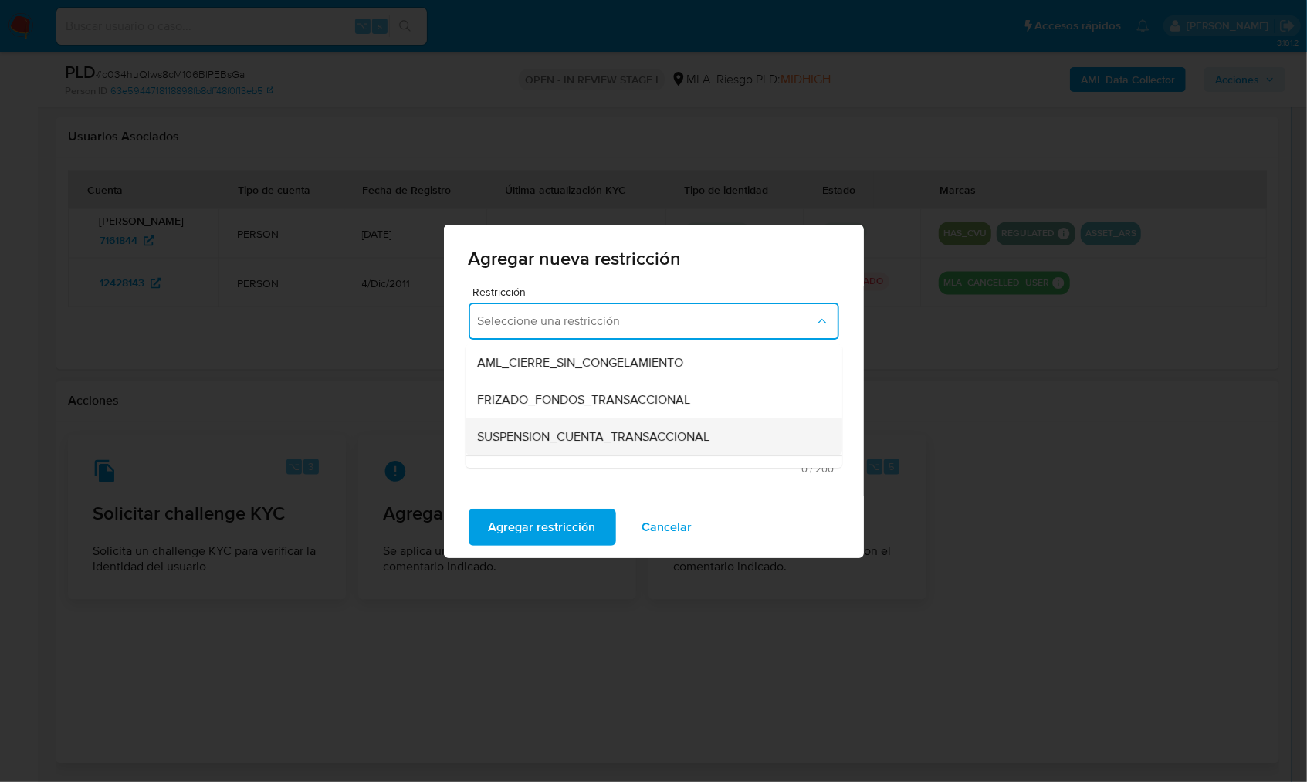
click at [579, 439] on span "SUSPENSION_CUENTA_TRANSACCIONAL" at bounding box center [594, 436] width 232 height 15
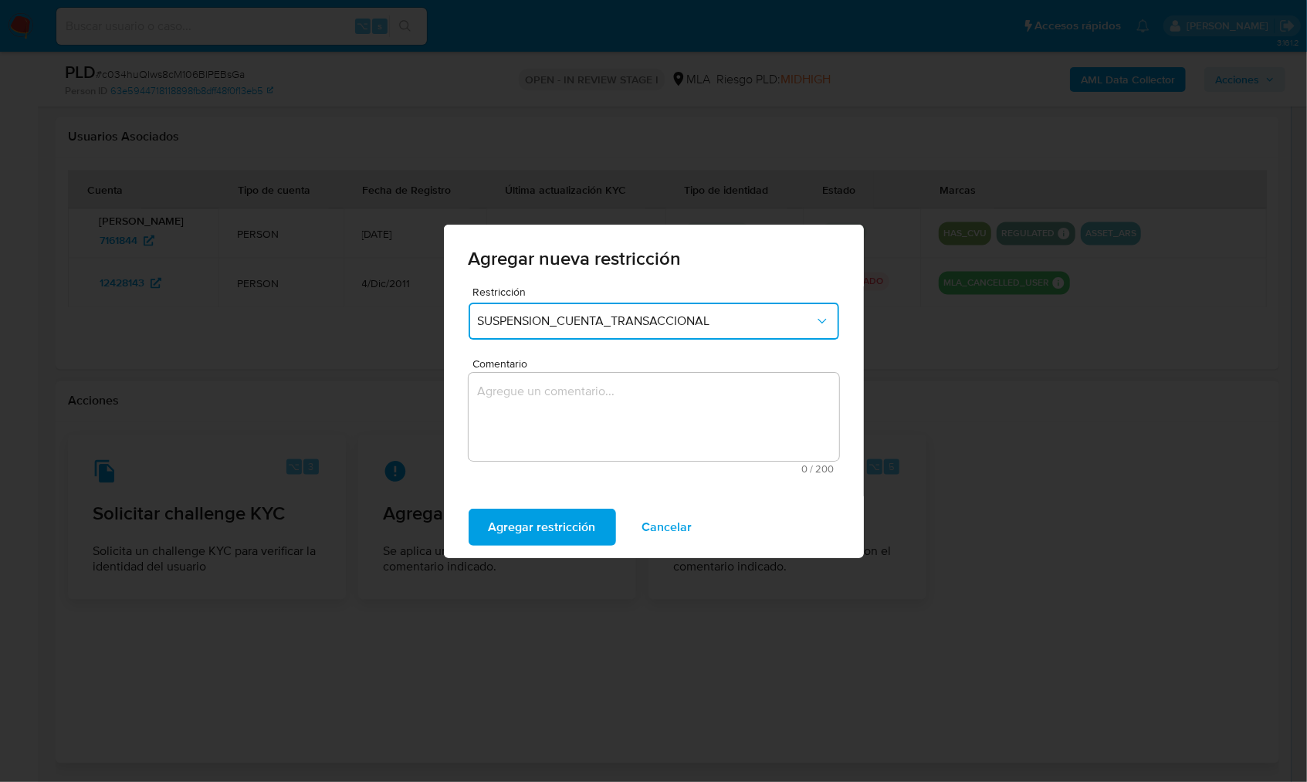
click at [613, 418] on textarea "Comentario" at bounding box center [654, 417] width 371 height 88
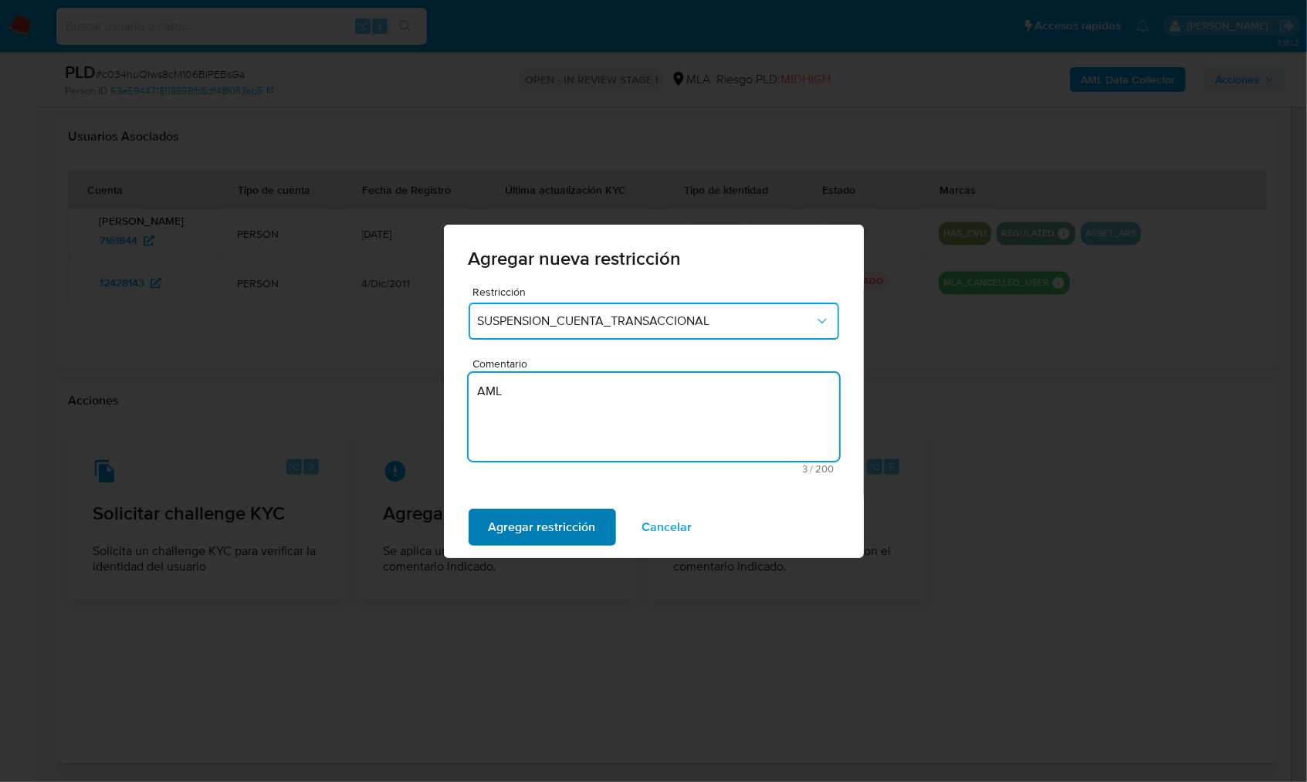
type textarea "AML"
click at [499, 527] on span "Agregar restricción" at bounding box center [542, 527] width 107 height 34
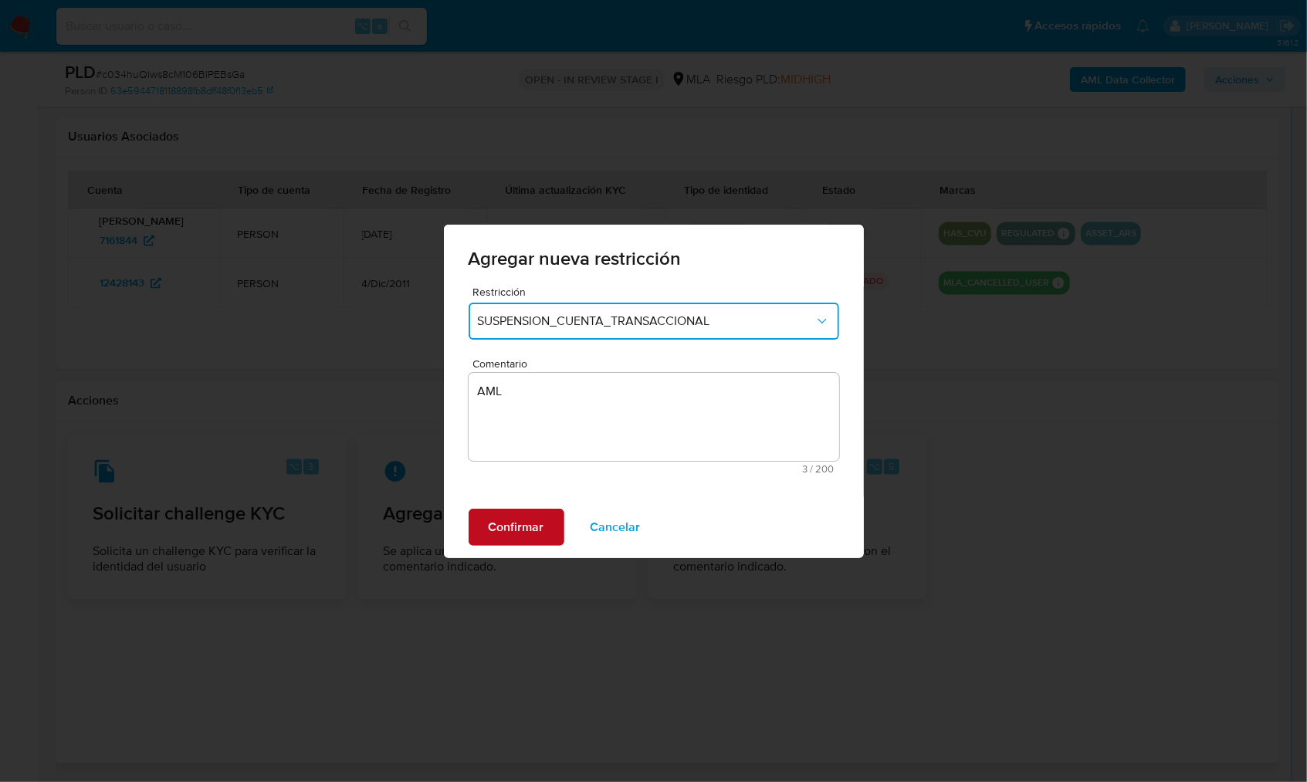
click at [507, 523] on span "Confirmar" at bounding box center [517, 527] width 56 height 34
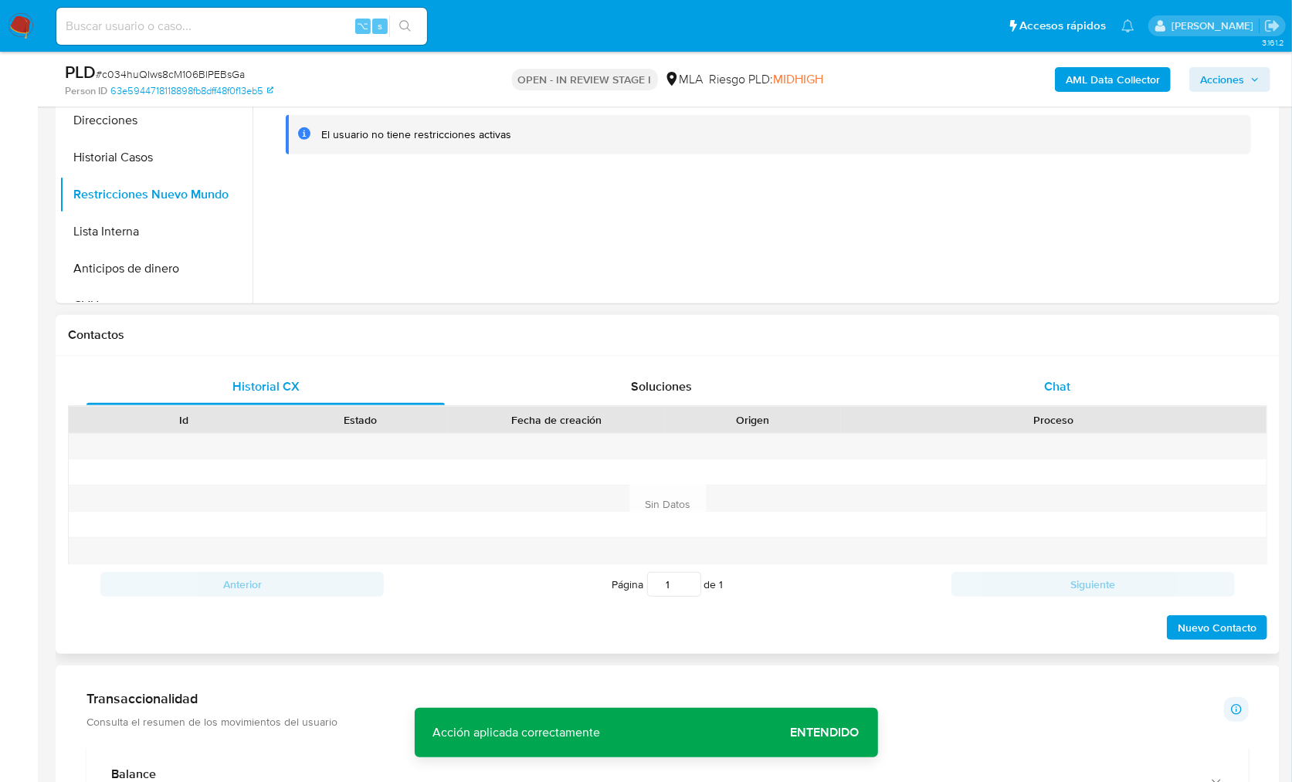
click at [1052, 387] on span "Chat" at bounding box center [1057, 387] width 26 height 18
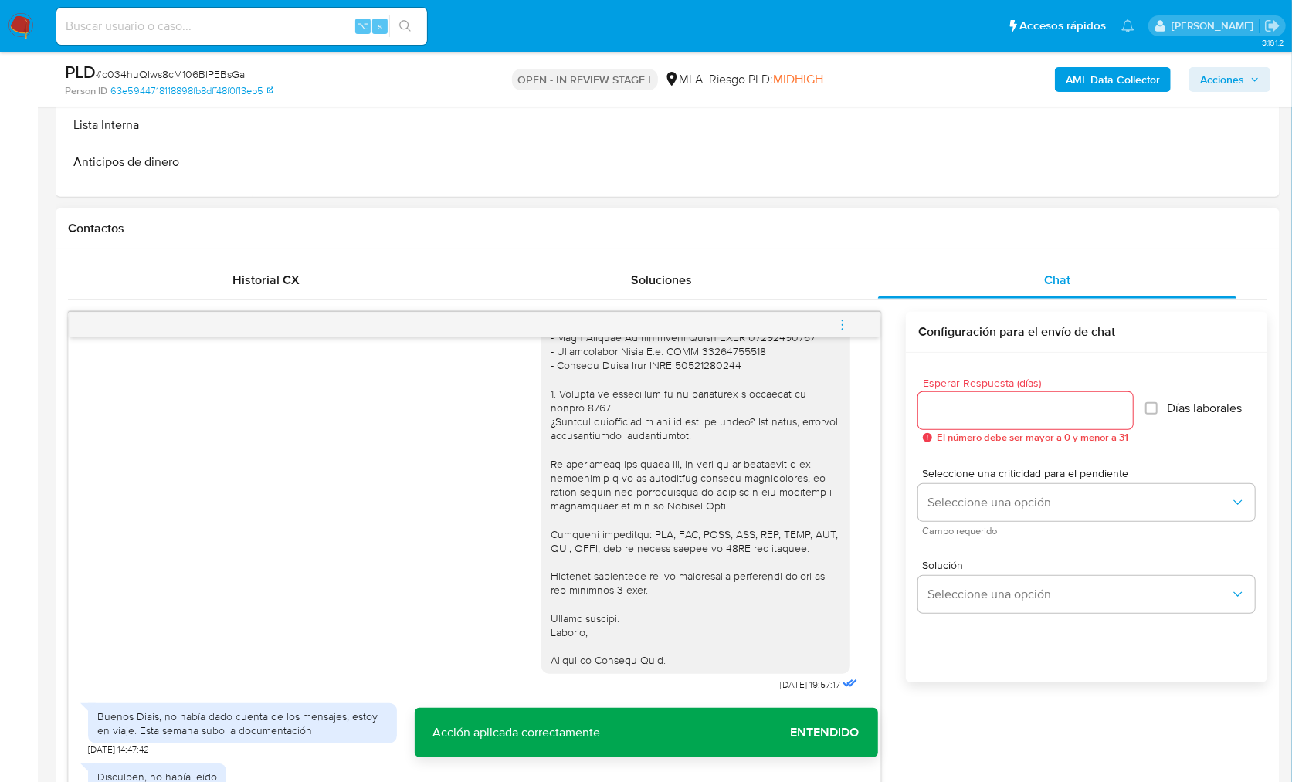
scroll to position [791, 0]
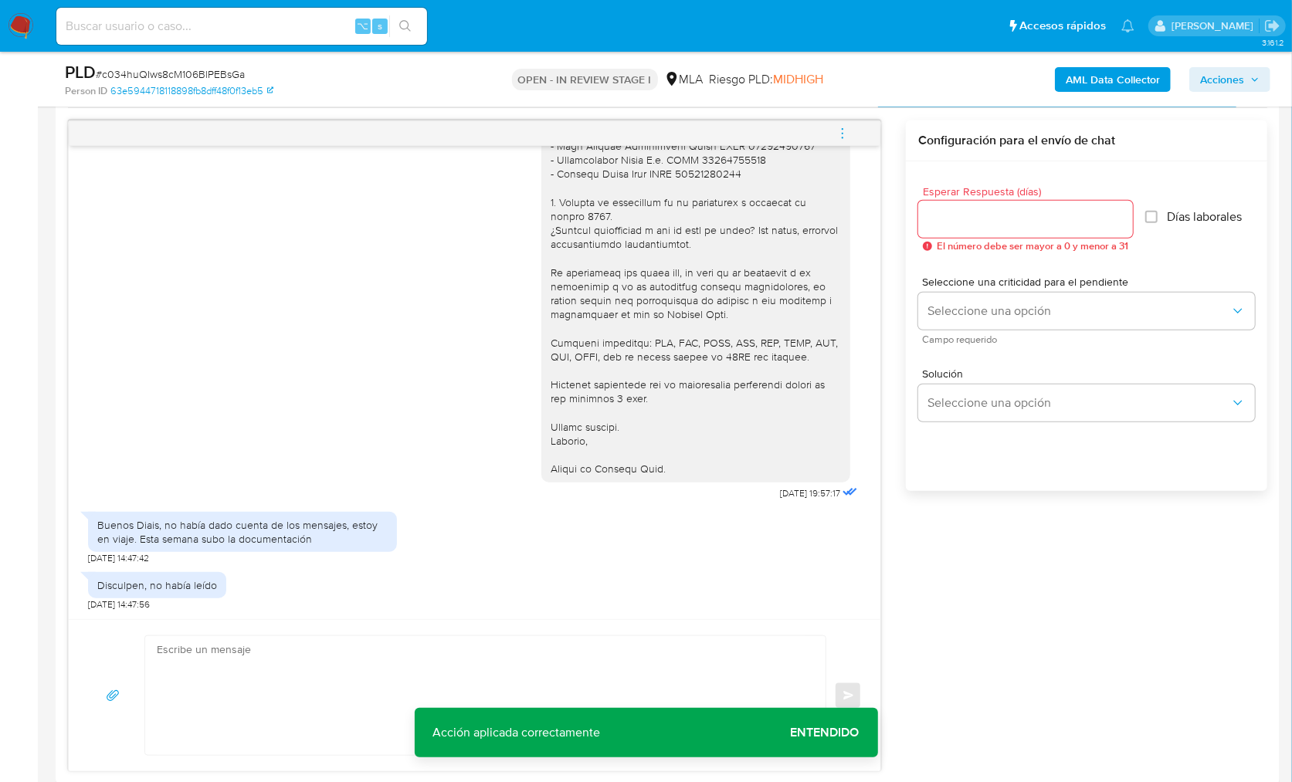
click at [594, 599] on div "Disculpen, no había leído 28/09/2025 14:47:56" at bounding box center [474, 587] width 773 height 46
drag, startPoint x: 446, startPoint y: 632, endPoint x: 429, endPoint y: 638, distance: 17.8
click at [446, 632] on div "Enviar" at bounding box center [475, 695] width 812 height 152
click at [426, 642] on textarea at bounding box center [481, 695] width 649 height 119
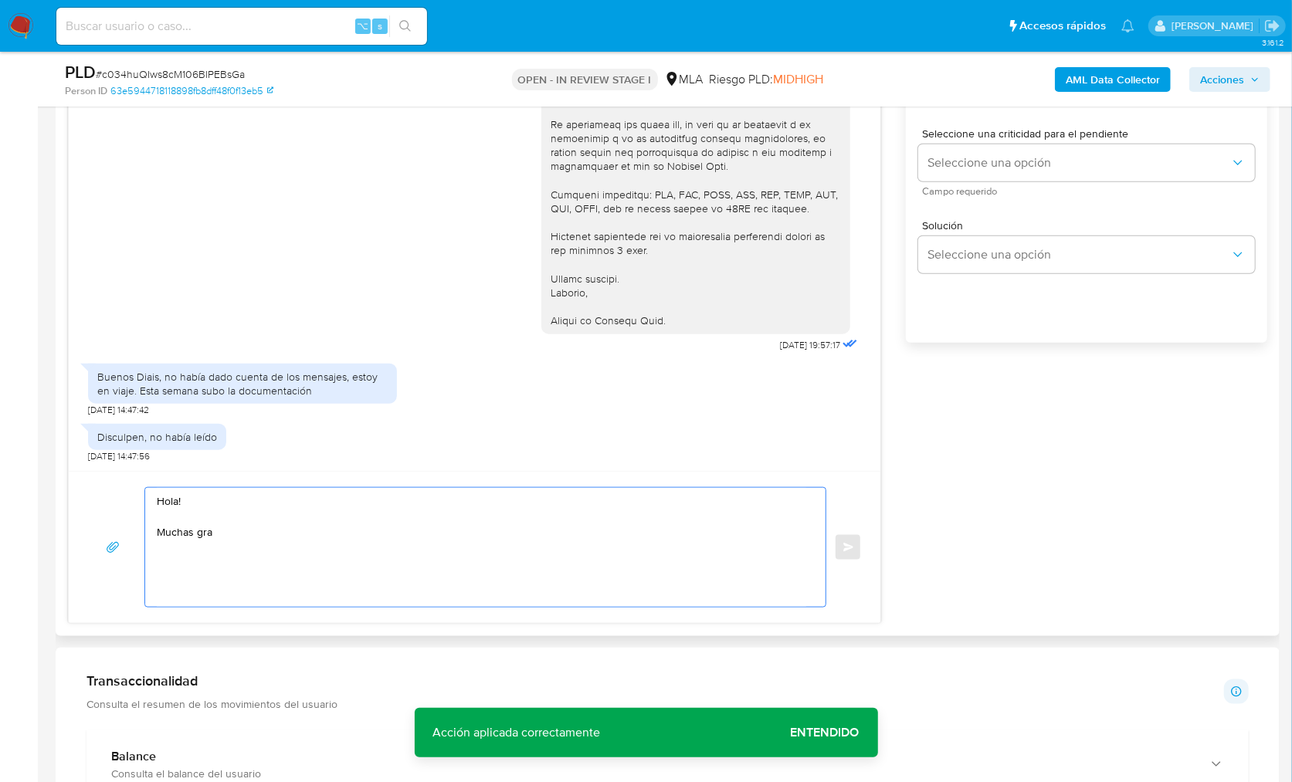
drag, startPoint x: 385, startPoint y: 545, endPoint x: 74, endPoint y: 486, distance: 316.1
click at [74, 486] on div "Hola! Muchas gra Enviar" at bounding box center [475, 547] width 812 height 152
paste textarea ", Muchas gracias por la respuesta. Analizamos tu caso y notamos que la informac…"
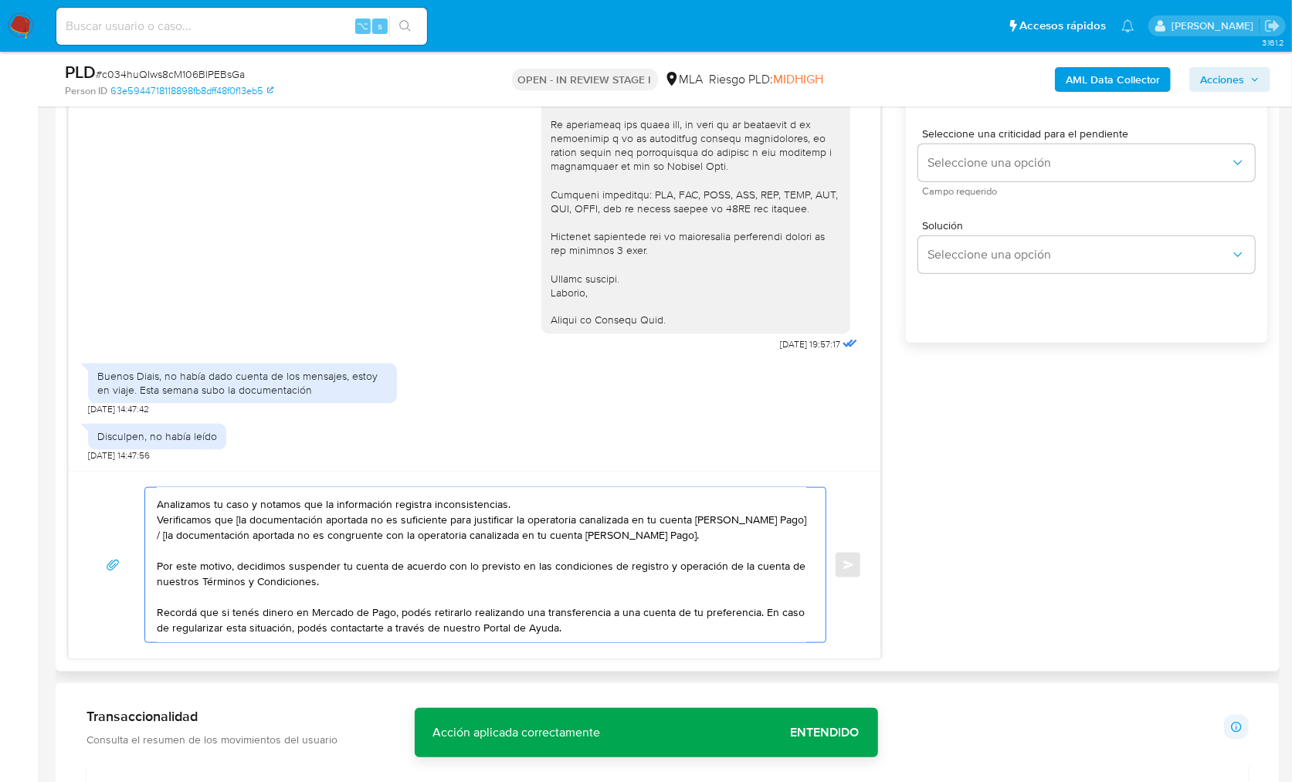
scroll to position [0, 0]
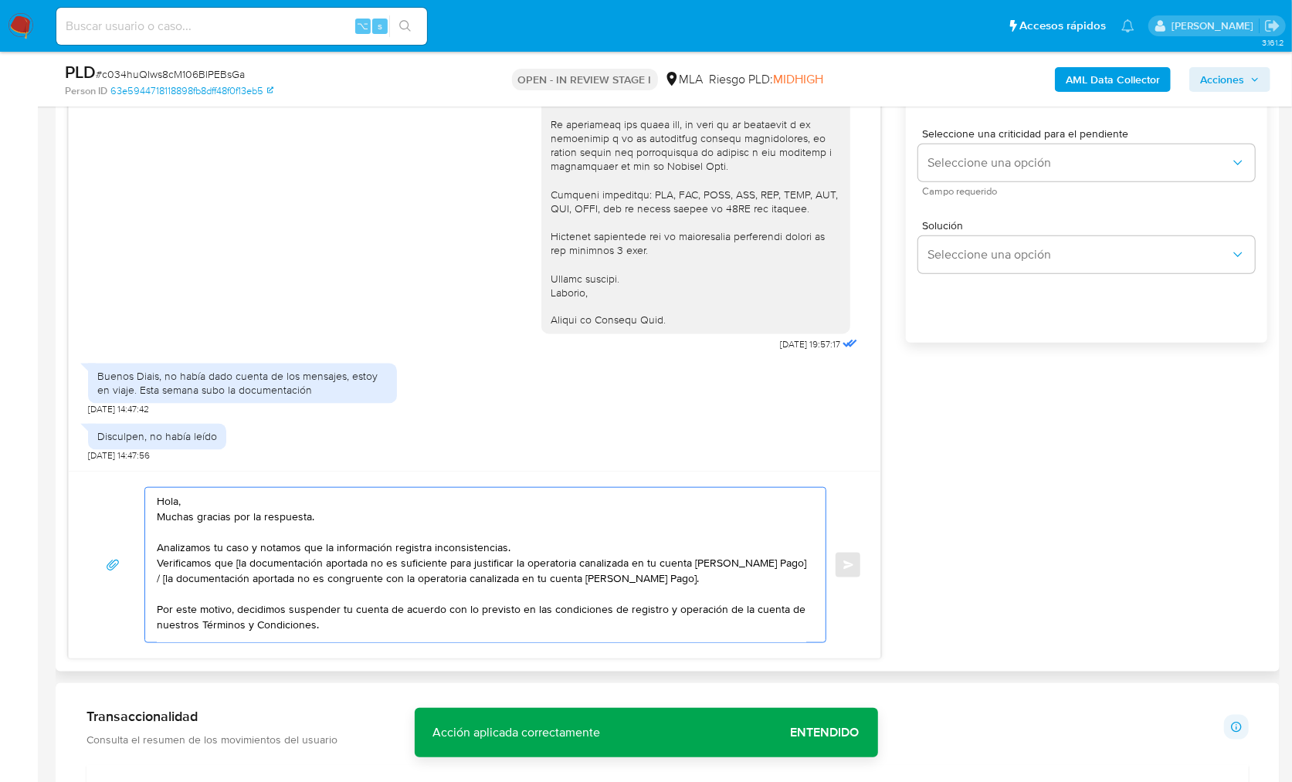
click at [297, 496] on textarea "Hola, Muchas gracias por la respuesta. Analizamos tu caso y notamos que la info…" at bounding box center [481, 565] width 649 height 154
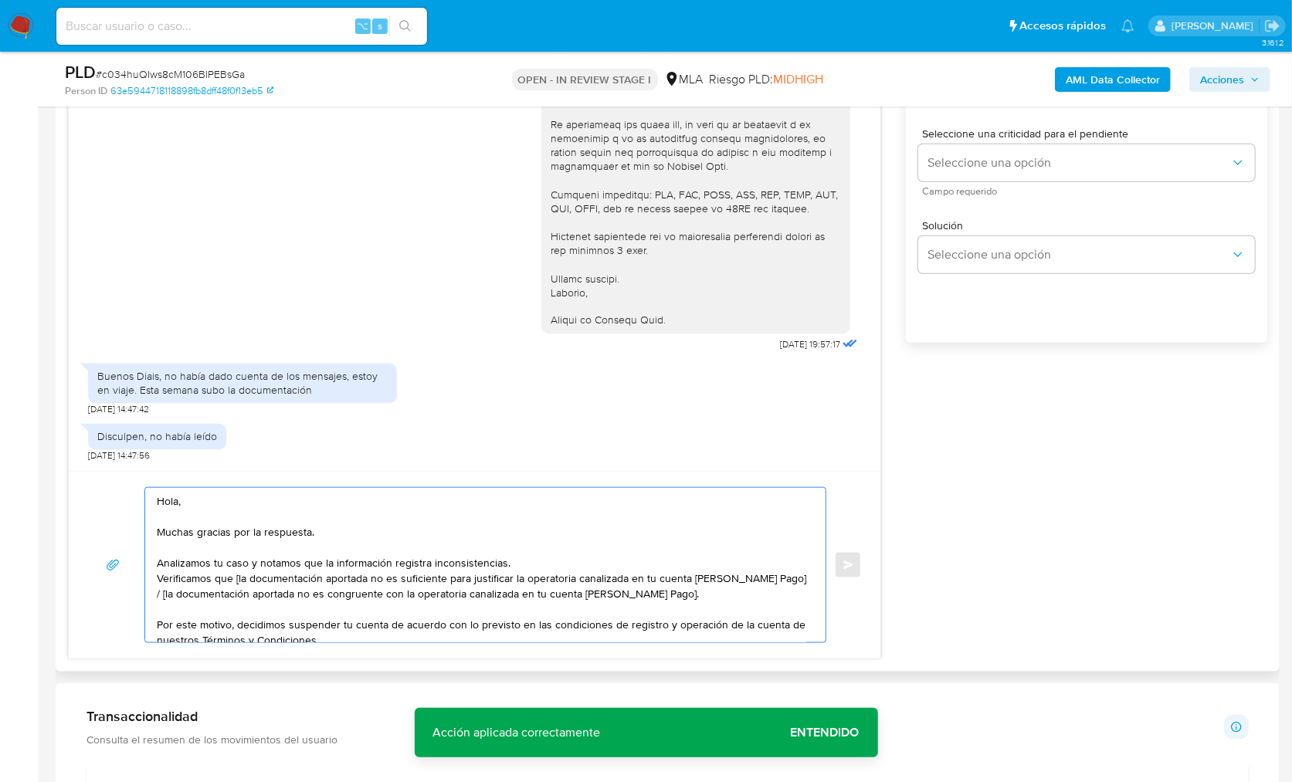
click at [322, 534] on textarea "Hola, Muchas gracias por la respuesta. Analizamos tu caso y notamos que la info…" at bounding box center [481, 565] width 649 height 154
click at [524, 563] on textarea "Hola, Muchas gracias por la respuesta. Analizamos tu caso y notamos que la info…" at bounding box center [481, 565] width 649 height 154
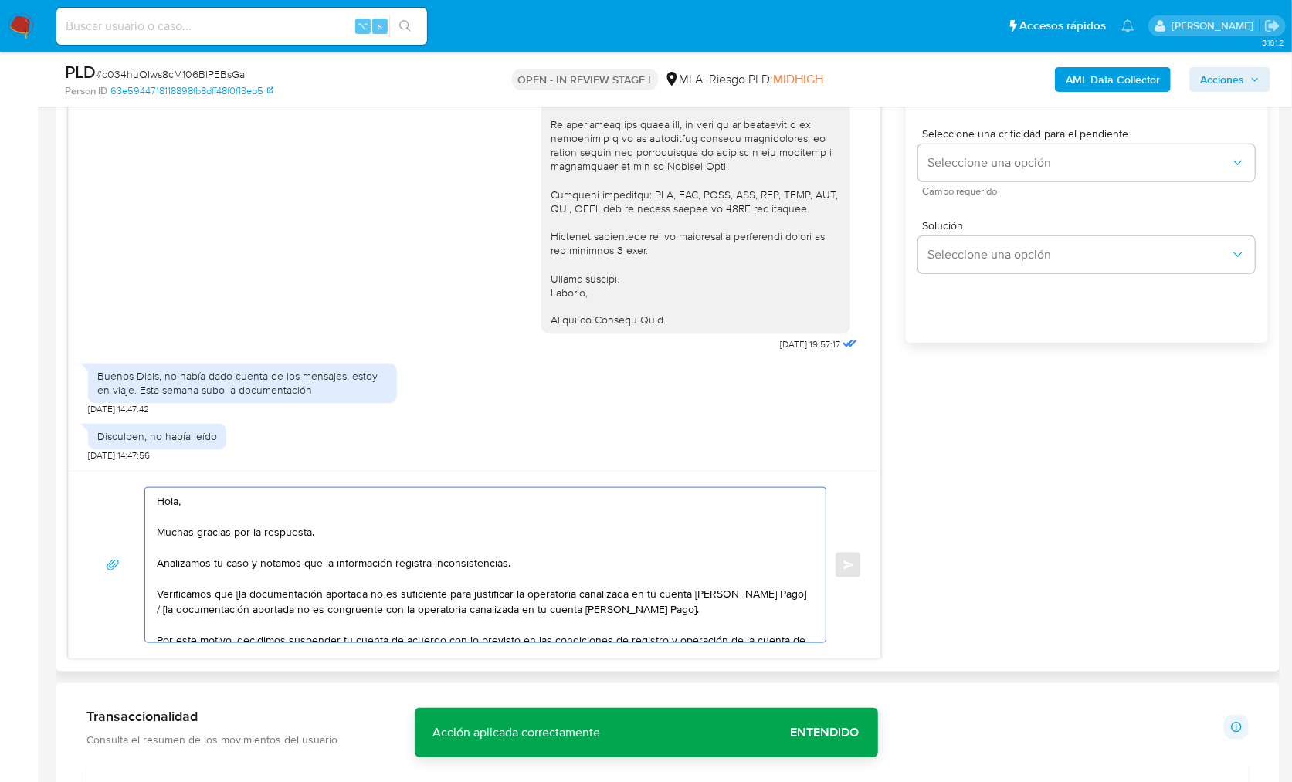
click at [236, 594] on textarea "Hola, Muchas gracias por la respuesta. Analizamos tu caso y notamos que la info…" at bounding box center [481, 565] width 649 height 154
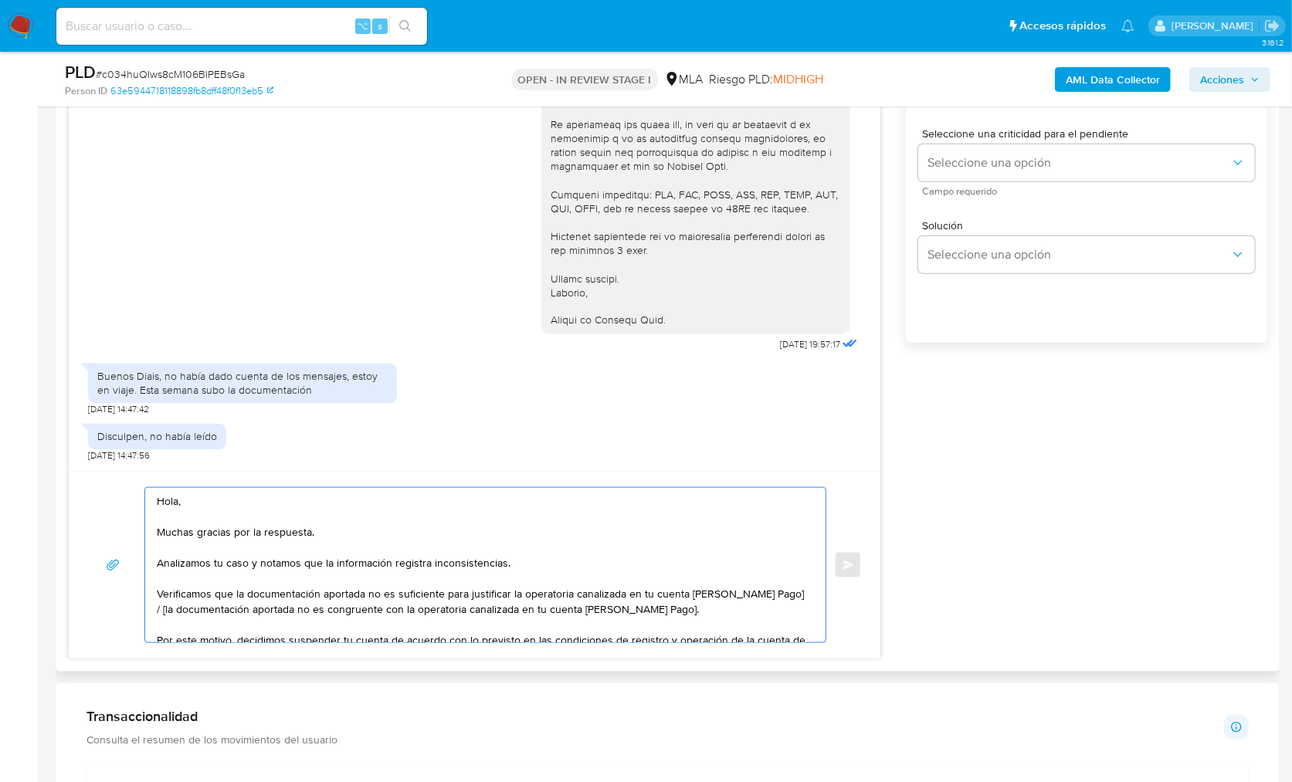
drag, startPoint x: 158, startPoint y: 594, endPoint x: 465, endPoint y: 598, distance: 306.6
click at [465, 598] on textarea "Hola, Muchas gracias por la respuesta. Analizamos tu caso y notamos que la info…" at bounding box center [481, 565] width 649 height 154
drag, startPoint x: 751, startPoint y: 608, endPoint x: 774, endPoint y: 595, distance: 26.0
click at [774, 595] on textarea "Hola, Muchas gracias por la respuesta. Analizamos tu caso y notamos que la info…" at bounding box center [481, 565] width 649 height 154
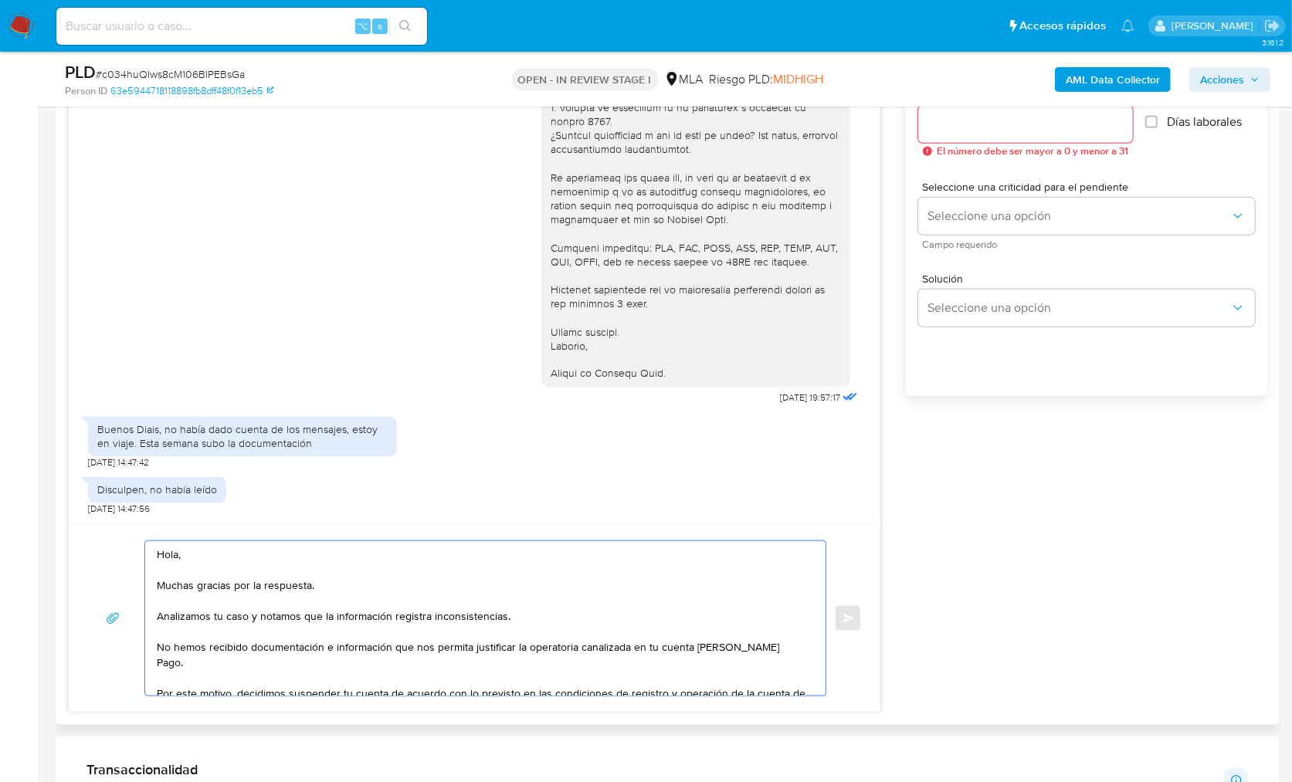
scroll to position [797, 0]
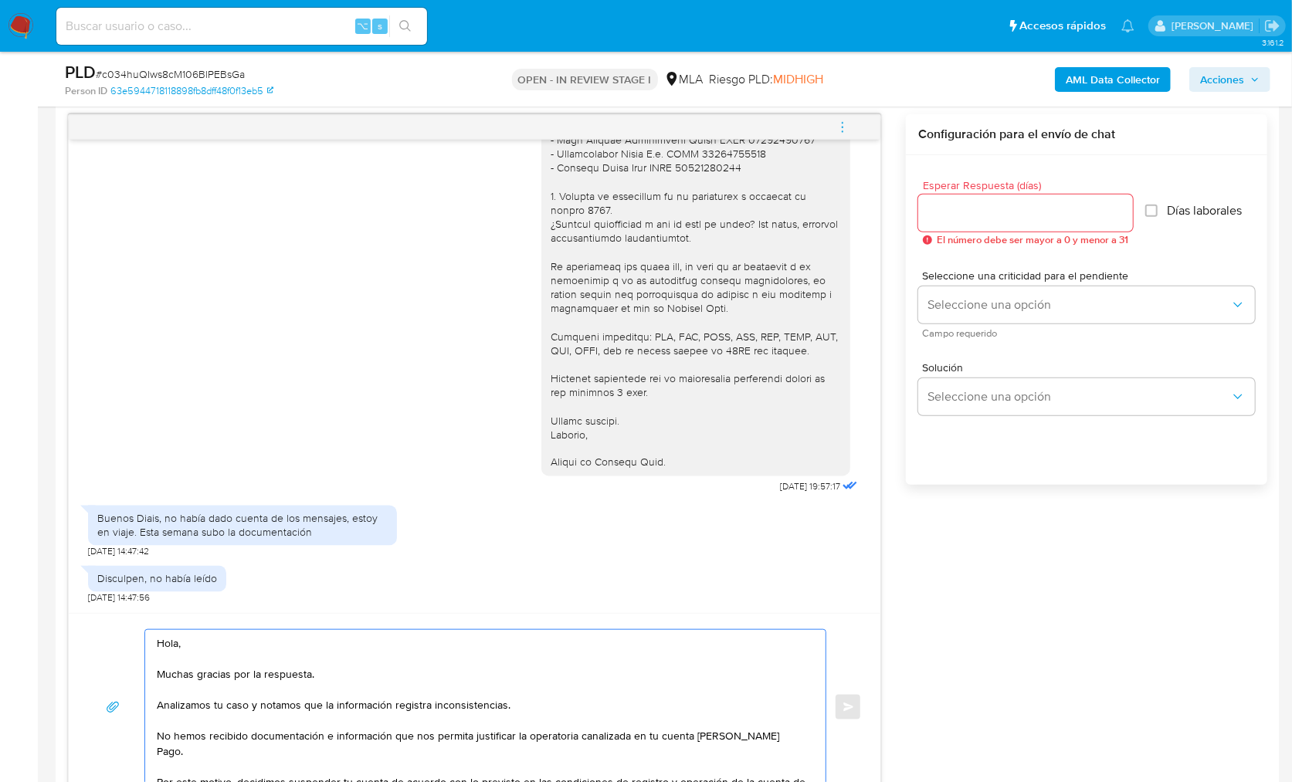
type textarea "Hola, Muchas gracias por la respuesta. Analizamos tu caso y notamos que la info…"
click at [948, 229] on div at bounding box center [1025, 213] width 215 height 37
click at [952, 222] on input "Esperar Respuesta (días)" at bounding box center [1025, 213] width 215 height 20
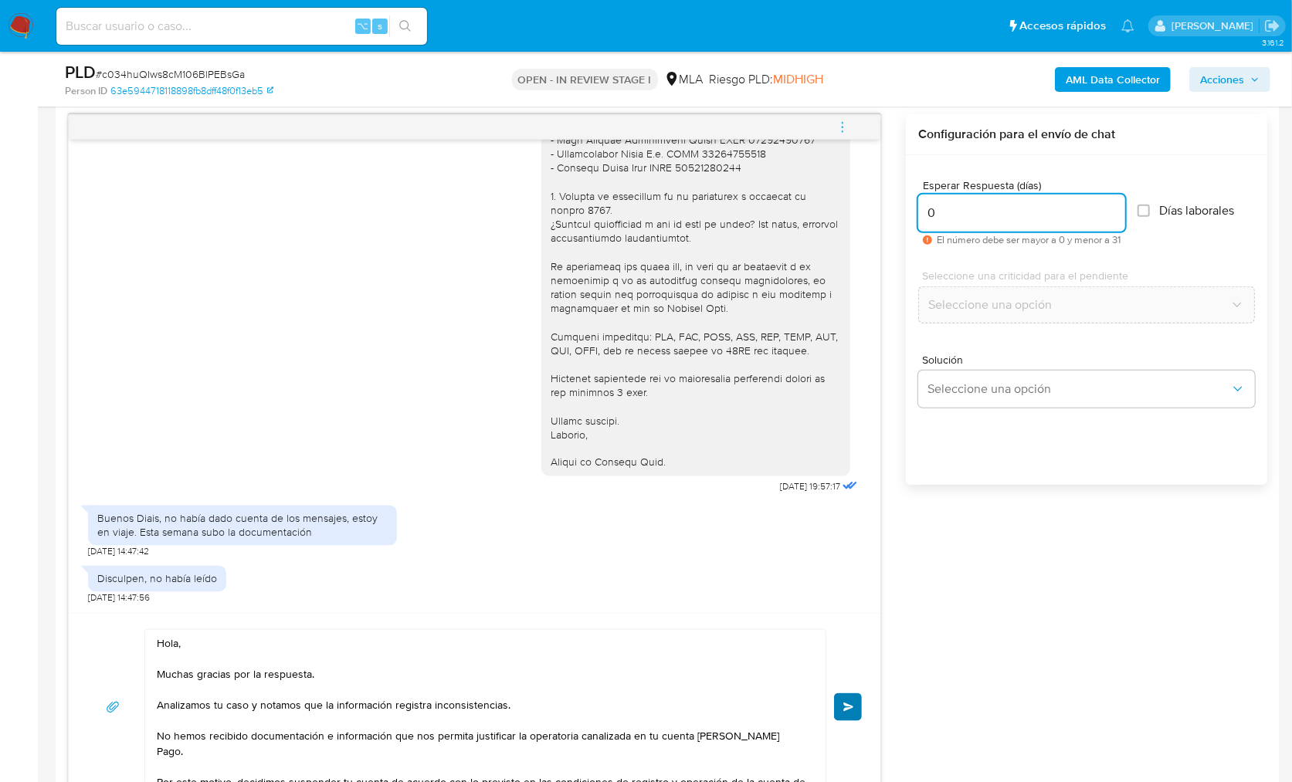
type input "0"
click at [840, 712] on button "Enviar" at bounding box center [848, 707] width 28 height 28
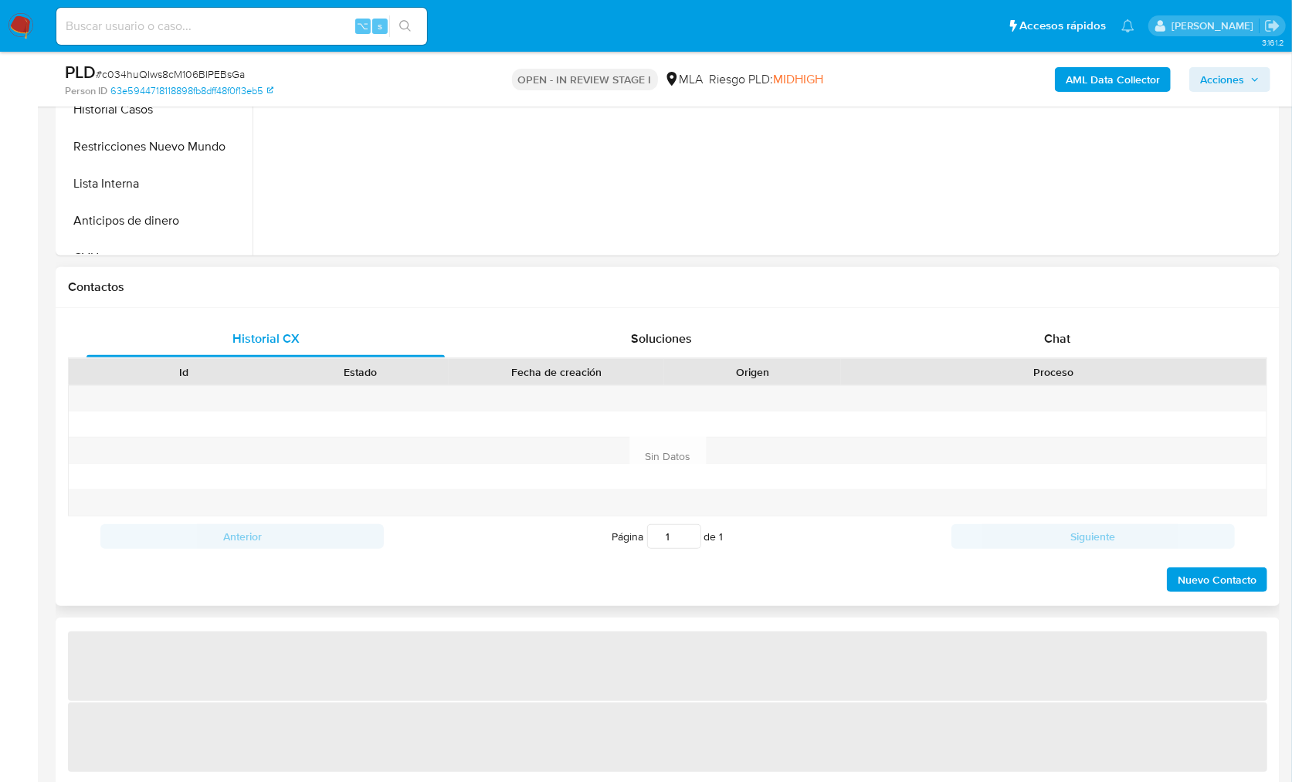
select select "10"
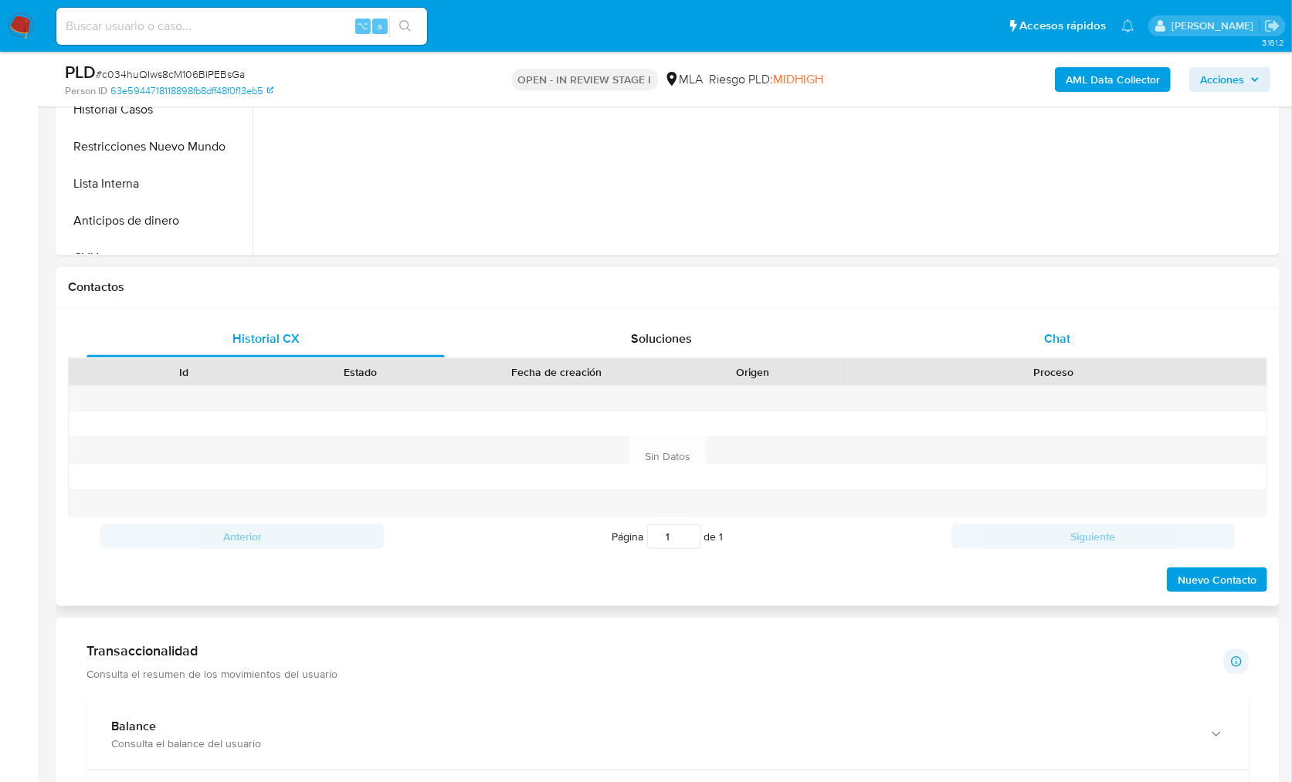
click at [1077, 346] on div "Chat" at bounding box center [1057, 338] width 358 height 37
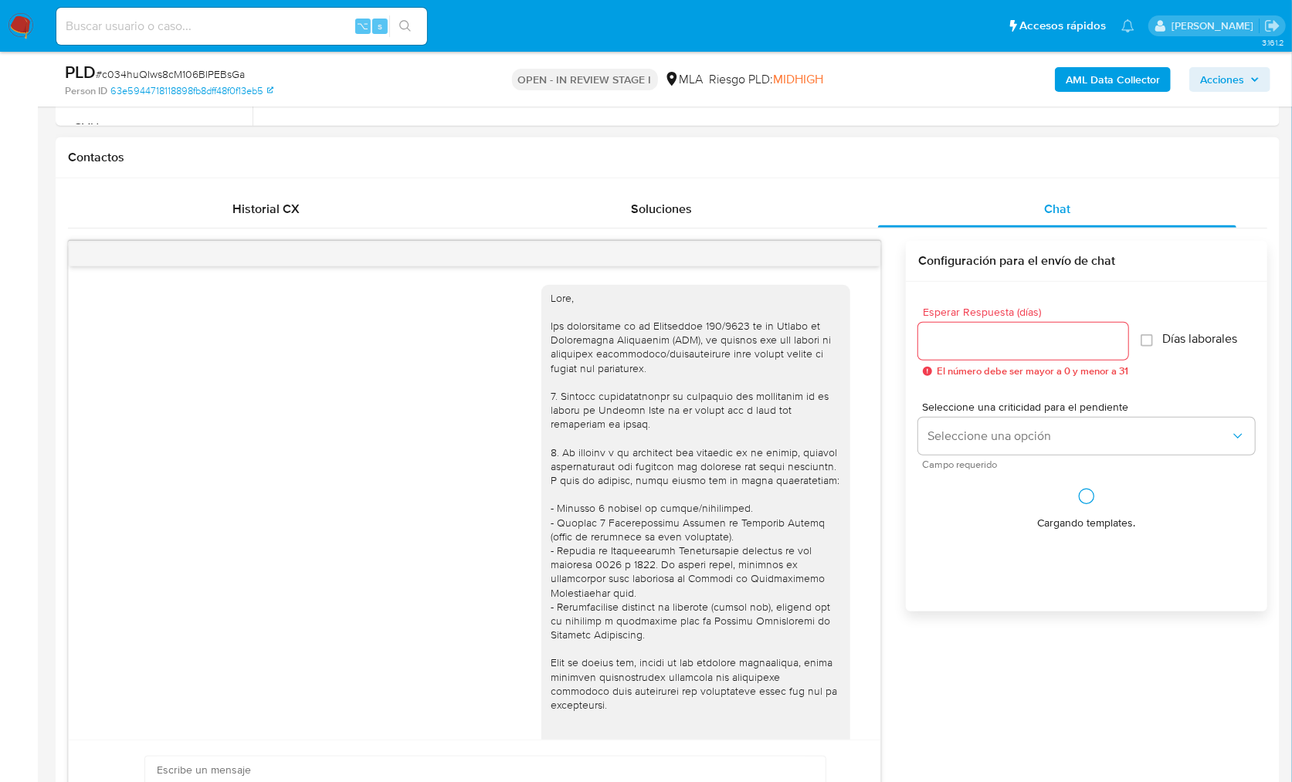
scroll to position [2007, 0]
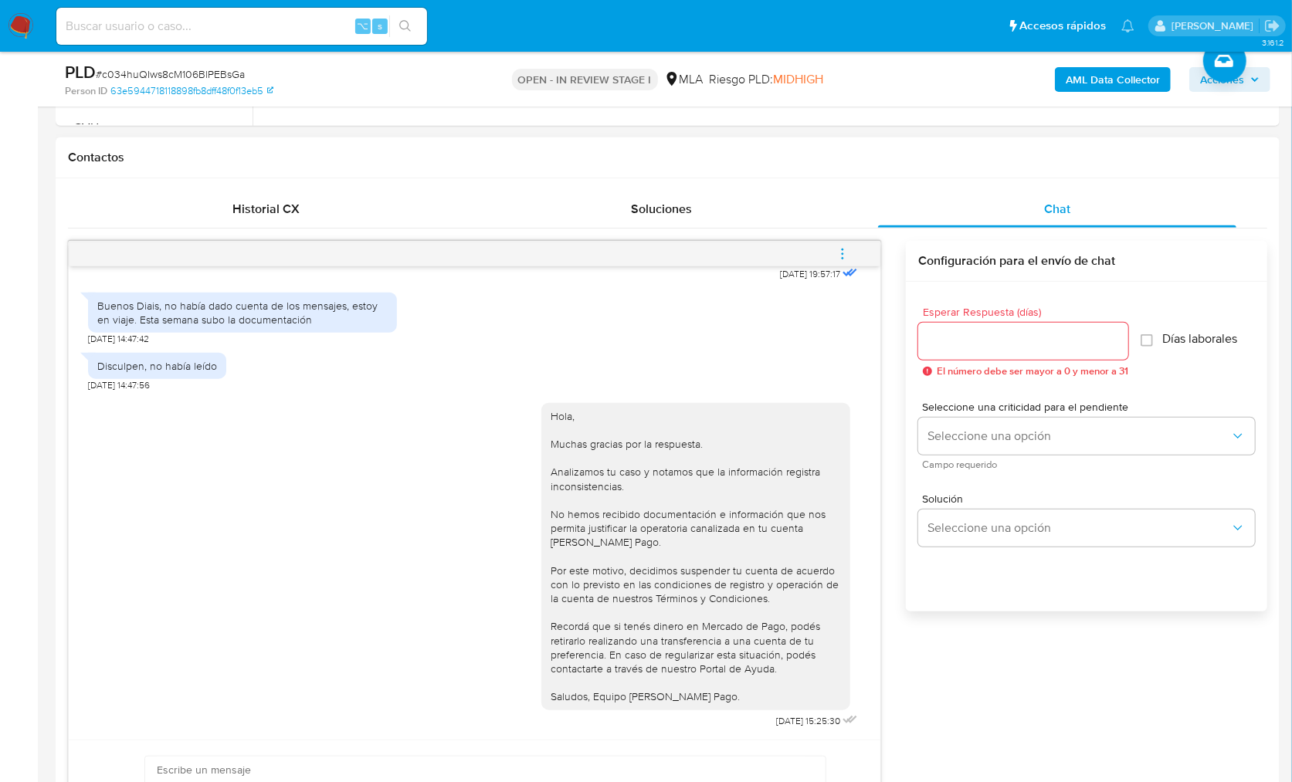
click at [857, 252] on button "menu-action" at bounding box center [842, 254] width 51 height 37
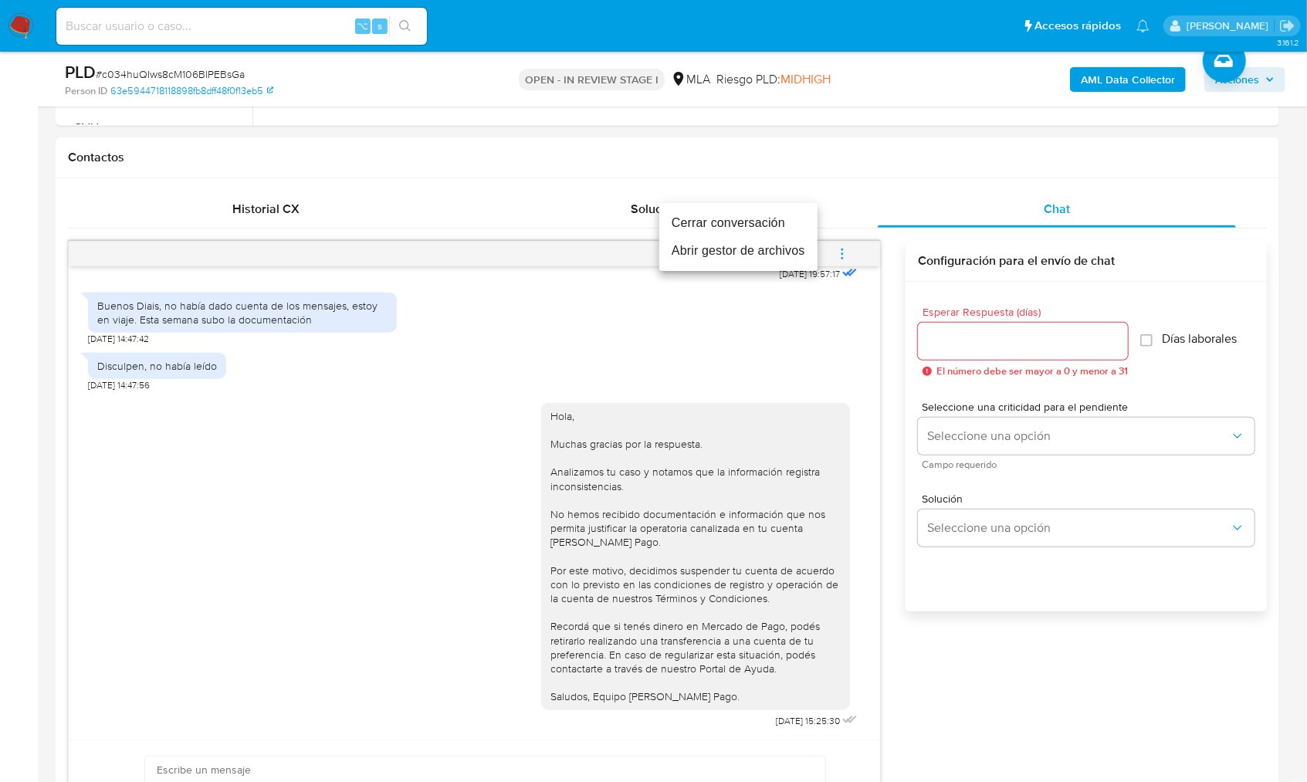
click at [764, 222] on li "Cerrar conversación" at bounding box center [738, 223] width 158 height 28
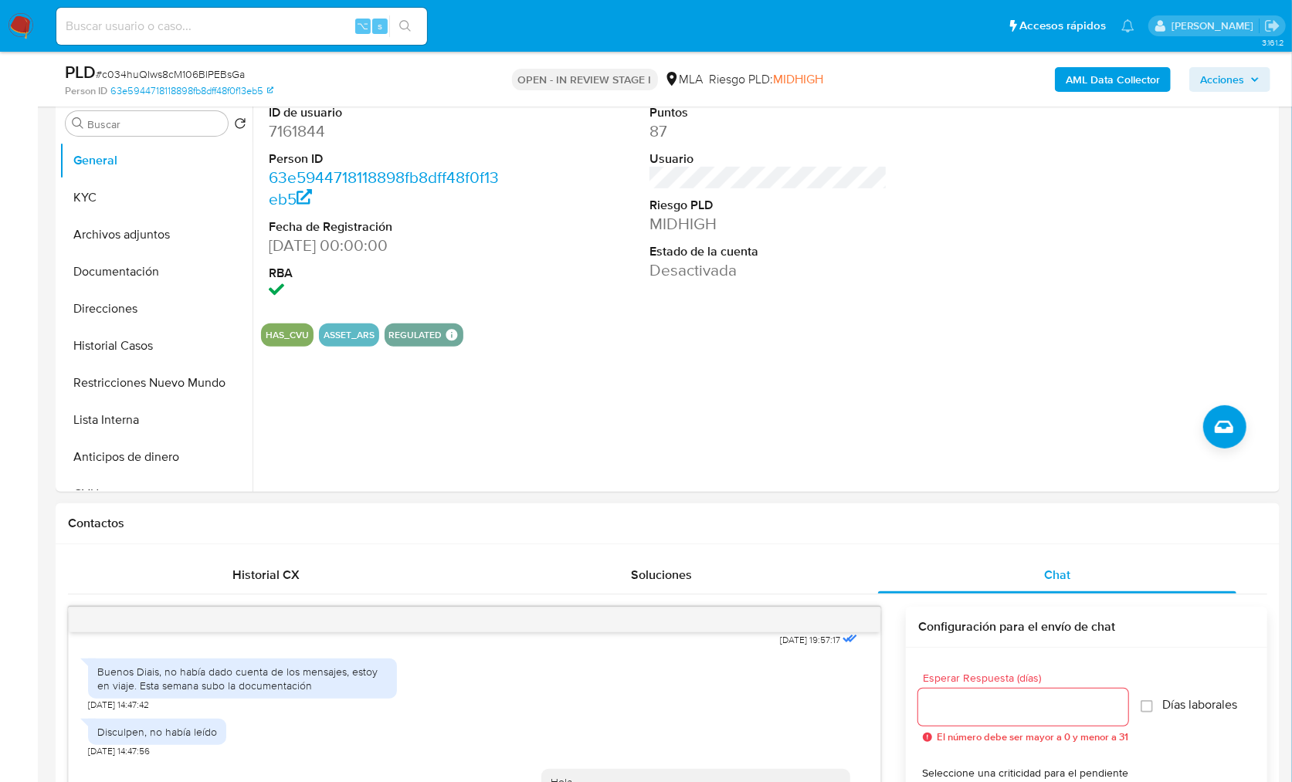
scroll to position [291, 0]
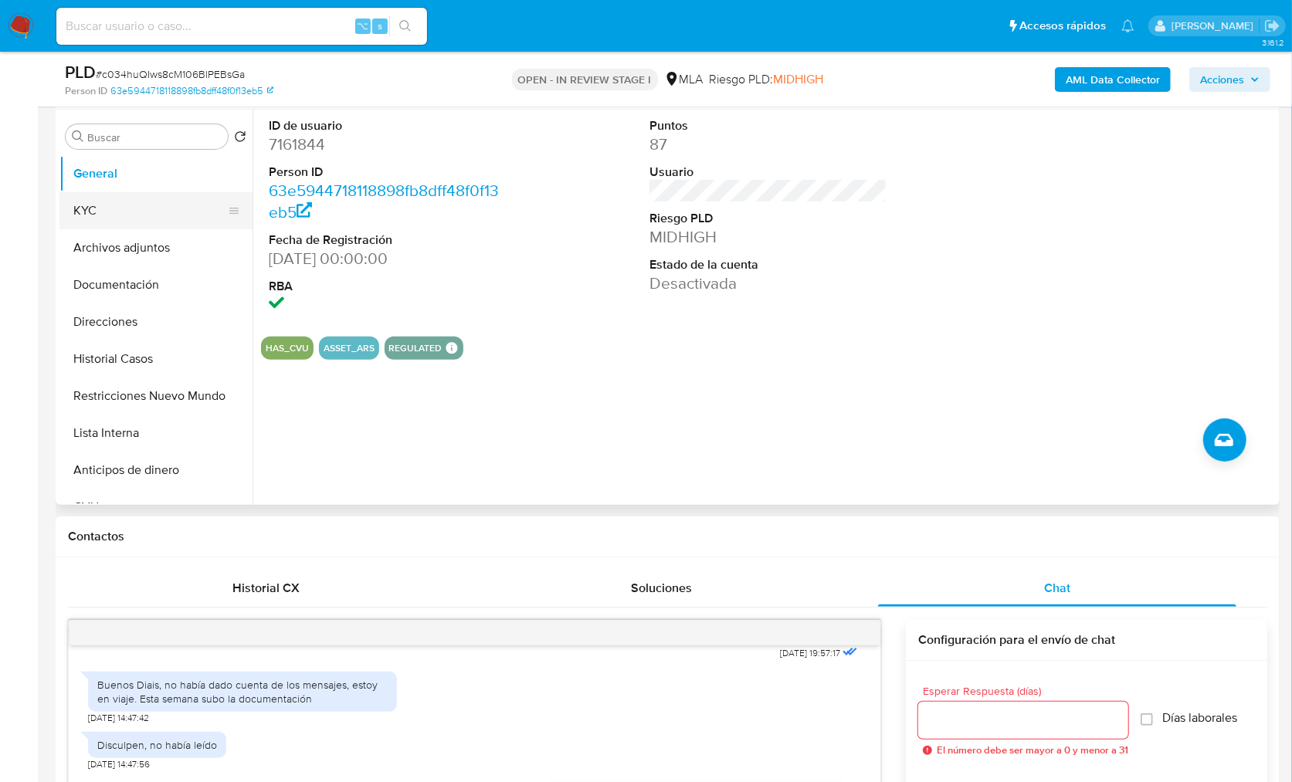
click at [112, 210] on button "KYC" at bounding box center [149, 210] width 181 height 37
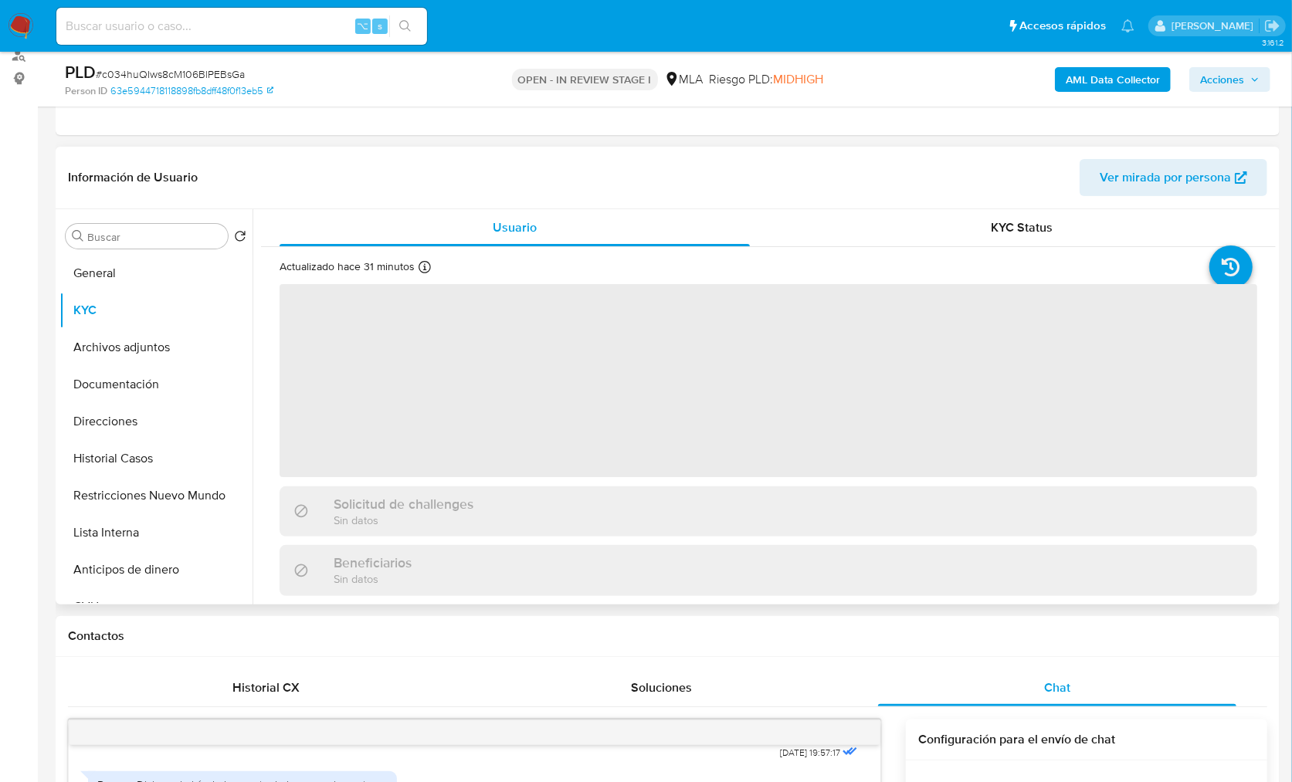
scroll to position [159, 0]
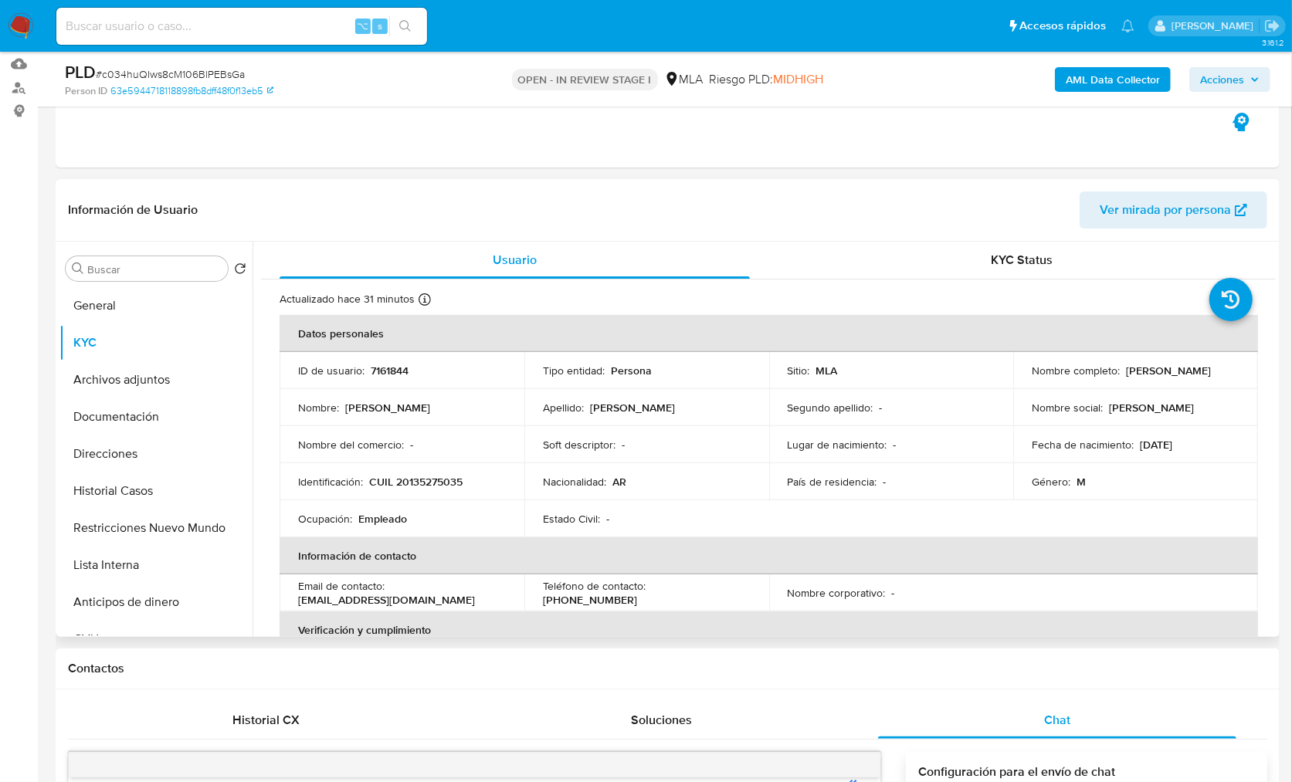
click at [404, 493] on td "Identificación : CUIL 20135275035" at bounding box center [402, 481] width 245 height 37
click at [418, 483] on p "CUIL 20135275035" at bounding box center [415, 482] width 93 height 14
copy p "20135275035"
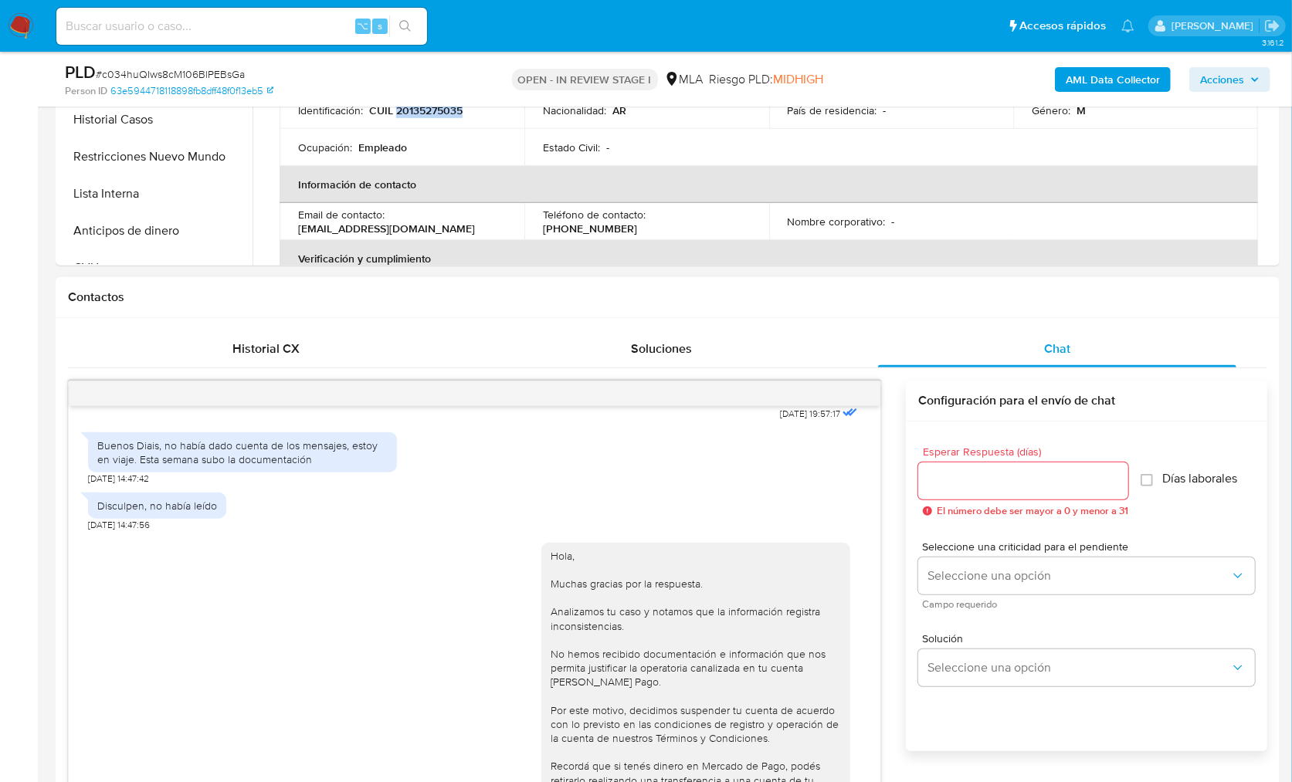
scroll to position [530, 0]
click at [174, 157] on button "Restricciones Nuevo Mundo" at bounding box center [149, 157] width 181 height 37
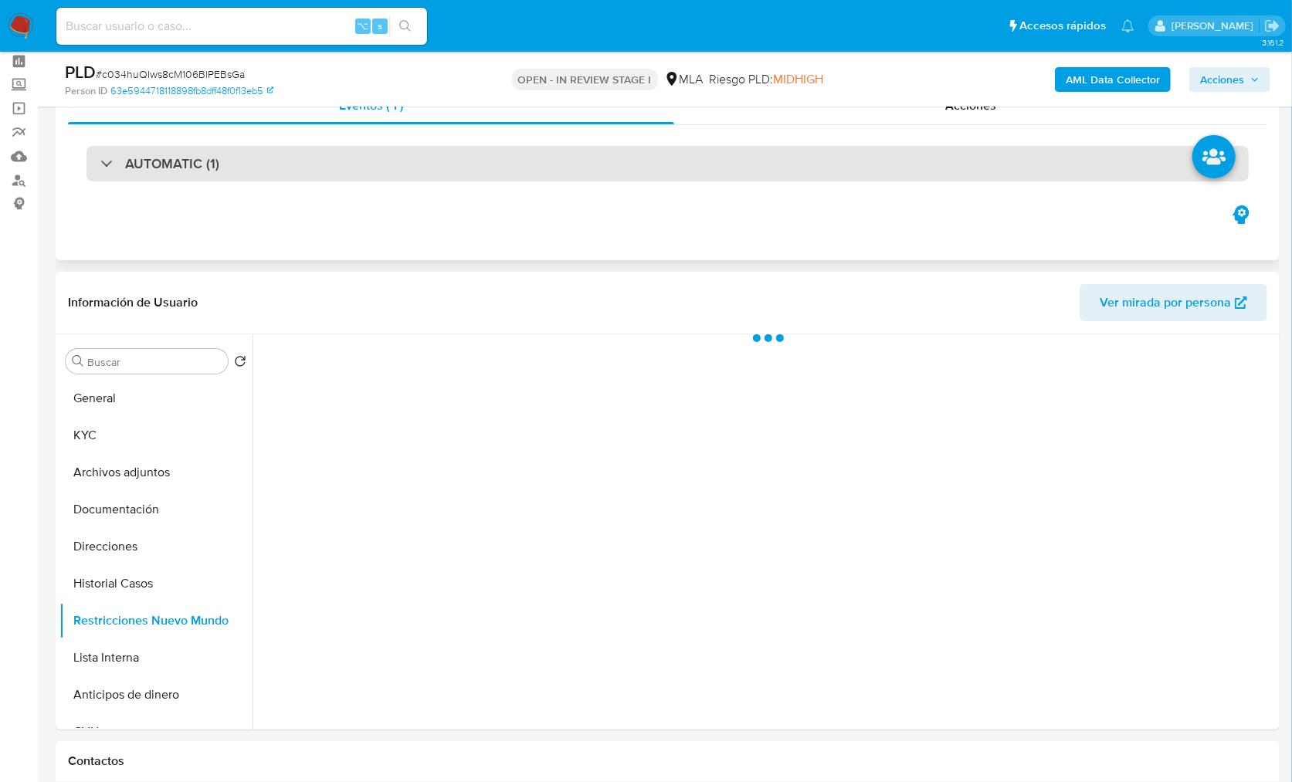
scroll to position [0, 0]
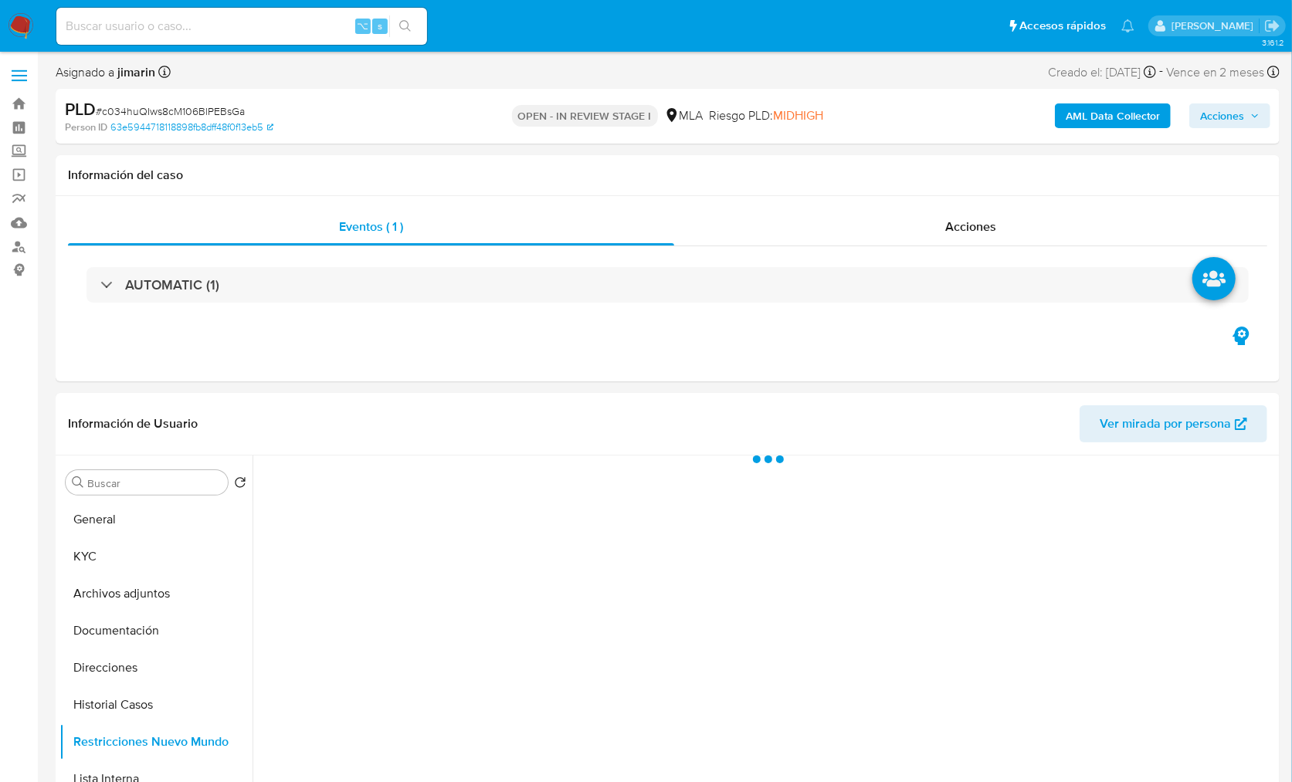
click at [1097, 122] on b "AML Data Collector" at bounding box center [1113, 115] width 94 height 25
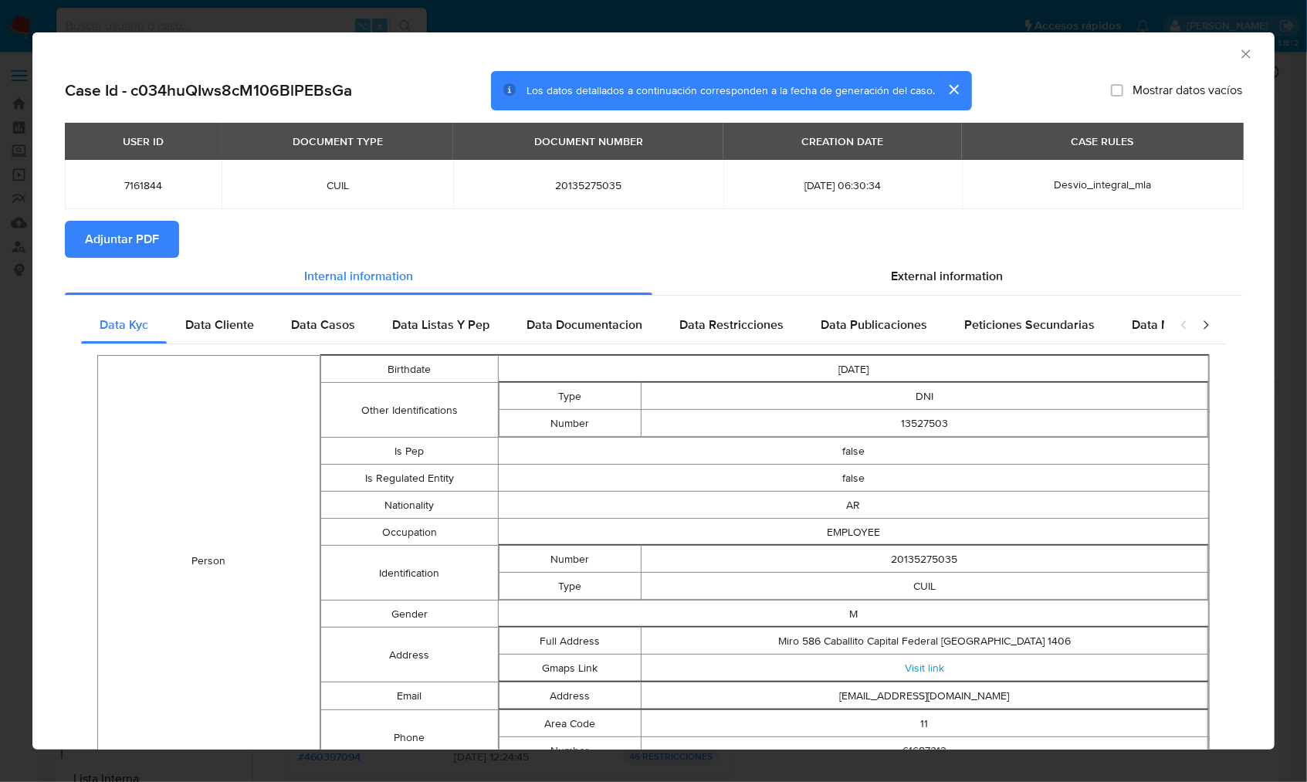
click at [133, 236] on span "Adjuntar PDF" at bounding box center [122, 239] width 74 height 34
click at [1239, 52] on icon "Cerrar ventana" at bounding box center [1246, 53] width 15 height 15
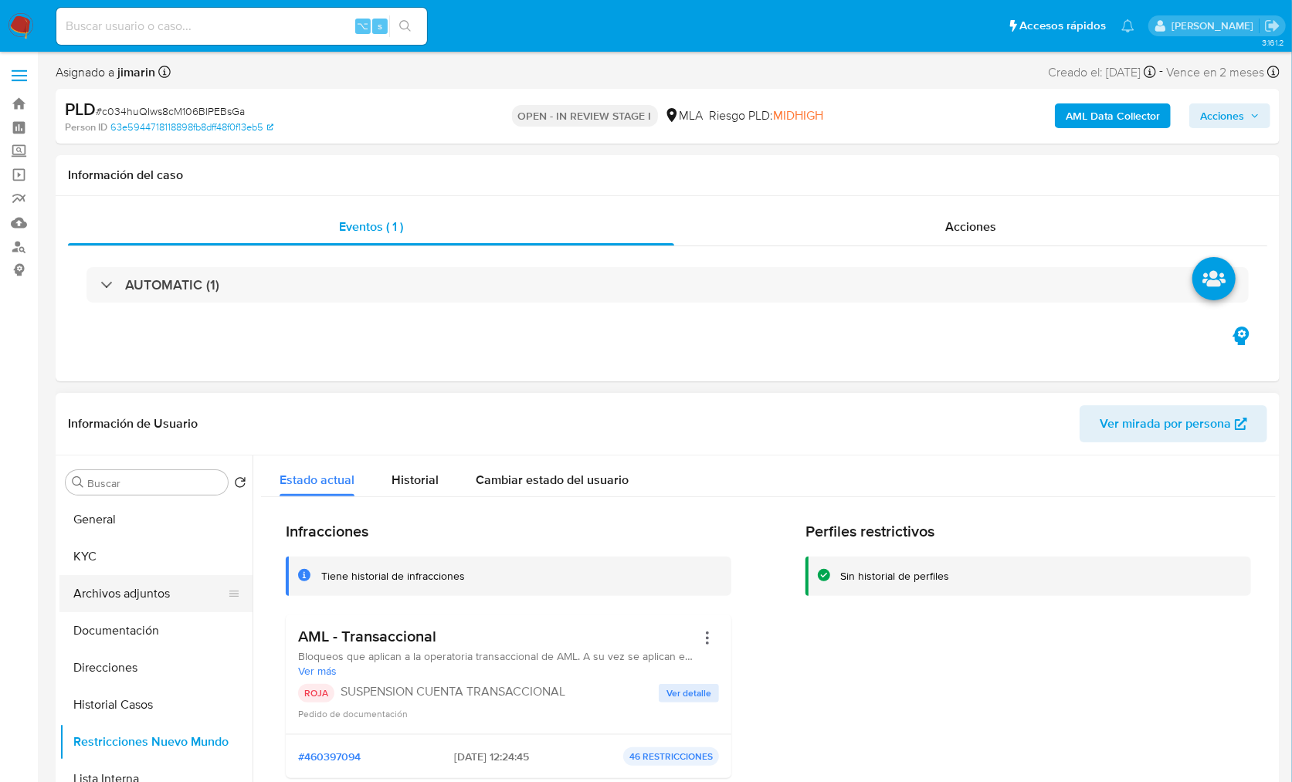
click at [136, 598] on button "Archivos adjuntos" at bounding box center [149, 593] width 181 height 37
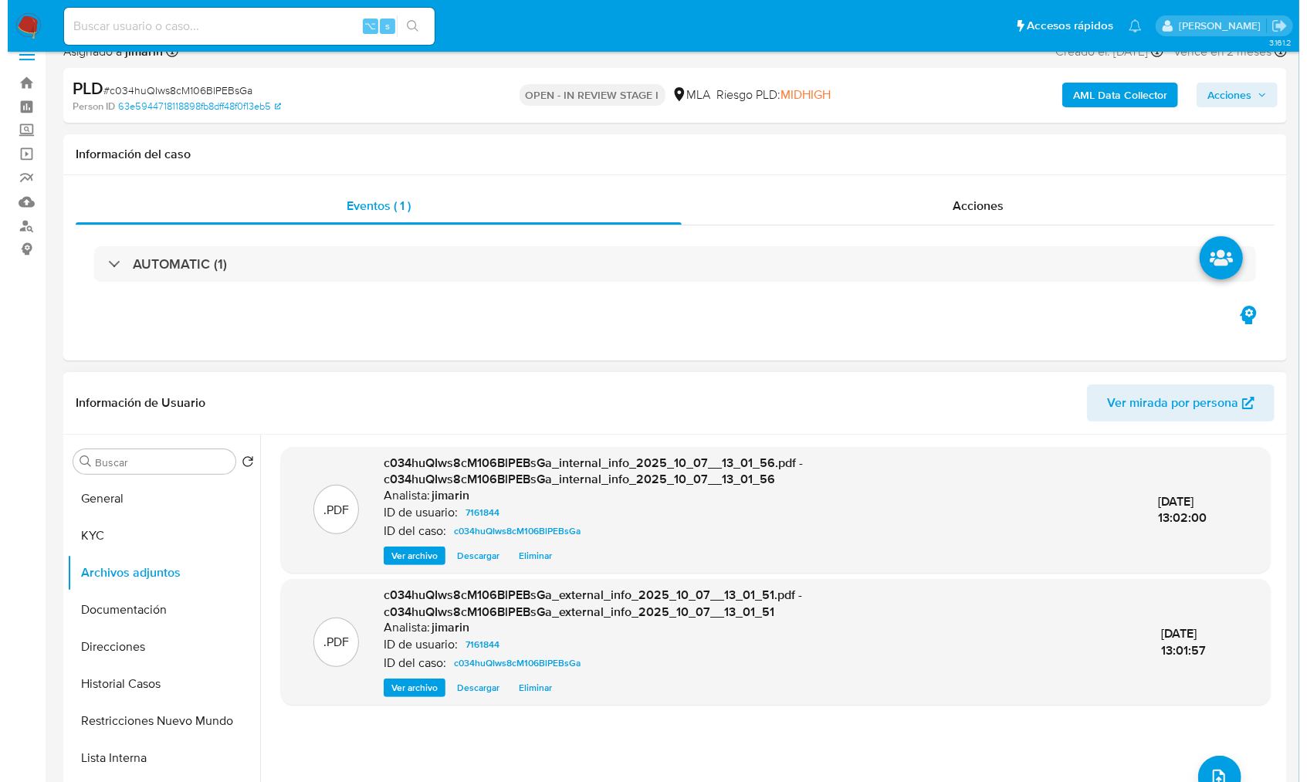
scroll to position [339, 0]
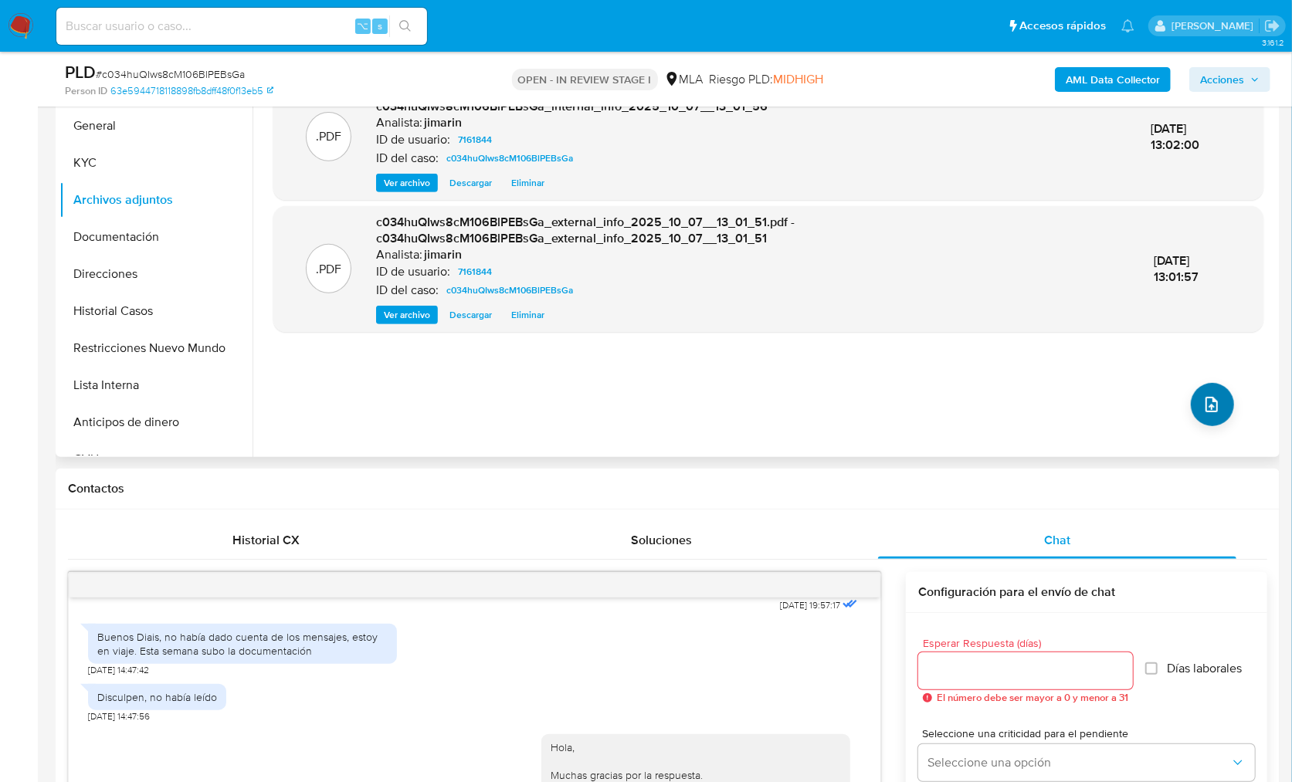
drag, startPoint x: 1202, startPoint y: 428, endPoint x: 1199, endPoint y: 417, distance: 11.2
click at [1202, 428] on div ".PDF c034huQIws8cM106BlPEBsGa_internal_info_2025_10_07__13_01_56.pdf - c034huQI…" at bounding box center [768, 259] width 990 height 371
click at [1199, 416] on button "upload-file" at bounding box center [1212, 404] width 43 height 43
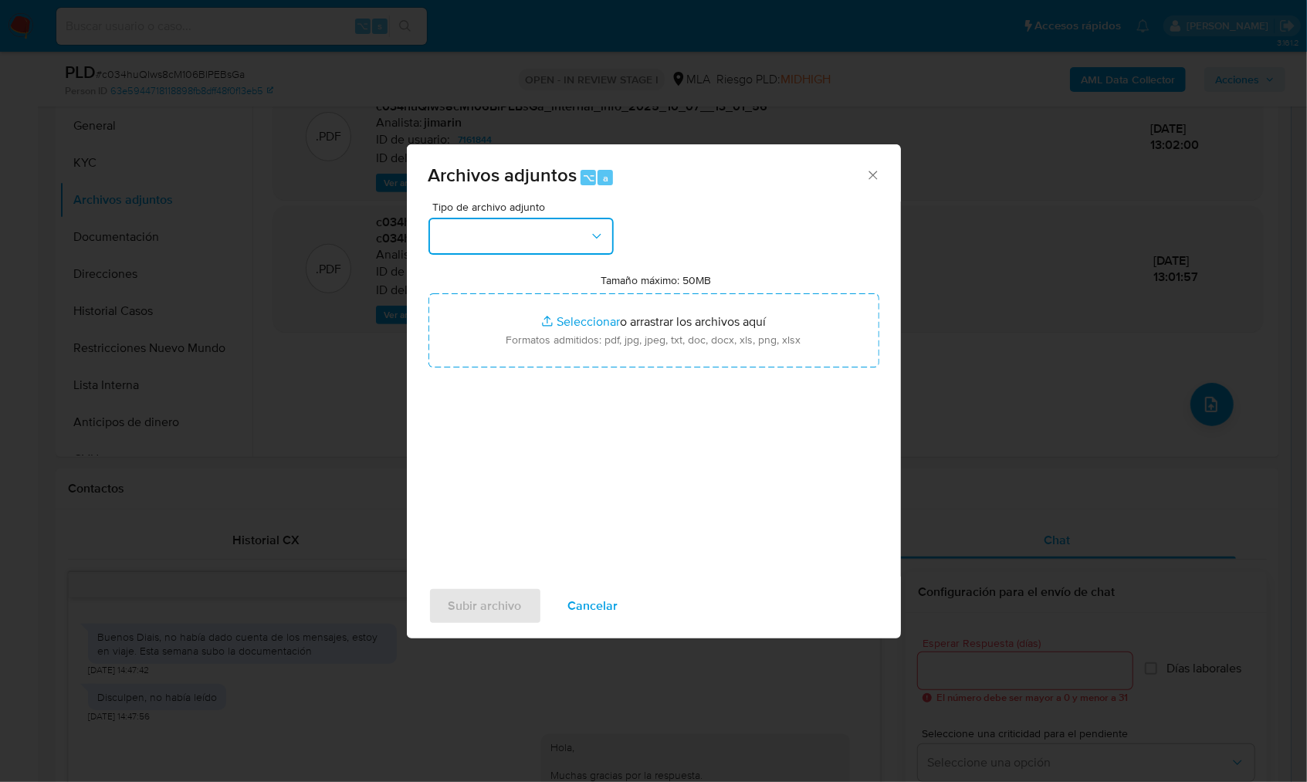
click at [533, 221] on button "button" at bounding box center [521, 236] width 185 height 37
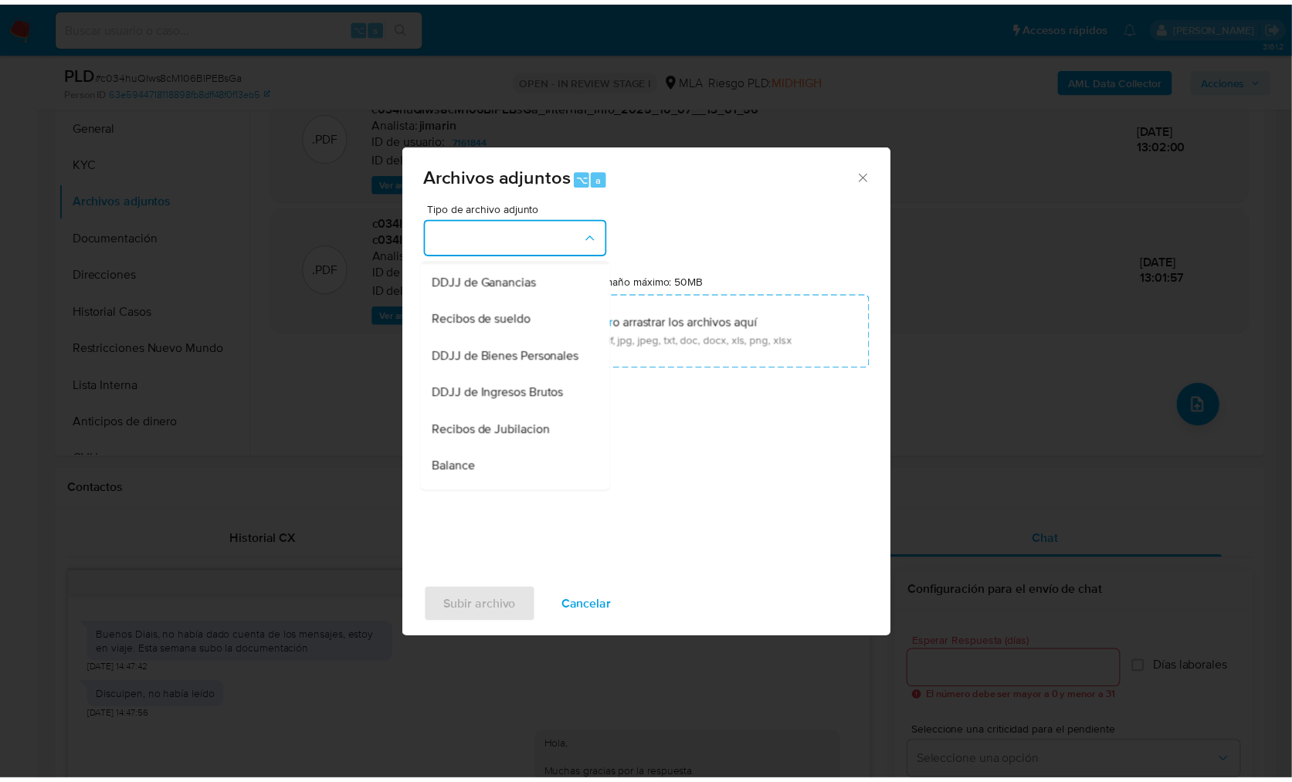
scroll to position [305, 0]
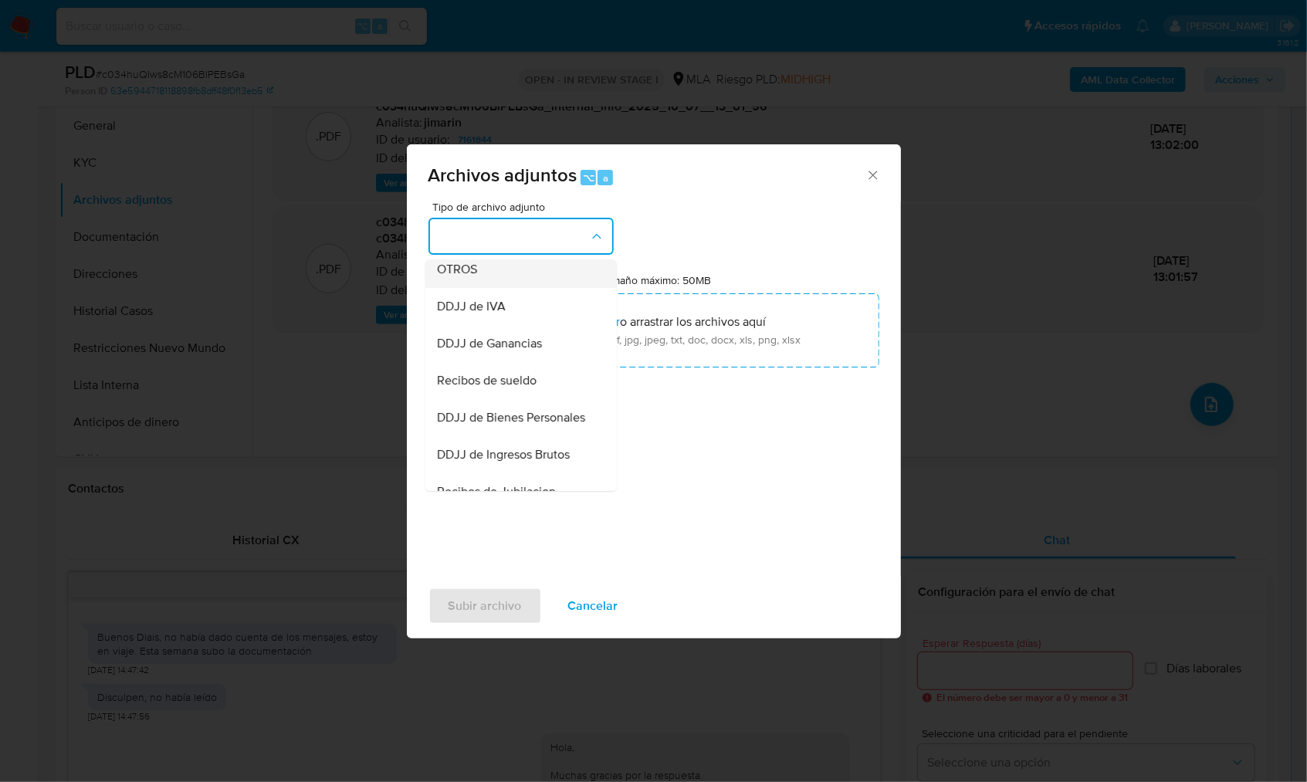
click at [489, 283] on div "OTROS" at bounding box center [517, 269] width 158 height 37
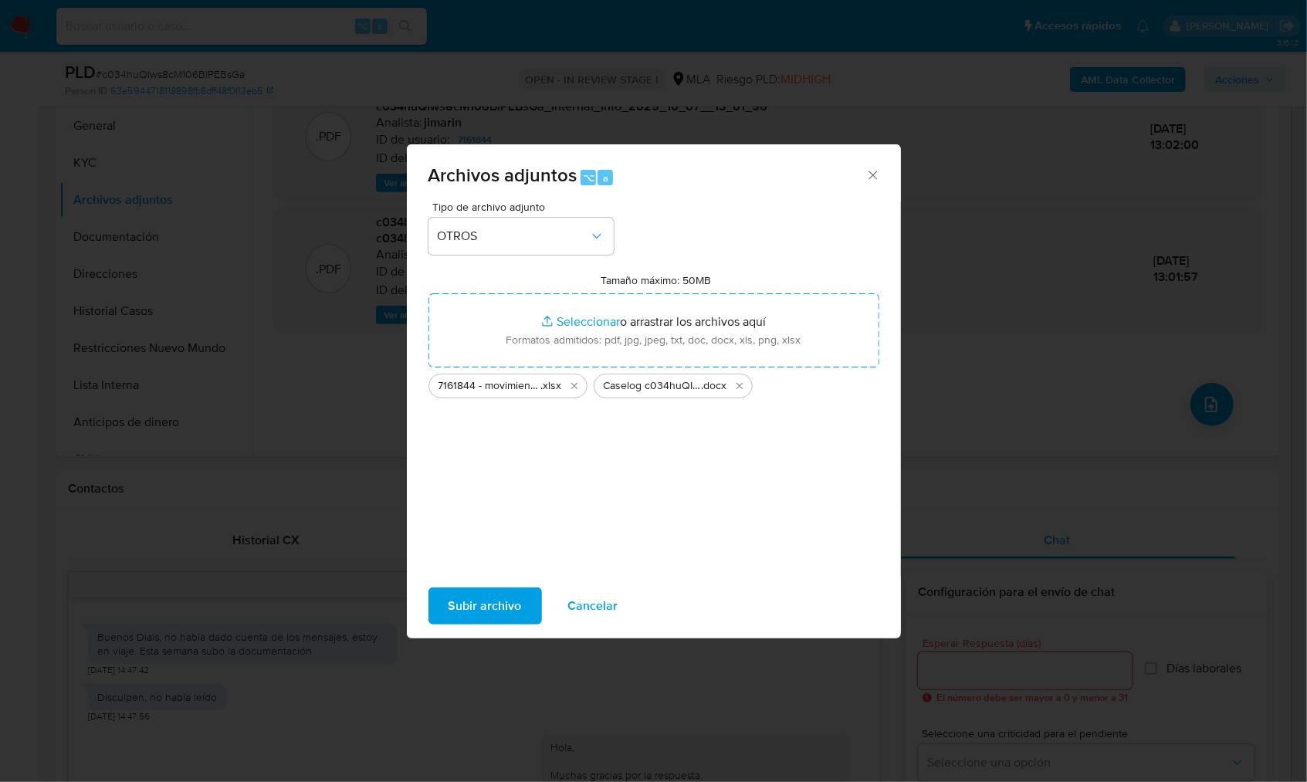
click at [519, 618] on span "Subir archivo" at bounding box center [485, 606] width 73 height 34
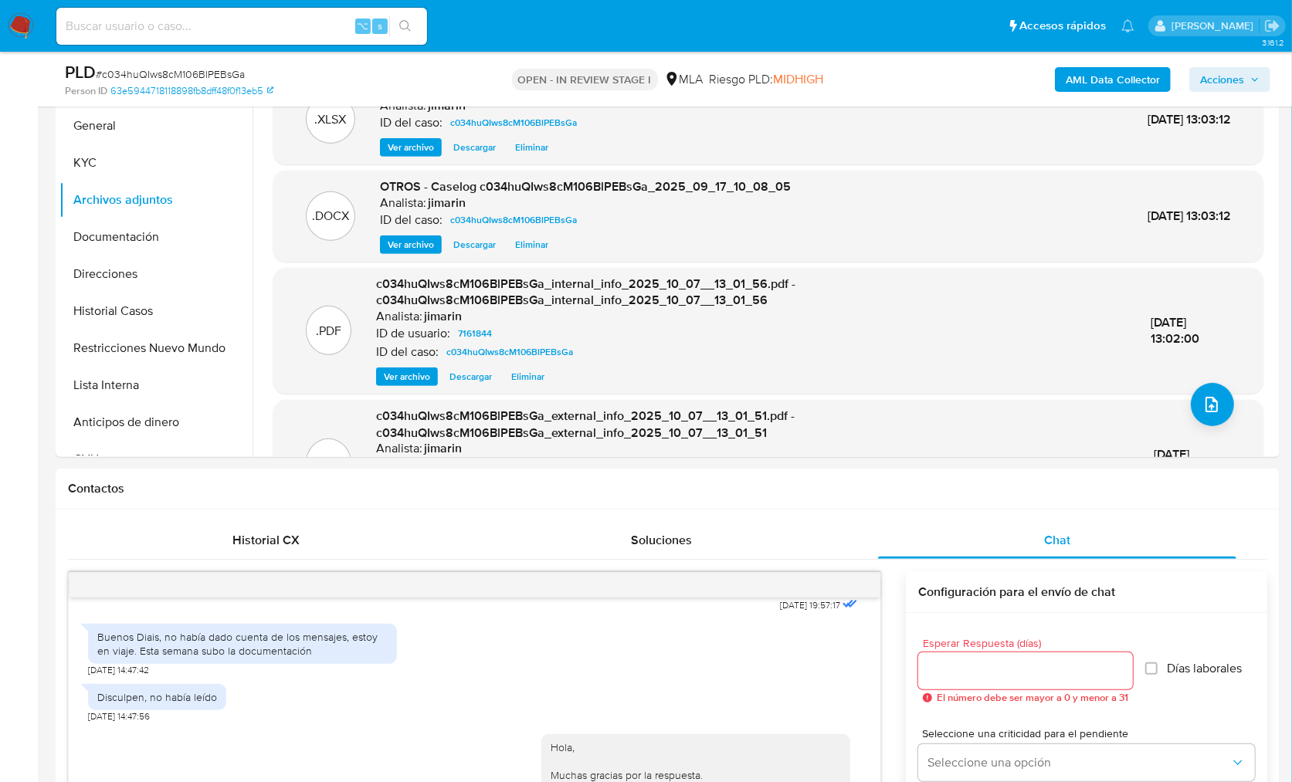
click at [903, 411] on div "c034huQIws8cM106BlPEBsGa_external_info_2025_10_07__13_01_51.pdf - c034huQIws8cM…" at bounding box center [752, 463] width 753 height 110
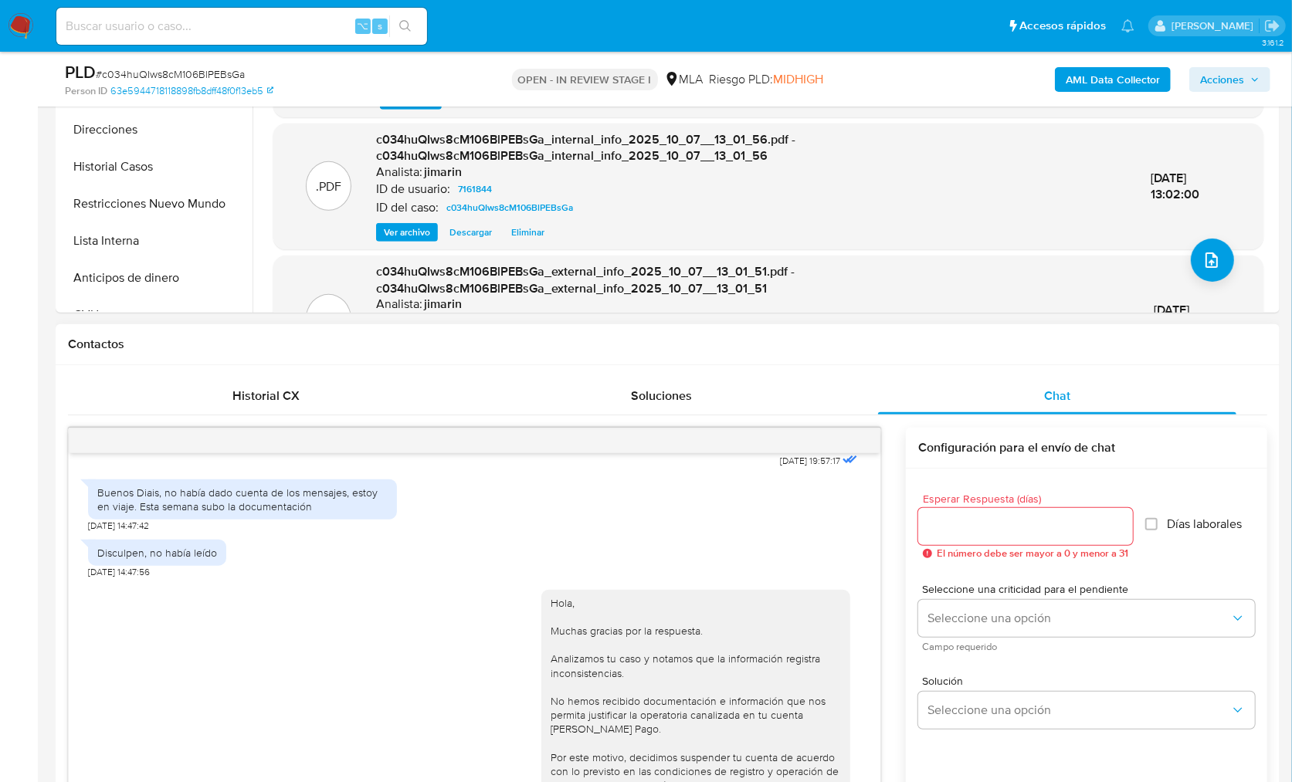
scroll to position [151, 0]
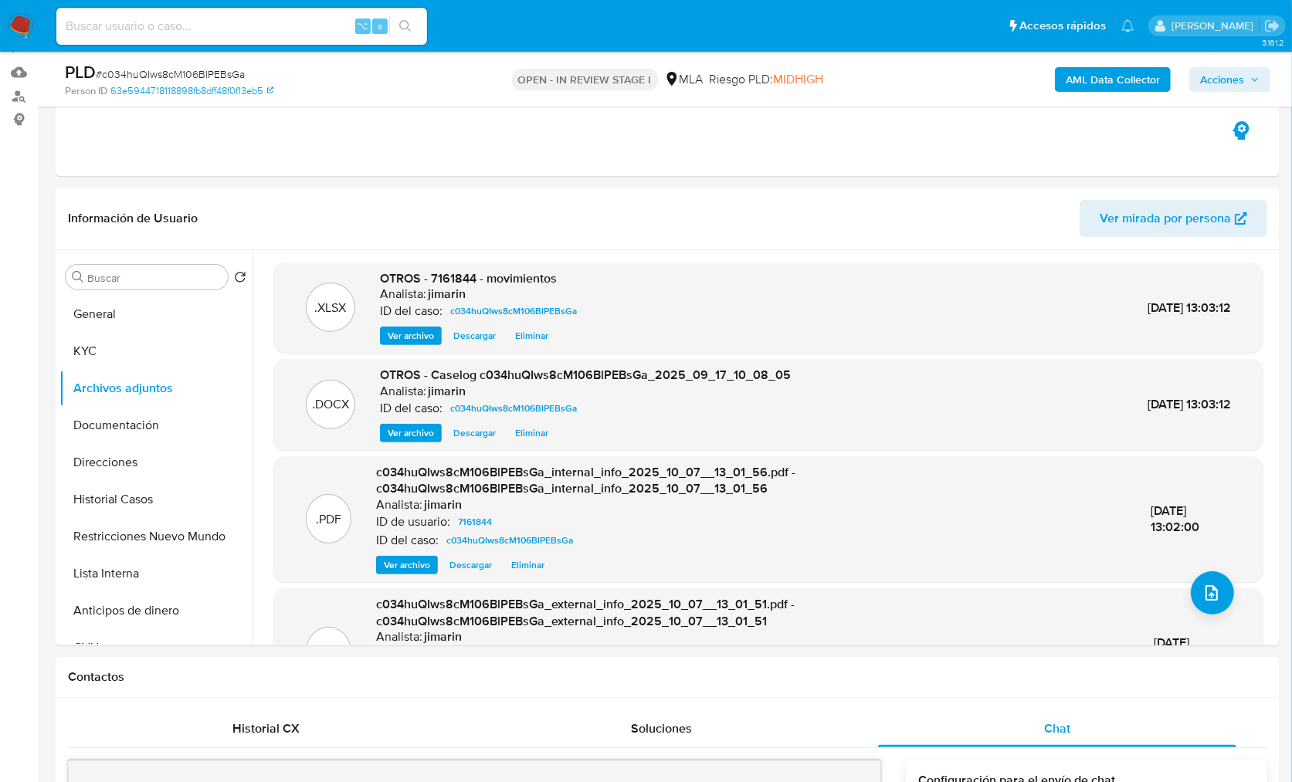
click at [1219, 91] on span "Acciones" at bounding box center [1222, 79] width 44 height 25
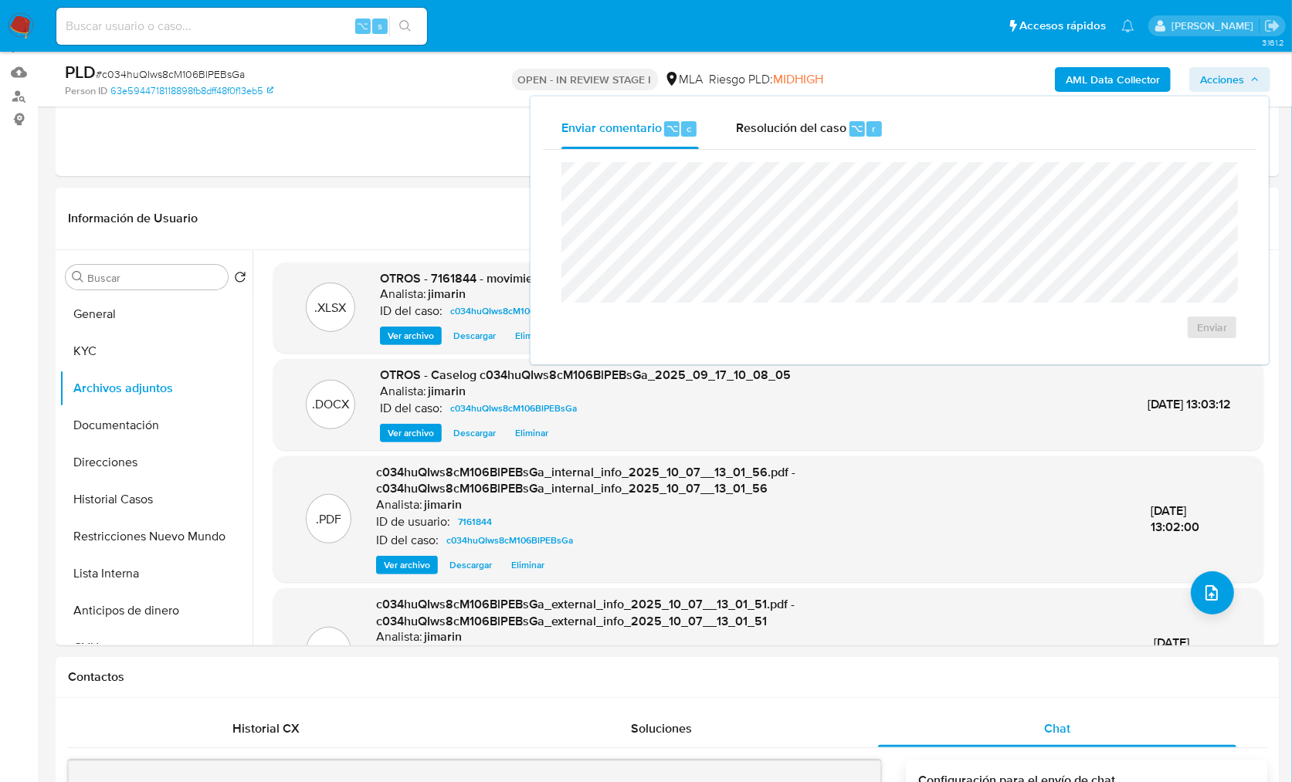
click at [794, 150] on div "Enviar" at bounding box center [899, 251] width 713 height 202
click at [812, 151] on div "Enviar" at bounding box center [899, 251] width 713 height 202
click at [818, 140] on div "Resolución del caso ⌥ r" at bounding box center [809, 129] width 147 height 40
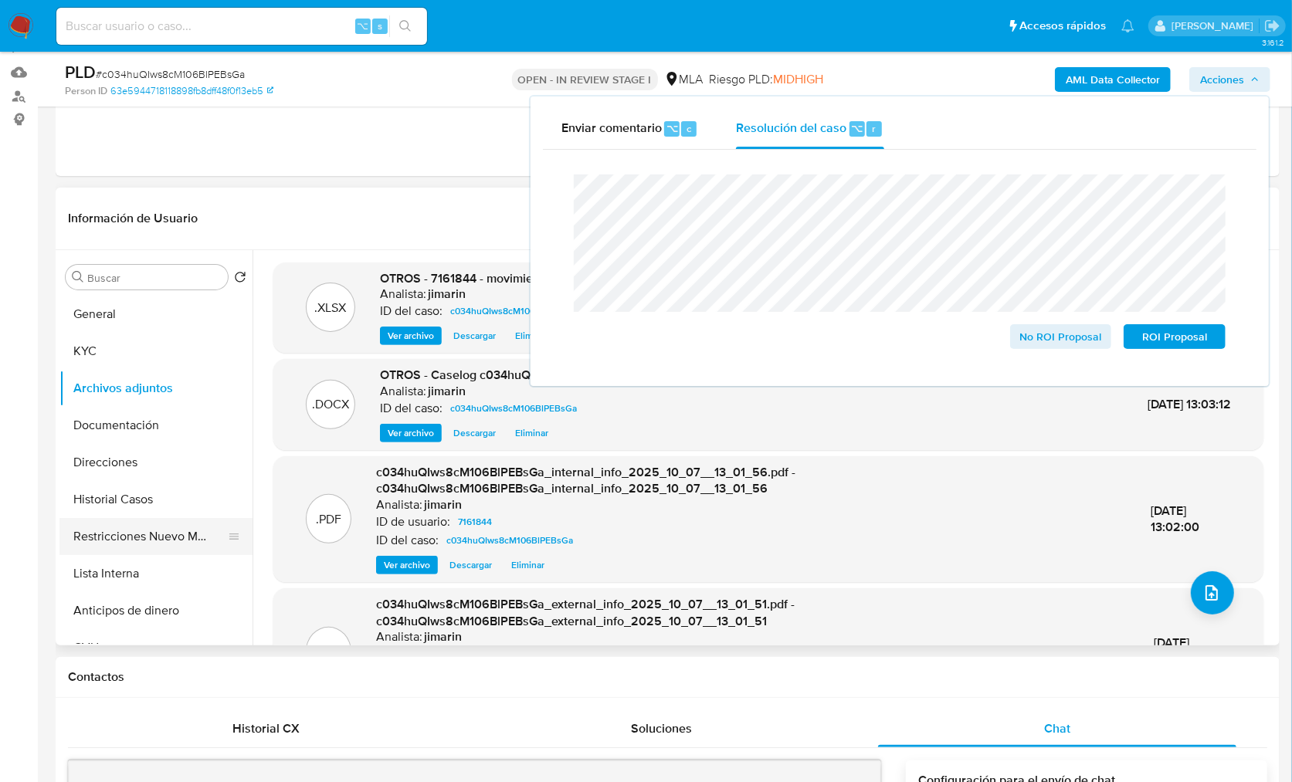
click at [188, 526] on button "Restricciones Nuevo Mundo" at bounding box center [149, 536] width 181 height 37
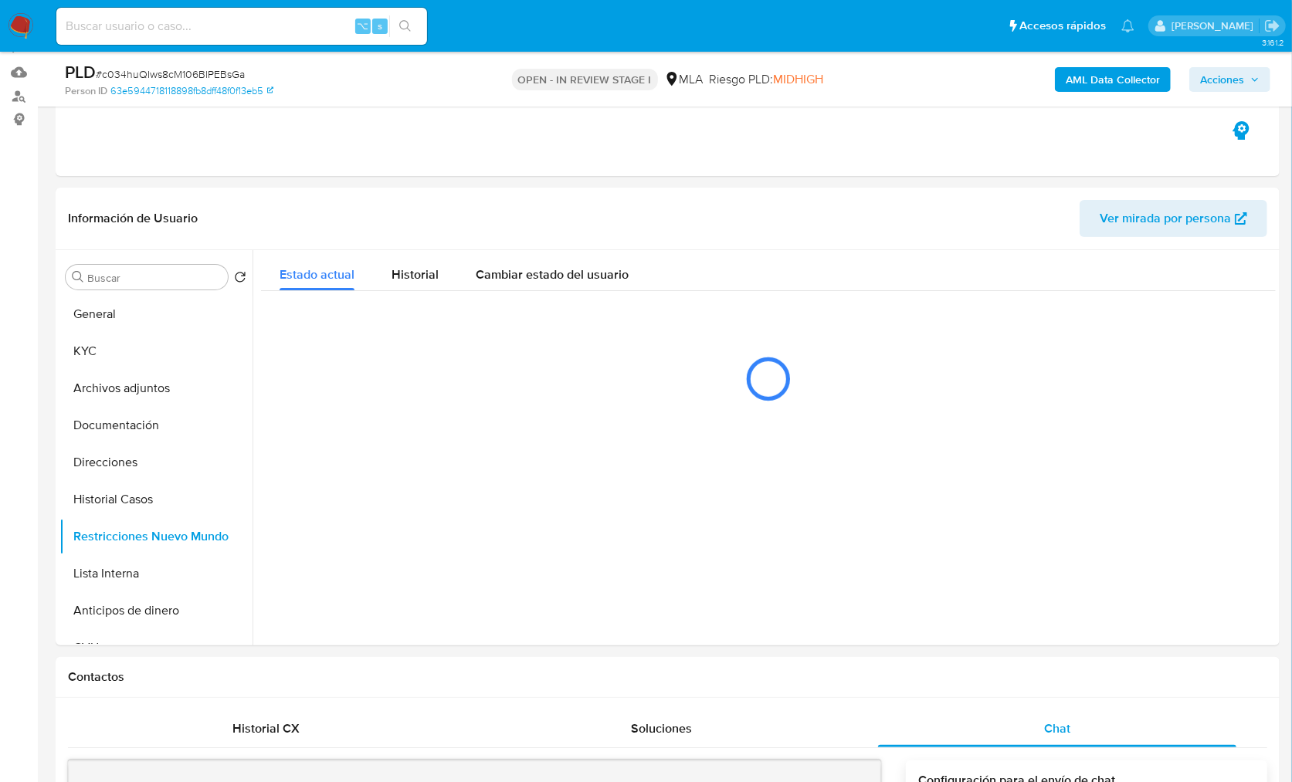
click at [1227, 72] on span "Acciones" at bounding box center [1222, 79] width 44 height 25
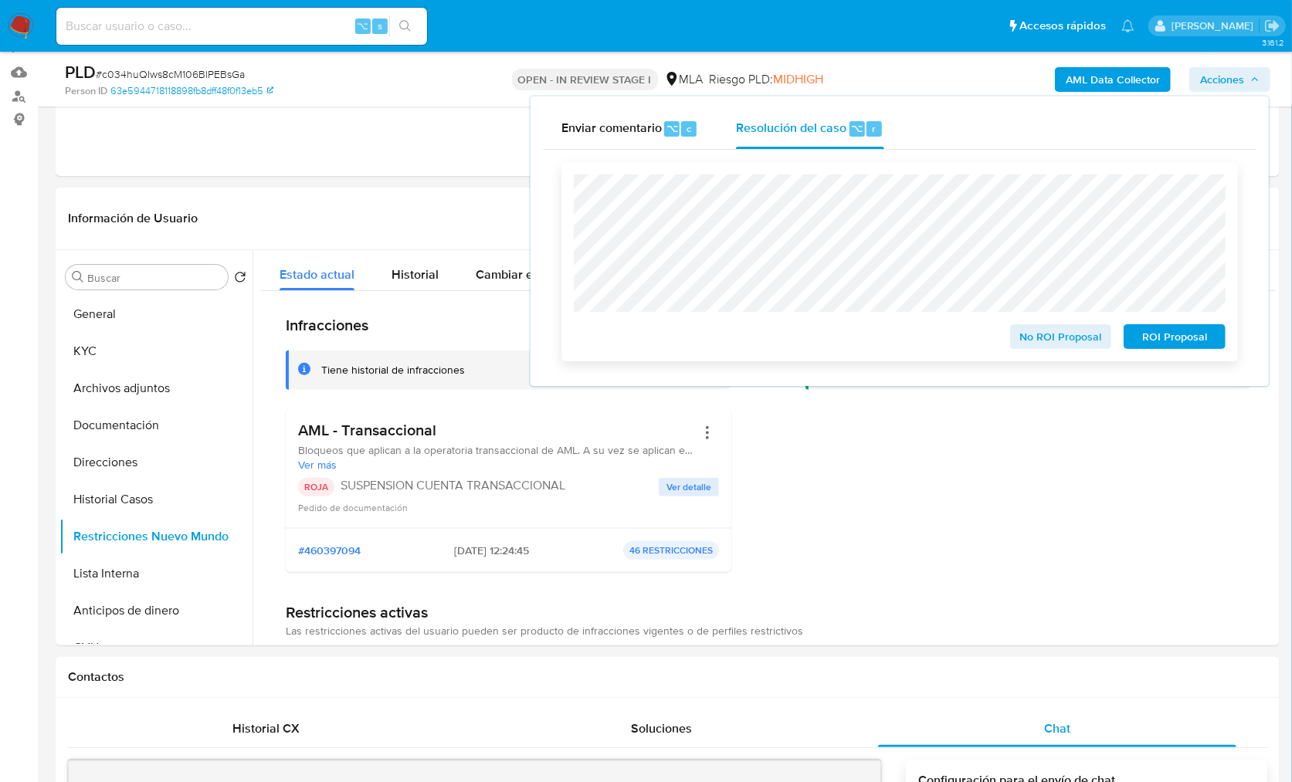
click at [561, 197] on div "No ROI Proposal ROI Proposal" at bounding box center [899, 261] width 676 height 199
click at [1140, 340] on span "ROI Proposal" at bounding box center [1174, 337] width 80 height 22
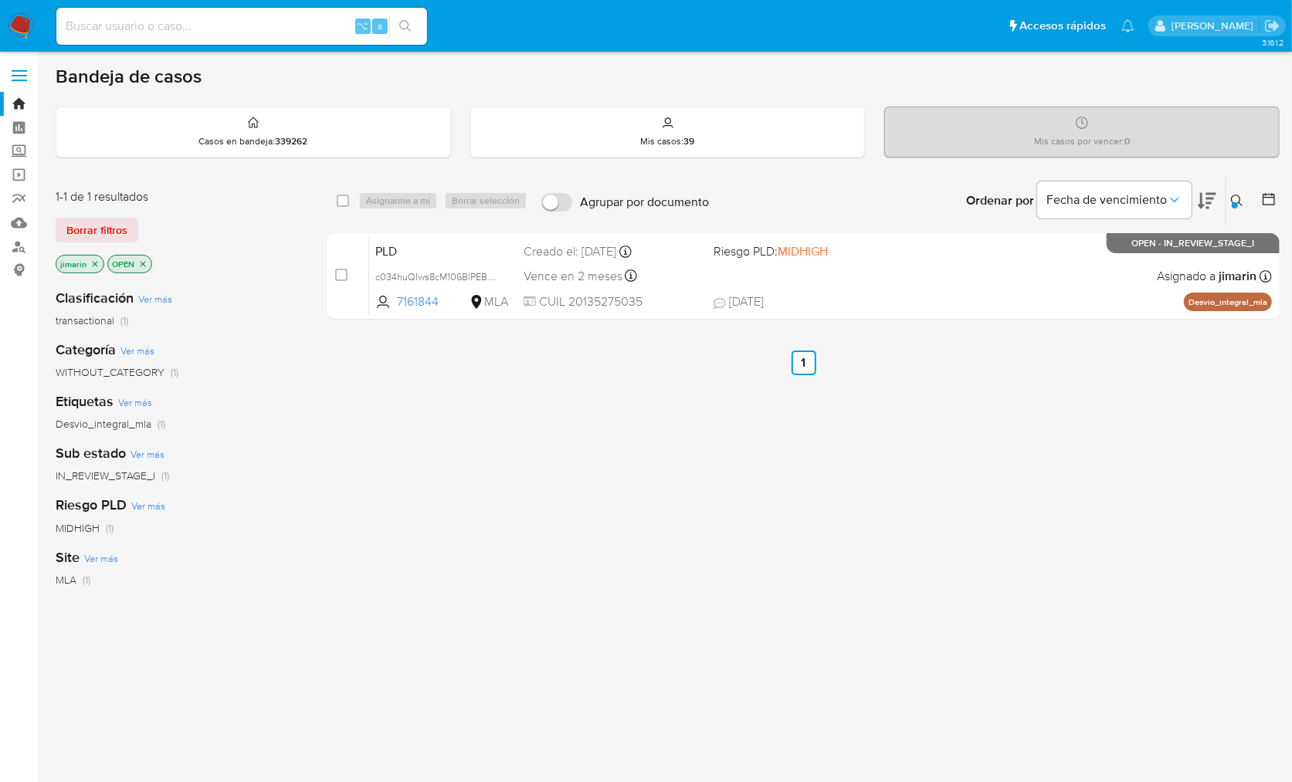
click at [1237, 203] on div at bounding box center [1235, 205] width 6 height 6
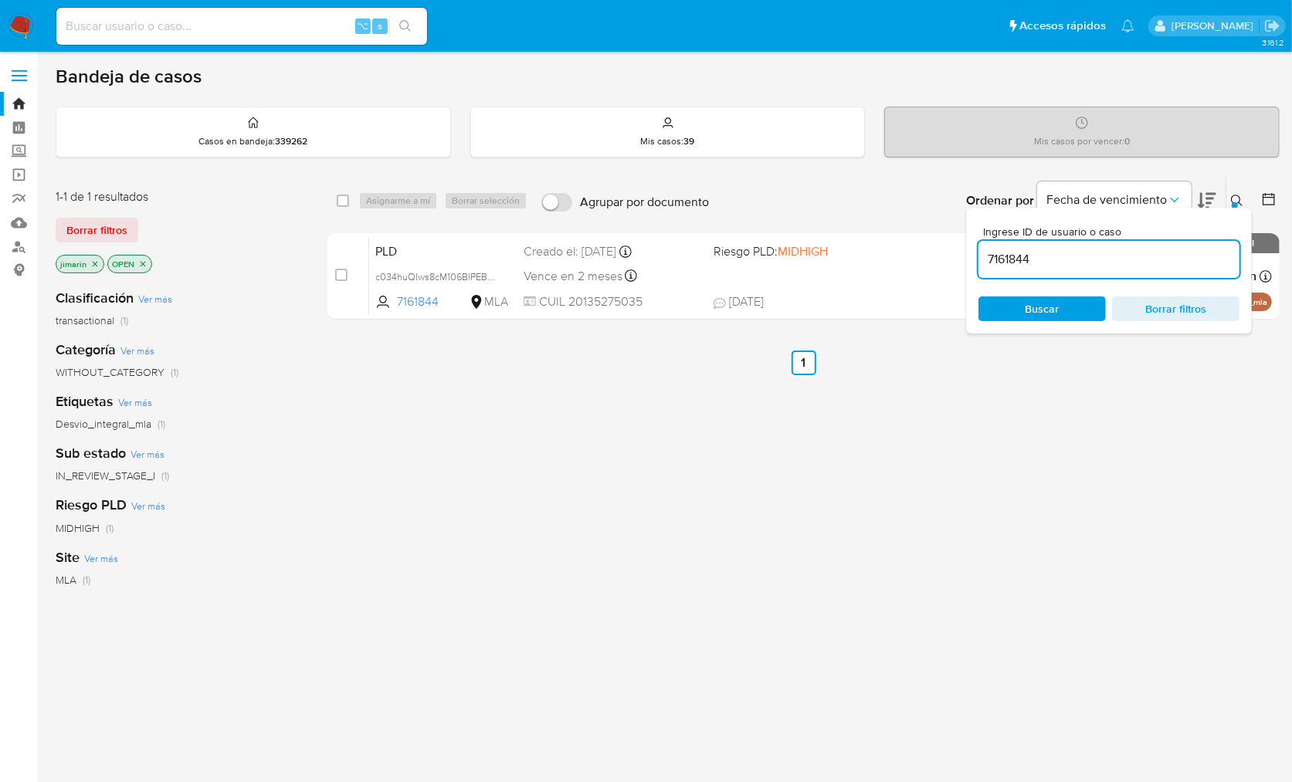
click at [1128, 253] on input "7161844" at bounding box center [1108, 259] width 261 height 20
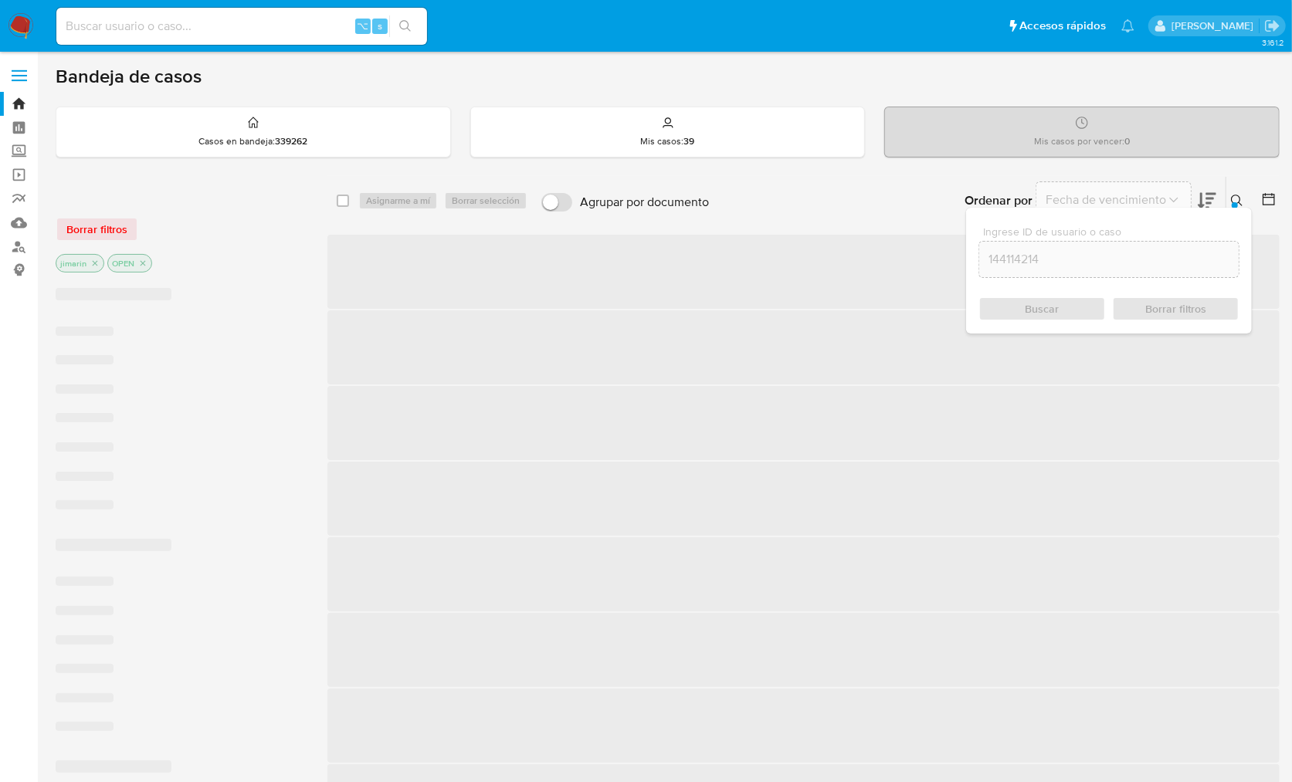
click at [1238, 202] on icon at bounding box center [1237, 201] width 12 height 12
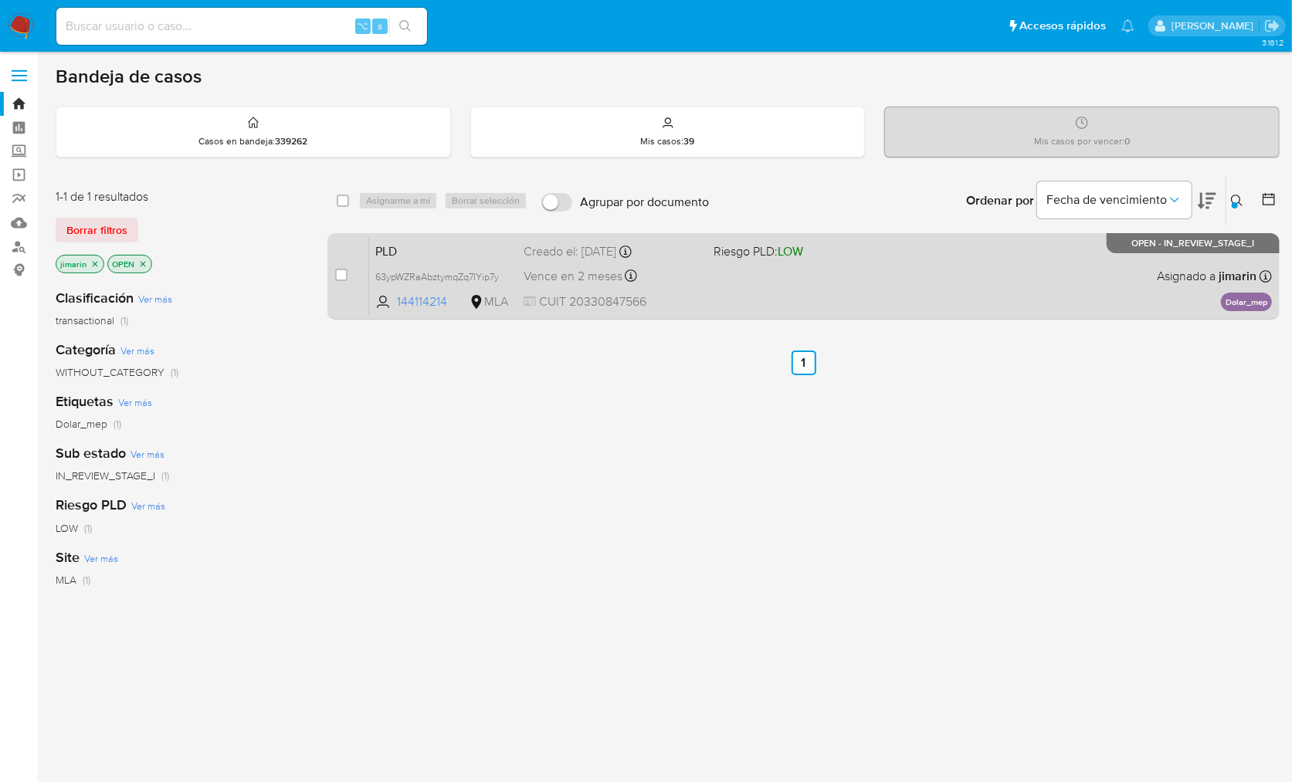
click at [848, 298] on div "PLD 63ypWZRaAbztymqZq7lYip7y 144114214 MLA Riesgo PLD: LOW Creado el: 12/09/202…" at bounding box center [820, 276] width 903 height 78
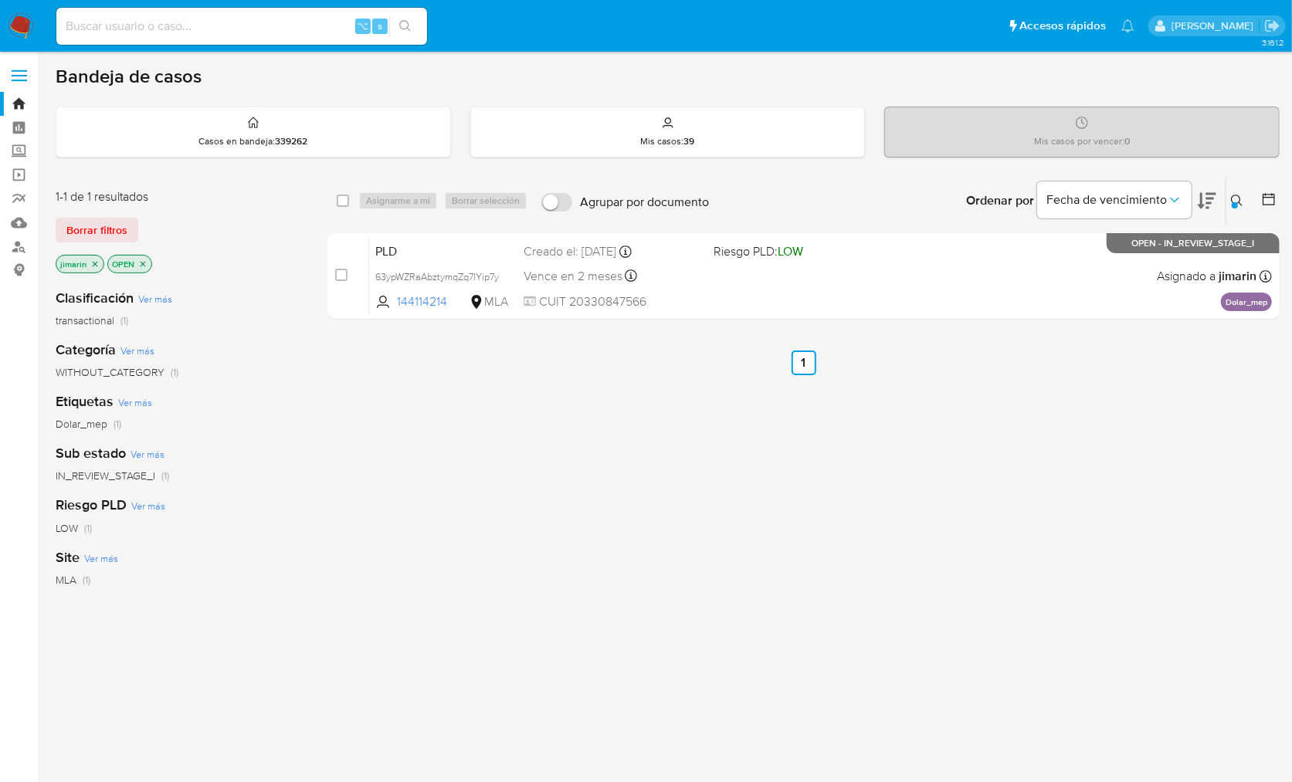
click at [1226, 199] on button at bounding box center [1238, 200] width 25 height 19
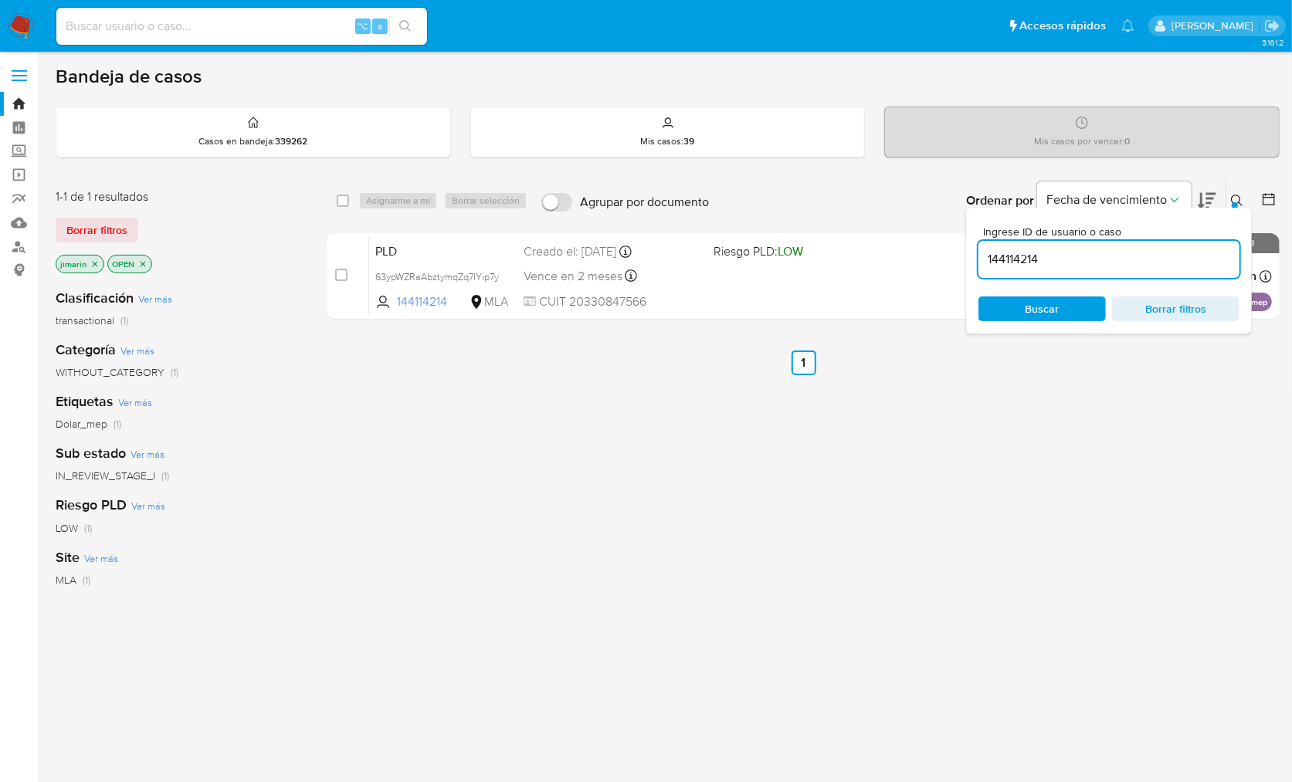
click at [1235, 201] on button at bounding box center [1238, 200] width 25 height 19
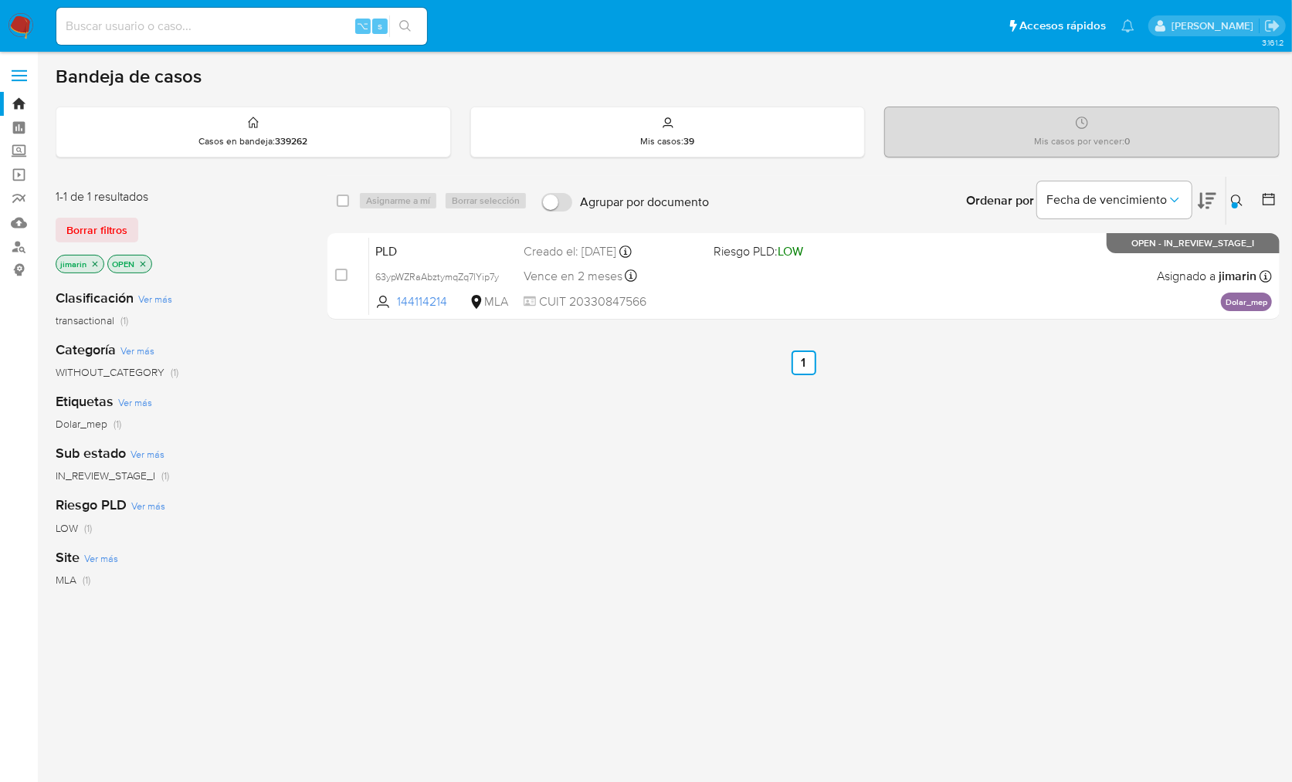
click at [1239, 198] on icon at bounding box center [1237, 201] width 12 height 12
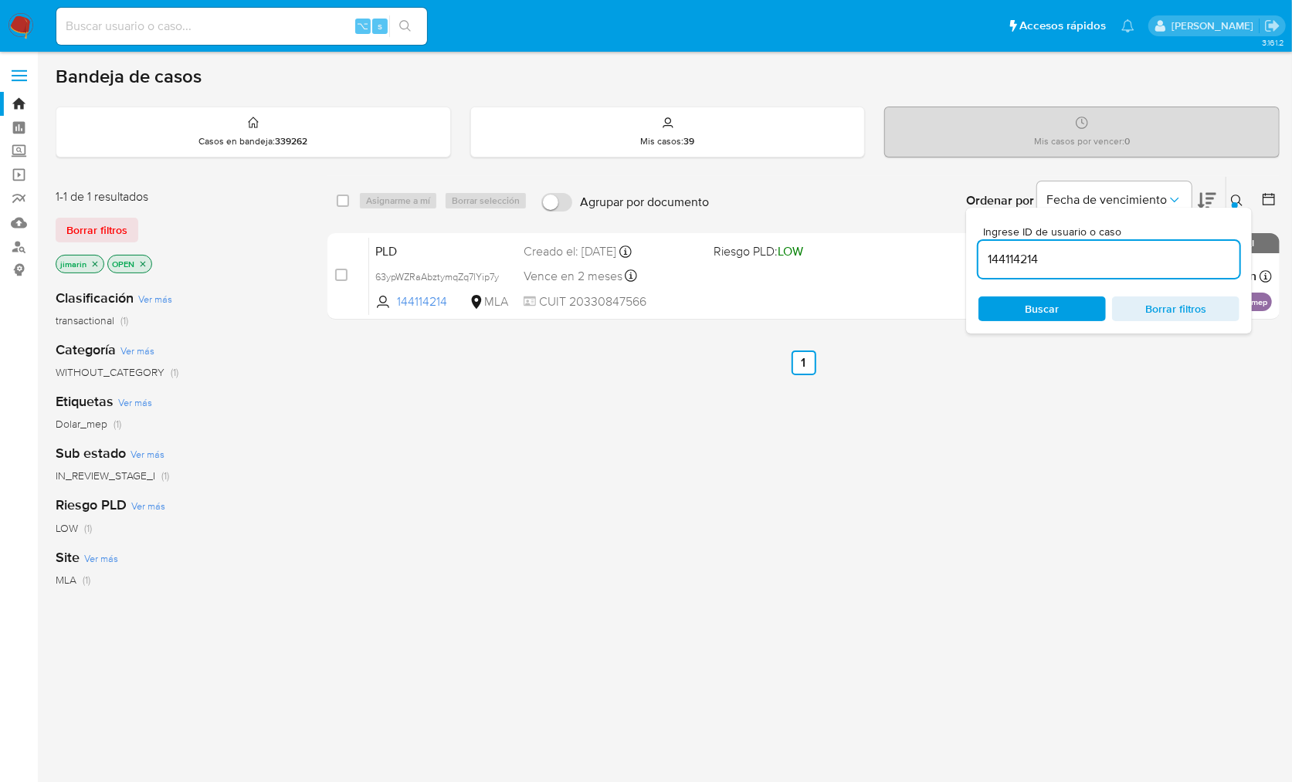
click at [1149, 270] on div "144114214" at bounding box center [1108, 259] width 261 height 37
click at [1151, 264] on input "144114214" at bounding box center [1108, 259] width 261 height 20
paste input "17787558"
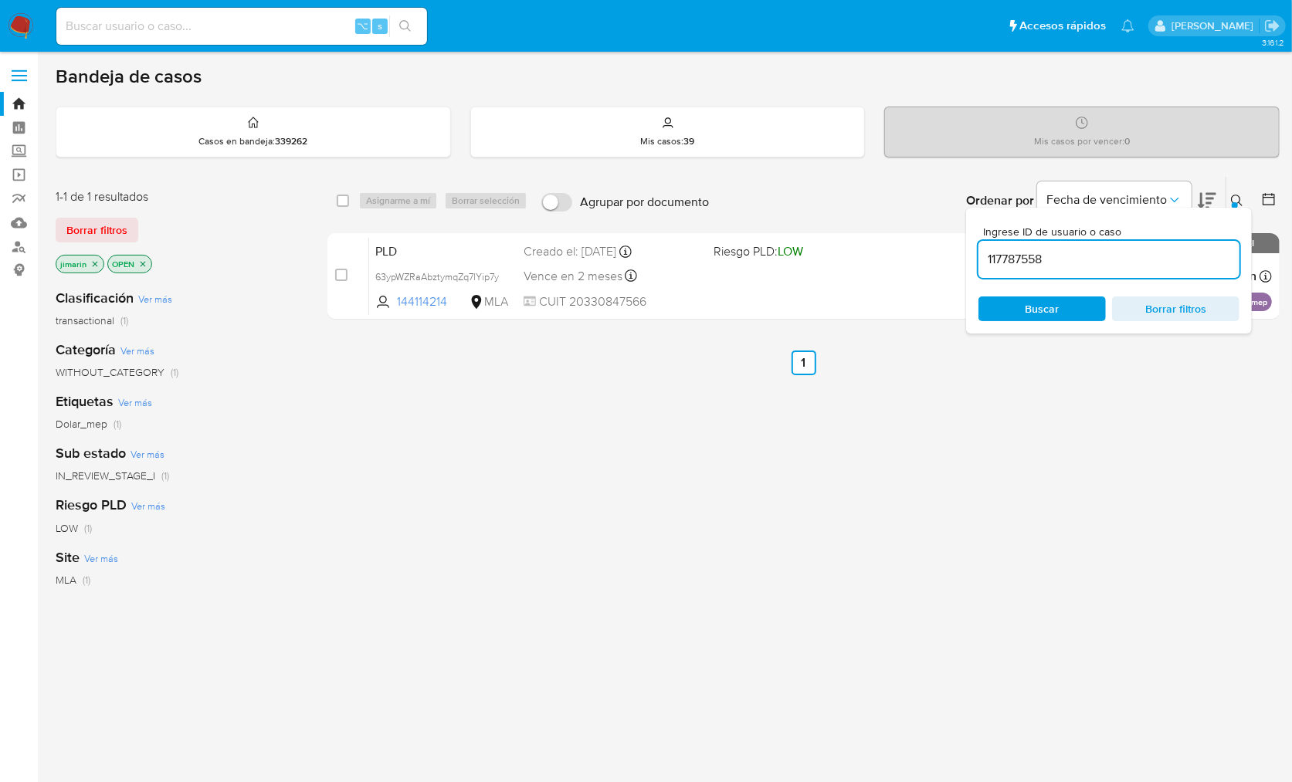
type input "117787558"
click at [1235, 202] on div at bounding box center [1235, 205] width 6 height 6
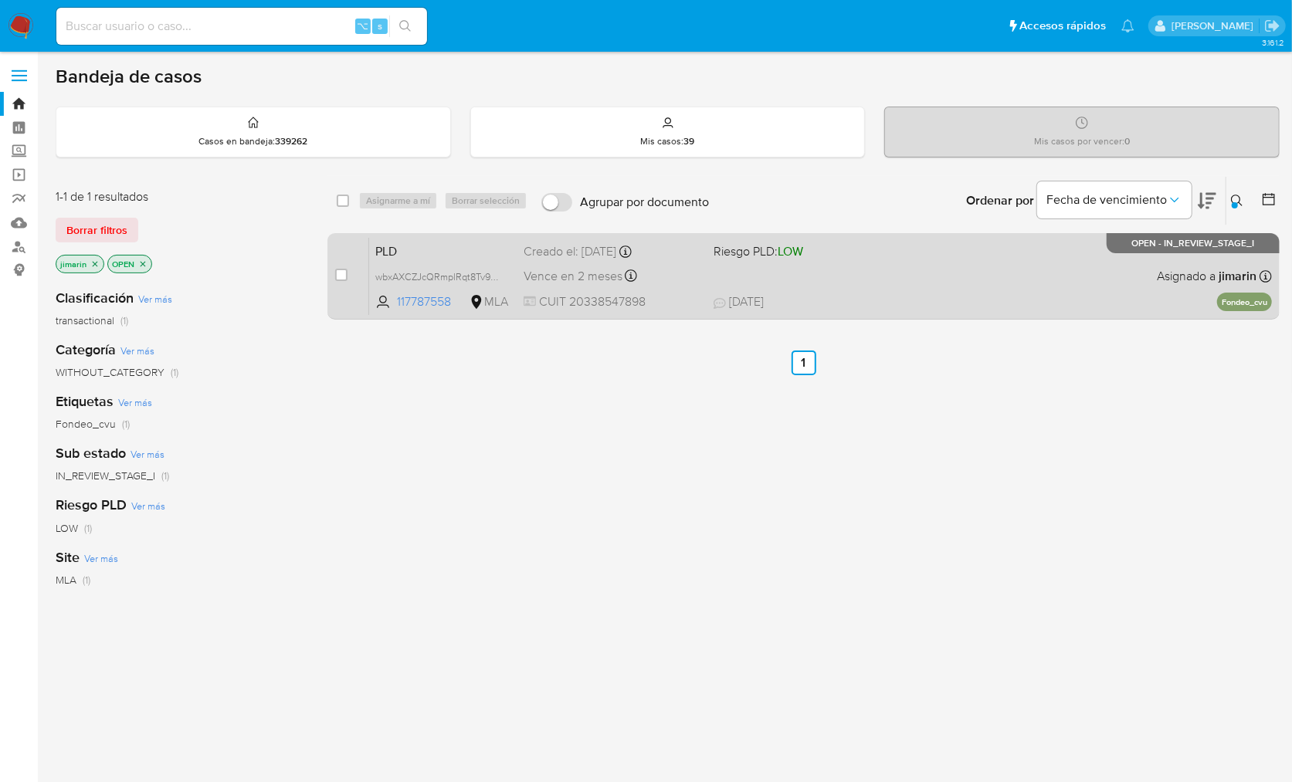
click at [1083, 269] on div "PLD wbxAXCZJcQRmplRqt8Tv9Hzu 117787558 MLA Riesgo PLD: LOW Creado el: 12/09/202…" at bounding box center [820, 276] width 903 height 78
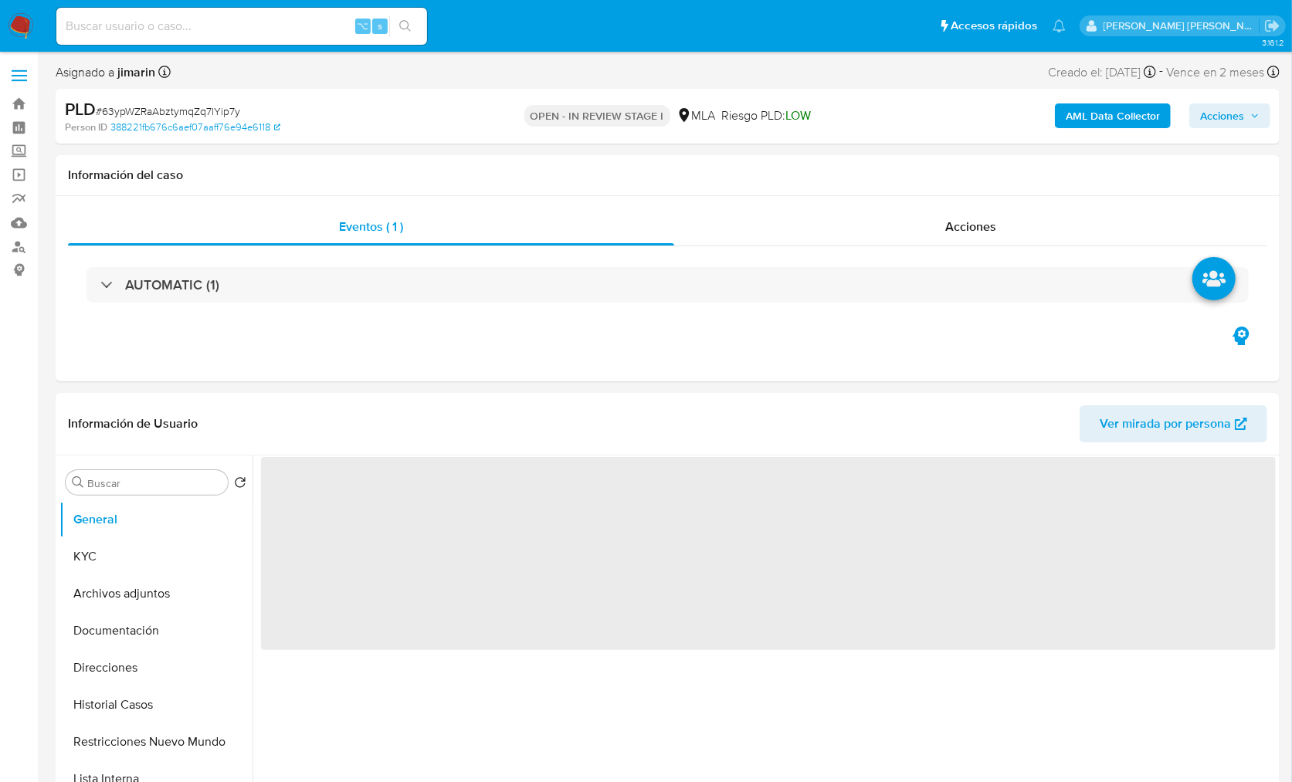
select select "10"
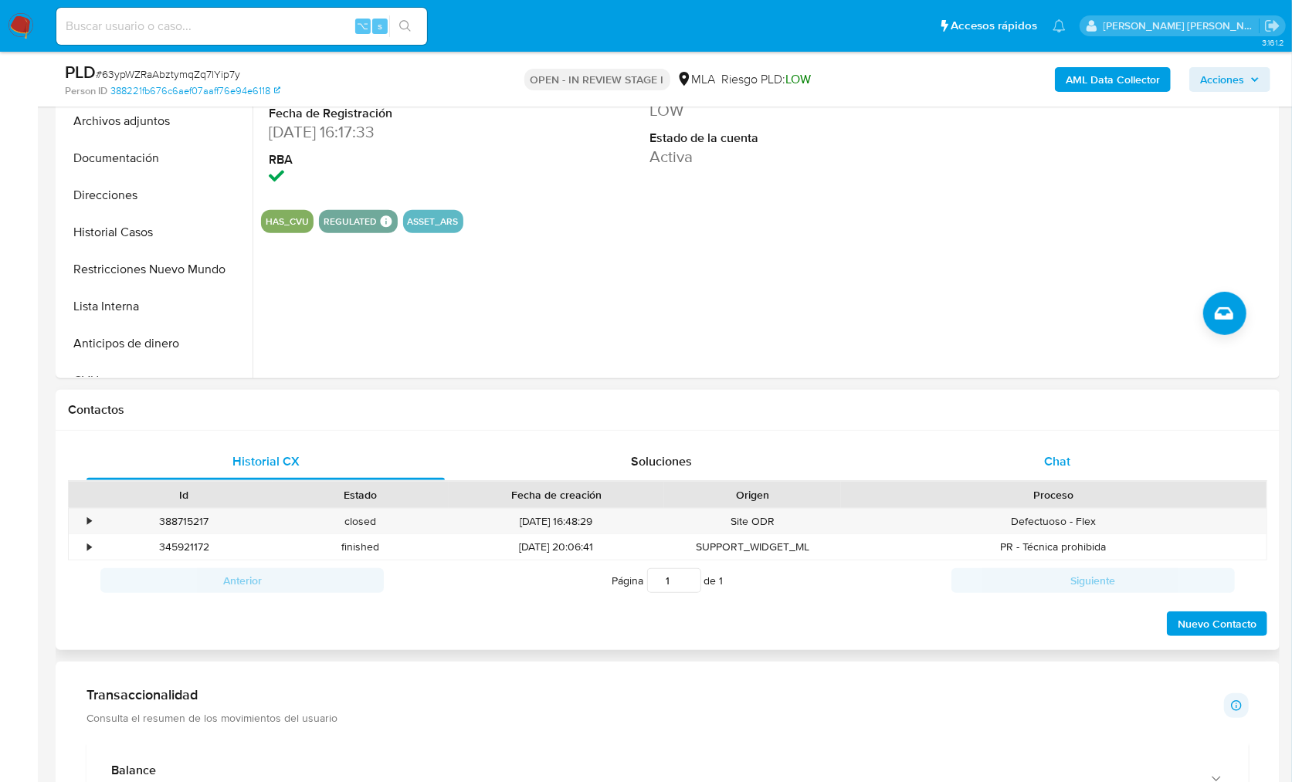
click at [1052, 464] on span "Chat" at bounding box center [1057, 461] width 26 height 18
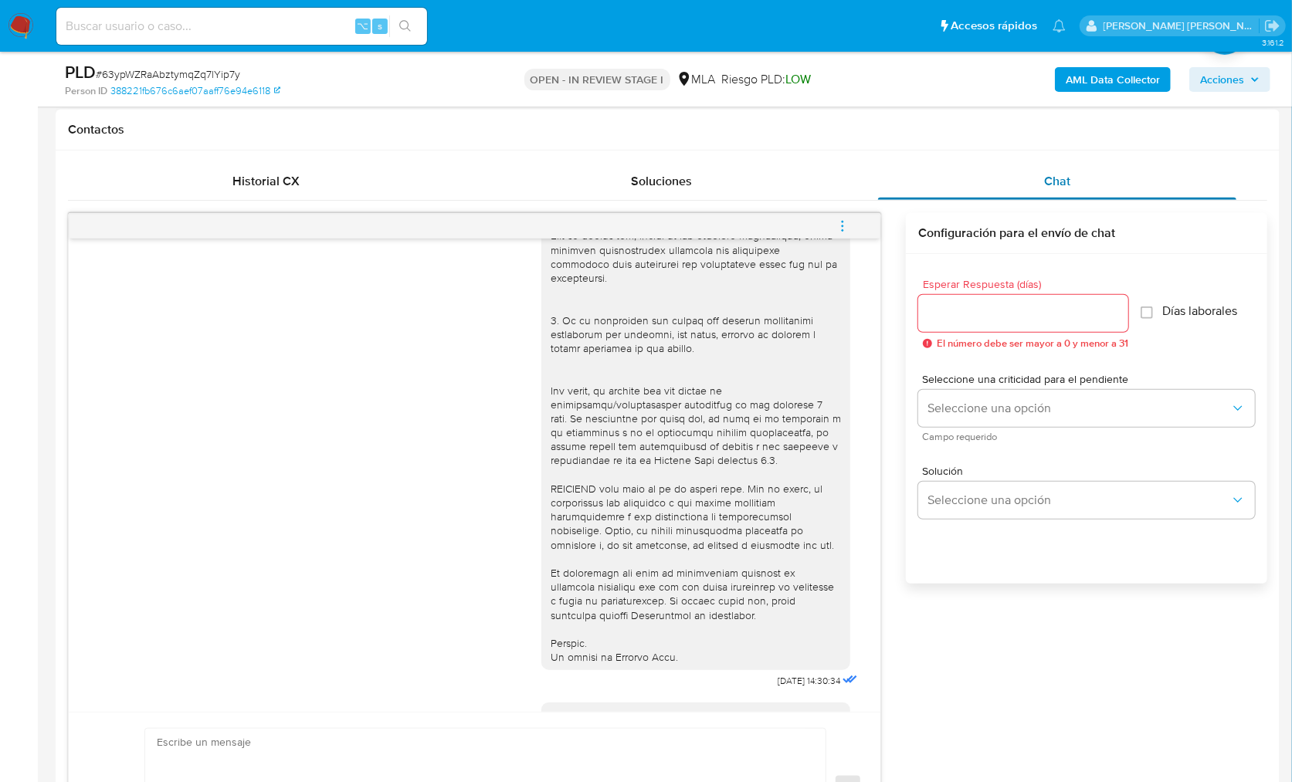
scroll to position [507, 0]
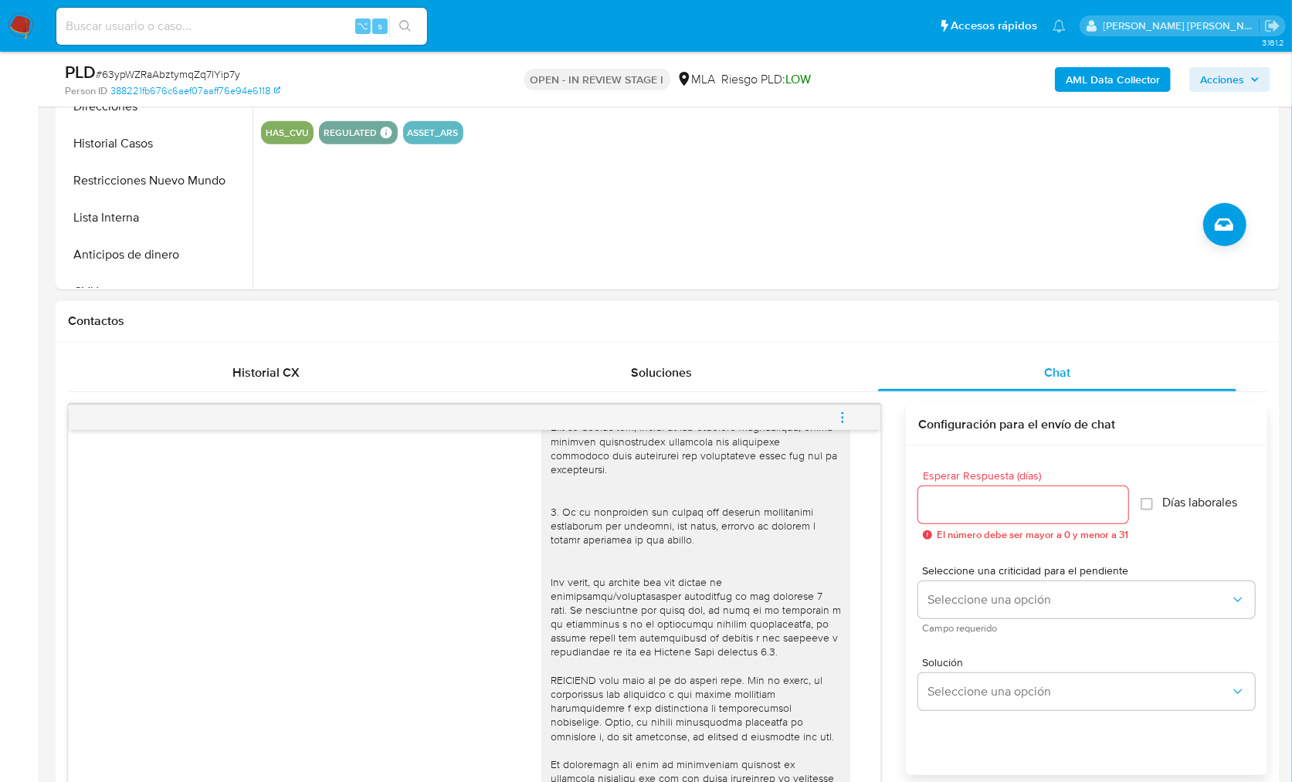
click at [845, 415] on icon "menu-action" at bounding box center [842, 418] width 14 height 14
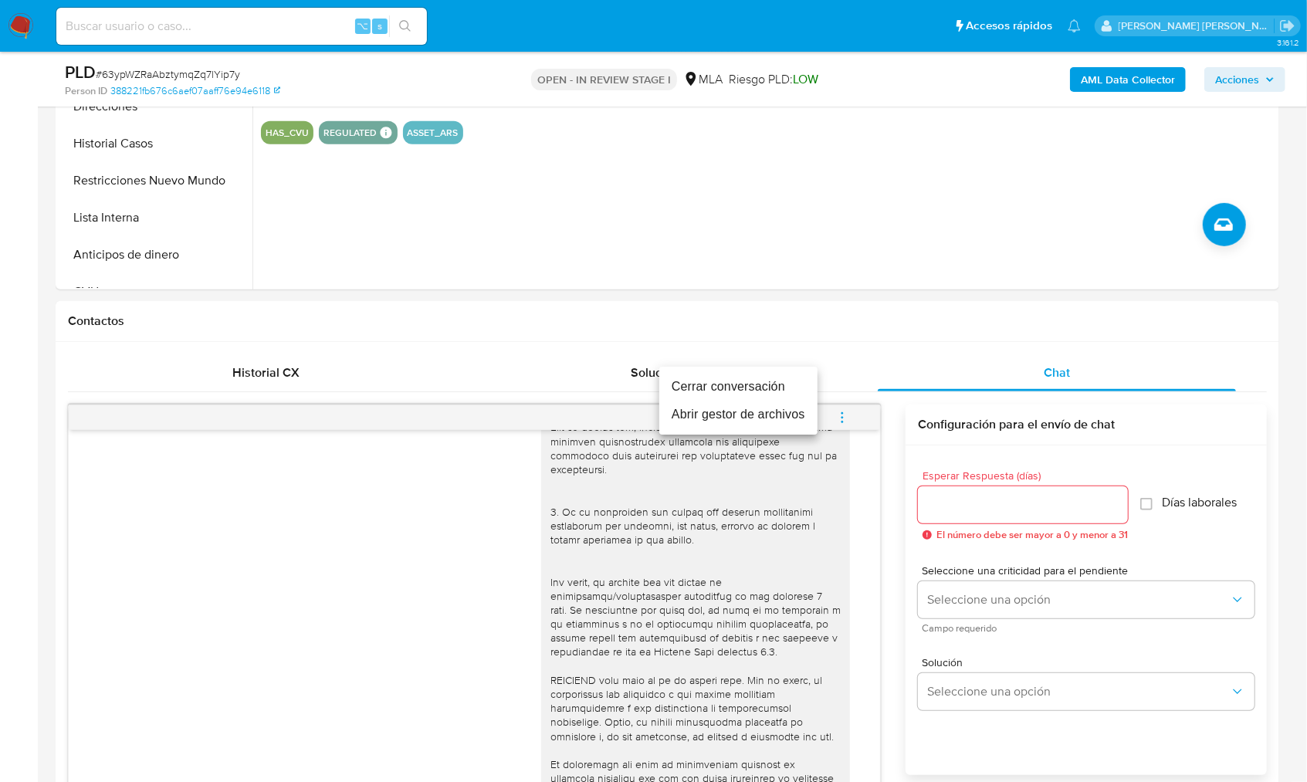
click at [719, 374] on li "Cerrar conversación" at bounding box center [738, 387] width 158 height 28
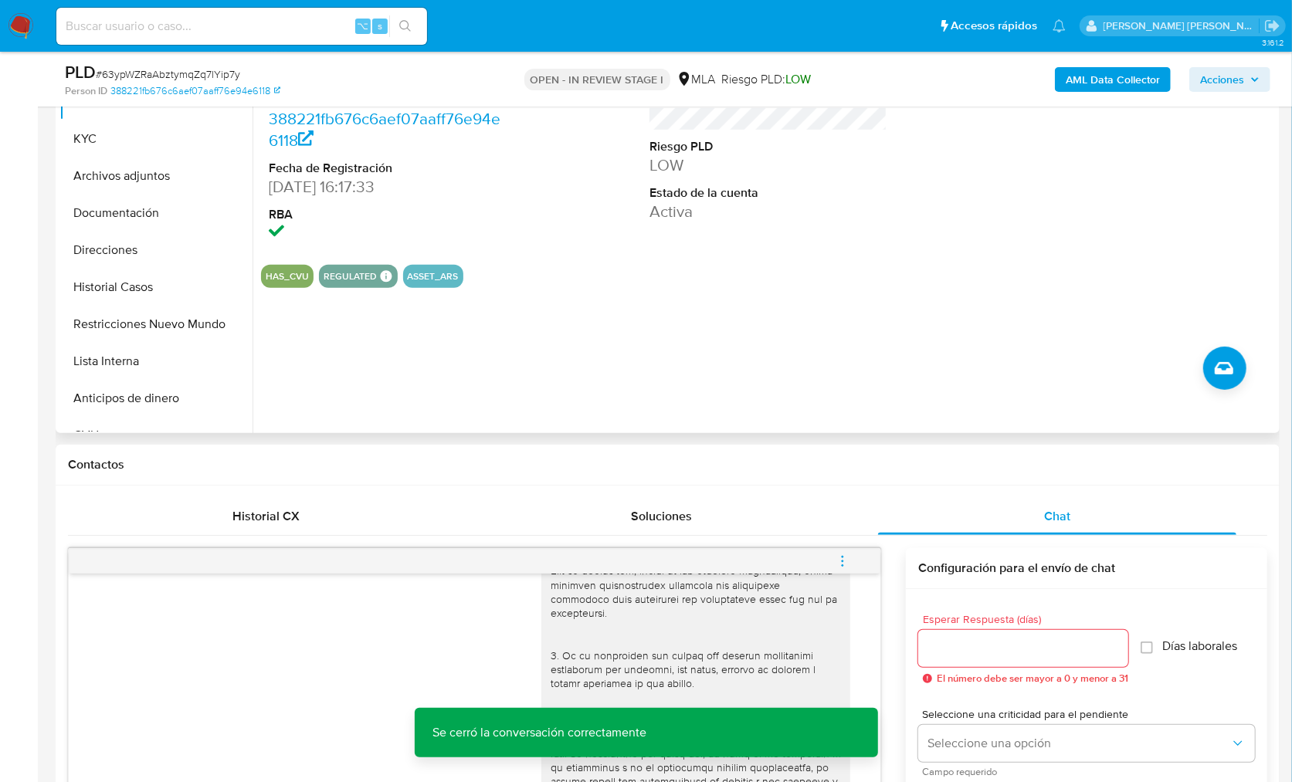
scroll to position [358, 0]
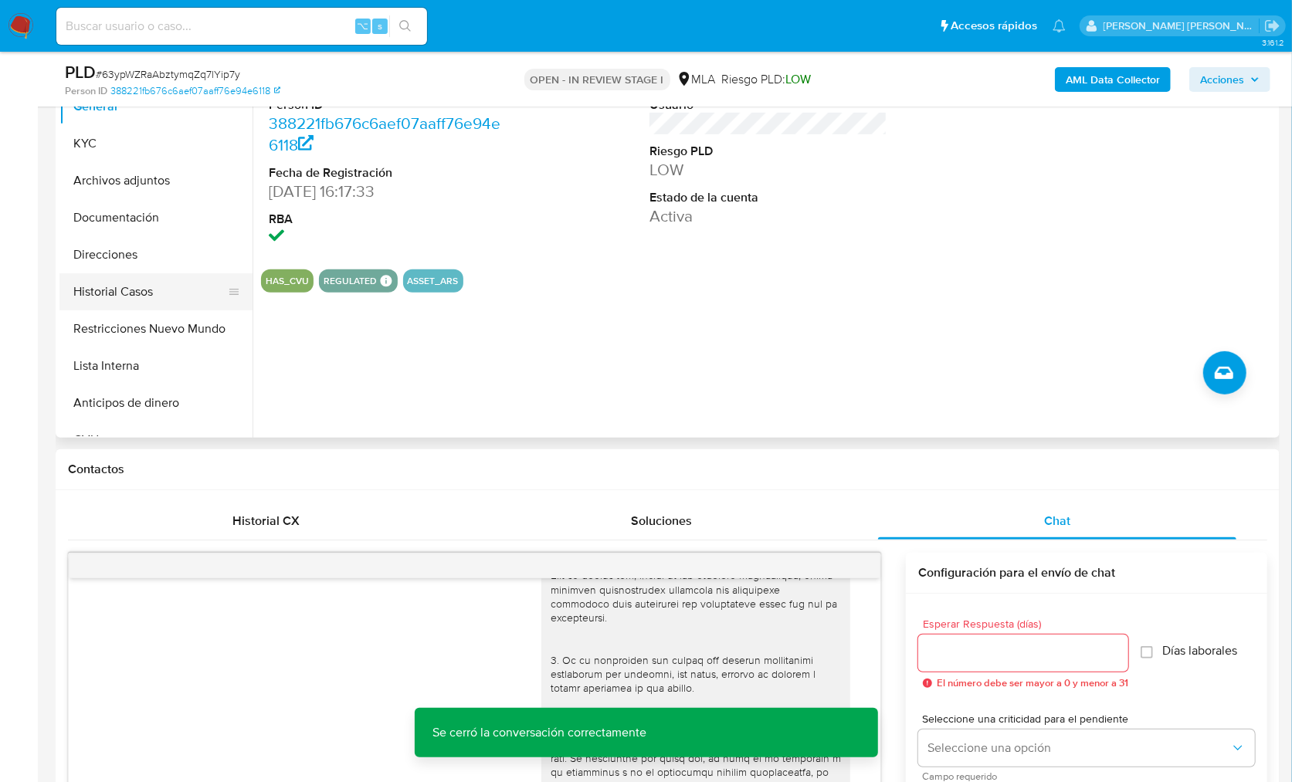
click at [153, 306] on button "Historial Casos" at bounding box center [149, 291] width 181 height 37
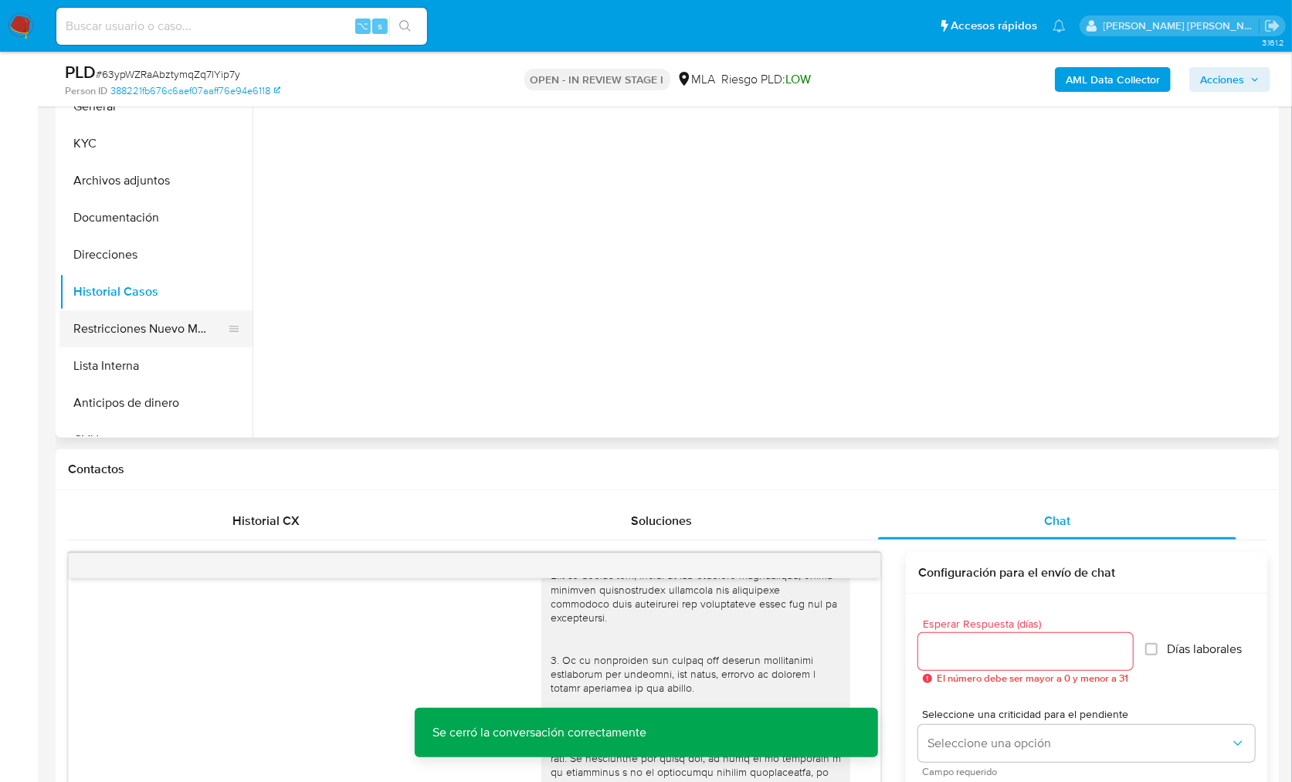
click at [116, 326] on button "Restricciones Nuevo Mundo" at bounding box center [149, 328] width 181 height 37
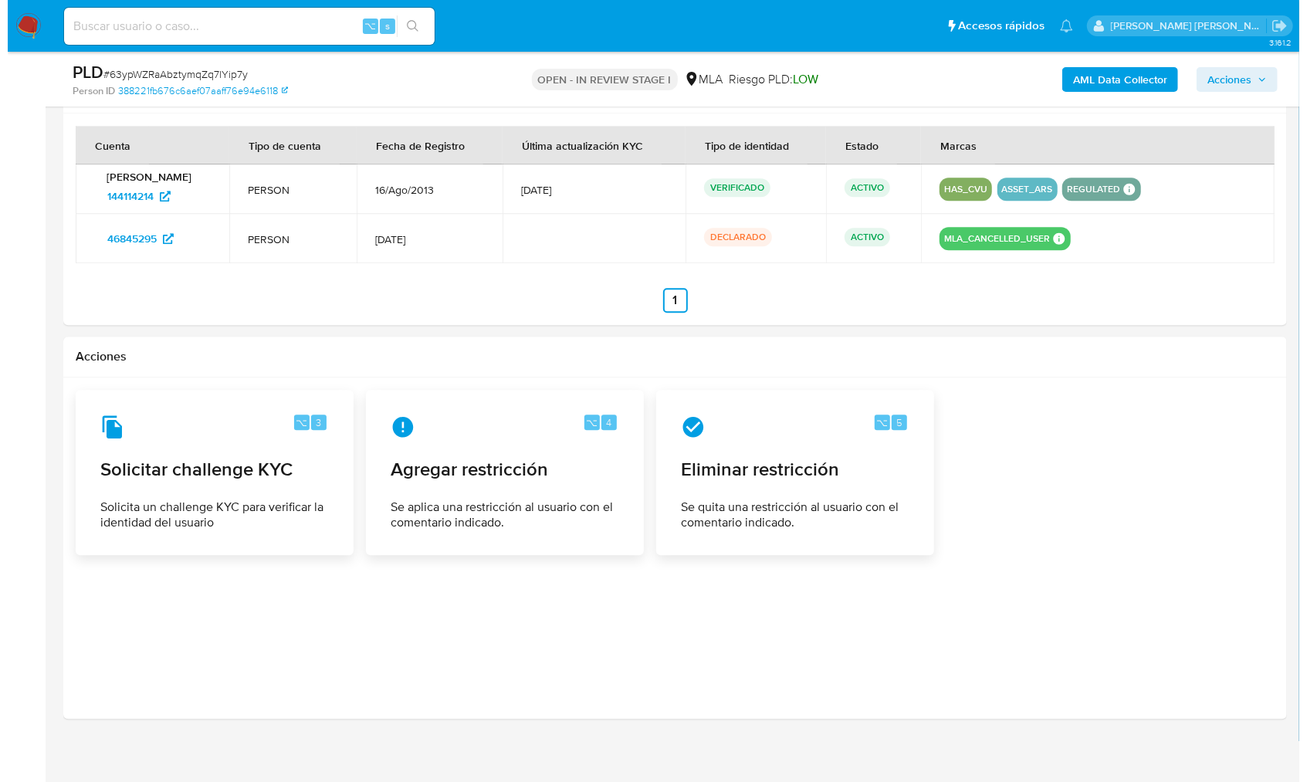
scroll to position [2405, 0]
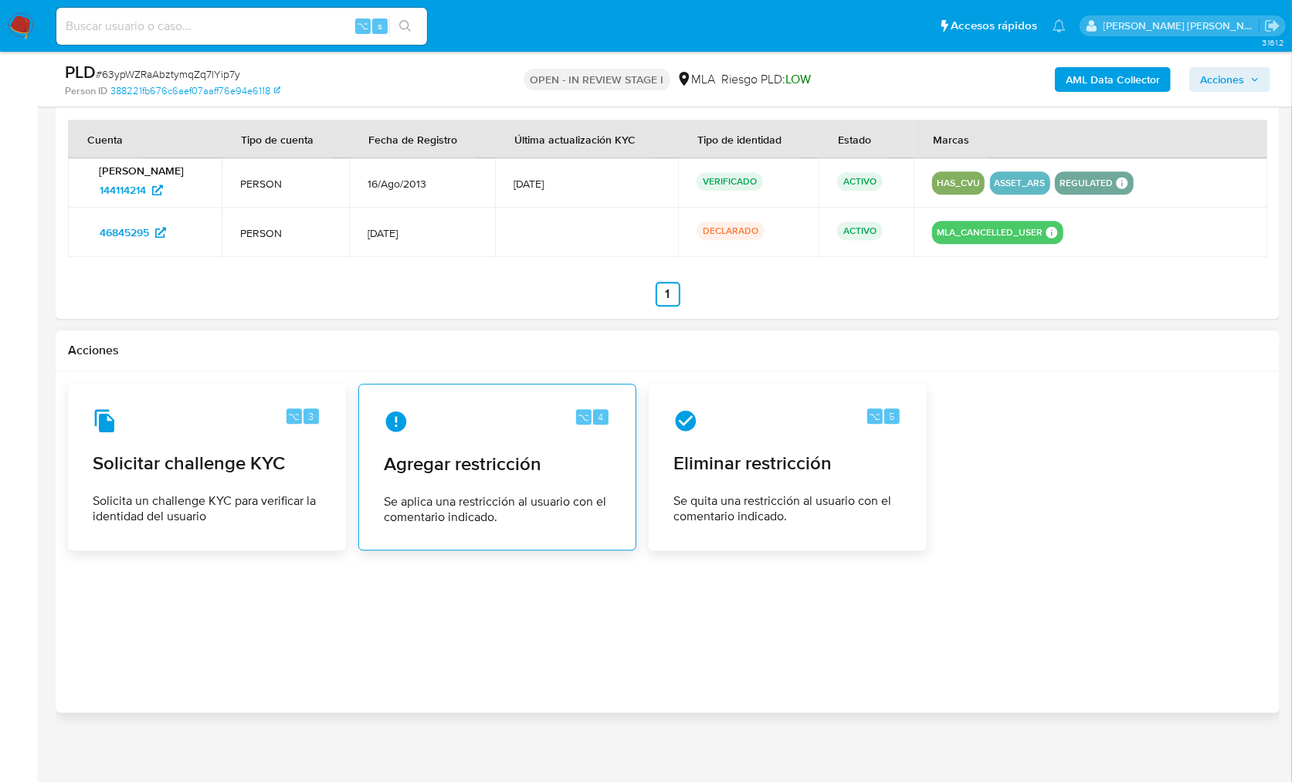
click at [493, 460] on span "Agregar restricción" at bounding box center [497, 463] width 227 height 23
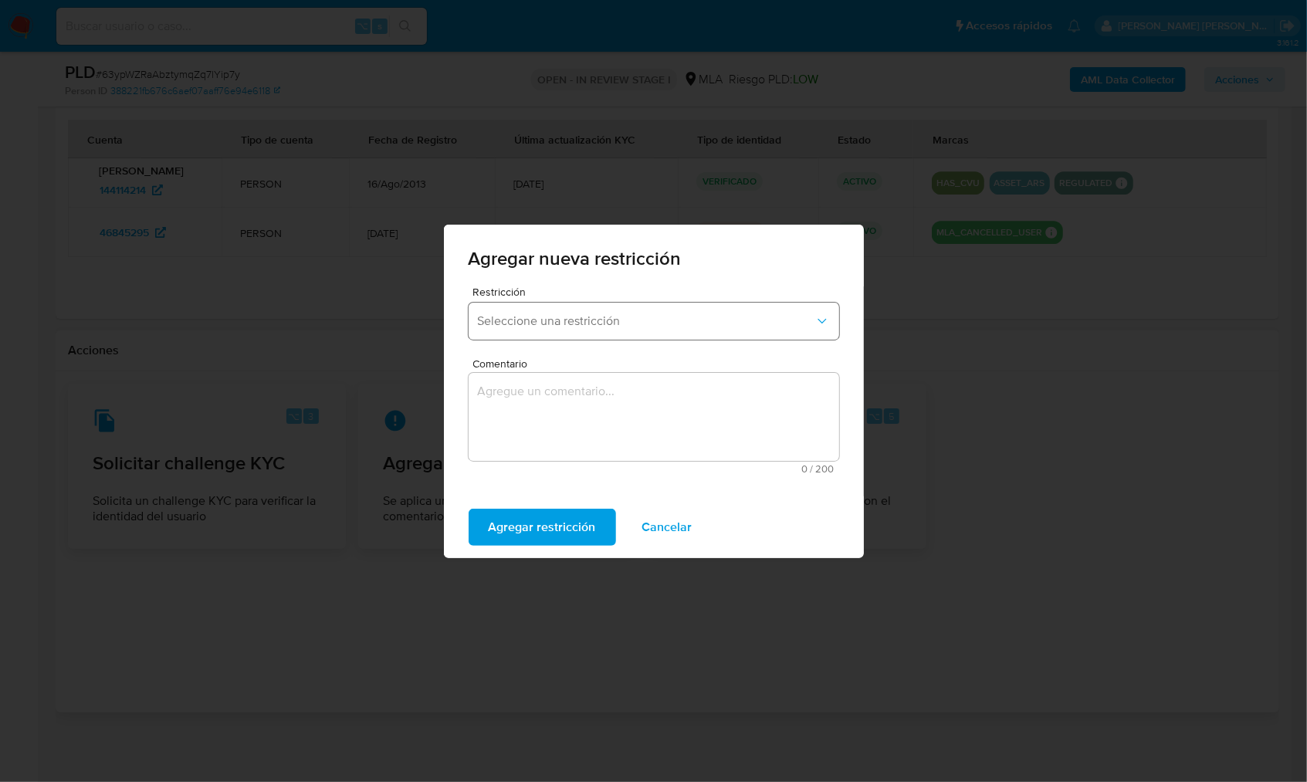
click at [539, 305] on button "Seleccione una restricción" at bounding box center [654, 321] width 371 height 37
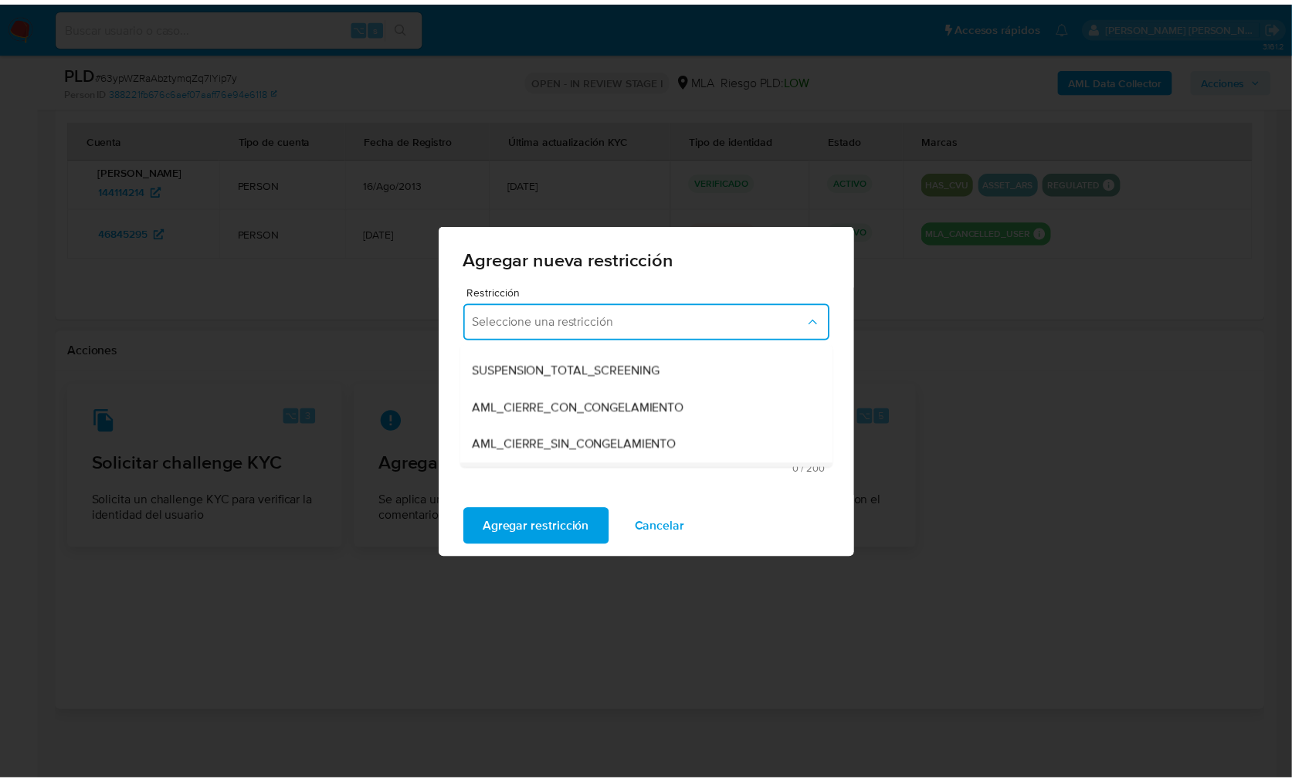
scroll to position [172, 0]
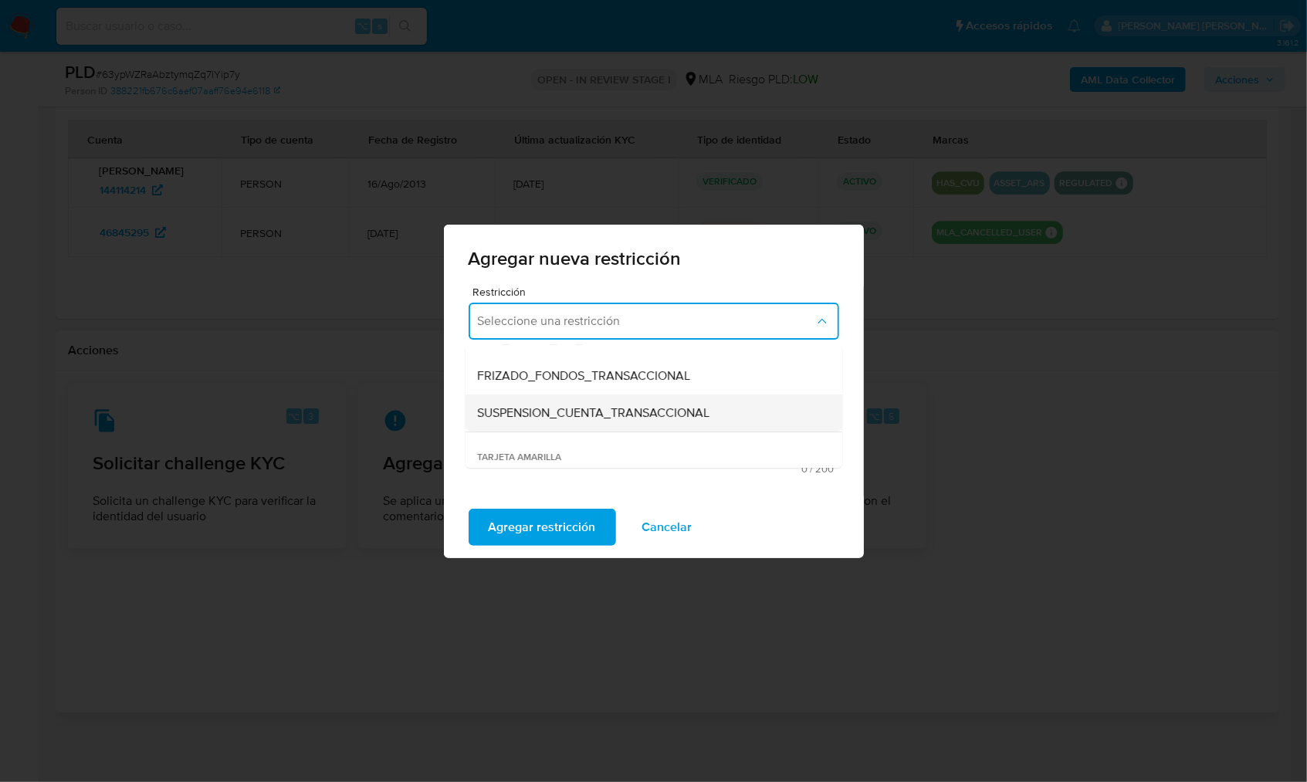
click at [613, 412] on span "SUSPENSION_CUENTA_TRANSACCIONAL" at bounding box center [594, 412] width 232 height 15
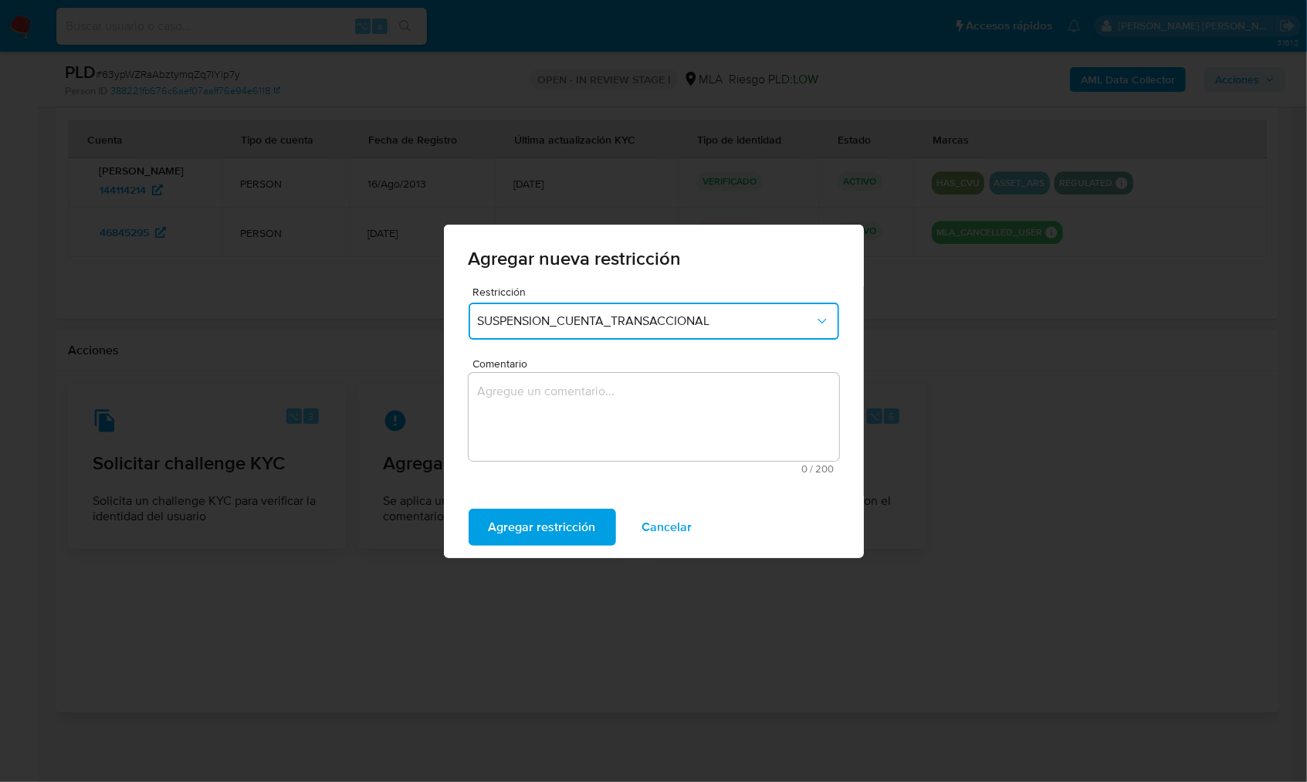
click at [551, 431] on textarea "Comentario" at bounding box center [654, 417] width 371 height 88
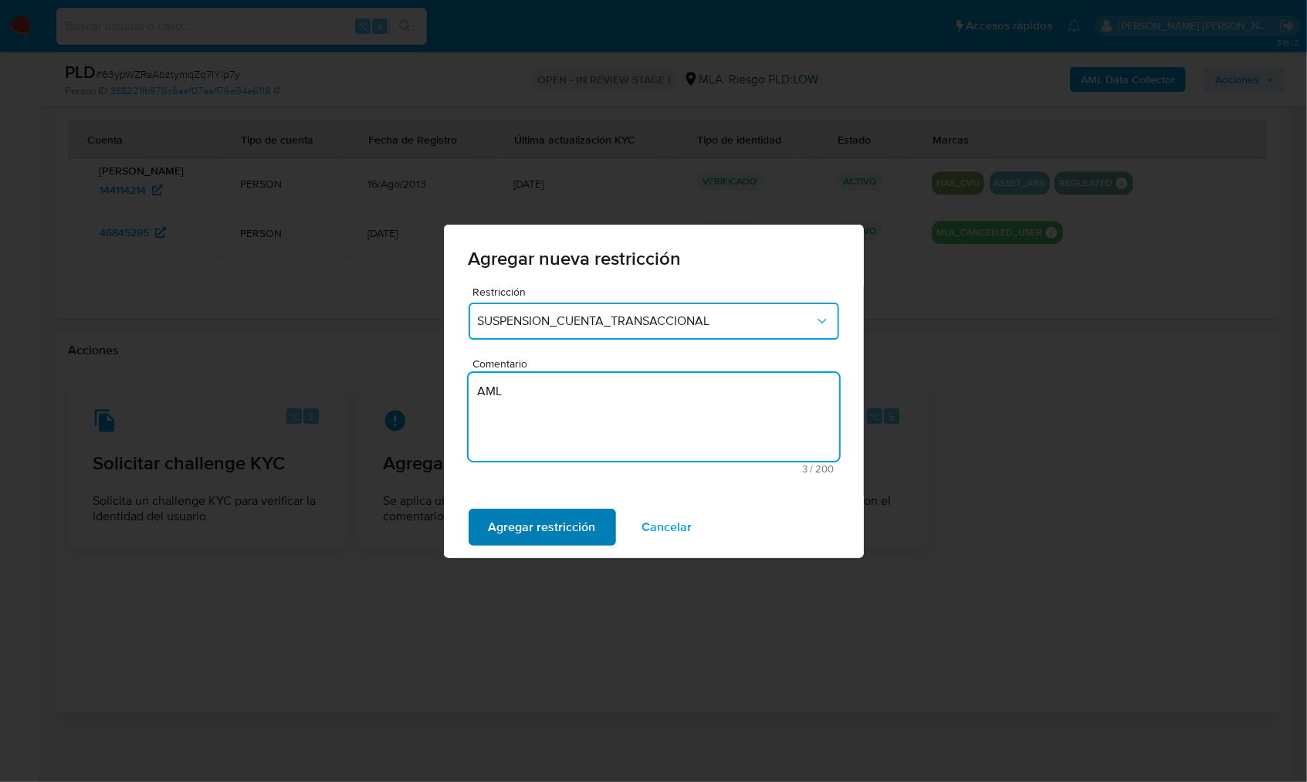
type textarea "AML"
click at [530, 524] on span "Agregar restricción" at bounding box center [542, 527] width 107 height 34
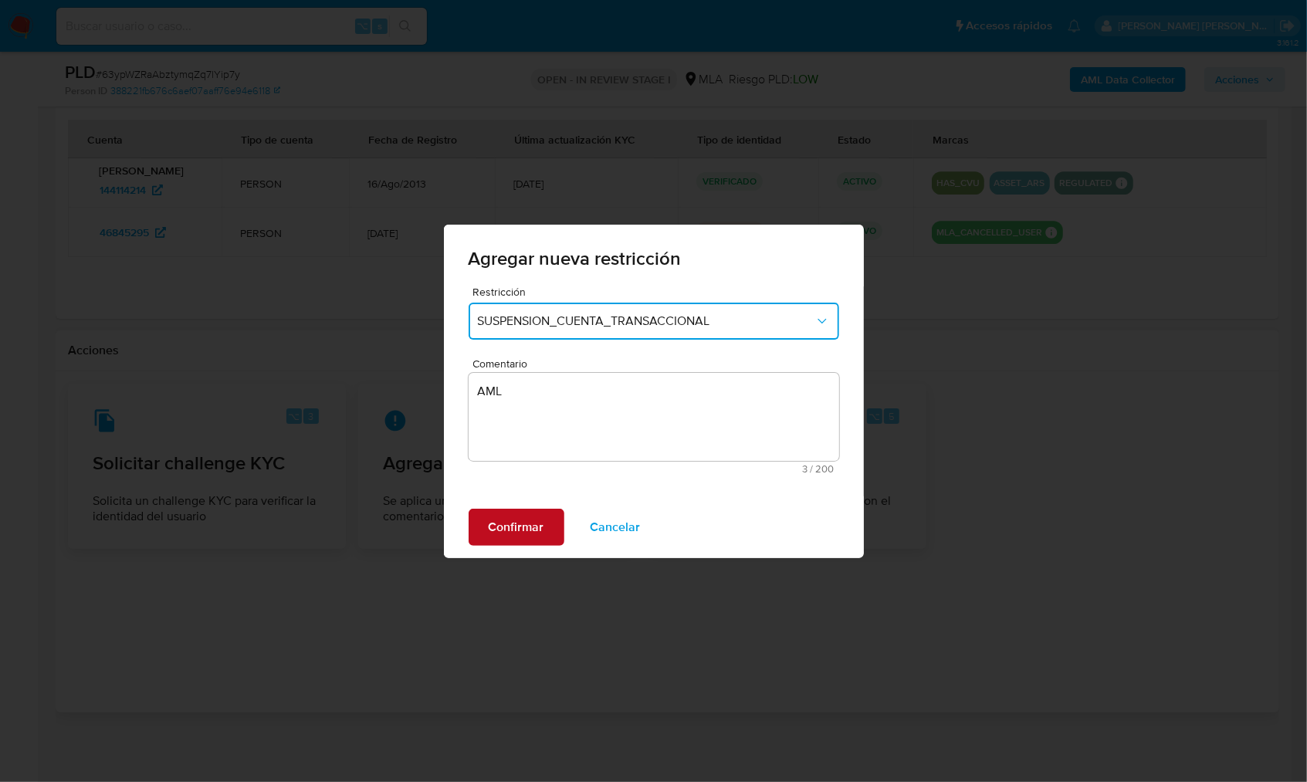
click at [514, 533] on span "Confirmar" at bounding box center [517, 527] width 56 height 34
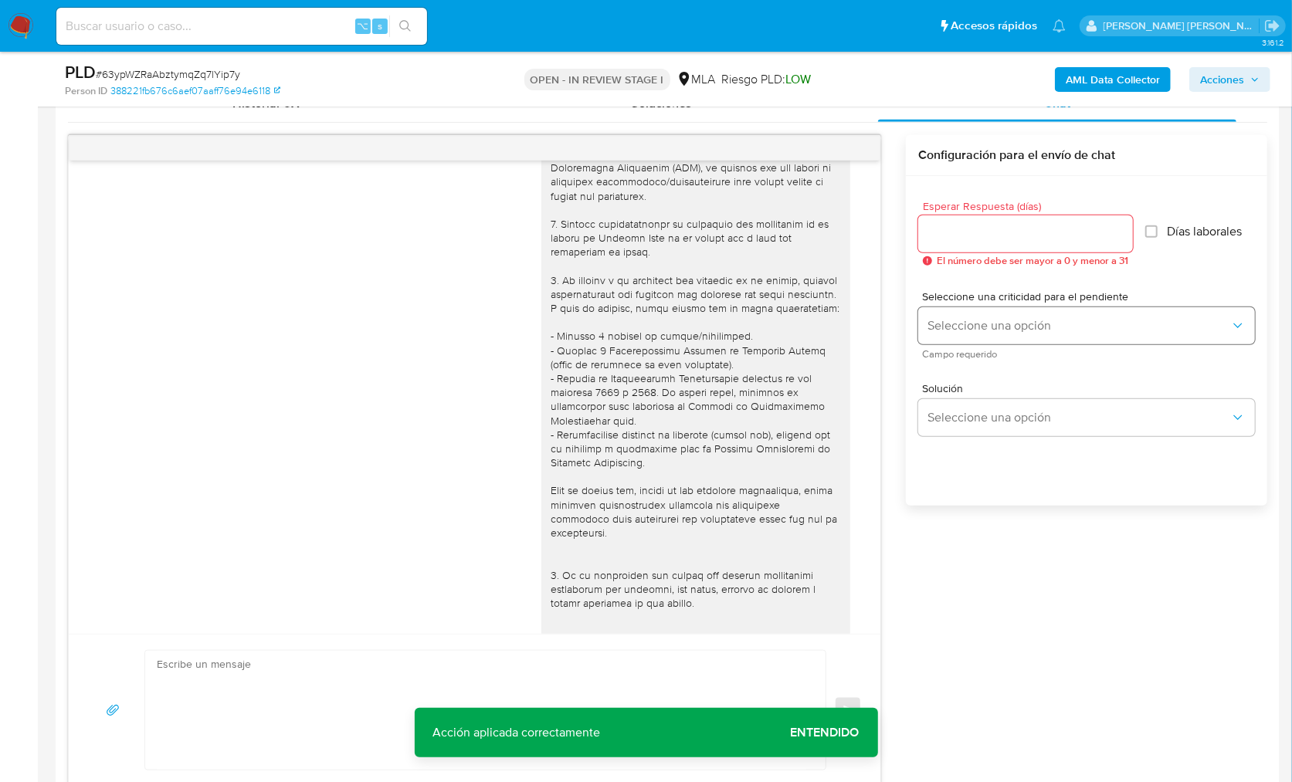
scroll to position [215, 0]
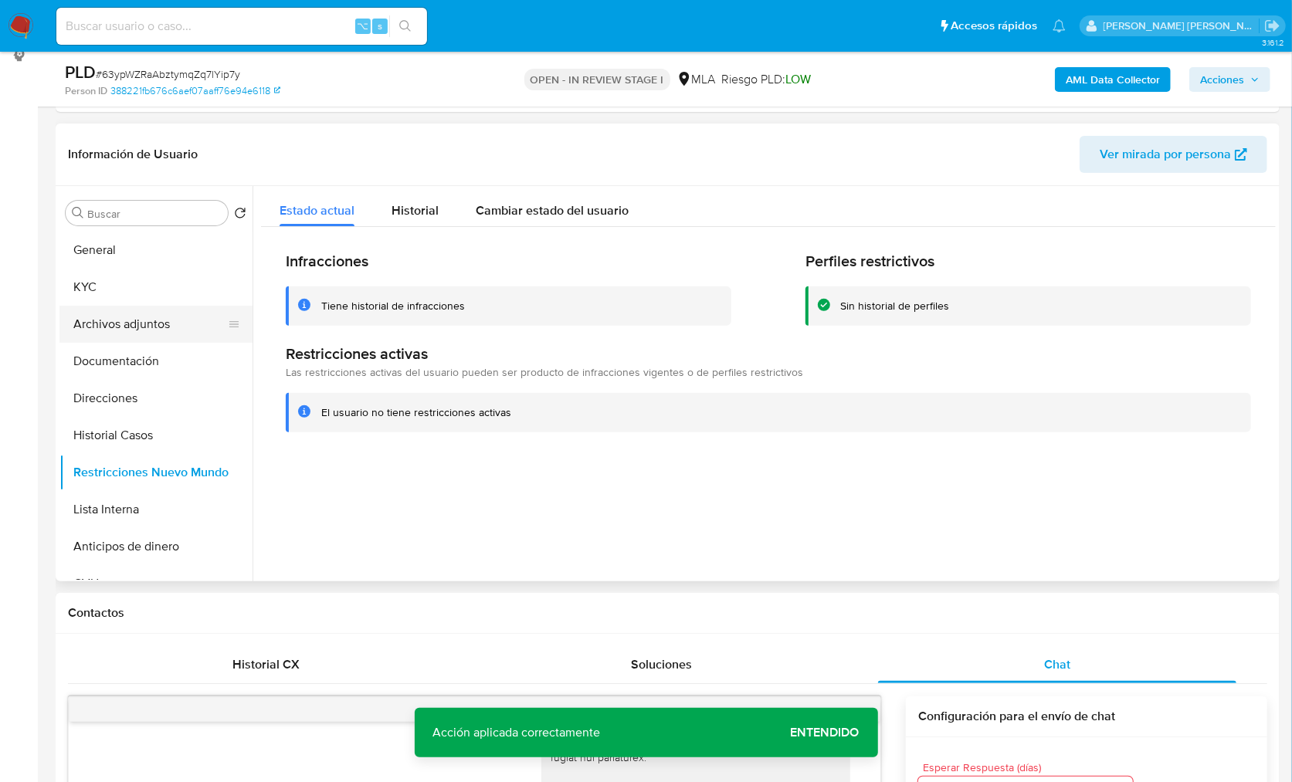
click at [126, 307] on button "Archivos adjuntos" at bounding box center [149, 324] width 181 height 37
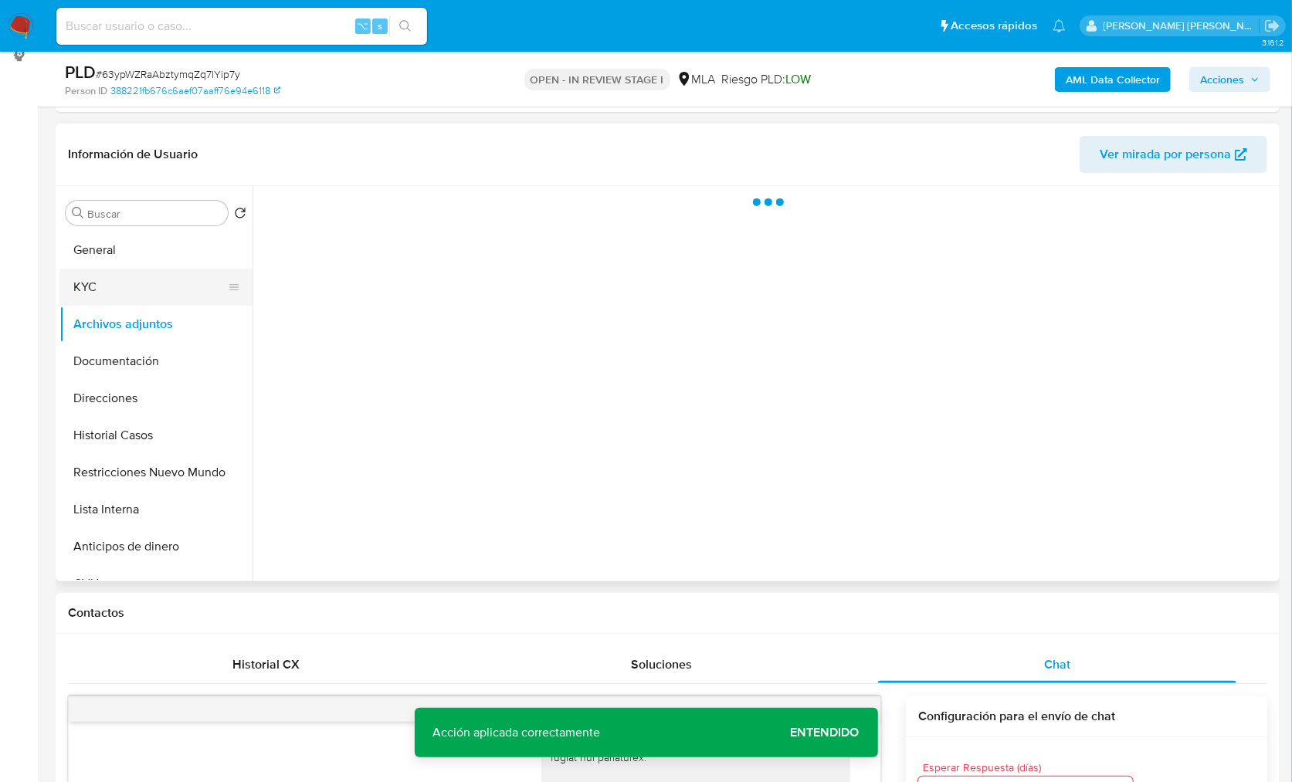
click at [124, 300] on button "KYC" at bounding box center [149, 287] width 181 height 37
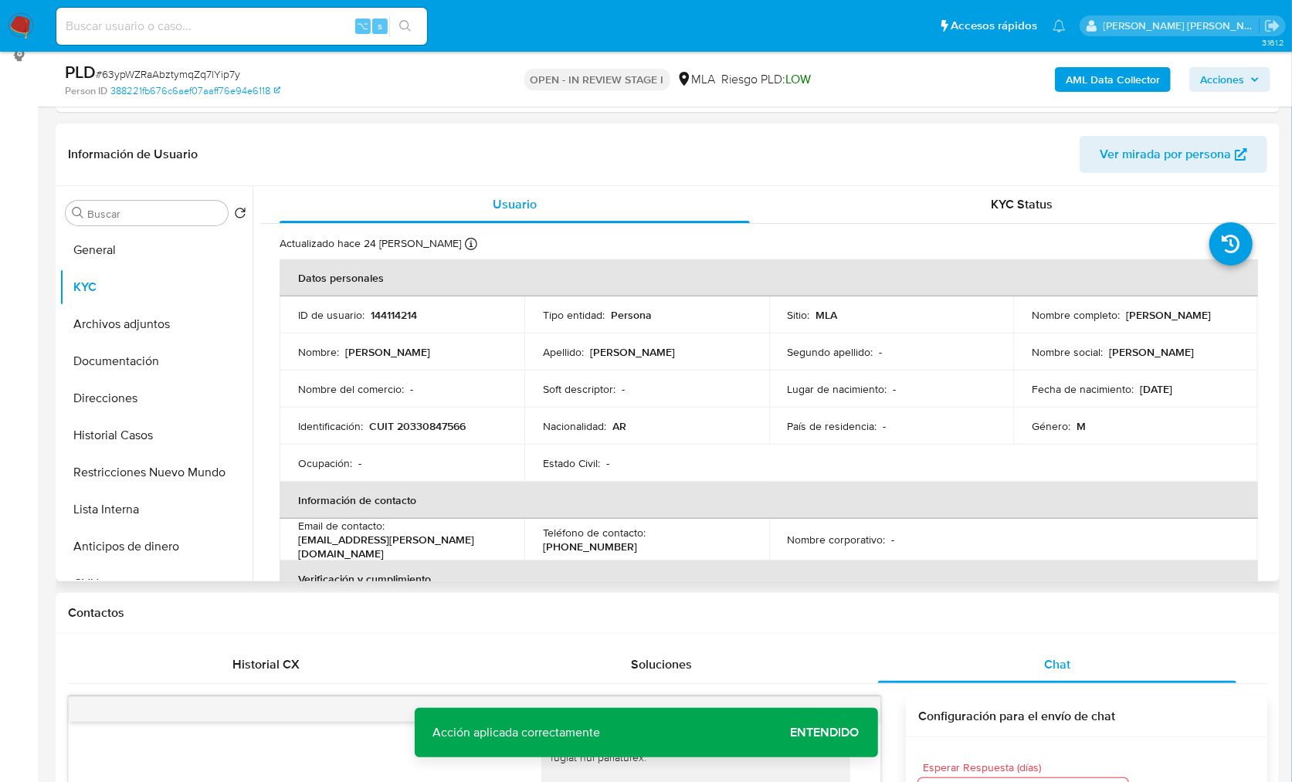
click at [469, 428] on div "Identificación : CUIT 20330847566" at bounding box center [402, 426] width 208 height 14
click at [464, 427] on p "CUIT 20330847566" at bounding box center [417, 426] width 97 height 14
click at [432, 419] on p "CUIT 20330847566" at bounding box center [417, 426] width 97 height 14
click at [432, 420] on p "CUIT 20330847566" at bounding box center [417, 426] width 97 height 14
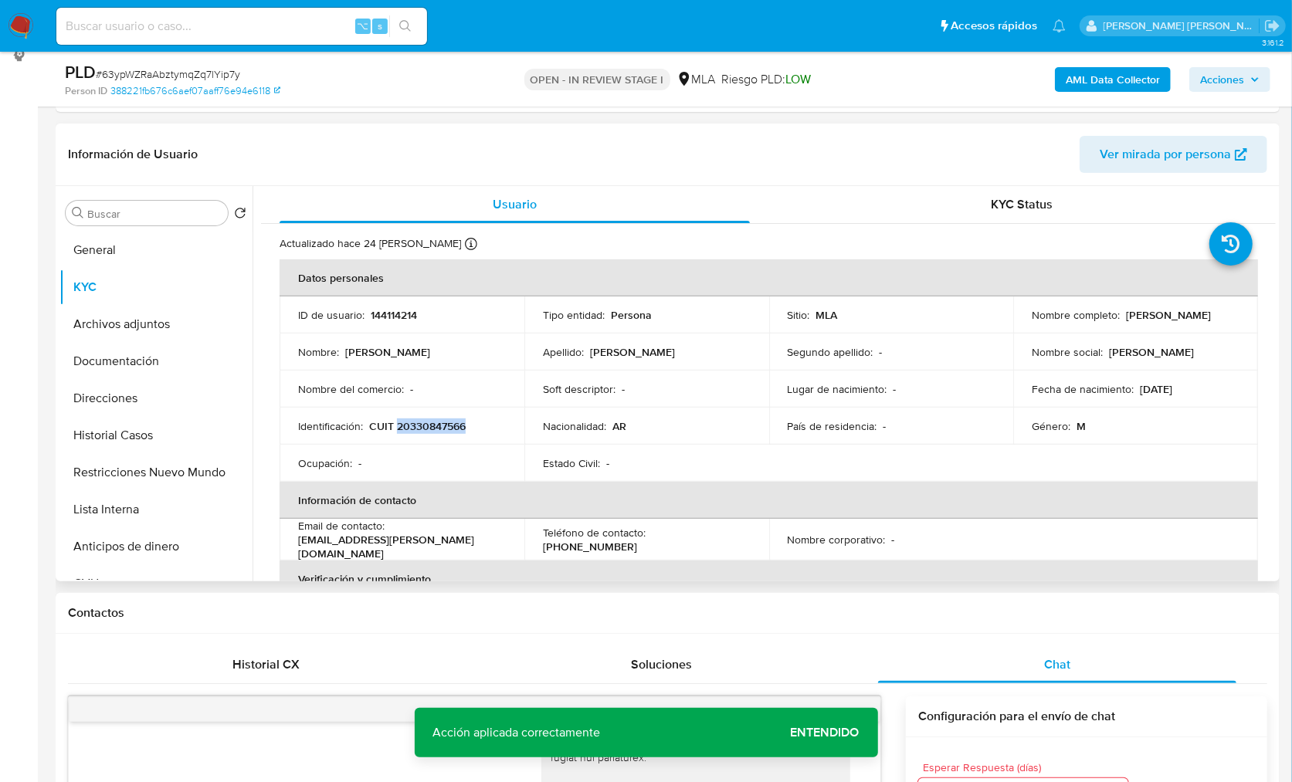
copy p "20330847566"
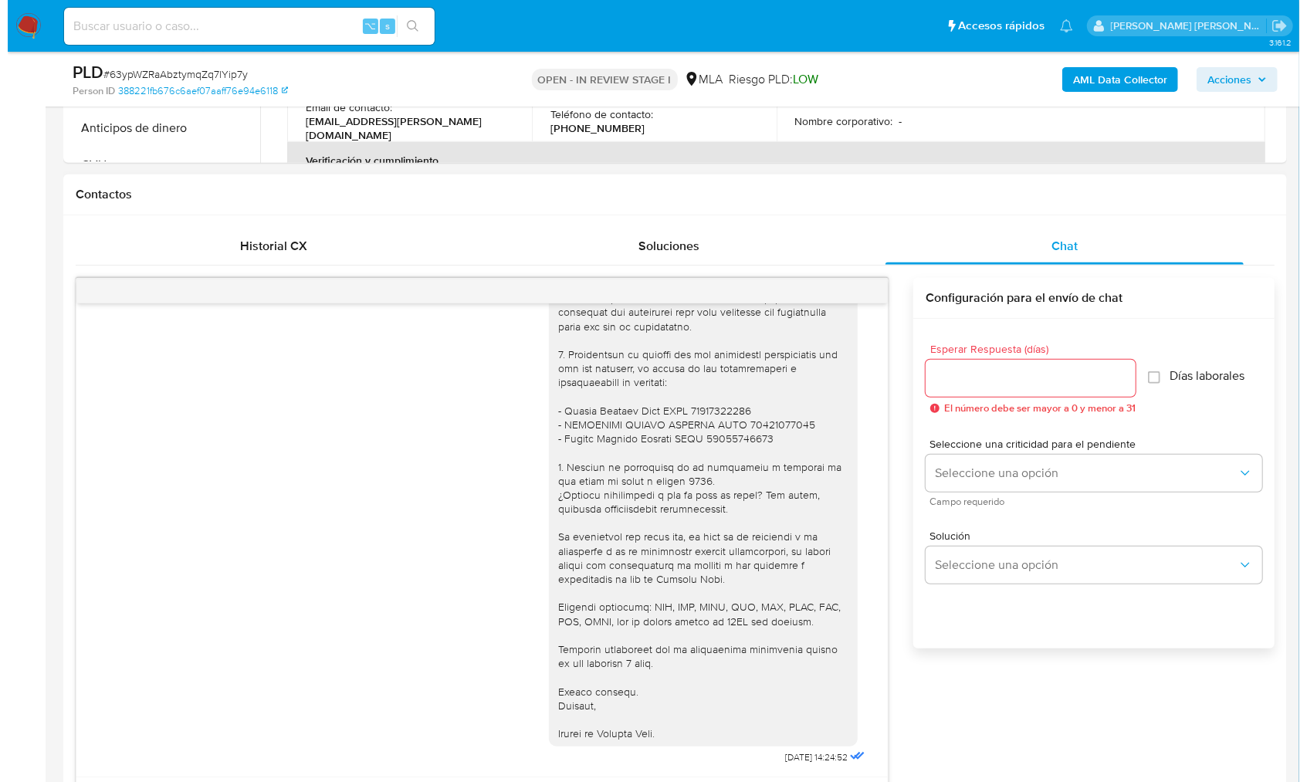
scroll to position [64, 0]
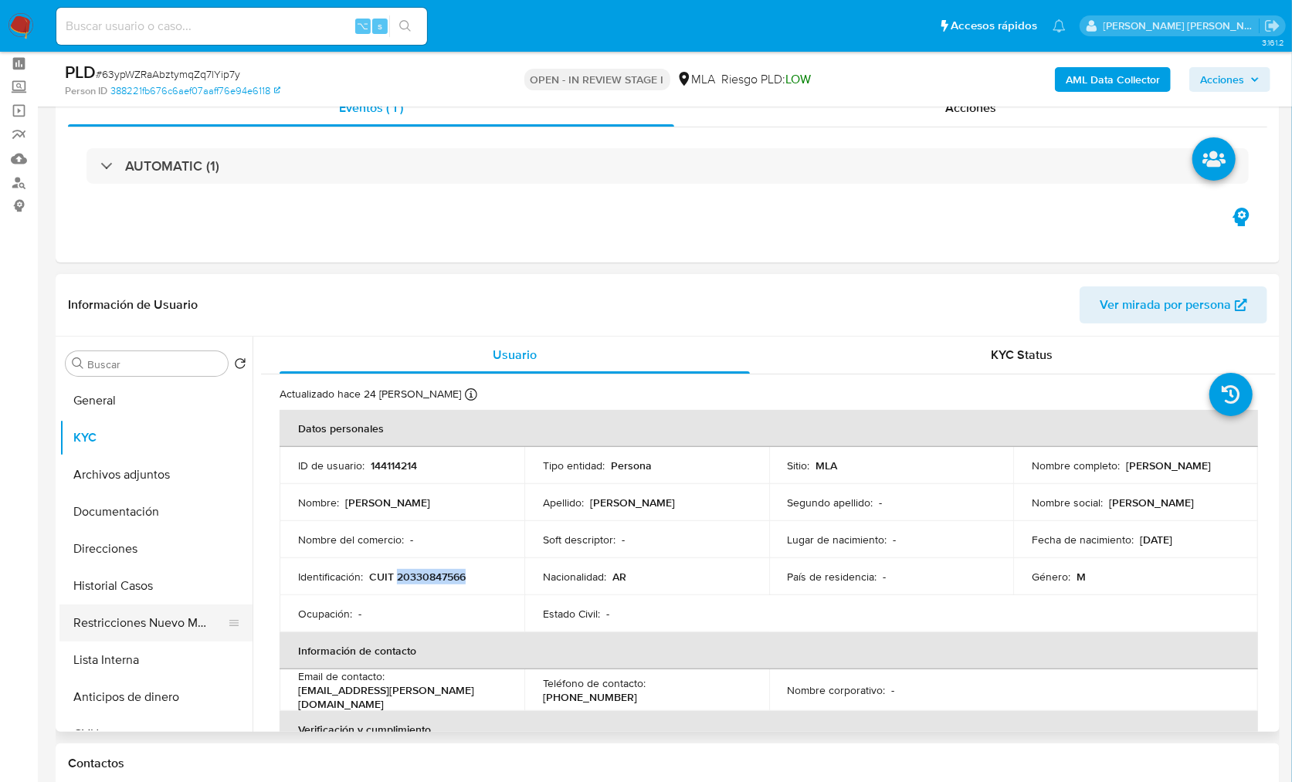
click at [141, 630] on button "Restricciones Nuevo Mundo" at bounding box center [149, 623] width 181 height 37
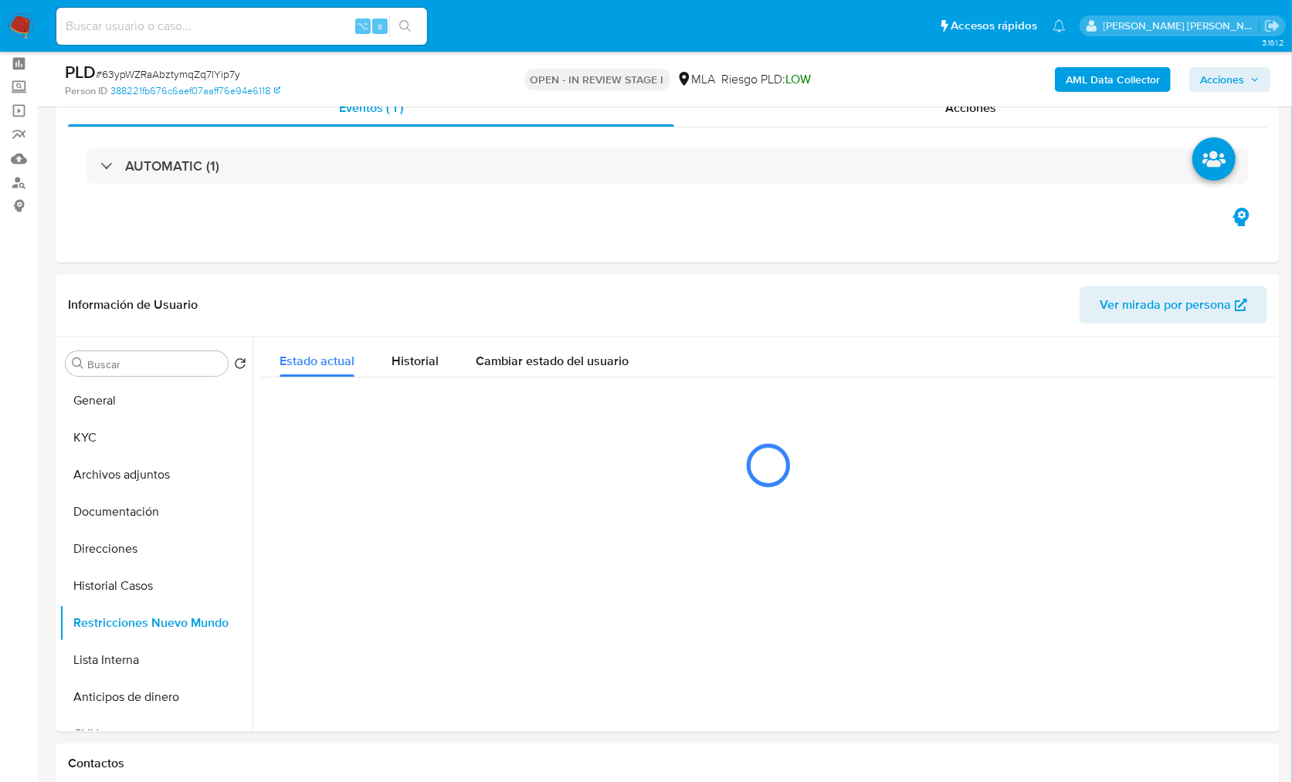
click at [1070, 75] on b "AML Data Collector" at bounding box center [1113, 79] width 94 height 25
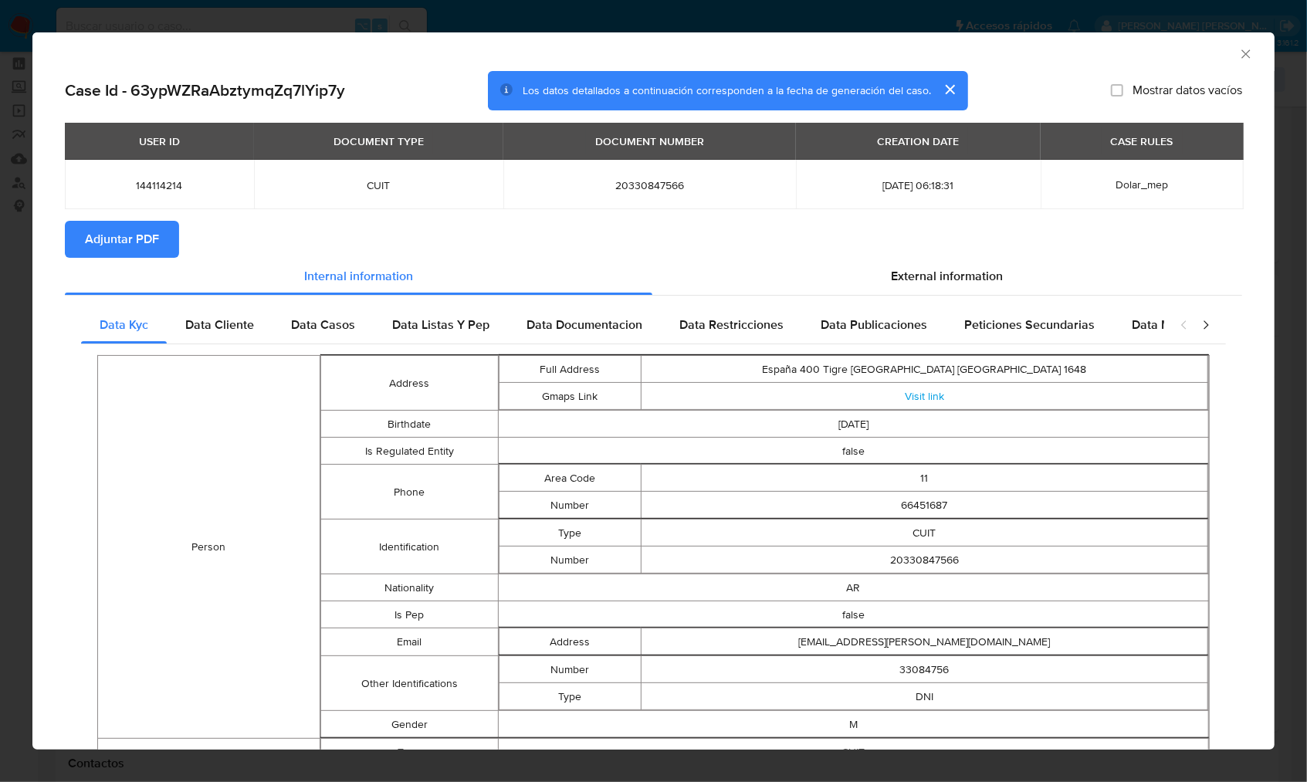
click at [154, 236] on span "Adjuntar PDF" at bounding box center [122, 239] width 74 height 34
click at [1239, 53] on icon "Cerrar ventana" at bounding box center [1246, 53] width 15 height 15
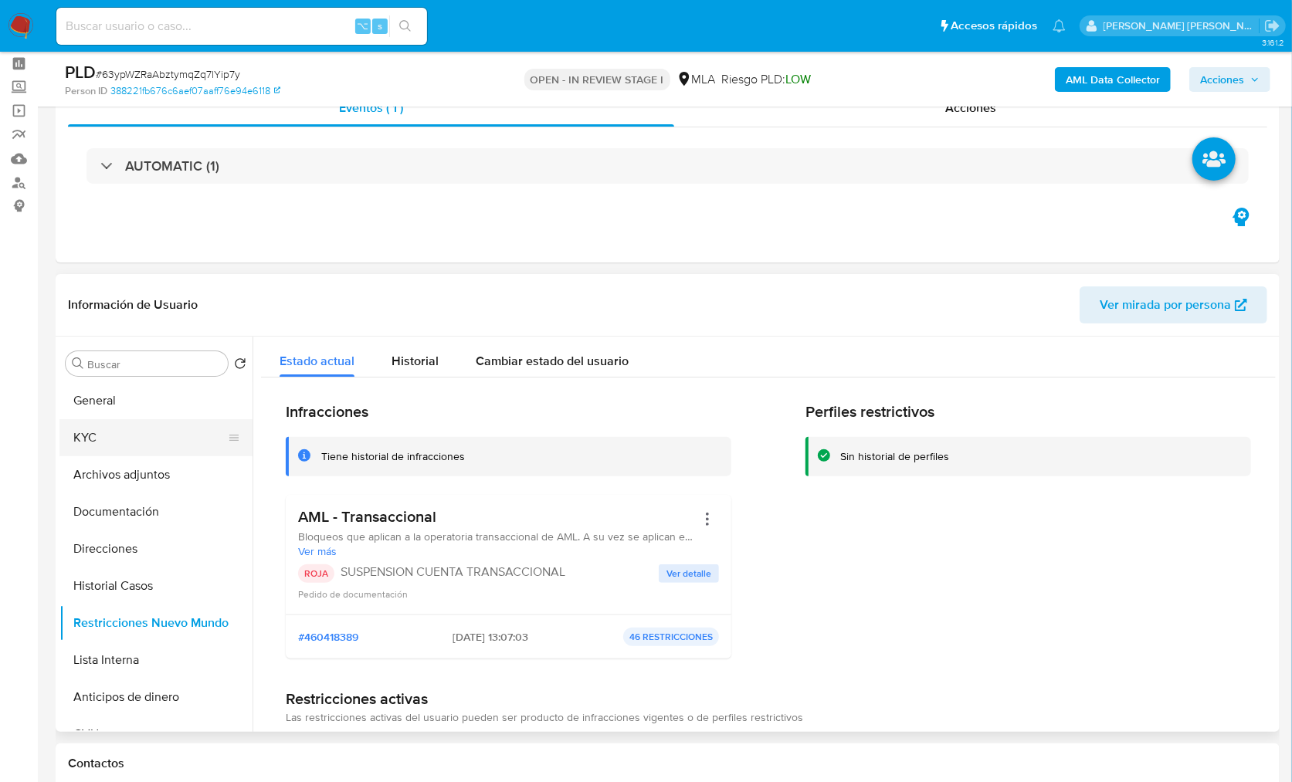
click at [154, 441] on button "KYC" at bounding box center [149, 437] width 181 height 37
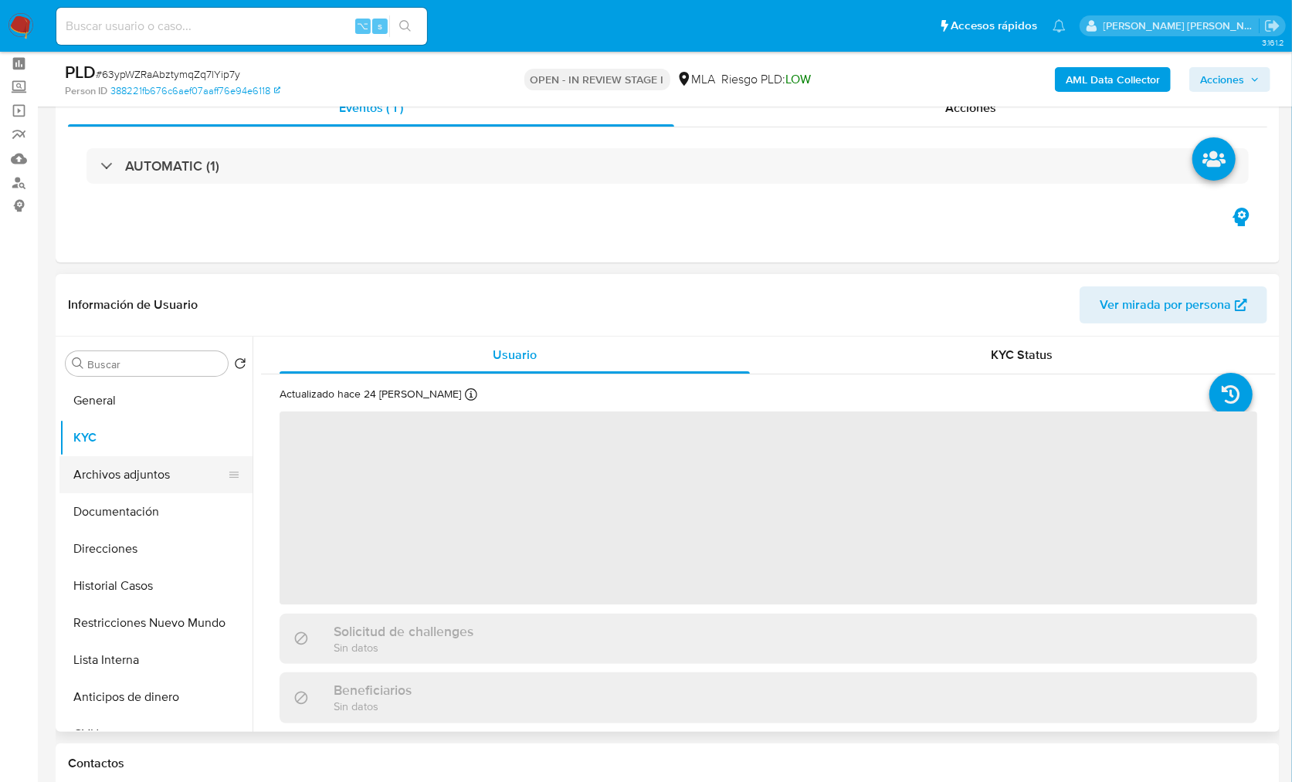
click at [150, 471] on button "Archivos adjuntos" at bounding box center [149, 474] width 181 height 37
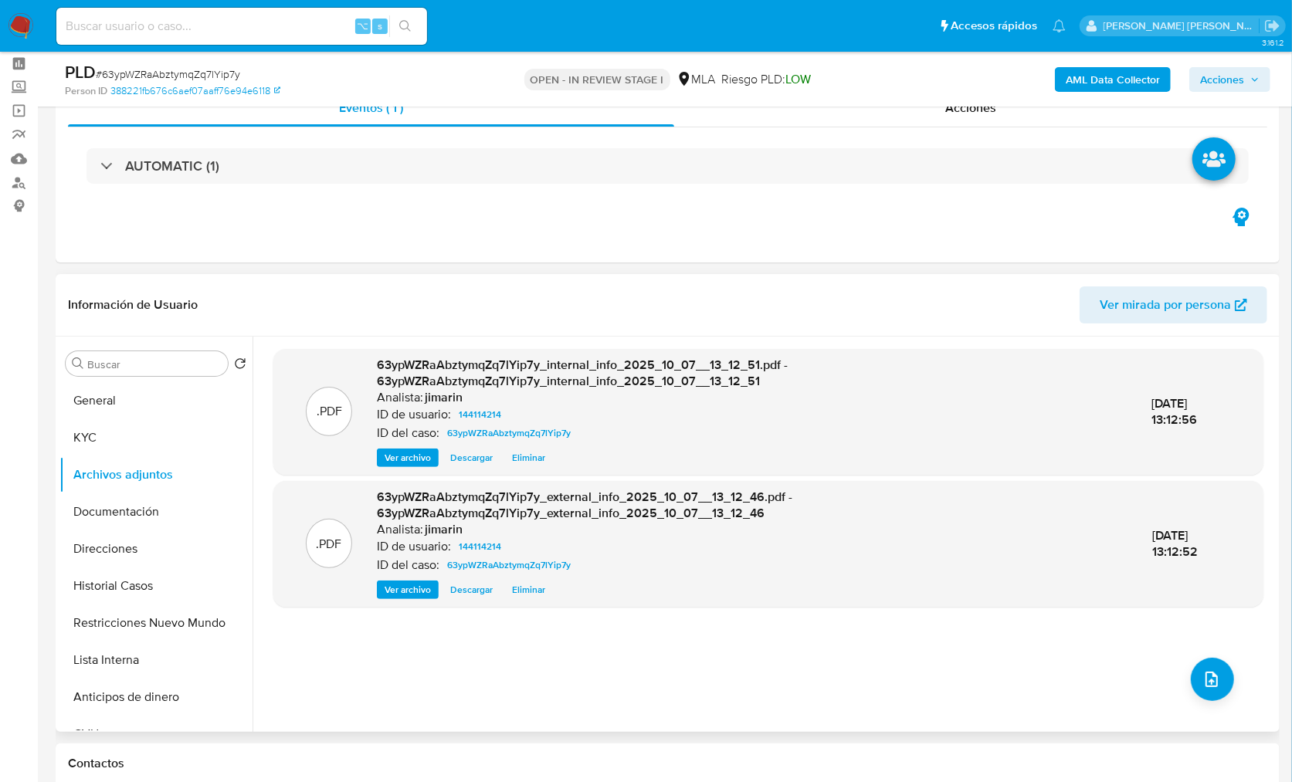
click at [1227, 685] on div ".PDF 63ypWZRaAbztymqZq7lYip7y_internal_info_2025_10_07__13_12_51.pdf - 63ypWZRa…" at bounding box center [768, 534] width 990 height 371
click at [1212, 676] on icon "upload-file" at bounding box center [1211, 679] width 19 height 19
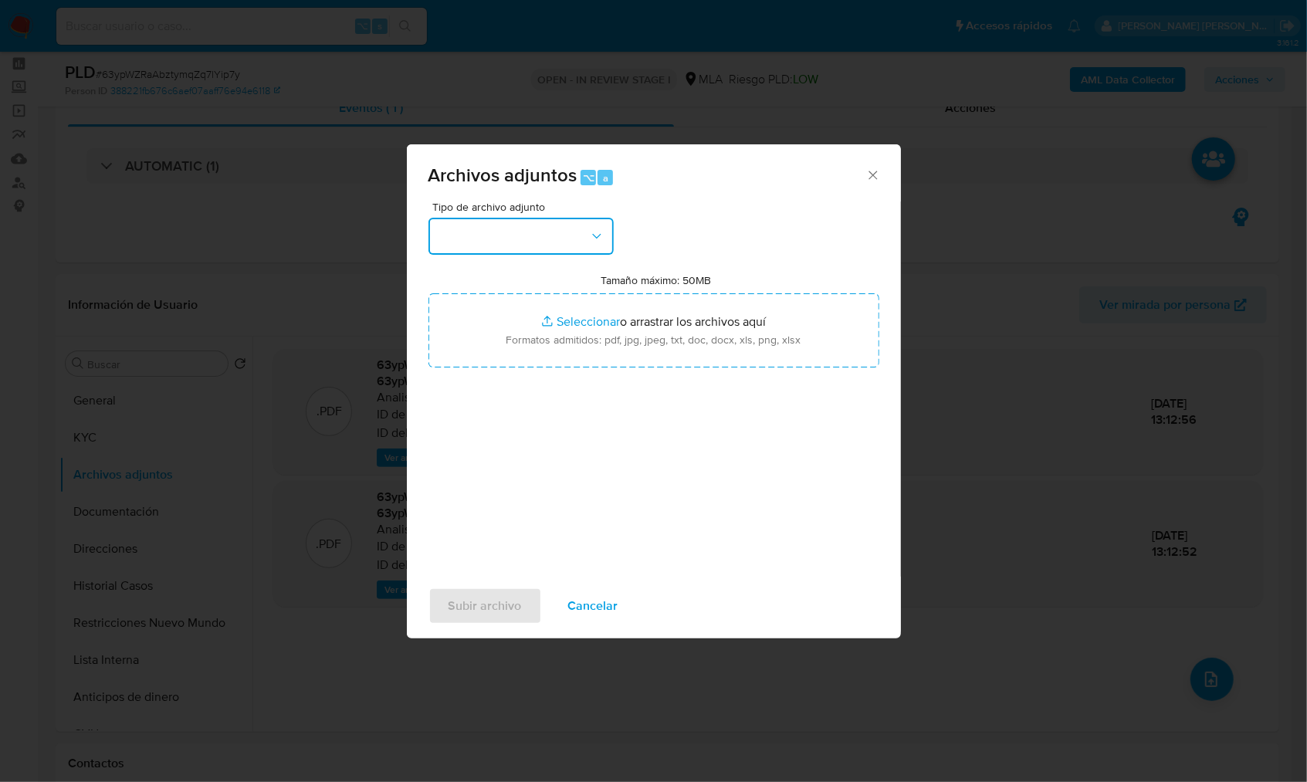
click at [500, 244] on button "button" at bounding box center [521, 236] width 185 height 37
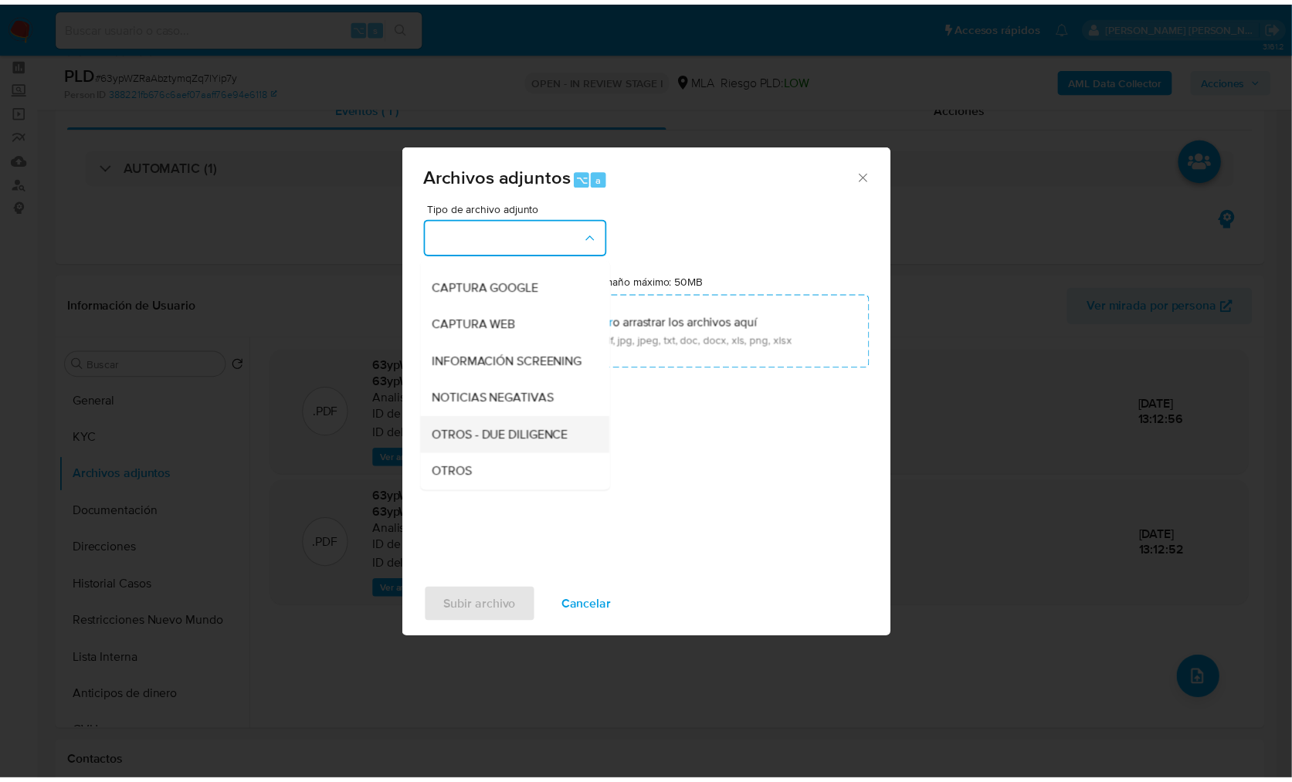
scroll to position [127, 0]
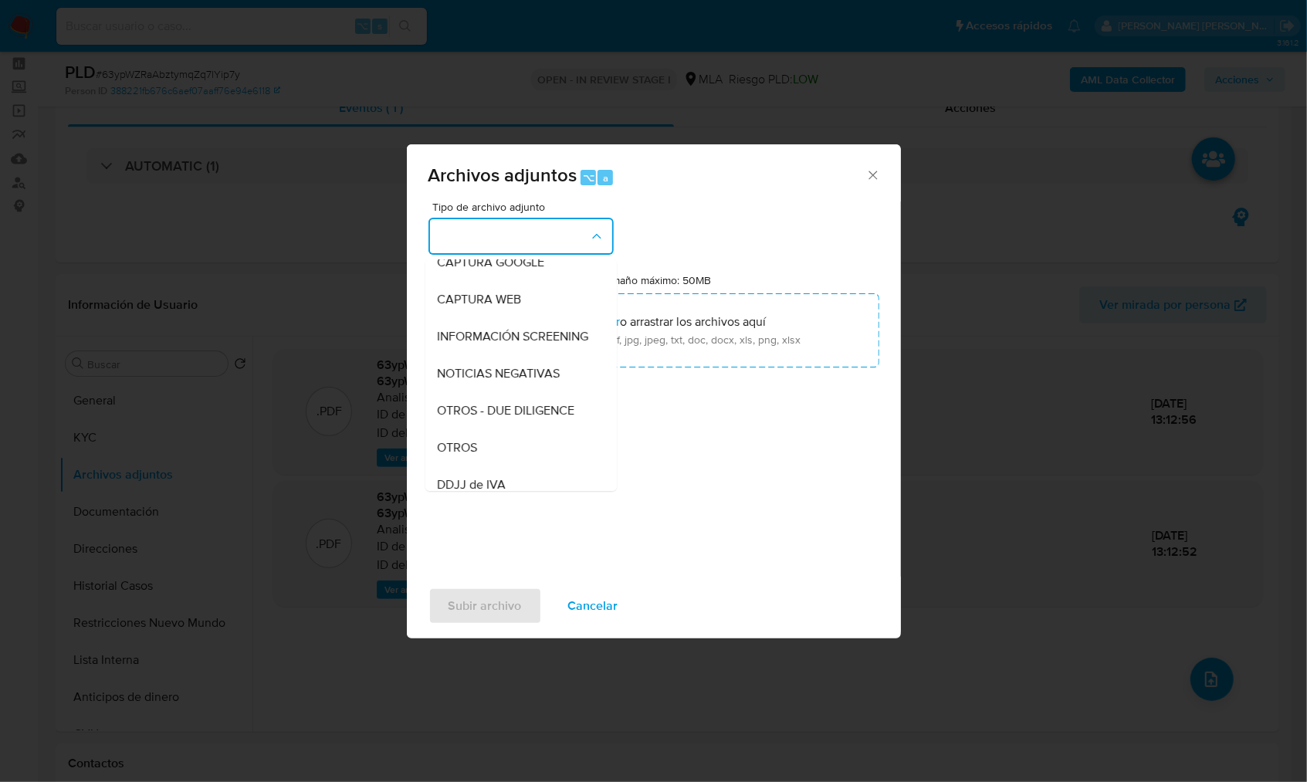
click at [497, 461] on div "OTROS" at bounding box center [517, 447] width 158 height 37
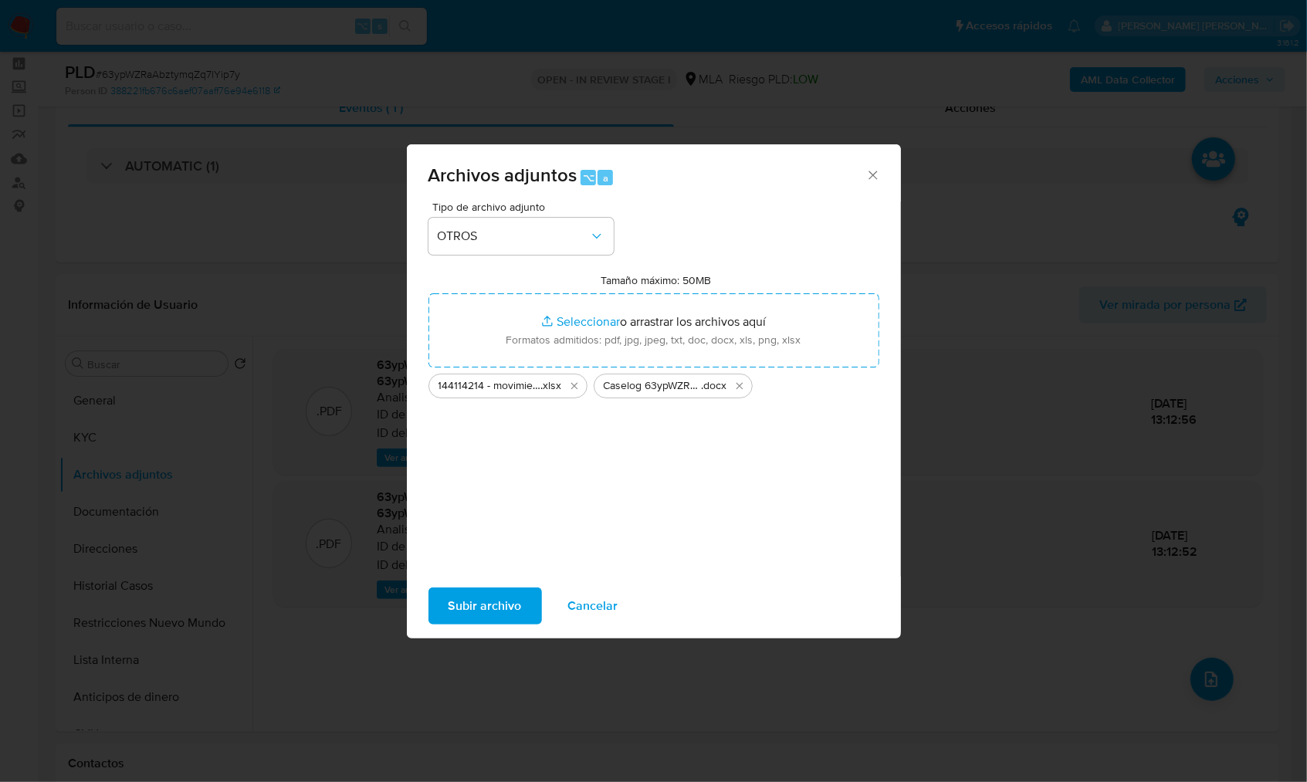
click at [483, 605] on span "Subir archivo" at bounding box center [485, 606] width 73 height 34
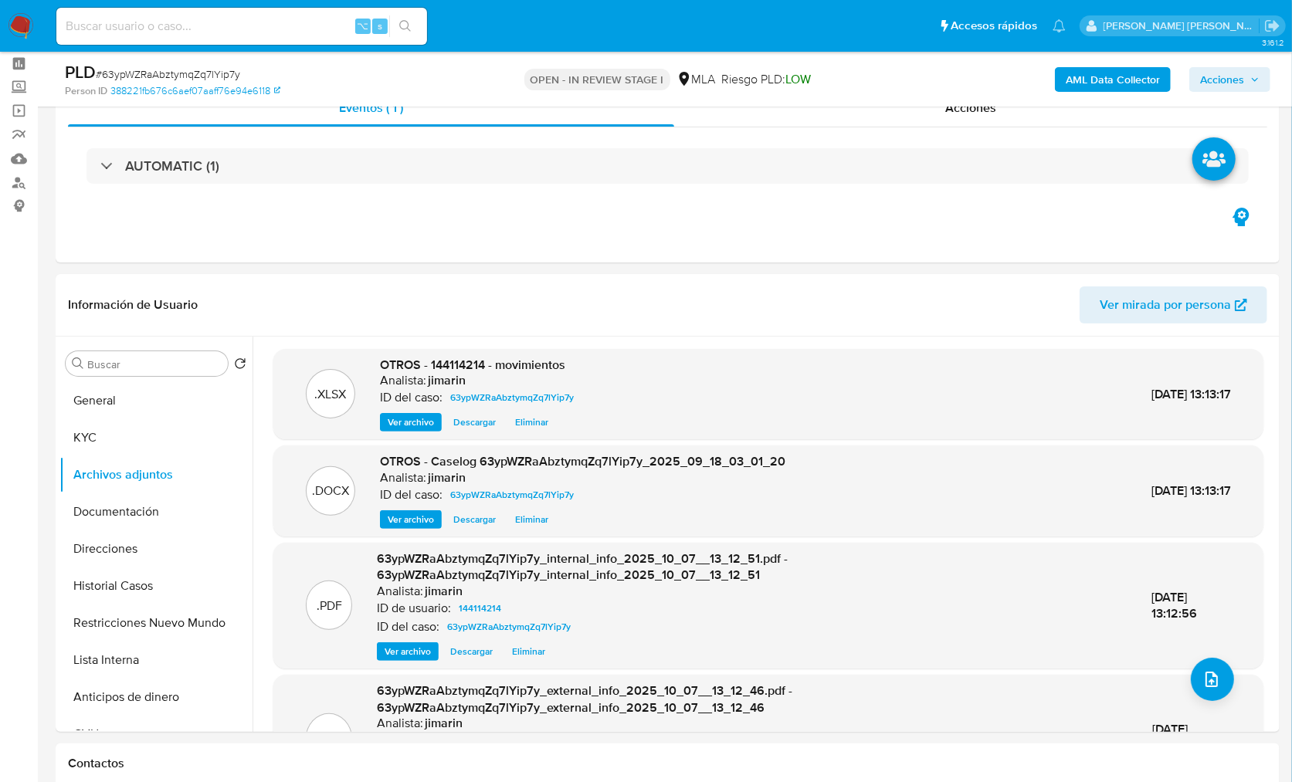
click at [1244, 73] on span "Acciones" at bounding box center [1229, 80] width 59 height 22
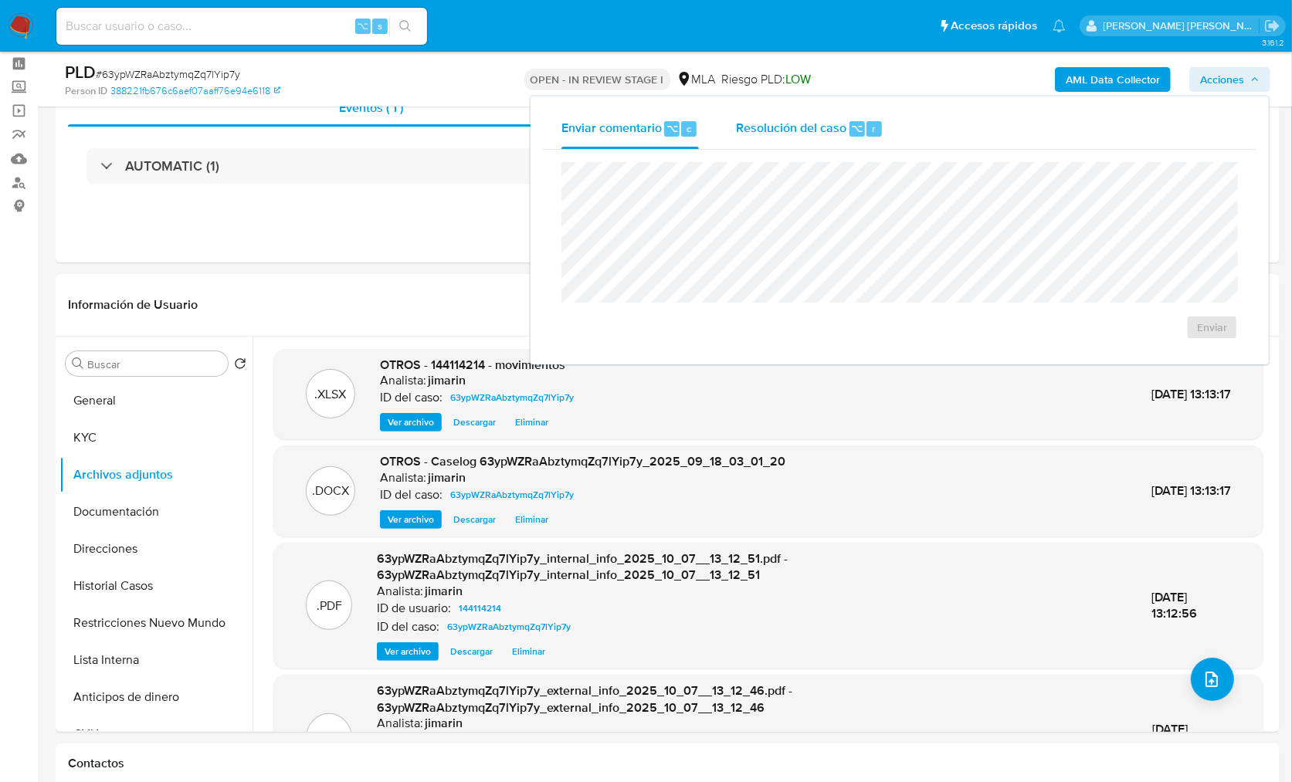
click at [788, 119] on span "Resolución del caso" at bounding box center [791, 128] width 110 height 18
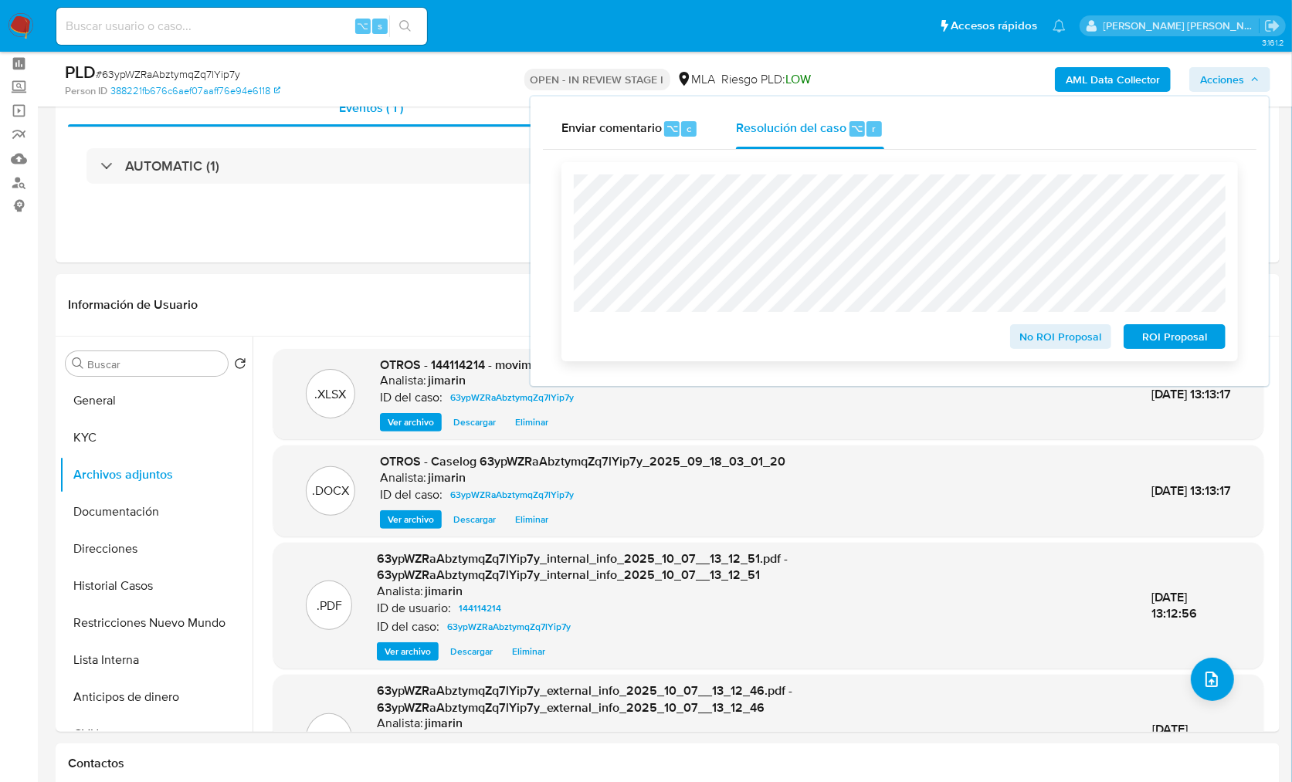
click at [1165, 337] on span "ROI Proposal" at bounding box center [1174, 337] width 80 height 22
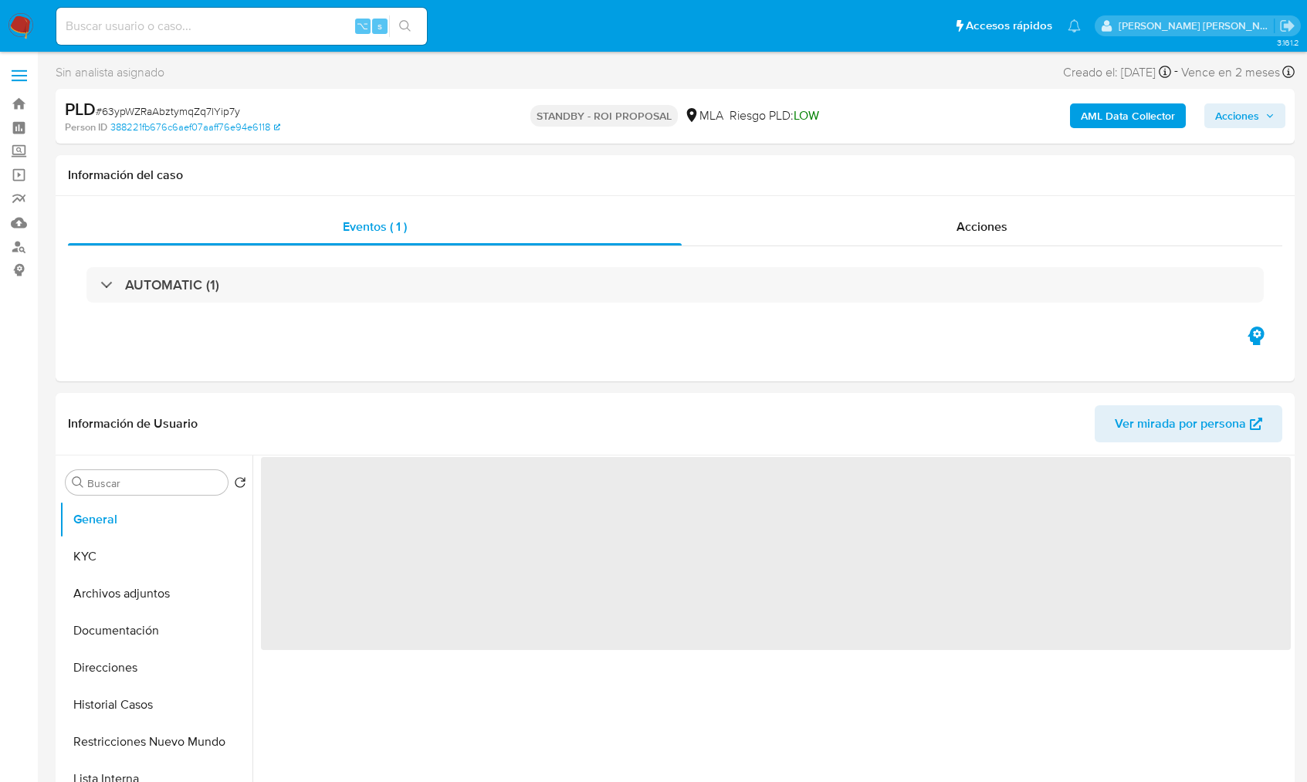
select select "10"
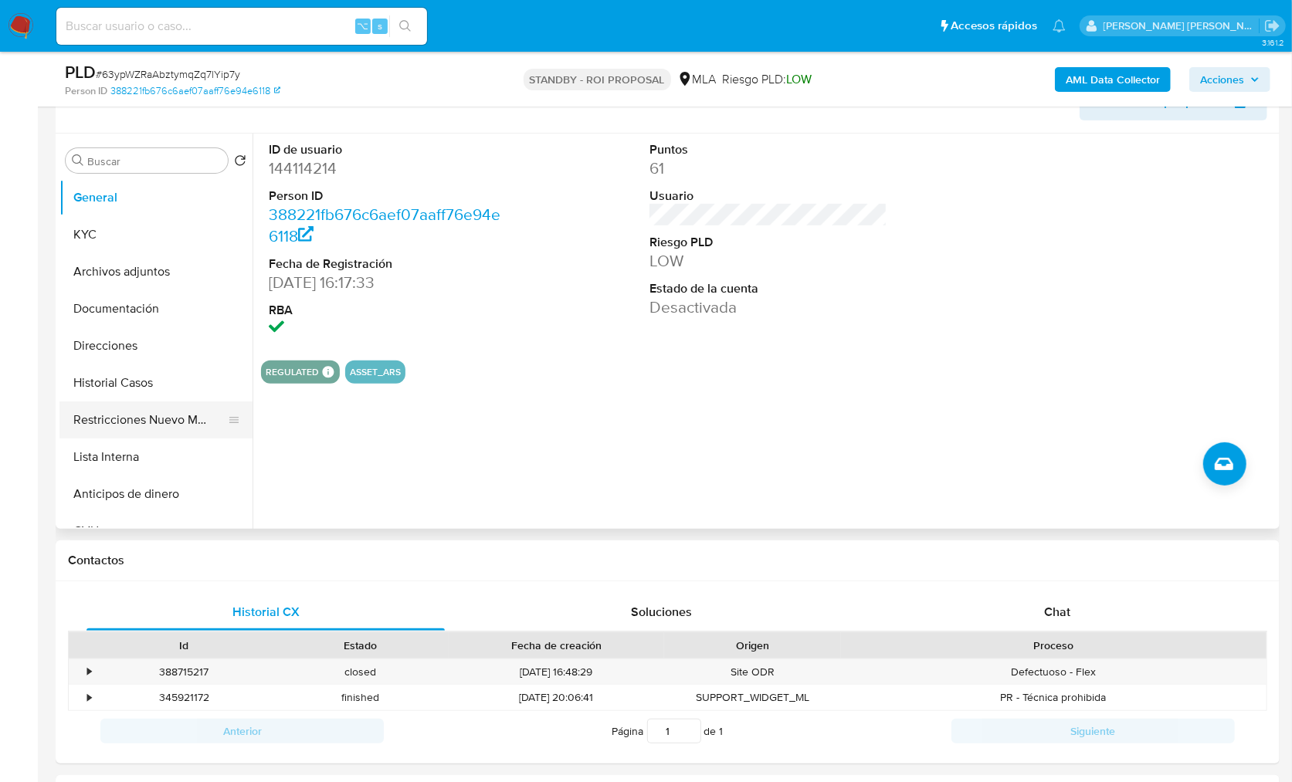
click at [184, 426] on button "Restricciones Nuevo Mundo" at bounding box center [149, 420] width 181 height 37
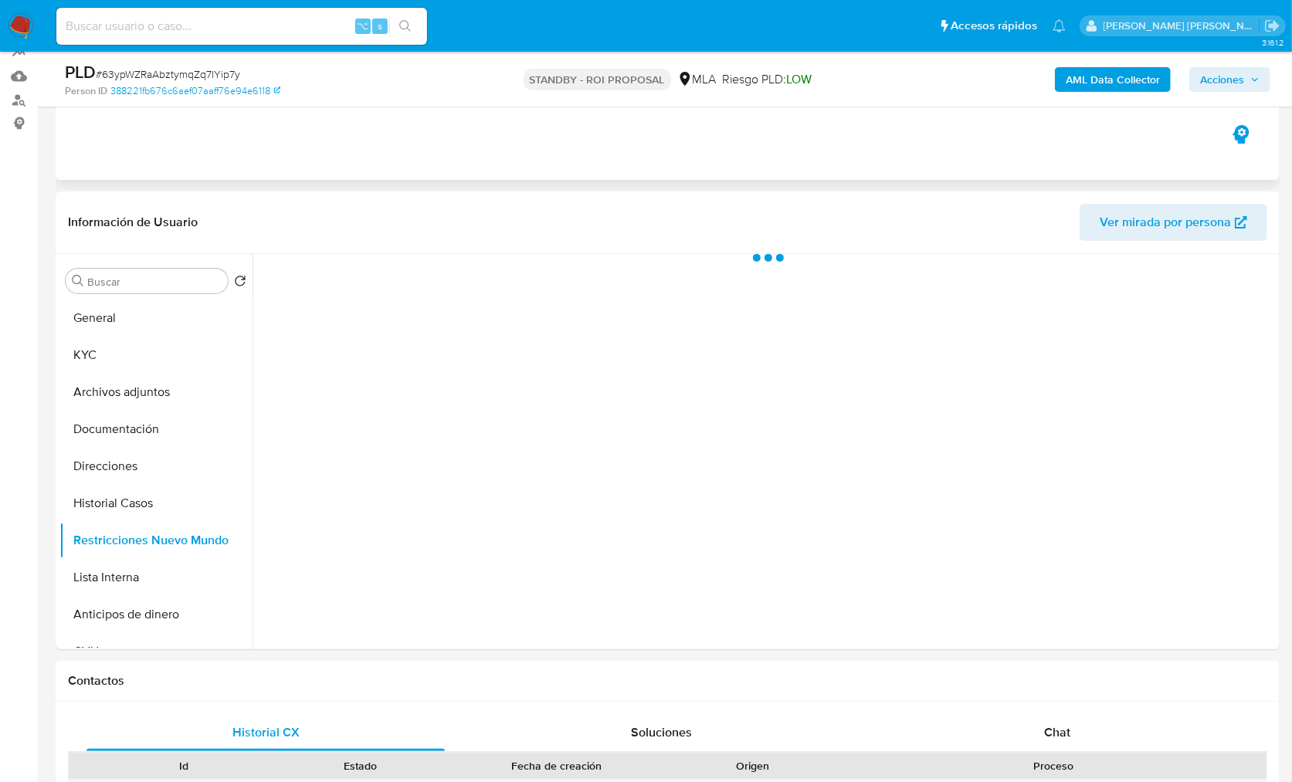
scroll to position [136, 0]
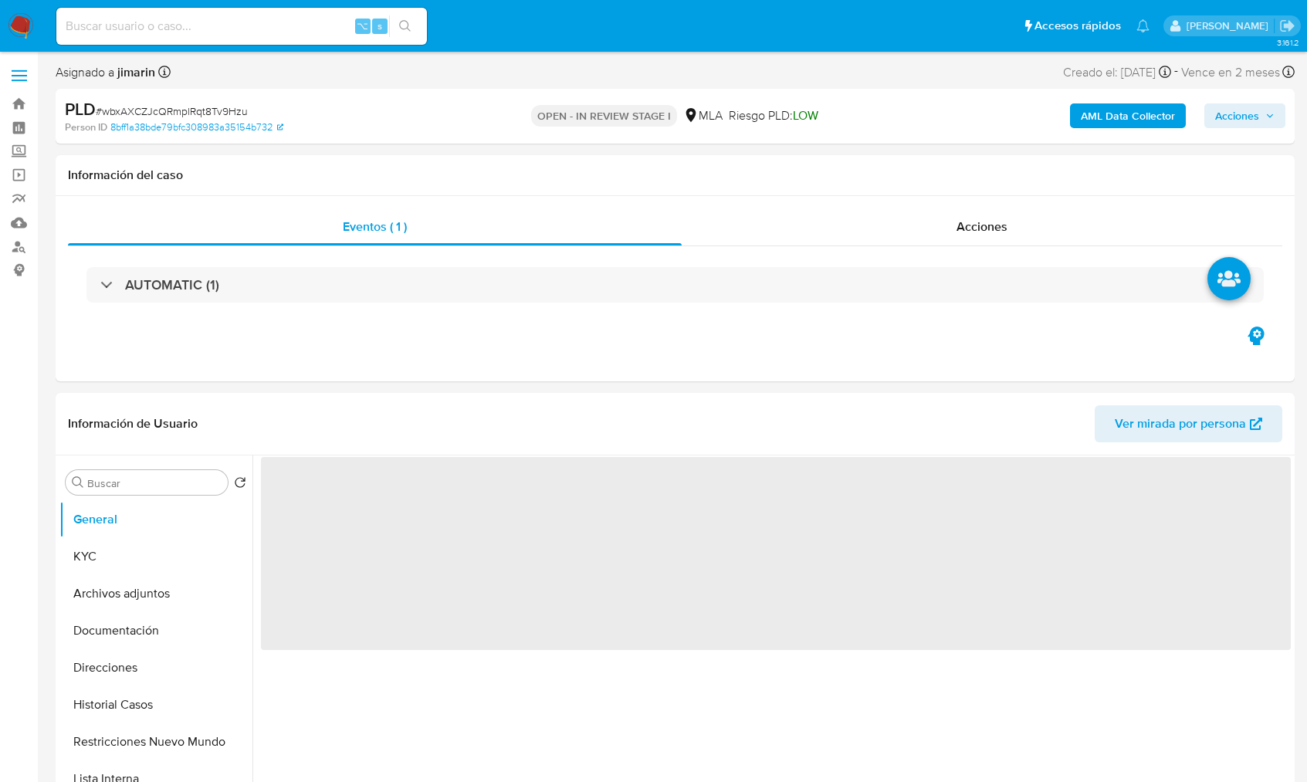
select select "10"
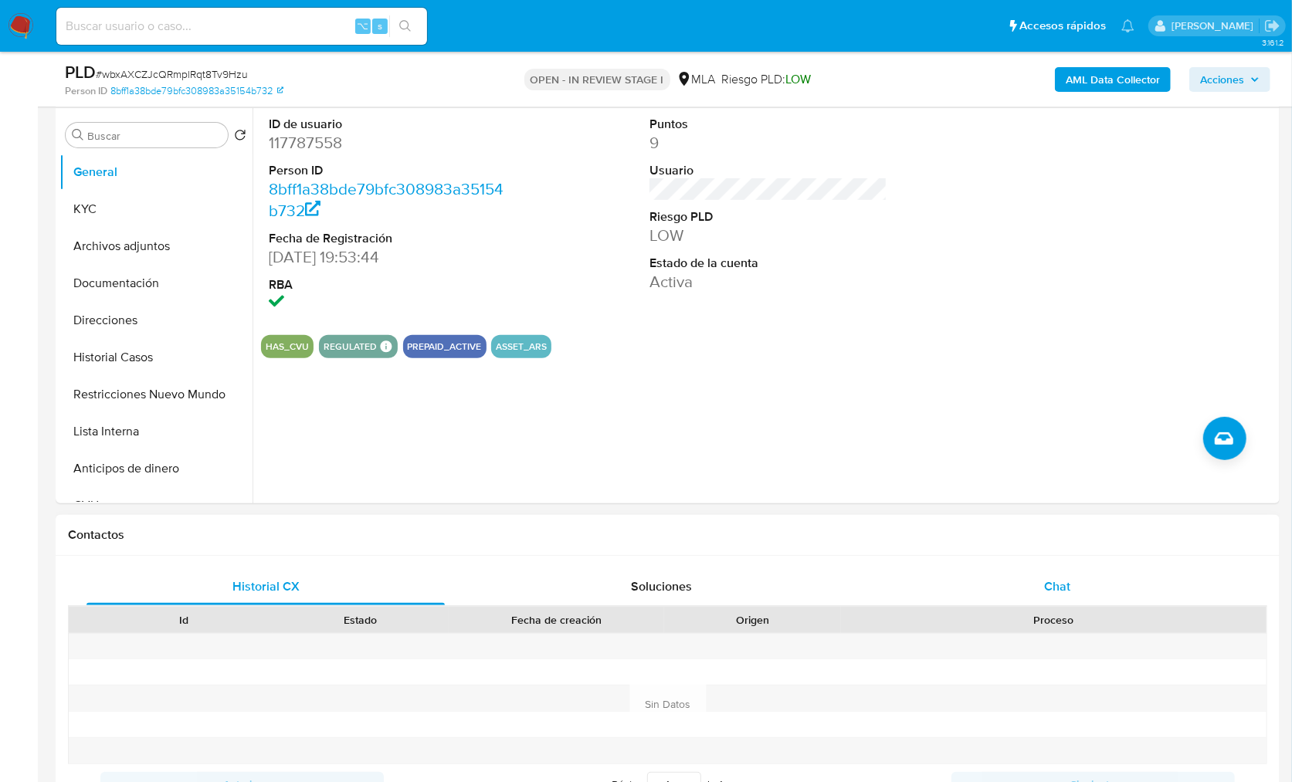
click at [1049, 585] on span "Chat" at bounding box center [1057, 587] width 26 height 18
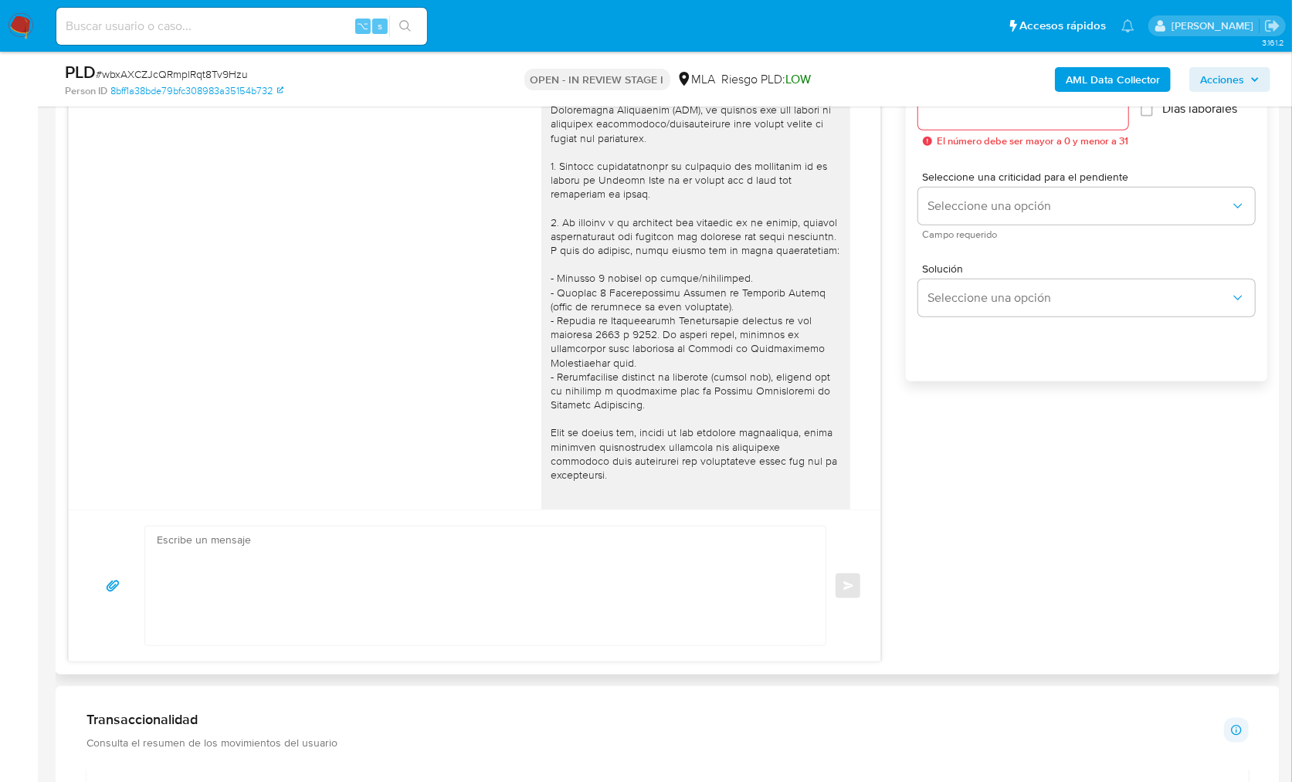
scroll to position [1288, 0]
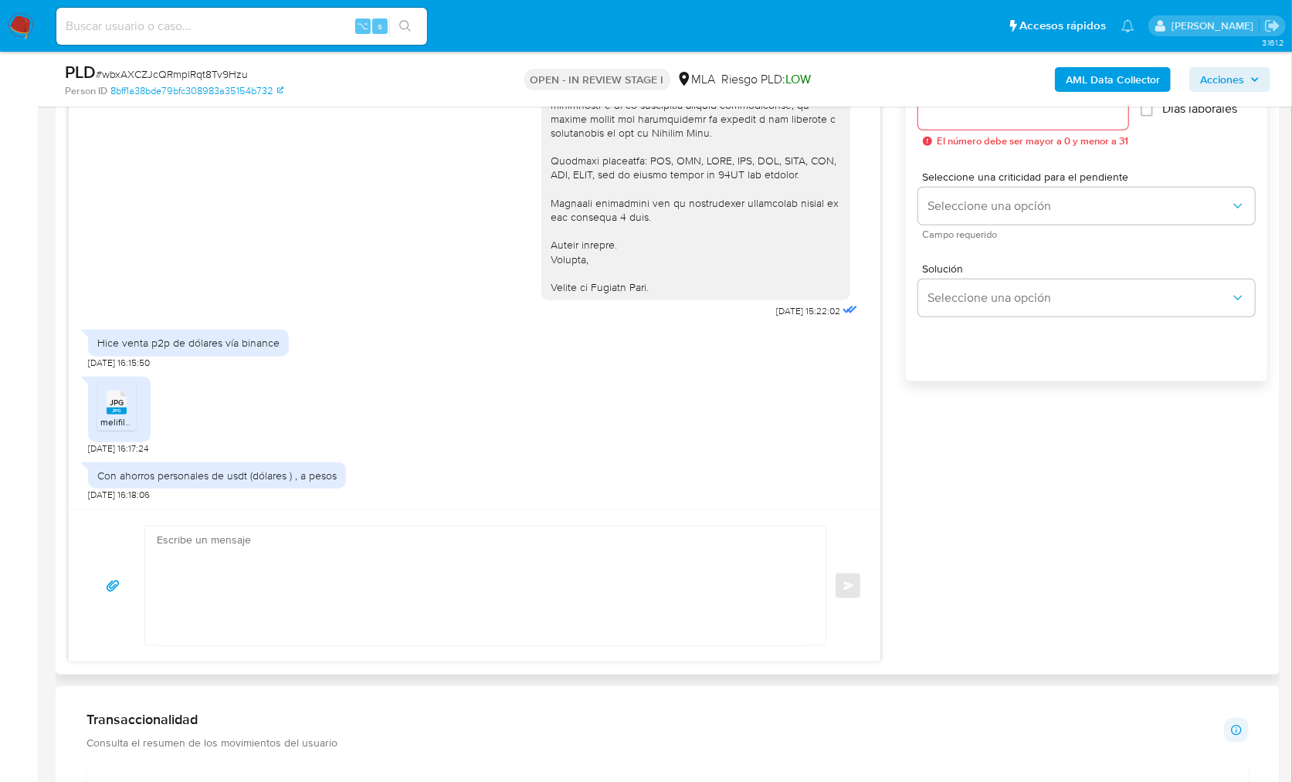
click at [110, 418] on span "melifile4031131618942600206.jpg" at bounding box center [169, 421] width 139 height 13
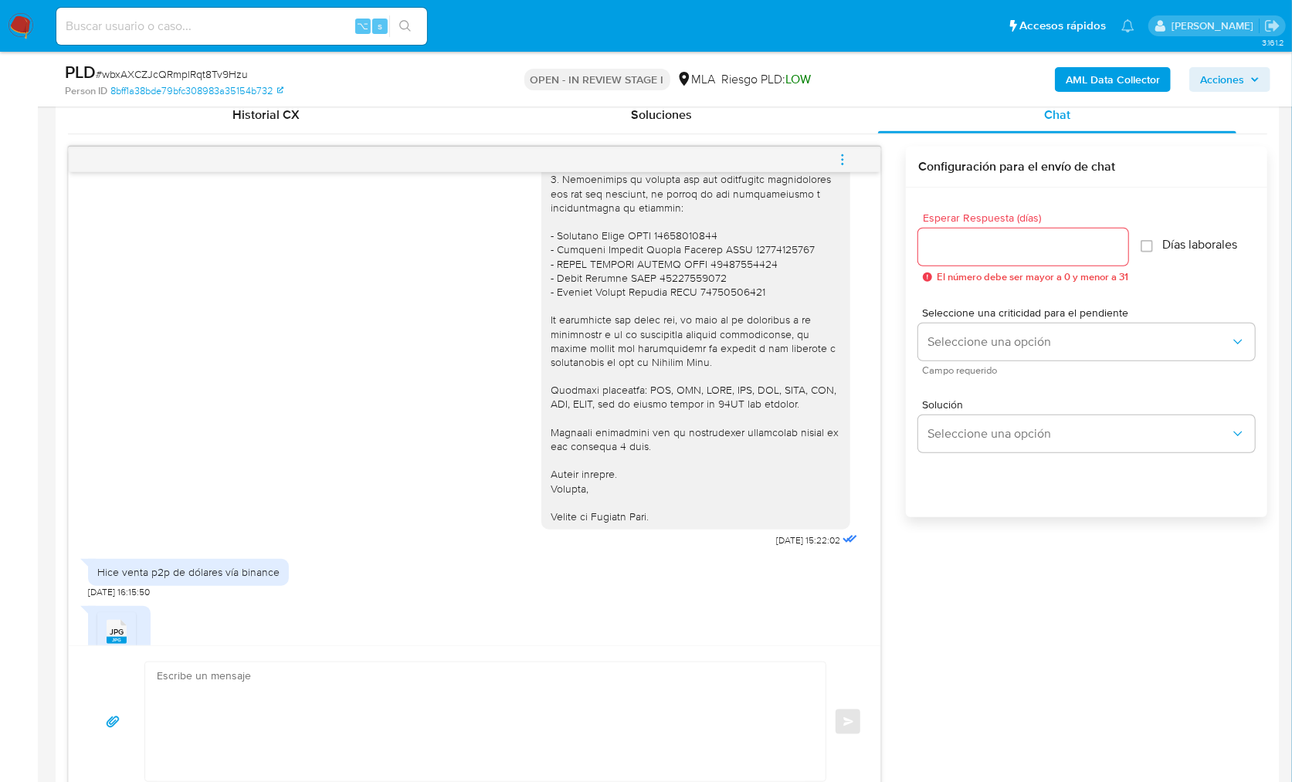
scroll to position [1155, 0]
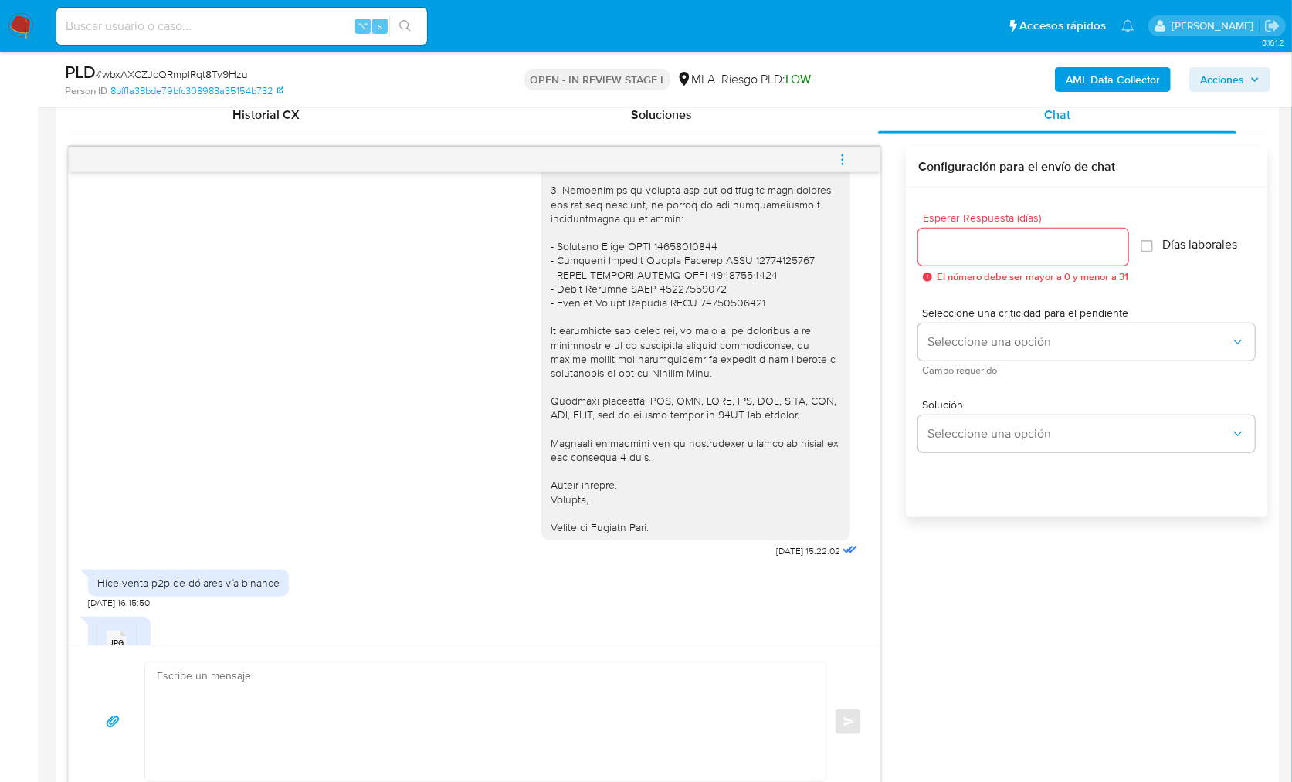
click at [1016, 680] on div "[DATE] 14:31:02 PDF PDF melifile5502942784157987411.pdf PDF PDF melifile5730061…" at bounding box center [667, 473] width 1199 height 652
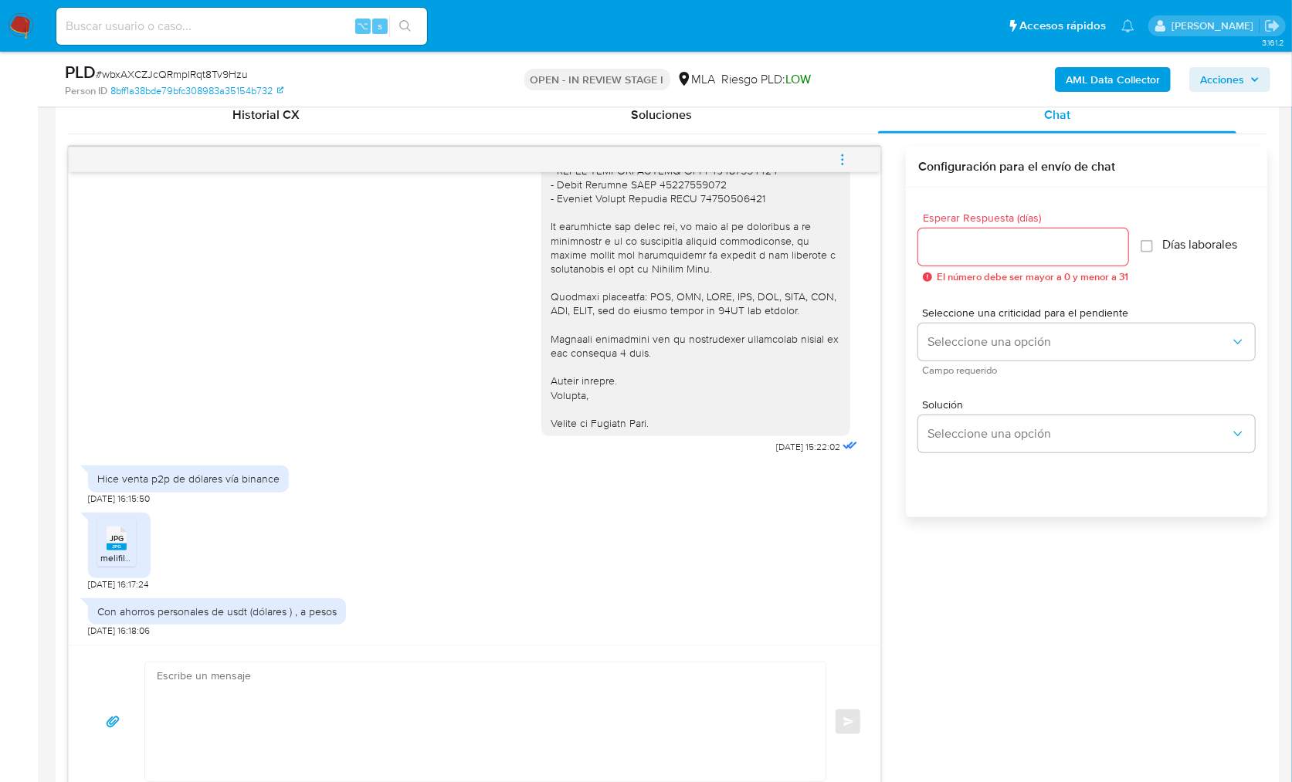
scroll to position [1288, 0]
click at [1085, 693] on div "[DATE] 14:31:02 PDF PDF melifile5502942784157987411.pdf PDF PDF melifile5730061…" at bounding box center [667, 473] width 1199 height 652
click at [937, 564] on div "[DATE] 14:31:02 PDF PDF melifile5502942784157987411.pdf PDF PDF melifile5730061…" at bounding box center [667, 473] width 1199 height 652
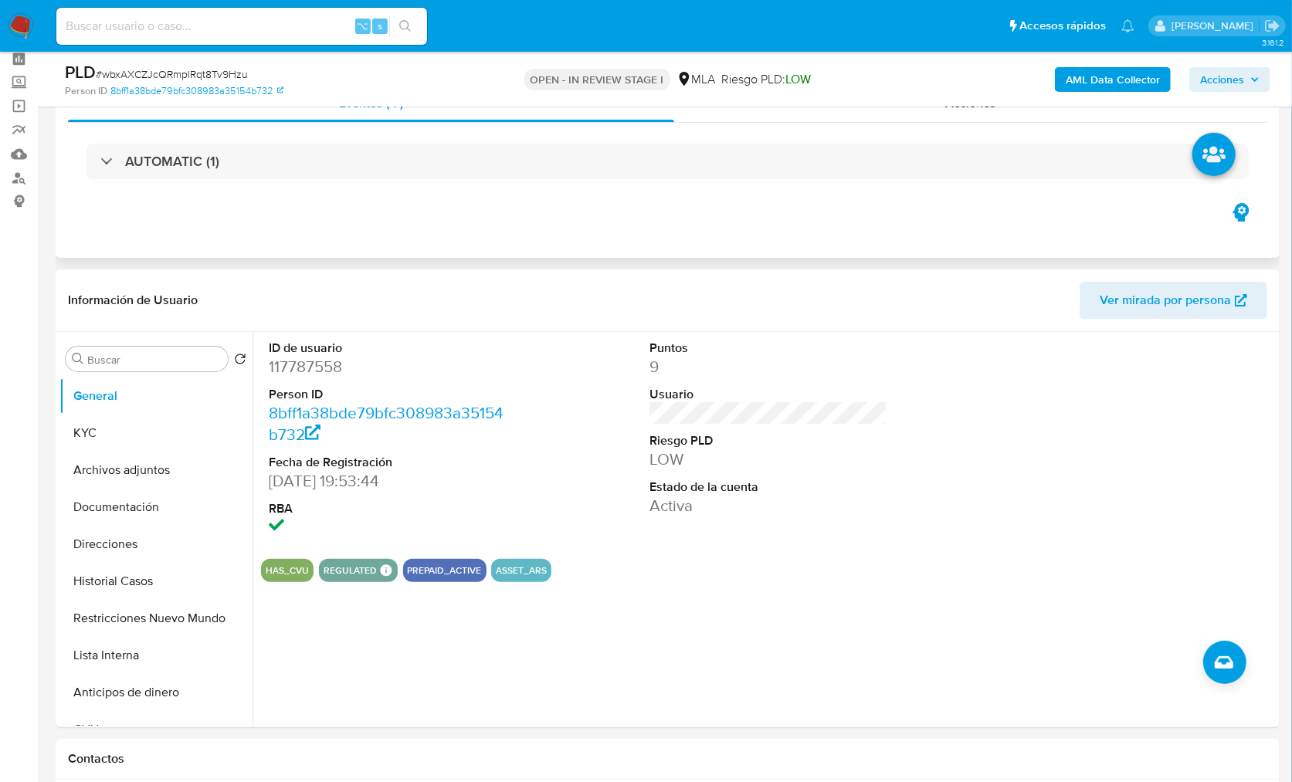
scroll to position [0, 0]
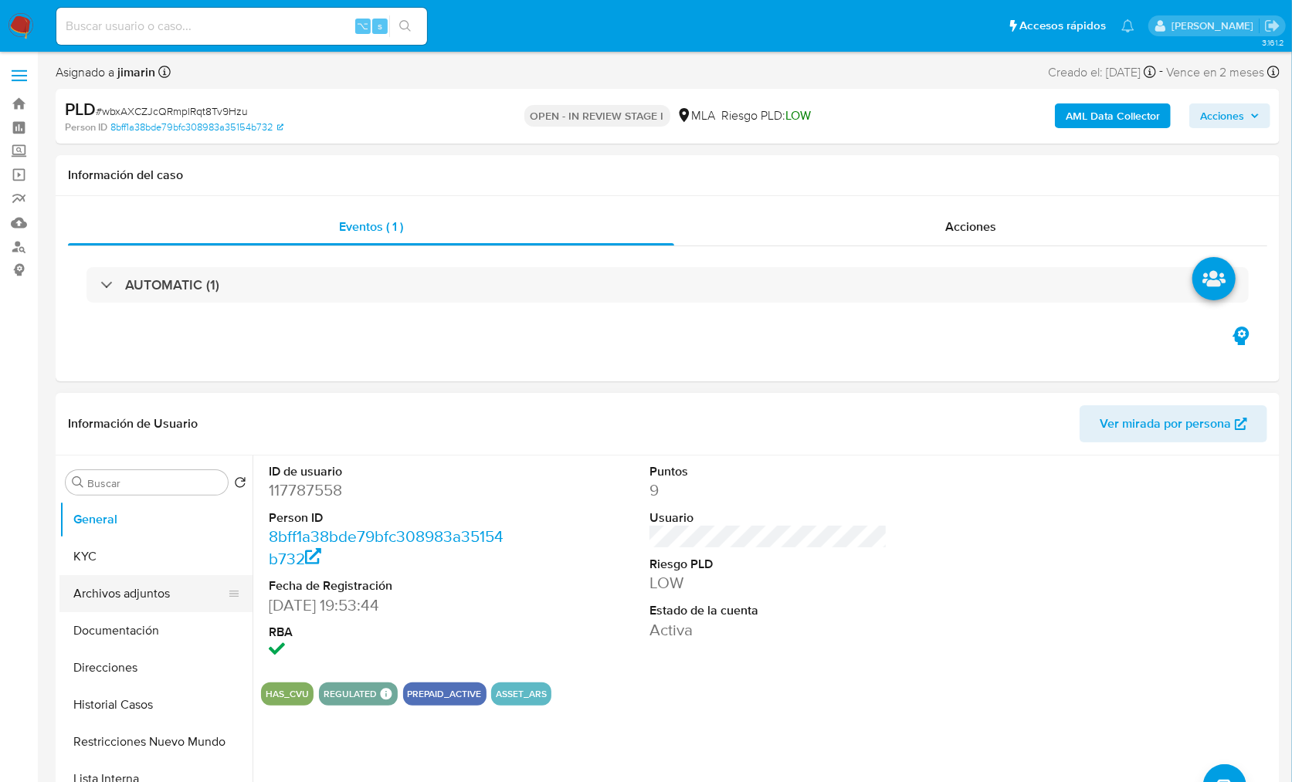
click at [148, 582] on button "Archivos adjuntos" at bounding box center [149, 593] width 181 height 37
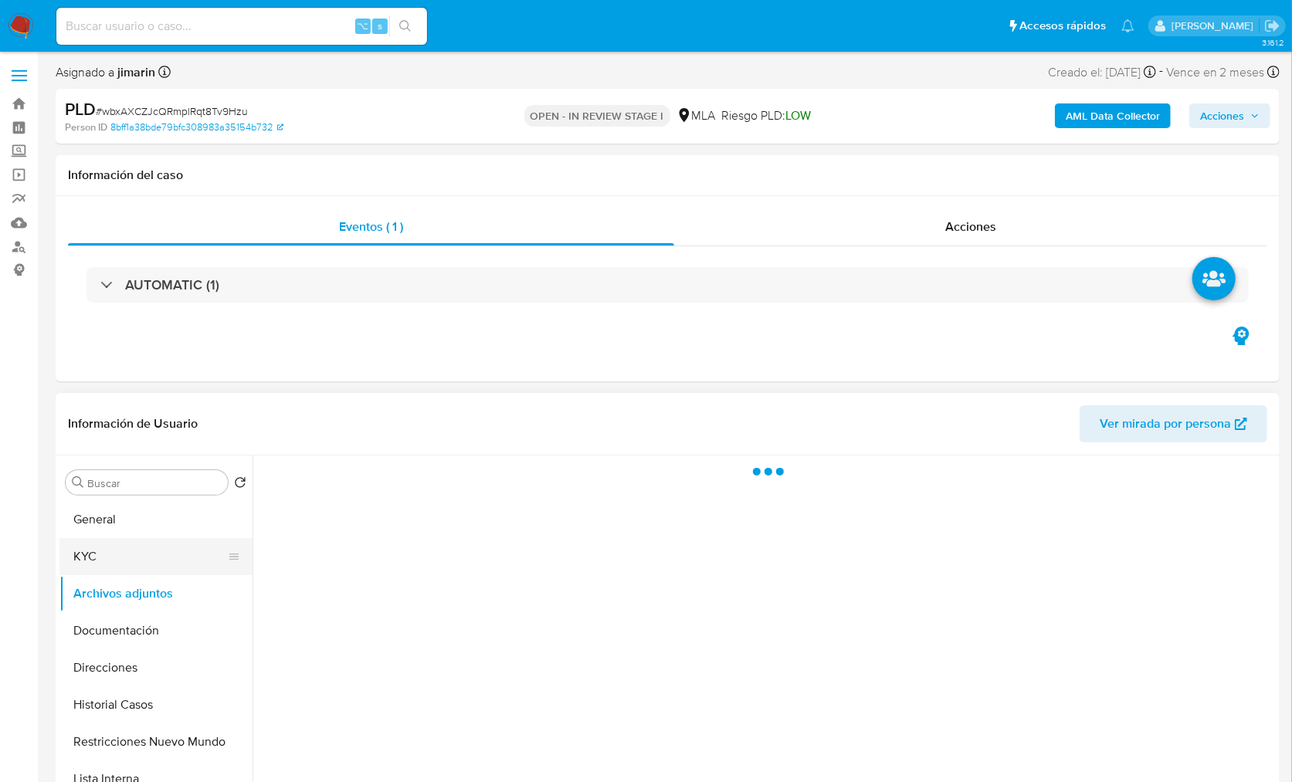
drag, startPoint x: 133, startPoint y: 558, endPoint x: 154, endPoint y: 544, distance: 24.6
click at [133, 558] on button "KYC" at bounding box center [149, 556] width 181 height 37
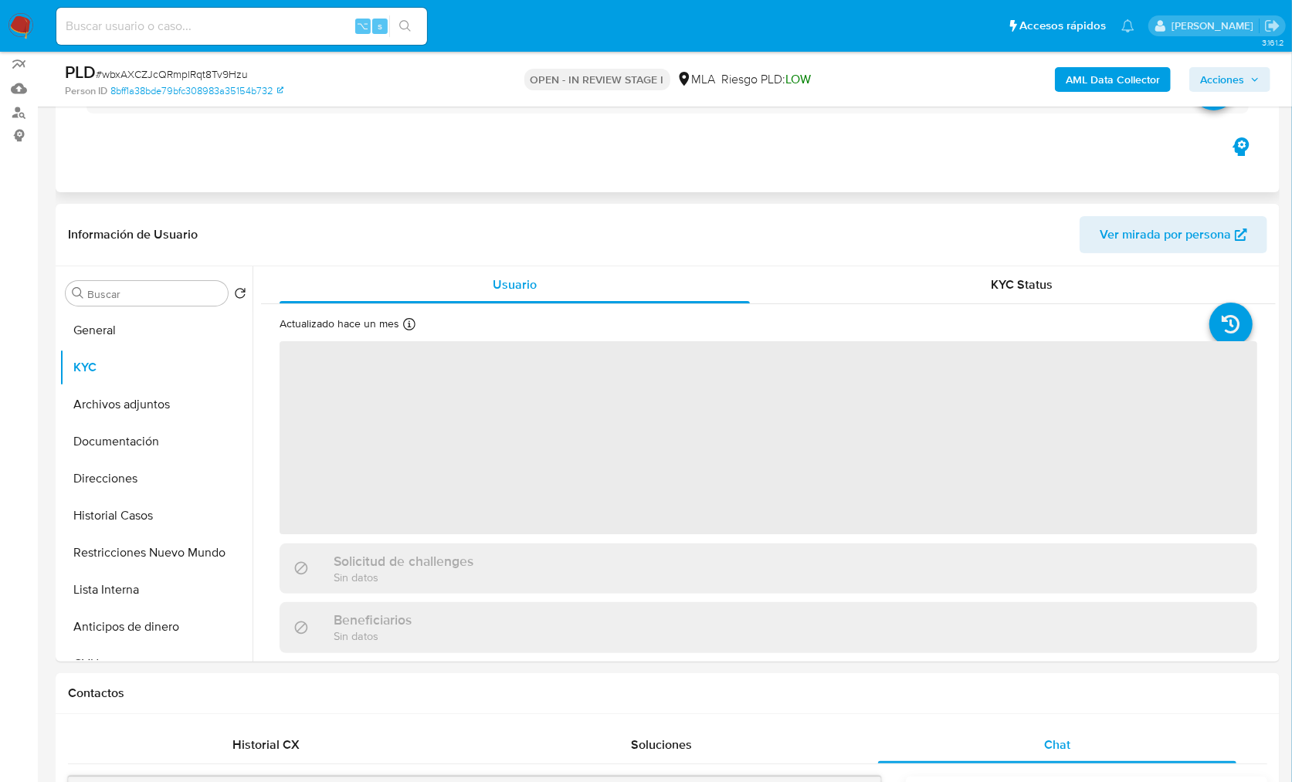
scroll to position [135, 0]
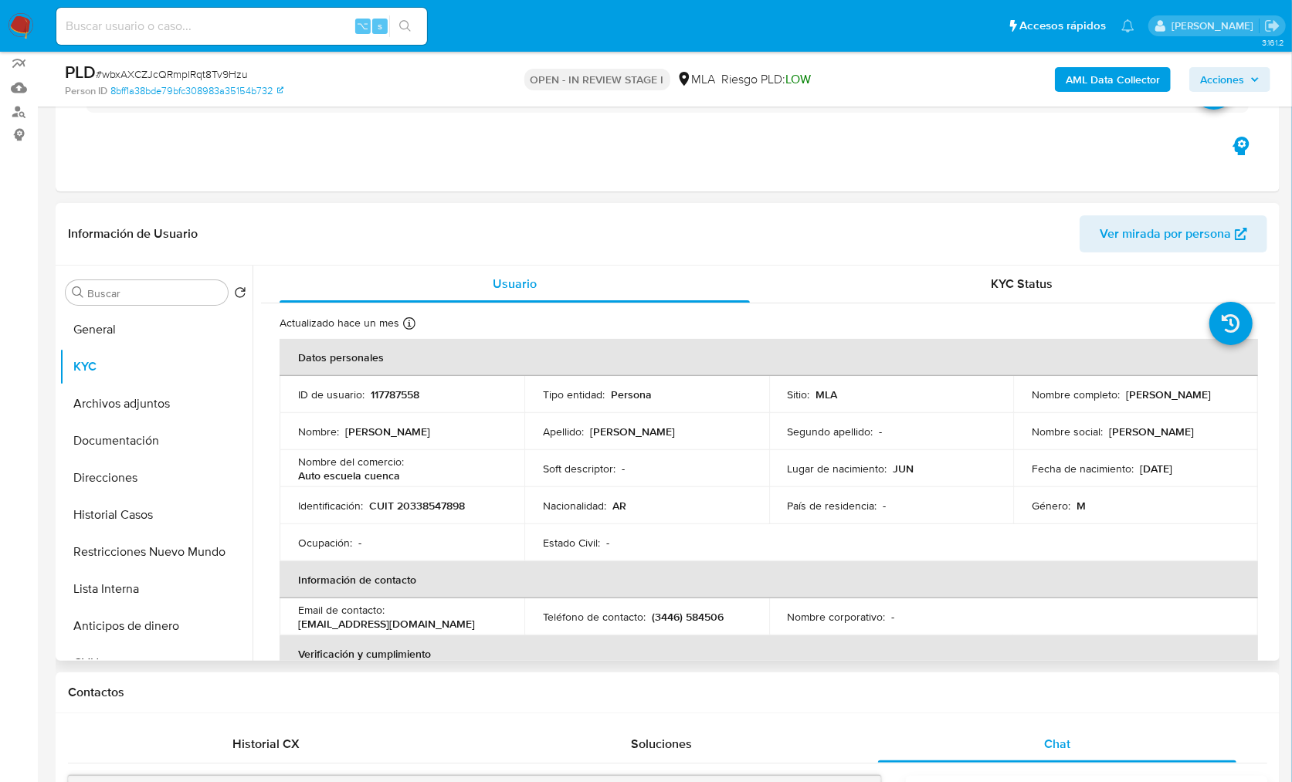
click at [433, 503] on p "CUIT 20338547898" at bounding box center [417, 506] width 96 height 14
copy p "20338547898"
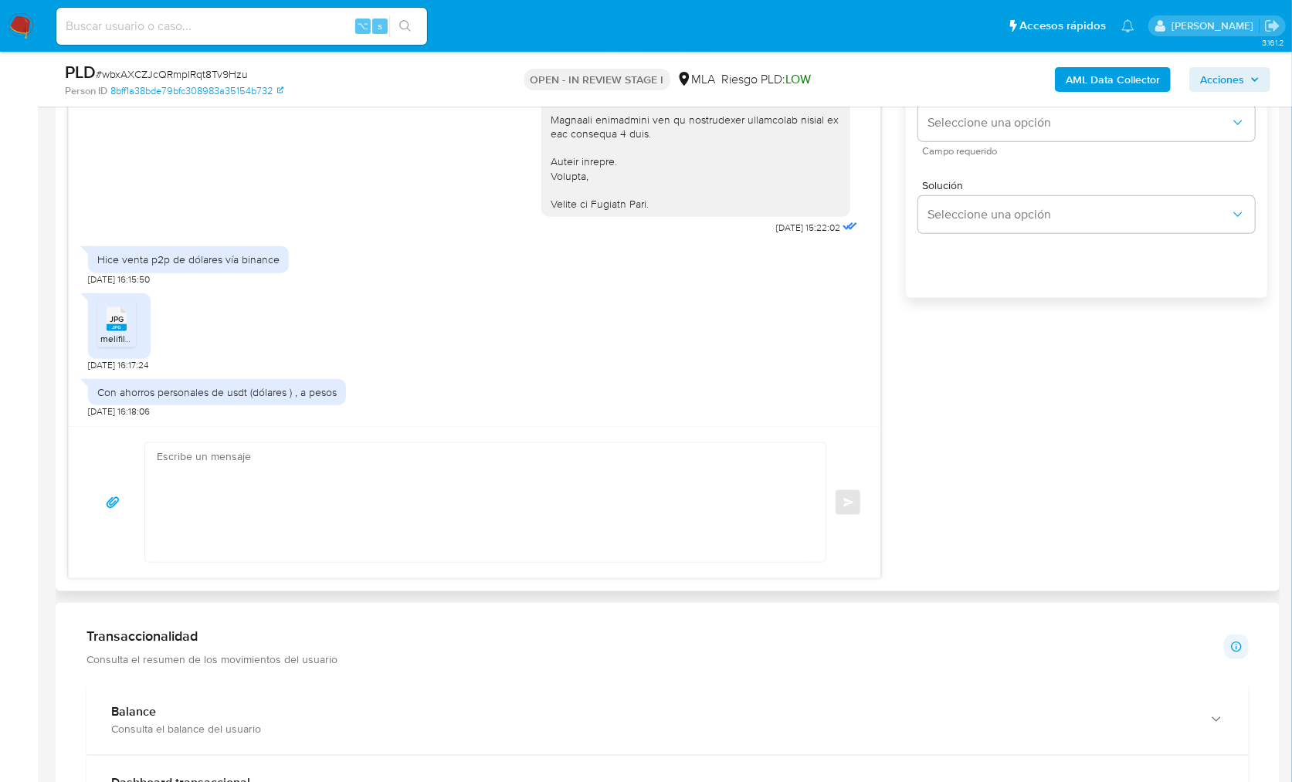
scroll to position [1288, 0]
drag, startPoint x: 97, startPoint y: 258, endPoint x: 283, endPoint y: 261, distance: 185.3
click at [283, 261] on div "Hice venta p2p de dólares vía binance" at bounding box center [188, 259] width 201 height 26
copy div "Hice venta p2p de dólares vía binance"
drag, startPoint x: 95, startPoint y: 391, endPoint x: 351, endPoint y: 395, distance: 256.4
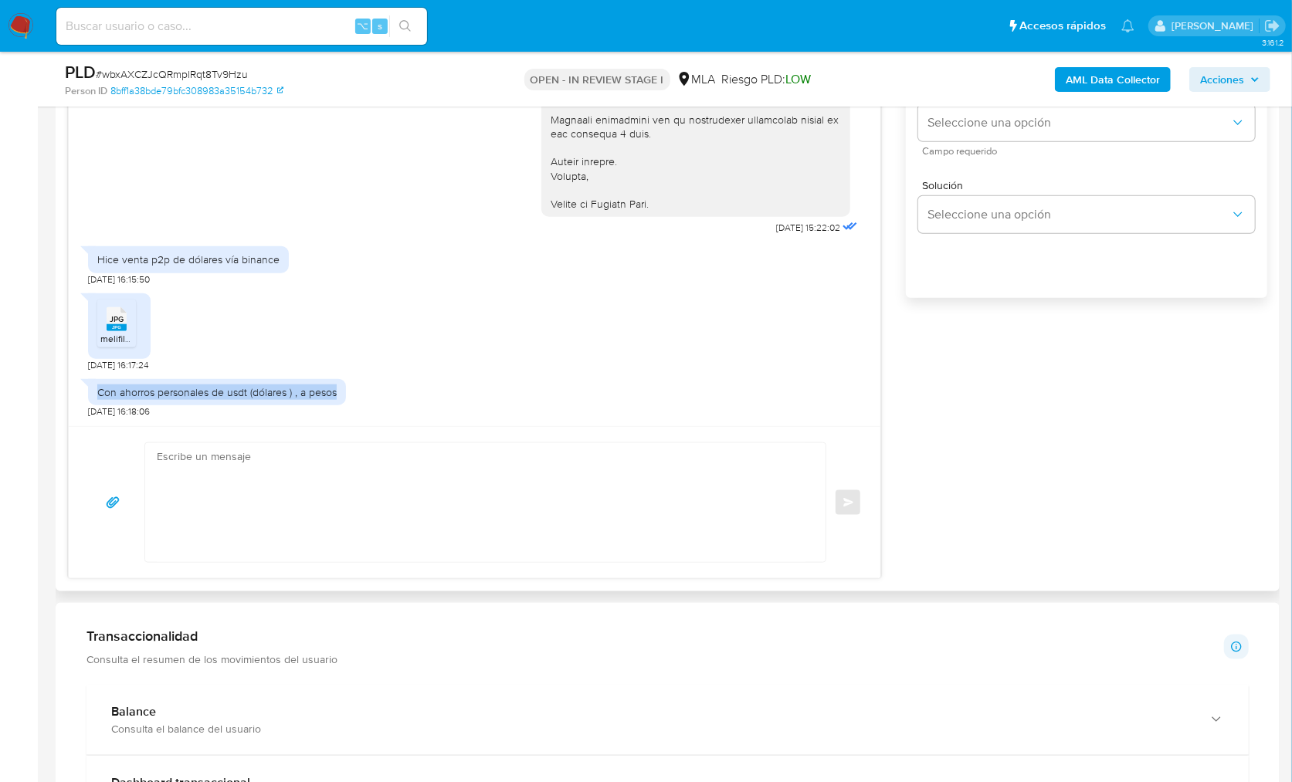
click at [351, 395] on div "Con ahorros personales de usdt (dólares ) , a pesos [DATE] 16:18:06" at bounding box center [474, 394] width 773 height 46
copy div "Con ahorros personales de usdt (dólares ) , a pesos"
drag, startPoint x: 139, startPoint y: 283, endPoint x: 345, endPoint y: 391, distance: 232.8
click at [345, 391] on div "[DATE] 14:31:02 PDF PDF melifile5502942784157987411.pdf PDF PDF melifile5730061…" at bounding box center [475, 189] width 812 height 473
copy div "Hice venta p2p de dólares vía binance [DATE] 16:15:50 JPG JPG melifile403113161…"
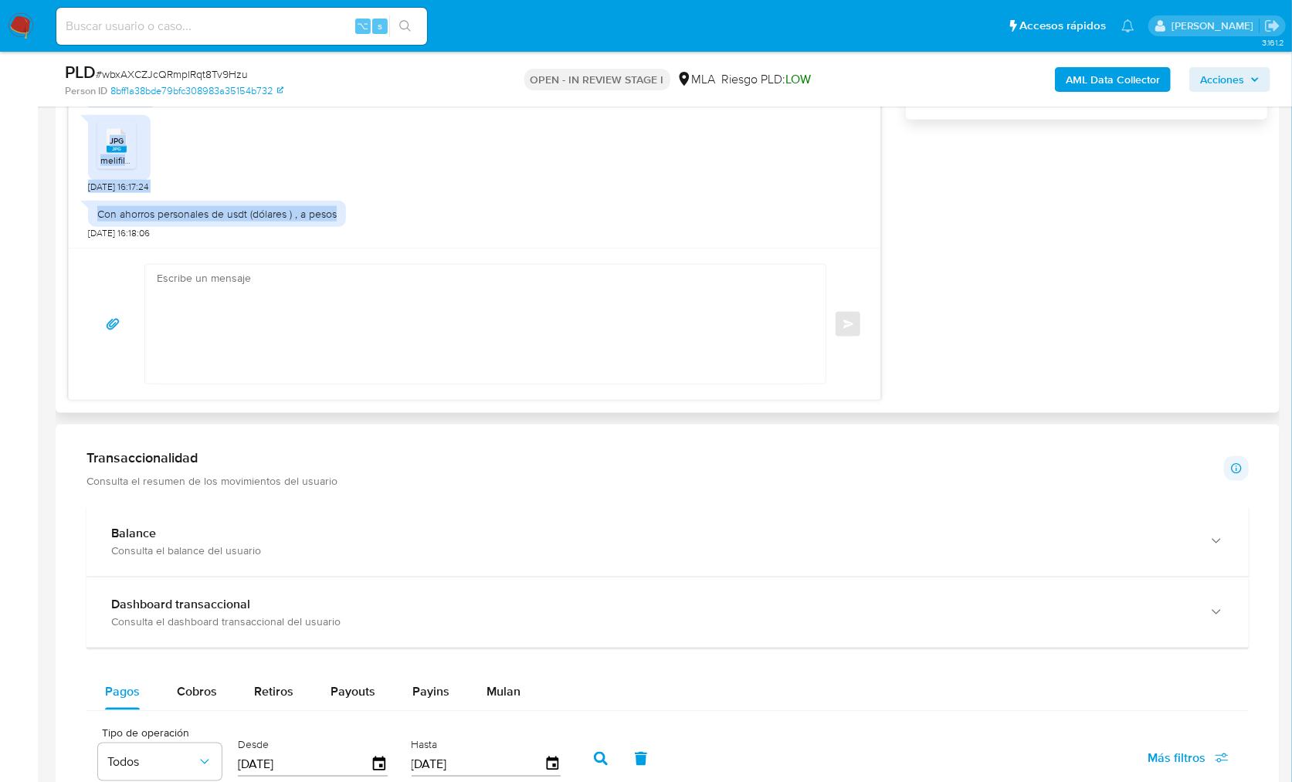
scroll to position [1134, 0]
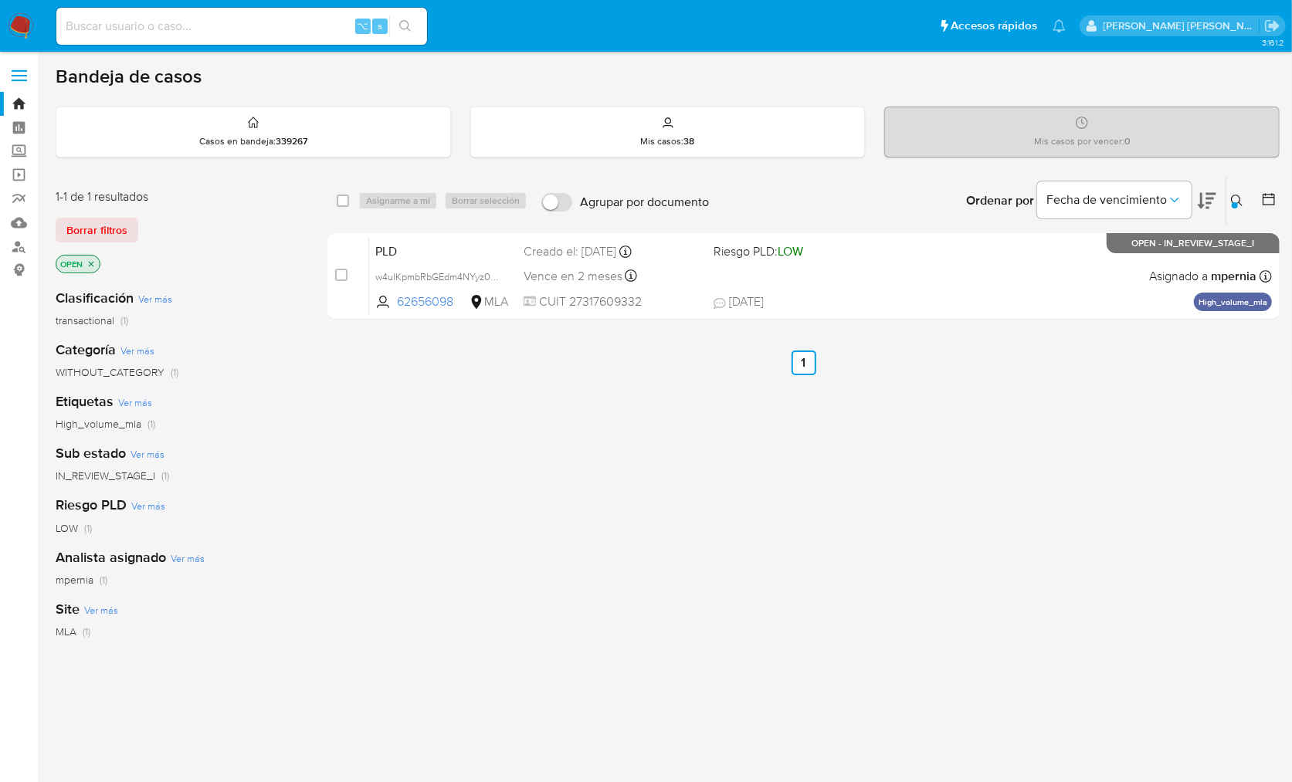
click at [16, 27] on img at bounding box center [21, 26] width 26 height 26
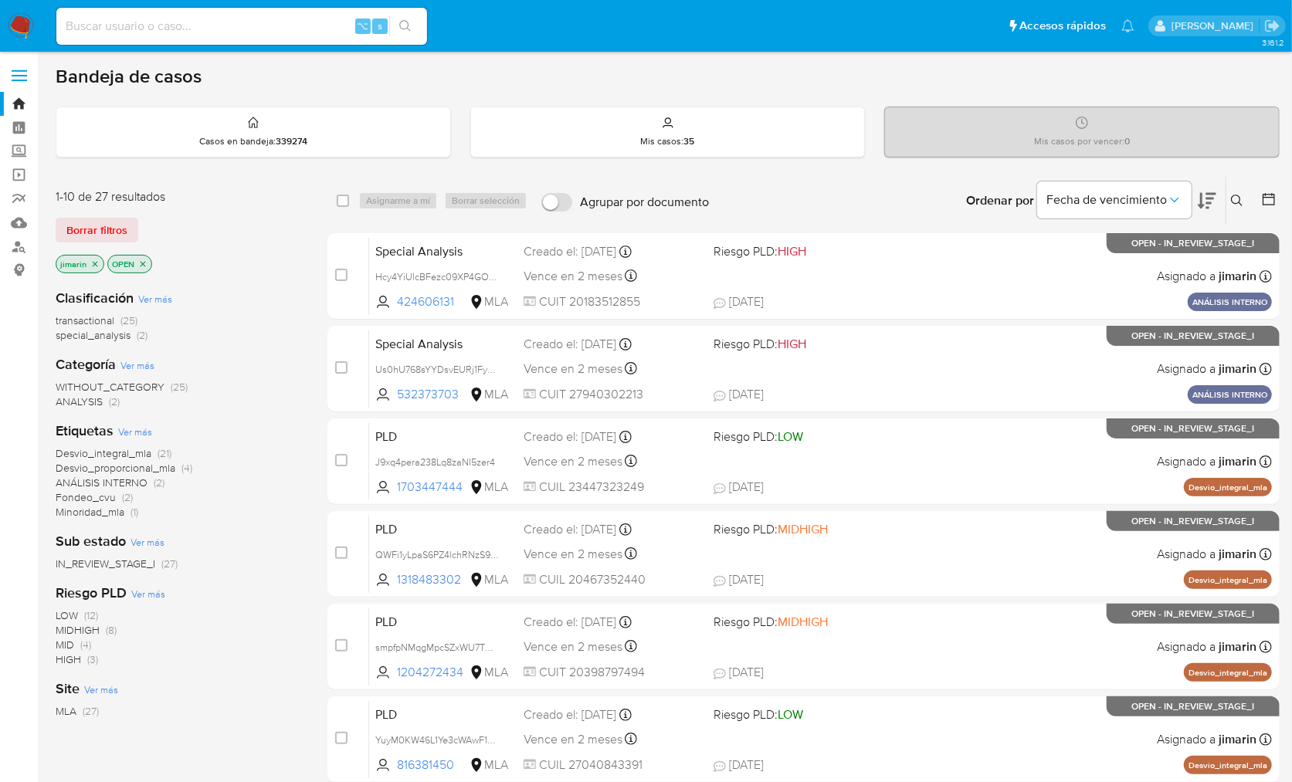
click at [141, 263] on icon "close-filter" at bounding box center [142, 263] width 9 height 9
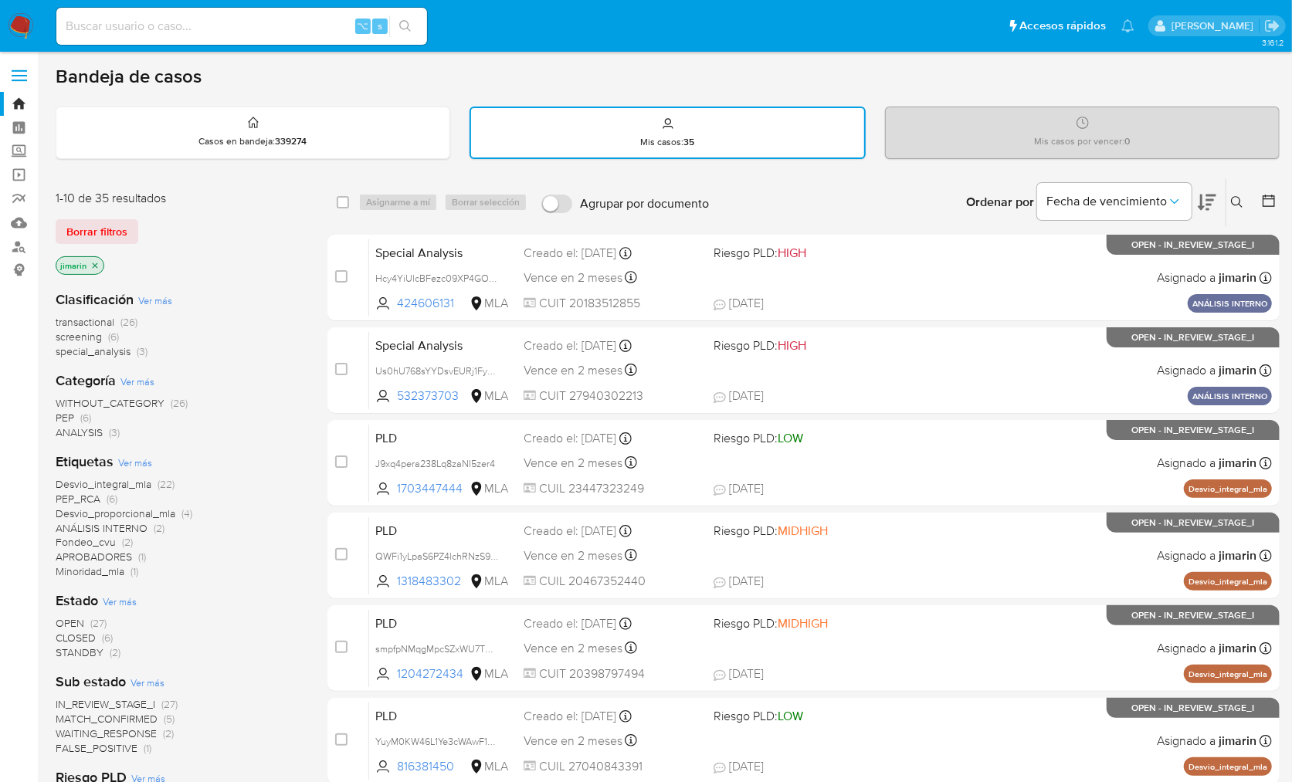
click at [1207, 199] on icon at bounding box center [1207, 203] width 19 height 16
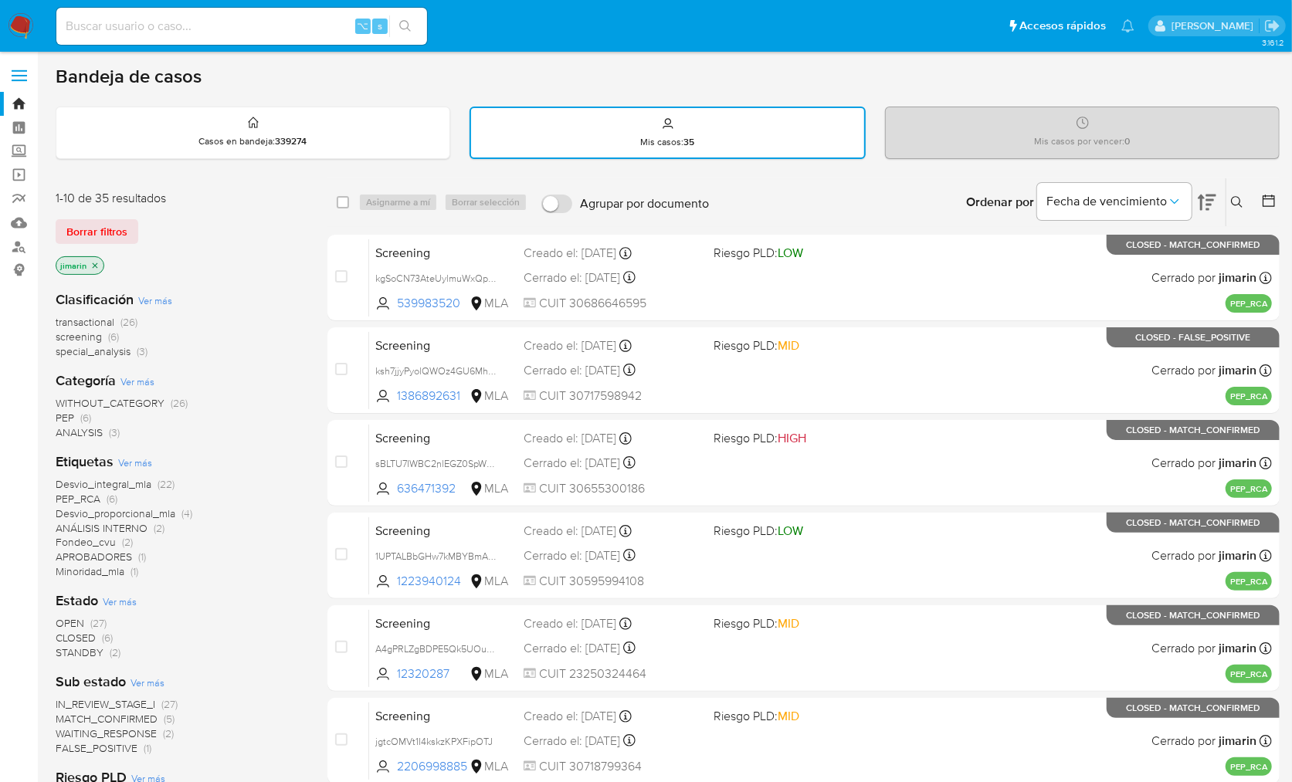
click at [150, 303] on span "Ver más" at bounding box center [155, 300] width 34 height 14
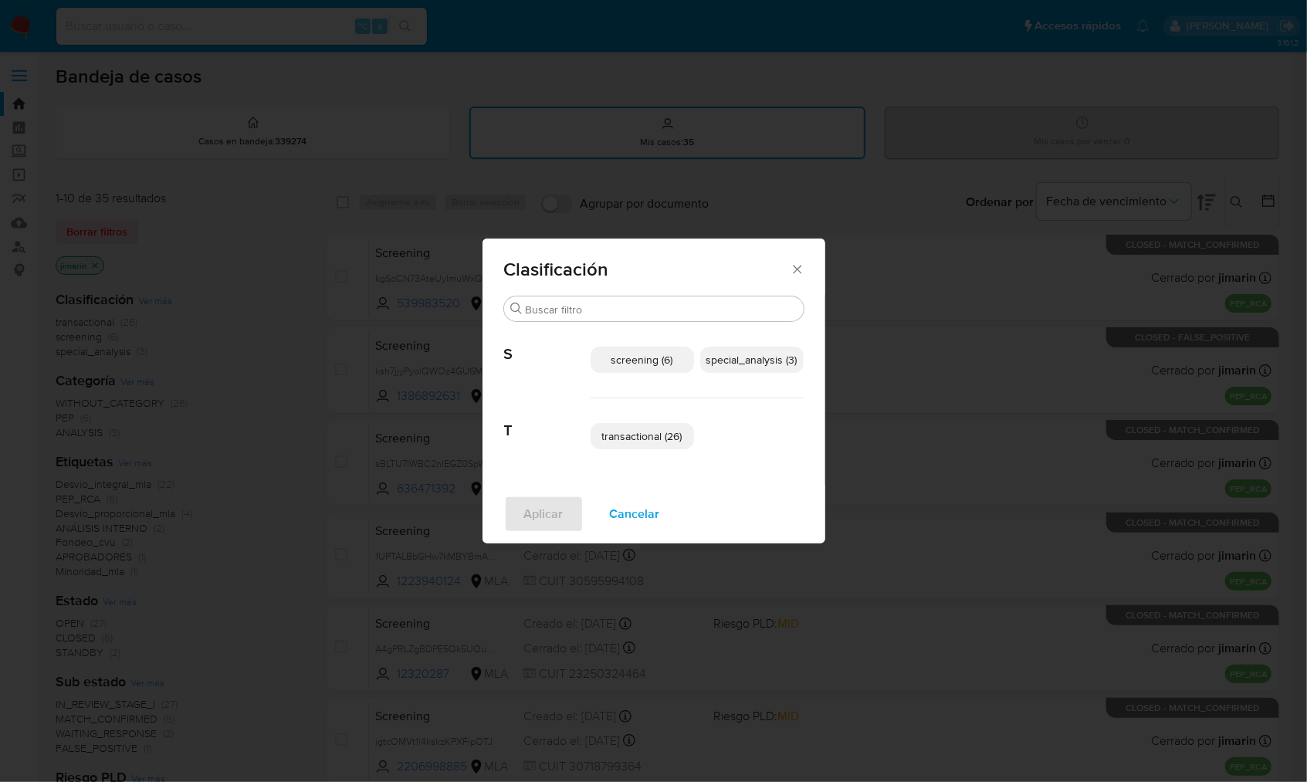
click at [738, 364] on span "special_analysis (3)" at bounding box center [752, 359] width 91 height 15
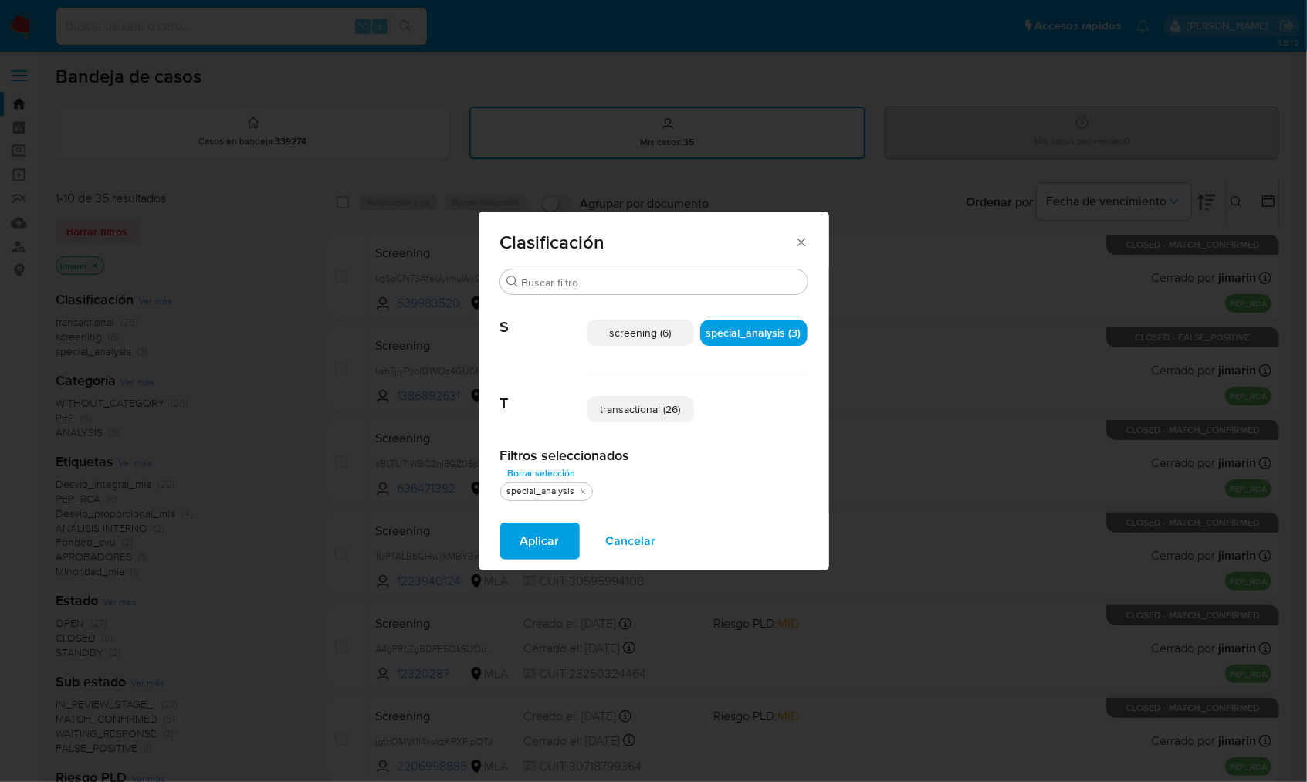
click at [639, 411] on span "transactional (26)" at bounding box center [640, 409] width 80 height 15
click at [541, 540] on span "Aplicar" at bounding box center [539, 541] width 39 height 34
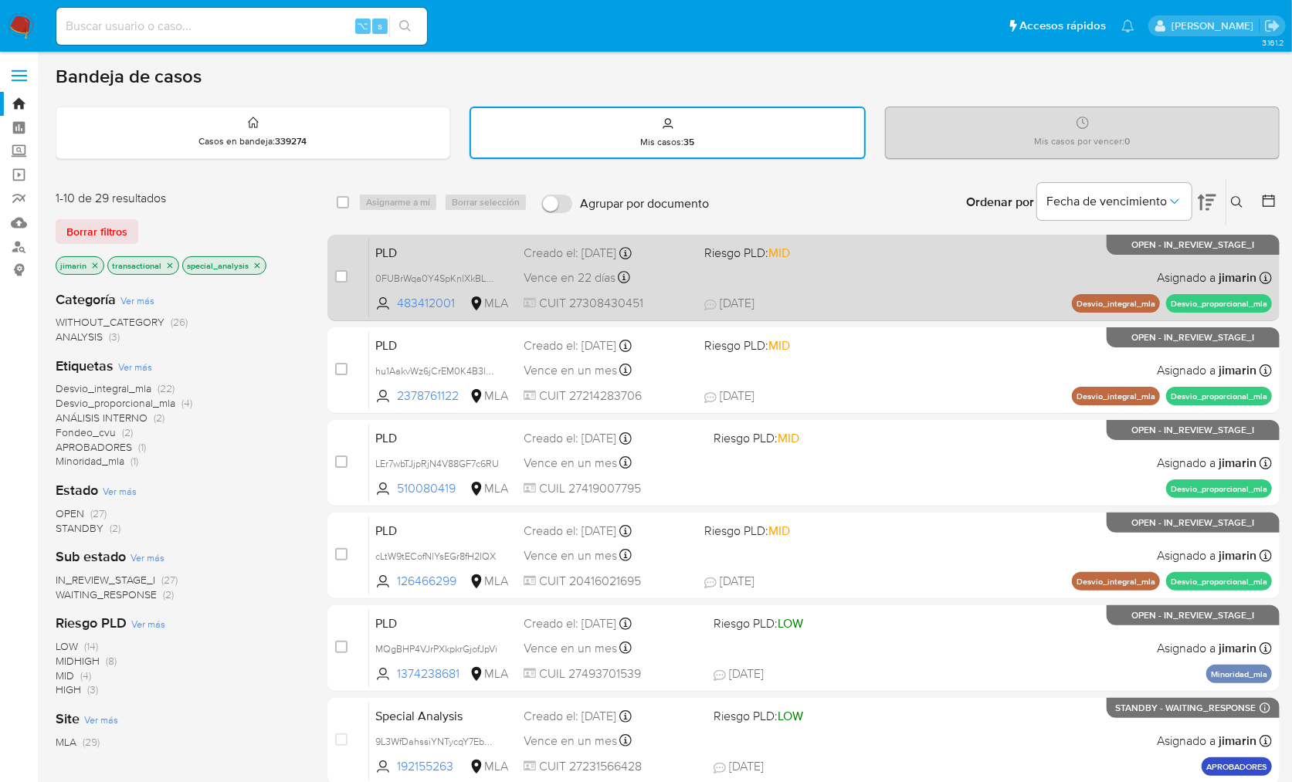
click at [883, 293] on div "PLD 0FUBrWqa0Y4SpKnlXkBLCgcF 483412001 MLA Riesgo PLD: MID Creado el: 12/08/202…" at bounding box center [820, 278] width 903 height 78
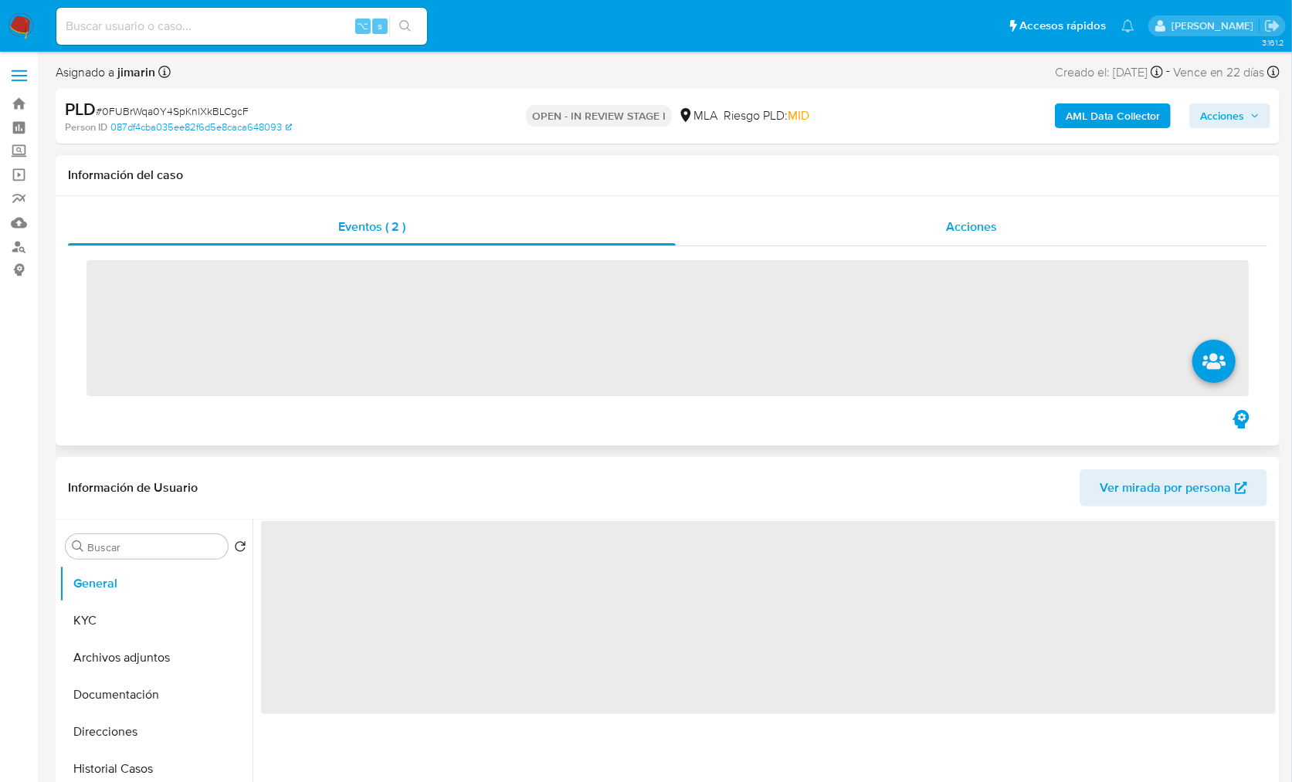
click at [974, 232] on span "Acciones" at bounding box center [971, 227] width 51 height 18
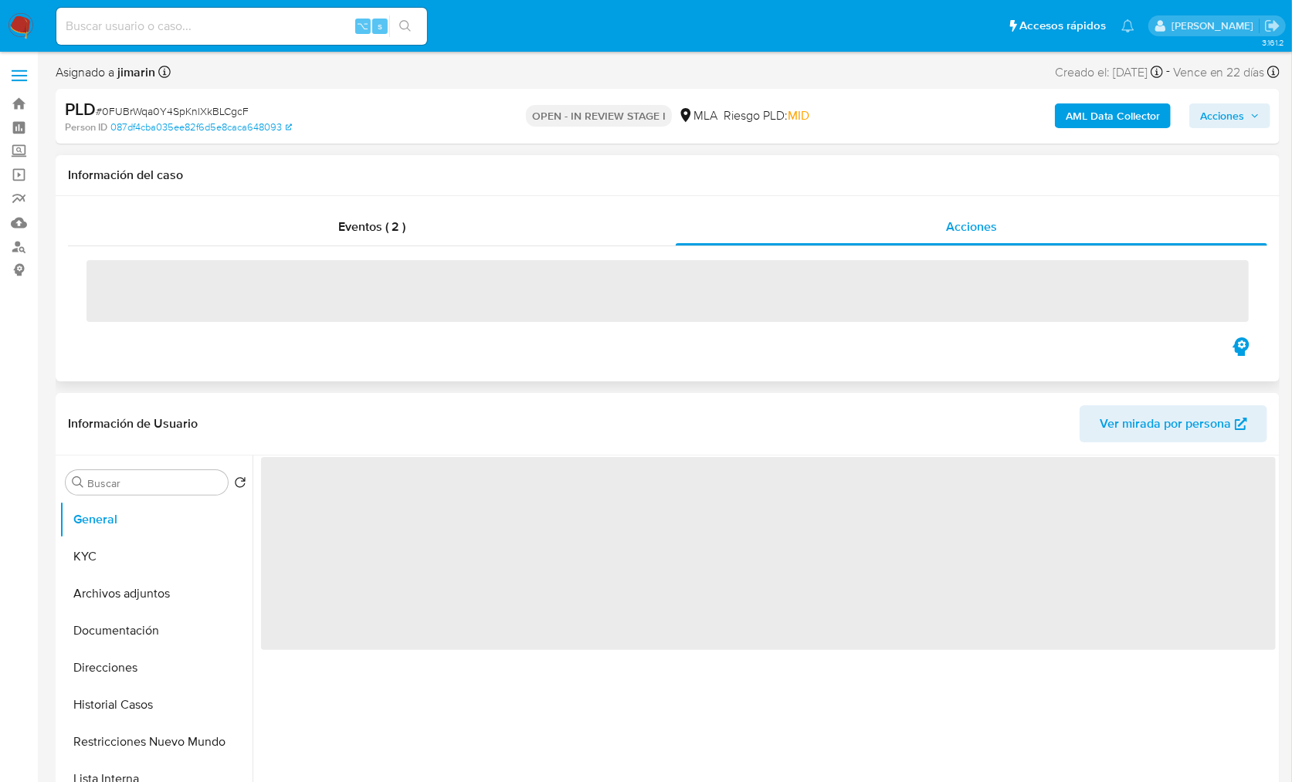
select select "10"
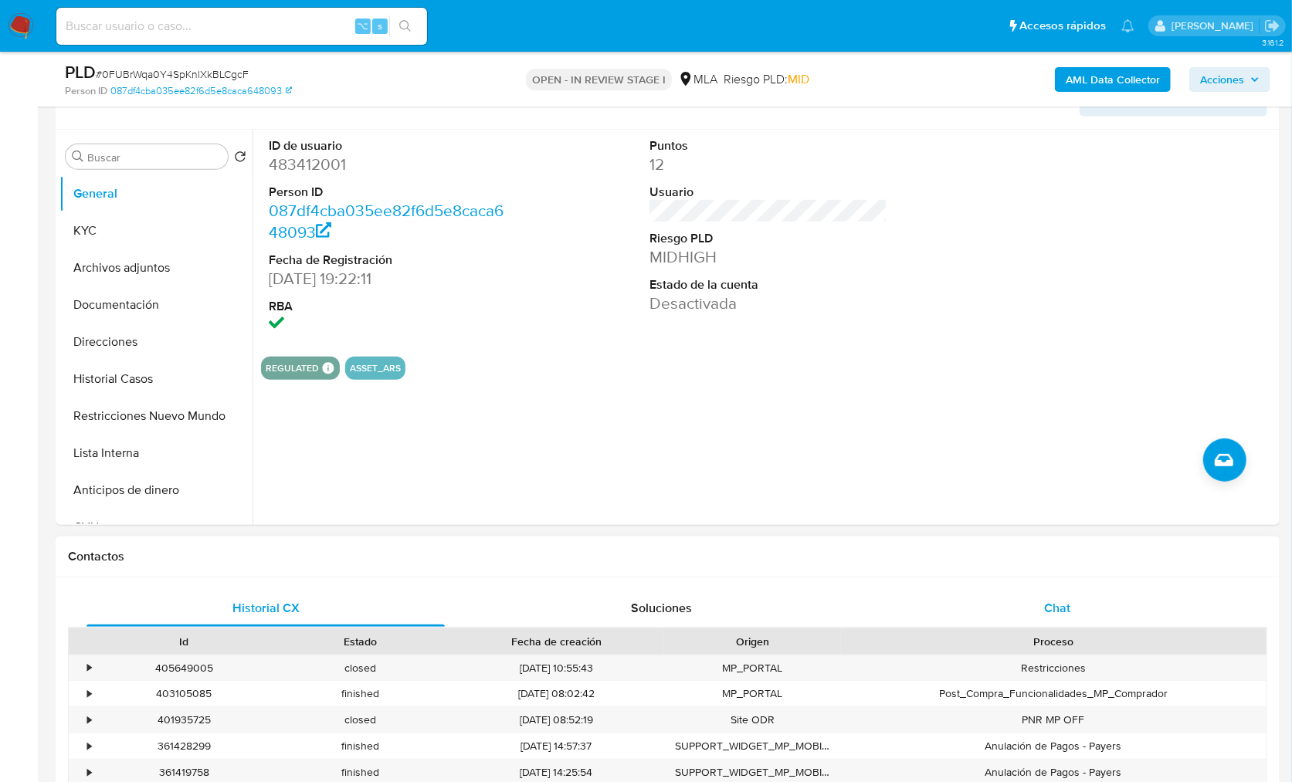
click at [1059, 603] on span "Chat" at bounding box center [1057, 608] width 26 height 18
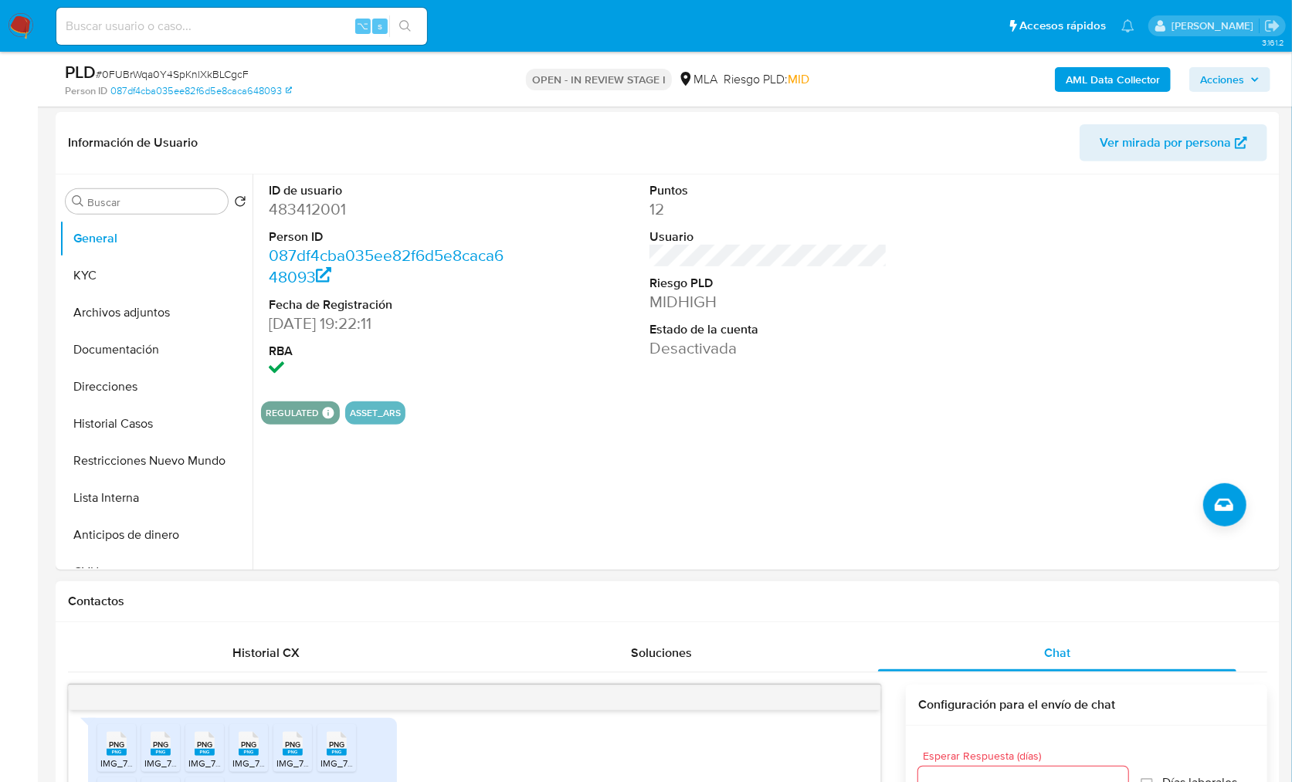
scroll to position [309, 0]
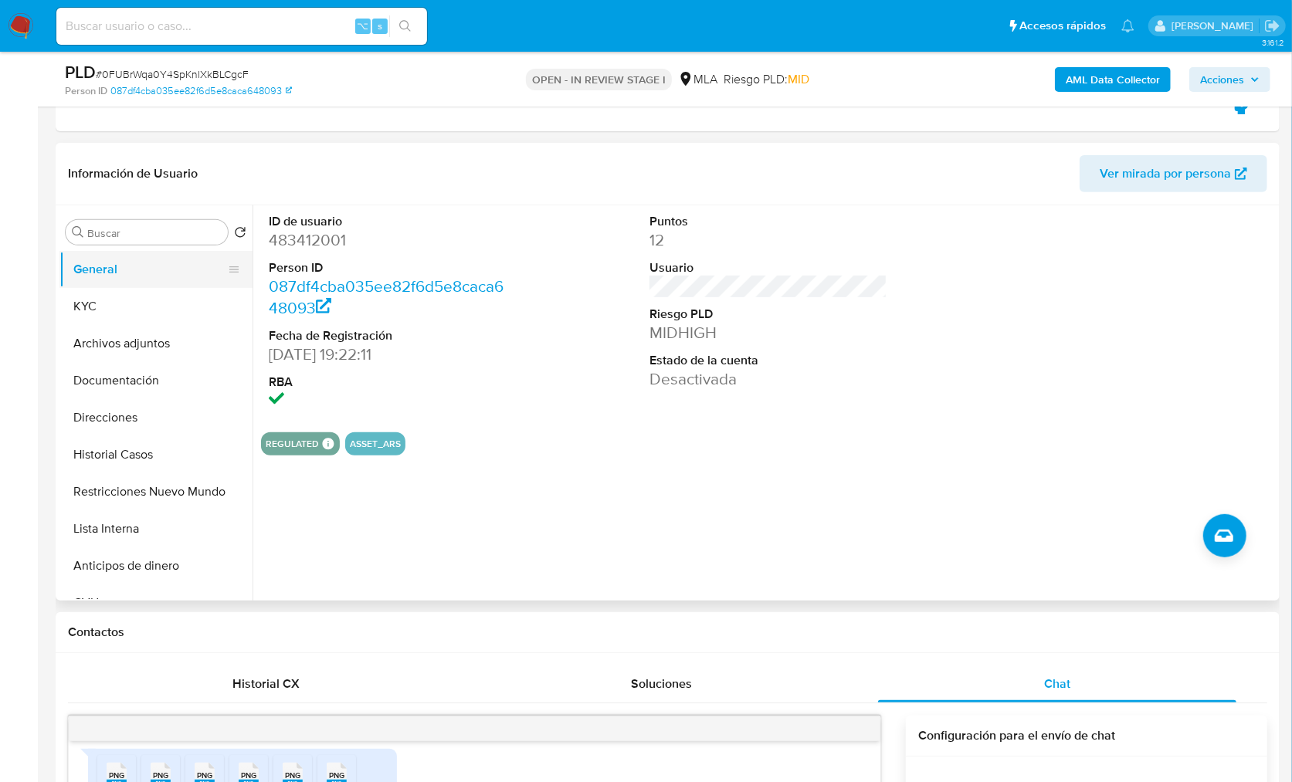
click at [114, 271] on button "General" at bounding box center [149, 269] width 181 height 37
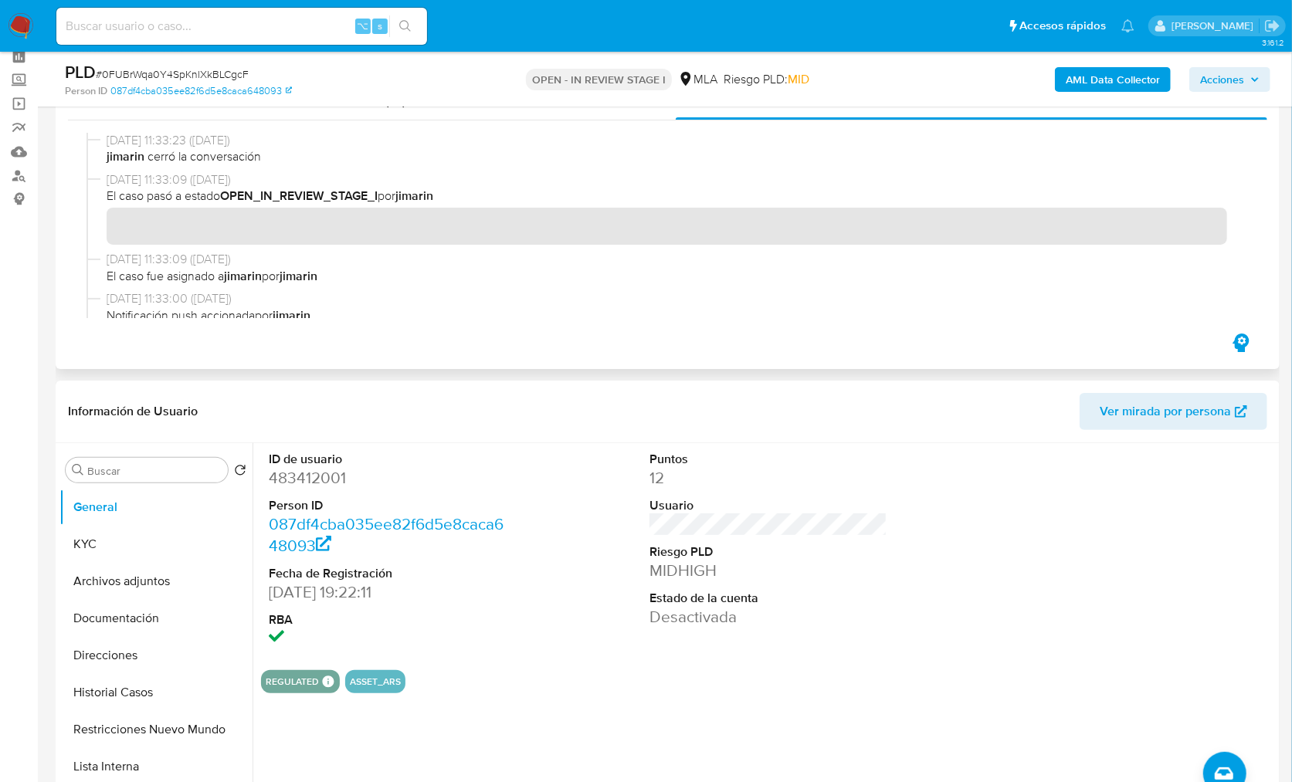
scroll to position [0, 0]
click at [127, 591] on button "Archivos adjuntos" at bounding box center [149, 581] width 181 height 37
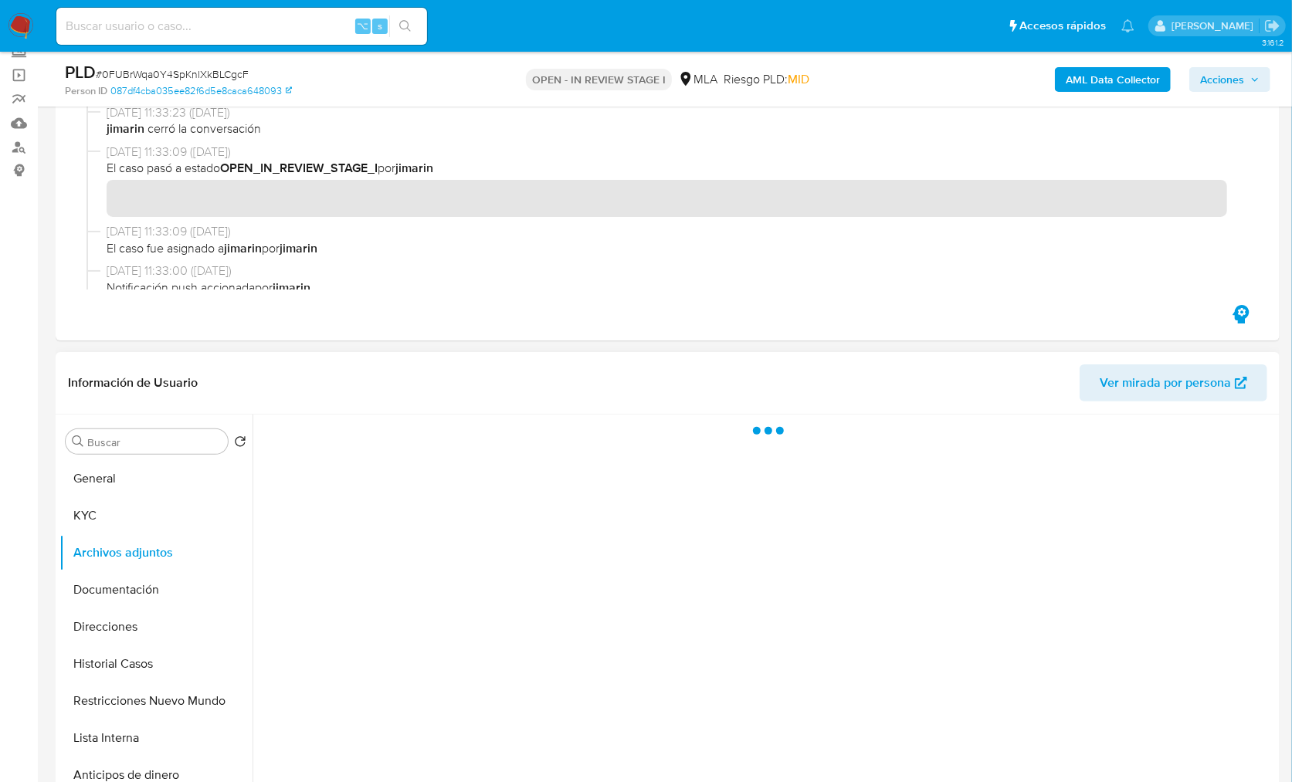
scroll to position [101, 0]
click at [371, 381] on header "Información de Usuario Ver mirada por persona" at bounding box center [667, 381] width 1199 height 37
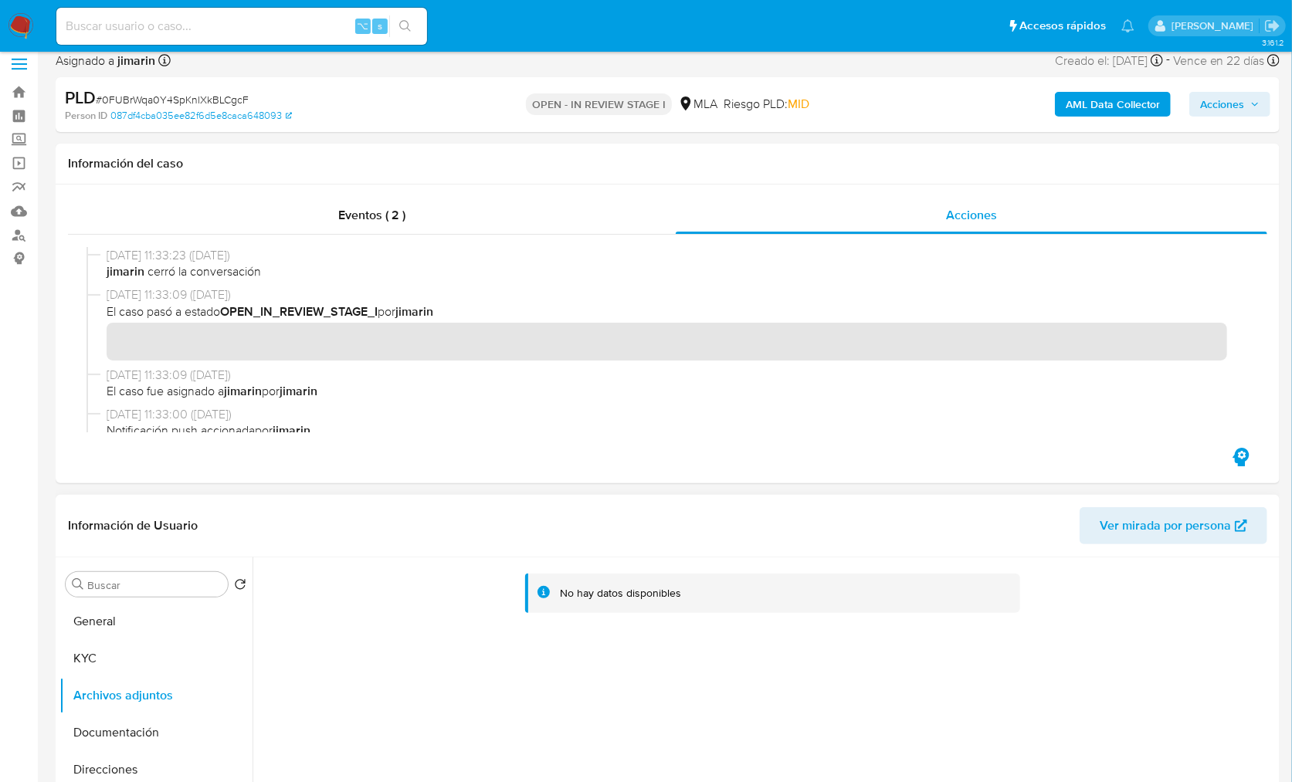
scroll to position [0, 0]
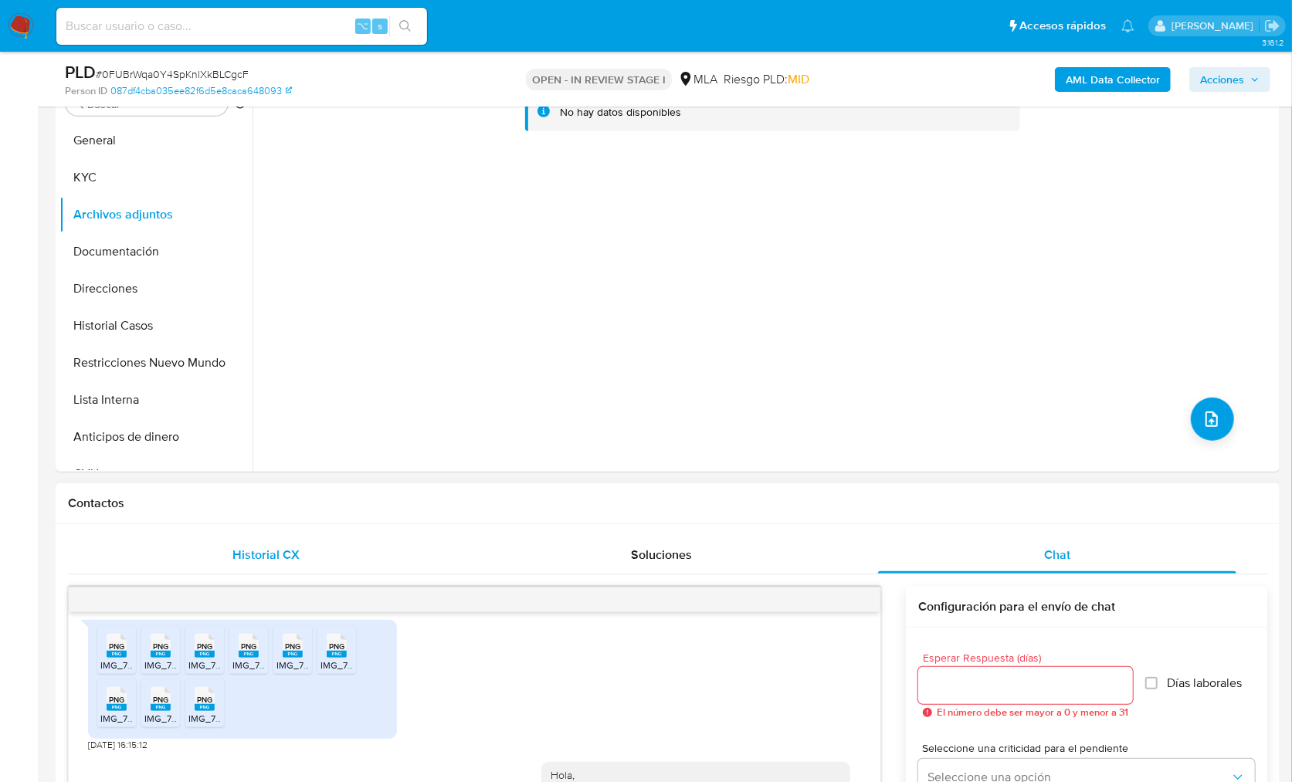
click at [267, 560] on span "Historial CX" at bounding box center [265, 555] width 67 height 18
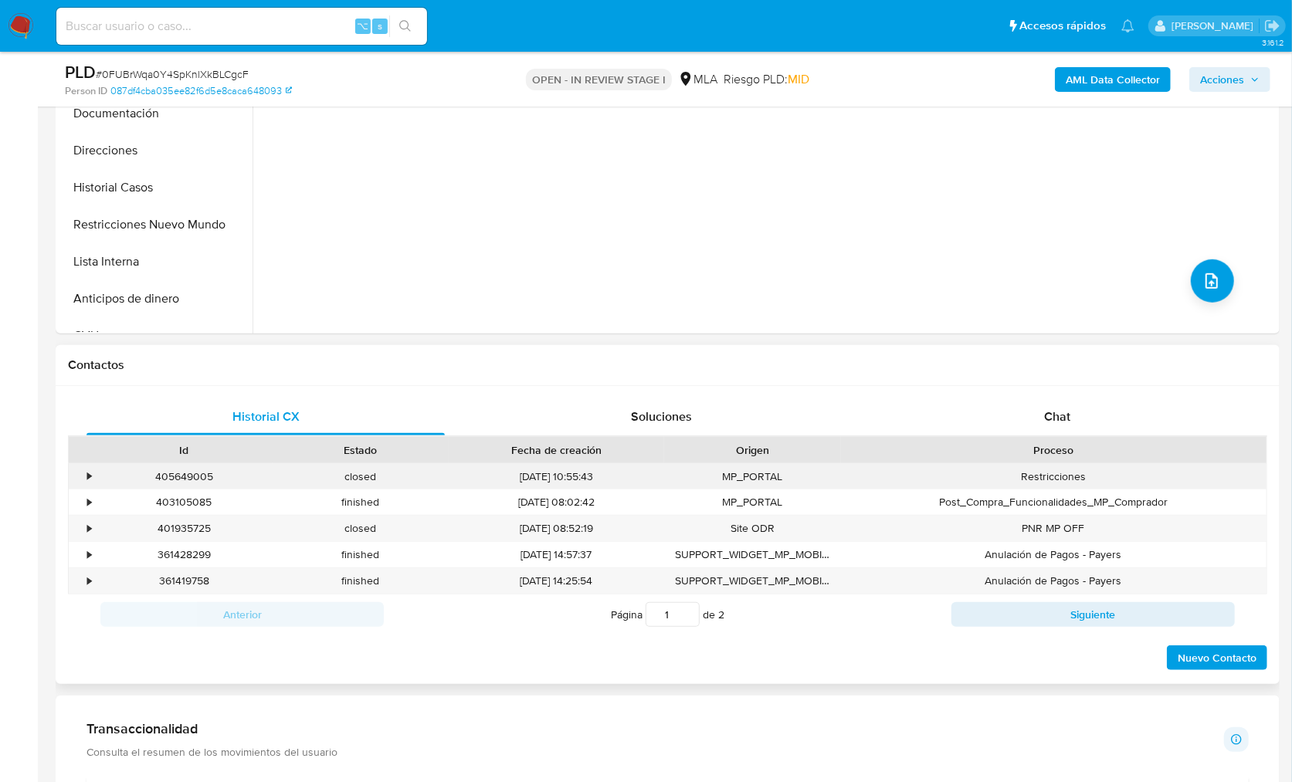
scroll to position [585, 0]
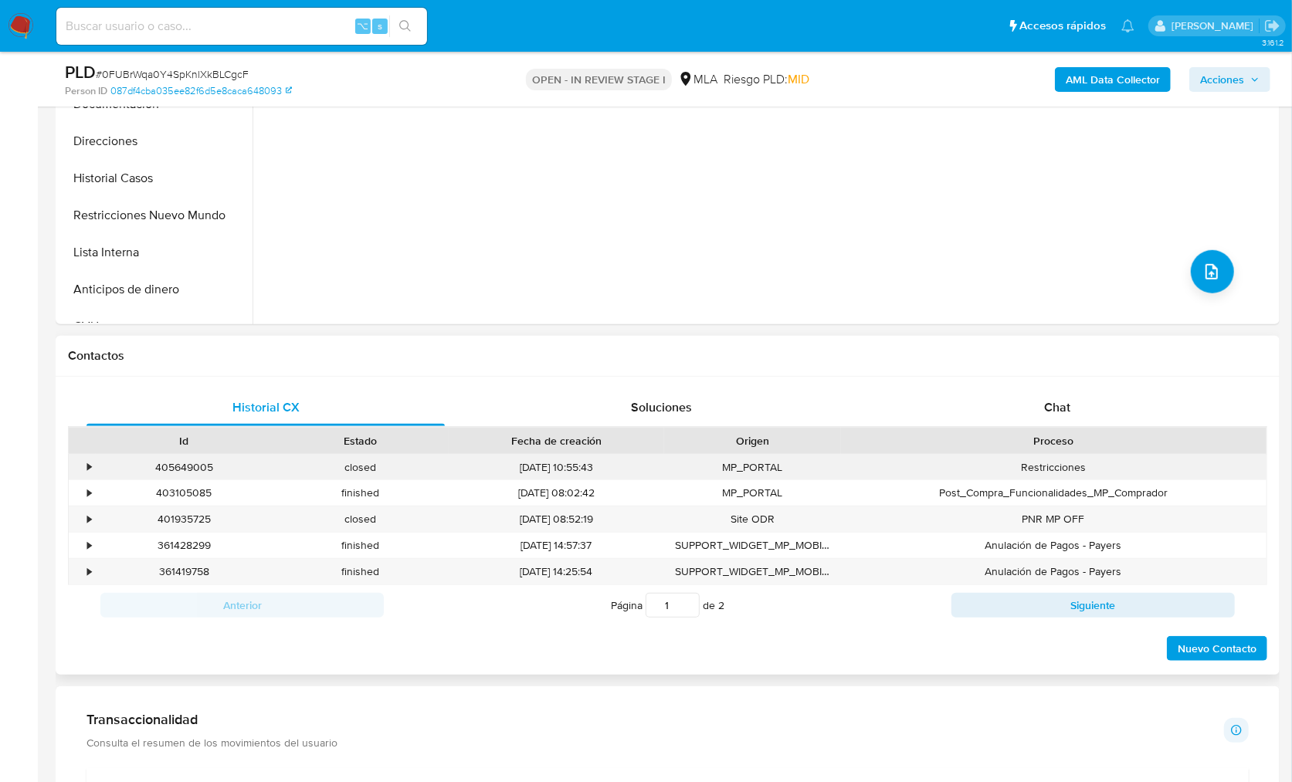
click at [527, 470] on div "[DATE] 10:55:43" at bounding box center [556, 467] width 215 height 25
click at [602, 471] on div "[DATE] 10:55:43" at bounding box center [556, 467] width 215 height 25
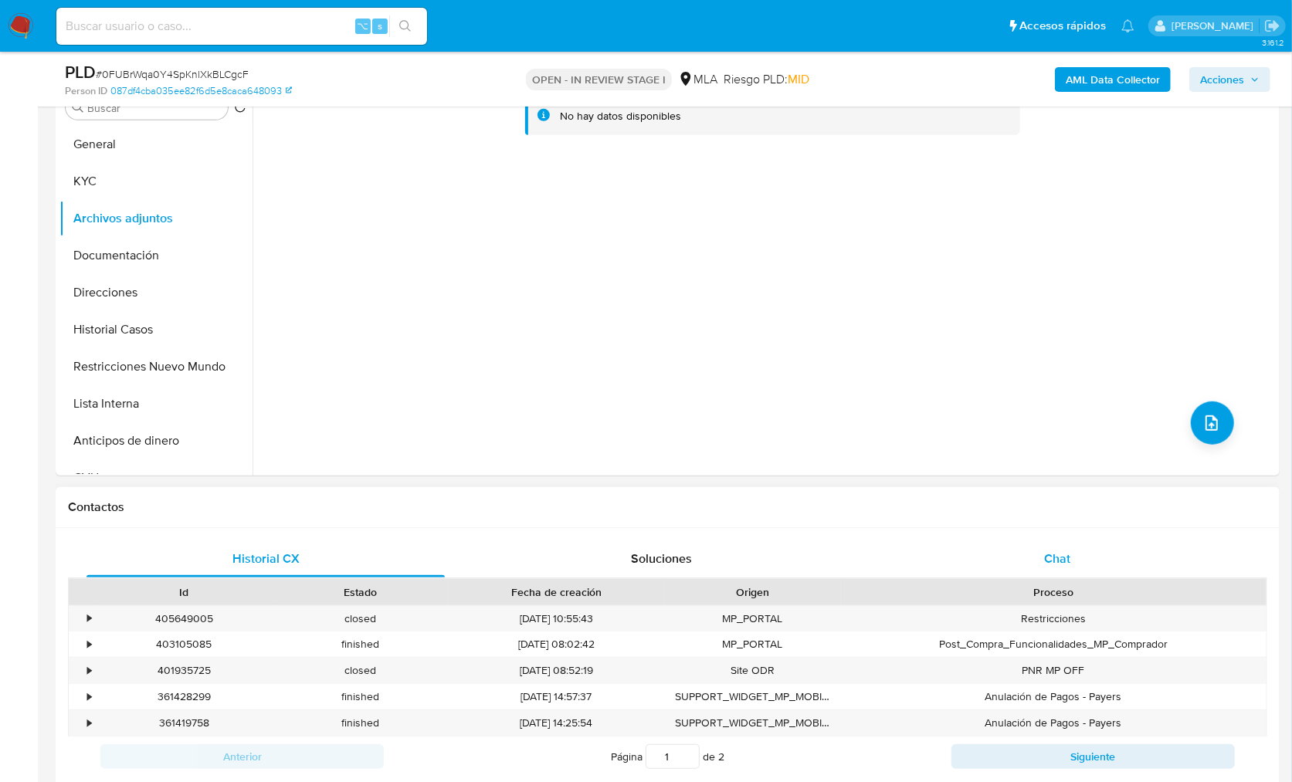
click at [981, 562] on div "Chat" at bounding box center [1057, 559] width 358 height 37
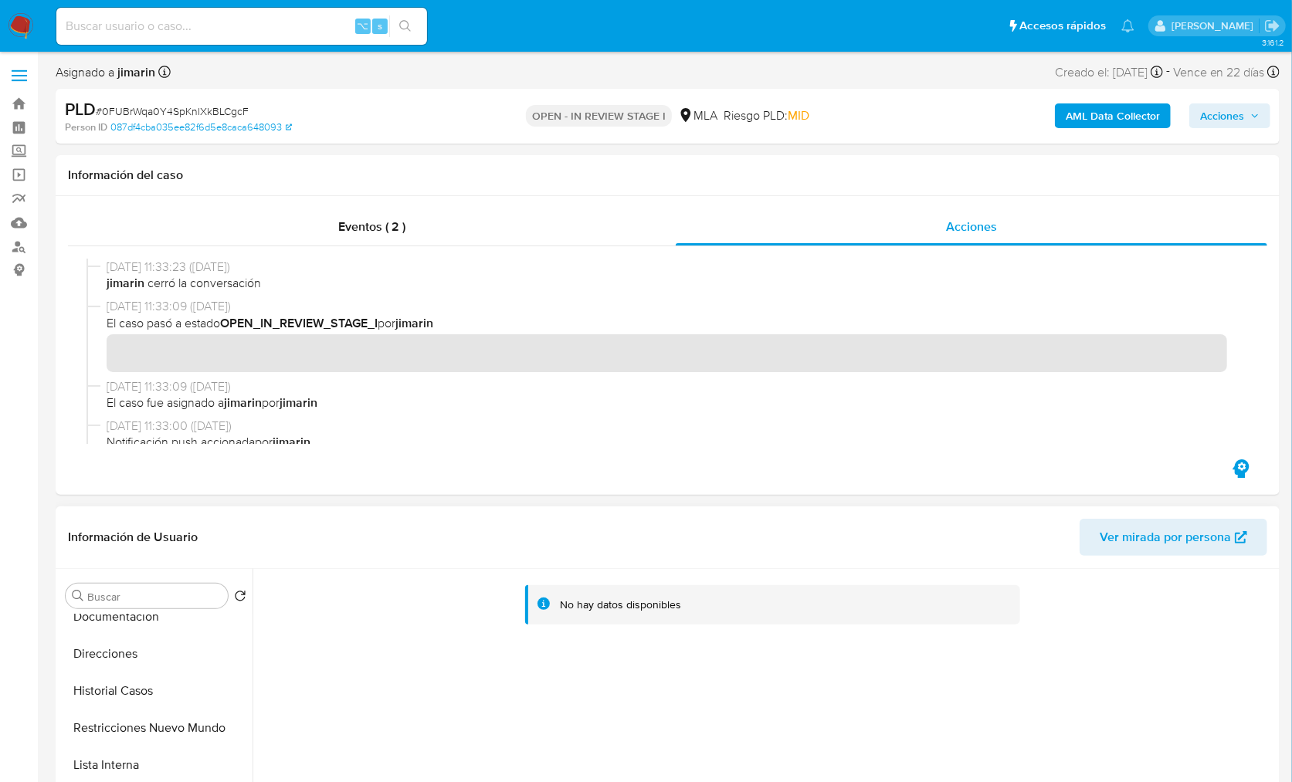
scroll to position [134, 0]
click at [142, 693] on button "Historial Casos" at bounding box center [149, 684] width 181 height 37
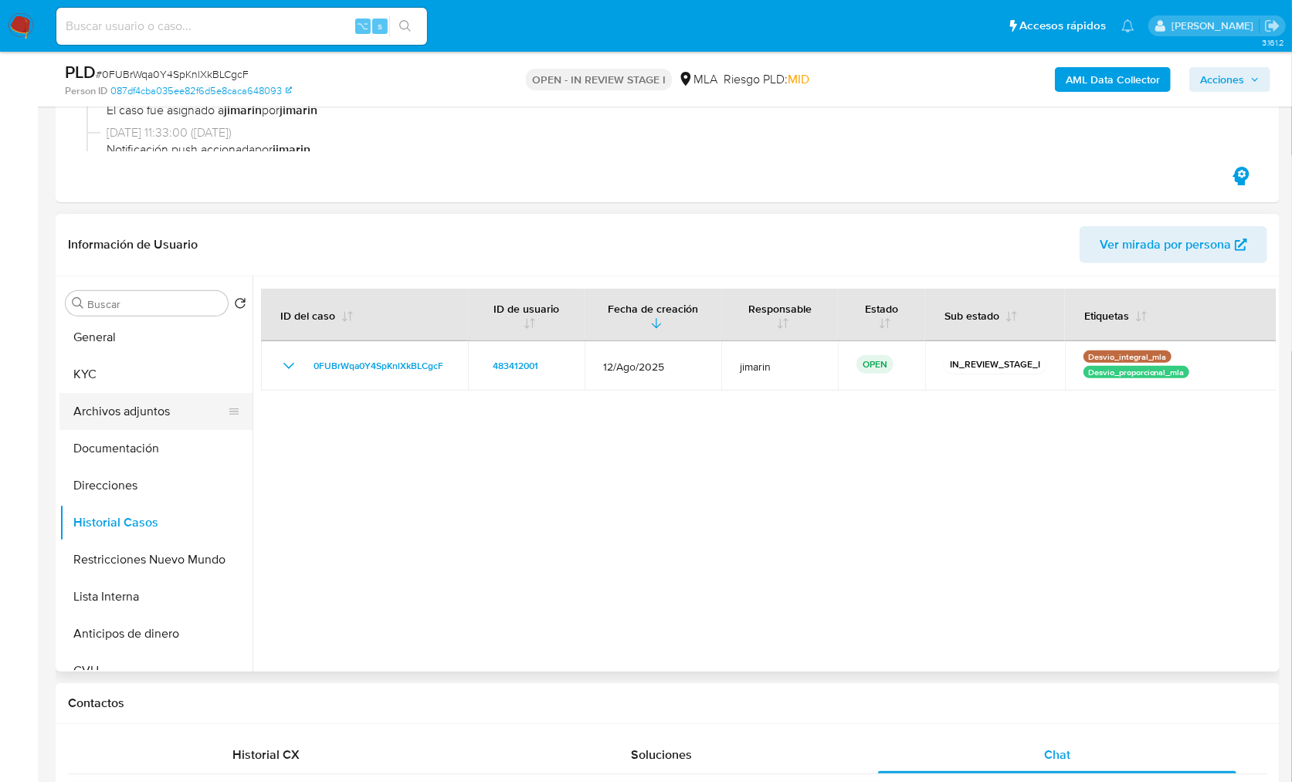
scroll to position [0, 0]
click at [99, 359] on button "KYC" at bounding box center [149, 377] width 181 height 37
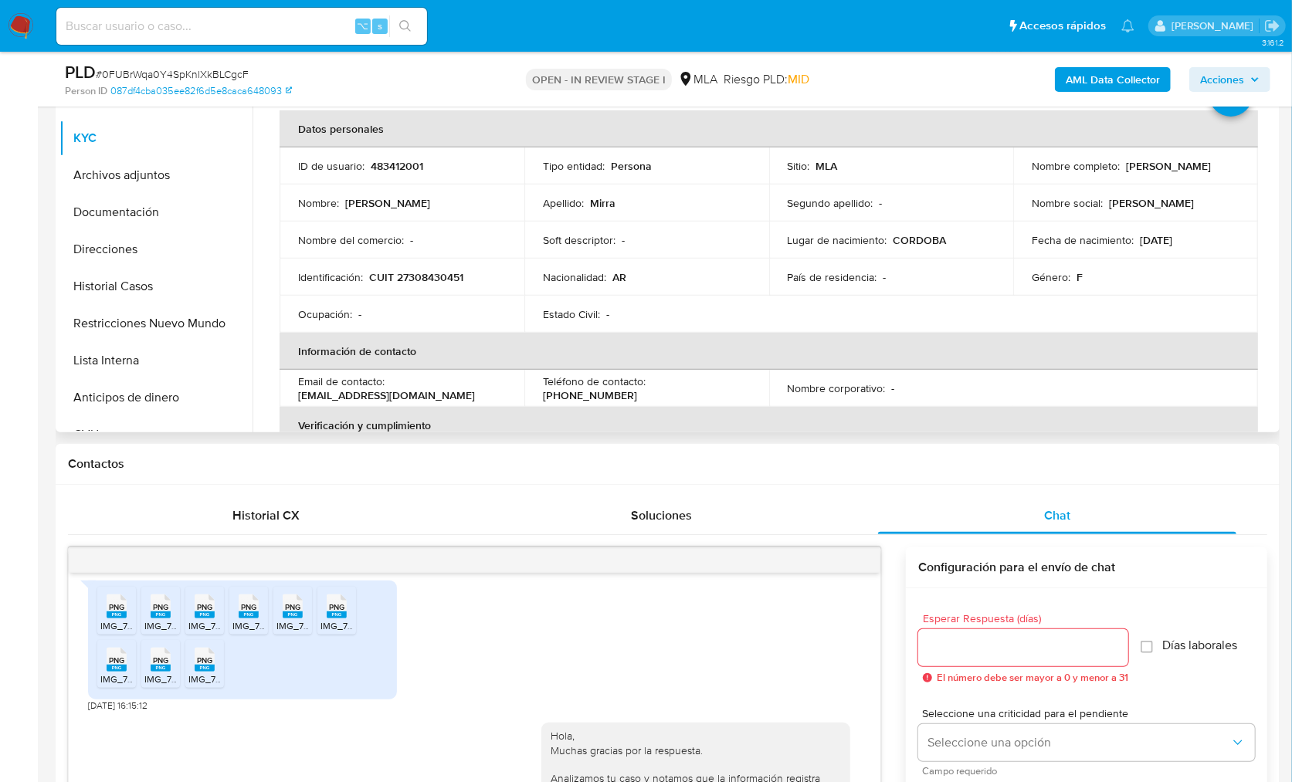
scroll to position [449, 0]
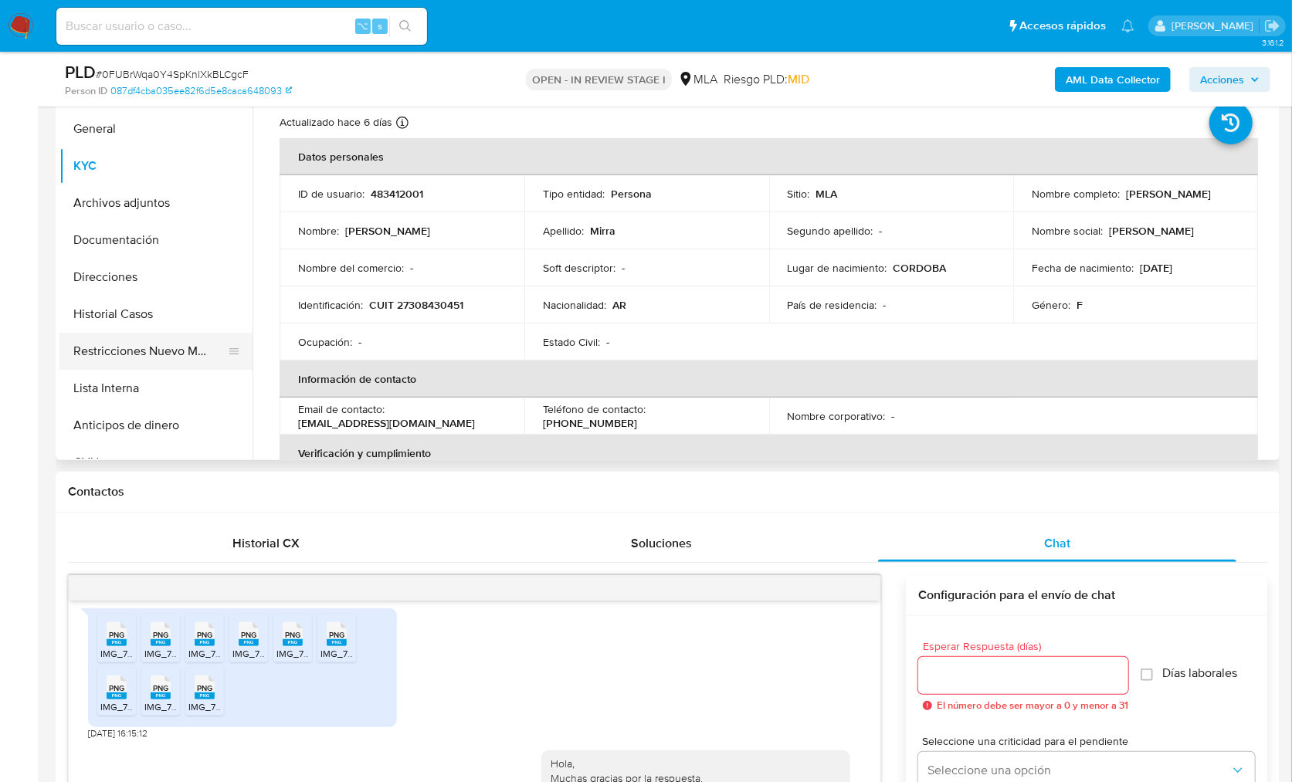
click at [148, 362] on button "Restricciones Nuevo Mundo" at bounding box center [149, 351] width 181 height 37
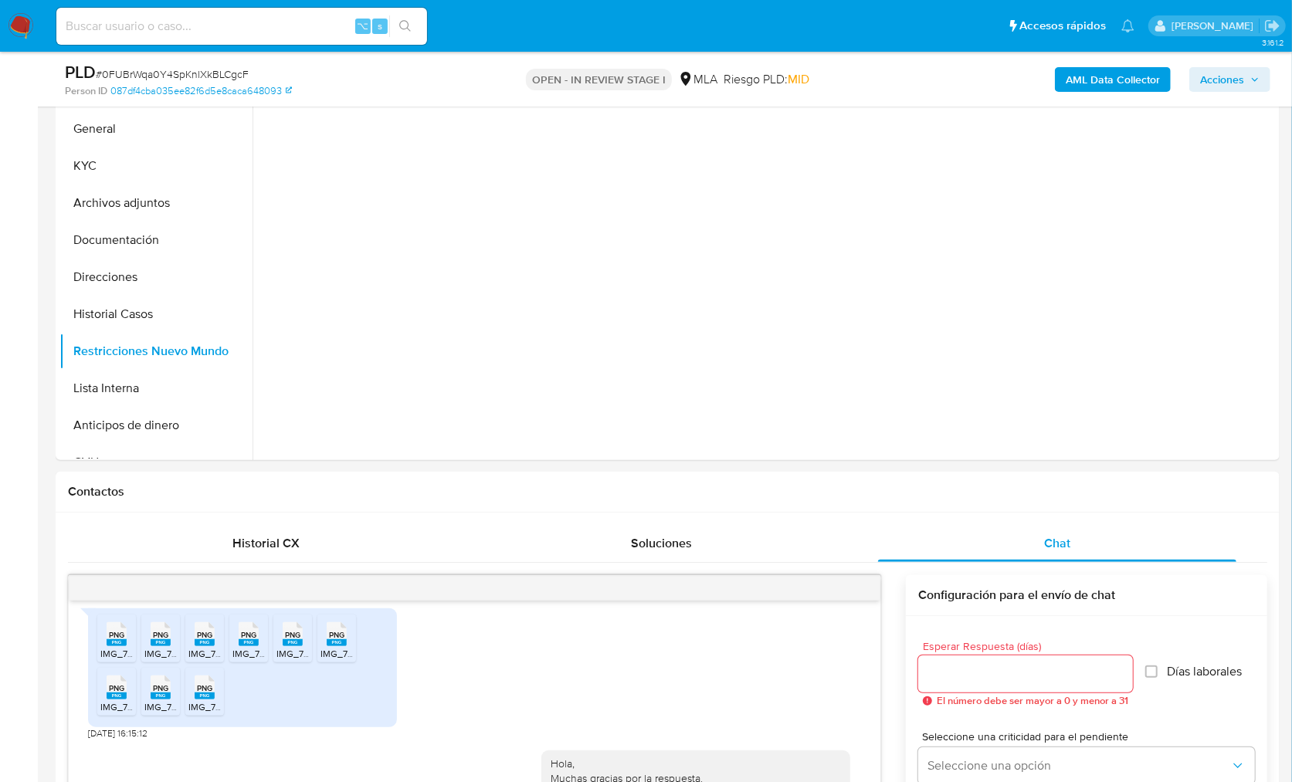
click at [1093, 73] on b "AML Data Collector" at bounding box center [1113, 79] width 94 height 25
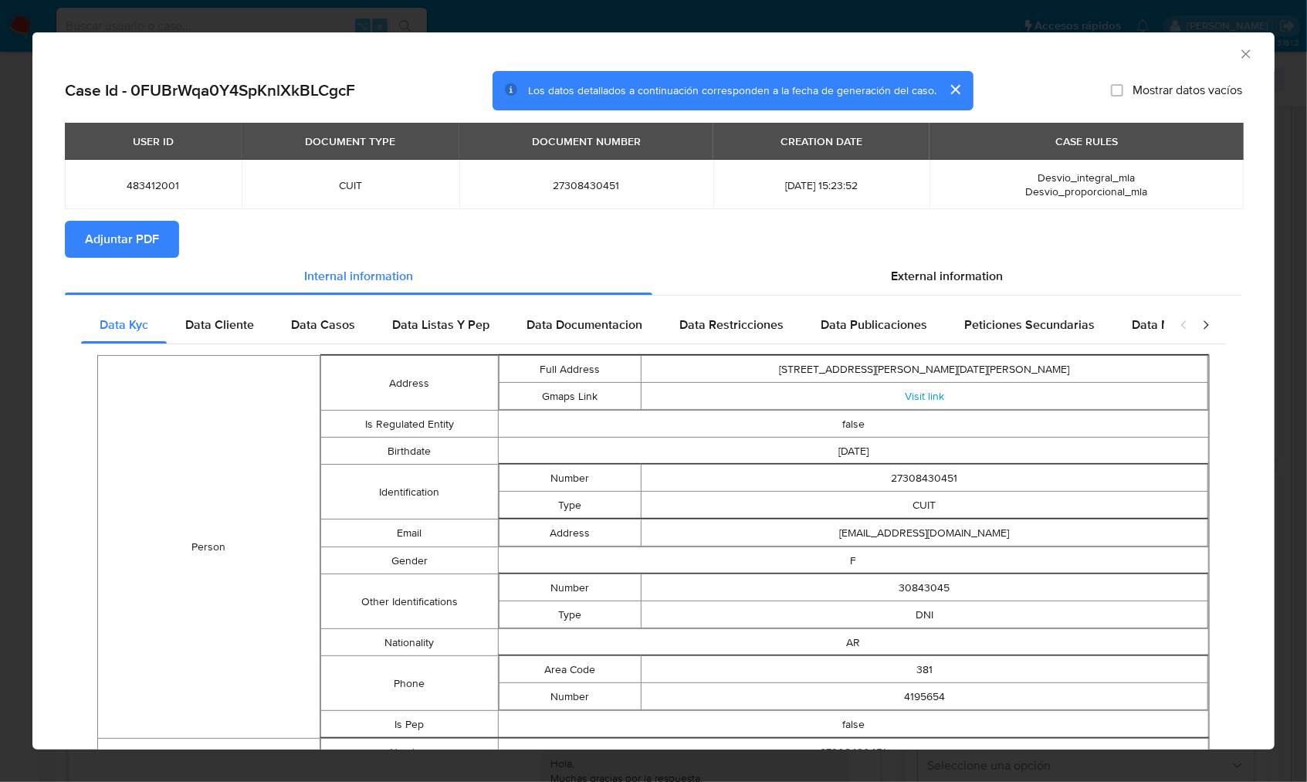
click at [120, 243] on span "Adjuntar PDF" at bounding box center [122, 239] width 74 height 34
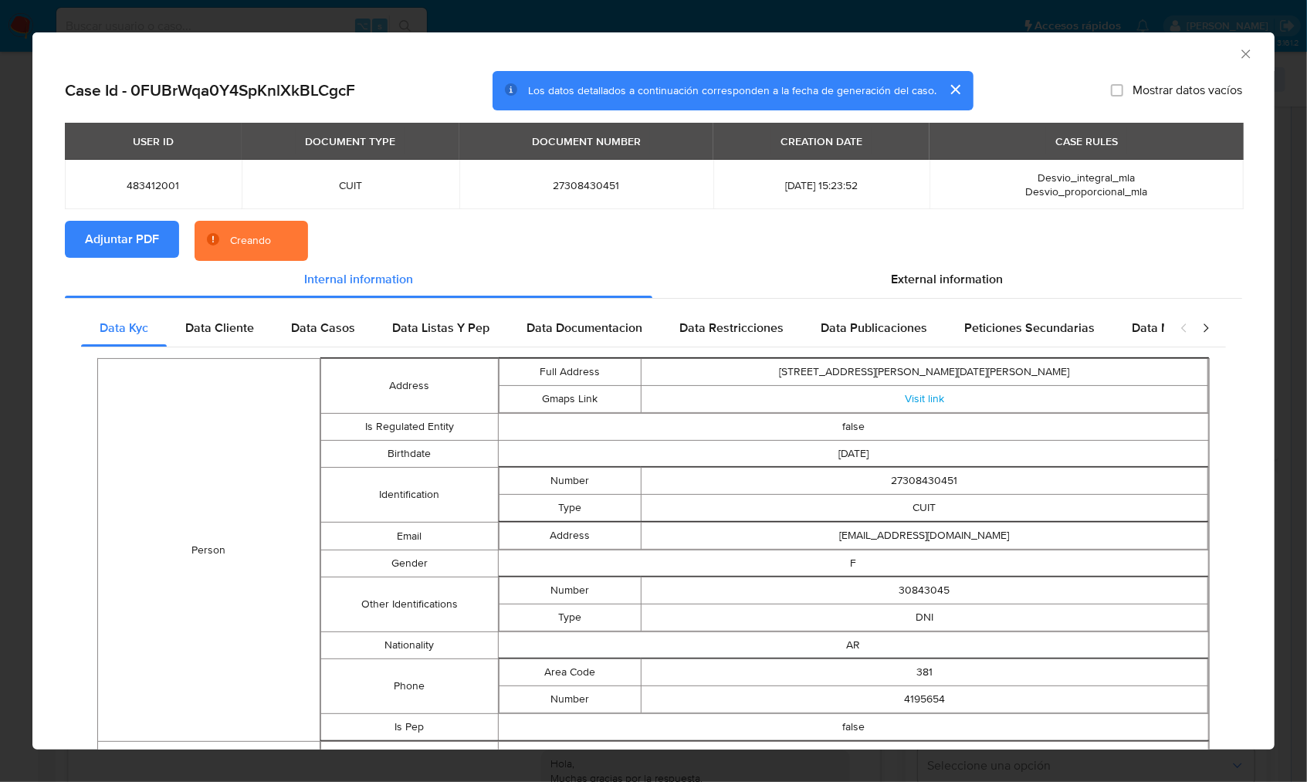
click at [744, 232] on section "Adjuntar PDF Creando" at bounding box center [654, 241] width 1178 height 40
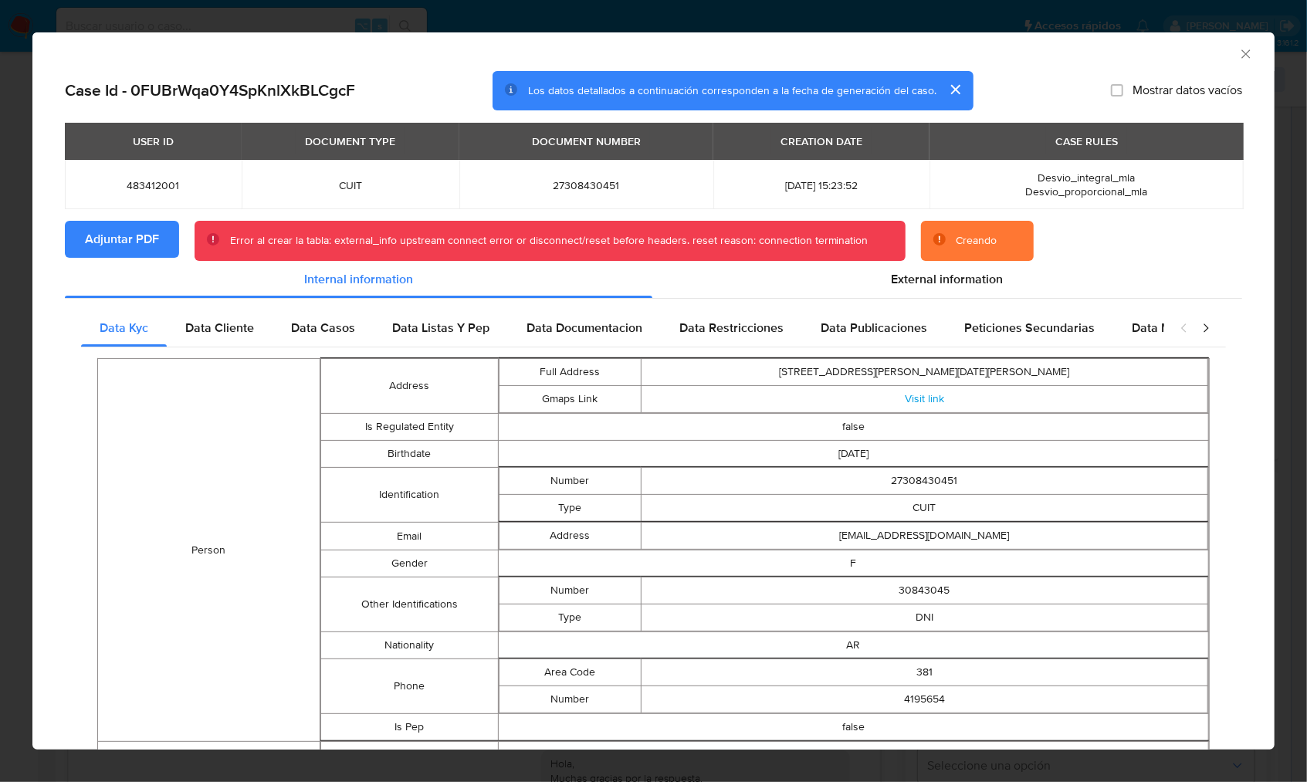
click at [1173, 251] on section "Adjuntar PDF Error al crear la tabla: external_info upstream connect error or d…" at bounding box center [654, 241] width 1178 height 40
click at [956, 284] on span "External information" at bounding box center [947, 279] width 112 height 18
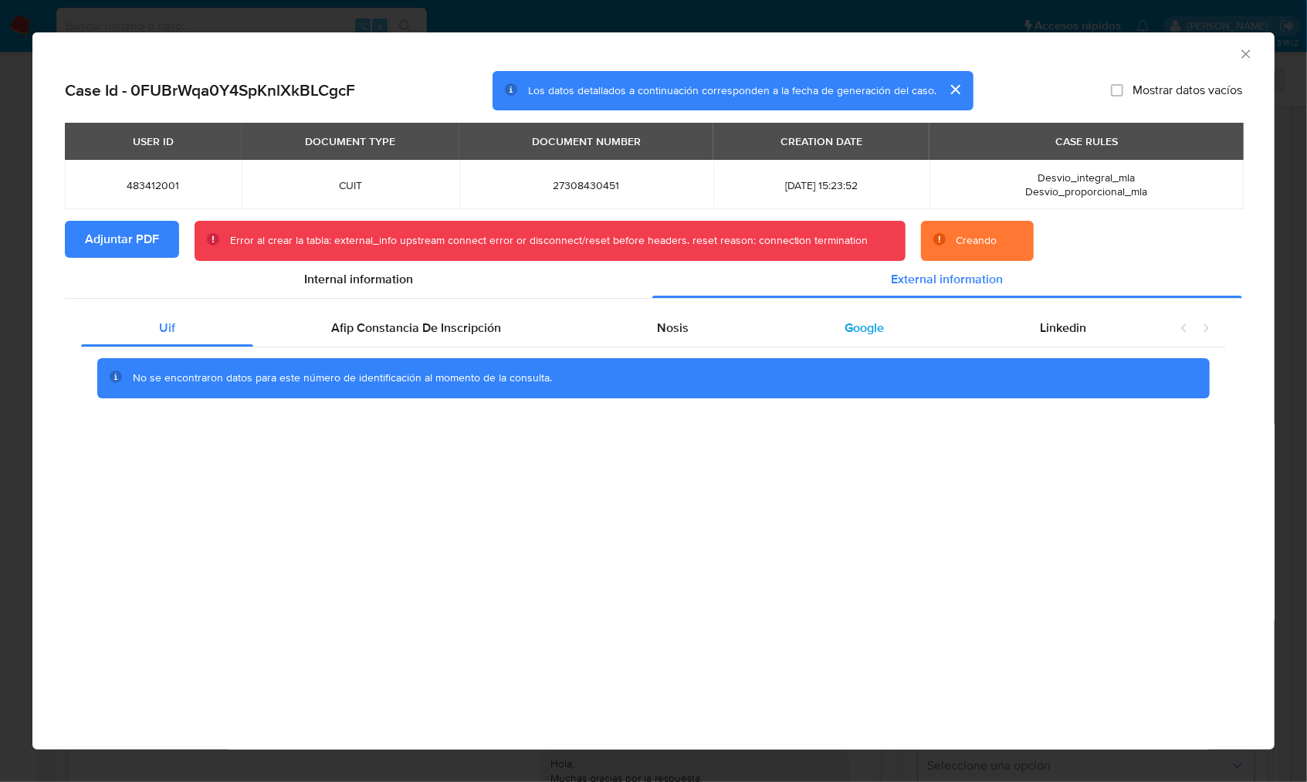
click at [891, 328] on div "Google" at bounding box center [864, 328] width 195 height 37
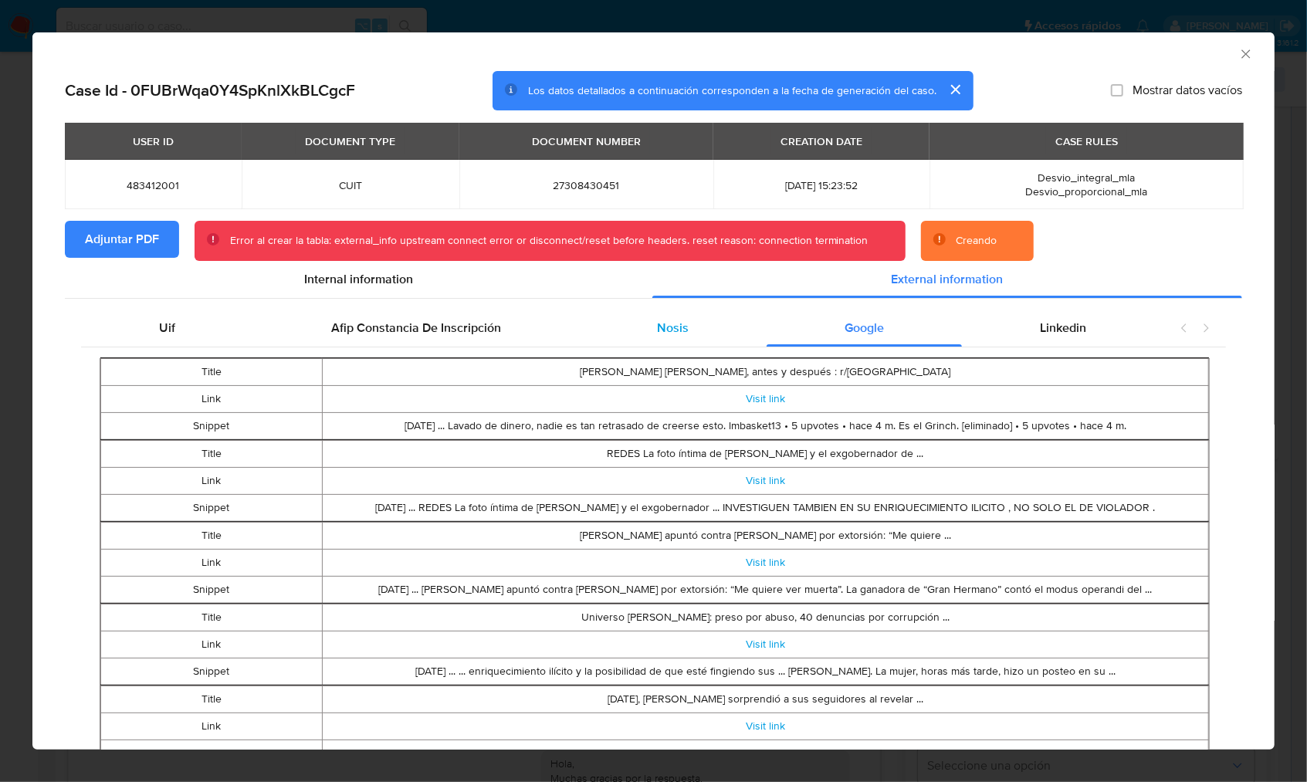
click at [680, 334] on div "Nosis" at bounding box center [673, 328] width 188 height 37
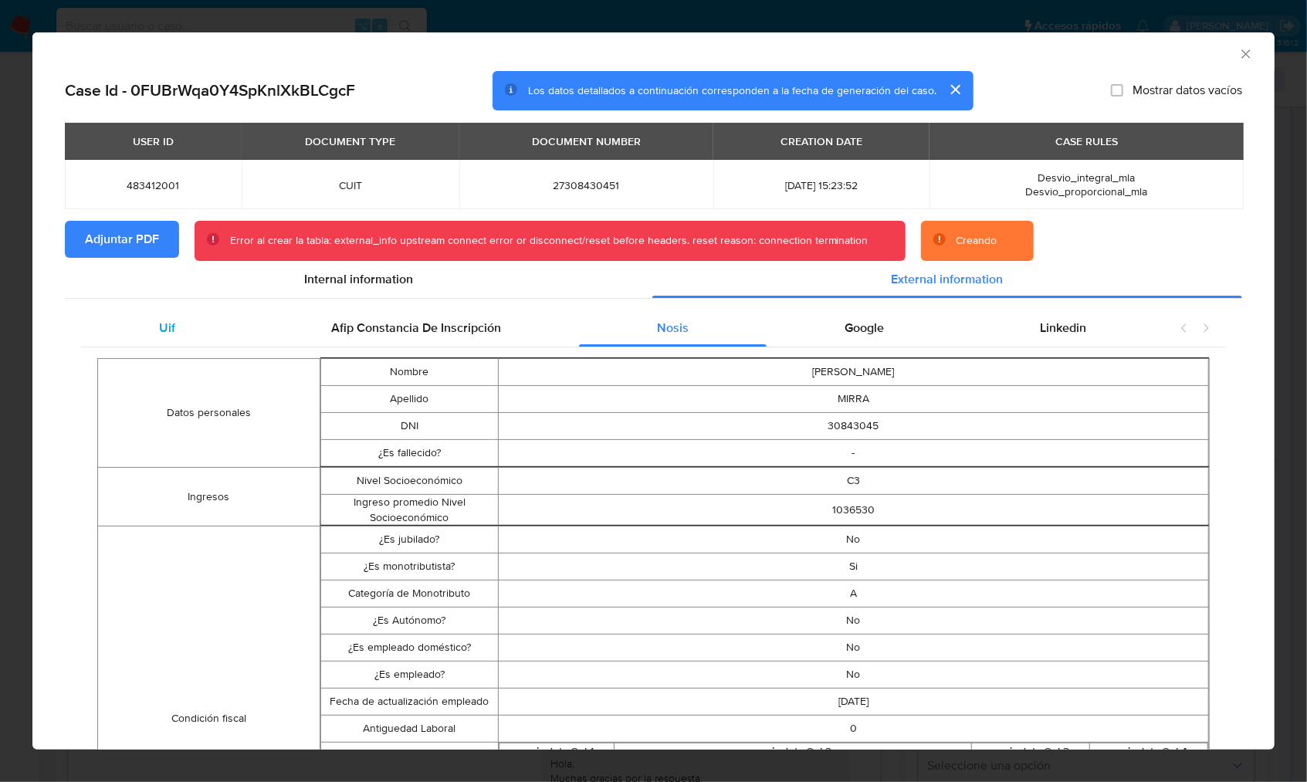
click at [238, 330] on div "Uif" at bounding box center [167, 328] width 172 height 37
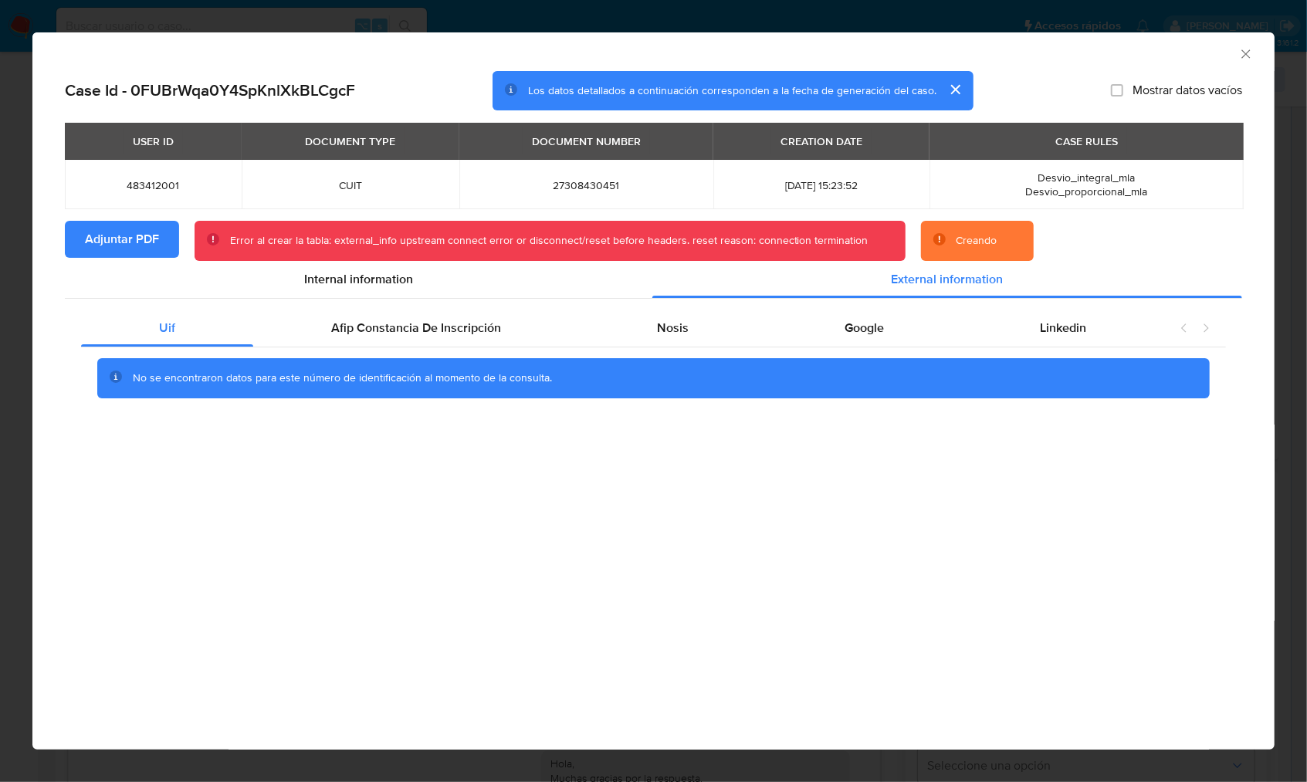
click at [1087, 234] on section "Adjuntar PDF Error al crear la tabla: external_info upstream connect error or d…" at bounding box center [654, 241] width 1178 height 40
click at [1242, 55] on icon "Cerrar ventana" at bounding box center [1246, 53] width 15 height 15
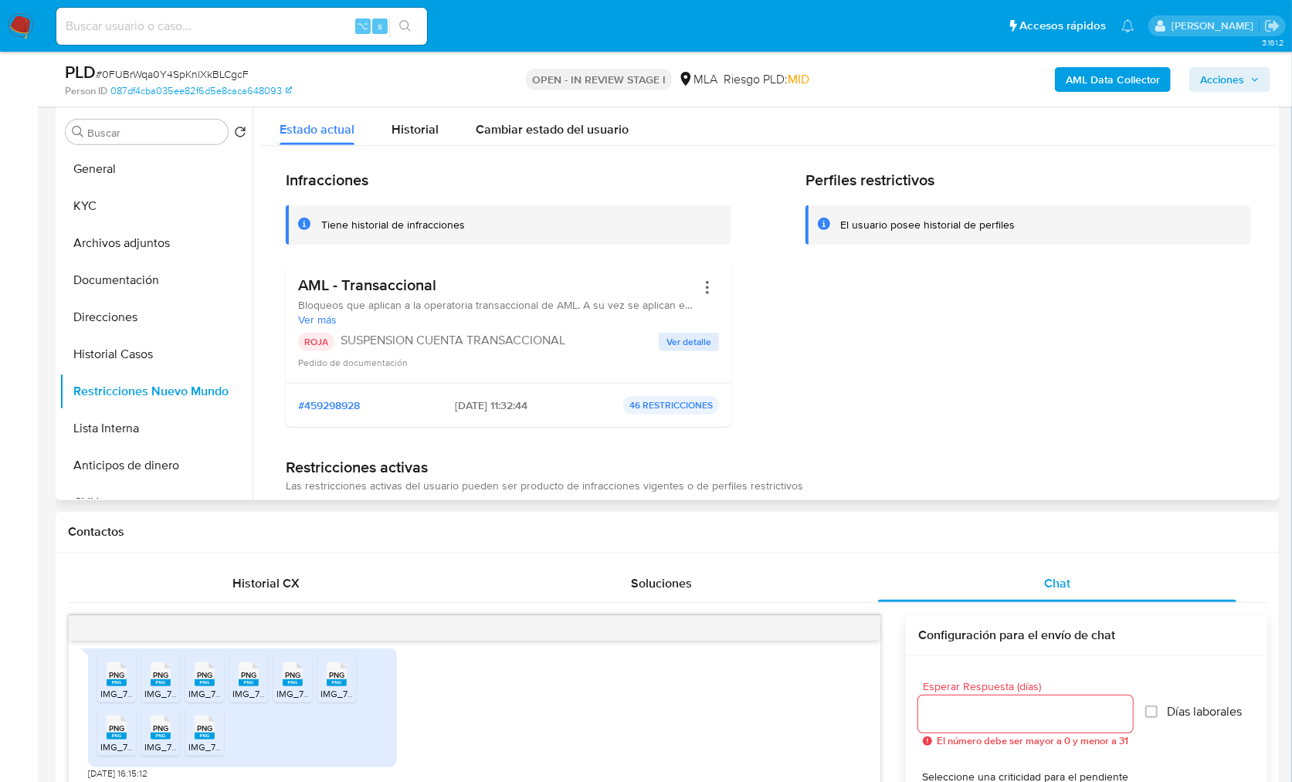
scroll to position [347, 0]
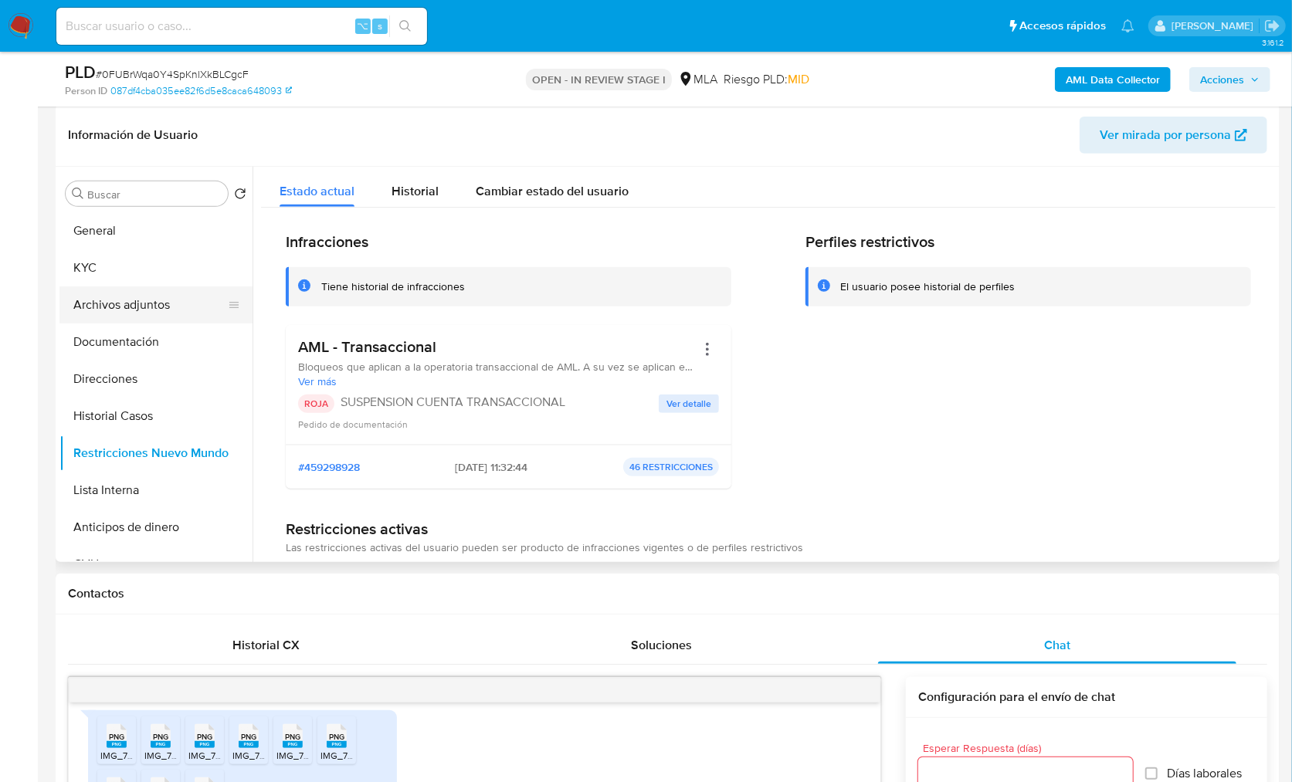
click at [183, 307] on button "Archivos adjuntos" at bounding box center [149, 304] width 181 height 37
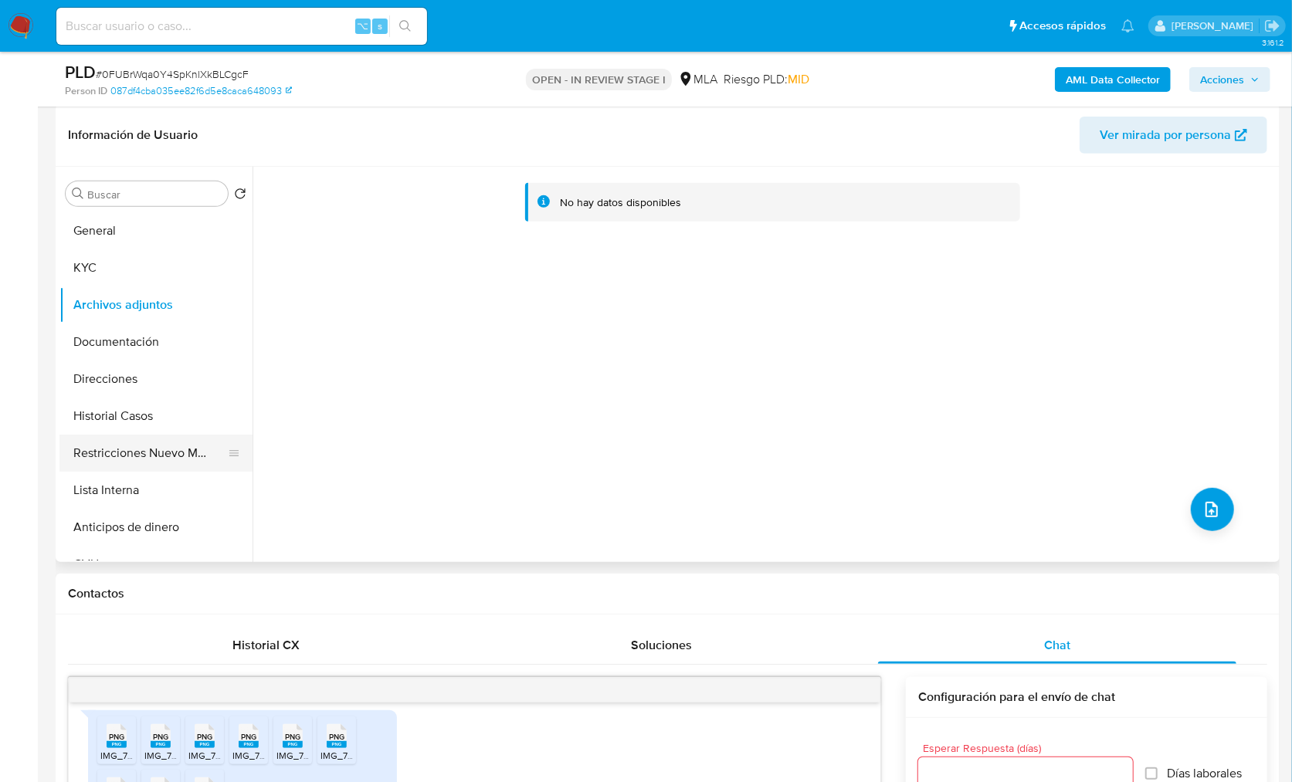
click at [133, 435] on button "Restricciones Nuevo Mundo" at bounding box center [149, 453] width 181 height 37
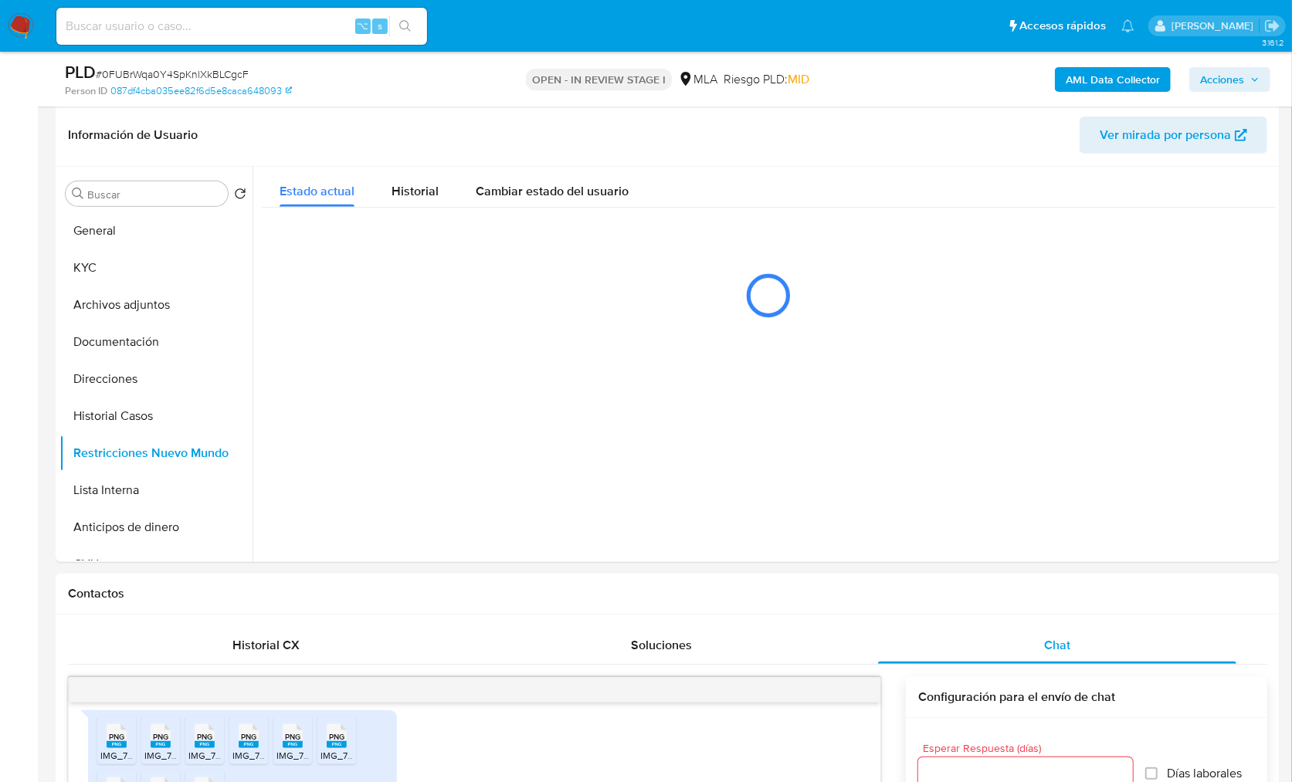
click at [1083, 79] on b "AML Data Collector" at bounding box center [1113, 79] width 94 height 25
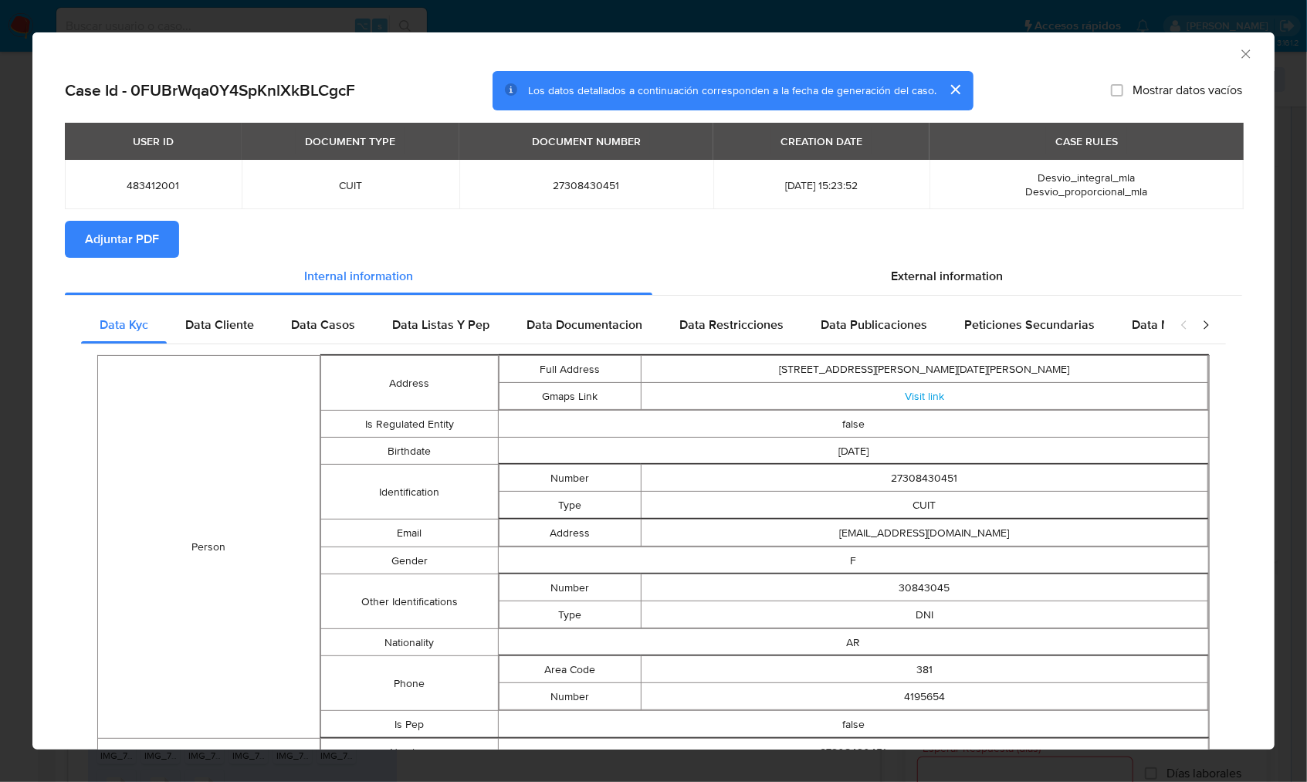
click at [131, 241] on span "Adjuntar PDF" at bounding box center [122, 239] width 74 height 34
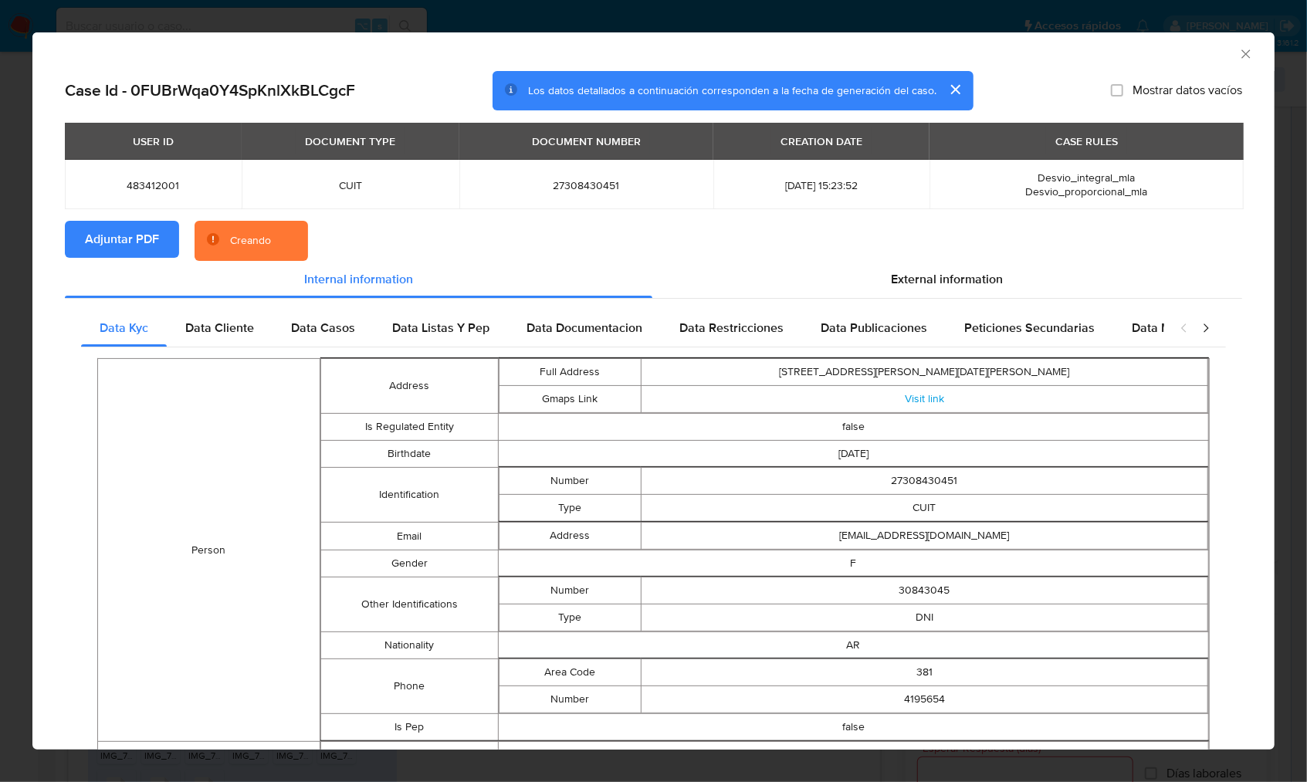
click at [483, 239] on section "Adjuntar PDF Creando" at bounding box center [654, 241] width 1178 height 40
click at [913, 241] on section "Adjuntar PDF Creando" at bounding box center [654, 241] width 1178 height 40
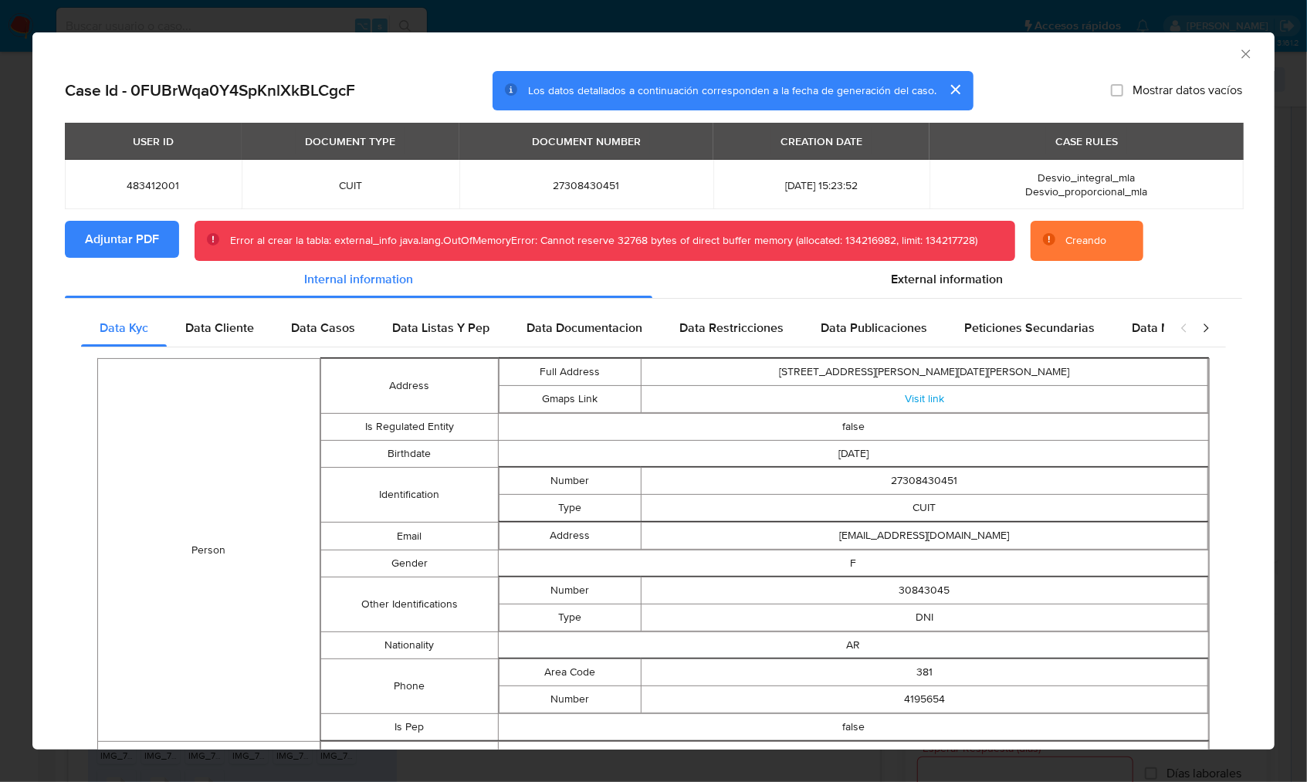
drag, startPoint x: 1227, startPoint y: 50, endPoint x: 1226, endPoint y: 64, distance: 13.9
click at [1242, 50] on icon "Cerrar ventana" at bounding box center [1246, 53] width 8 height 8
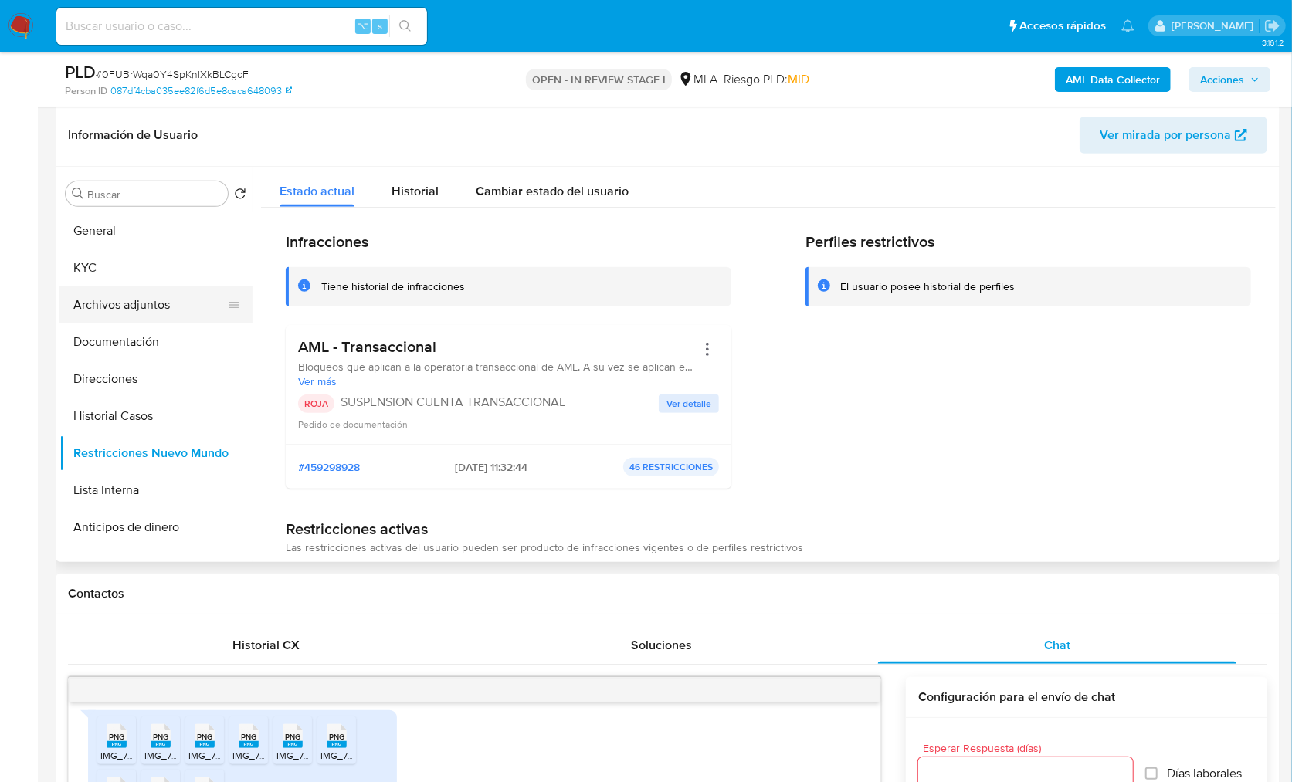
click at [132, 298] on button "Archivos adjuntos" at bounding box center [149, 304] width 181 height 37
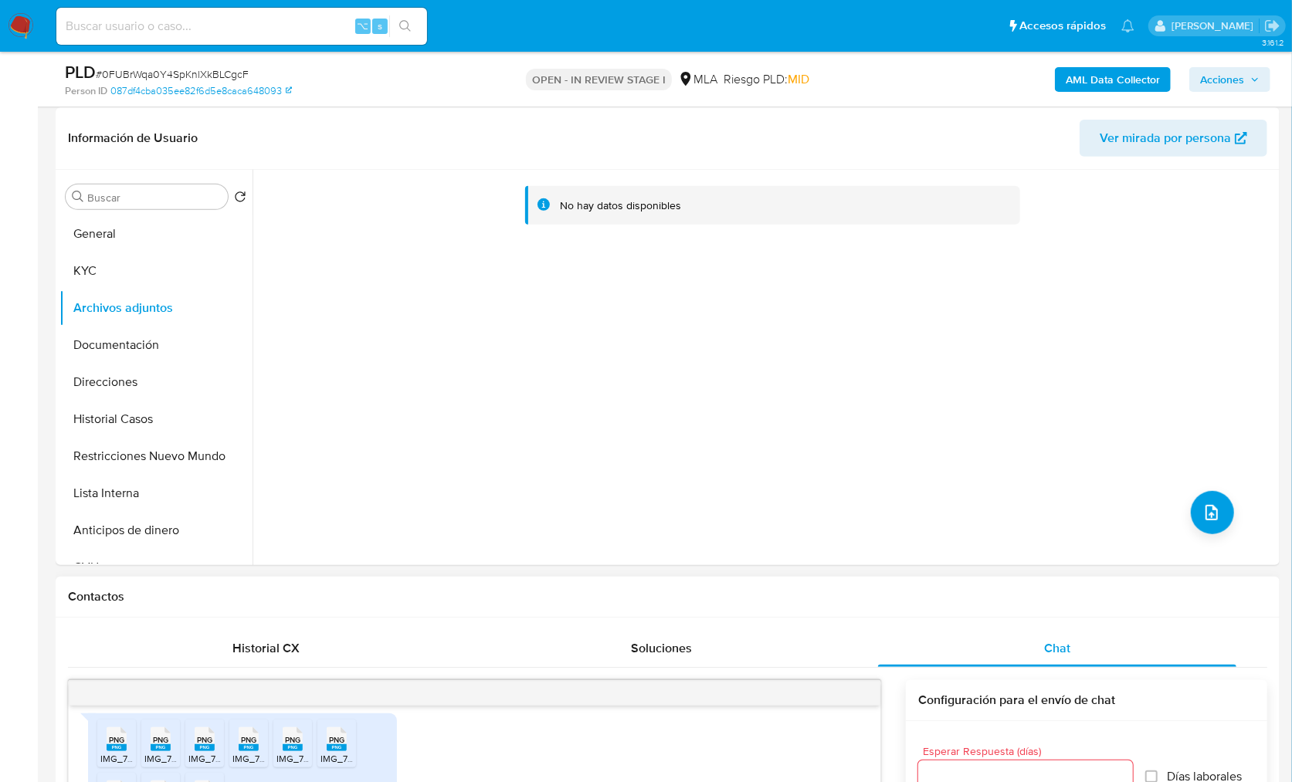
scroll to position [343, 0]
click at [141, 455] on button "Restricciones Nuevo Mundo" at bounding box center [149, 457] width 181 height 37
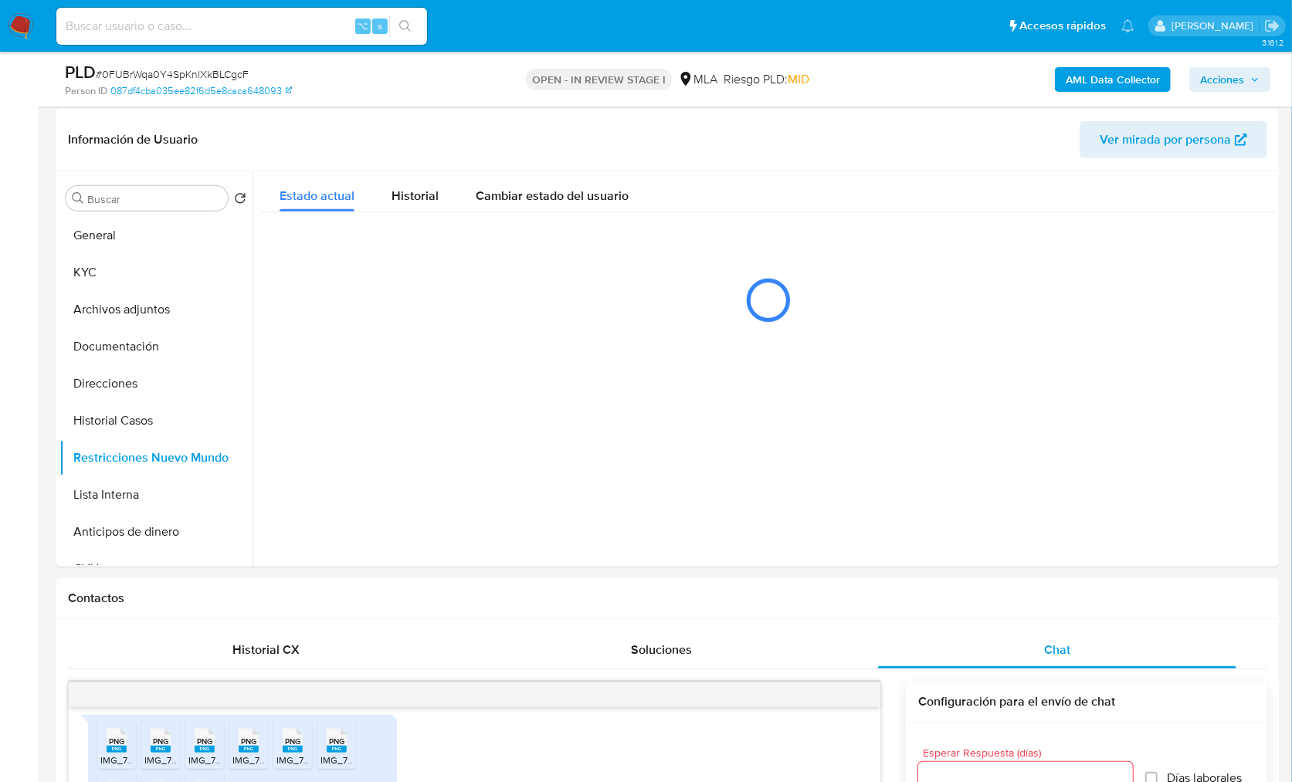
click at [1093, 63] on div "AML Data Collector Acciones" at bounding box center [1072, 79] width 398 height 36
click at [1091, 90] on b "AML Data Collector" at bounding box center [1113, 79] width 94 height 25
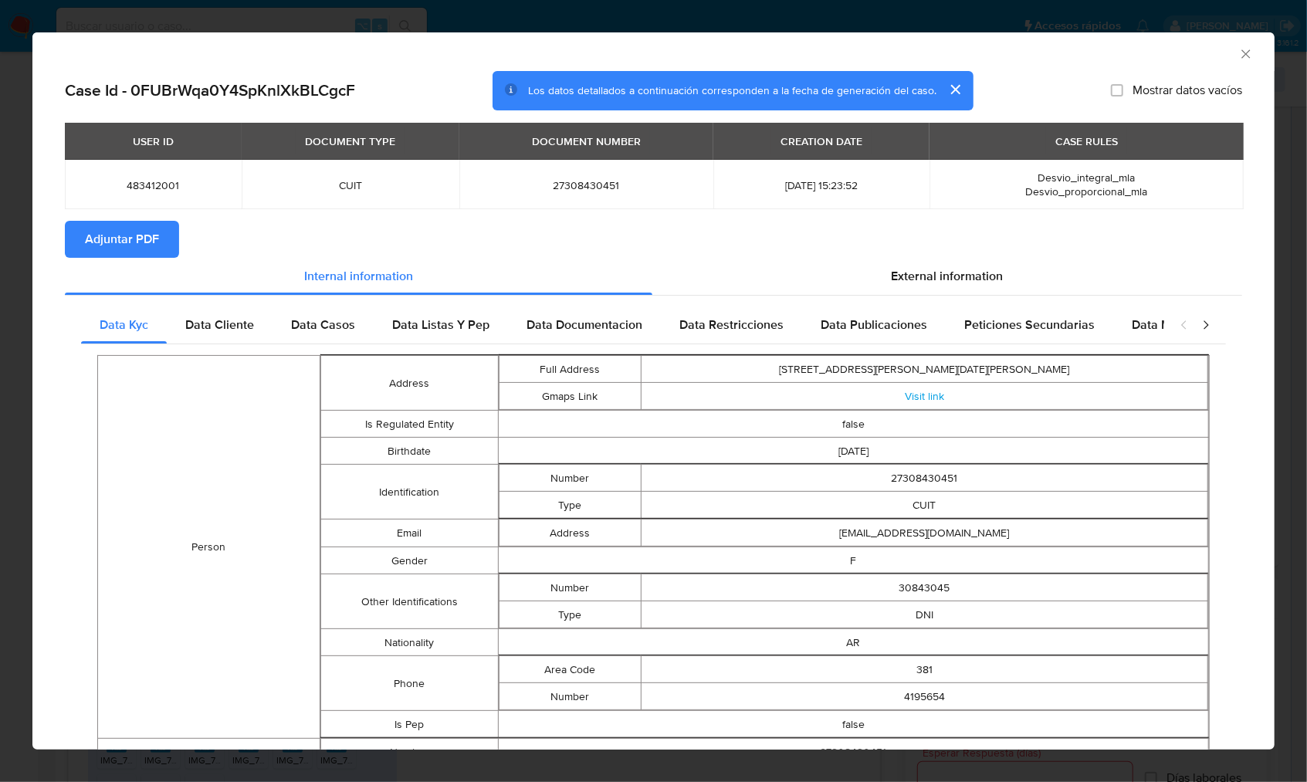
click at [144, 243] on span "Adjuntar PDF" at bounding box center [122, 239] width 74 height 34
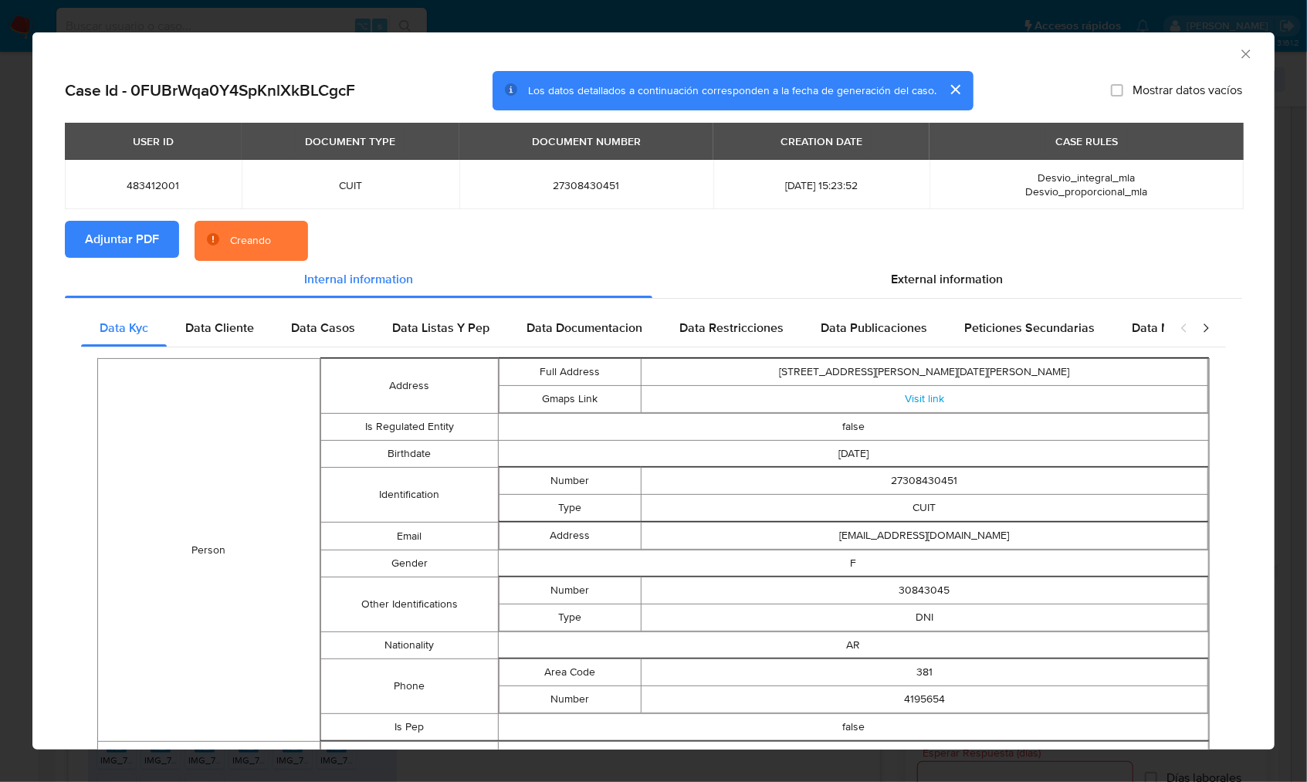
click at [376, 251] on section "Adjuntar PDF Creando" at bounding box center [654, 241] width 1178 height 40
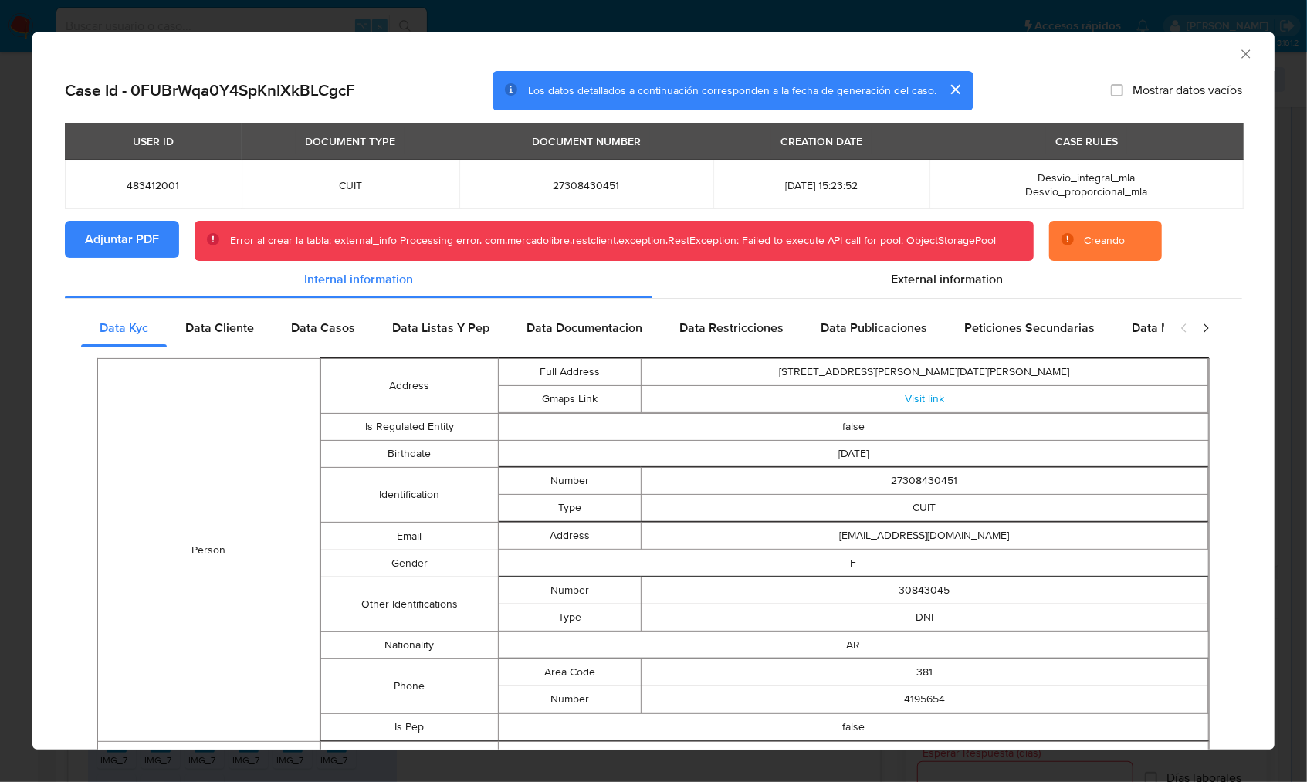
click at [1239, 50] on icon "Cerrar ventana" at bounding box center [1246, 53] width 15 height 15
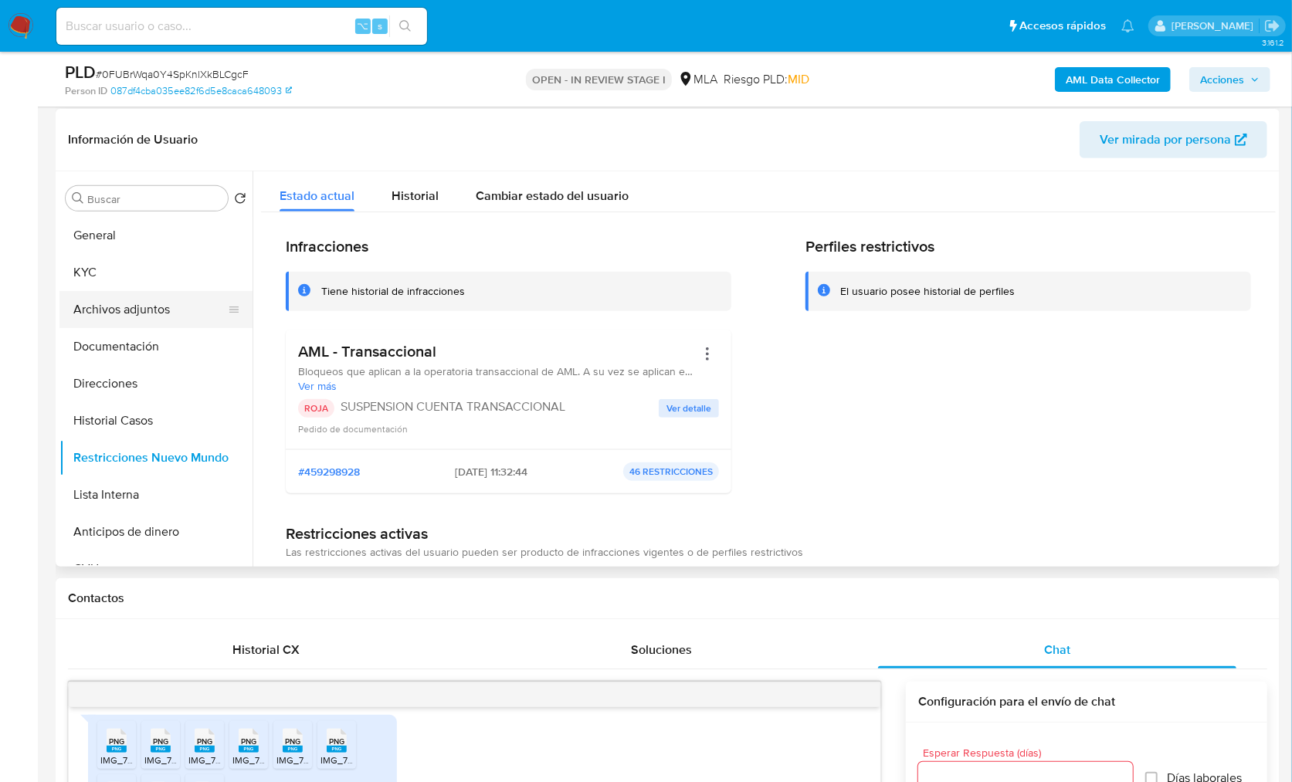
click at [138, 308] on button "Archivos adjuntos" at bounding box center [149, 309] width 181 height 37
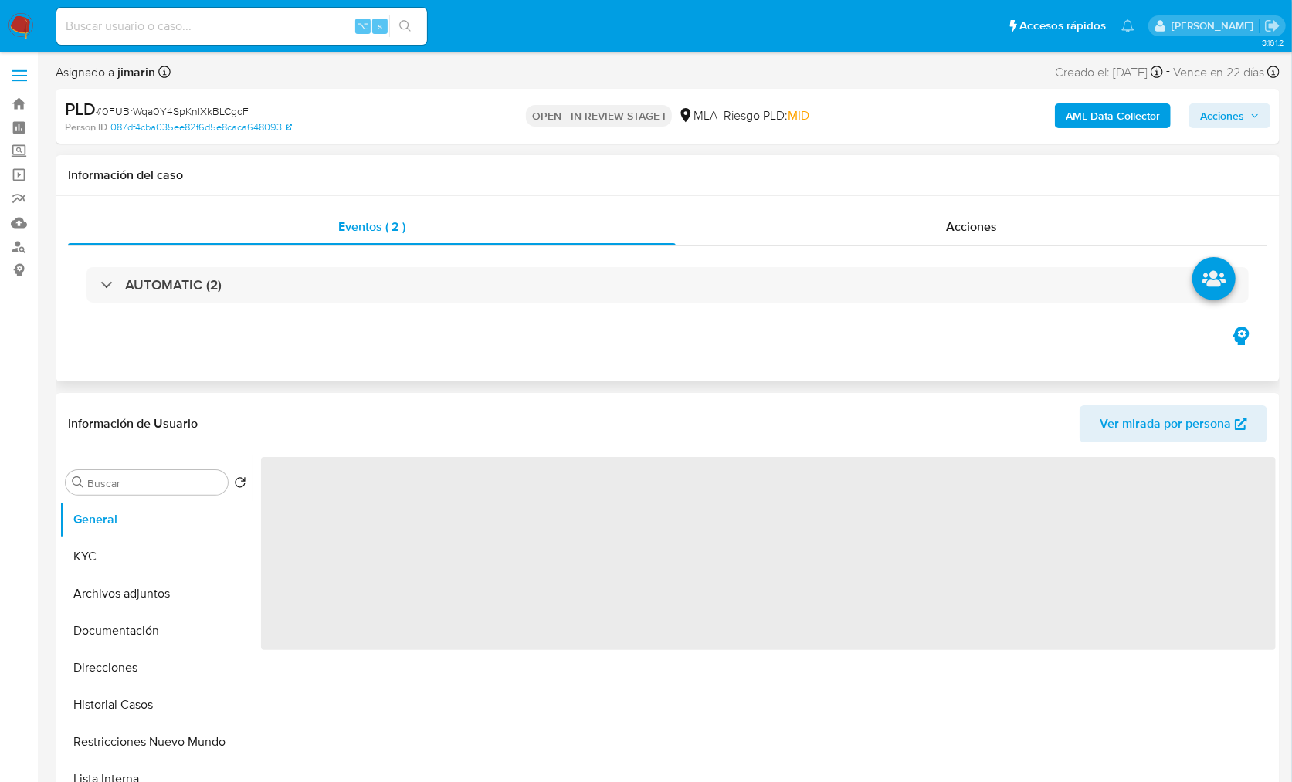
select select "10"
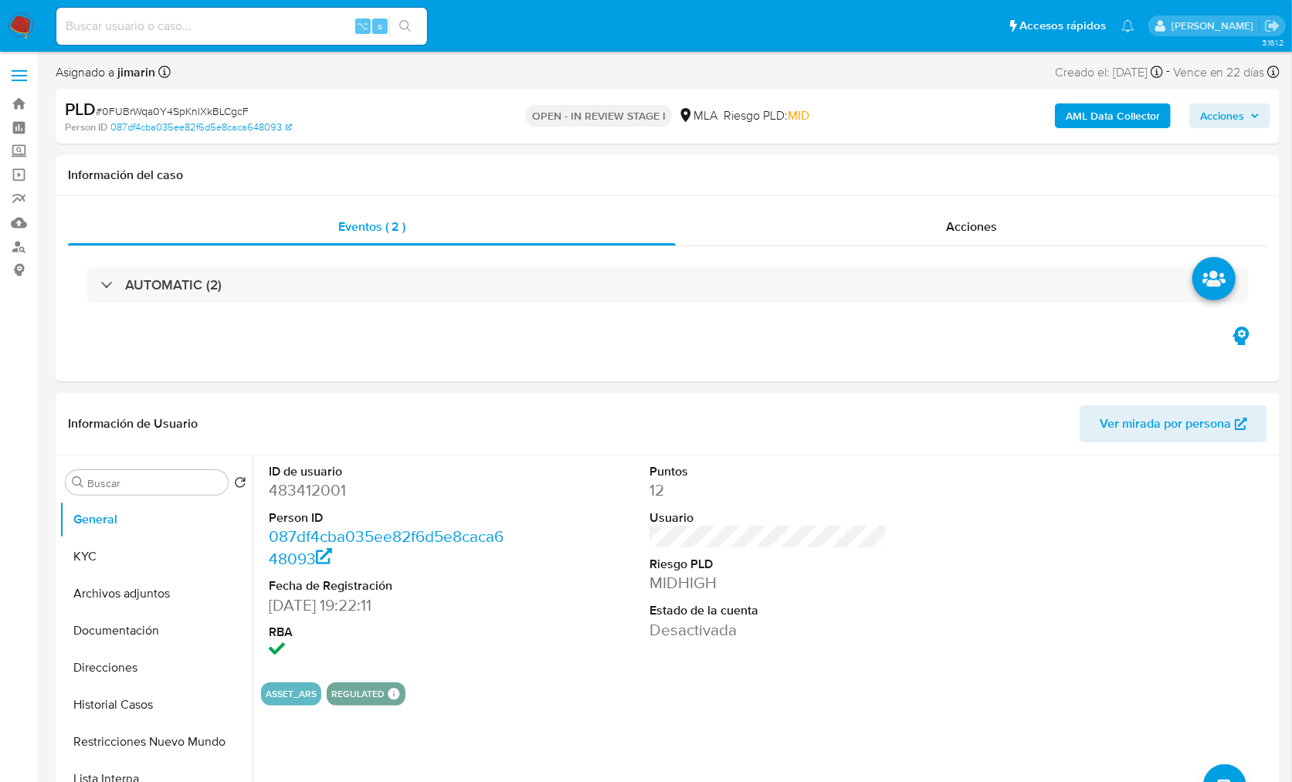
click at [1100, 122] on b "AML Data Collector" at bounding box center [1113, 115] width 94 height 25
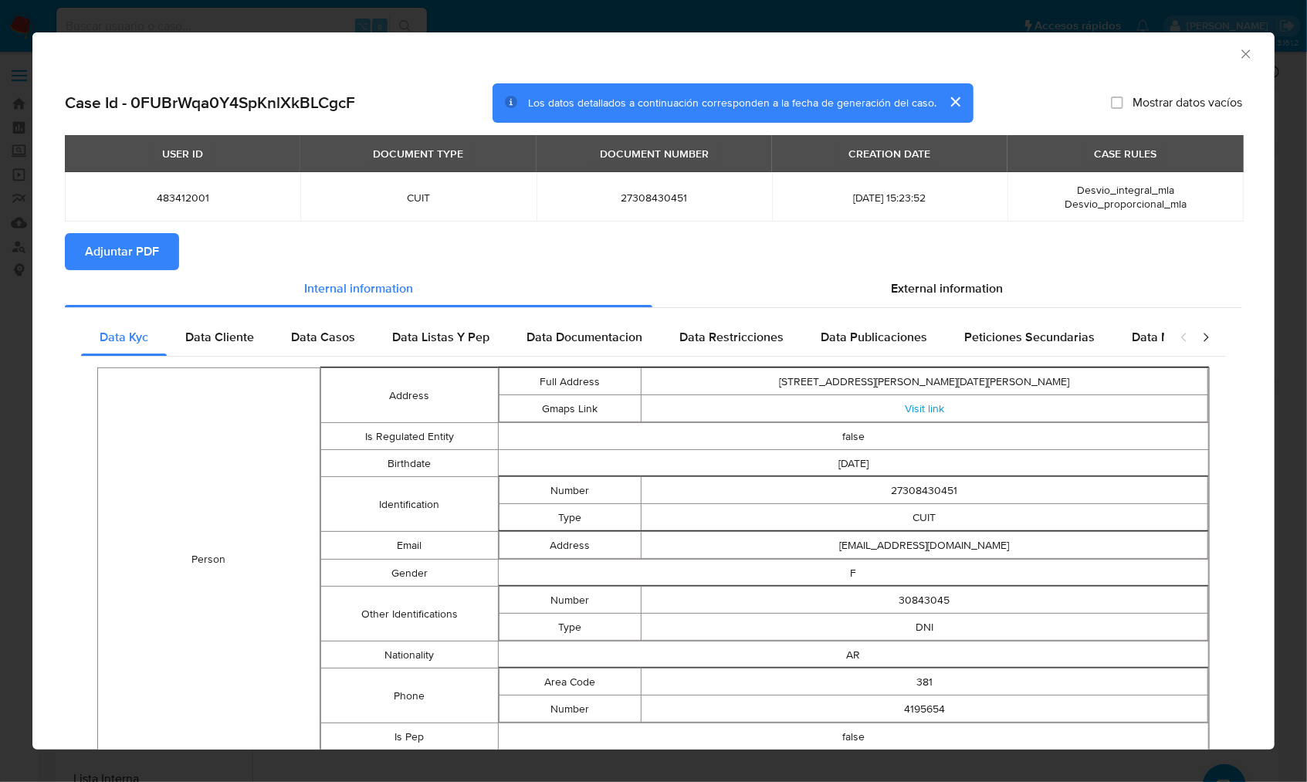
click at [120, 244] on span "Adjuntar PDF" at bounding box center [122, 252] width 74 height 34
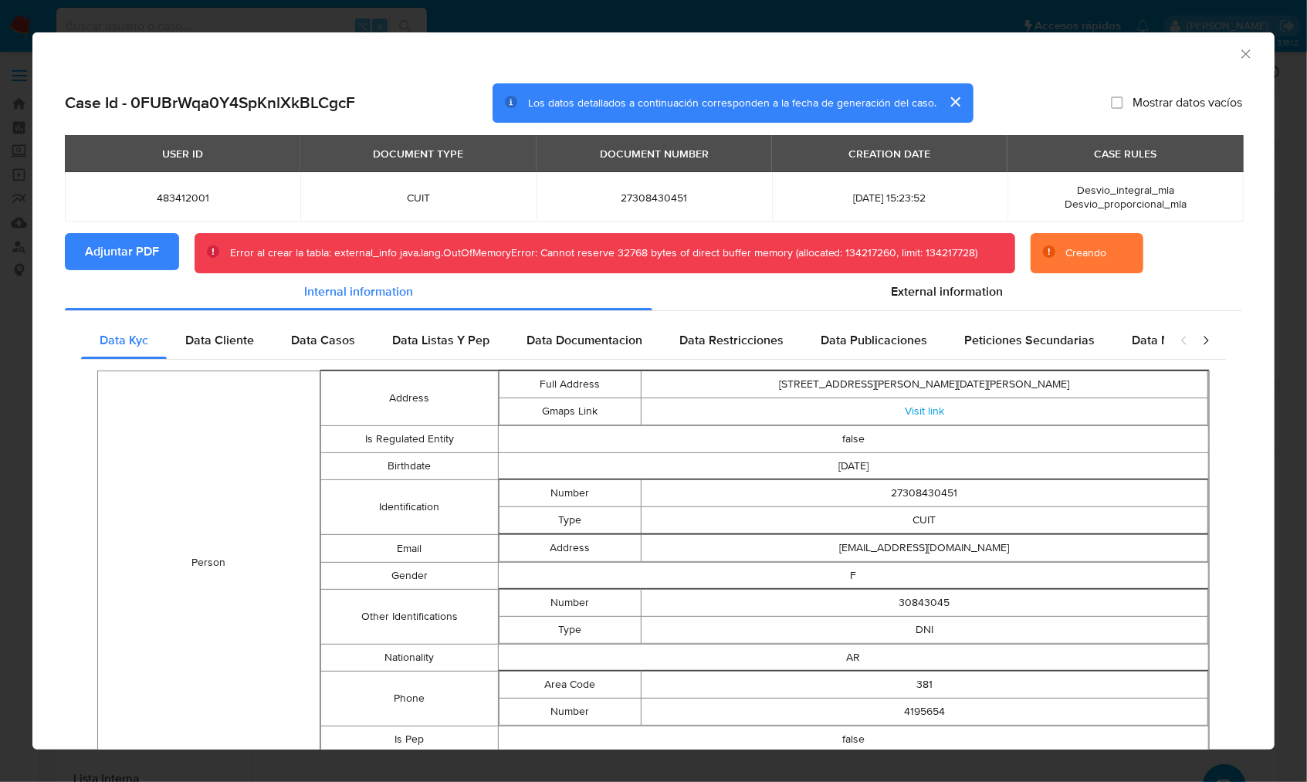
click at [1239, 60] on div "AML Data Collector" at bounding box center [653, 51] width 1242 height 39
click at [1235, 62] on div "AML Data Collector" at bounding box center [653, 51] width 1242 height 39
click at [1231, 44] on div "AML Data Collector" at bounding box center [653, 51] width 1242 height 39
click at [1239, 53] on icon "Cerrar ventana" at bounding box center [1246, 53] width 15 height 15
